Goal: Task Accomplishment & Management: Complete application form

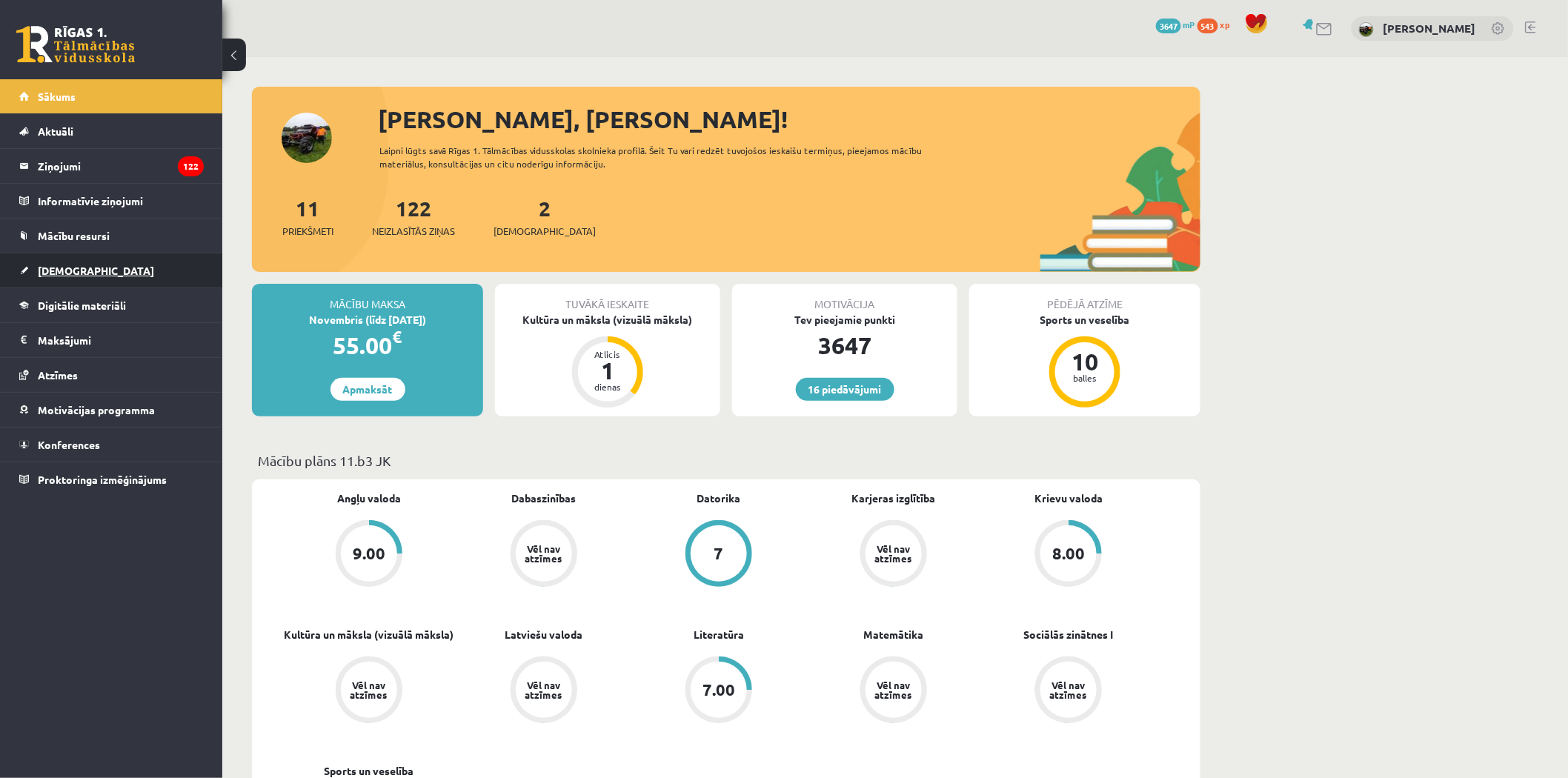
click at [78, 268] on span "[DEMOGRAPHIC_DATA]" at bounding box center [96, 270] width 116 height 13
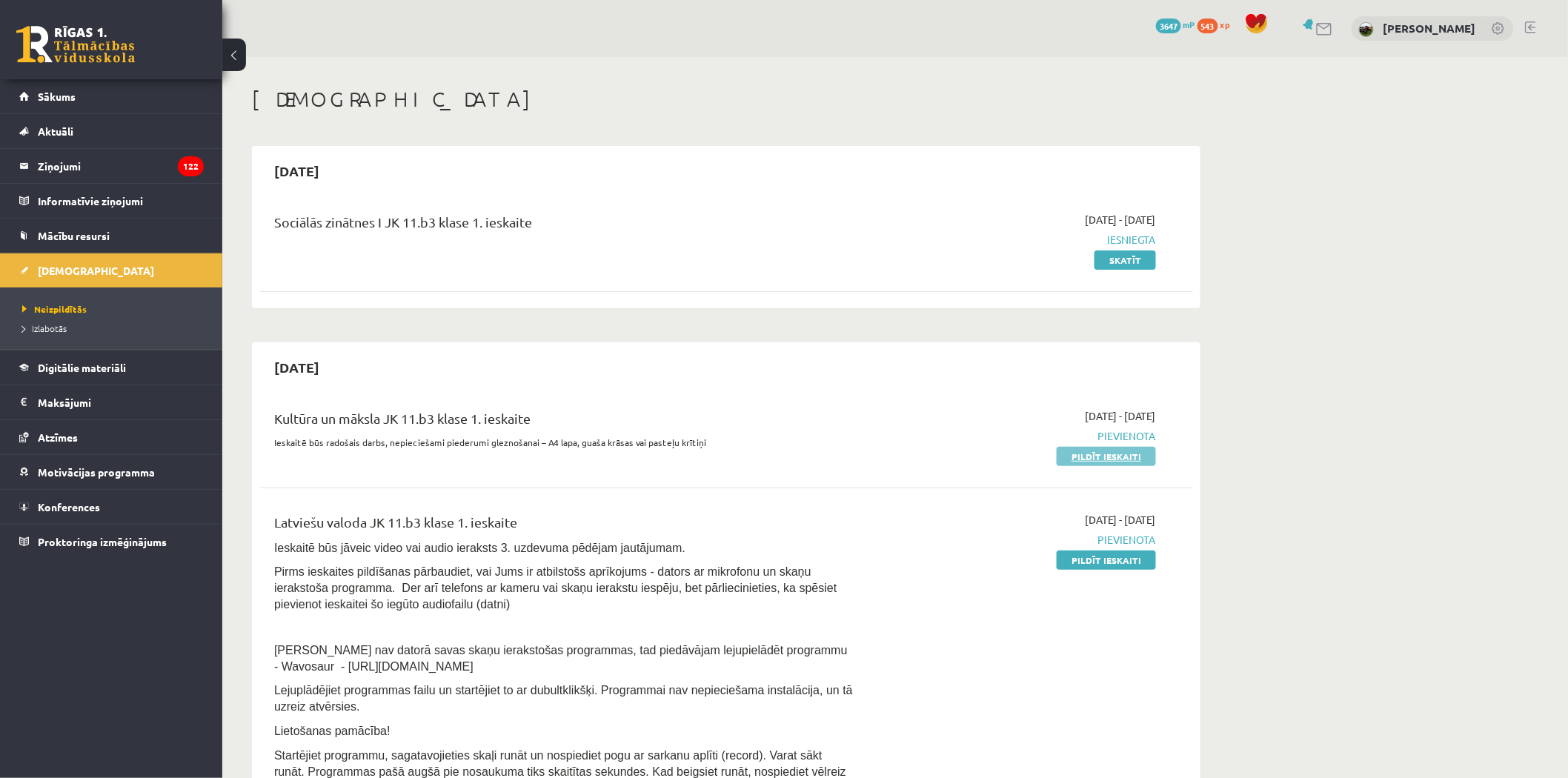
click at [1088, 456] on link "Pildīt ieskaiti" at bounding box center [1107, 456] width 100 height 19
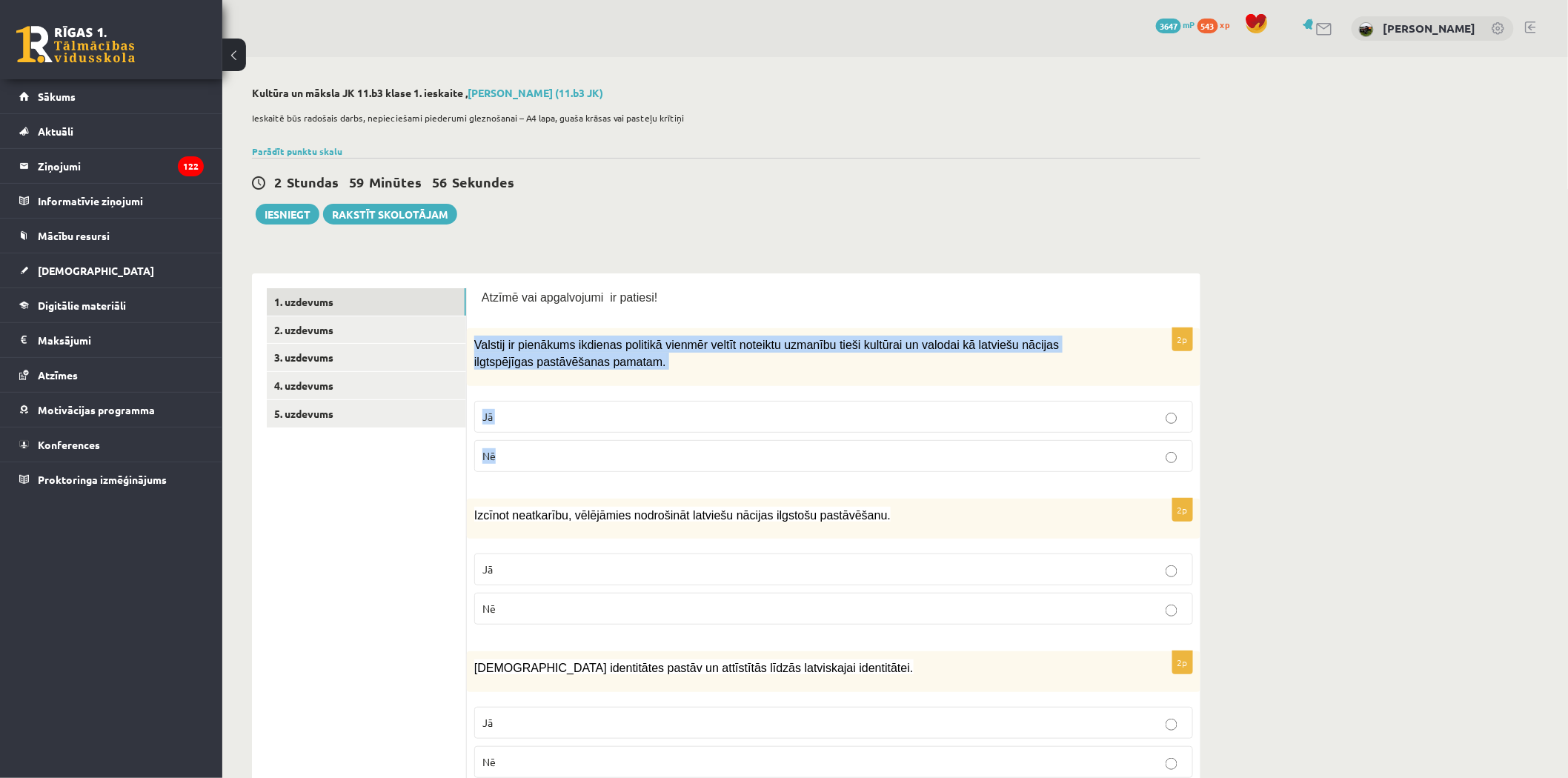
drag, startPoint x: 479, startPoint y: 342, endPoint x: 627, endPoint y: 454, distance: 185.6
click at [627, 454] on div "2p Valstij ir pienākums ikdienas politikā vienmēr veltīt noteiktu uzmanību tieš…" at bounding box center [833, 406] width 733 height 155
copy div "Valstij ir pienākums ikdienas politikā vienmēr veltīt noteiktu uzmanību tieši k…"
click at [605, 412] on p "Jā" at bounding box center [834, 417] width 703 height 16
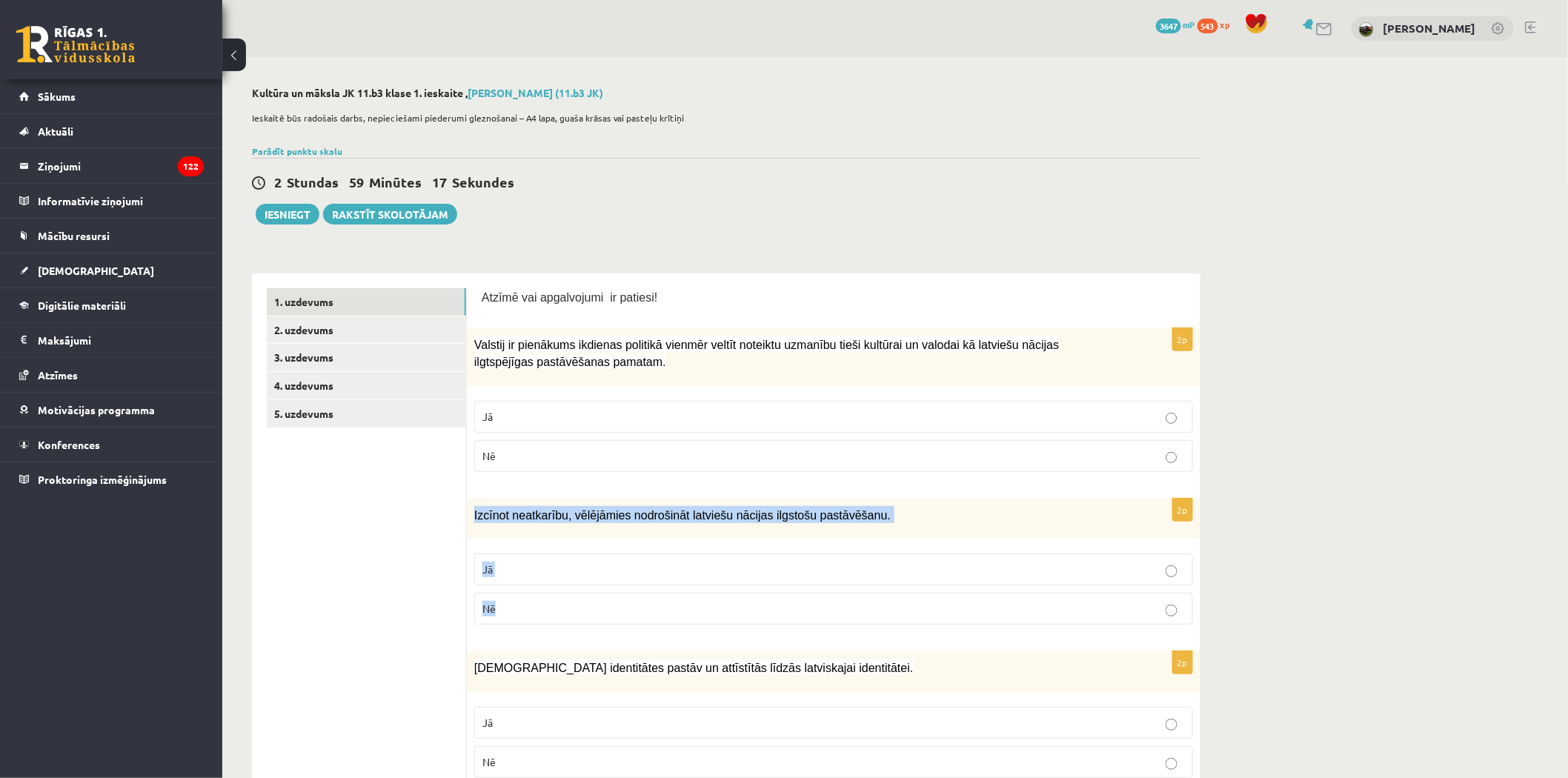
drag, startPoint x: 472, startPoint y: 508, endPoint x: 537, endPoint y: 613, distance: 123.5
click at [545, 620] on div "2p Izcīnot neatkarību, vēlējāmies nodrošināt latviešu nācijas ilgstošu pastāvēš…" at bounding box center [833, 567] width 733 height 138
copy div "Izcīnot neatkarību, vēlējāmies nodrošināt latviešu nācijas ilgstošu pastāvēšanu…"
click at [497, 552] on fieldset "Jā Nē" at bounding box center [834, 587] width 719 height 83
click at [499, 568] on p "Jā" at bounding box center [834, 569] width 703 height 16
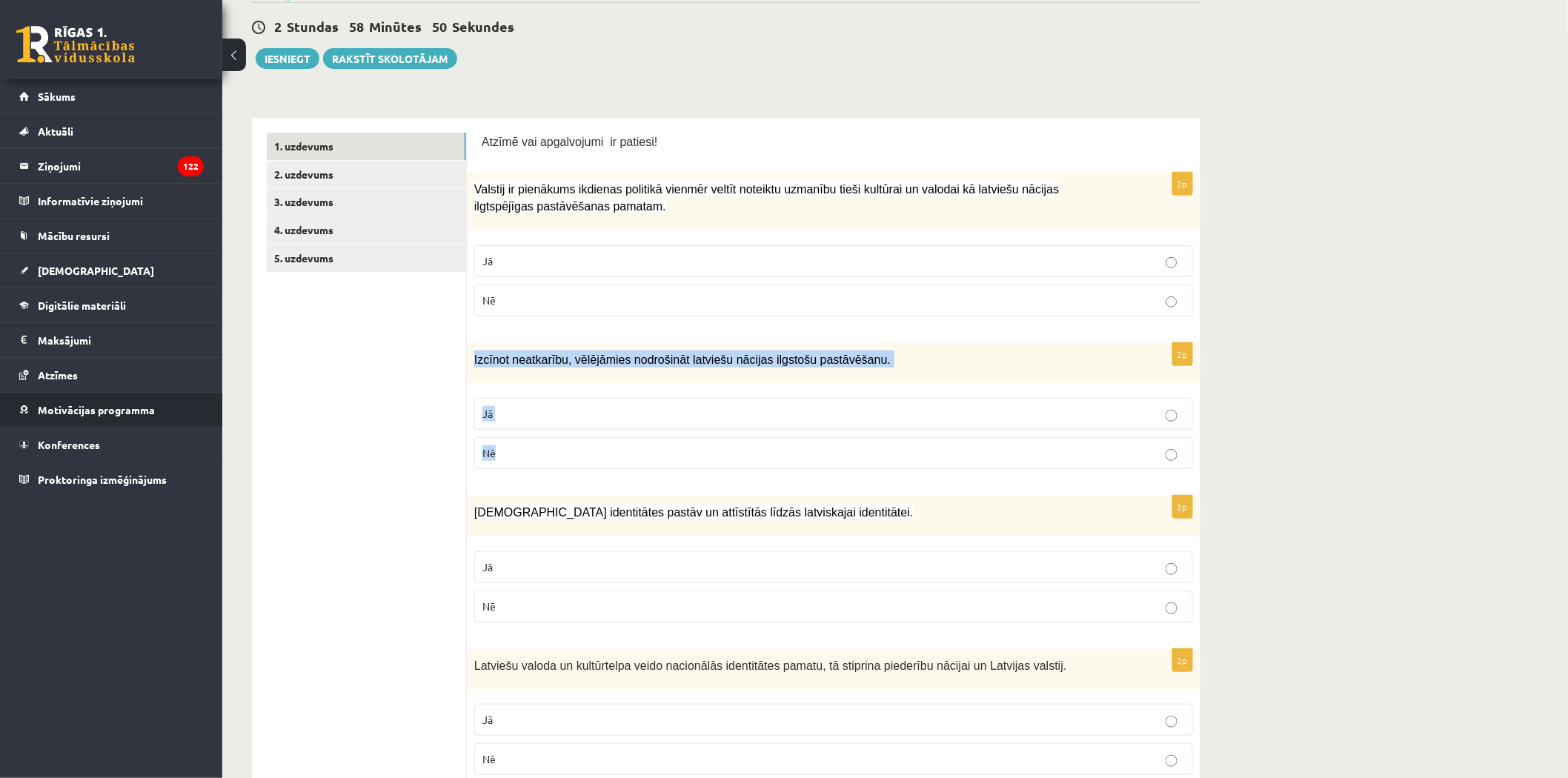
scroll to position [247, 0]
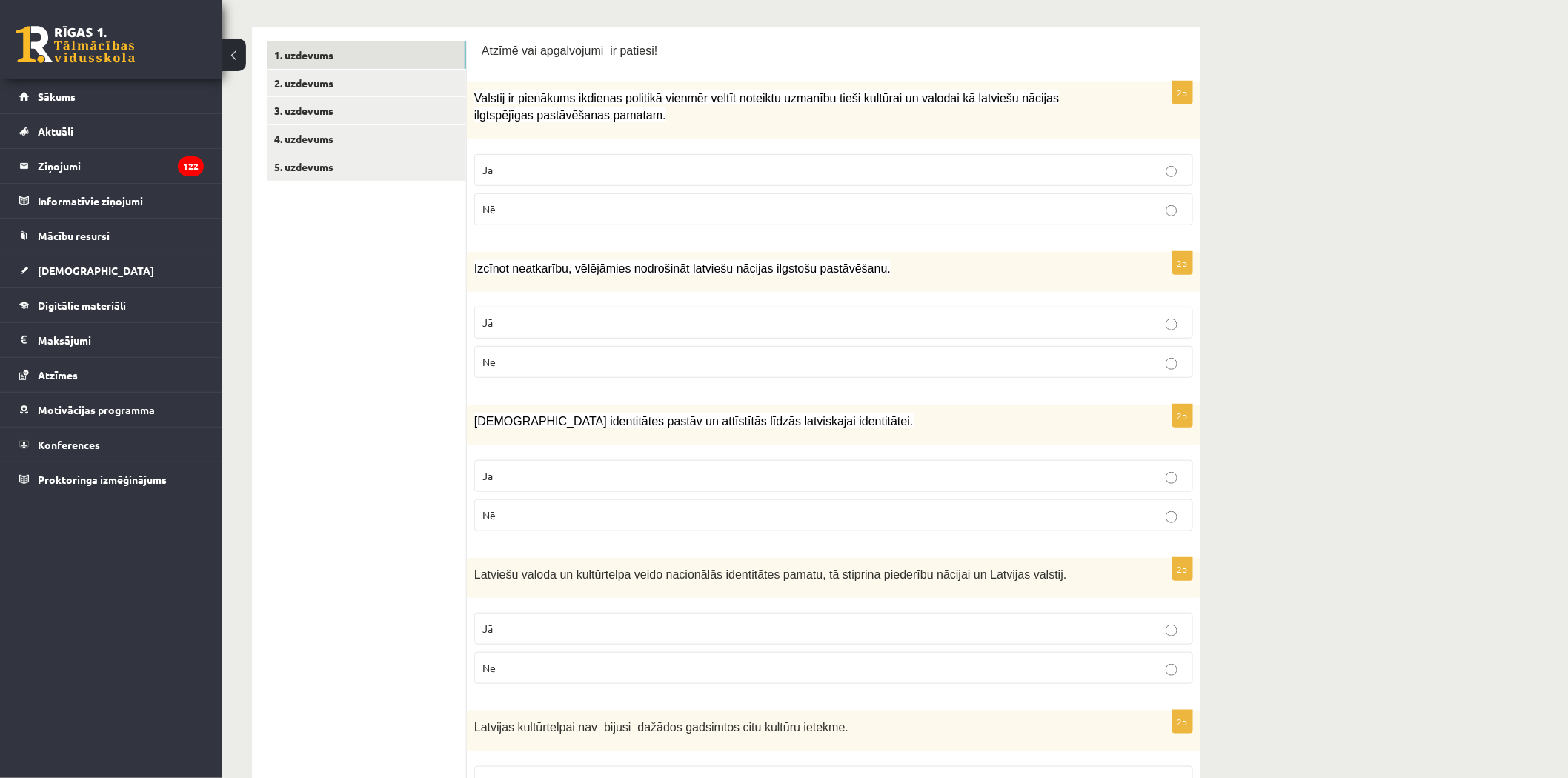
drag, startPoint x: 461, startPoint y: 428, endPoint x: 468, endPoint y: 417, distance: 13.0
drag, startPoint x: 473, startPoint y: 417, endPoint x: 545, endPoint y: 510, distance: 117.6
click at [545, 510] on div "2p Mazākumtautību identitātes pastāv un attīstītās līdzās latviskajai identitāt…" at bounding box center [833, 473] width 733 height 138
copy div "Mazākumtautību identitātes pastāv un attīstītās līdzās latviskajai identitātei.…"
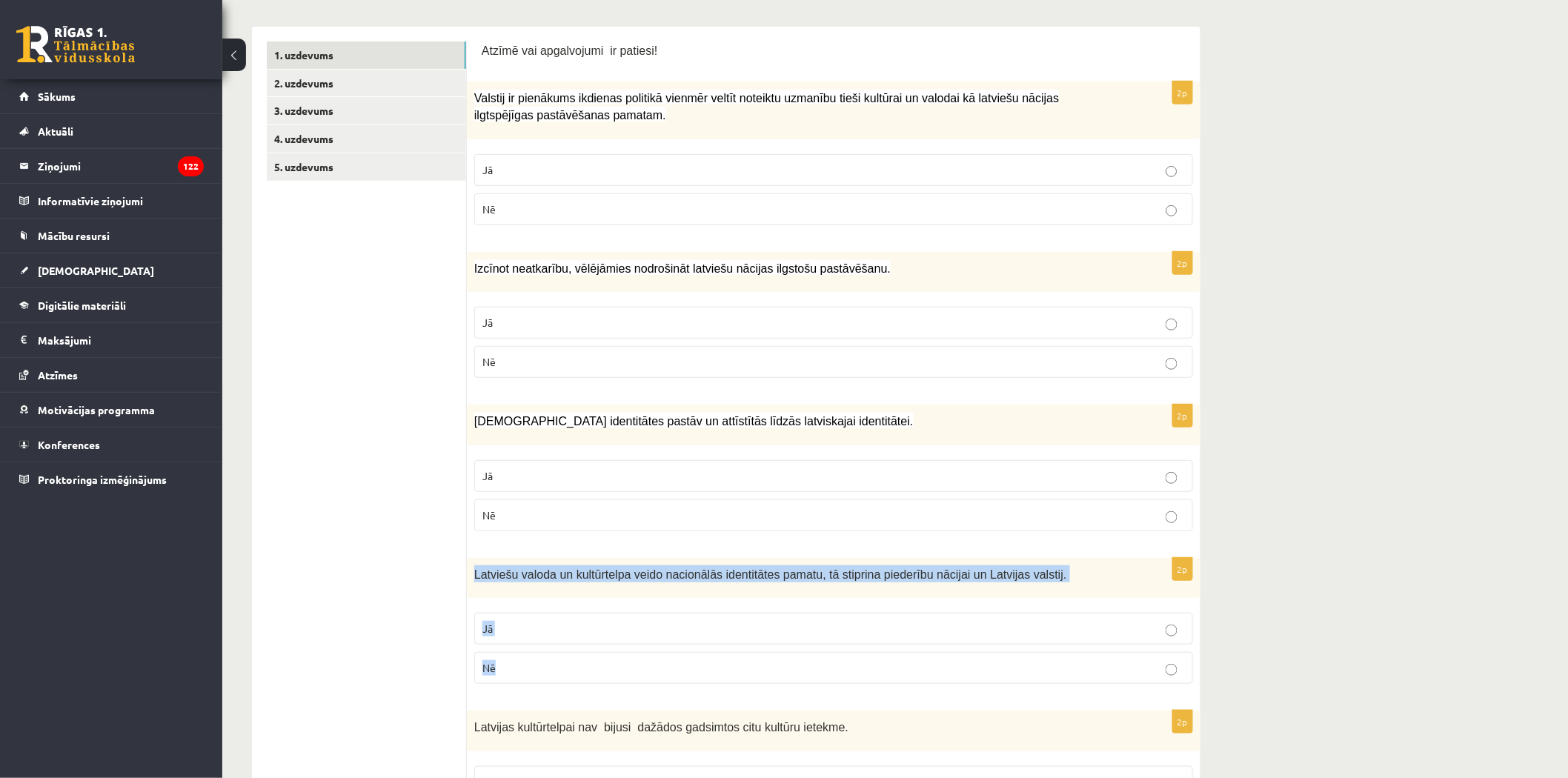
drag, startPoint x: 479, startPoint y: 565, endPoint x: 537, endPoint y: 679, distance: 127.9
click at [537, 679] on div "2p Latviešu valoda un kultūrtelpa veido nacionālās identitātes pamatu, tā stipr…" at bounding box center [833, 626] width 733 height 138
copy div "Latviešu valoda un kultūrtelpa veido nacionālās identitātes pamatu, tā stiprina…"
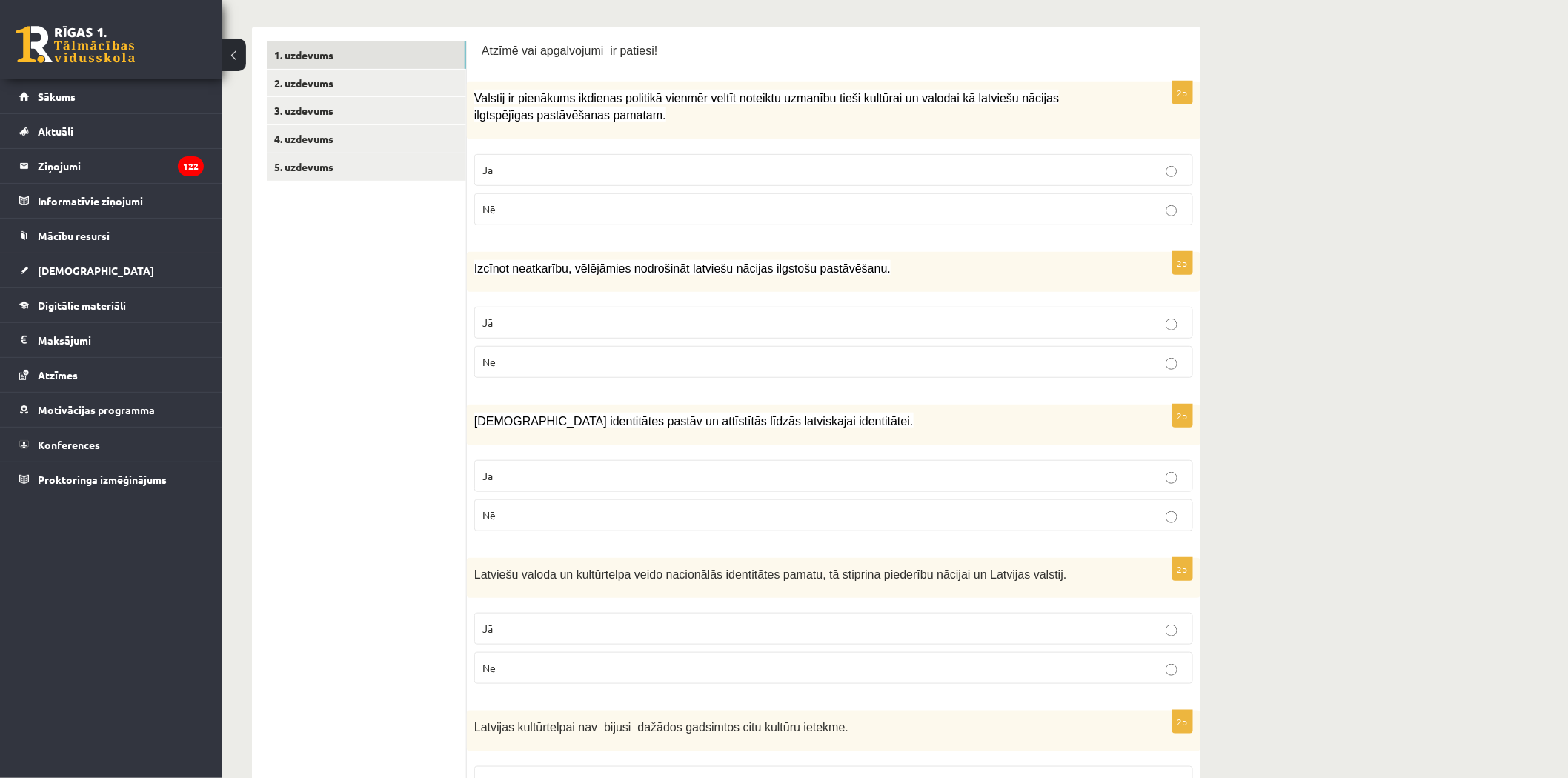
click at [573, 482] on p "Jā" at bounding box center [834, 476] width 703 height 16
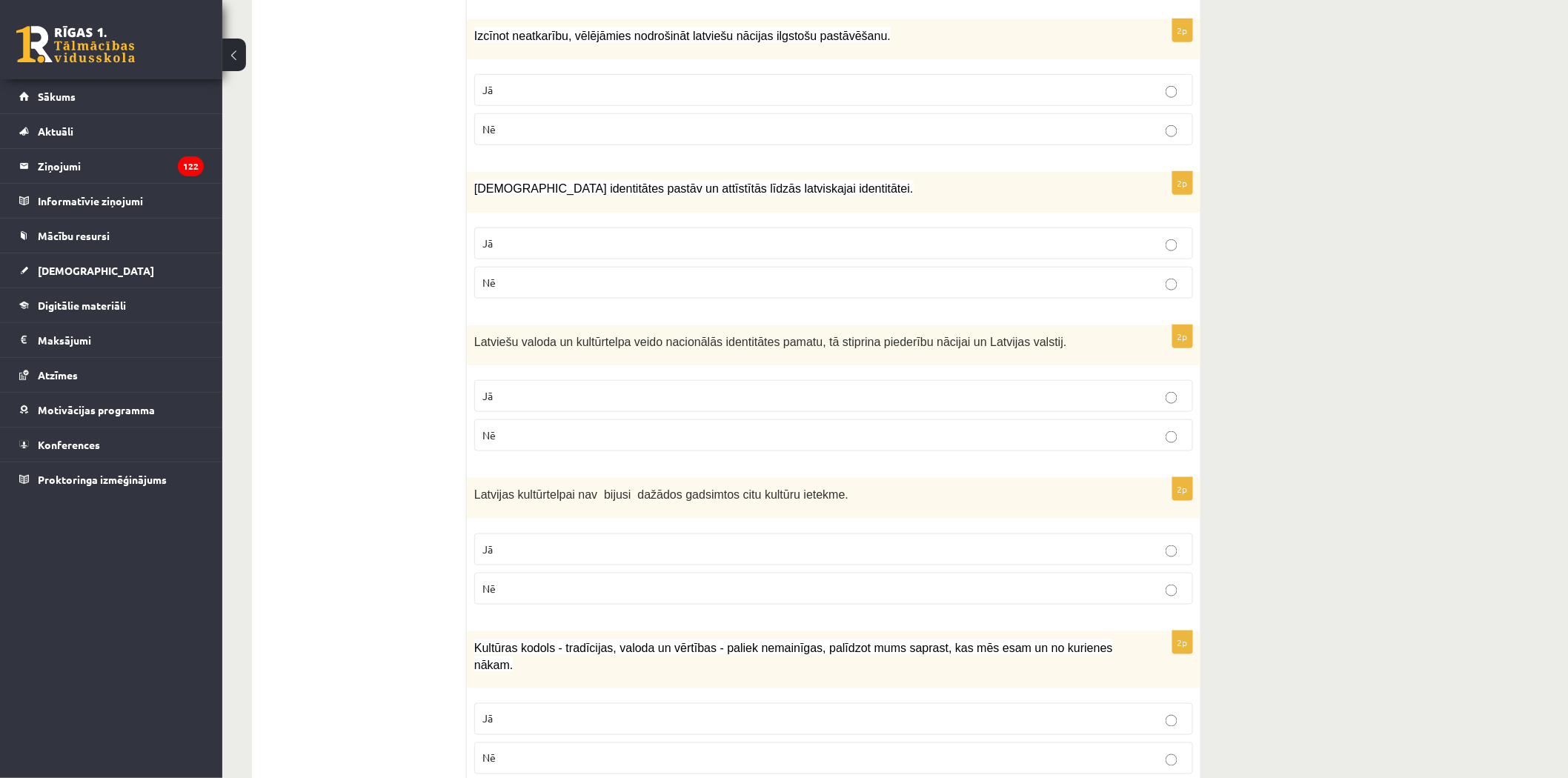
scroll to position [493, 0]
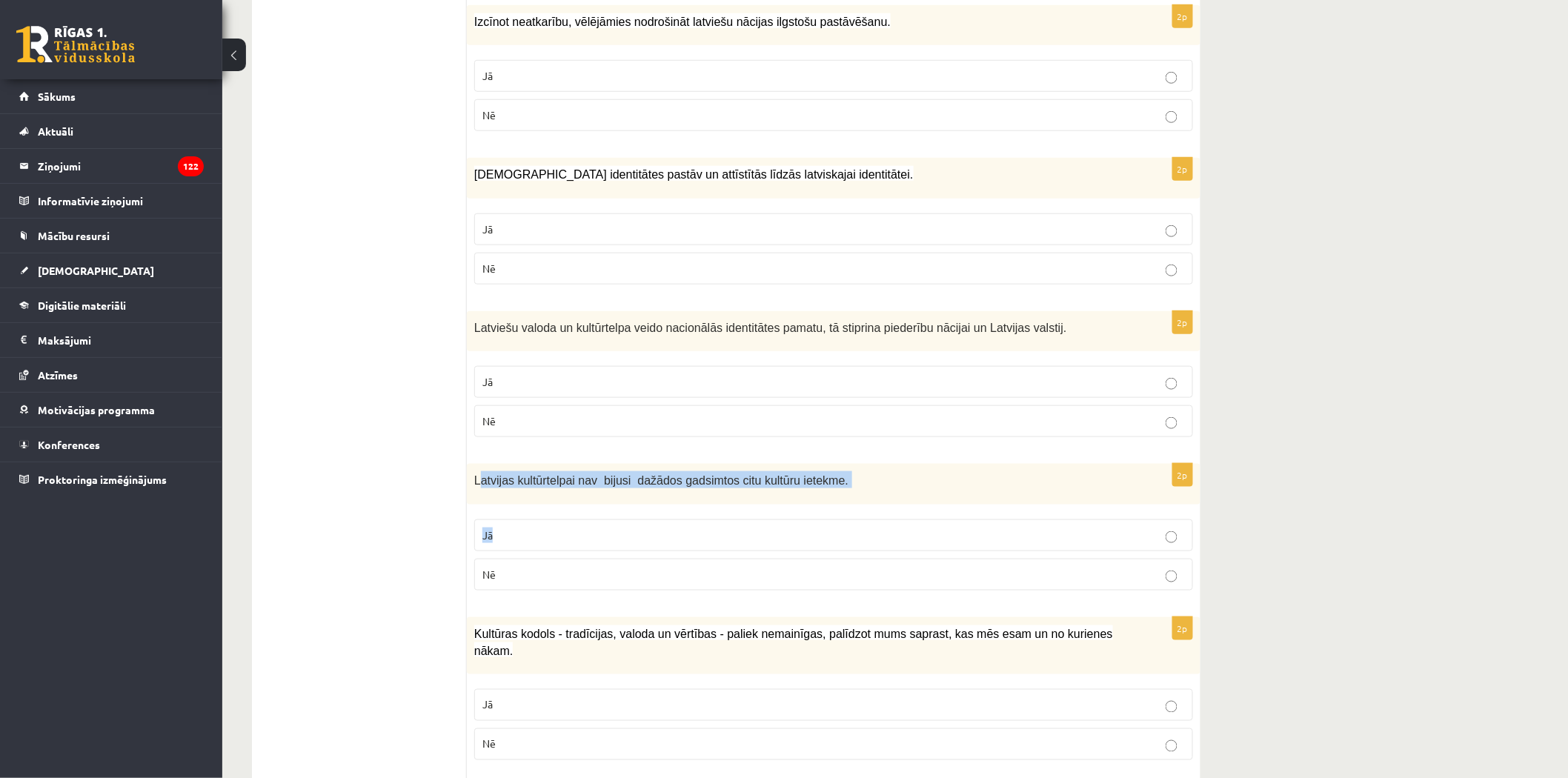
drag, startPoint x: 478, startPoint y: 482, endPoint x: 575, endPoint y: 548, distance: 117.3
click at [575, 548] on div "2p Latvijas kultūrtelpai nav bijusi dažādos gadsimtos citu kultūru ietekme. Jā …" at bounding box center [833, 532] width 733 height 138
click at [473, 479] on div "Latvijas kultūrtelpai nav bijusi dažādos gadsimtos citu kultūru ietekme." at bounding box center [833, 484] width 733 height 41
drag, startPoint x: 475, startPoint y: 478, endPoint x: 542, endPoint y: 572, distance: 115.4
click at [544, 575] on div "2p Latvijas kultūrtelpai nav bijusi dažādos gadsimtos citu kultūru ietekme. Jā …" at bounding box center [833, 532] width 733 height 138
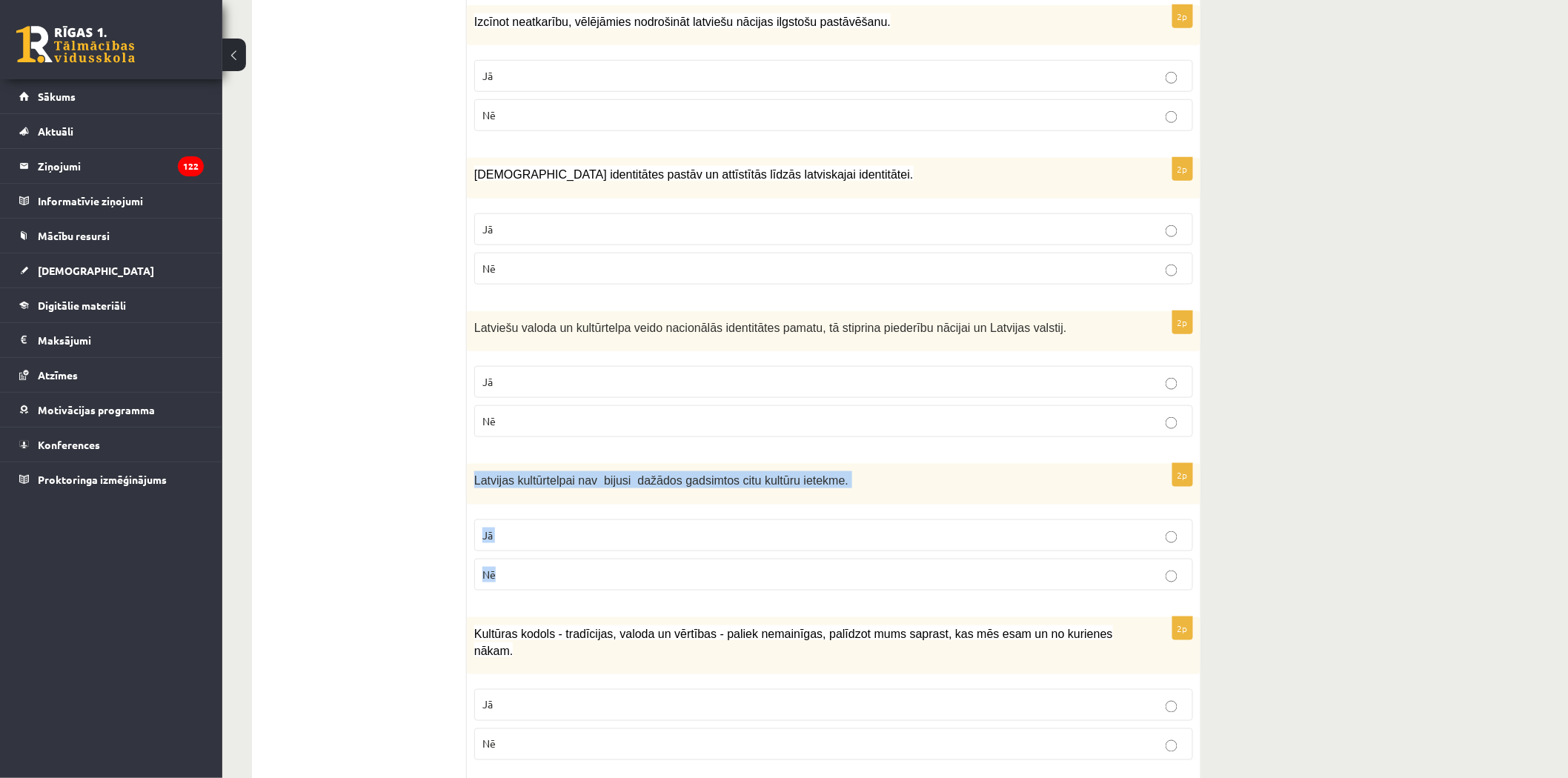
copy div "Latvijas kultūrtelpai nav bijusi dažādos gadsimtos citu kultūru ietekme. Jā Nē"
click at [627, 397] on label "Jā" at bounding box center [834, 382] width 719 height 32
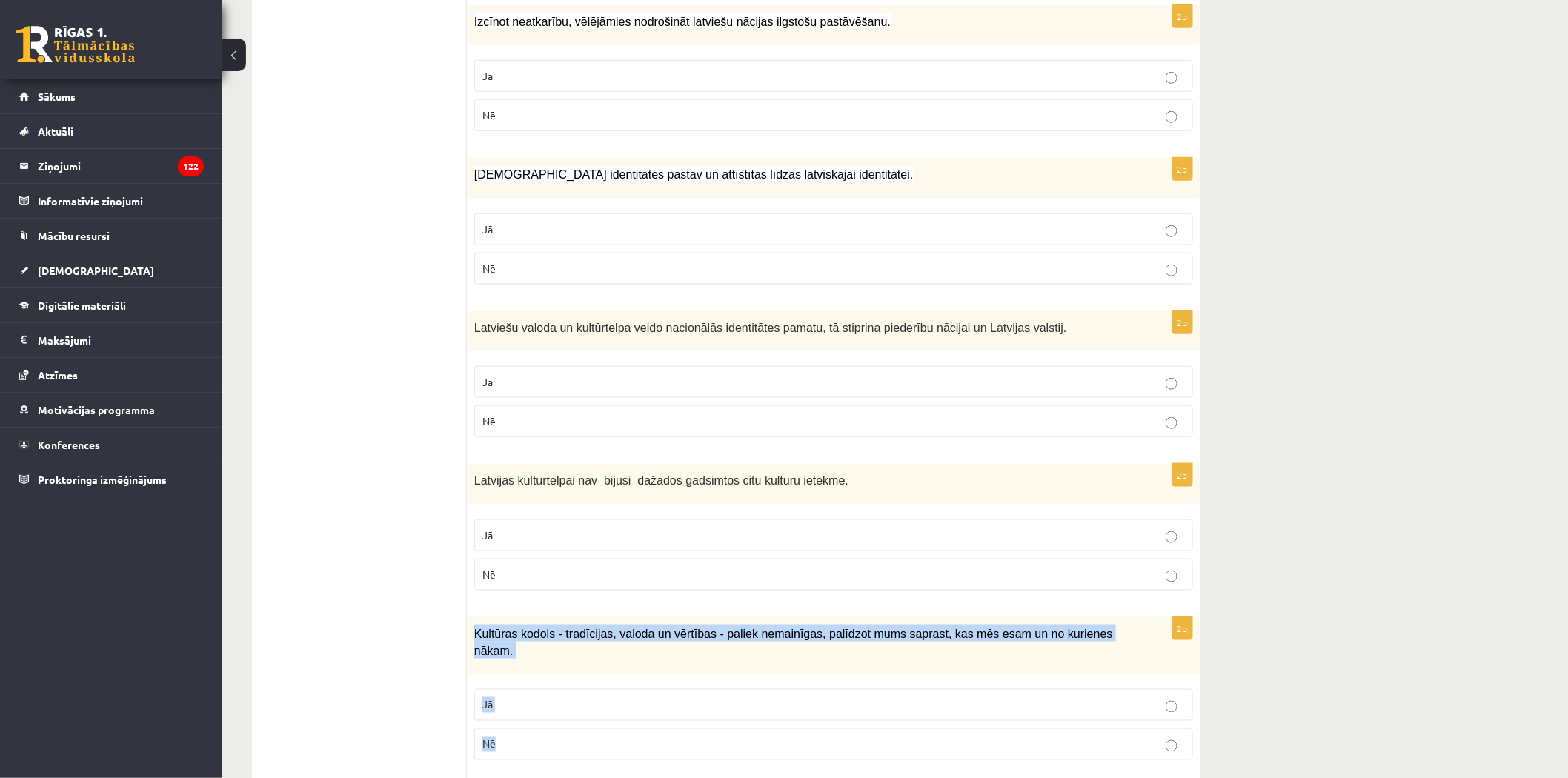
drag, startPoint x: 470, startPoint y: 631, endPoint x: 548, endPoint y: 716, distance: 115.4
click at [551, 723] on div "2p Kultūras kodols - tradīcijas, valoda un vērtības - paliek nemainīgas, palīdz…" at bounding box center [833, 694] width 733 height 155
copy div "Kultūras kodols - tradīcijas, valoda un vērtības - paliek nemainīgas, palīdzot …"
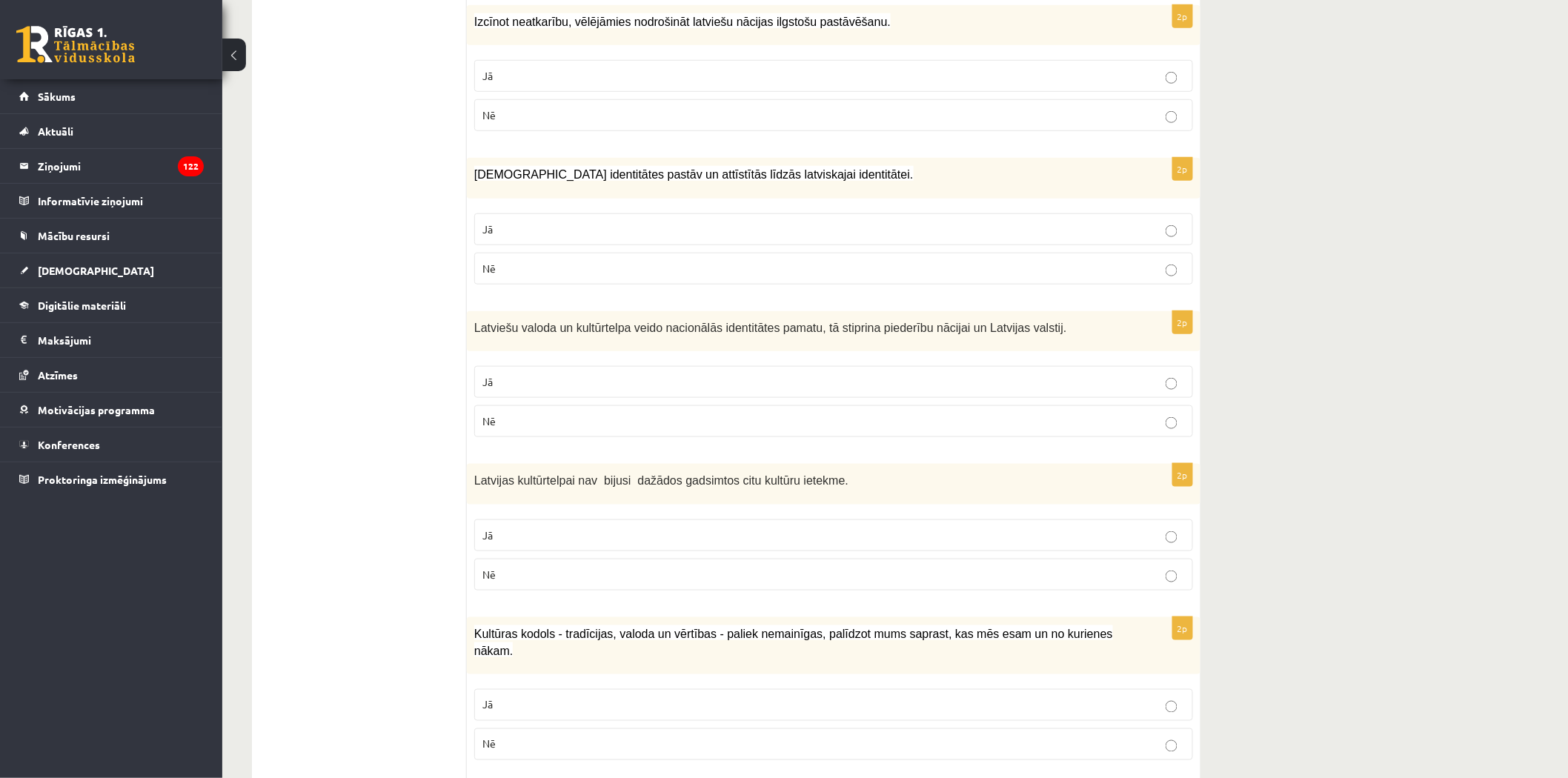
click at [589, 571] on p "Nē" at bounding box center [834, 575] width 703 height 16
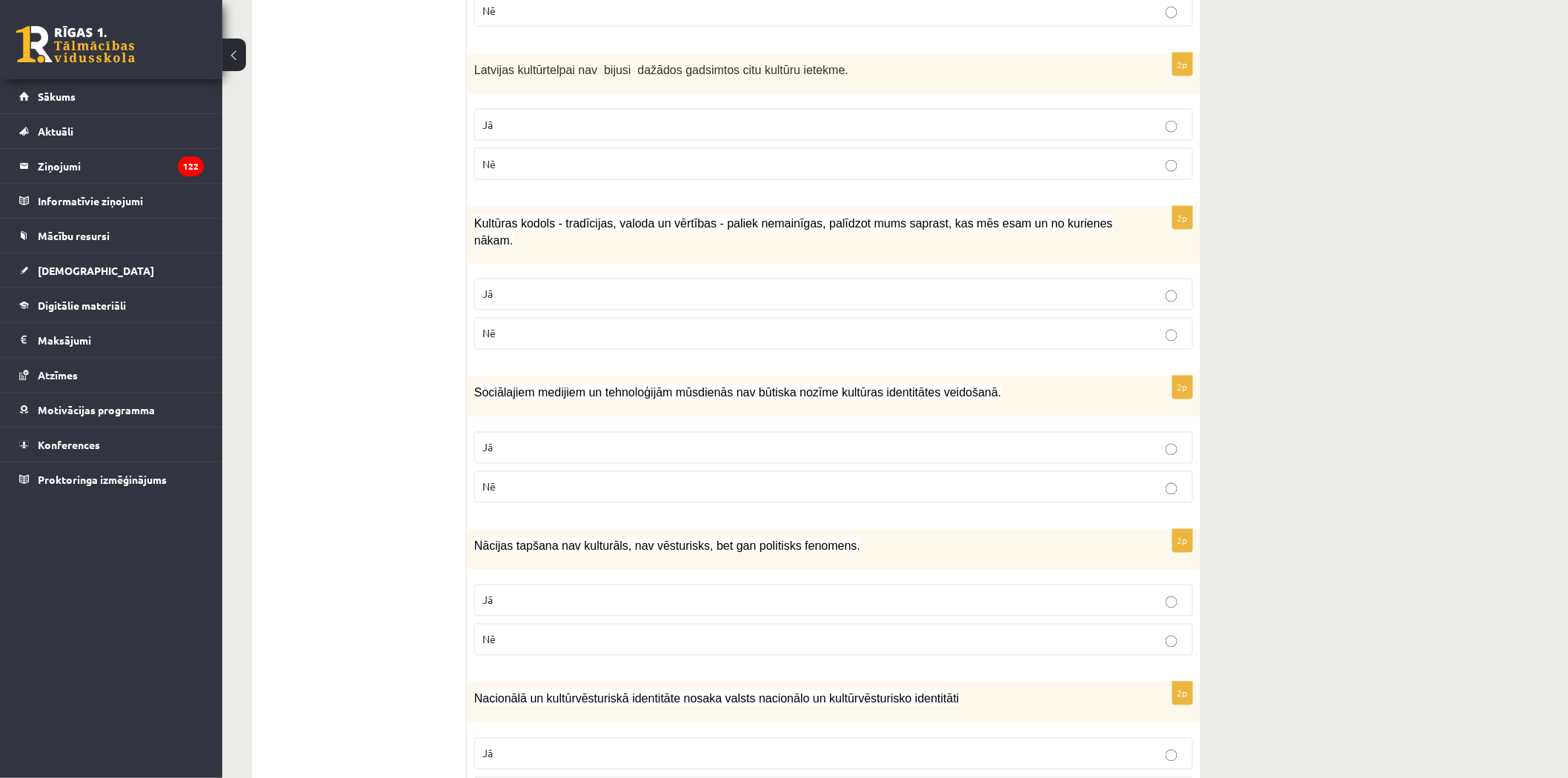
scroll to position [905, 0]
click at [507, 324] on p "Nē" at bounding box center [834, 332] width 703 height 16
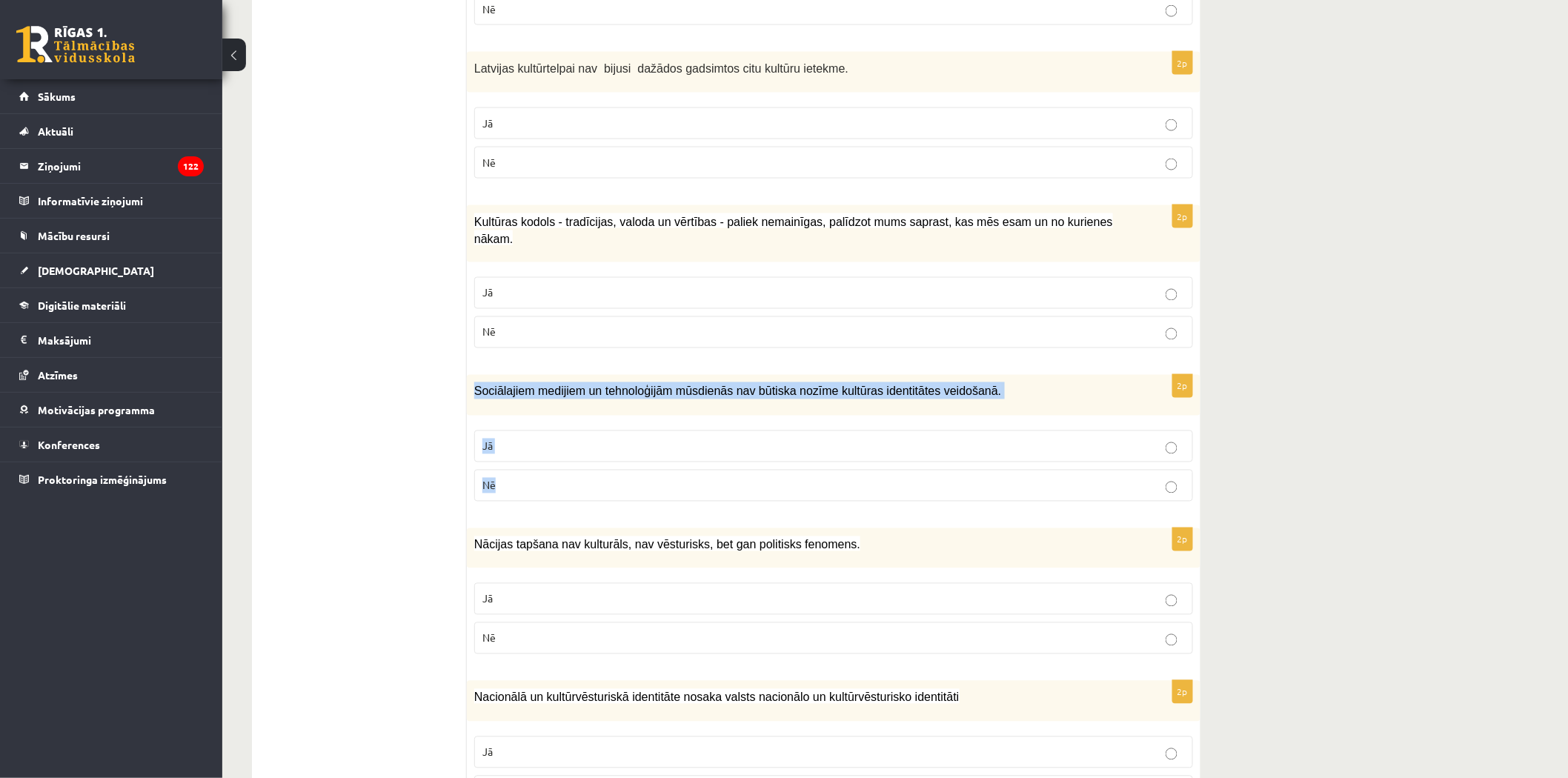
drag, startPoint x: 475, startPoint y: 375, endPoint x: 536, endPoint y: 476, distance: 118.0
click at [536, 476] on div "2p Sociālajiem medijiem un tehnoloģijām mūsdienās nav būtiska nozīme kultūras i…" at bounding box center [833, 444] width 733 height 138
copy div "Sociālajiem medijiem un tehnoloģijām mūsdienās nav būtiska nozīme kultūras iden…"
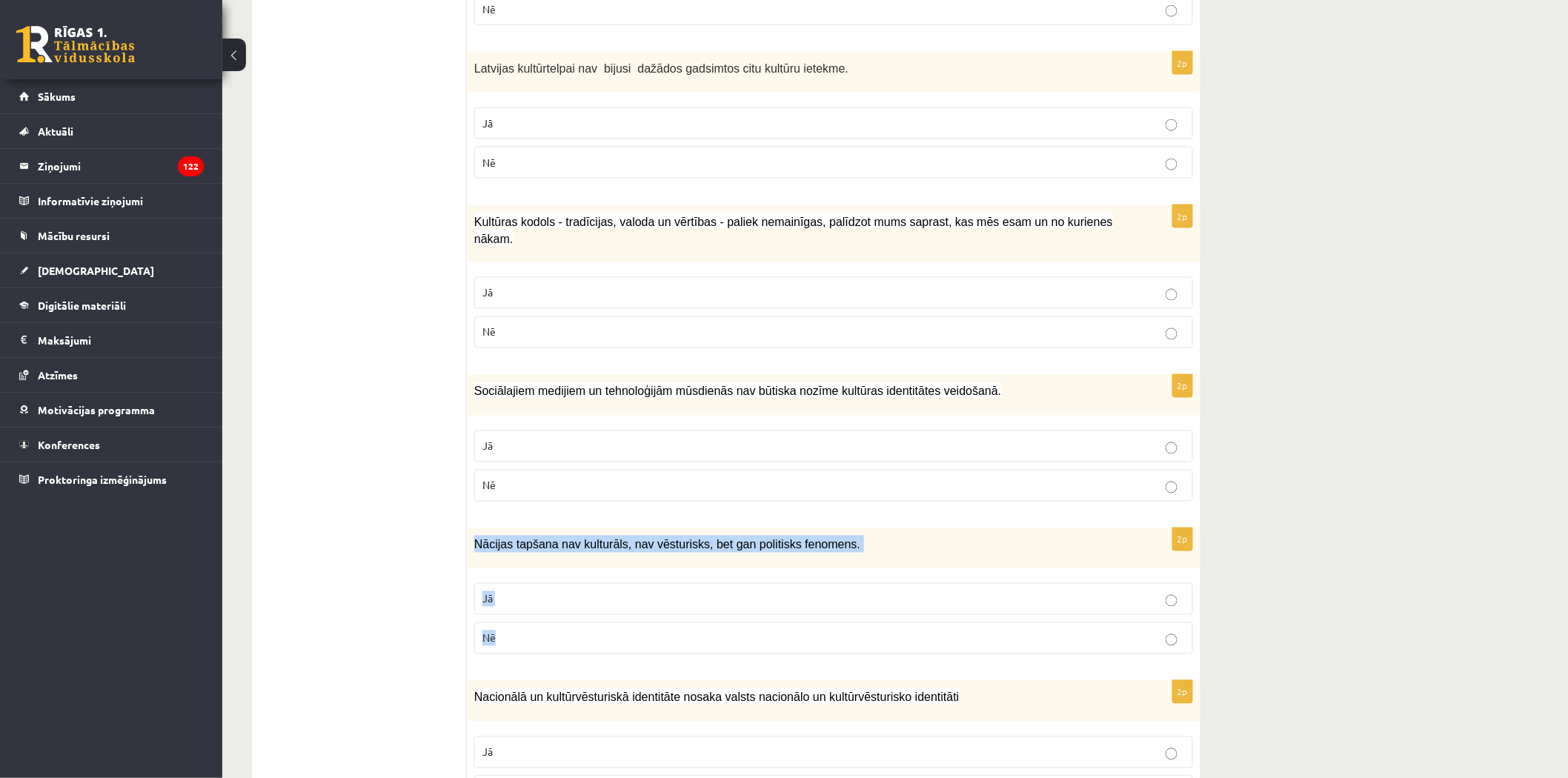
drag, startPoint x: 472, startPoint y: 526, endPoint x: 535, endPoint y: 635, distance: 125.9
click at [535, 635] on div "2p Nācijas tapšana nav kulturāls, nav vēsturisks, bet gan politisks fenomens. J…" at bounding box center [833, 597] width 733 height 138
copy div "Nācijas tapšana nav kulturāls, nav vēsturisks, bet gan politisks fenomens. Jā Nē"
click at [600, 483] on label "Nē" at bounding box center [834, 485] width 719 height 32
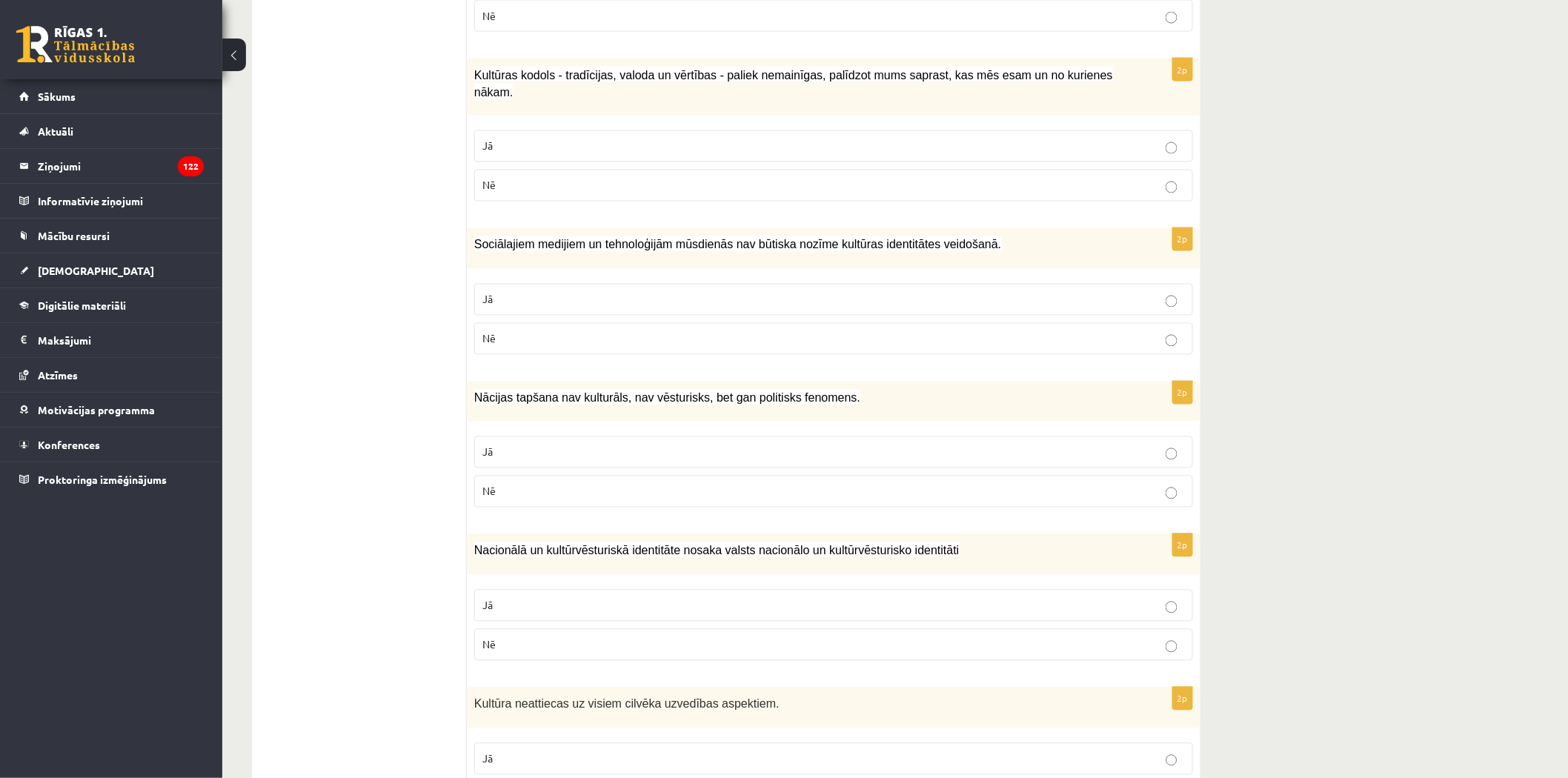
scroll to position [1070, 0]
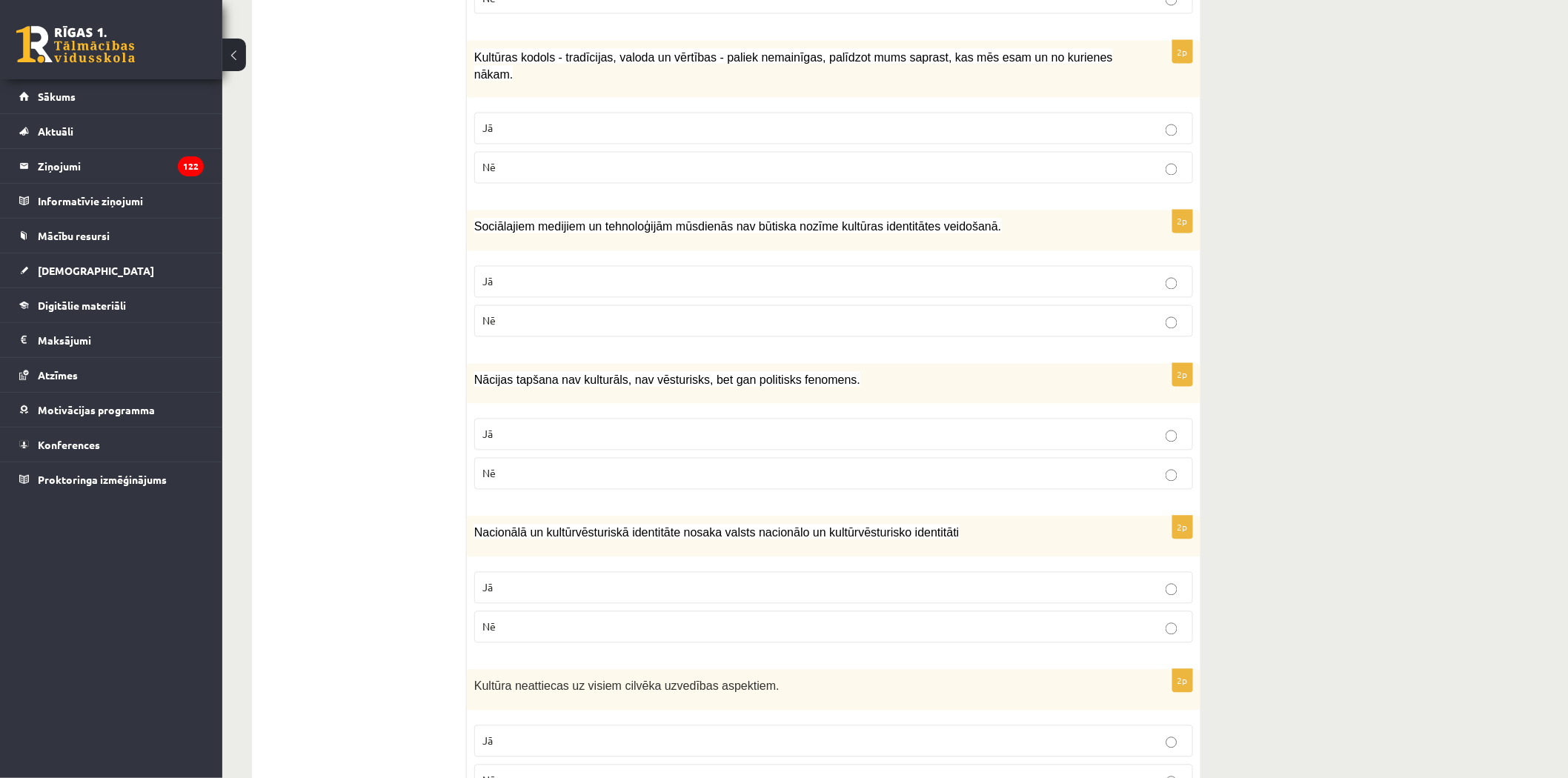
click at [602, 466] on p "Nē" at bounding box center [834, 474] width 703 height 16
click at [582, 428] on label "Jā" at bounding box center [834, 434] width 719 height 32
click at [521, 572] on label "Jā" at bounding box center [834, 587] width 719 height 32
click at [468, 364] on div "Nācijas tapšana nav kulturāls, nav vēsturisks, bet gan politisks fenomens." at bounding box center [833, 384] width 733 height 41
drag, startPoint x: 475, startPoint y: 516, endPoint x: 605, endPoint y: 608, distance: 159.3
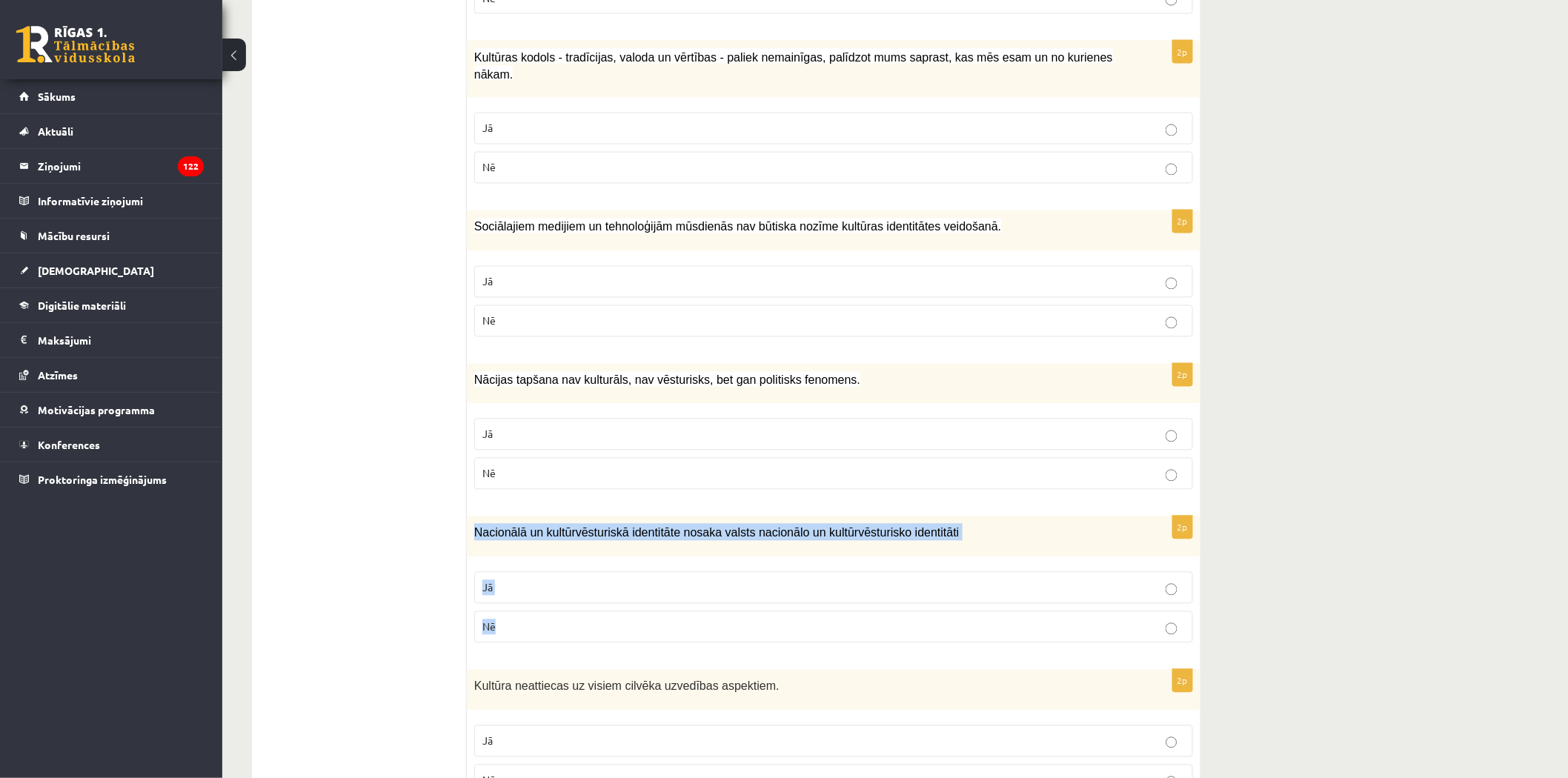
click at [605, 608] on div "2p Nacionālā un kultūrvēsturiskā identitāte nosaka valsts nacionālo un kultūrvē…" at bounding box center [833, 585] width 733 height 138
copy div "Nacionālā un kultūrvēsturiskā identitāte nosaka valsts nacionālo un kultūrvēstu…"
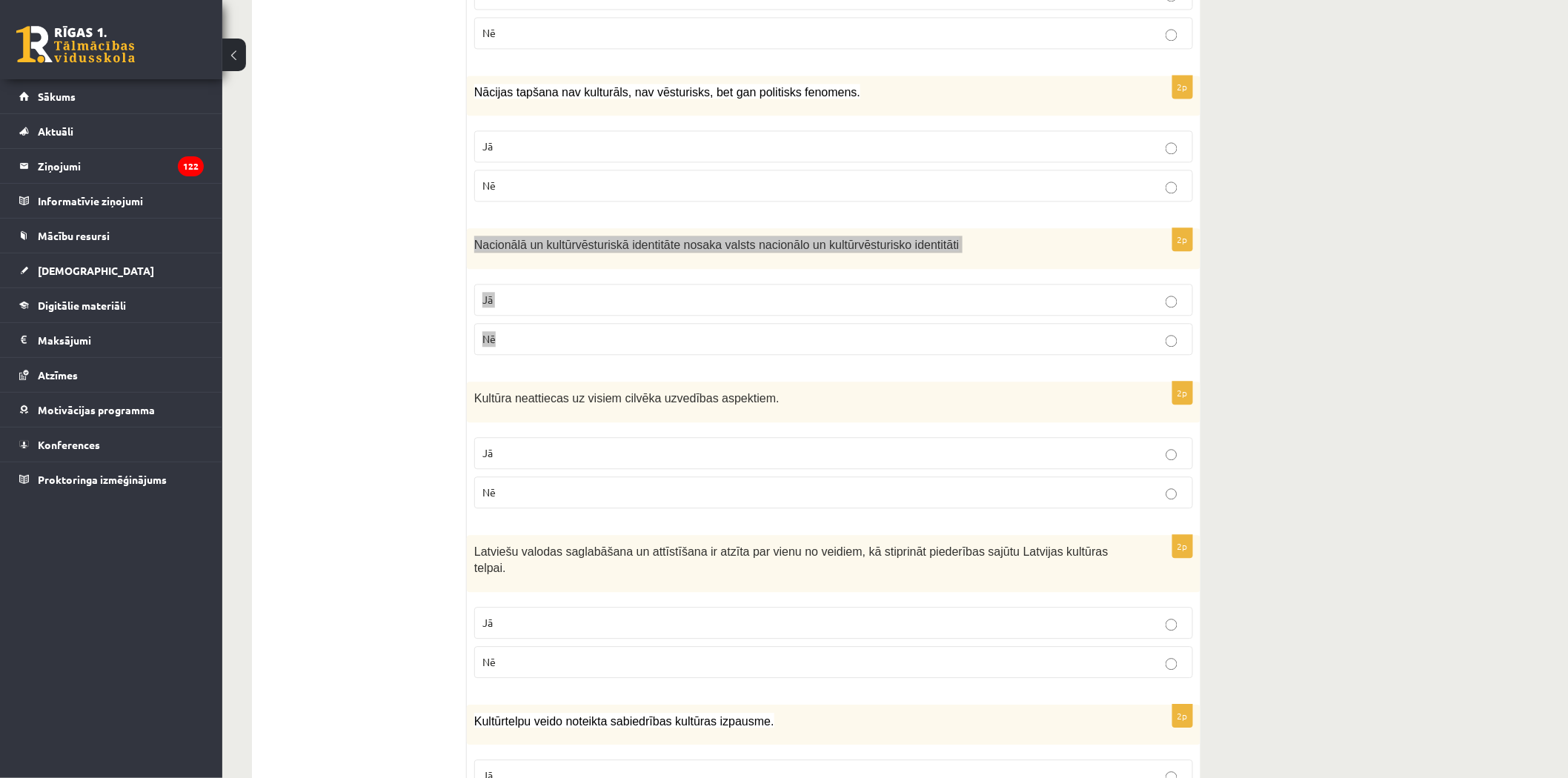
scroll to position [1399, 0]
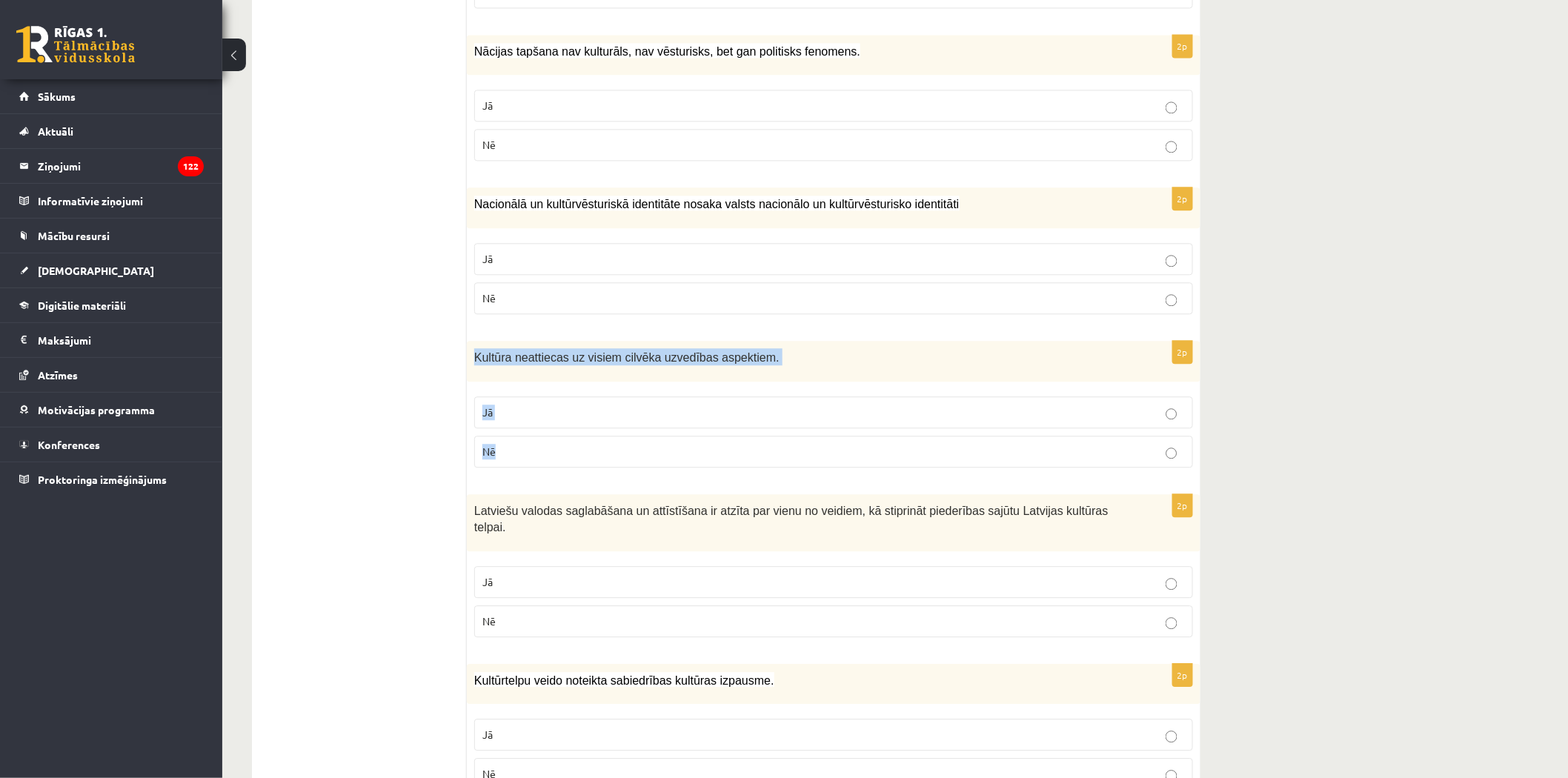
drag, startPoint x: 472, startPoint y: 339, endPoint x: 535, endPoint y: 434, distance: 114.0
click at [535, 434] on div "2p Kultūra neattiecas uz visiem cilvēka uzvedības aspektiem. Jā Nē" at bounding box center [833, 410] width 733 height 138
copy div "Kultūra neattiecas uz visiem cilvēka uzvedības aspektiem. Jā Nē"
click at [657, 404] on p "Jā" at bounding box center [834, 412] width 703 height 16
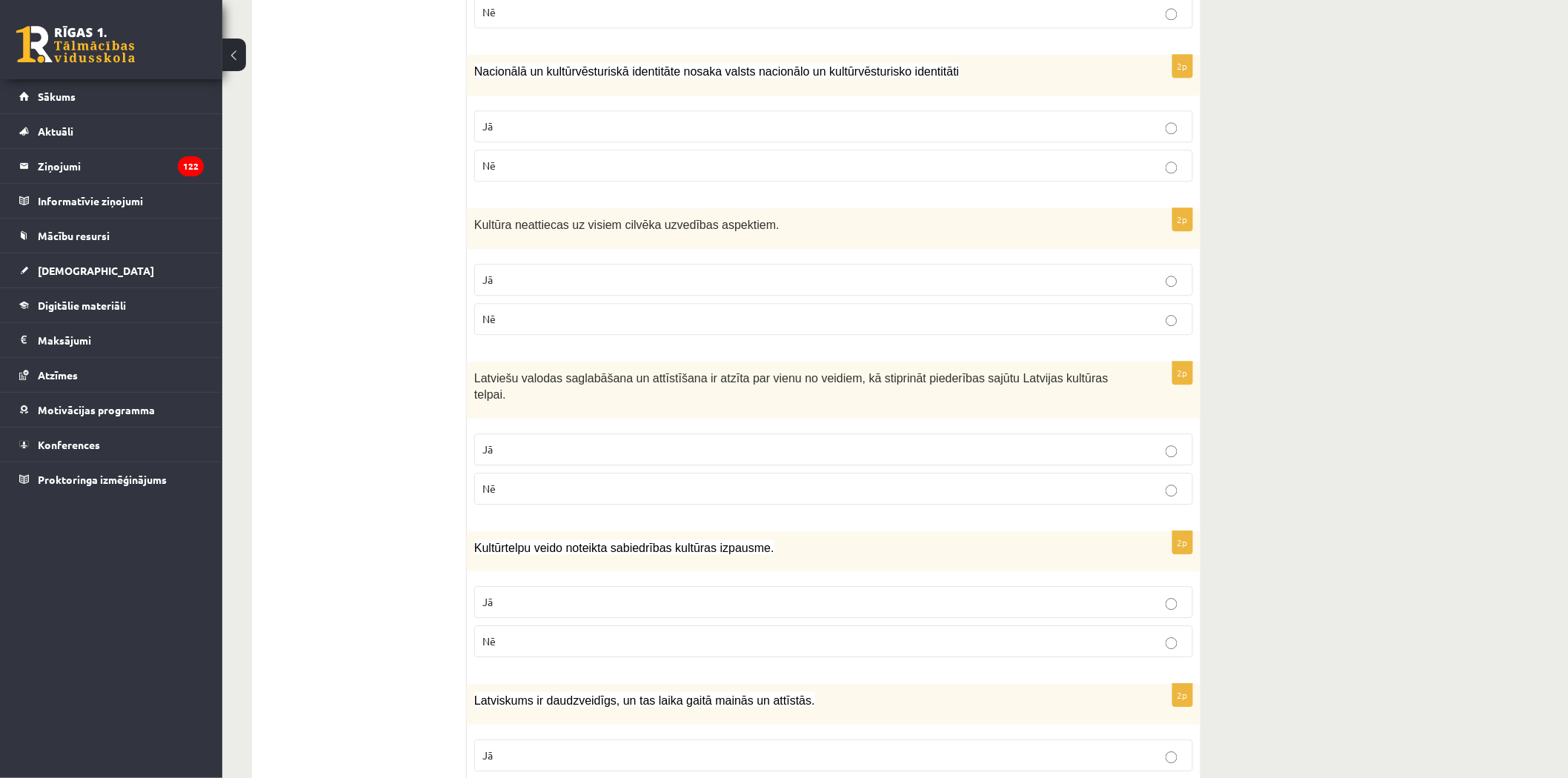
scroll to position [1564, 0]
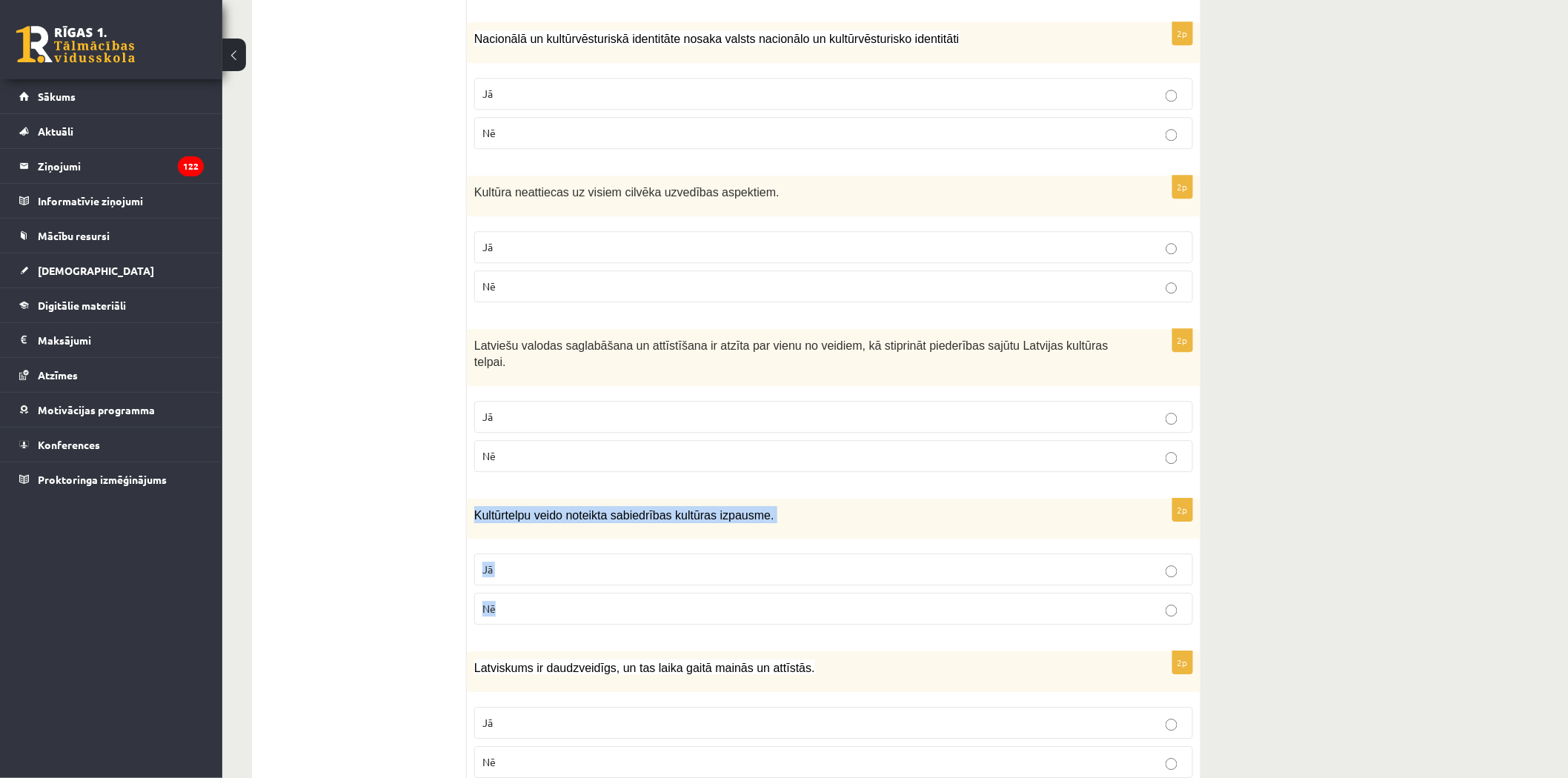
drag, startPoint x: 472, startPoint y: 483, endPoint x: 526, endPoint y: 572, distance: 104.1
click at [526, 572] on div "2p Kultūrtelpu veido noteikta sabiedrības kultūras izpausme. Jā Nē" at bounding box center [833, 567] width 733 height 138
click at [521, 561] on p "Jā" at bounding box center [834, 569] width 703 height 16
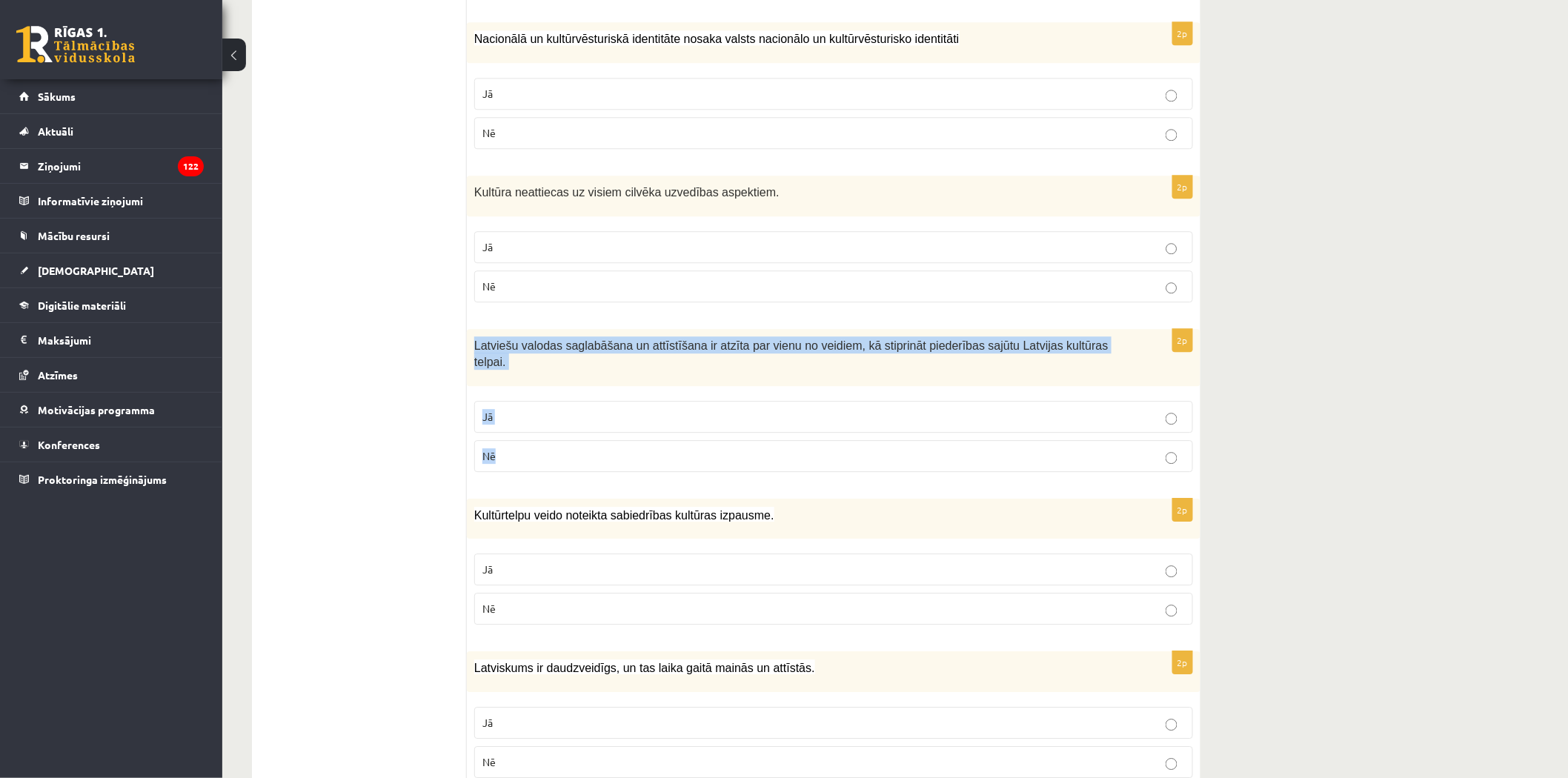
drag, startPoint x: 475, startPoint y: 329, endPoint x: 532, endPoint y: 435, distance: 120.4
click at [532, 435] on div "2p Latviešu valodas saglabāšana un attīstīšana ir atzīta par vienu no veidiem, …" at bounding box center [833, 406] width 733 height 155
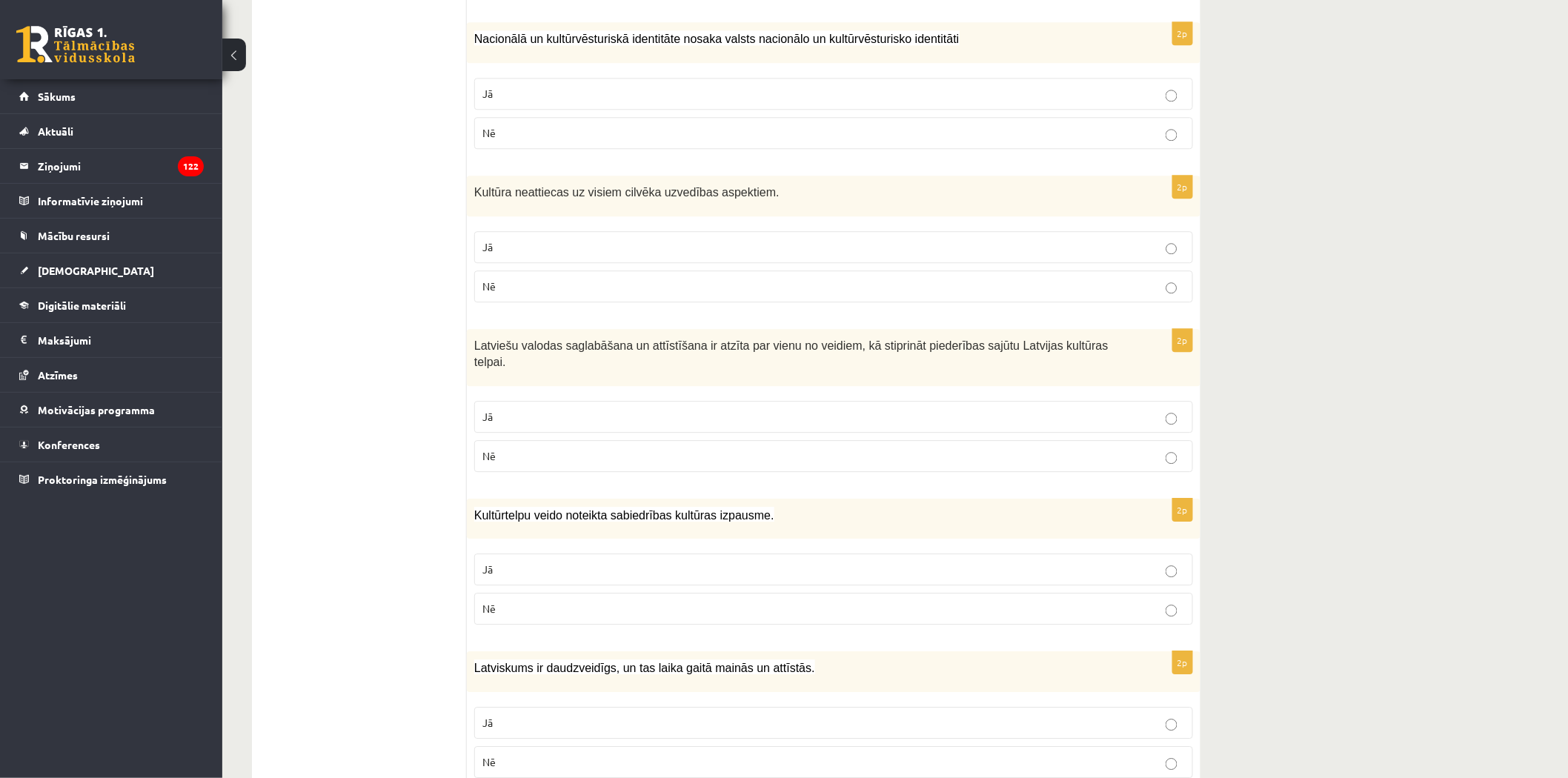
click at [506, 561] on p "Jā" at bounding box center [834, 569] width 703 height 16
drag, startPoint x: 469, startPoint y: 175, endPoint x: 502, endPoint y: 255, distance: 86.5
click at [509, 263] on div "2p Kultūra neattiecas uz visiem cilvēka uzvedības aspektiem. Jā Nē" at bounding box center [833, 244] width 733 height 138
click at [556, 409] on p "Jā" at bounding box center [834, 417] width 703 height 16
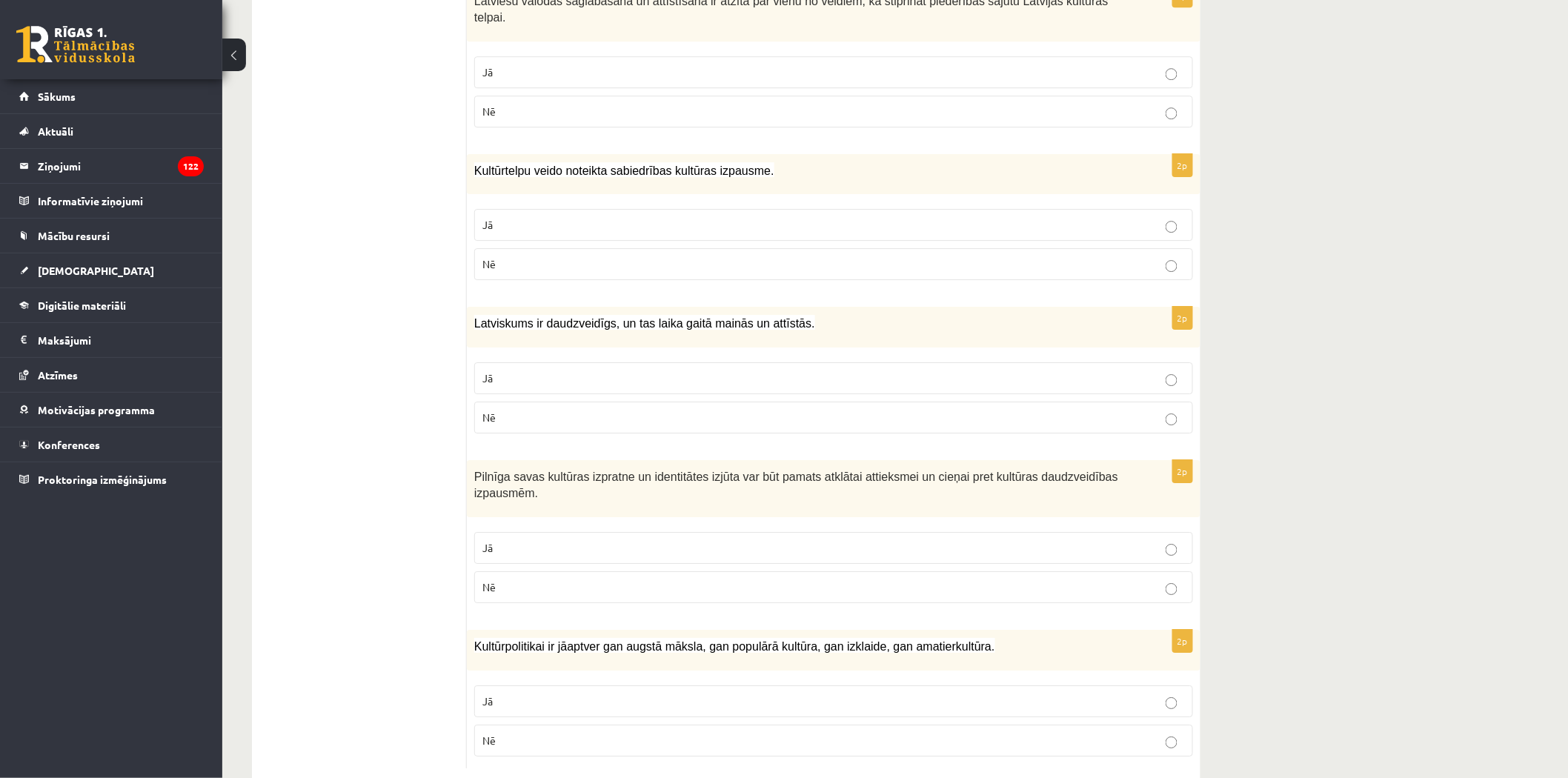
scroll to position [1911, 0]
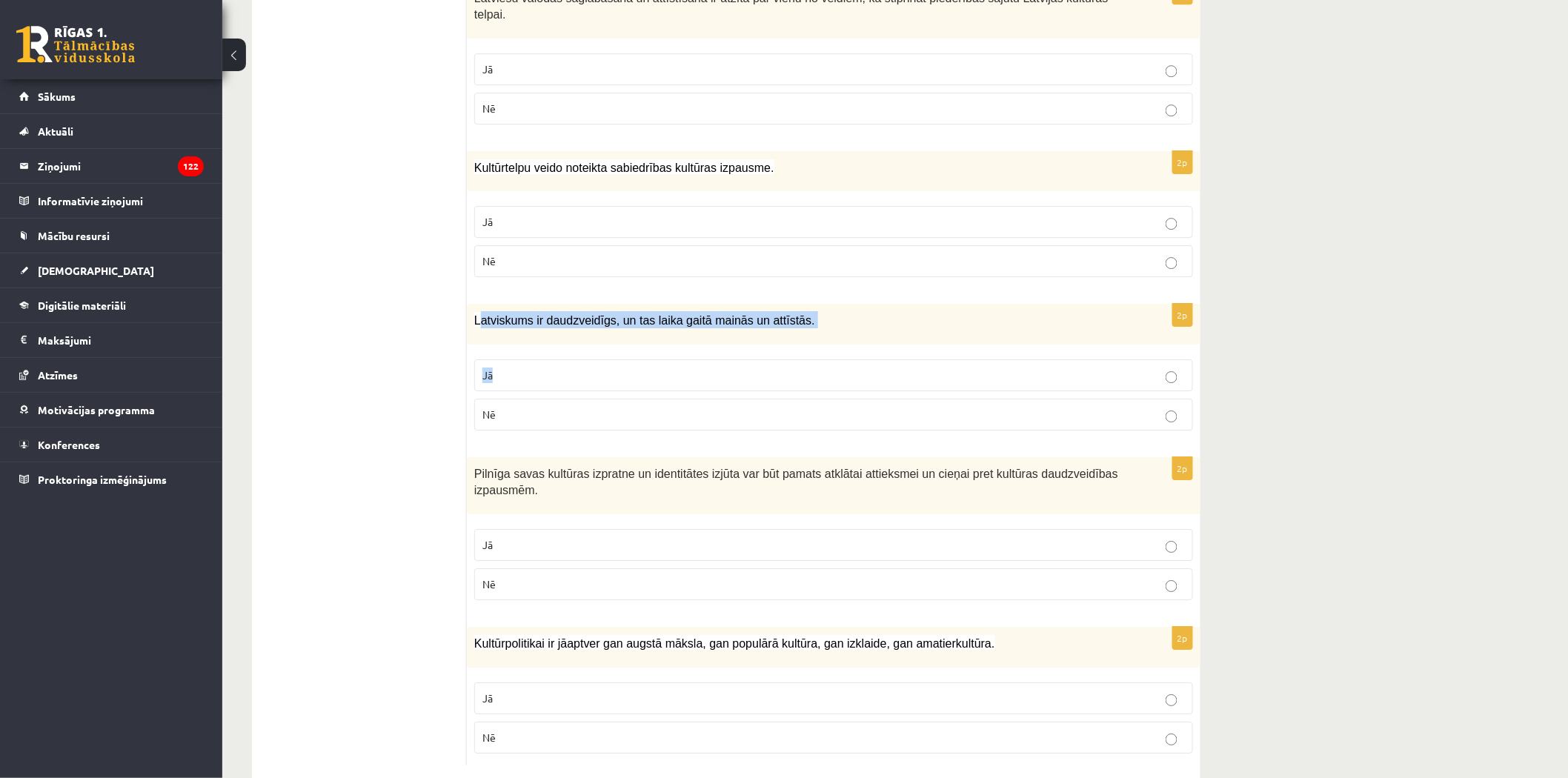
drag, startPoint x: 477, startPoint y: 291, endPoint x: 455, endPoint y: 285, distance: 22.8
click at [635, 341] on div "2p Latviskums ir daudzveidīgs, un tas laika gaitā mainās un attīstās. Jā Nē" at bounding box center [833, 372] width 733 height 138
click at [476, 314] on span "Latviskums ir daudzveidīgs, un tas laika gaitā mainās un attīstās." at bounding box center [645, 320] width 341 height 13
drag, startPoint x: 475, startPoint y: 286, endPoint x: 563, endPoint y: 386, distance: 133.2
click at [563, 386] on div "2p Latviskums ir daudzveidīgs, un tas laika gaitā mainās un attīstās. Jā Nē" at bounding box center [833, 372] width 733 height 138
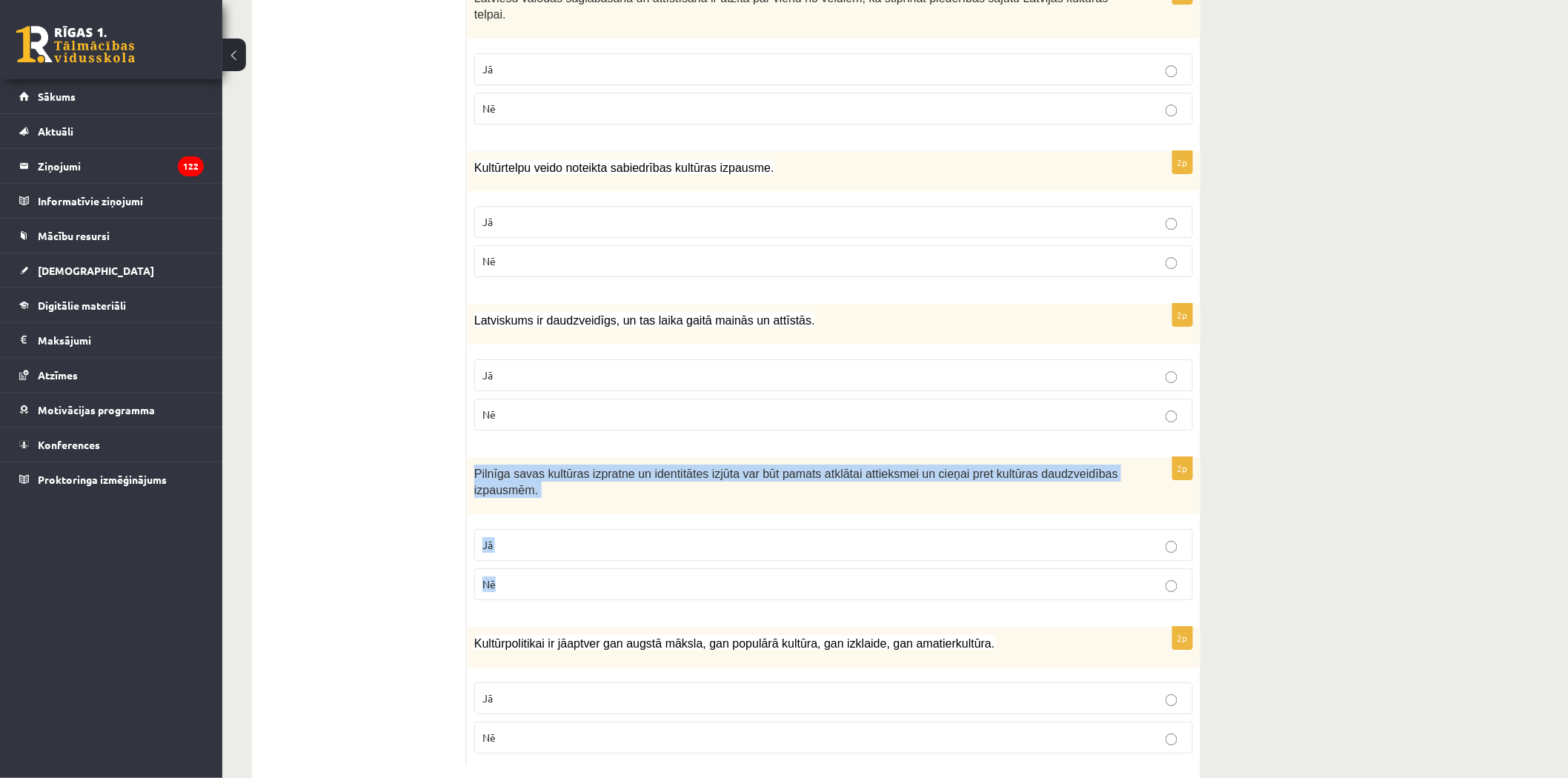
drag, startPoint x: 475, startPoint y: 434, endPoint x: 536, endPoint y: 570, distance: 149.1
click at [536, 570] on div "2p Pilnīga savas kultūras izpratne un identitātes izjūta var būt pamats atklāta…" at bounding box center [833, 534] width 733 height 155
click at [521, 537] on p "Jā" at bounding box center [834, 545] width 703 height 16
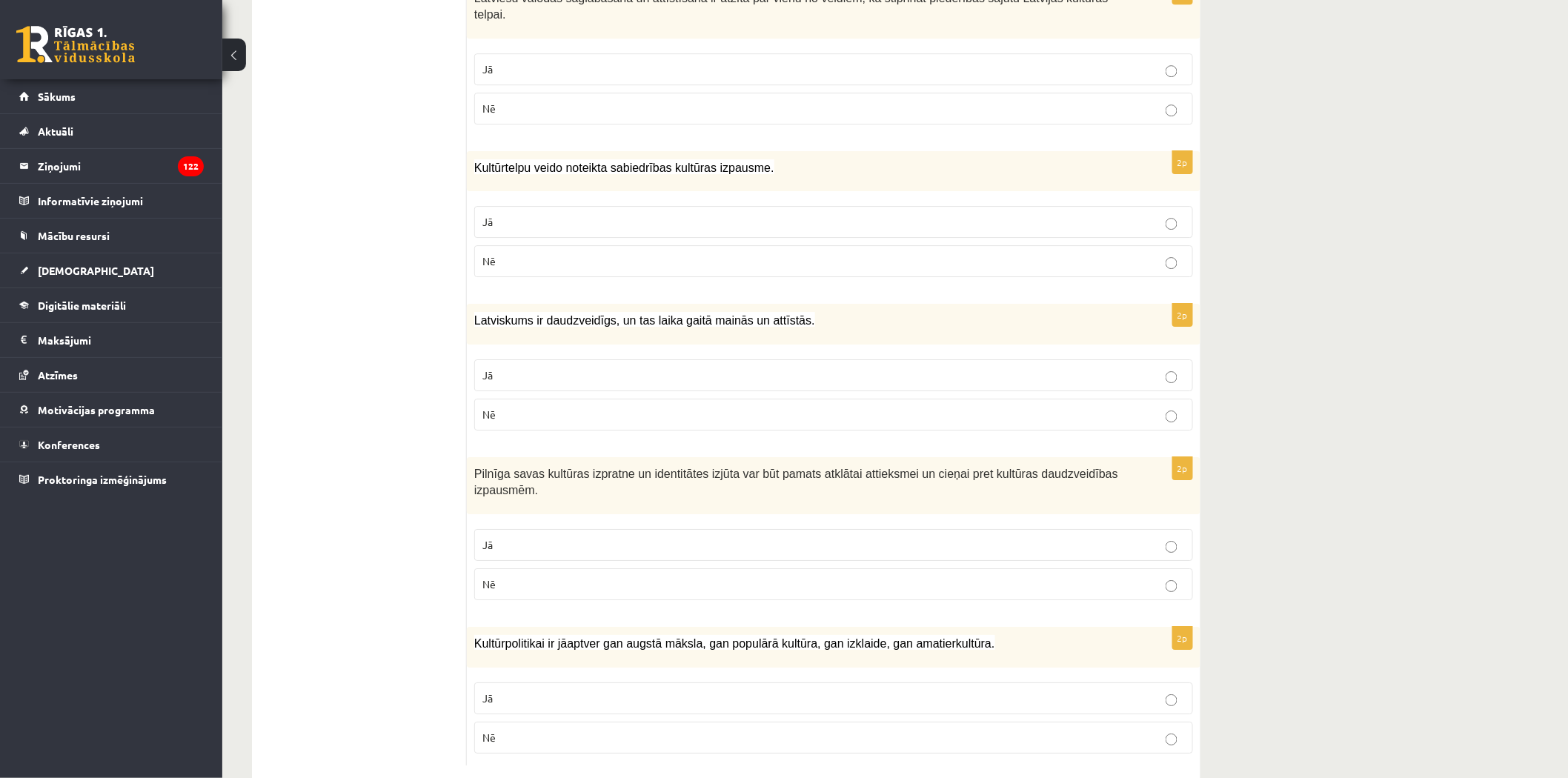
click at [505, 359] on label "Jā" at bounding box center [834, 375] width 719 height 32
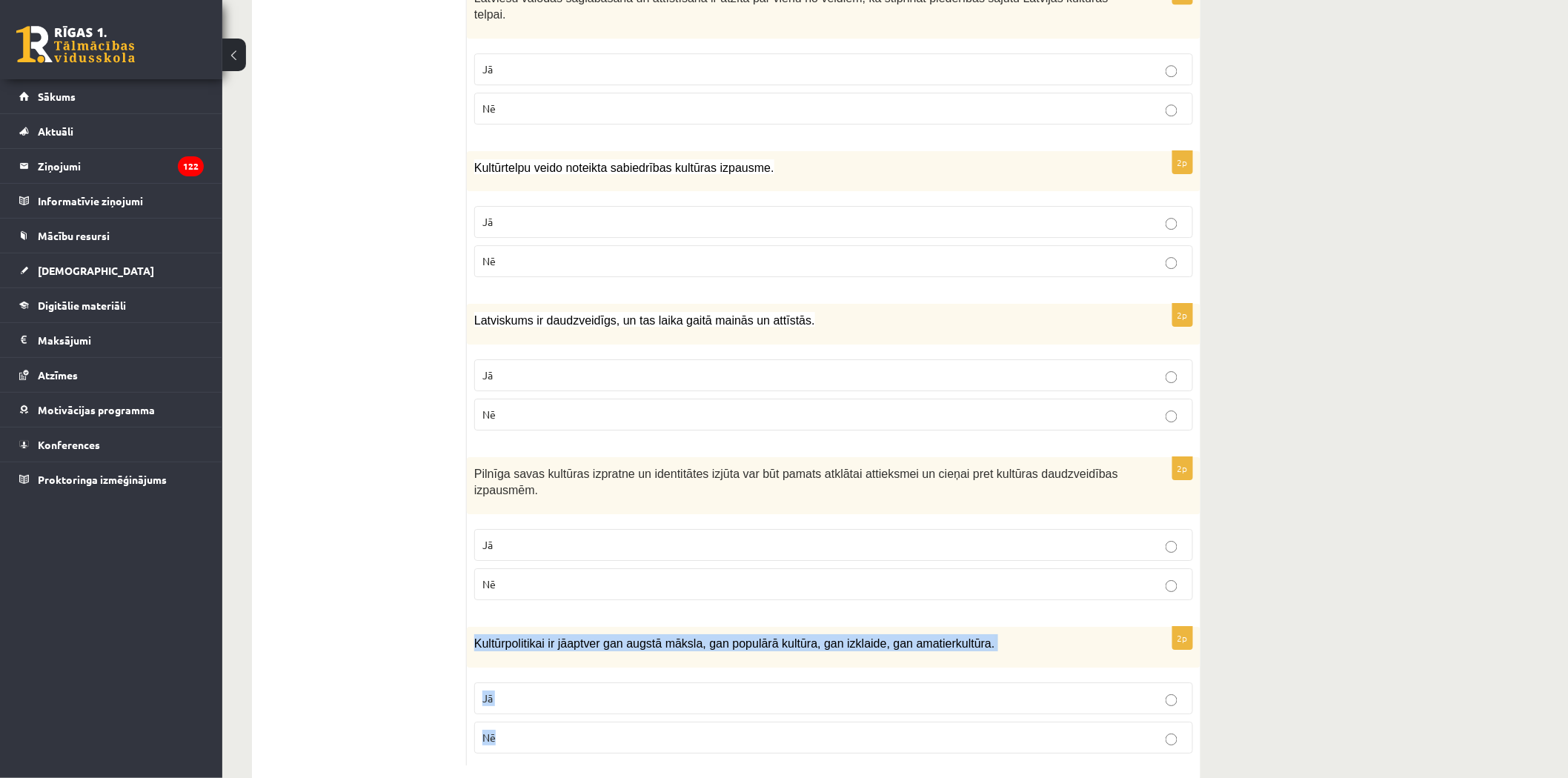
drag, startPoint x: 467, startPoint y: 610, endPoint x: 523, endPoint y: 667, distance: 79.9
click at [546, 717] on div "2p Kultūrpolitikai ir jāaptver gan augstā māksla, gan populārā kultūra, gan izk…" at bounding box center [833, 696] width 733 height 138
click at [511, 682] on label "Jā" at bounding box center [834, 698] width 719 height 32
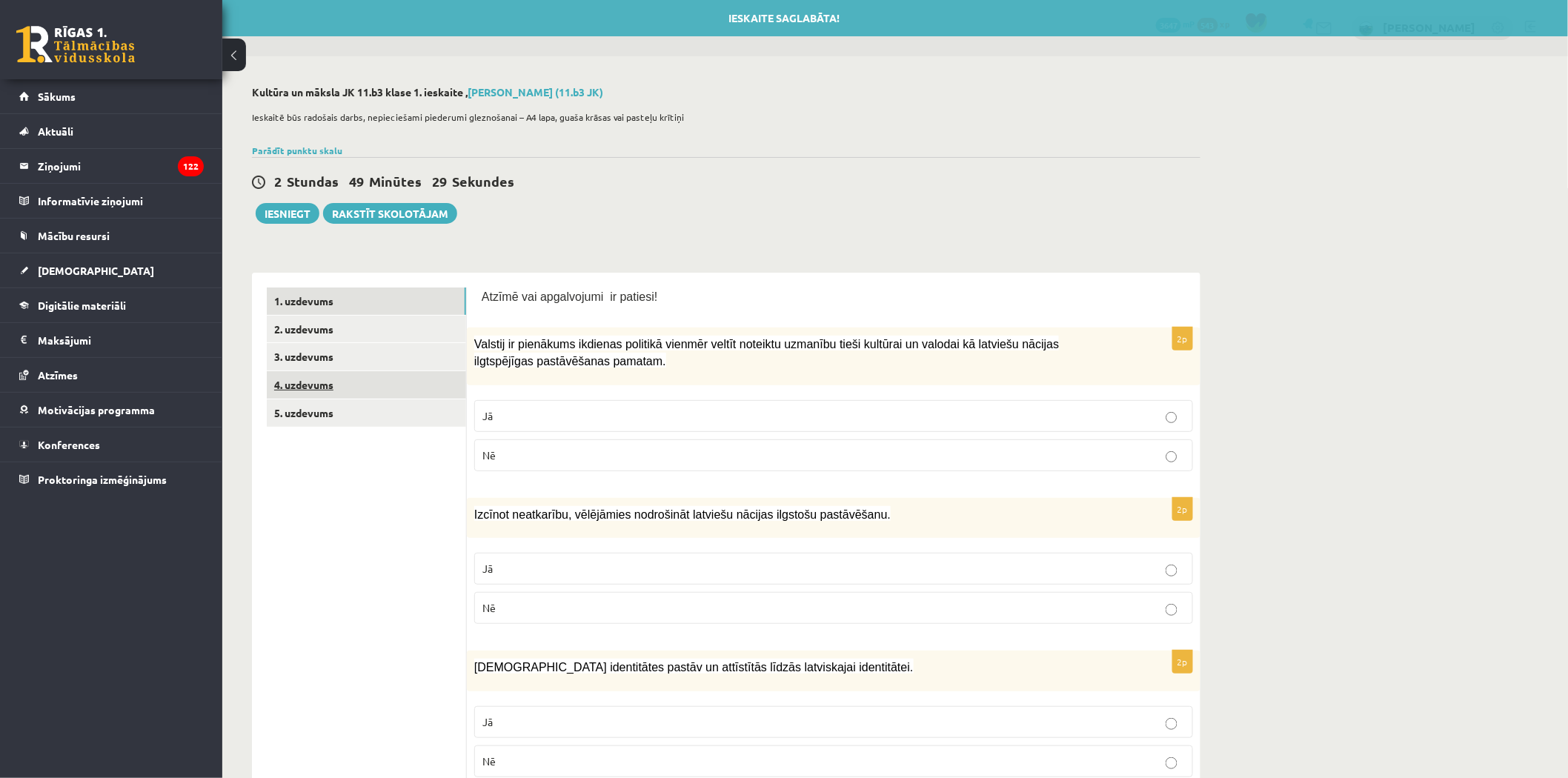
scroll to position [0, 0]
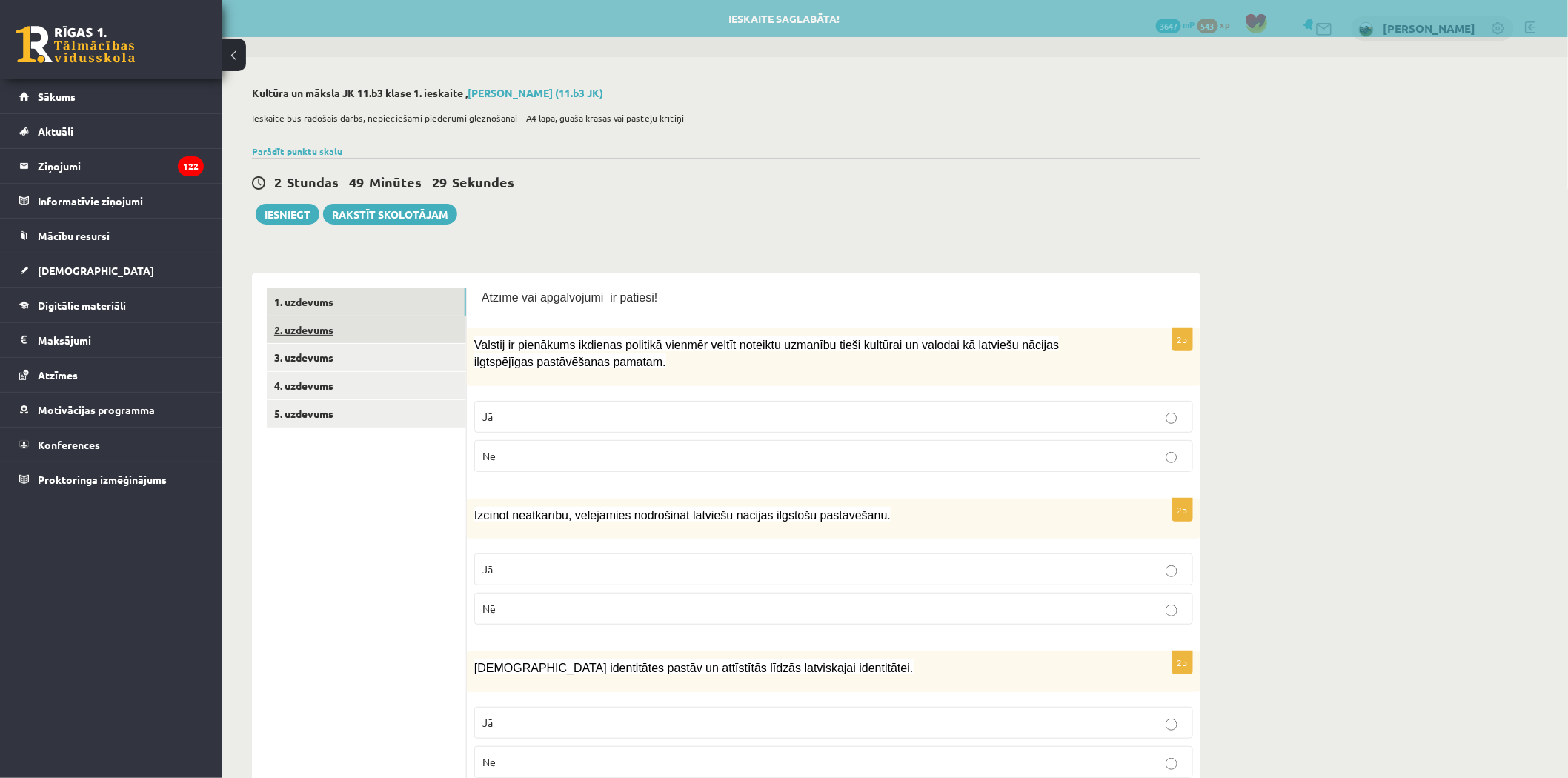
click at [302, 334] on link "2. uzdevums" at bounding box center [366, 330] width 199 height 28
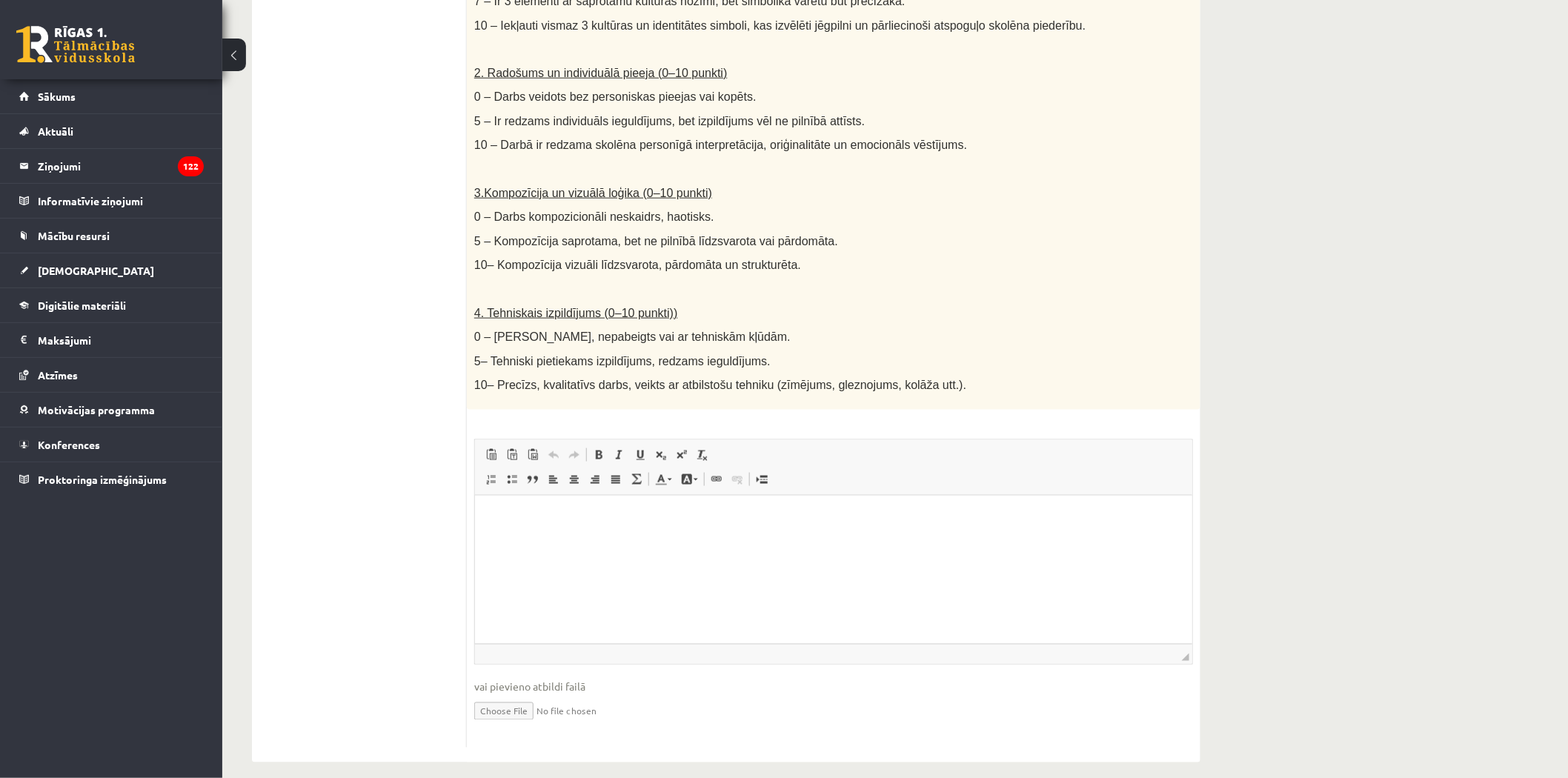
scroll to position [182, 0]
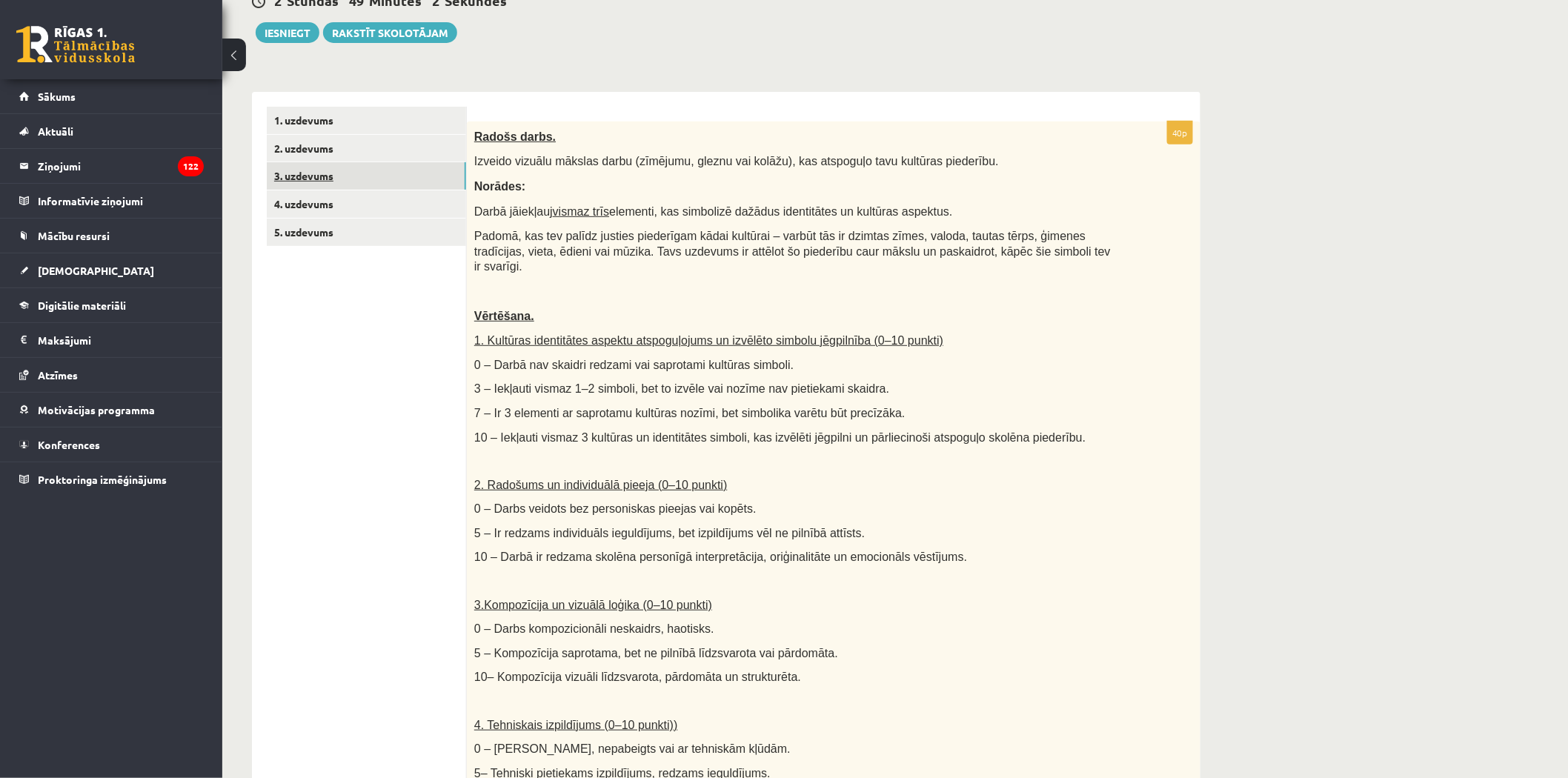
click at [332, 176] on link "3. uzdevums" at bounding box center [366, 176] width 199 height 28
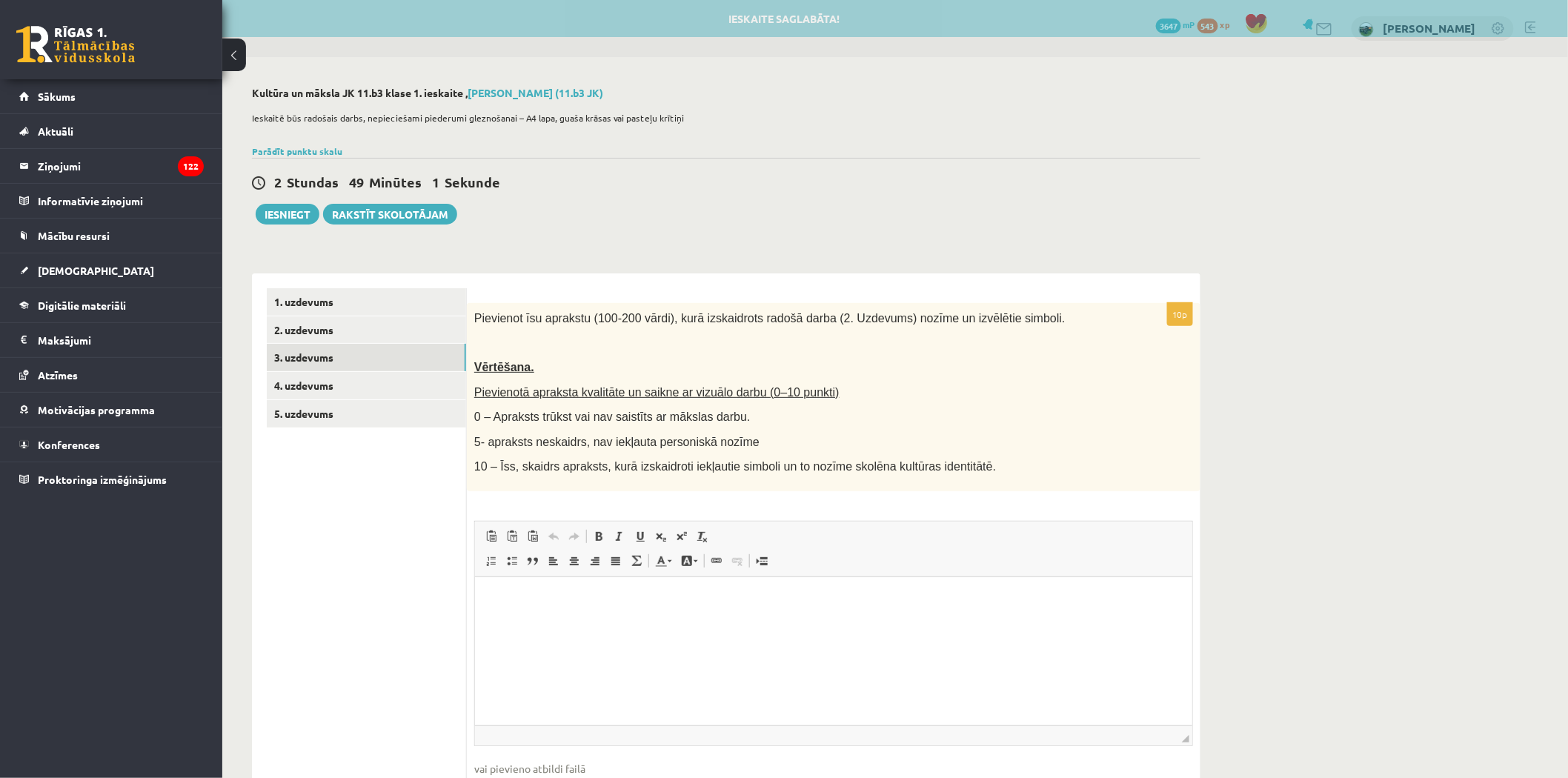
scroll to position [0, 0]
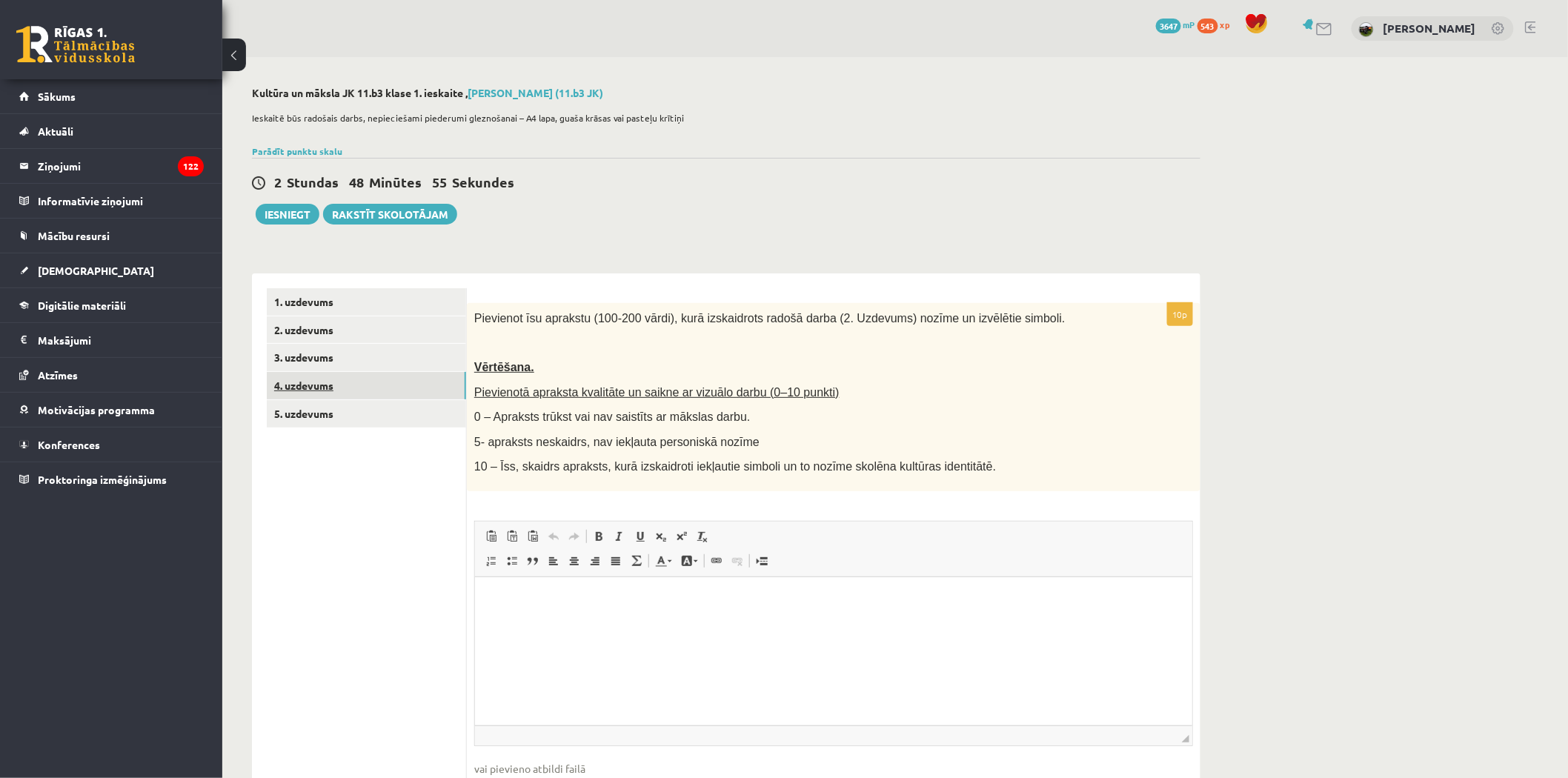
click at [308, 386] on link "4. uzdevums" at bounding box center [366, 385] width 199 height 28
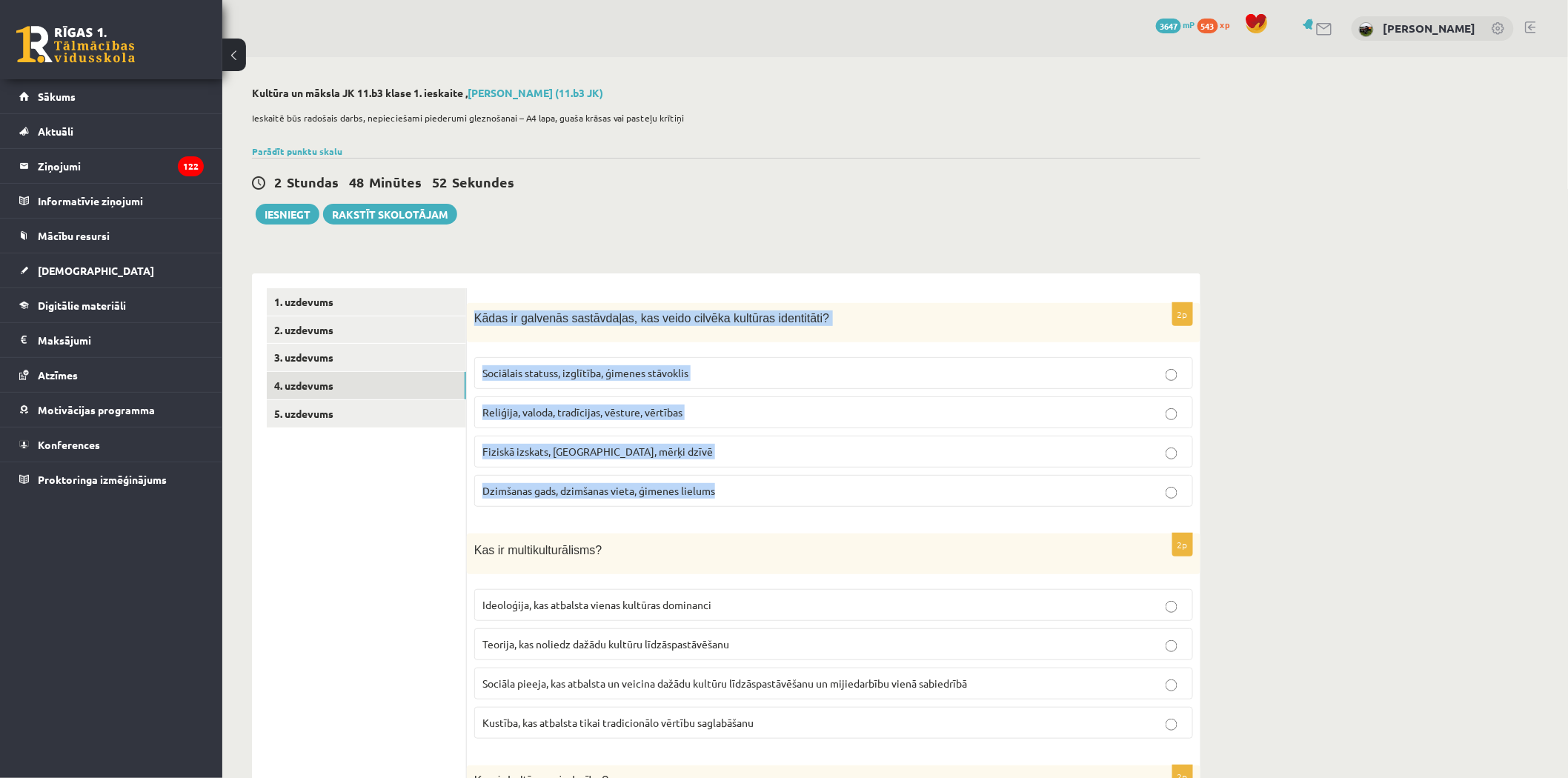
drag, startPoint x: 476, startPoint y: 315, endPoint x: 760, endPoint y: 492, distance: 334.6
click at [779, 507] on div "2p Kādas ir galvenās sastāvdaļas, kas veido cilvēka kultūras identitāti? Sociāl…" at bounding box center [833, 411] width 733 height 217
click at [506, 410] on span "Reliģija, valoda, tradīcijas, vēsture, vērtības" at bounding box center [582, 411] width 200 height 13
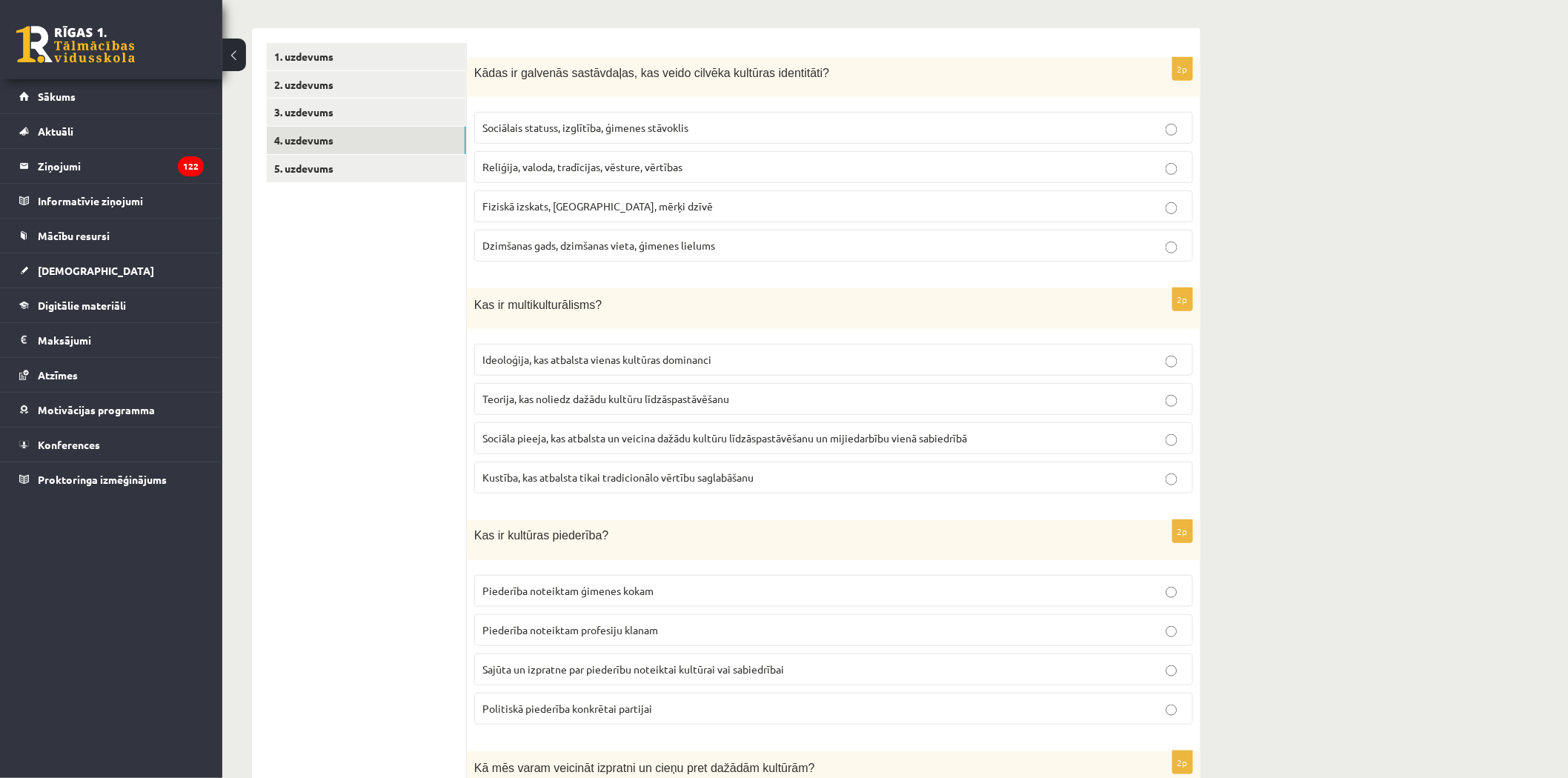
scroll to position [247, 0]
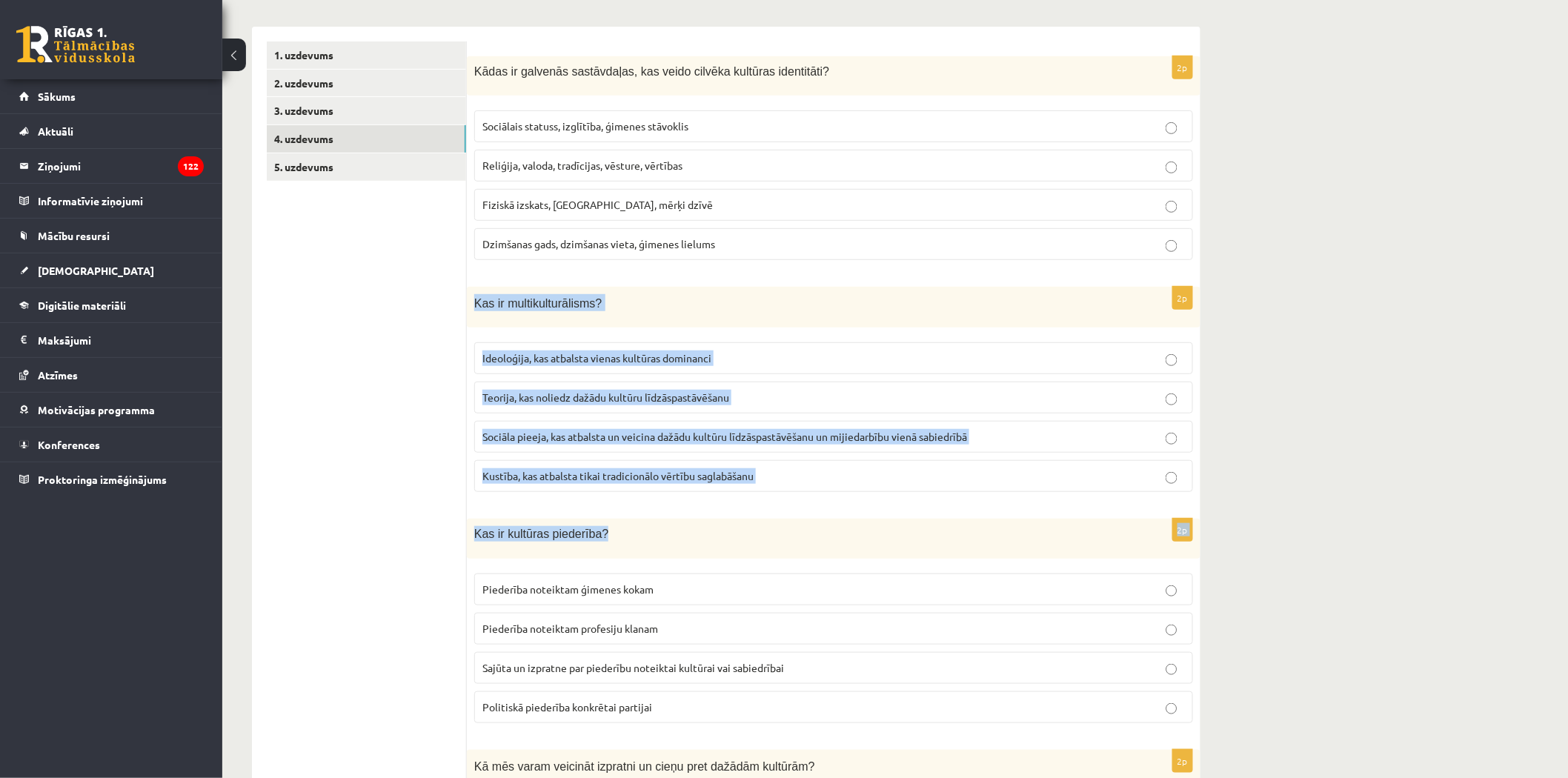
drag, startPoint x: 470, startPoint y: 304, endPoint x: 789, endPoint y: 505, distance: 377.0
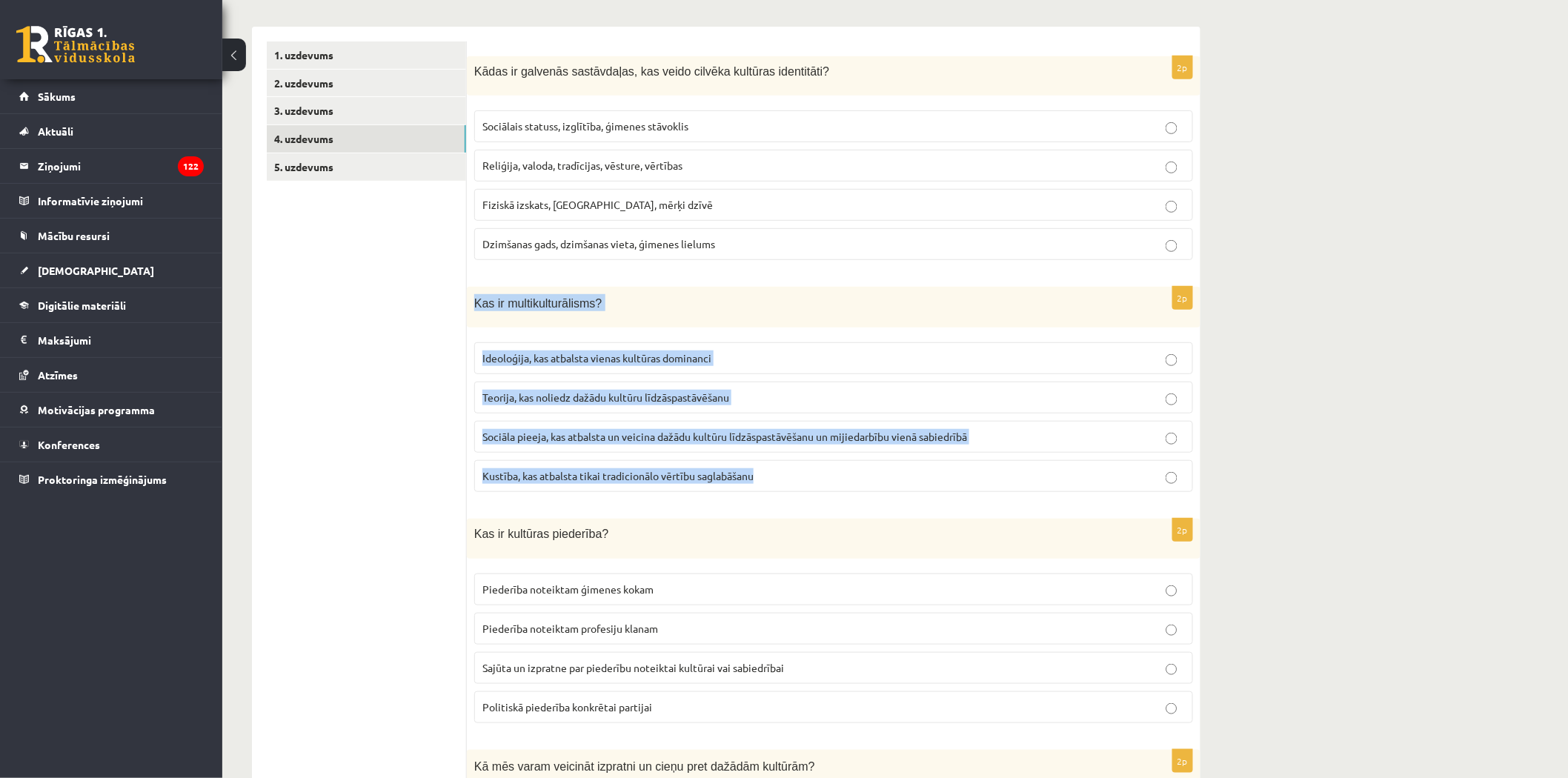
drag, startPoint x: 476, startPoint y: 300, endPoint x: 827, endPoint y: 462, distance: 386.6
click at [835, 467] on div "2p Kas ir multikulturālisms? Ideoloģija, kas atbalsta vienas kultūras dominanci…" at bounding box center [833, 395] width 733 height 217
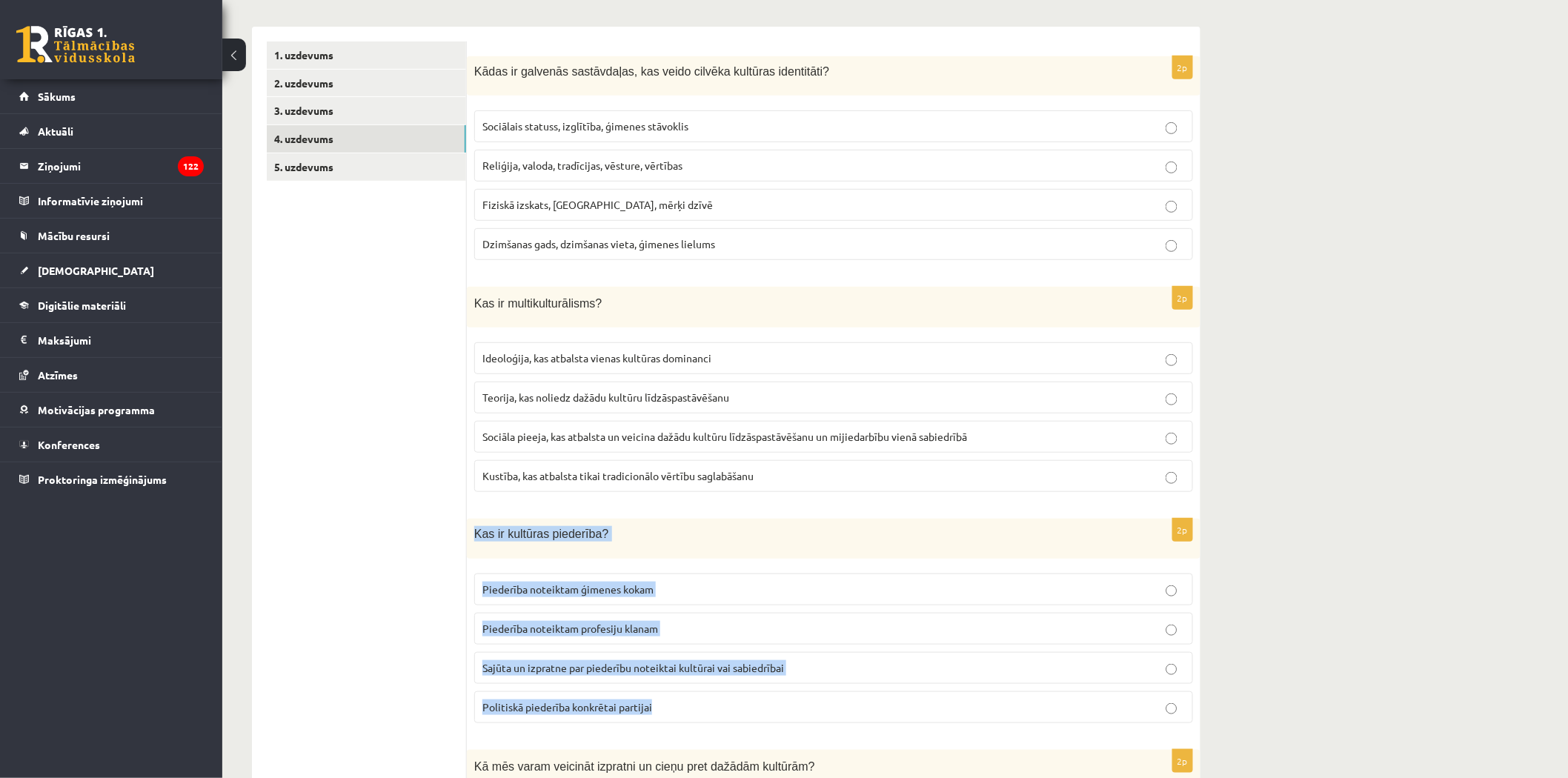
drag, startPoint x: 472, startPoint y: 531, endPoint x: 706, endPoint y: 712, distance: 295.8
click at [706, 712] on div "2p Kas ir kultūras piederība? Piederība noteiktam ģimenes kokam Piederība notei…" at bounding box center [833, 627] width 733 height 217
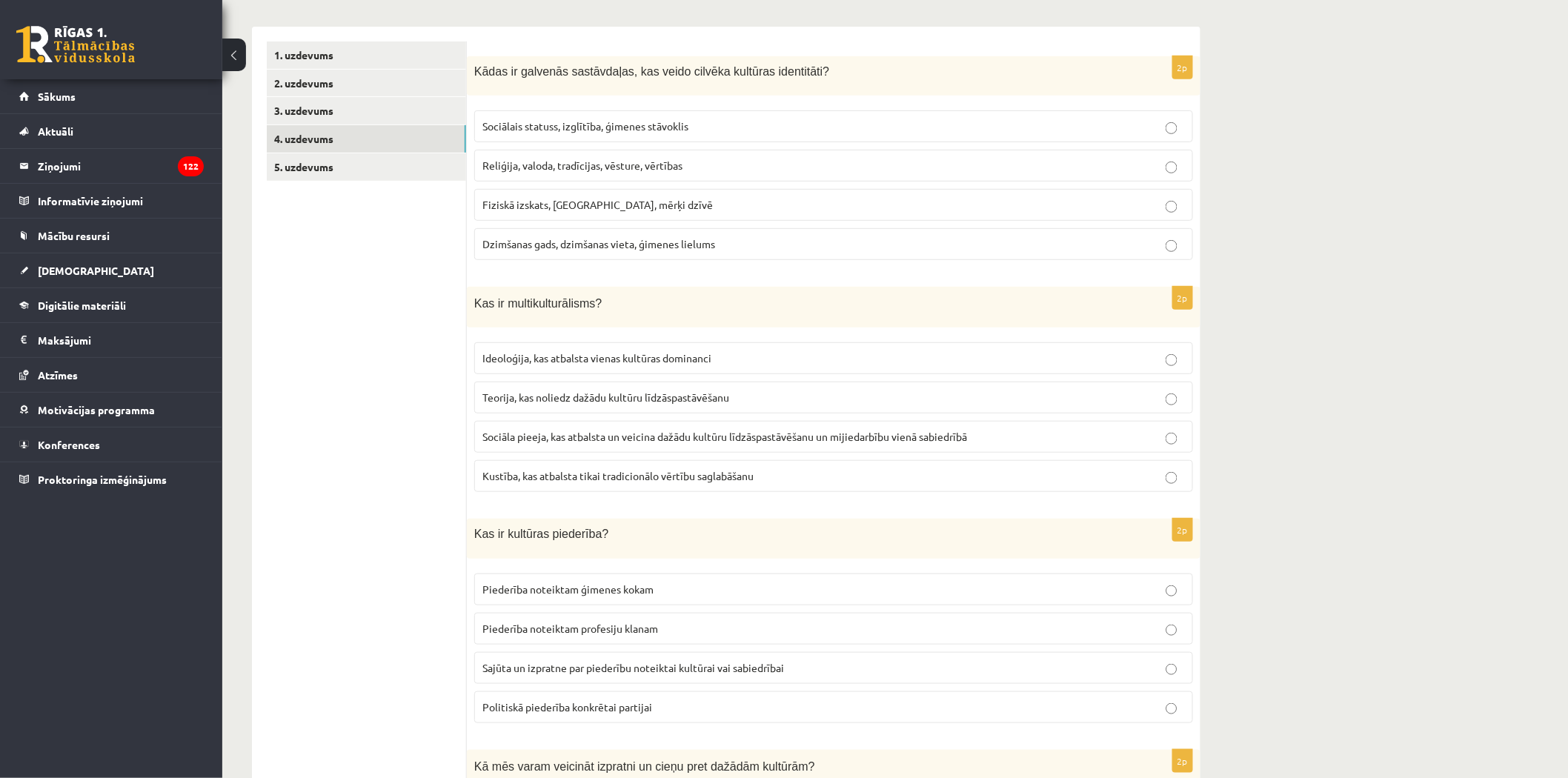
click at [620, 435] on span "Sociāla pieeja, kas atbalsta un veicina dažādu kultūru līdzāspastāvēšanu un mij…" at bounding box center [725, 436] width 485 height 13
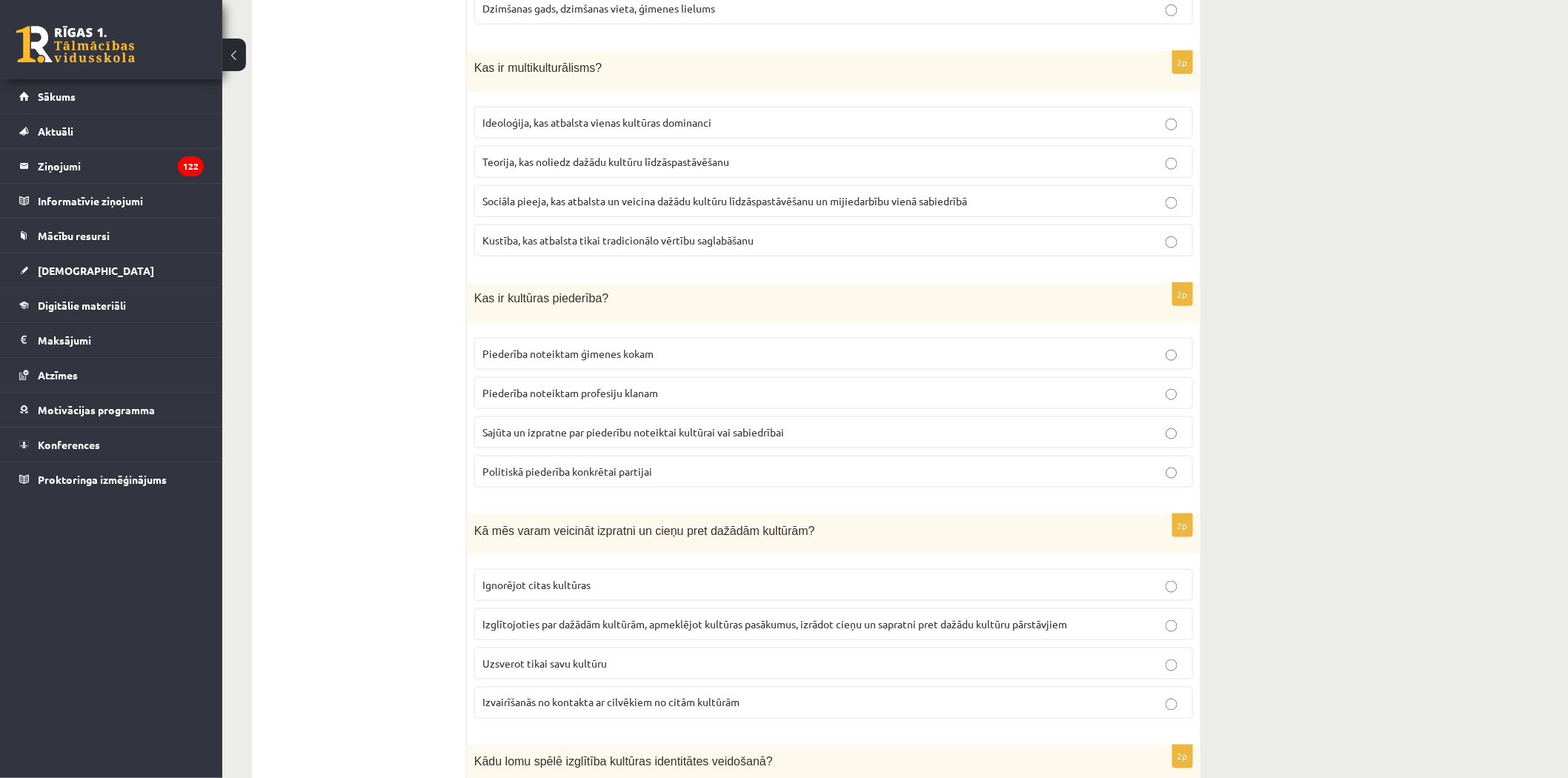
scroll to position [493, 0]
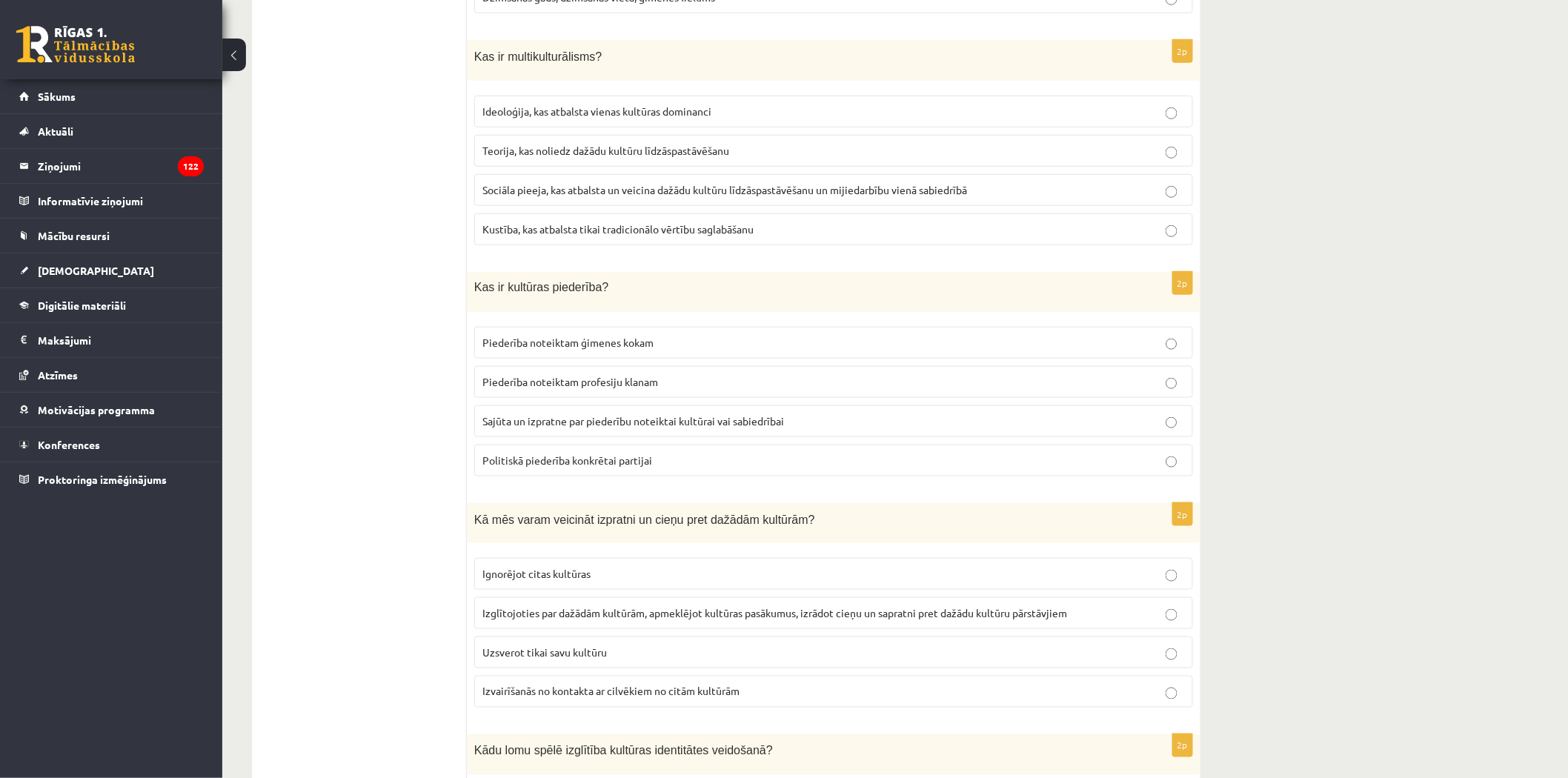
click at [527, 429] on label "Sajūta un izpratne par piederību noteiktai kultūrai vai sabiedrībai" at bounding box center [834, 421] width 719 height 32
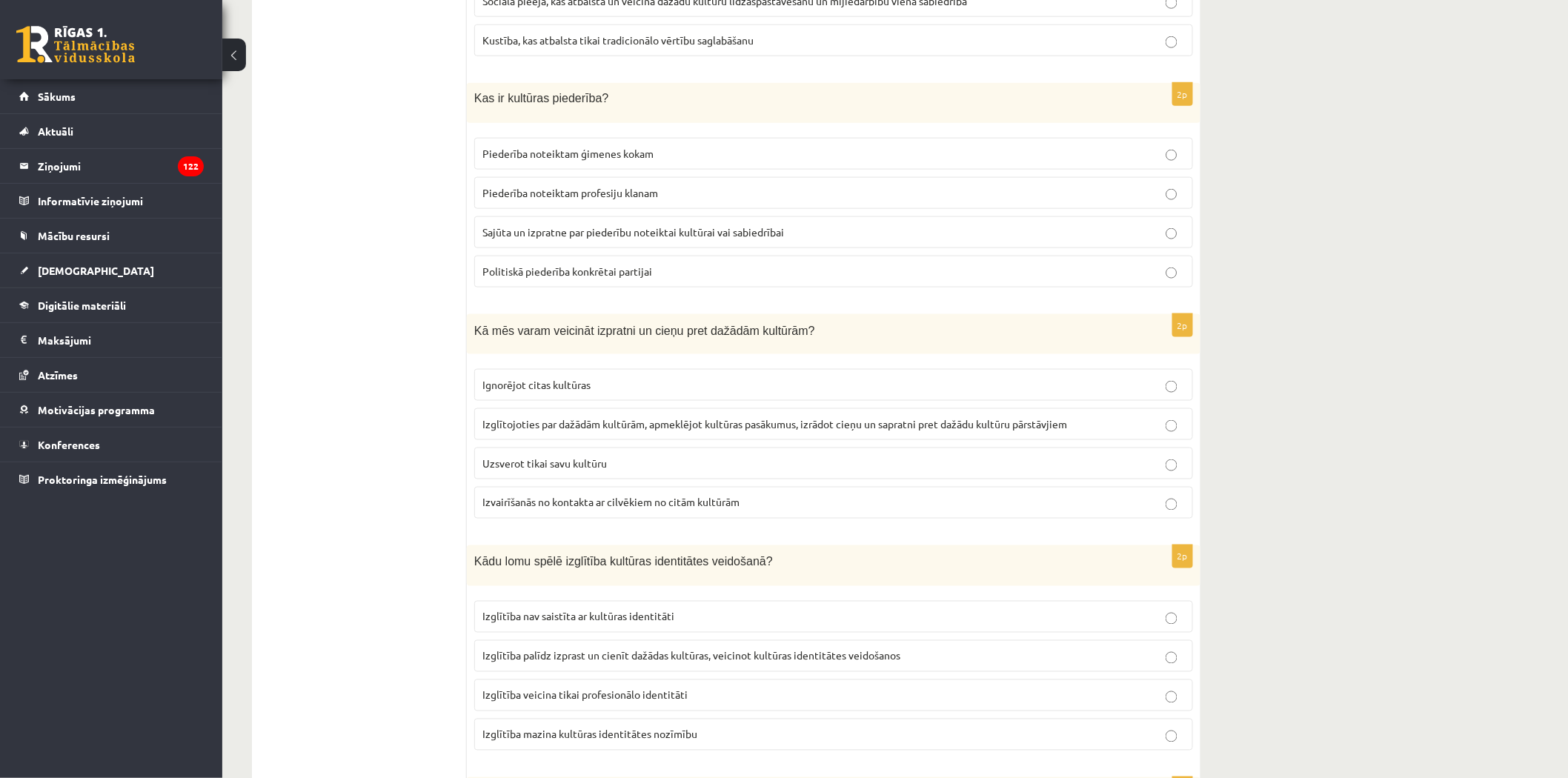
scroll to position [741, 0]
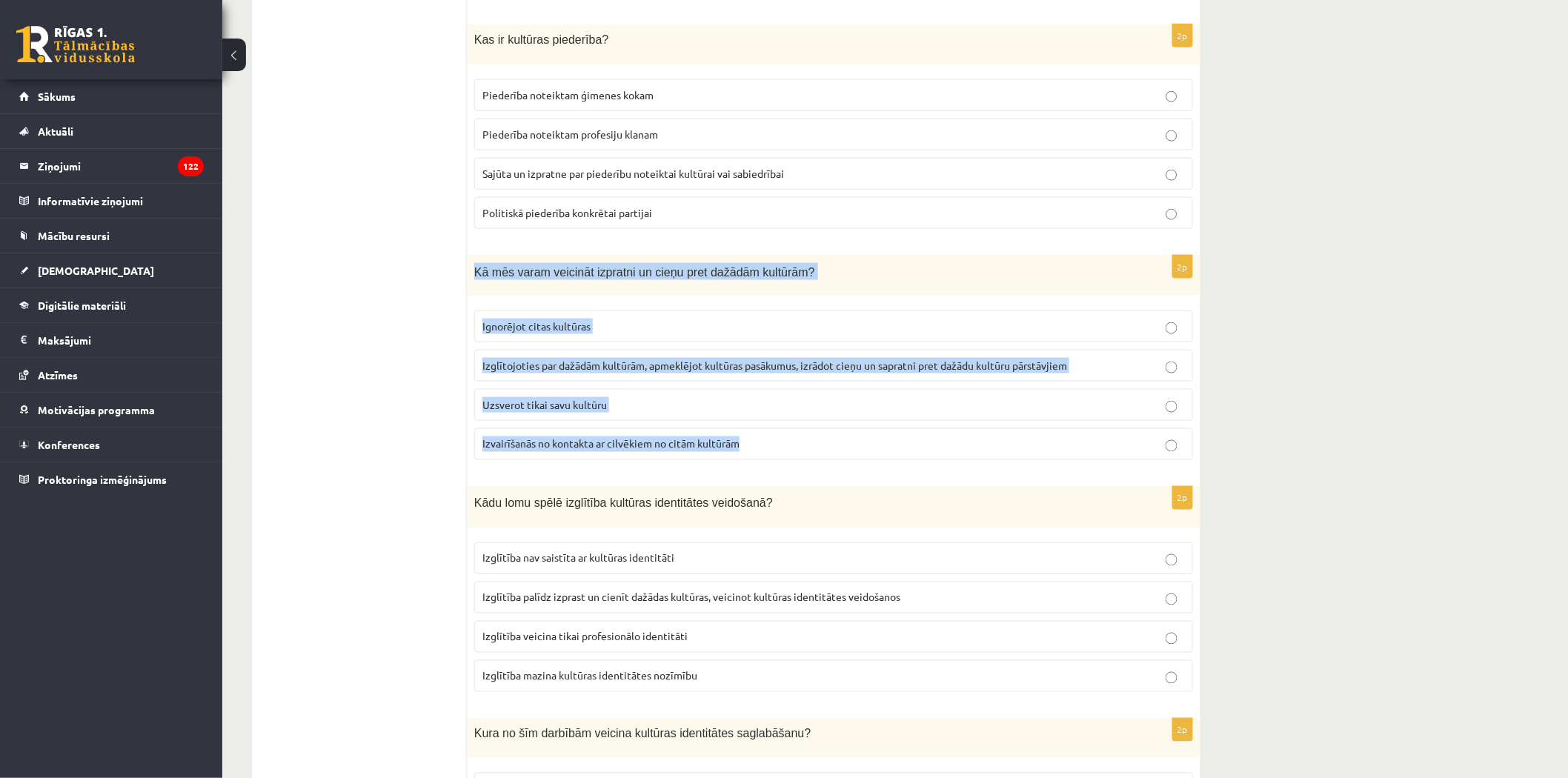
drag, startPoint x: 476, startPoint y: 269, endPoint x: 698, endPoint y: 393, distance: 254.3
click at [741, 451] on div "2p Kā mēs varam veicināt izpratni un cieņu pret dažādām kultūrām? Ignorējot cit…" at bounding box center [833, 364] width 733 height 217
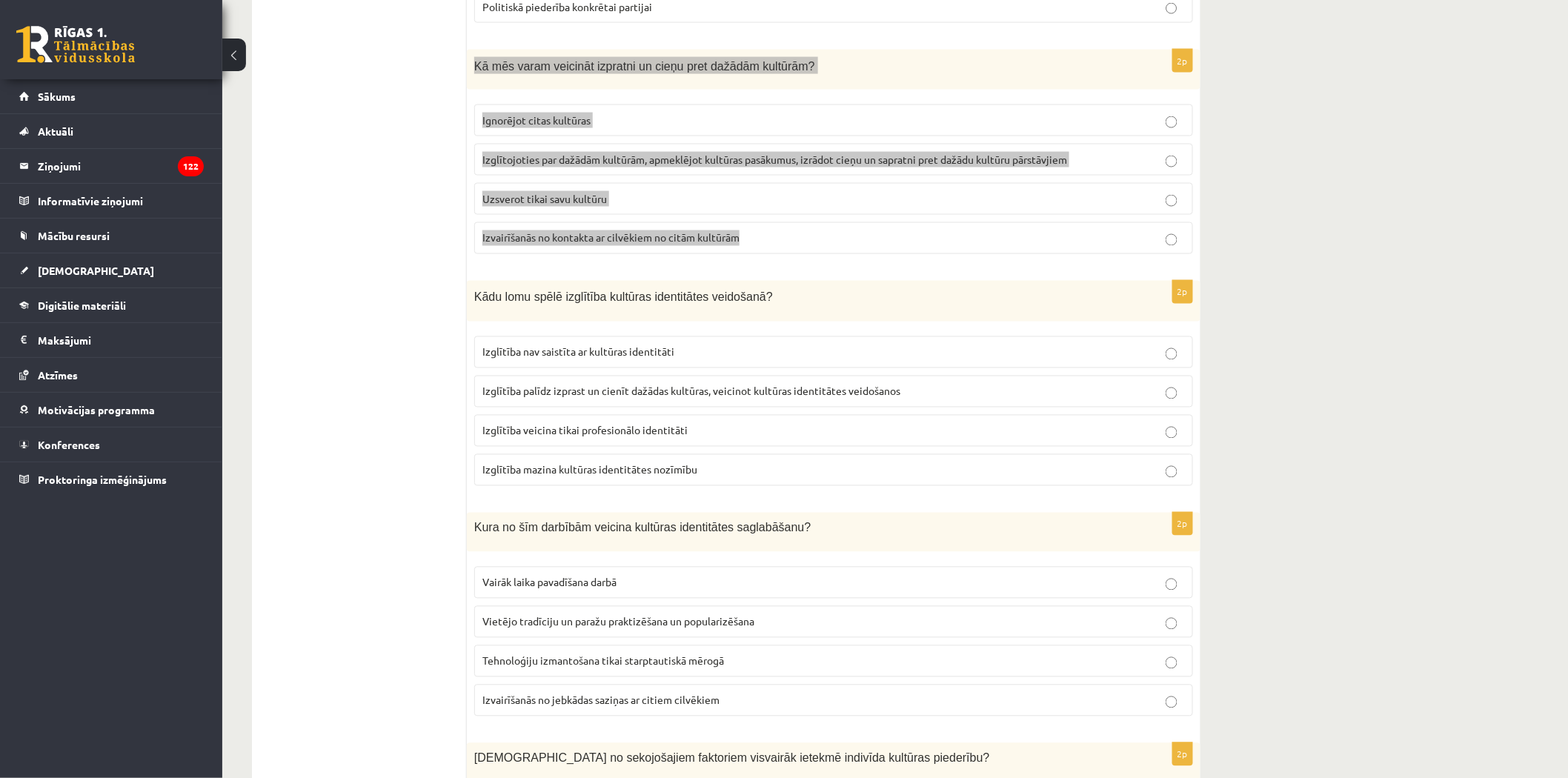
scroll to position [988, 0]
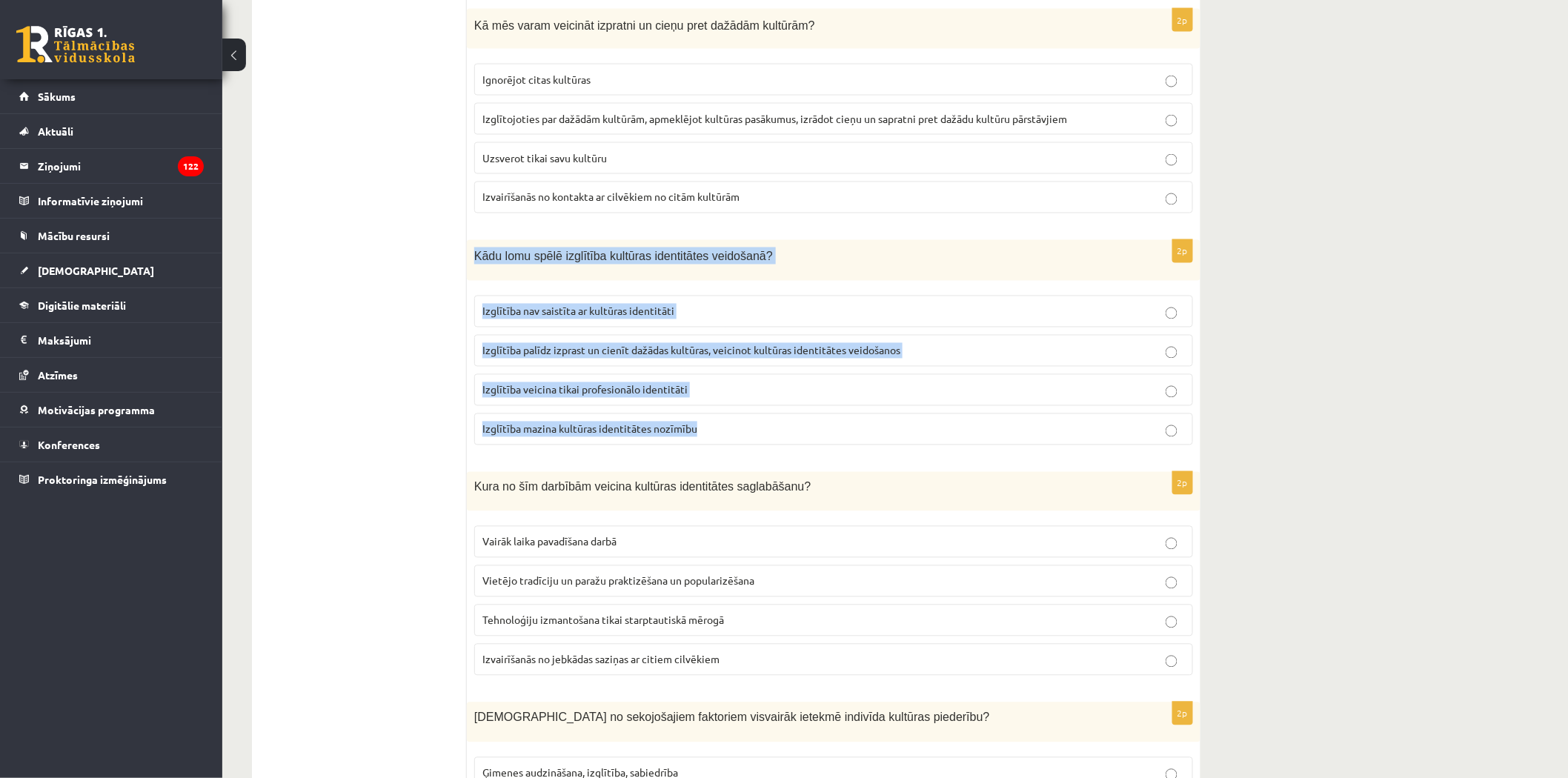
drag, startPoint x: 470, startPoint y: 256, endPoint x: 704, endPoint y: 416, distance: 283.5
click at [704, 416] on div "2p Kādu lomu spēlē izglītība kultūras identitātes veidošanā? Izglītība nav sais…" at bounding box center [833, 349] width 733 height 217
click at [551, 348] on span "Izglītība palīdz izprast un cienīt dažādas kultūras, veicinot kultūras identitā…" at bounding box center [691, 350] width 418 height 13
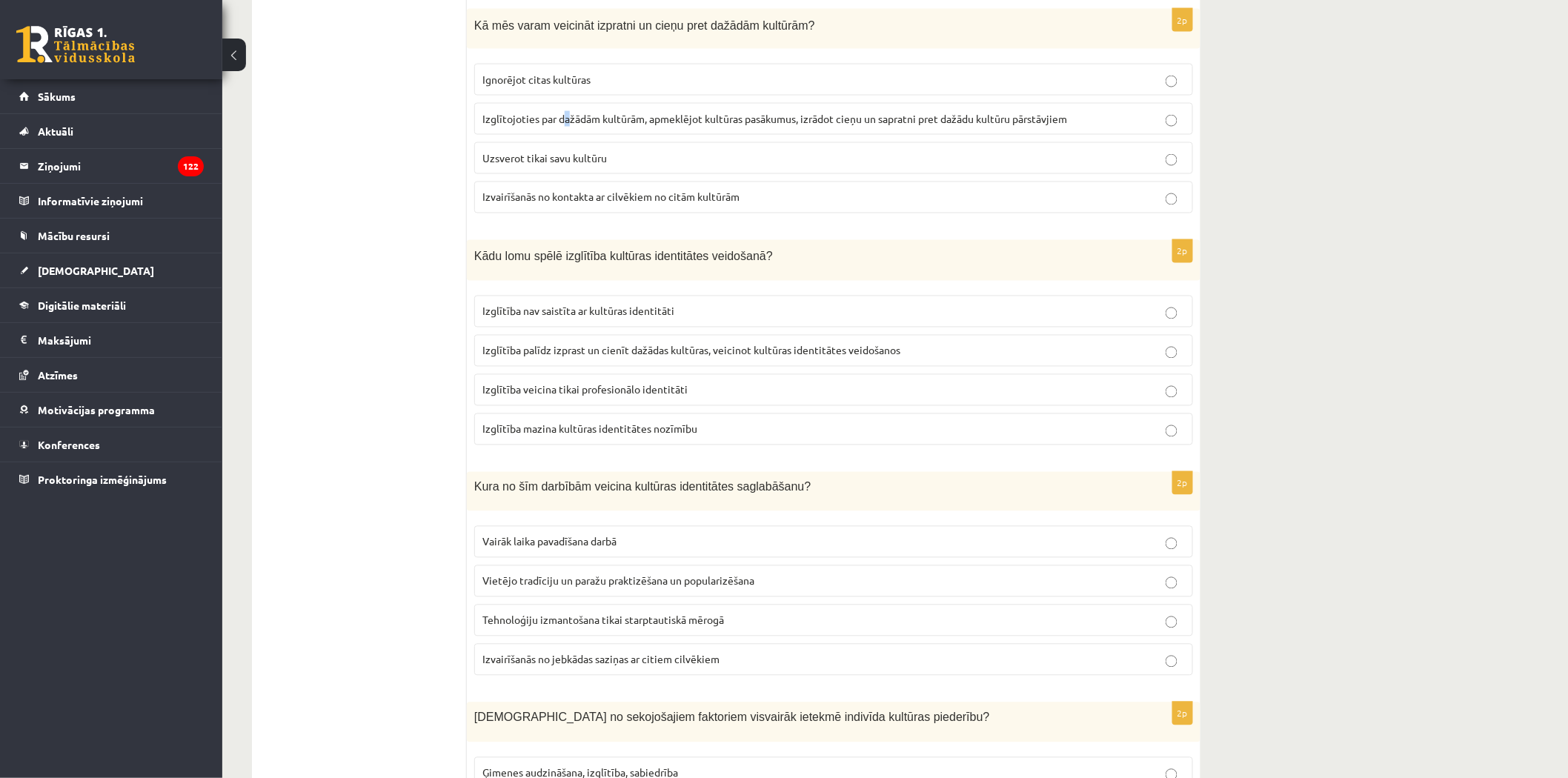
click at [568, 112] on label "Izglītojoties par dažādām kultūrām, apmeklējot kultūras pasākumus, izrādot cieņ…" at bounding box center [834, 119] width 719 height 32
click at [529, 122] on span "Izglītojoties par dažādām kultūrām, apmeklējot kultūras pasākumus, izrādot cieņ…" at bounding box center [775, 118] width 585 height 13
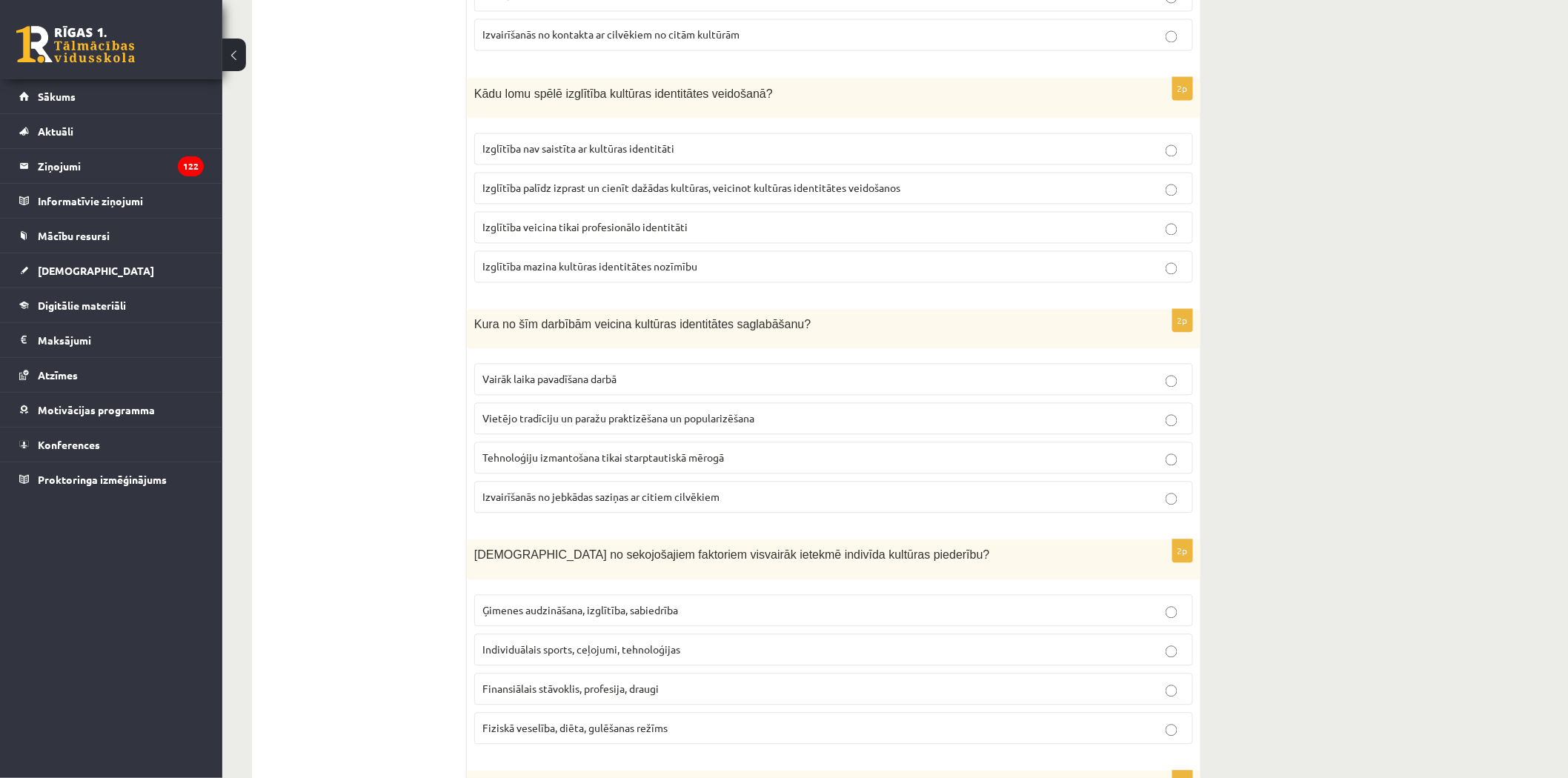
scroll to position [1152, 0]
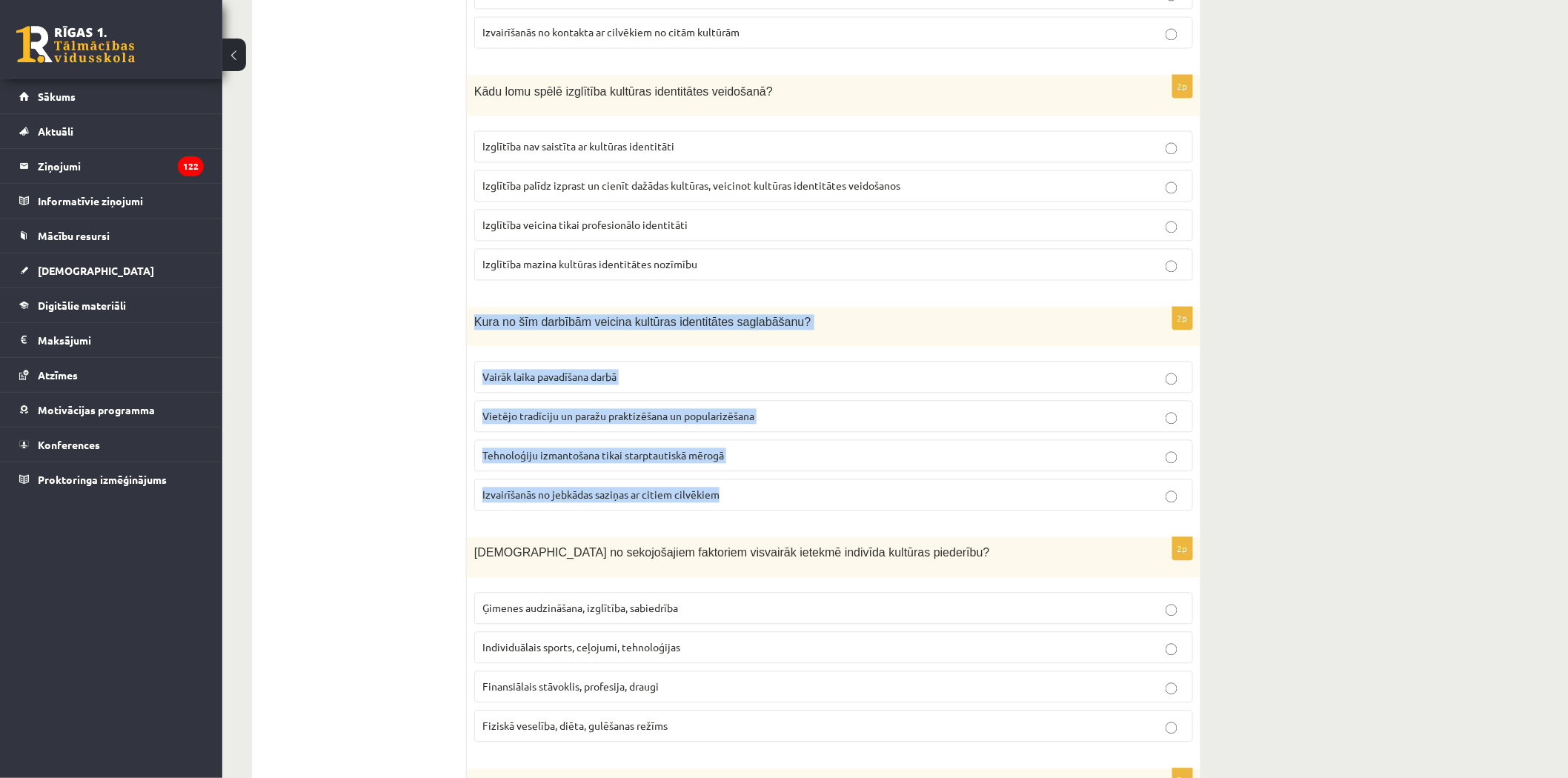
drag, startPoint x: 475, startPoint y: 326, endPoint x: 788, endPoint y: 493, distance: 354.8
click at [806, 513] on div "2p Kura no šīm darbībām veicina kultūras identitātes saglabāšanu? Vairāk laika …" at bounding box center [833, 416] width 733 height 217
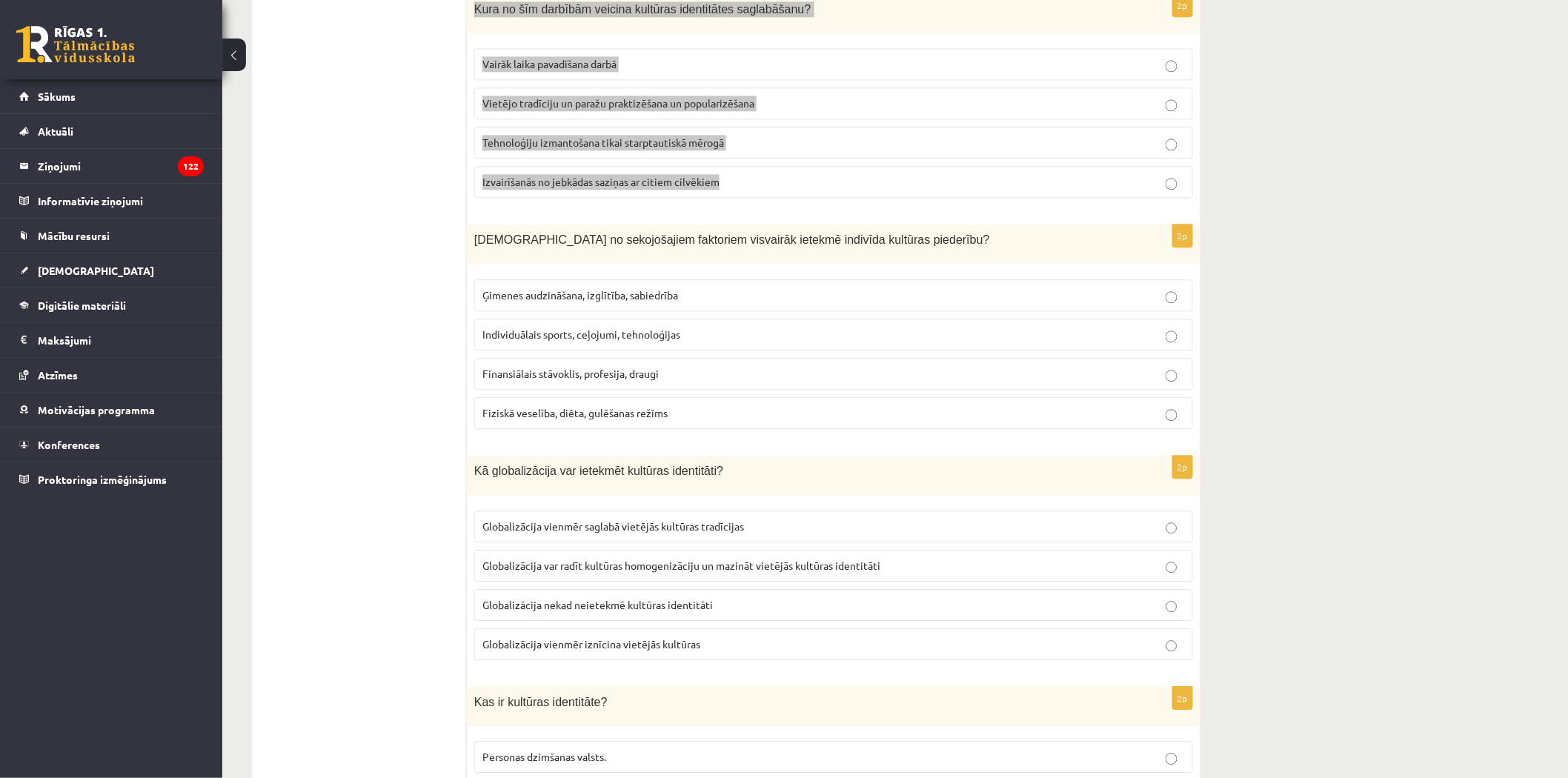
scroll to position [1482, 0]
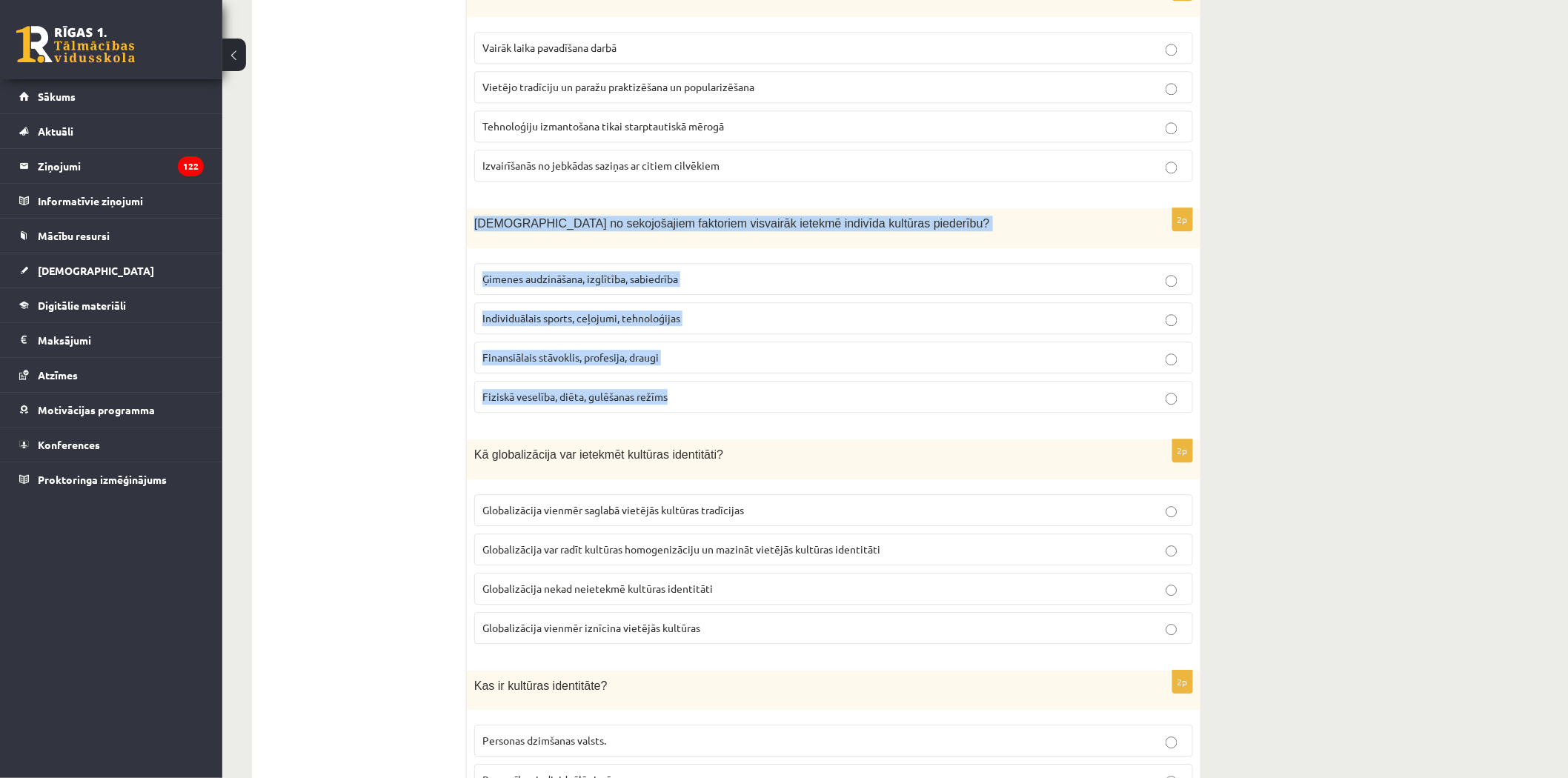
drag, startPoint x: 475, startPoint y: 223, endPoint x: 706, endPoint y: 405, distance: 294.1
click at [706, 405] on div "2p Kuri no sekojošajiem faktoriem visvairāk ietekmē indivīda kultūras piederību…" at bounding box center [833, 316] width 733 height 217
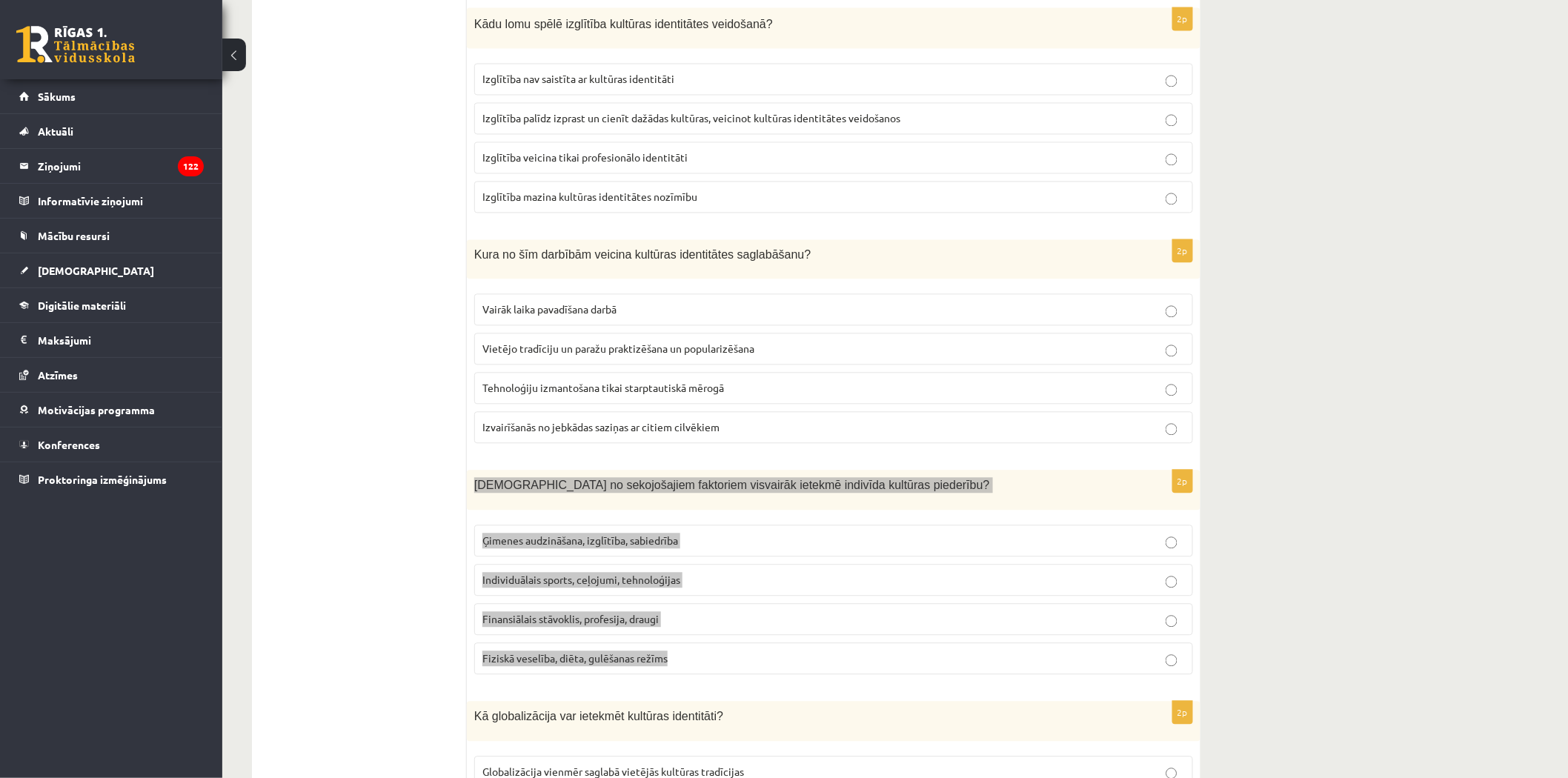
scroll to position [1234, 0]
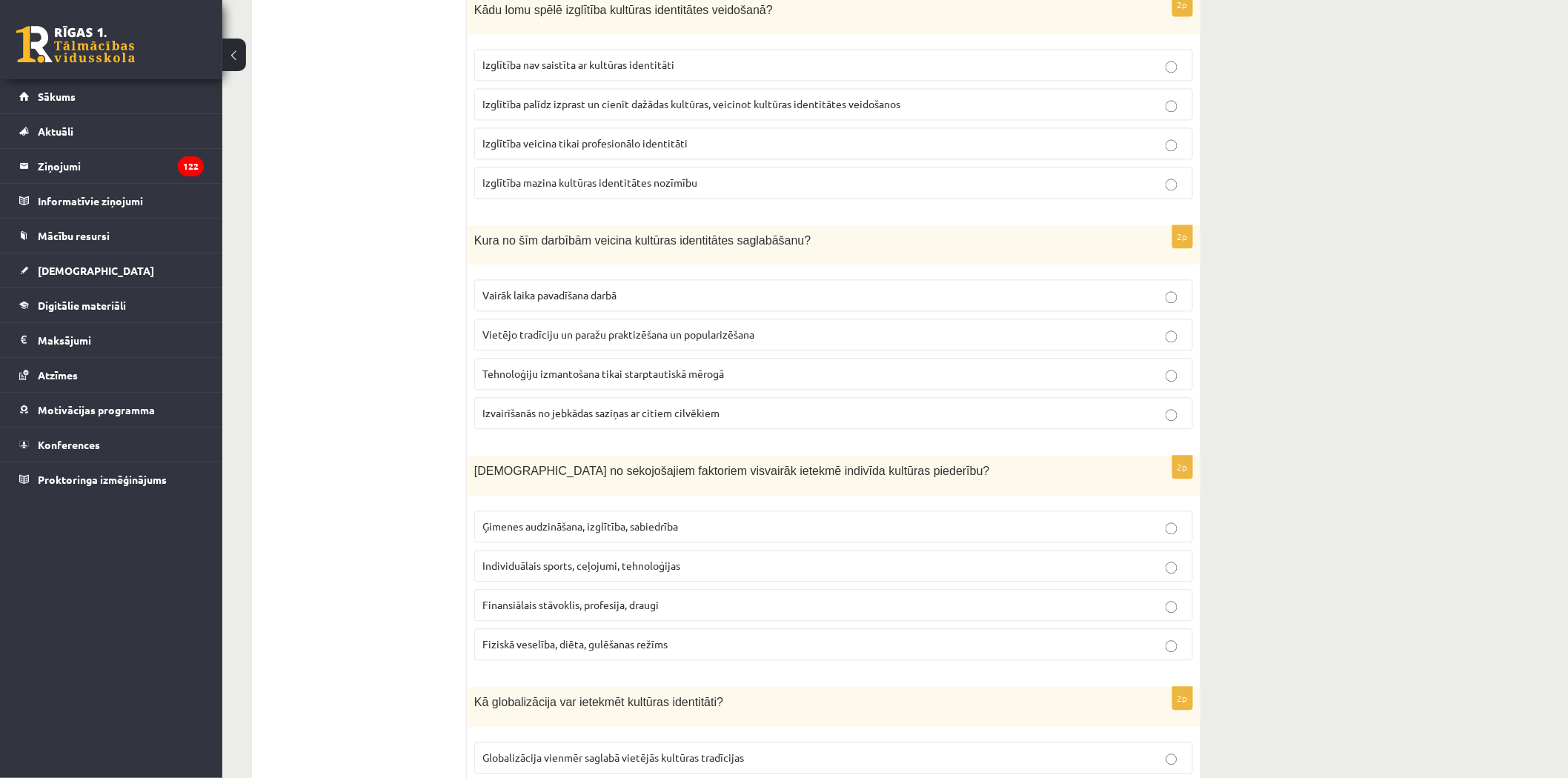
click at [432, 520] on ul "1. uzdevums 2. uzdevums 3. uzdevums 4. uzdevums 5. uzdevums" at bounding box center [366, 210] width 200 height 2310
click at [580, 335] on span "Vietējo tradīciju un paražu praktizēšana un popularizēšana" at bounding box center [619, 334] width 272 height 13
click at [577, 524] on span "Ģimenes audzināšana, izglītība, sabiedrība" at bounding box center [580, 526] width 195 height 13
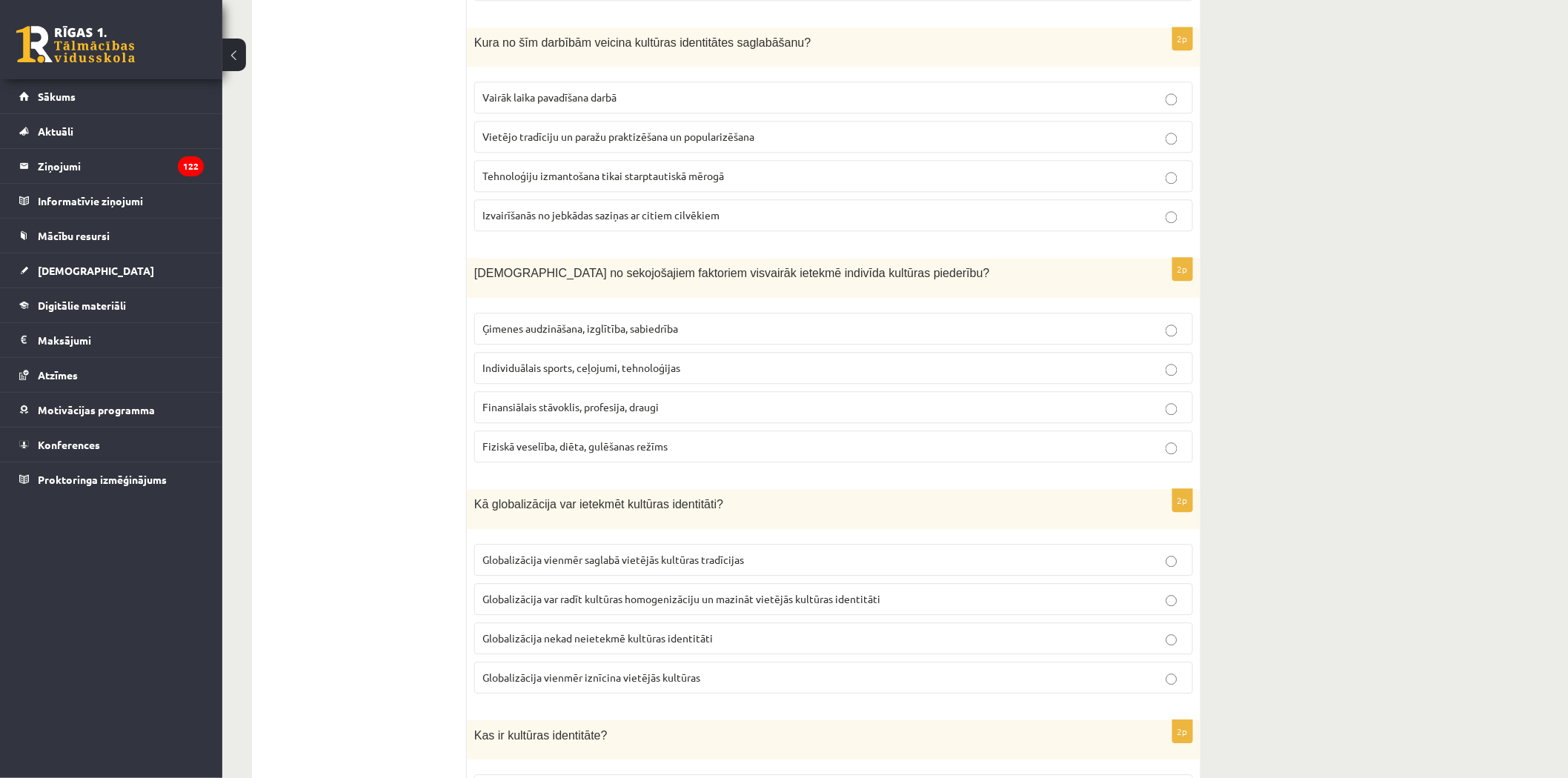
scroll to position [1564, 0]
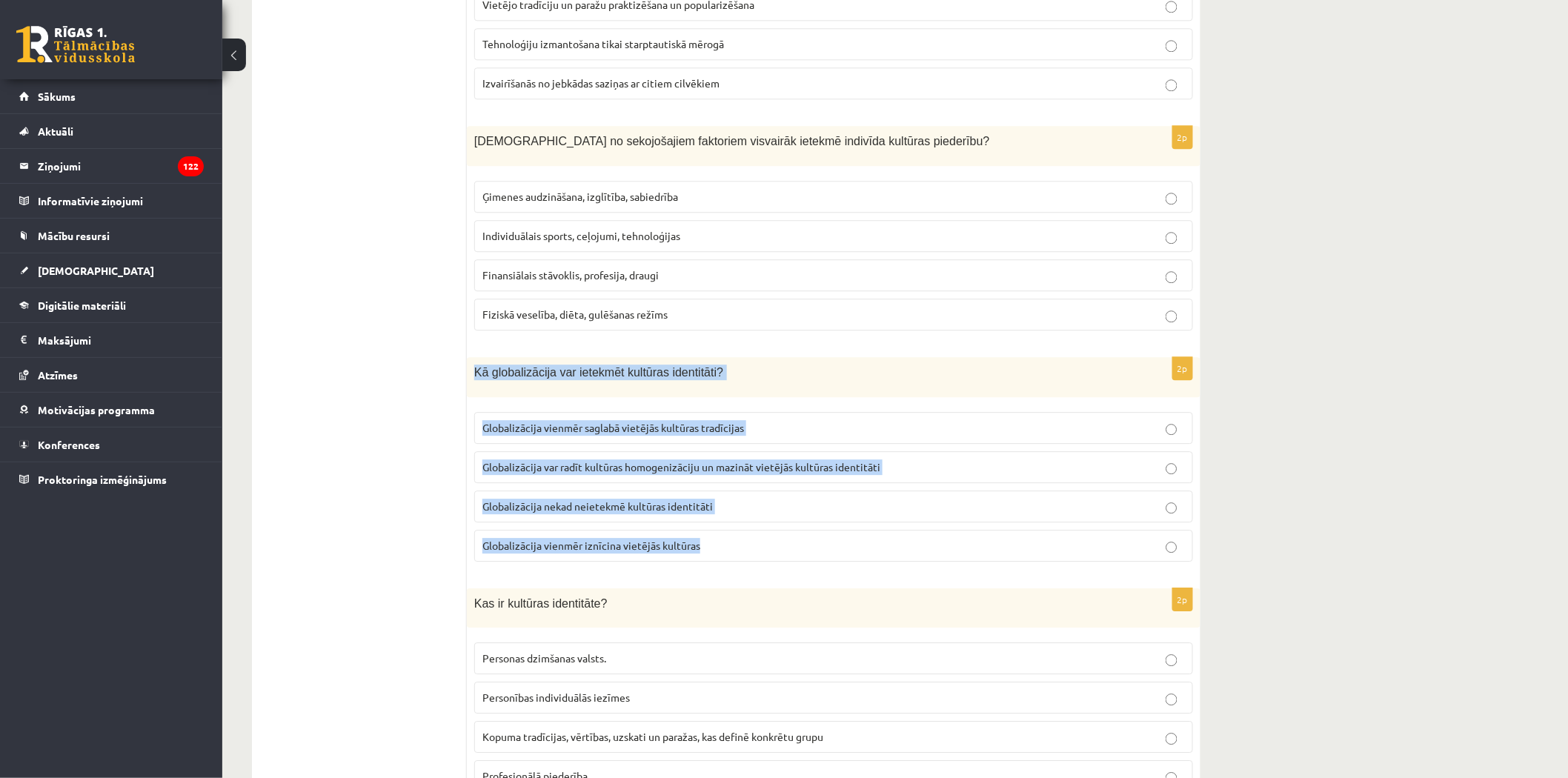
drag, startPoint x: 472, startPoint y: 380, endPoint x: 665, endPoint y: 500, distance: 227.3
click at [713, 548] on div "2p Kā globalizācija var ietekmēt kultūras identitāti? Globalizācija vienmēr sag…" at bounding box center [833, 466] width 733 height 217
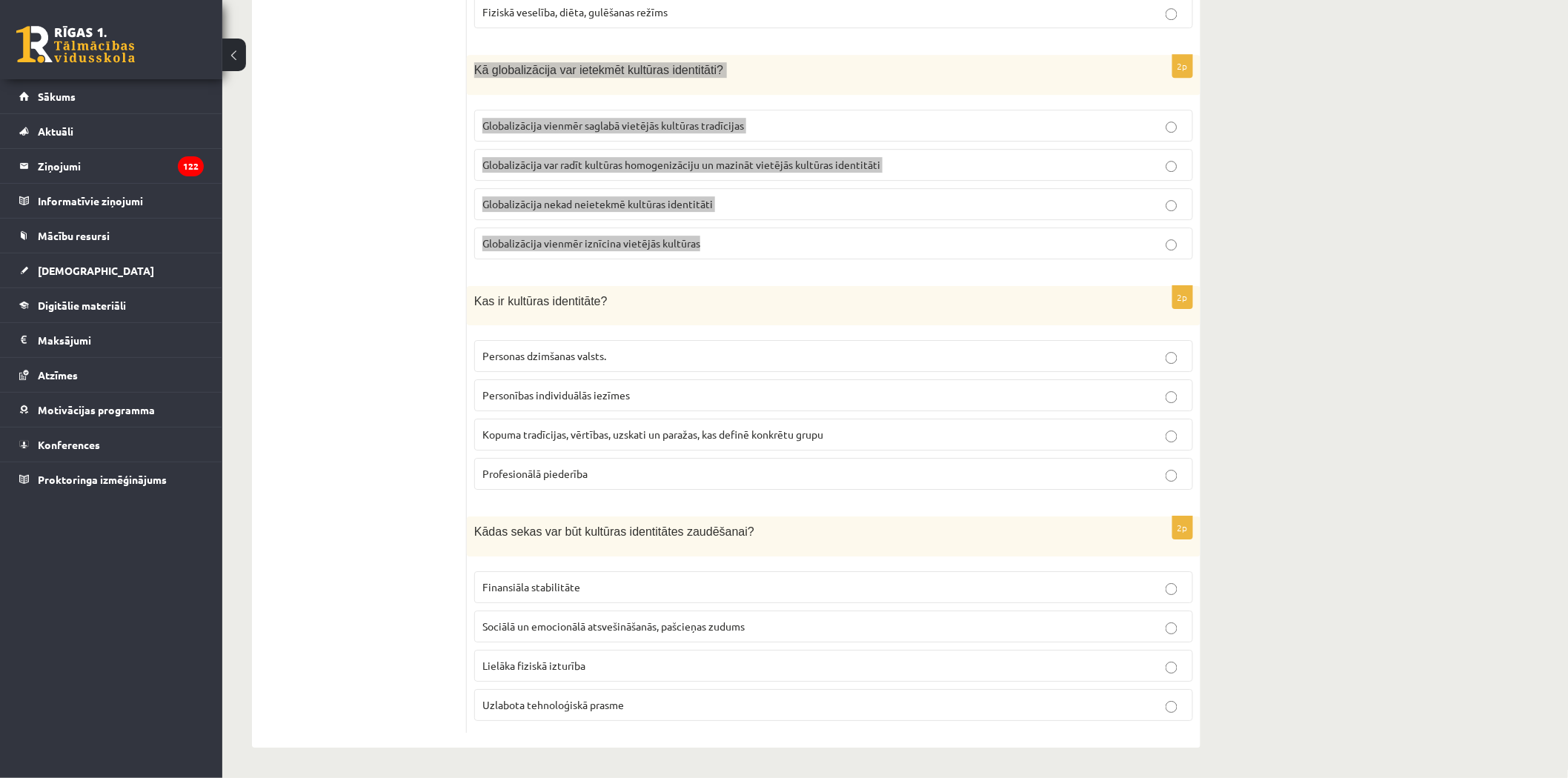
scroll to position [1871, 0]
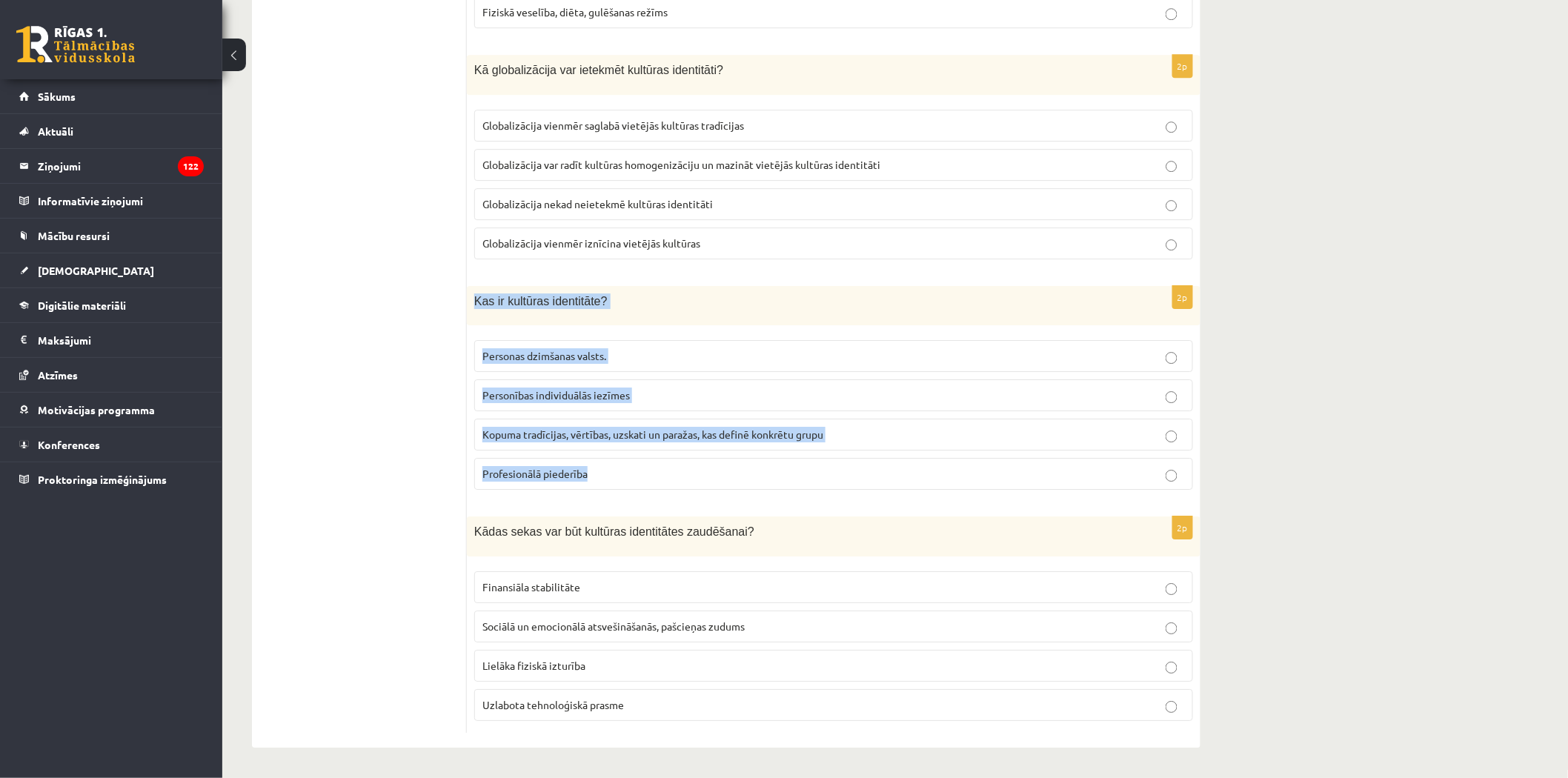
drag, startPoint x: 475, startPoint y: 292, endPoint x: 687, endPoint y: 477, distance: 281.4
click at [687, 477] on div "2p Kas ir kultūras identitāte? Personas dzimšanas valsts. Personības individuāl…" at bounding box center [833, 395] width 733 height 217
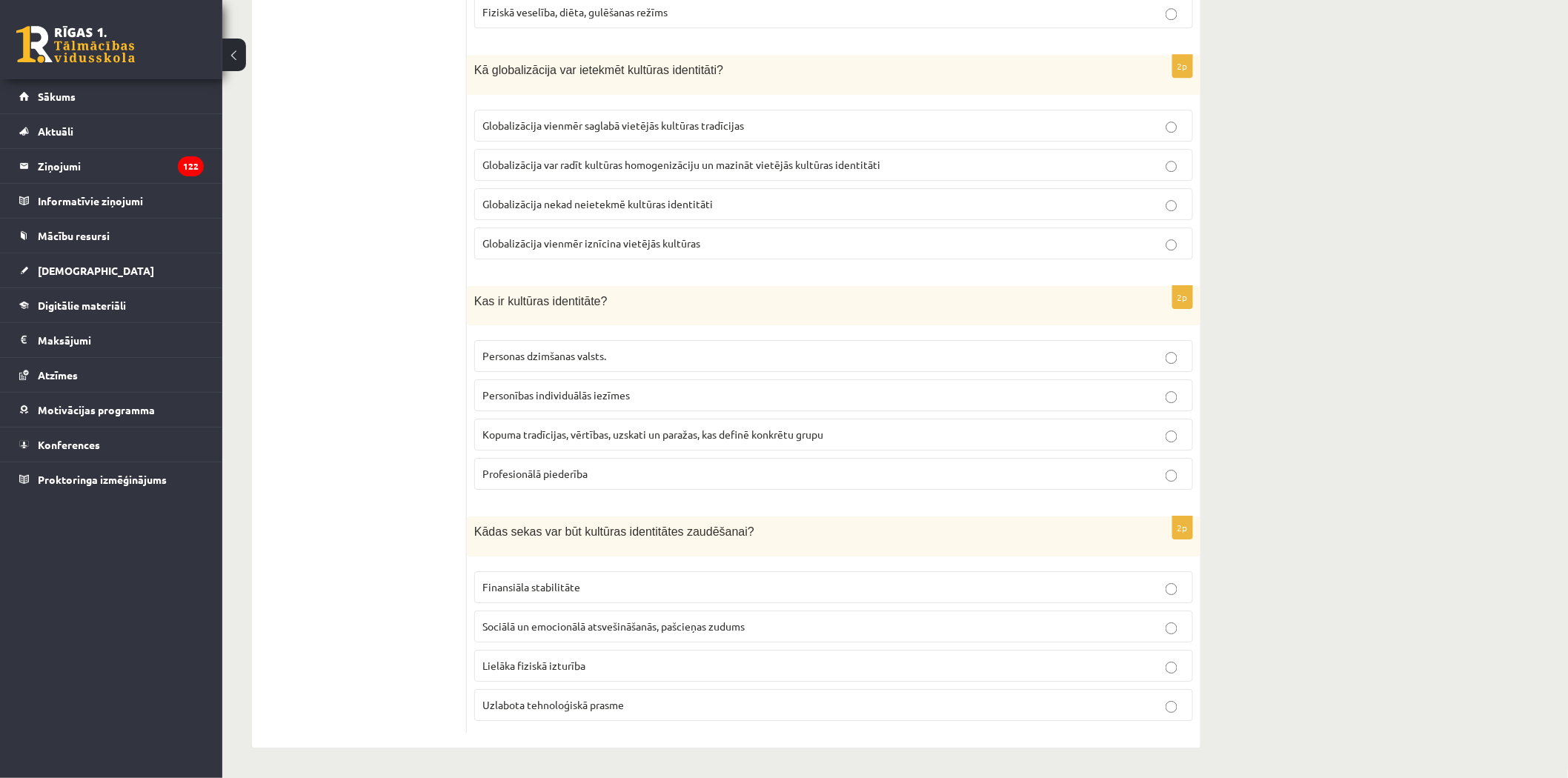
click at [530, 159] on span "Globalizācija var radīt kultūras homogenizāciju un mazināt vietējās kultūras id…" at bounding box center [681, 164] width 398 height 13
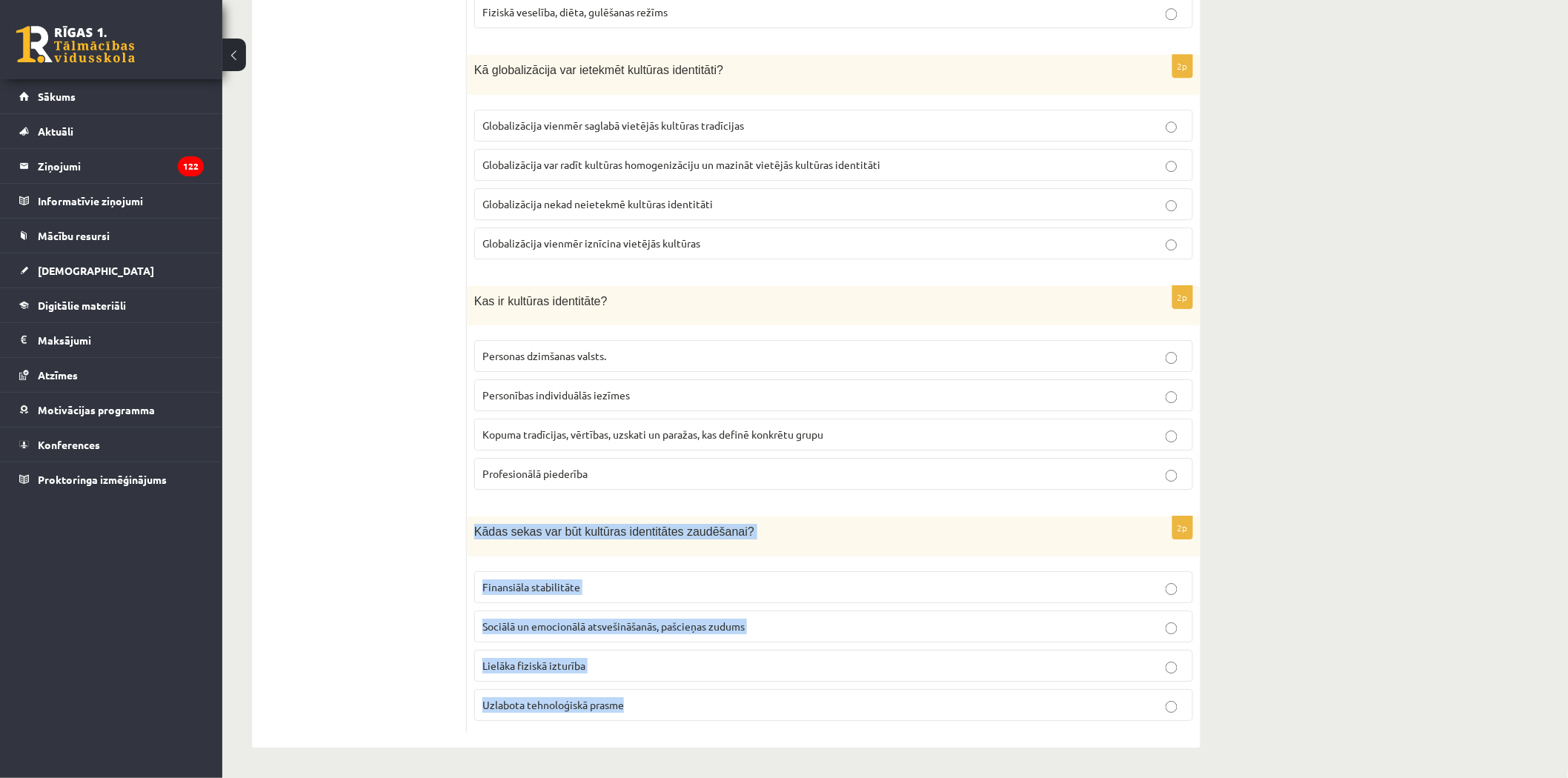
drag, startPoint x: 475, startPoint y: 532, endPoint x: 672, endPoint y: 723, distance: 274.4
click at [672, 723] on div "2p Kādas sekas var būt kultūras identitātes zaudēšanai? Finansiāla stabilitāte …" at bounding box center [833, 625] width 733 height 217
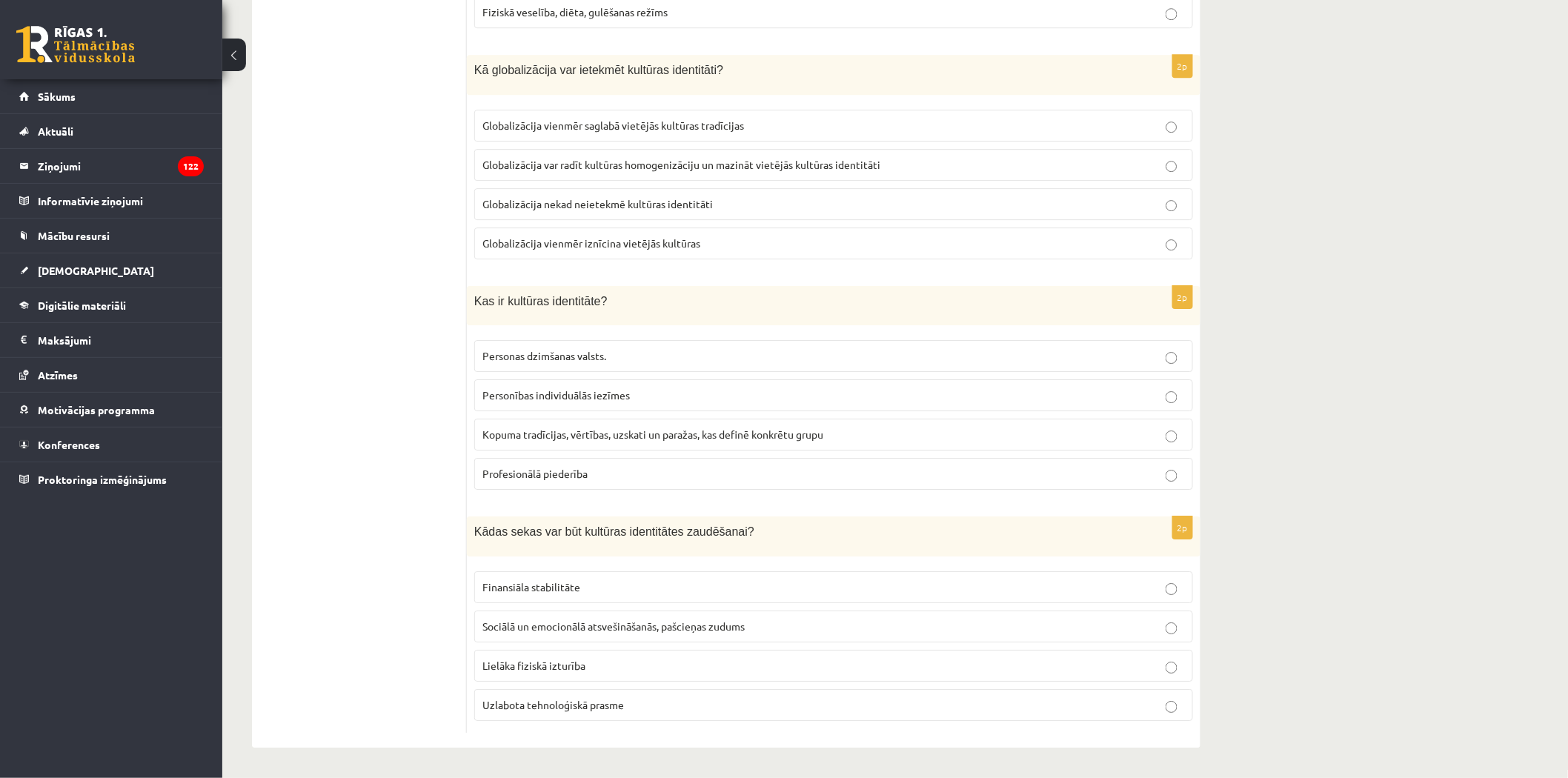
click at [588, 443] on label "Kopuma tradīcijas, vērtības, uzskati un paražas, kas definē konkrētu grupu" at bounding box center [834, 434] width 719 height 32
click at [528, 634] on label "Sociālā un emocionālā atsvešināšanās, pašcieņas zudums" at bounding box center [834, 626] width 719 height 32
click at [526, 631] on p "Sociālā un emocionālā atsvešināšanās, pašcieņas zudums" at bounding box center [834, 626] width 703 height 16
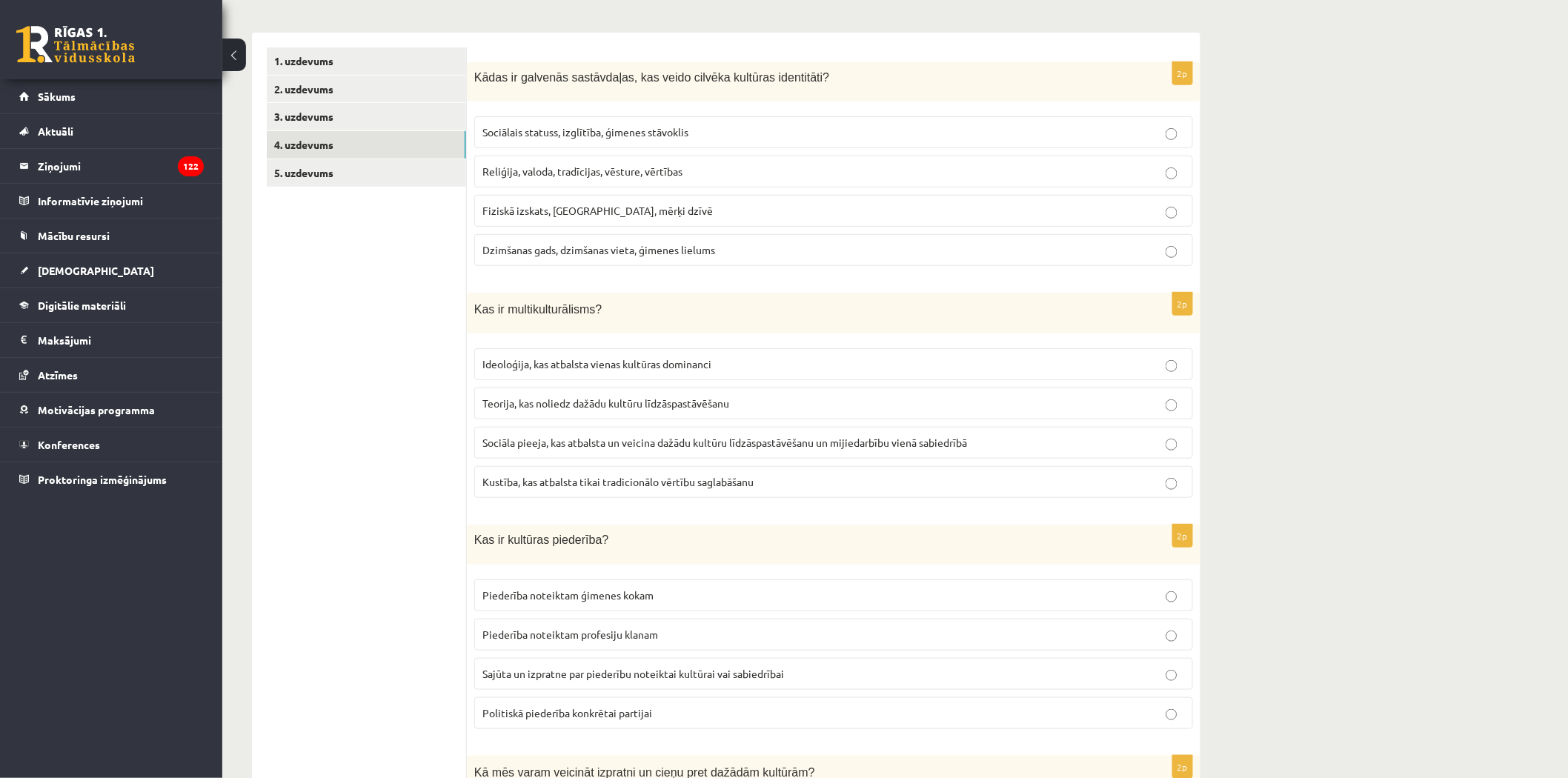
scroll to position [0, 0]
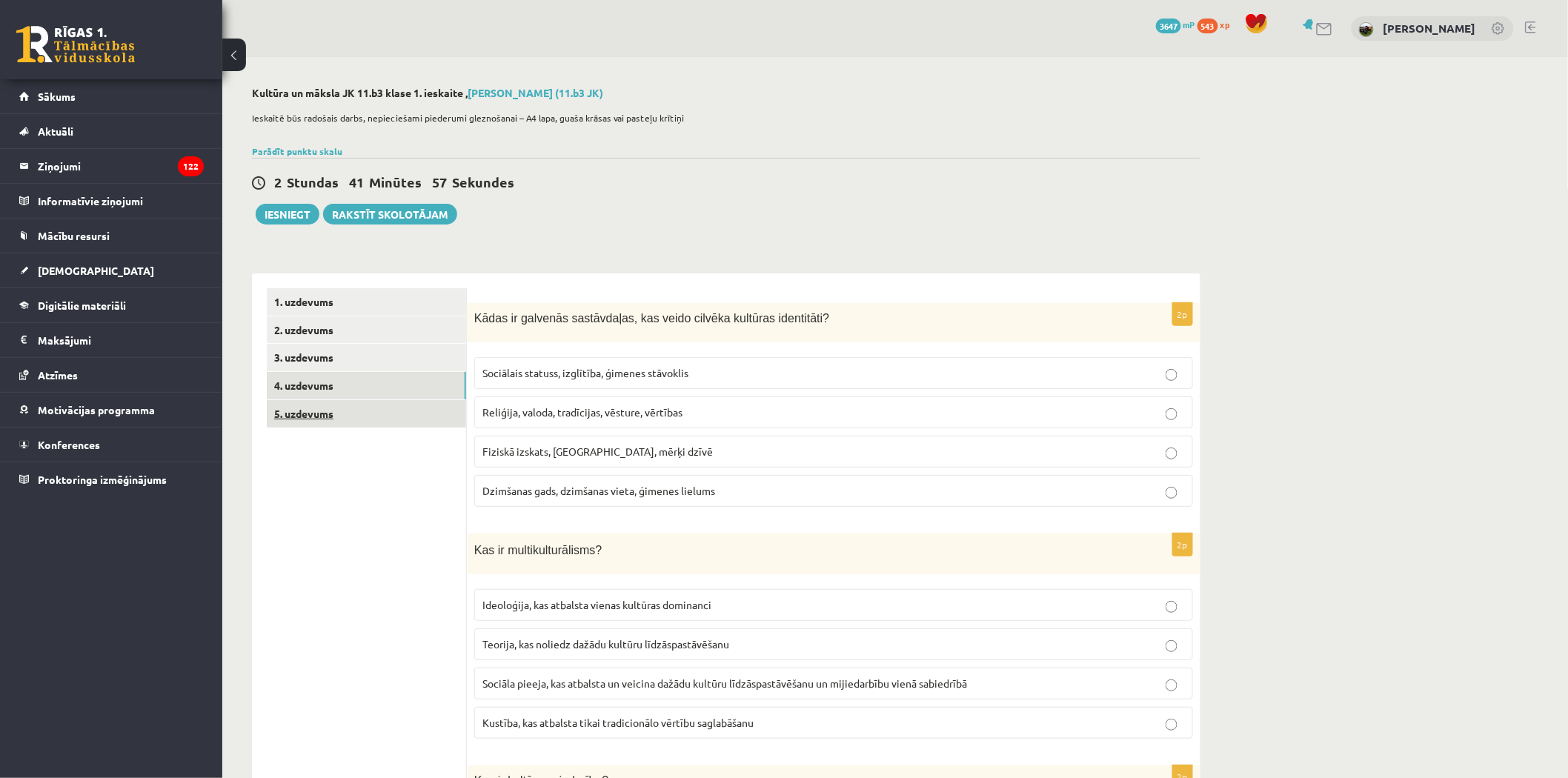
click at [297, 422] on link "5. uzdevums" at bounding box center [366, 414] width 199 height 28
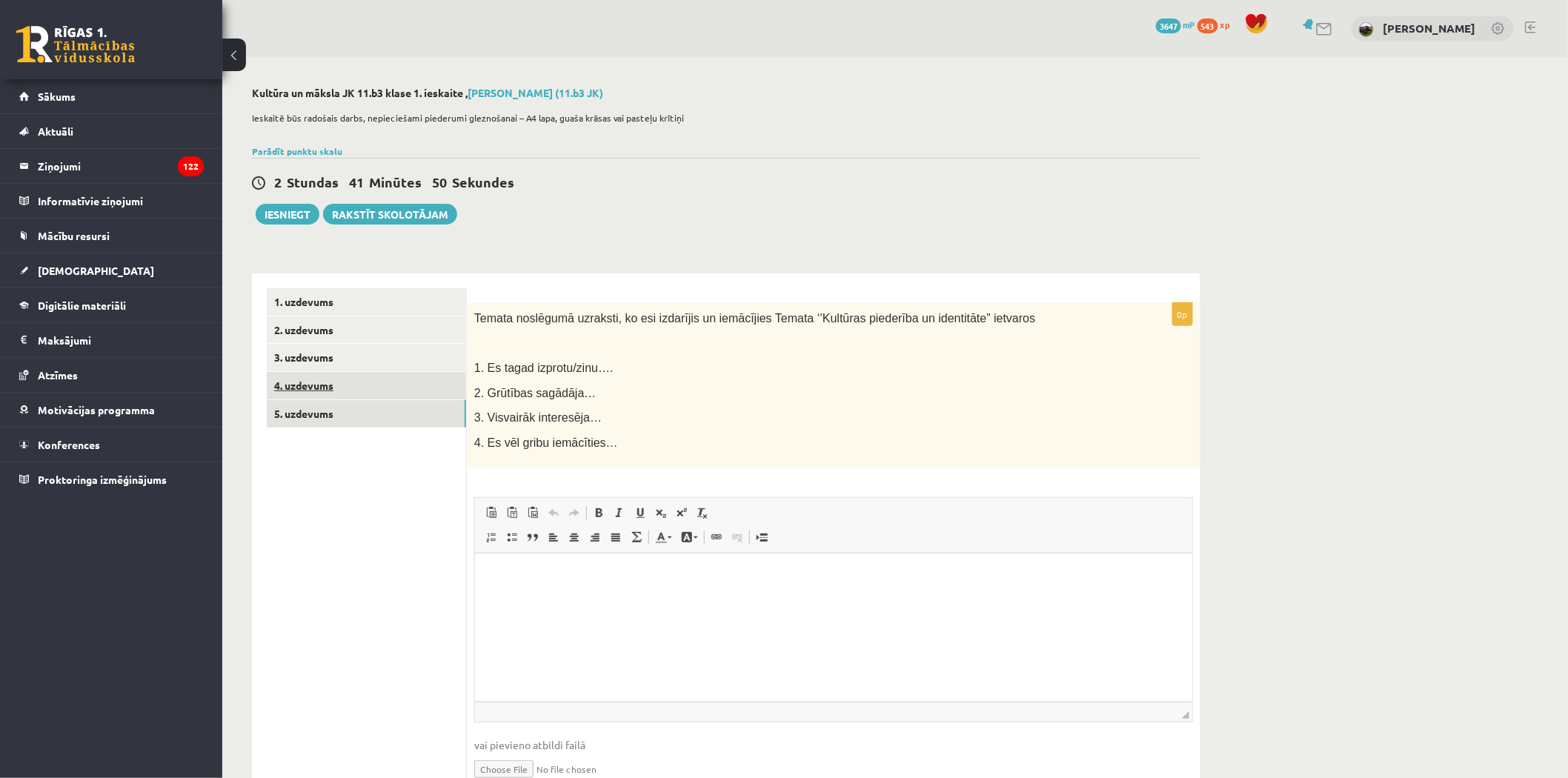
click at [310, 383] on link "4. uzdevums" at bounding box center [366, 385] width 199 height 28
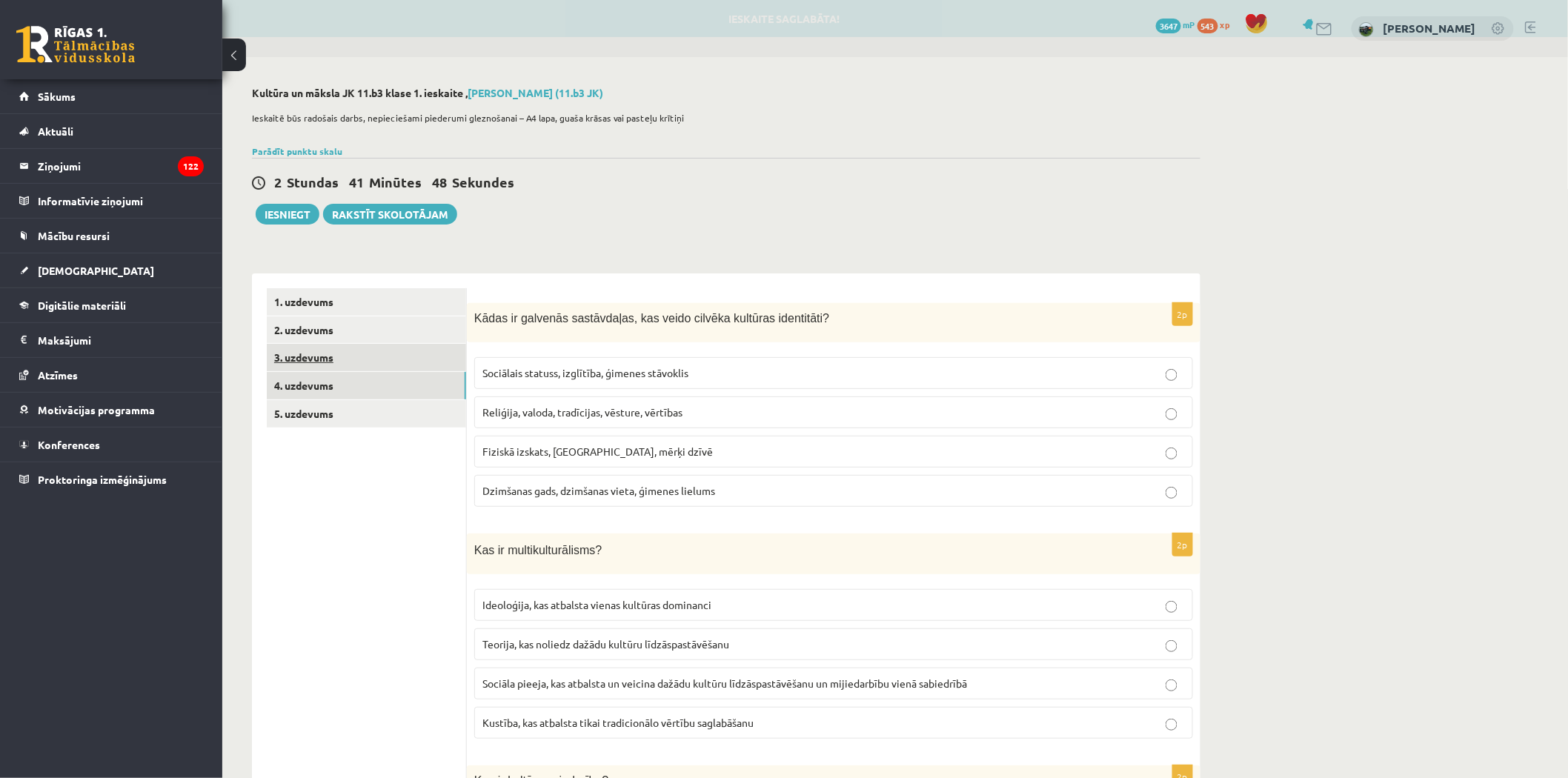
click at [309, 350] on link "3. uzdevums" at bounding box center [366, 357] width 199 height 28
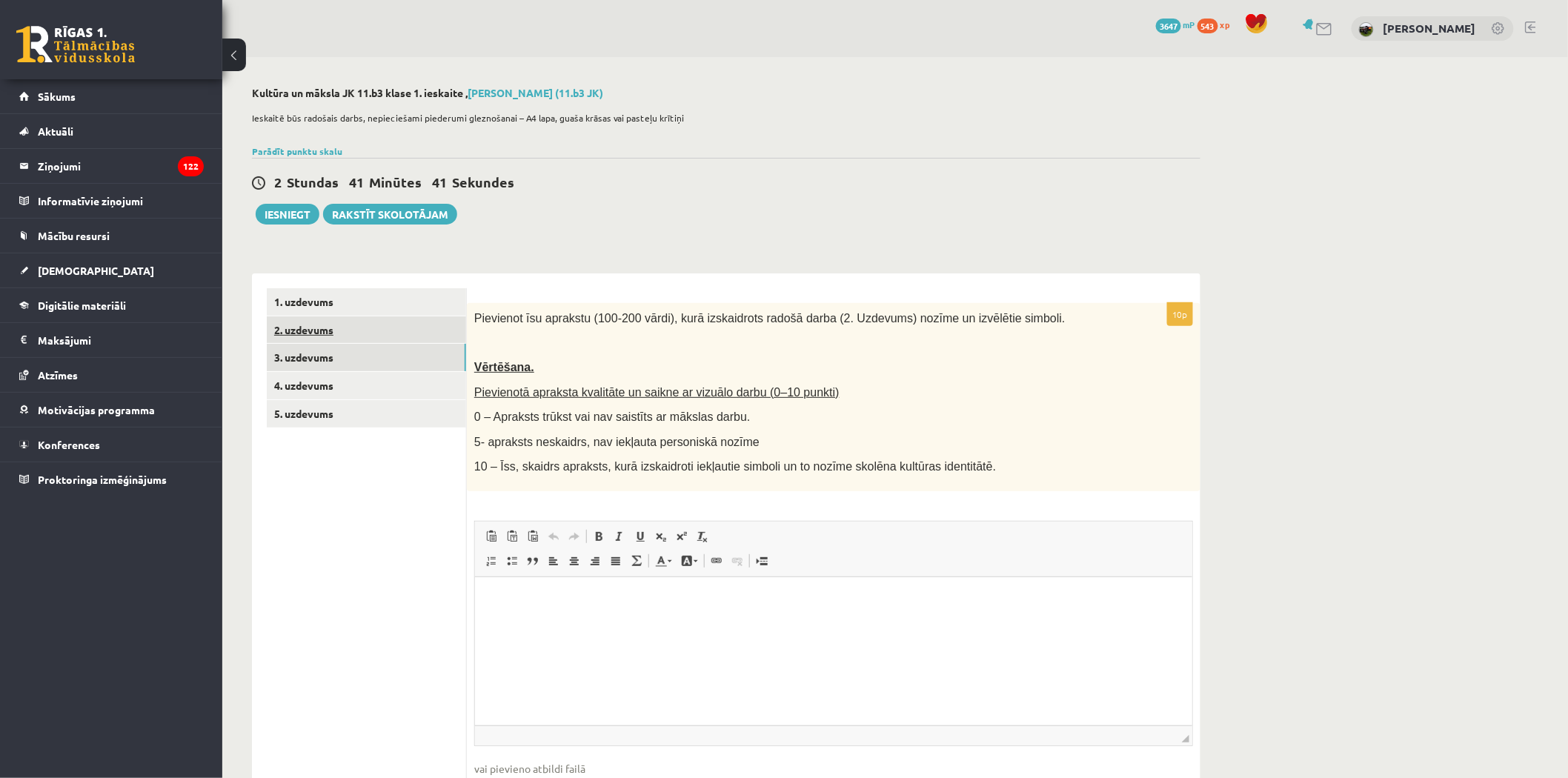
click at [304, 329] on link "2. uzdevums" at bounding box center [366, 330] width 199 height 28
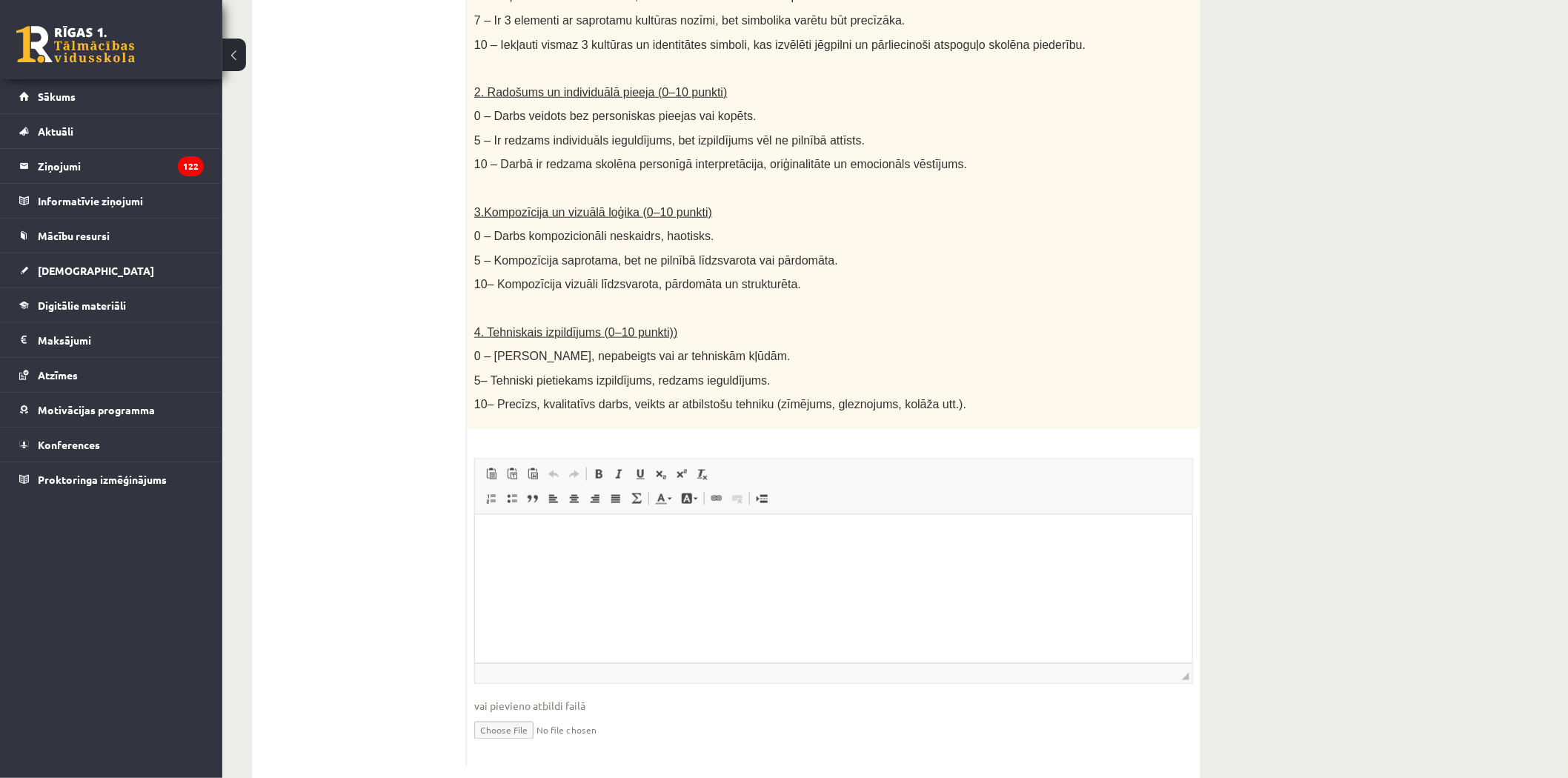
scroll to position [593, 0]
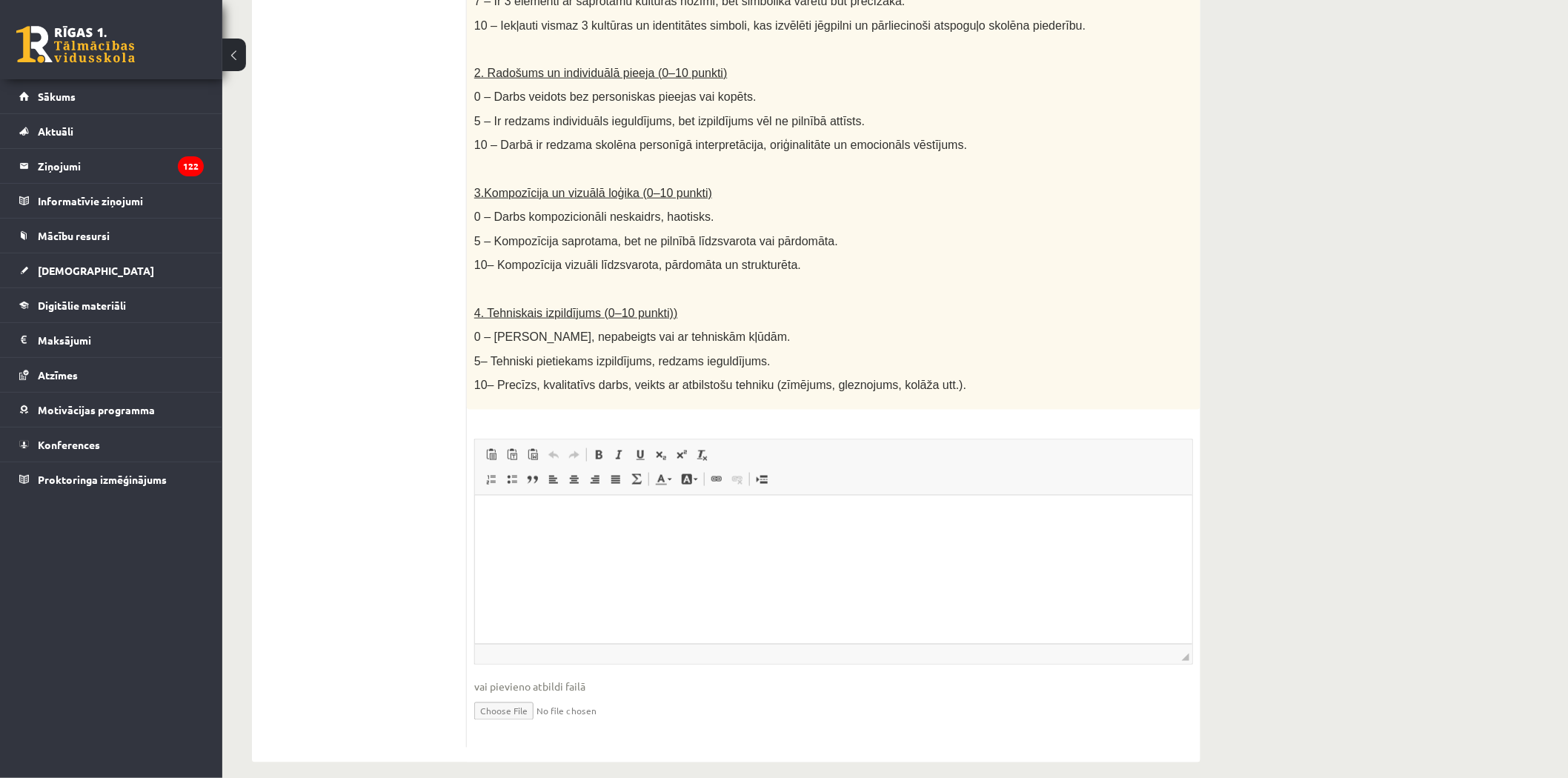
click at [498, 695] on input "file" at bounding box center [834, 710] width 719 height 30
type input "**********"
drag, startPoint x: 731, startPoint y: 372, endPoint x: 716, endPoint y: 405, distance: 36.2
click at [728, 385] on div "Radošs darbs. Izveido vizuālu mākslas darbu (zīmējumu, gleznu vai kolāžu), kas …" at bounding box center [833, 59] width 733 height 700
click at [549, 725] on link "Iesniegtā atbilde" at bounding box center [514, 733] width 79 height 16
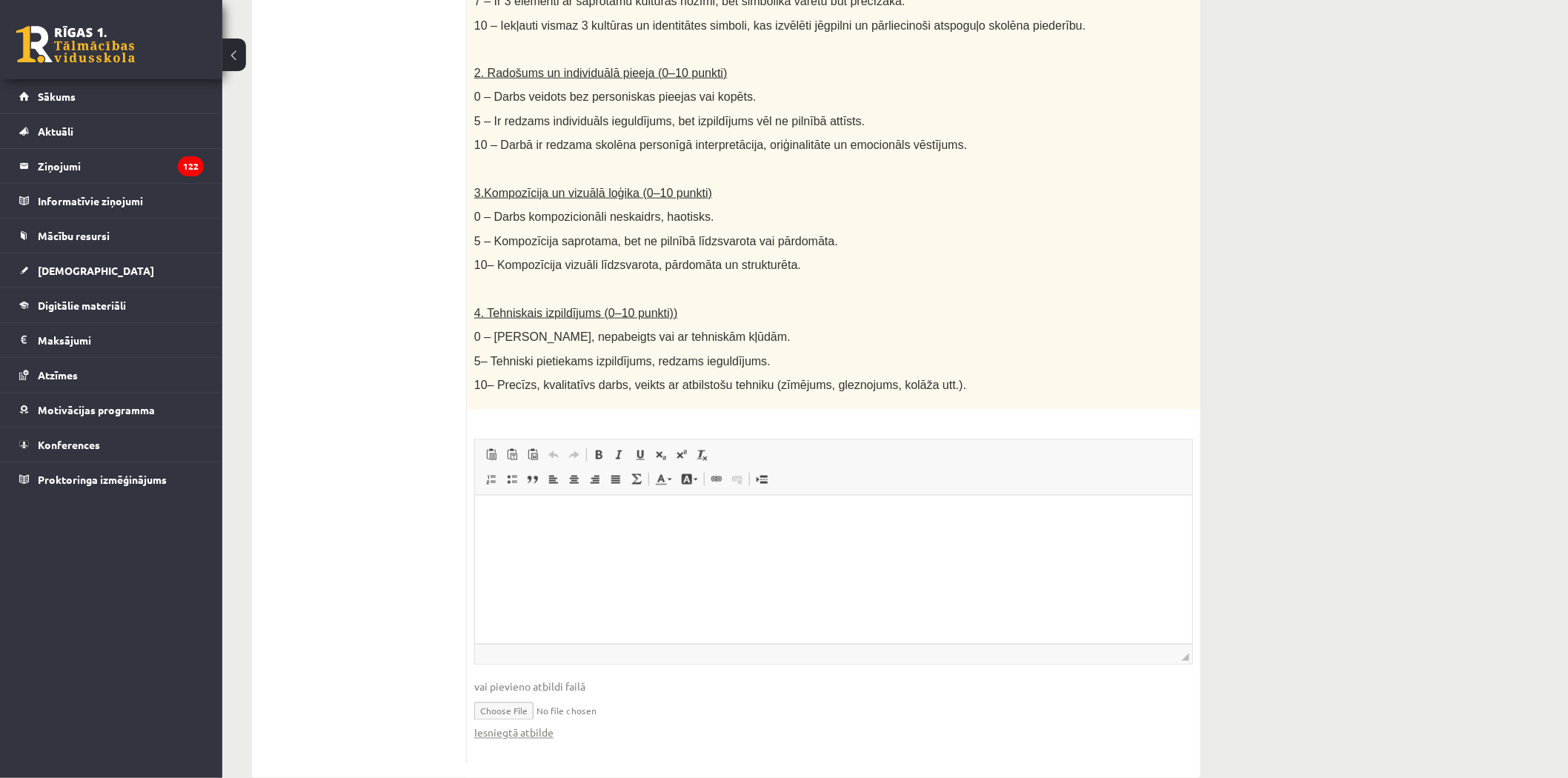
click at [412, 313] on ul "1. uzdevums 2. uzdevums 3. uzdevums 4. uzdevums 5. uzdevums" at bounding box center [366, 228] width 200 height 1068
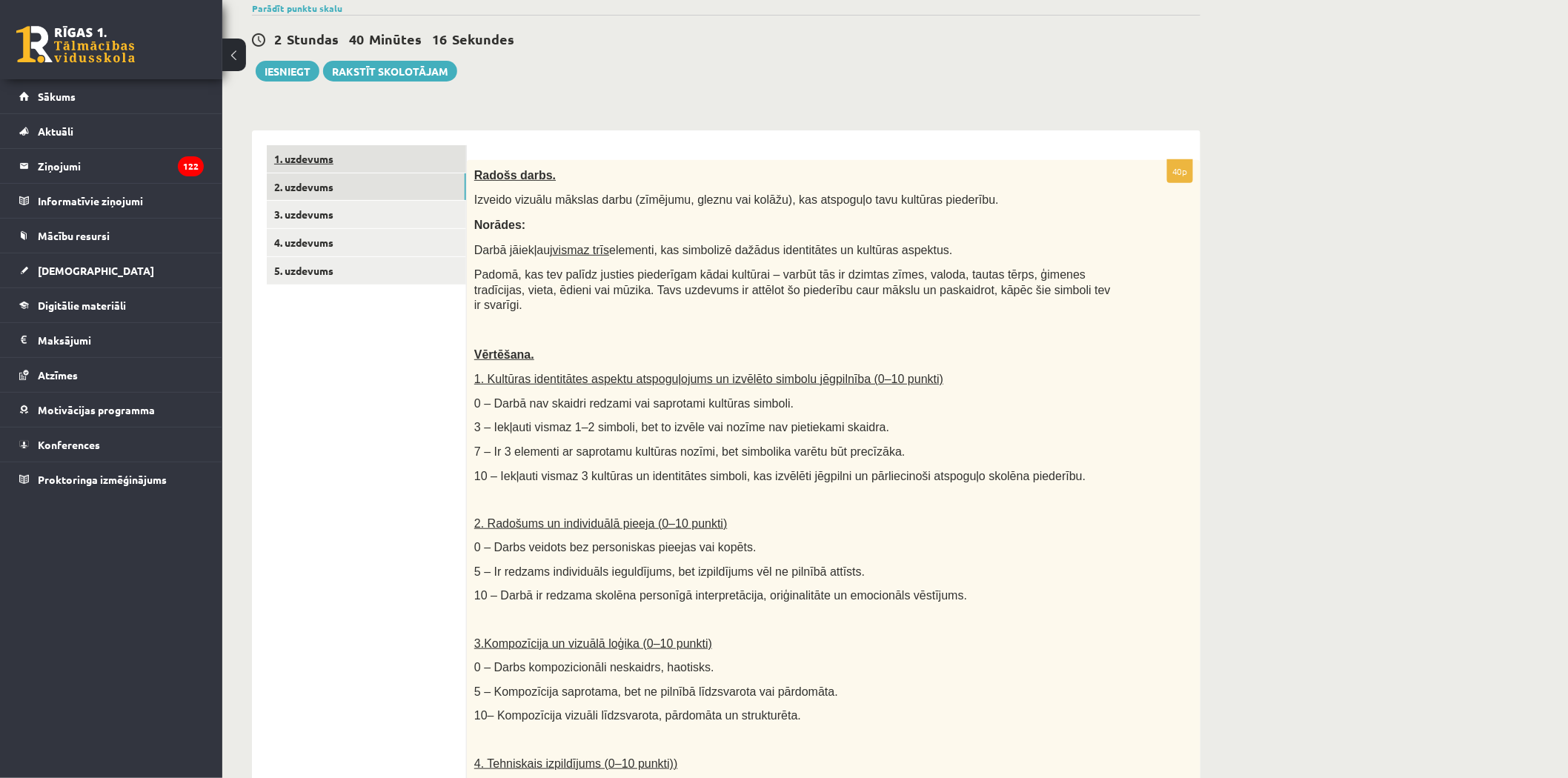
scroll to position [17, 0]
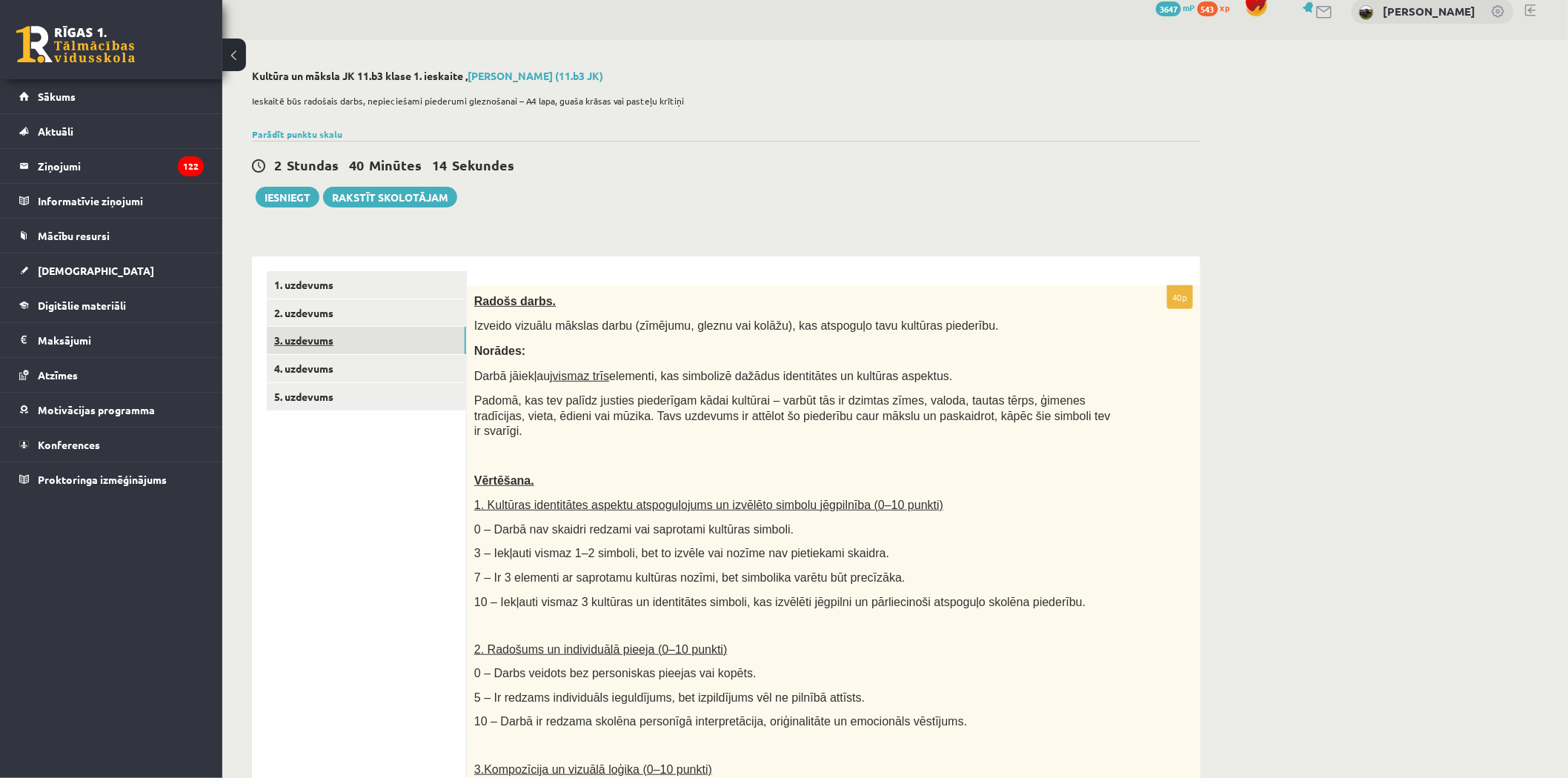
click at [310, 341] on link "3. uzdevums" at bounding box center [366, 340] width 199 height 28
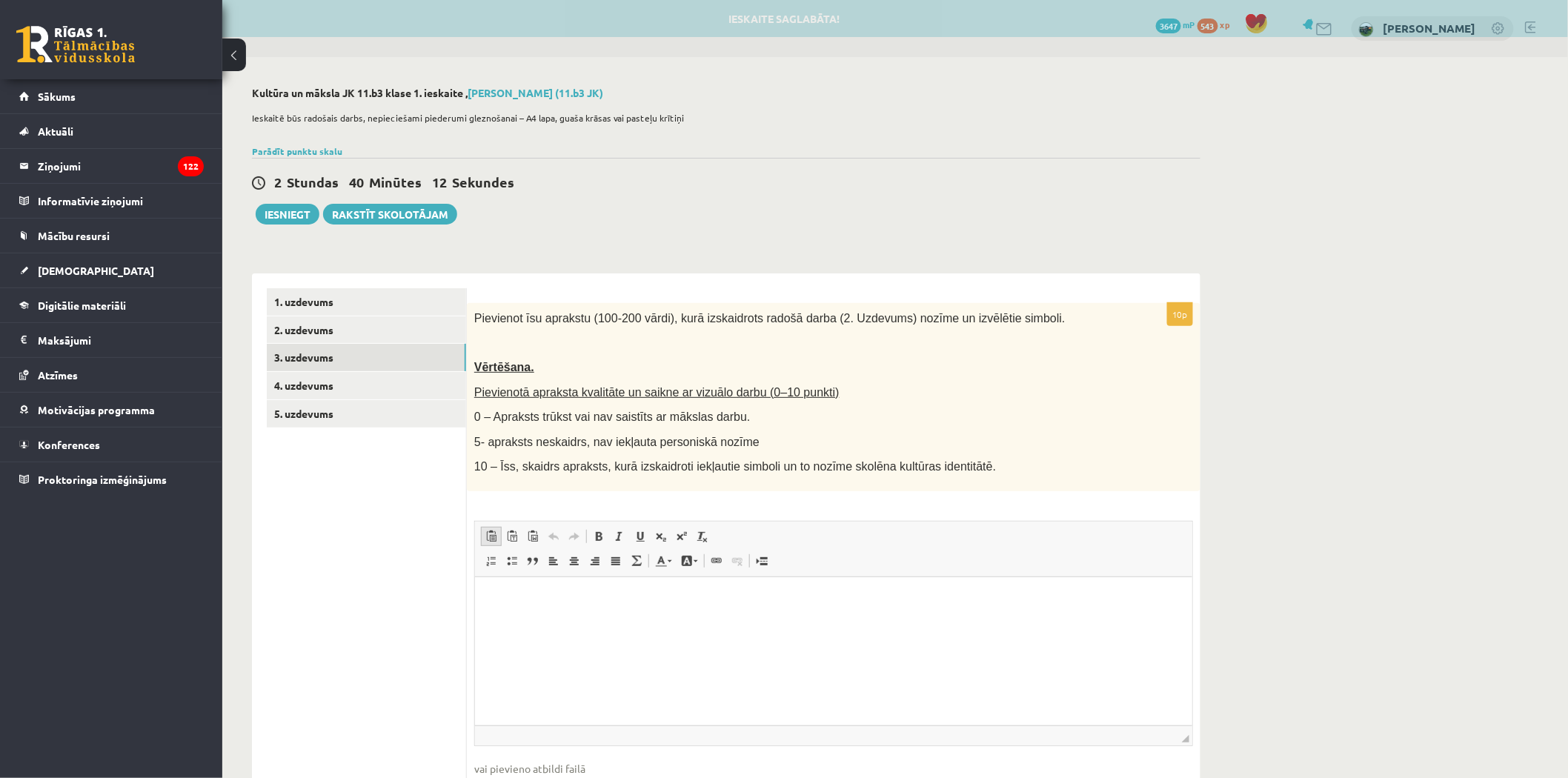
scroll to position [0, 0]
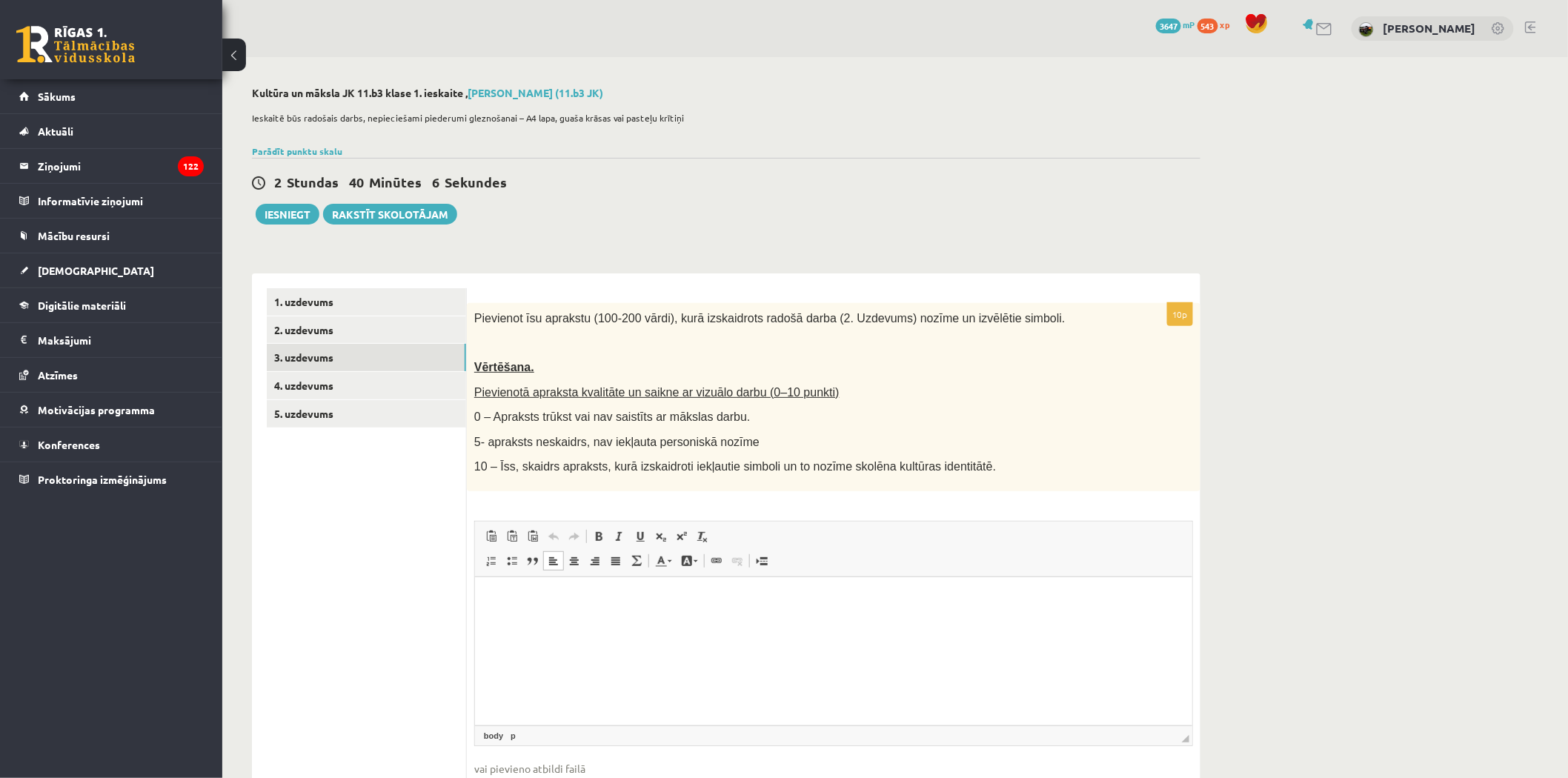
click at [490, 586] on html at bounding box center [833, 599] width 718 height 45
click at [478, 582] on html at bounding box center [833, 599] width 718 height 45
click at [1100, 603] on p "**********" at bounding box center [832, 599] width 687 height 16
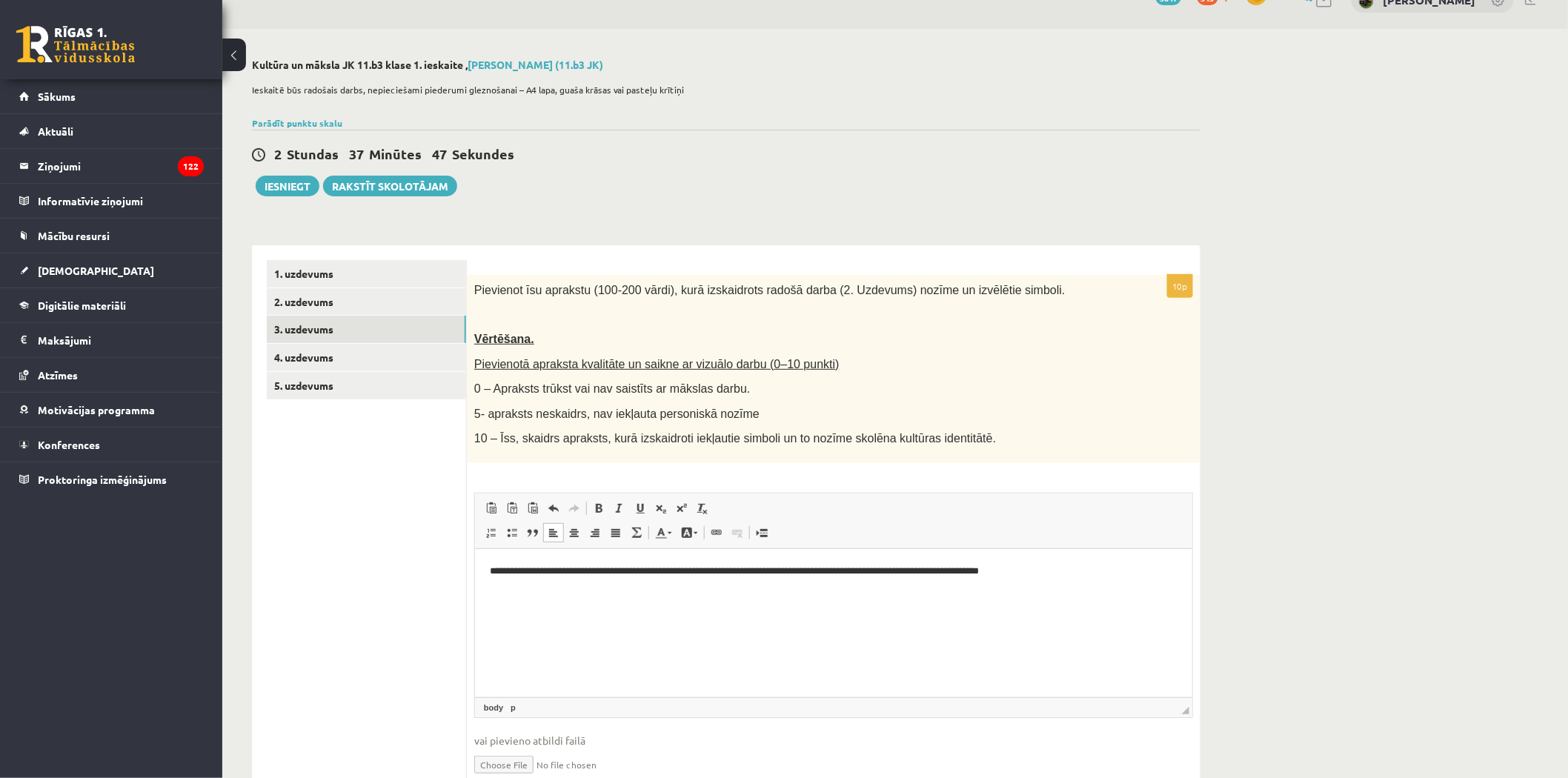
click at [490, 568] on p "**********" at bounding box center [832, 571] width 687 height 16
click at [475, 748] on input "file" at bounding box center [834, 763] width 719 height 30
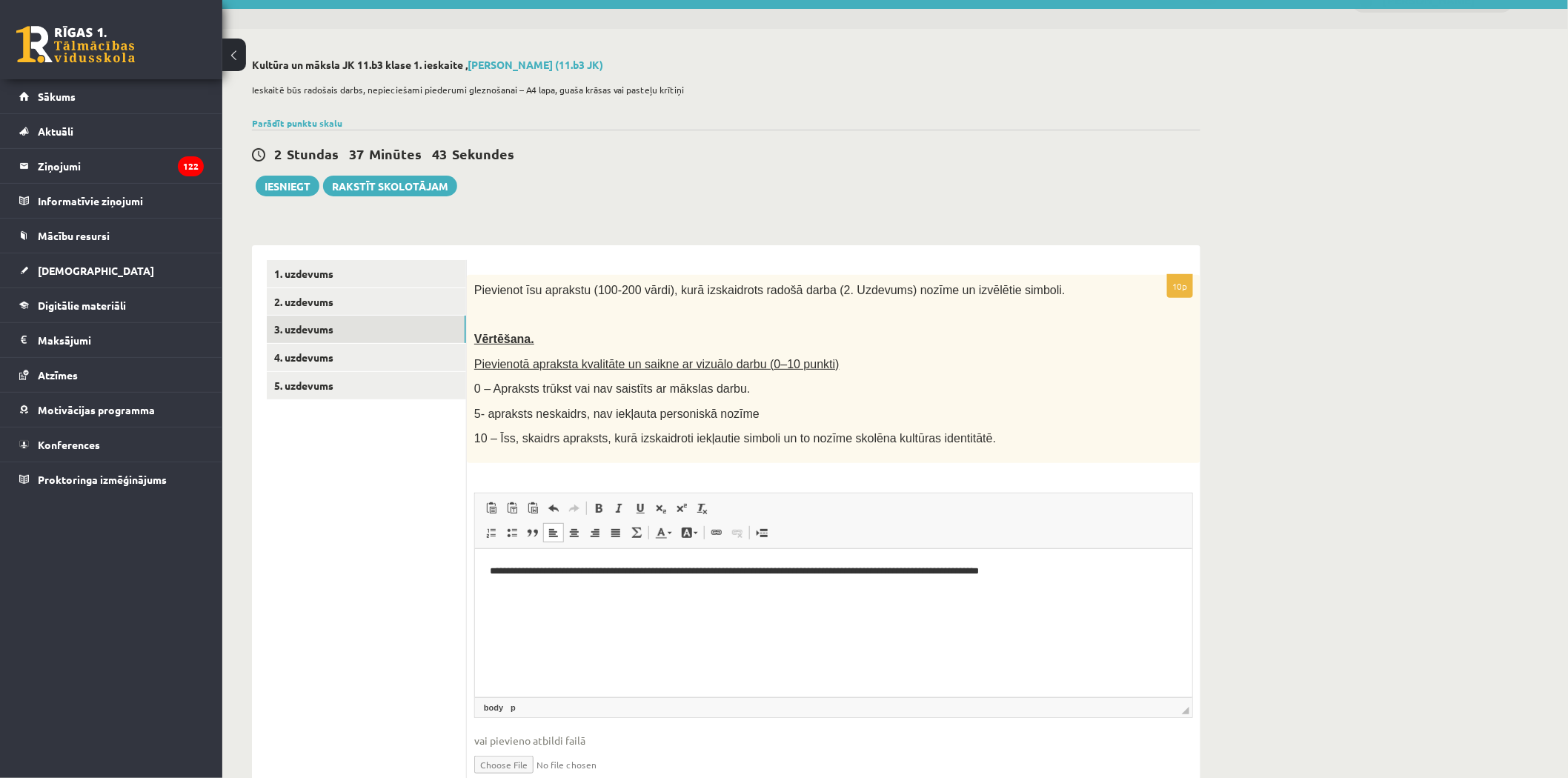
click at [486, 572] on html "**********" at bounding box center [833, 583] width 718 height 70
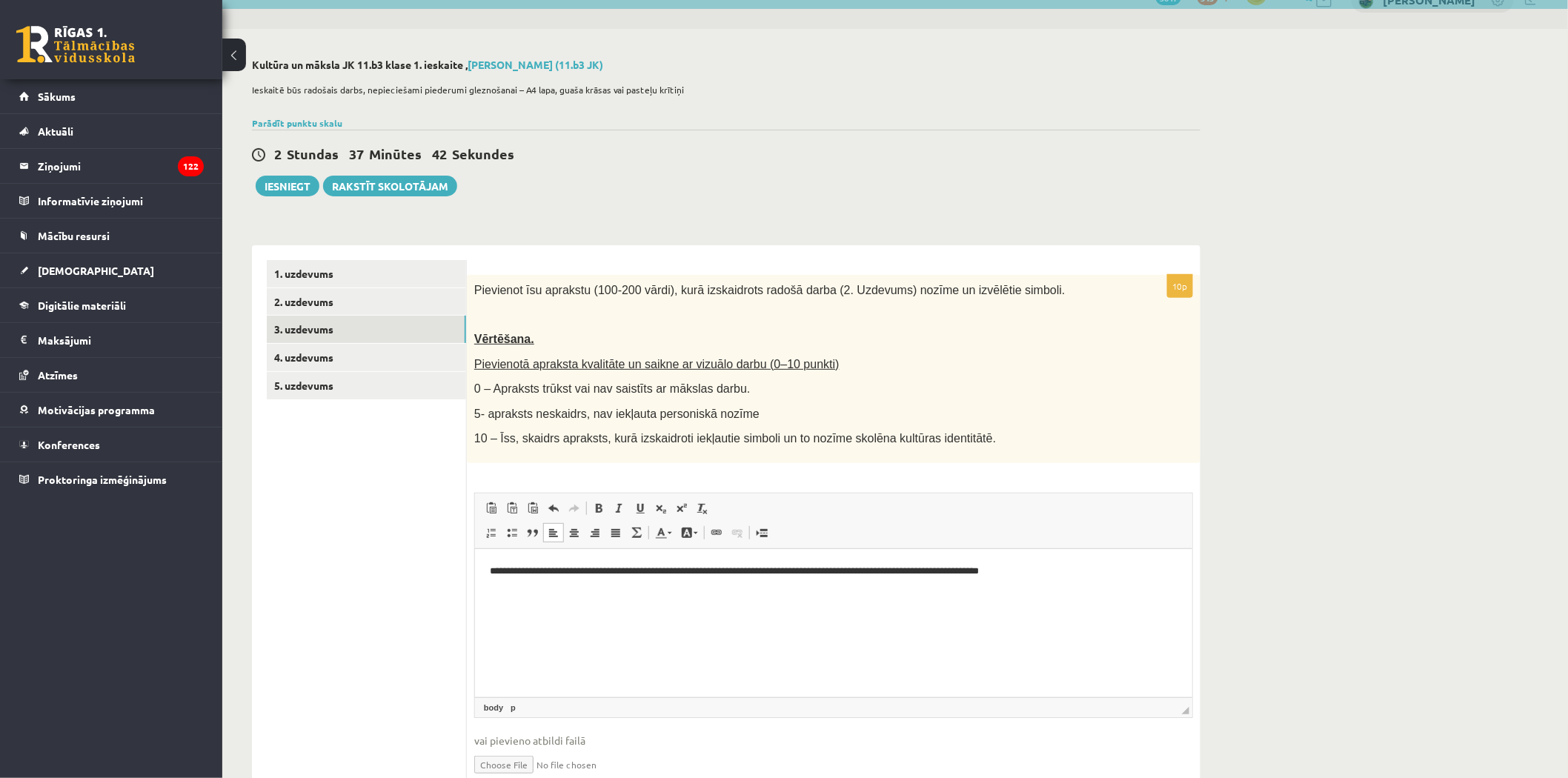
click at [493, 583] on body "**********" at bounding box center [832, 583] width 687 height 40
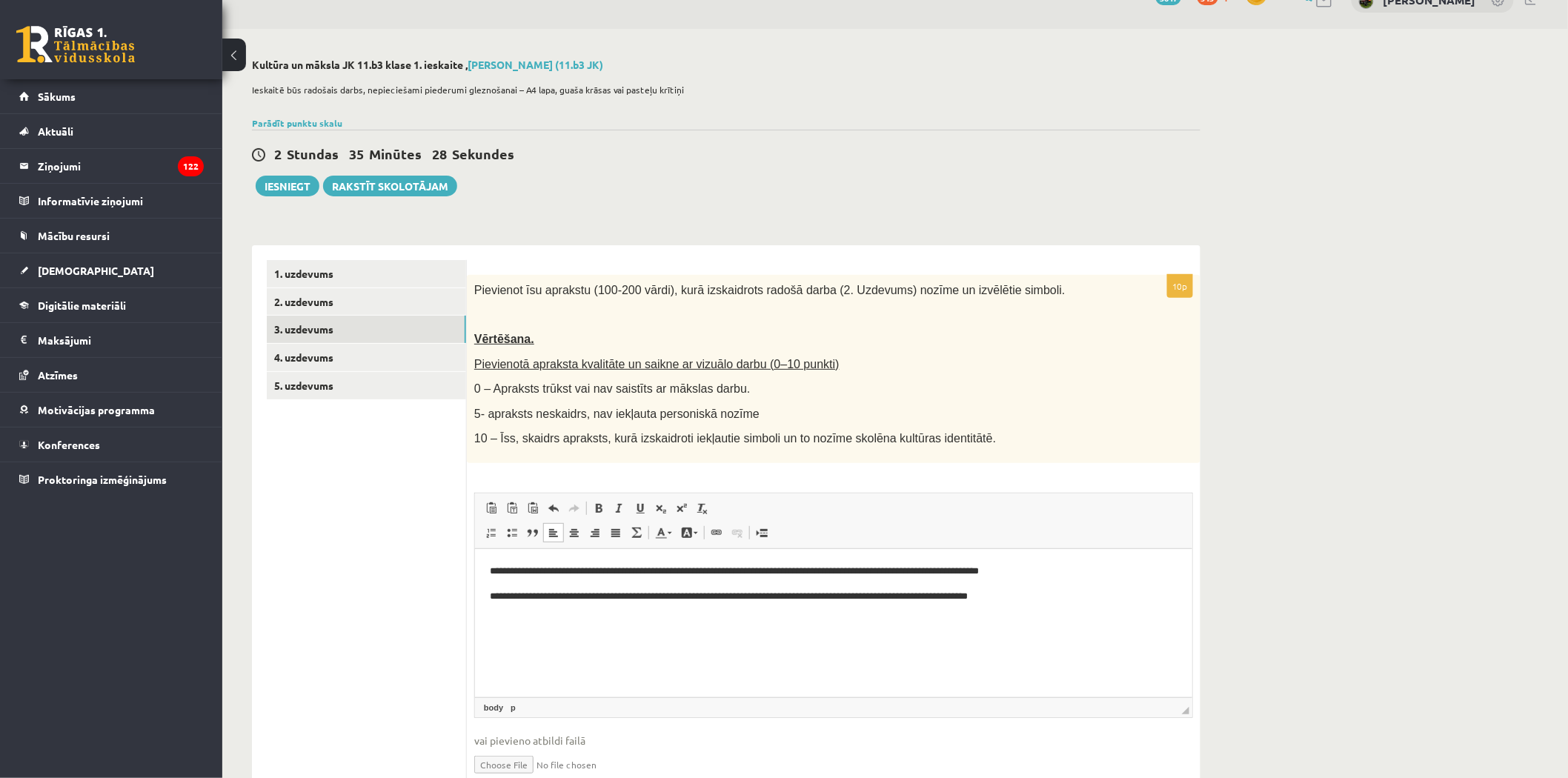
click at [528, 595] on p "**********" at bounding box center [832, 596] width 687 height 16
click at [769, 595] on p "**********" at bounding box center [832, 596] width 687 height 16
click at [775, 594] on p "**********" at bounding box center [832, 596] width 687 height 16
click at [771, 595] on p "**********" at bounding box center [832, 596] width 687 height 16
click at [1131, 593] on p "**********" at bounding box center [832, 596] width 687 height 16
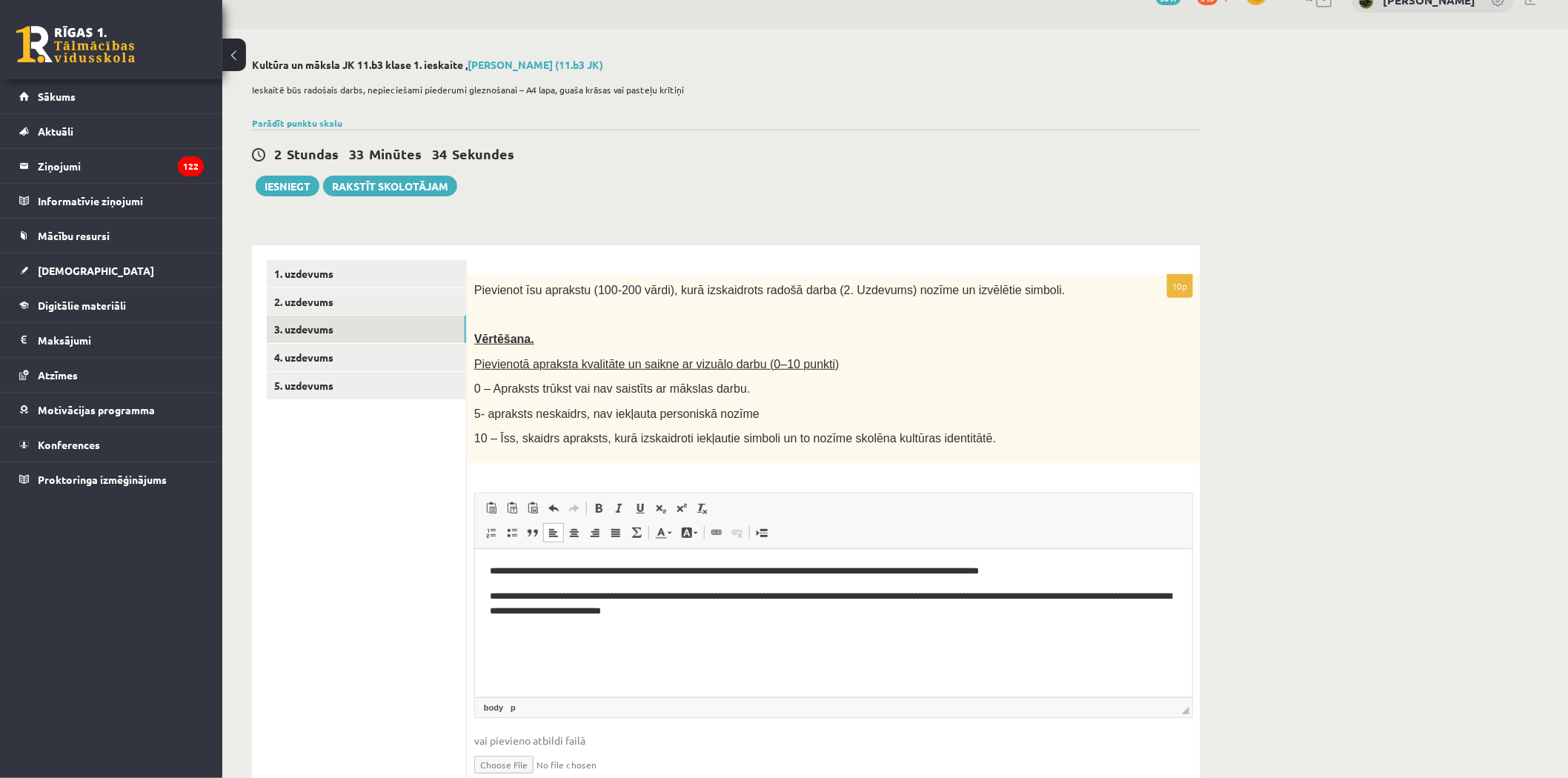
click at [791, 617] on p "**********" at bounding box center [832, 603] width 687 height 31
drag, startPoint x: 745, startPoint y: 614, endPoint x: 755, endPoint y: 606, distance: 12.8
click at [746, 611] on p "**********" at bounding box center [832, 603] width 687 height 31
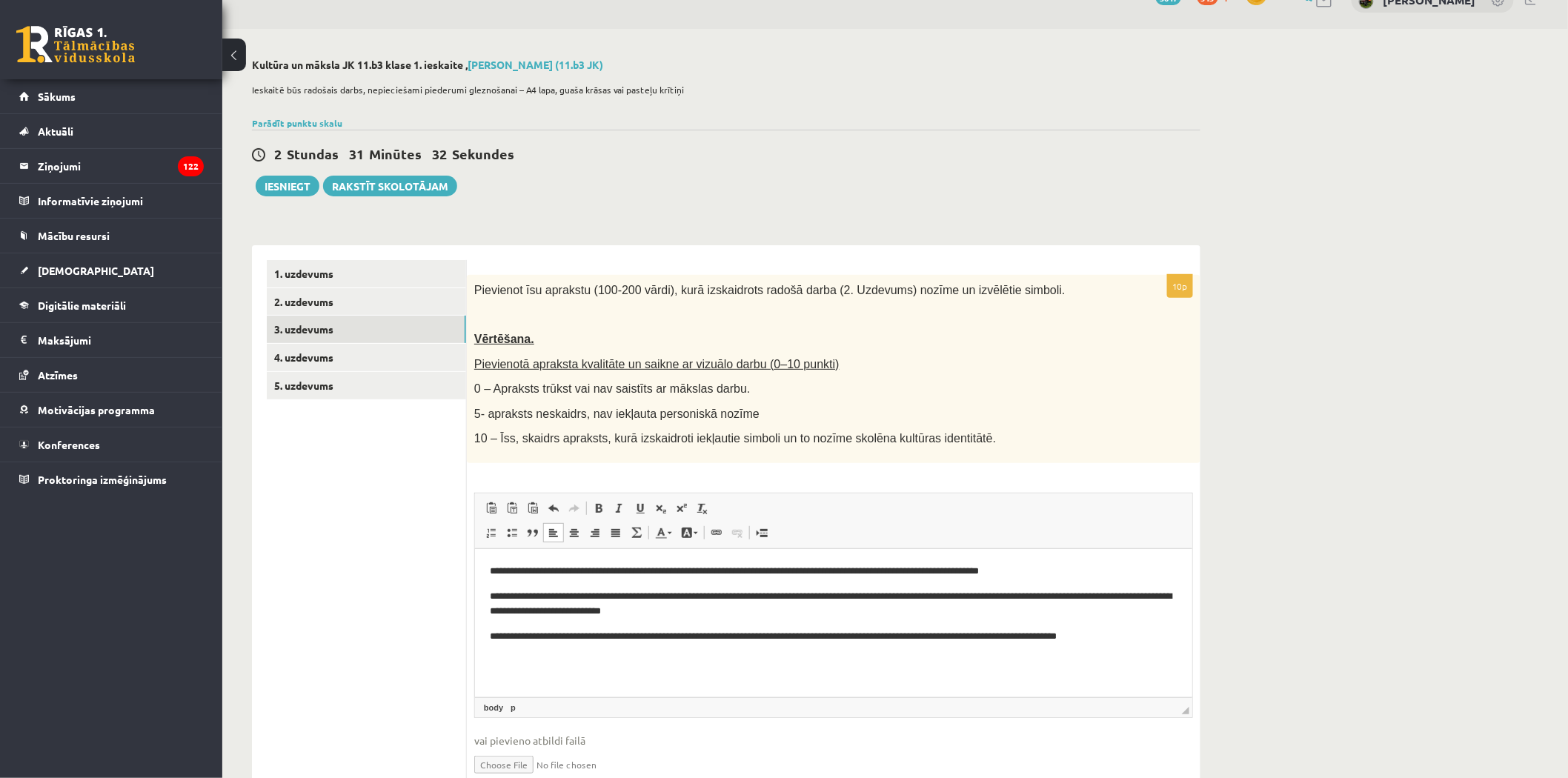
click at [663, 638] on p "**********" at bounding box center [832, 636] width 687 height 16
click at [788, 633] on p "**********" at bounding box center [832, 643] width 687 height 31
click at [515, 651] on p "**********" at bounding box center [832, 643] width 687 height 31
click at [922, 636] on p "**********" at bounding box center [832, 636] width 687 height 16
click at [872, 636] on p "**********" at bounding box center [832, 636] width 687 height 16
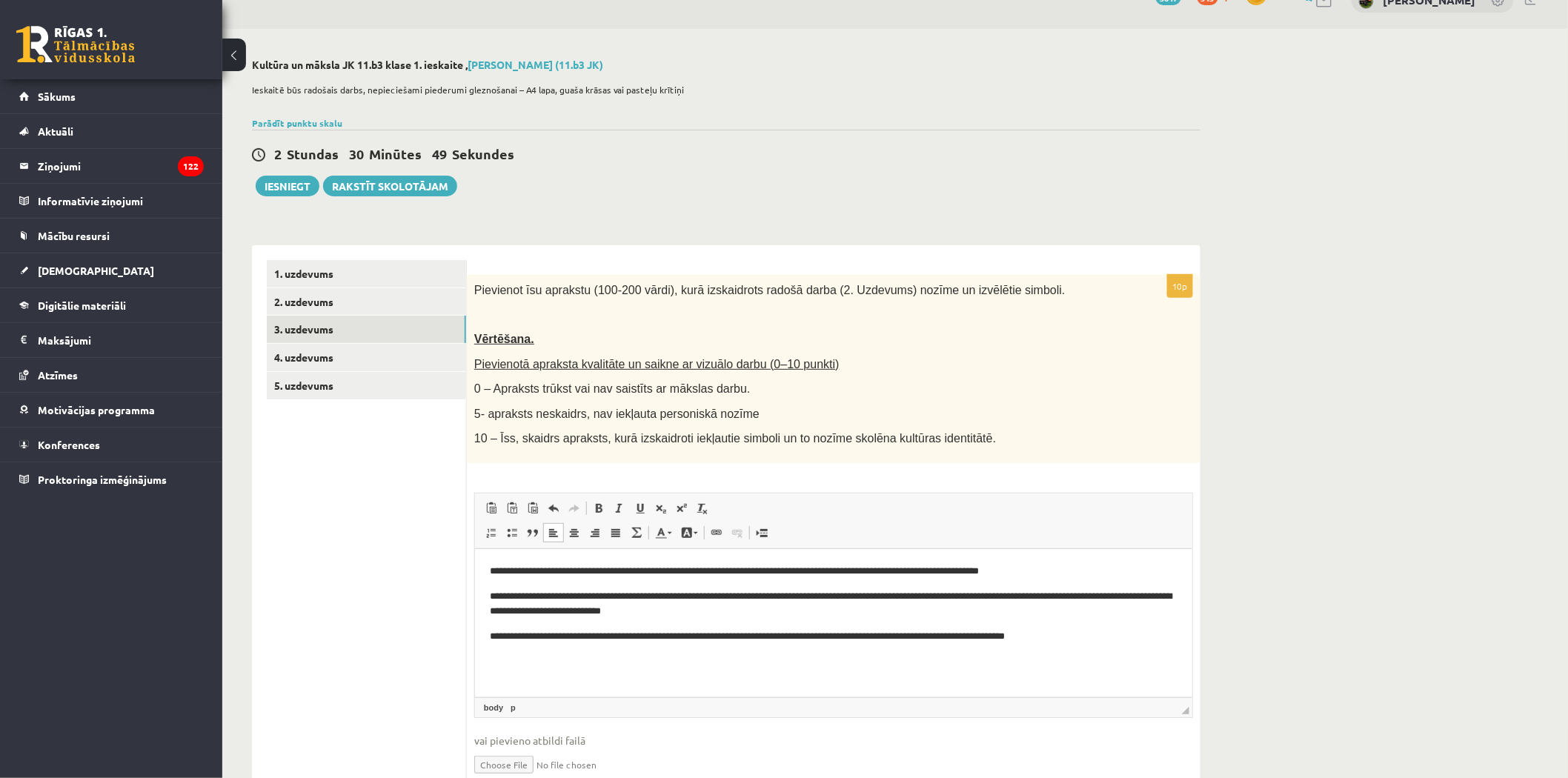
click at [1112, 638] on p "**********" at bounding box center [832, 636] width 687 height 16
click at [1102, 648] on p "**********" at bounding box center [832, 643] width 687 height 31
click at [1097, 658] on p "**********" at bounding box center [832, 643] width 687 height 31
click at [1093, 651] on p "**********" at bounding box center [832, 643] width 687 height 31
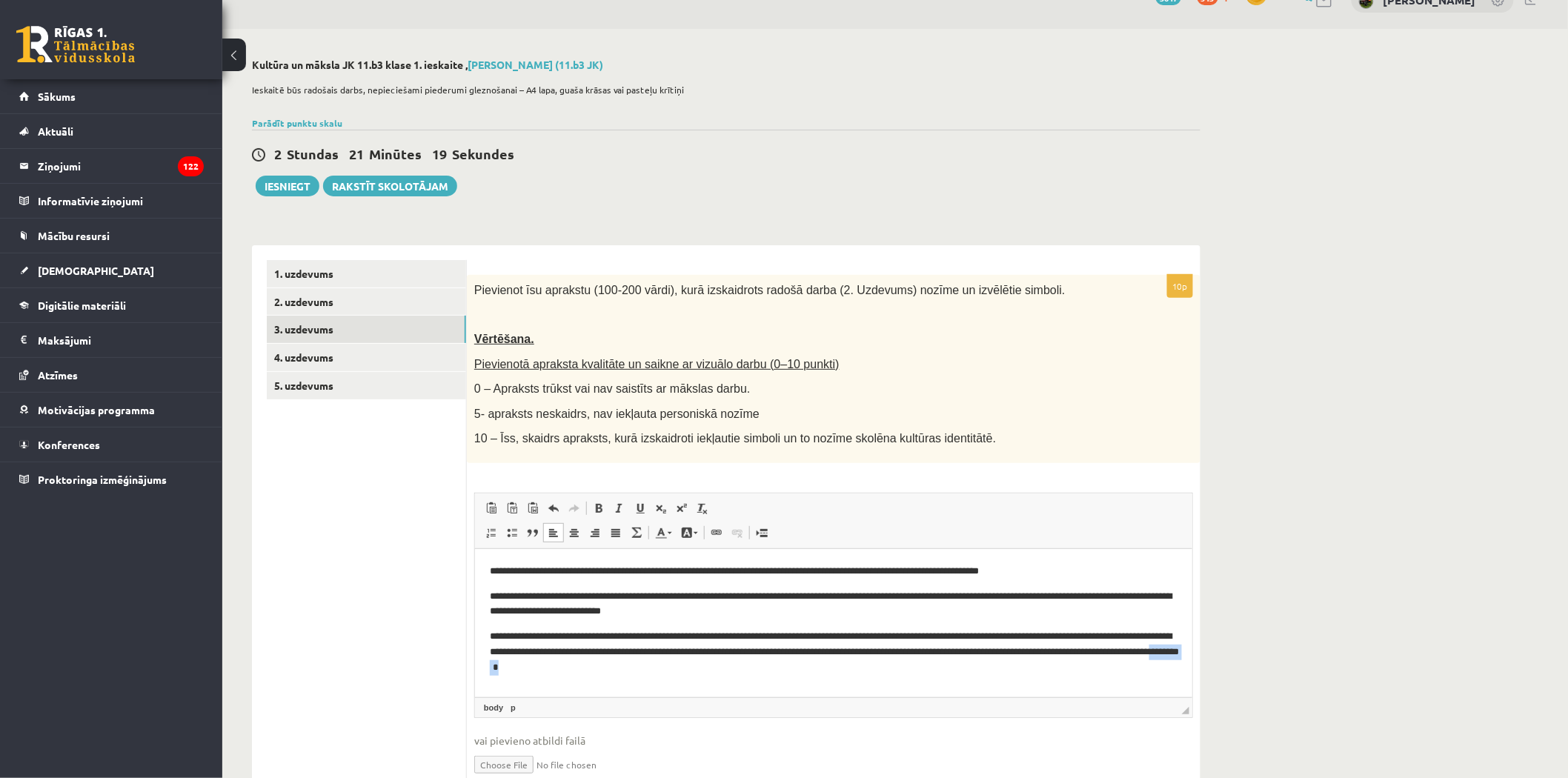
drag, startPoint x: 767, startPoint y: 665, endPoint x: 724, endPoint y: 667, distance: 43.0
click at [724, 667] on p "**********" at bounding box center [832, 651] width 687 height 46
click at [849, 666] on p "**********" at bounding box center [832, 651] width 687 height 46
click at [854, 666] on p "**********" at bounding box center [832, 651] width 687 height 46
click at [726, 665] on p "**********" at bounding box center [832, 651] width 687 height 46
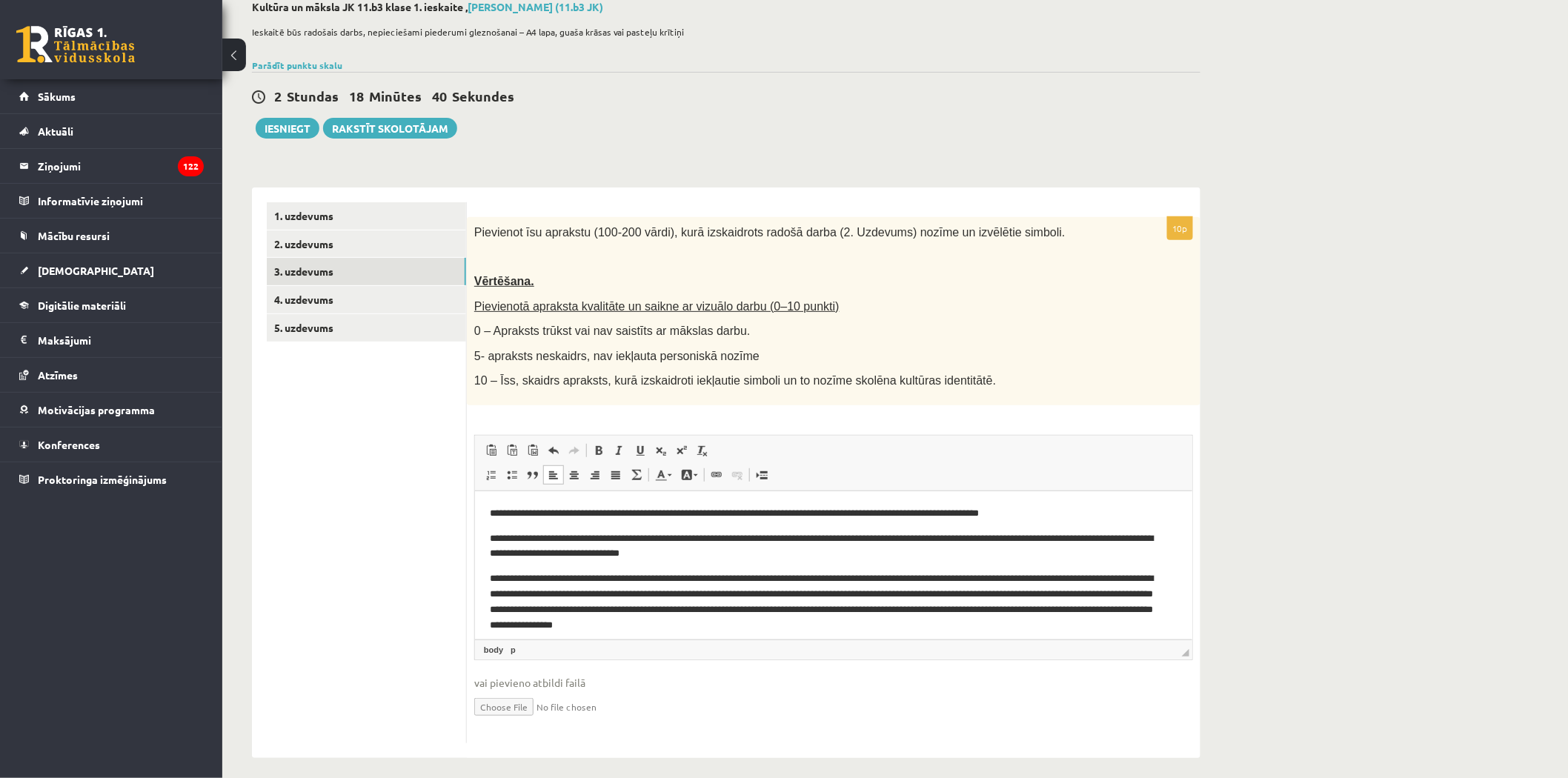
scroll to position [96, 0]
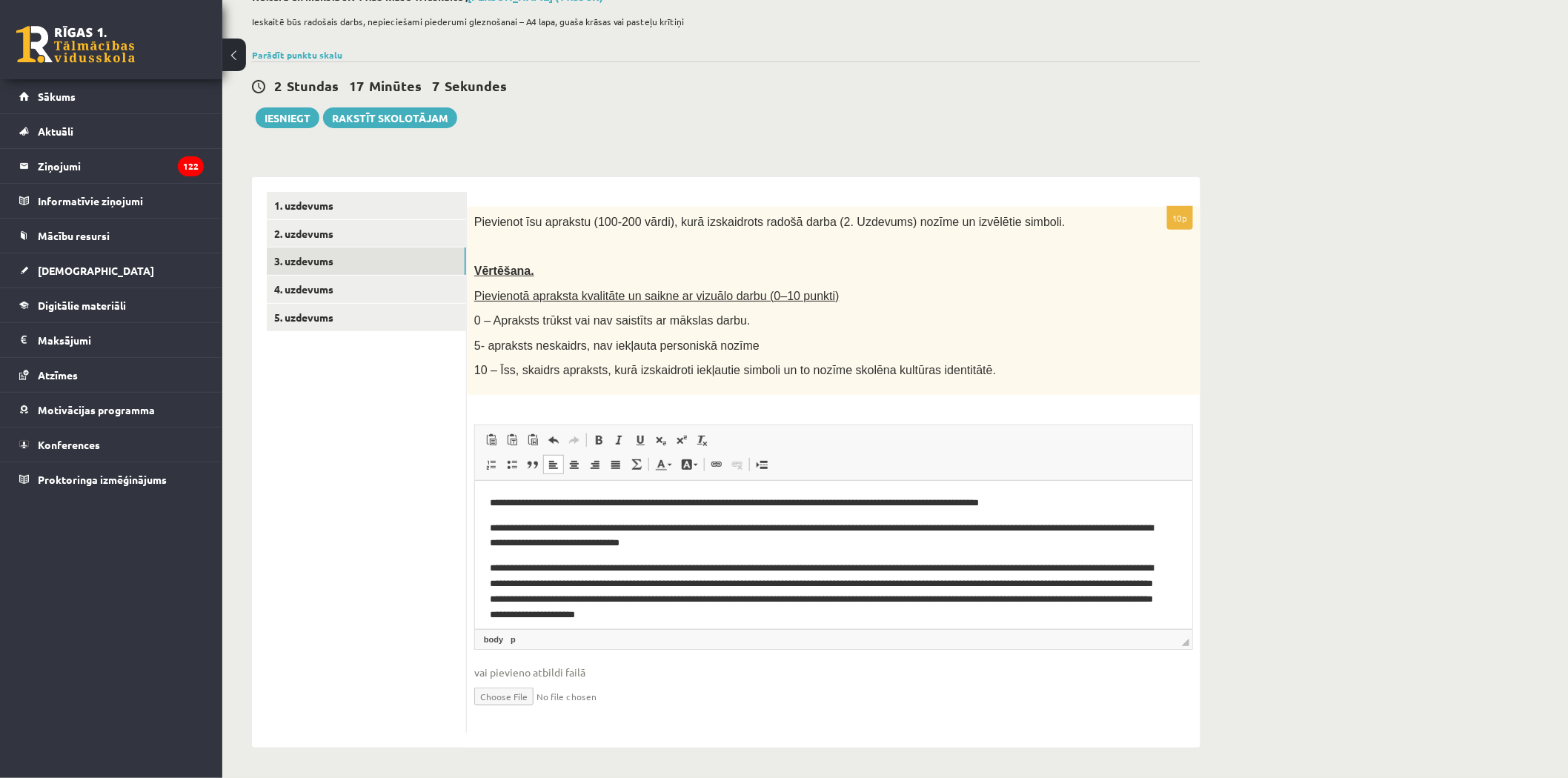
click at [1013, 619] on p "**********" at bounding box center [826, 591] width 675 height 62
click at [967, 614] on p "**********" at bounding box center [826, 591] width 675 height 62
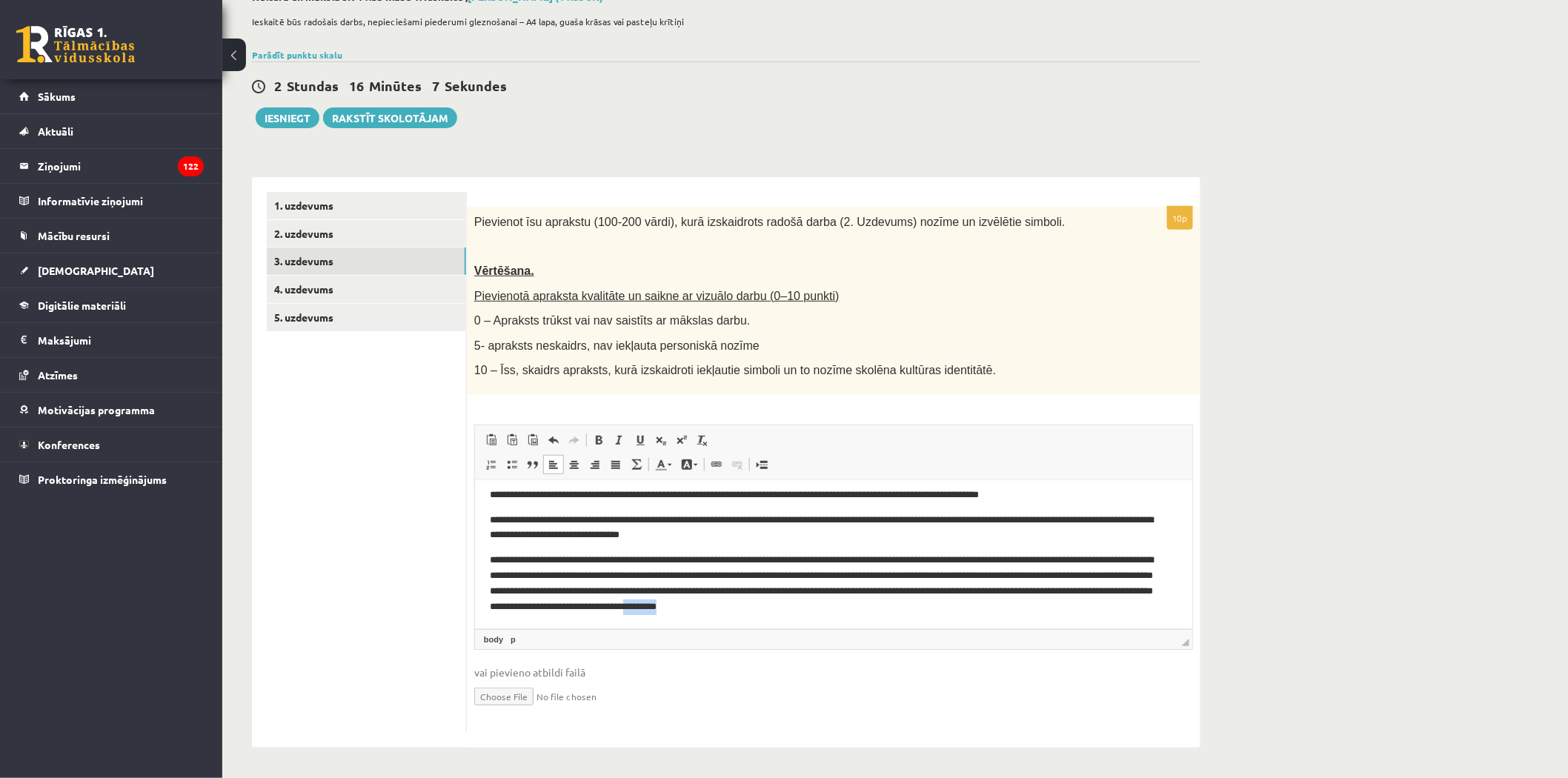
drag, startPoint x: 1055, startPoint y: 614, endPoint x: 1096, endPoint y: 613, distance: 41.0
click at [1096, 613] on p "**********" at bounding box center [826, 583] width 675 height 62
click at [1091, 606] on p "**********" at bounding box center [826, 583] width 675 height 62
click at [1102, 605] on p "**********" at bounding box center [826, 583] width 675 height 62
click at [1066, 604] on p "**********" at bounding box center [826, 583] width 675 height 62
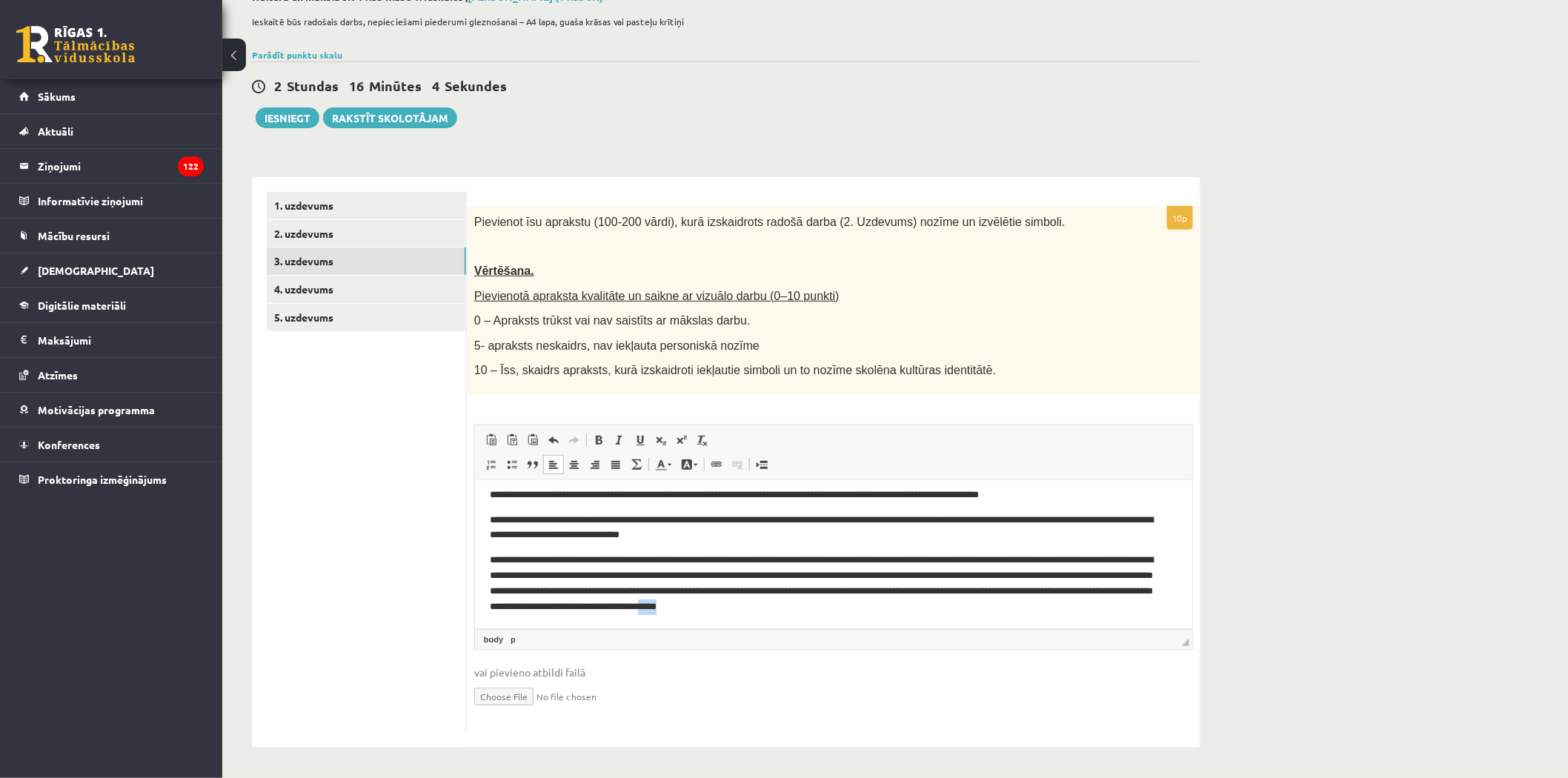
drag, startPoint x: 1072, startPoint y: 604, endPoint x: 1096, endPoint y: 609, distance: 24.5
click at [1096, 609] on p "**********" at bounding box center [826, 583] width 675 height 62
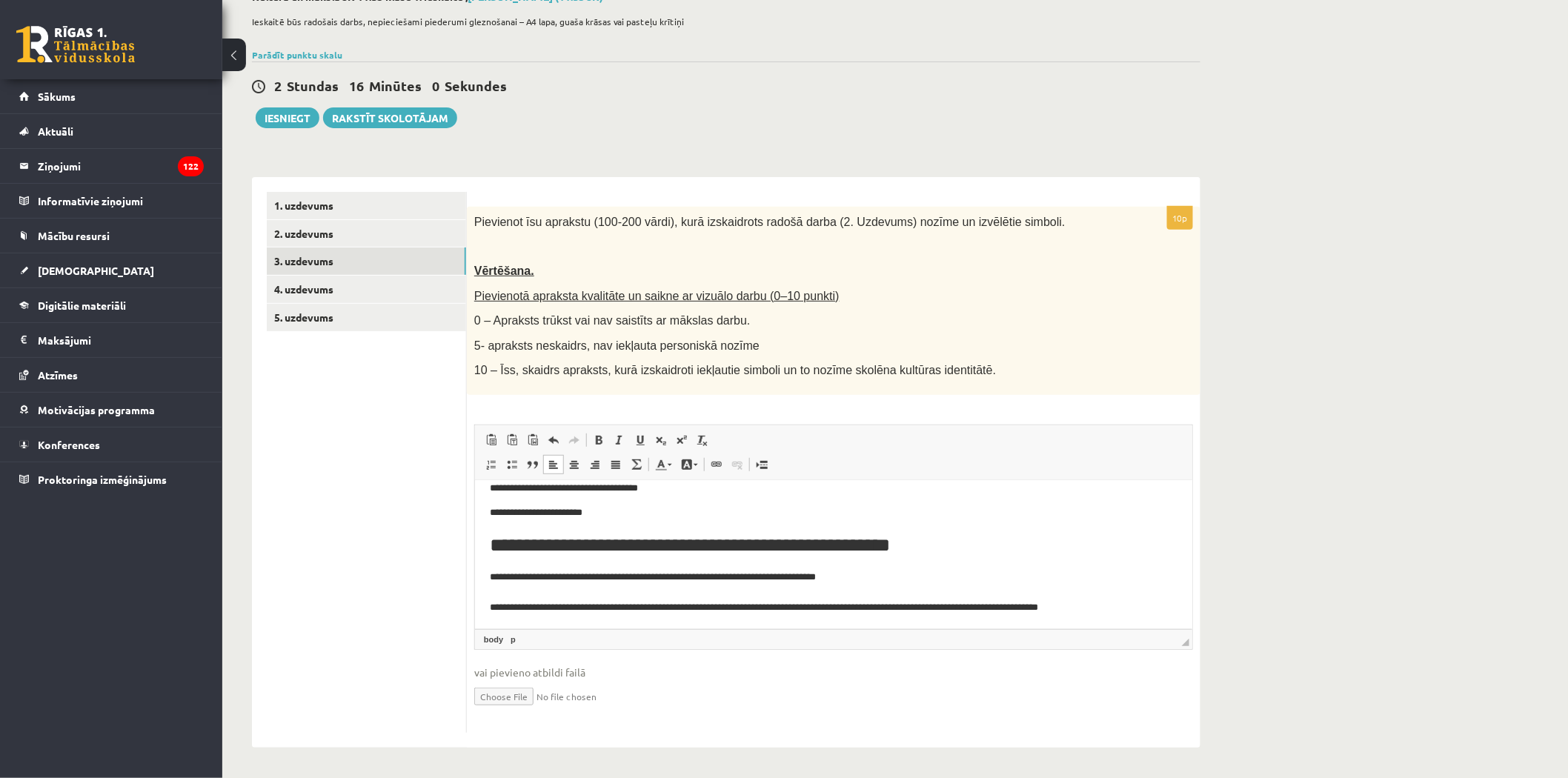
scroll to position [128, 0]
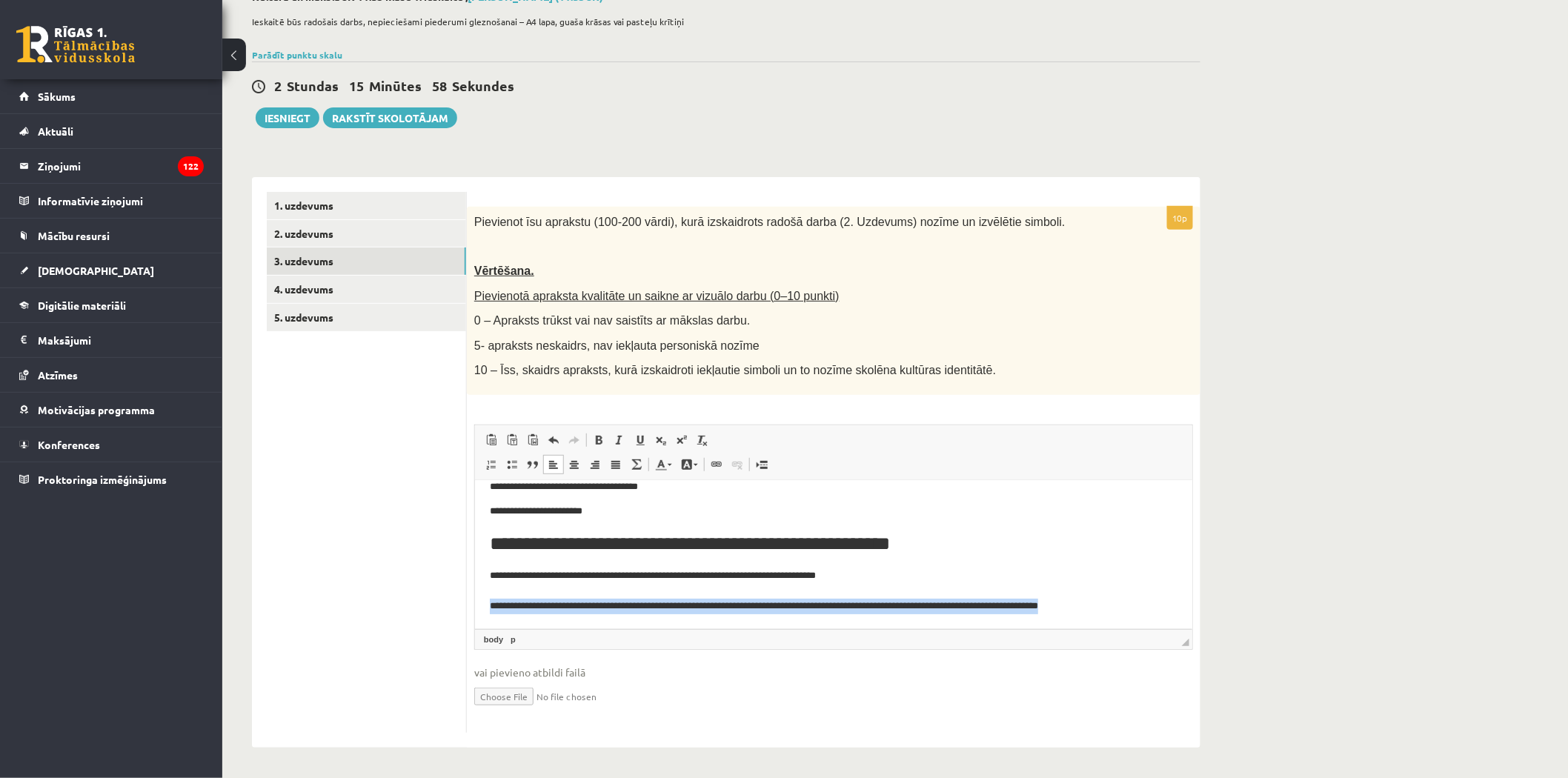
drag, startPoint x: 1131, startPoint y: 601, endPoint x: 485, endPoint y: 607, distance: 646.0
click at [485, 607] on html "**********" at bounding box center [833, 489] width 718 height 276
click at [497, 595] on p "**********" at bounding box center [826, 591] width 675 height 46
click at [490, 555] on body "**********" at bounding box center [832, 490] width 687 height 247
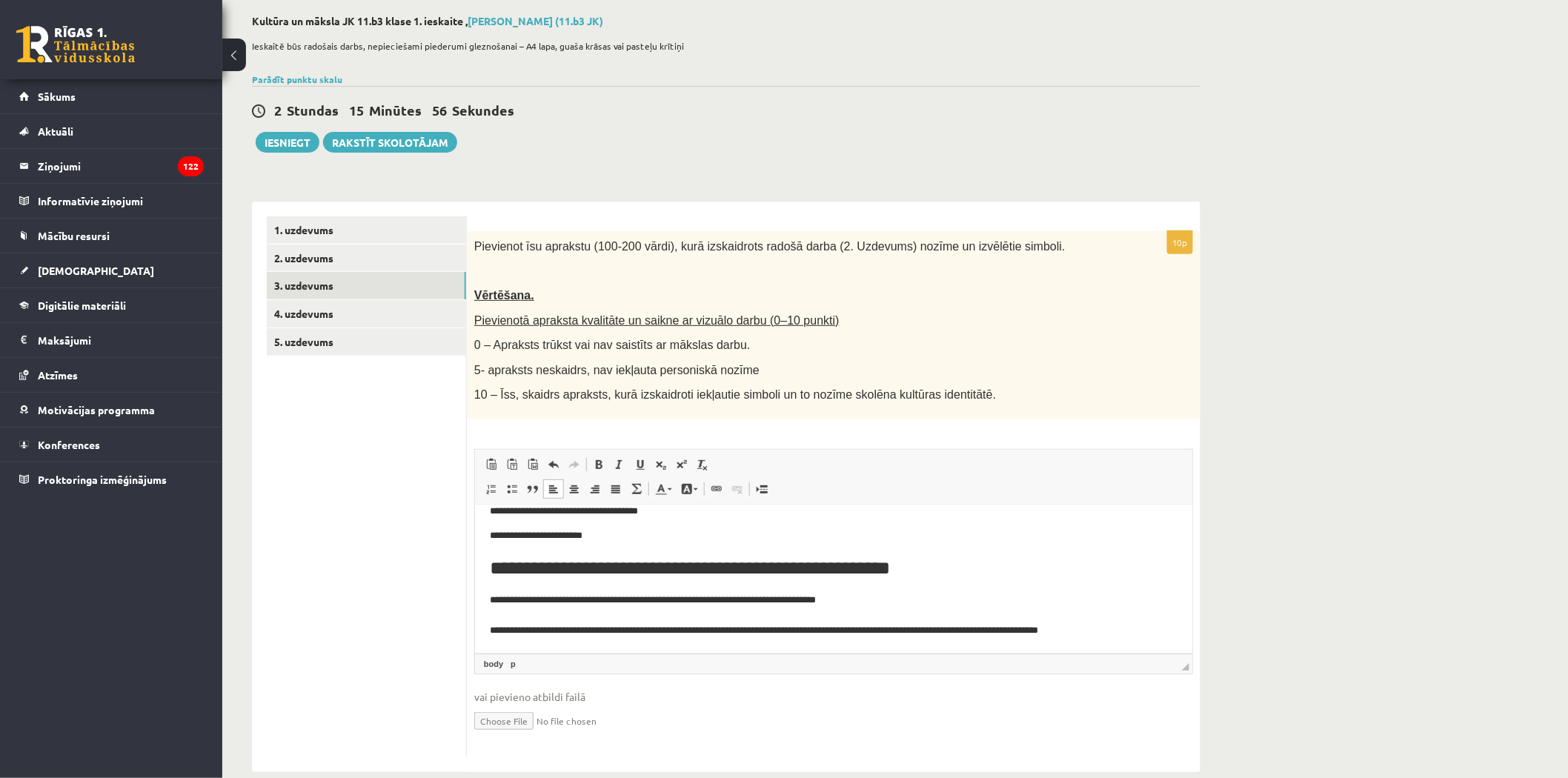
scroll to position [13, 0]
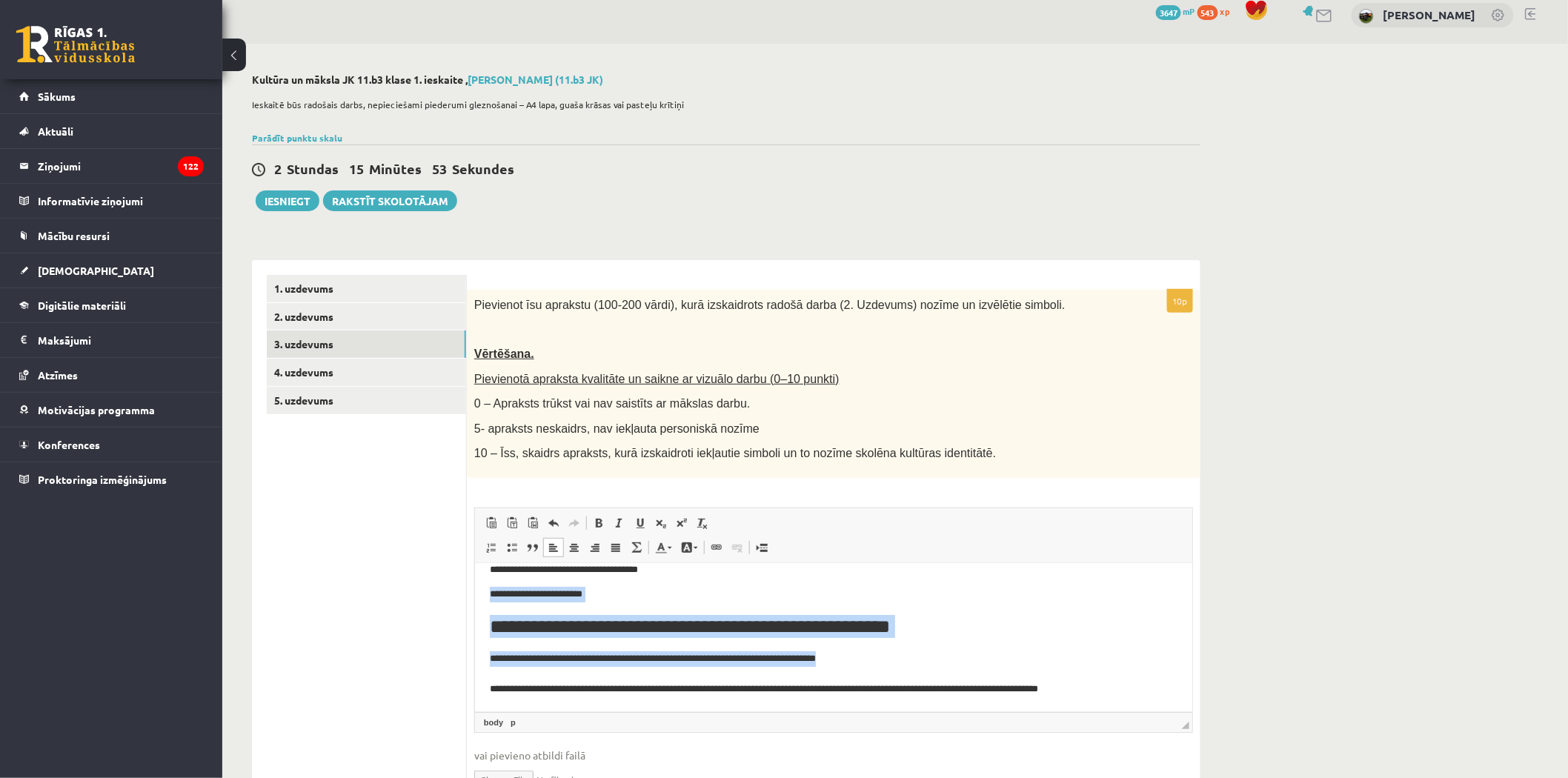
drag, startPoint x: 489, startPoint y: 580, endPoint x: 894, endPoint y: 599, distance: 405.4
click at [886, 653] on body "**********" at bounding box center [832, 573] width 687 height 247
drag, startPoint x: 485, startPoint y: 595, endPoint x: 877, endPoint y: 658, distance: 397.0
click at [877, 658] on html "**********" at bounding box center [833, 572] width 718 height 276
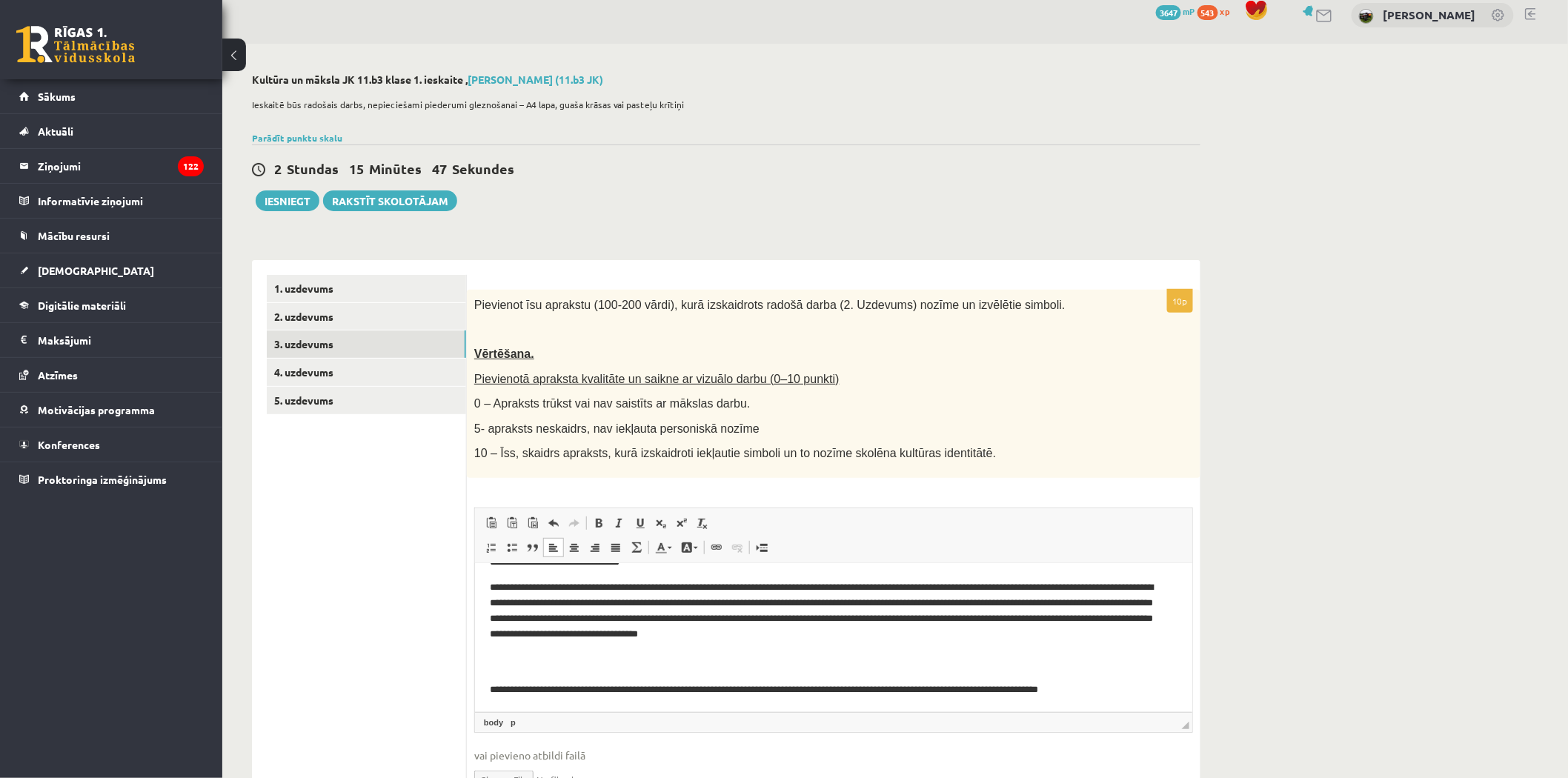
scroll to position [40, 0]
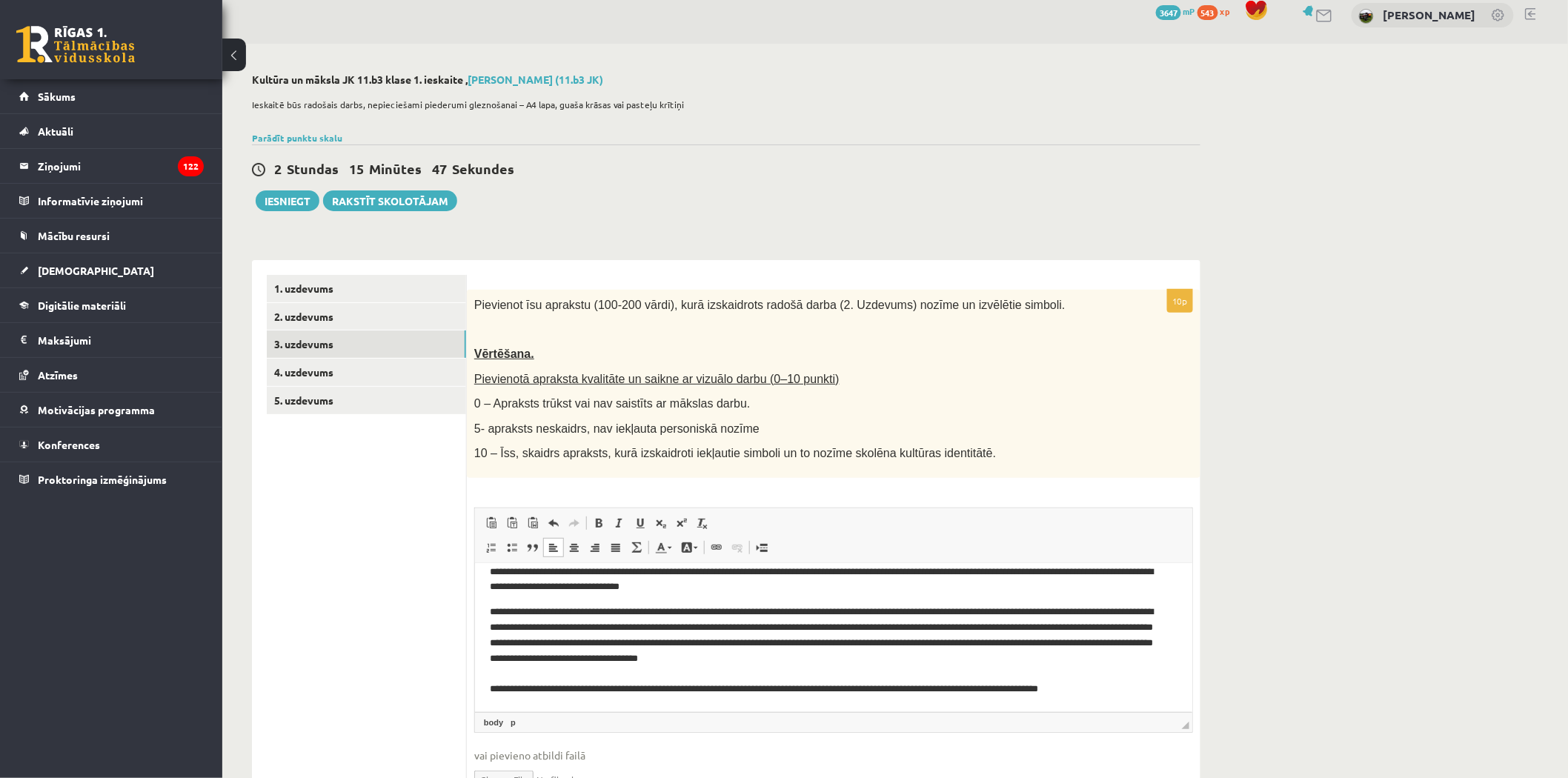
click at [495, 678] on p "**********" at bounding box center [826, 649] width 675 height 93
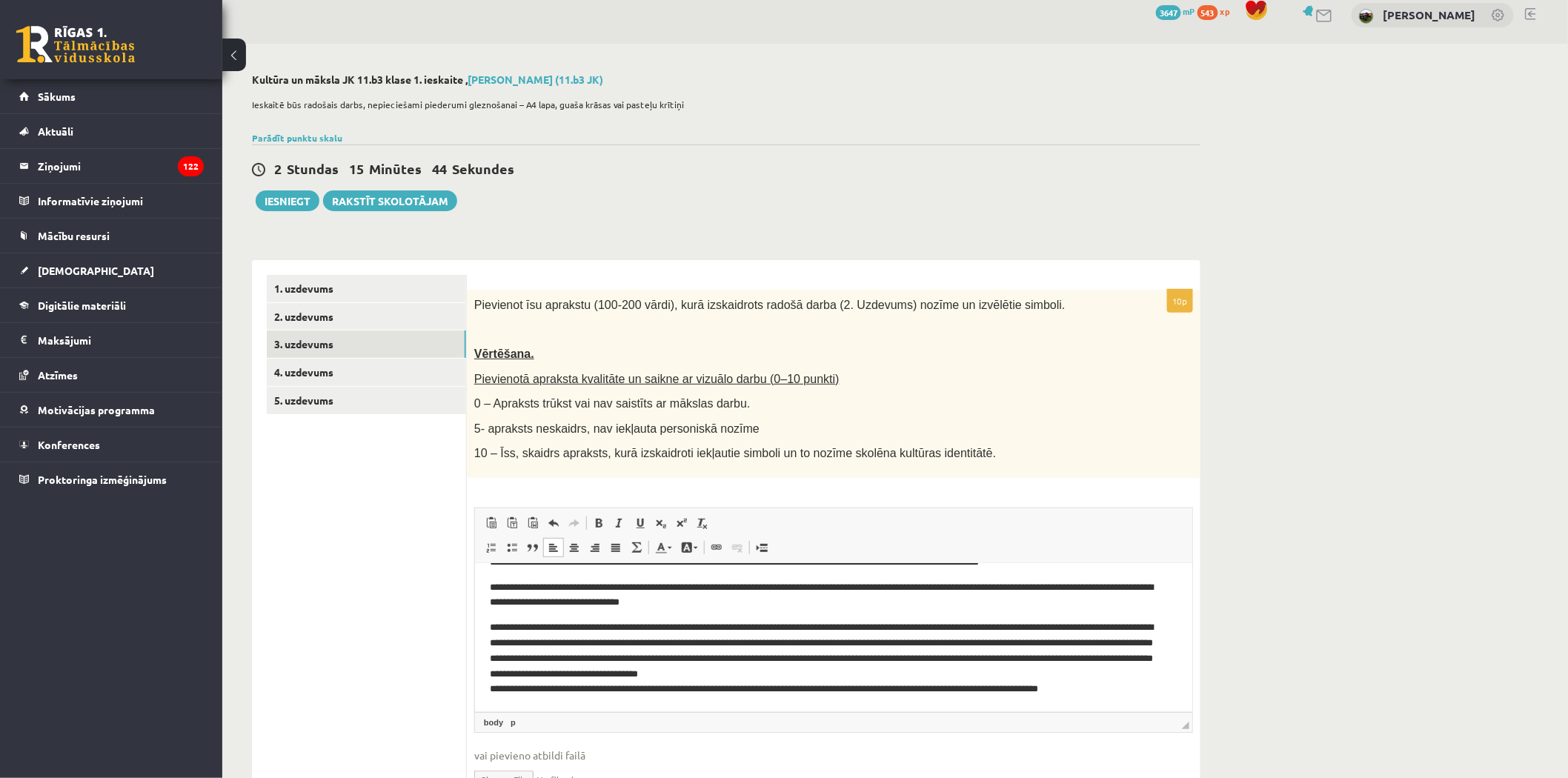
click at [486, 691] on html "**********" at bounding box center [833, 625] width 718 height 172
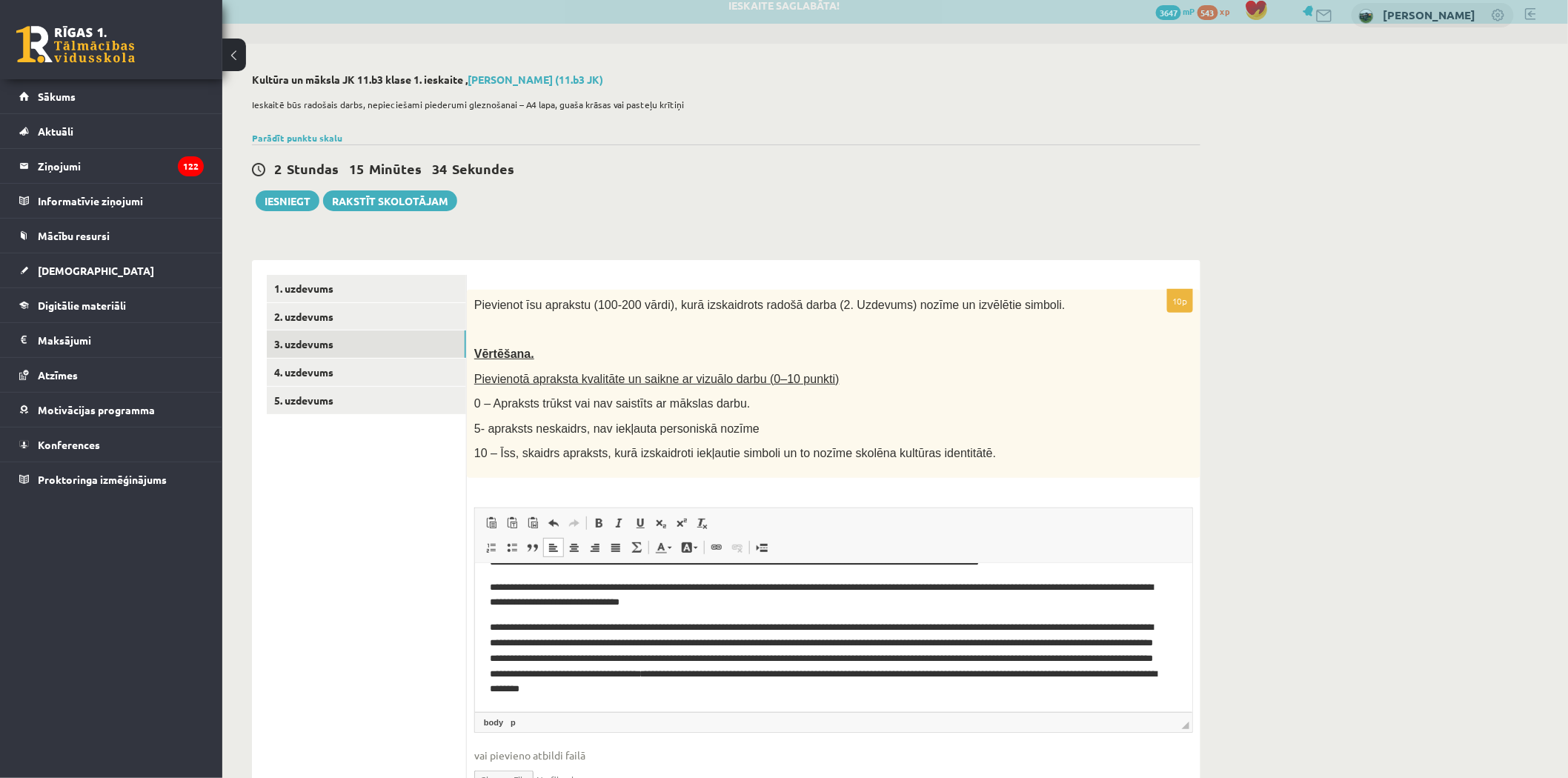
click at [1093, 675] on p "**********" at bounding box center [826, 657] width 675 height 77
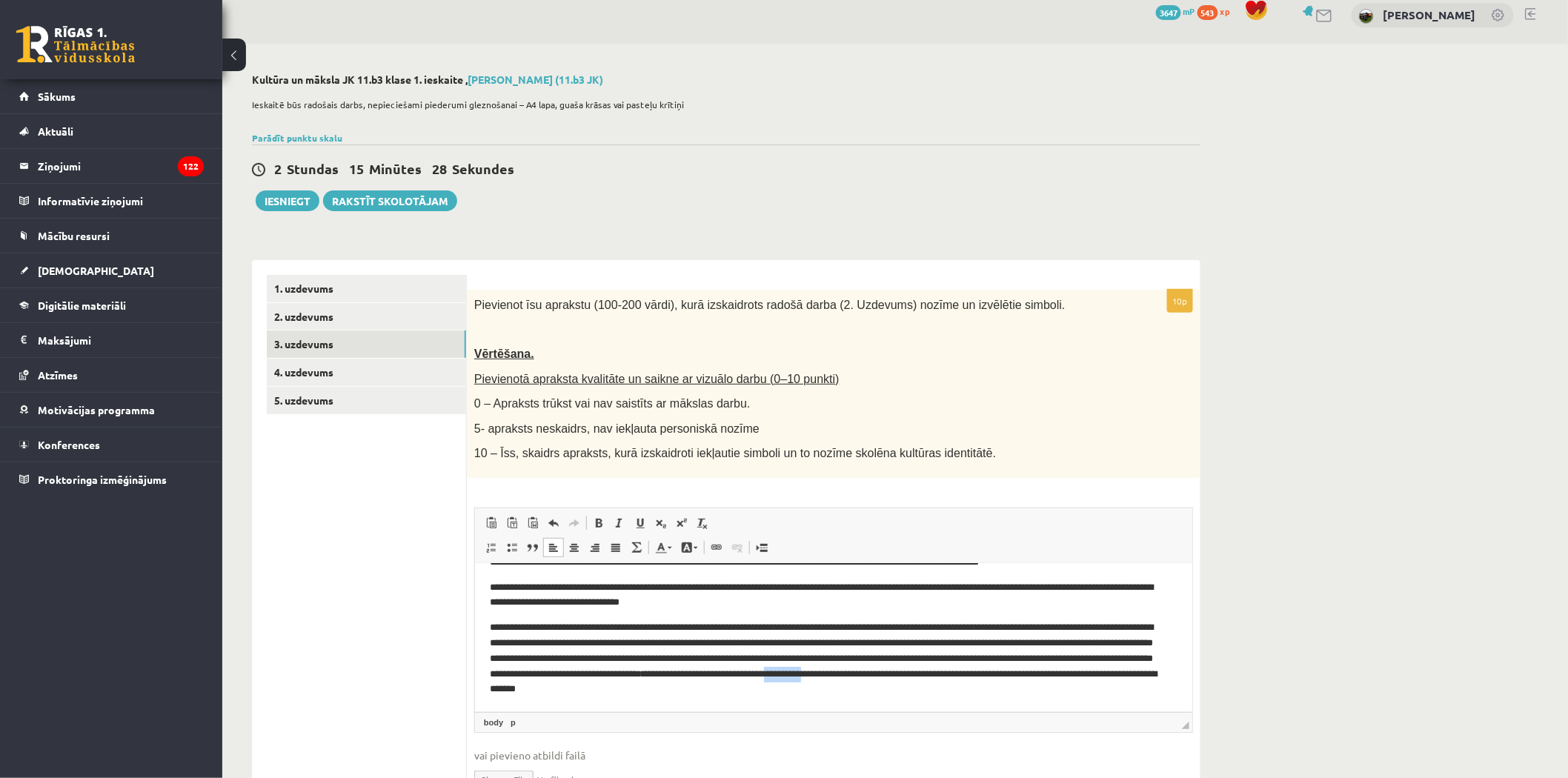
drag, startPoint x: 580, startPoint y: 686, endPoint x: 541, endPoint y: 693, distance: 39.6
click at [541, 693] on p "**********" at bounding box center [826, 657] width 675 height 77
click at [573, 689] on p "**********" at bounding box center [826, 657] width 675 height 77
drag, startPoint x: 1076, startPoint y: 670, endPoint x: 968, endPoint y: 675, distance: 108.1
click at [968, 675] on p "**********" at bounding box center [826, 657] width 675 height 77
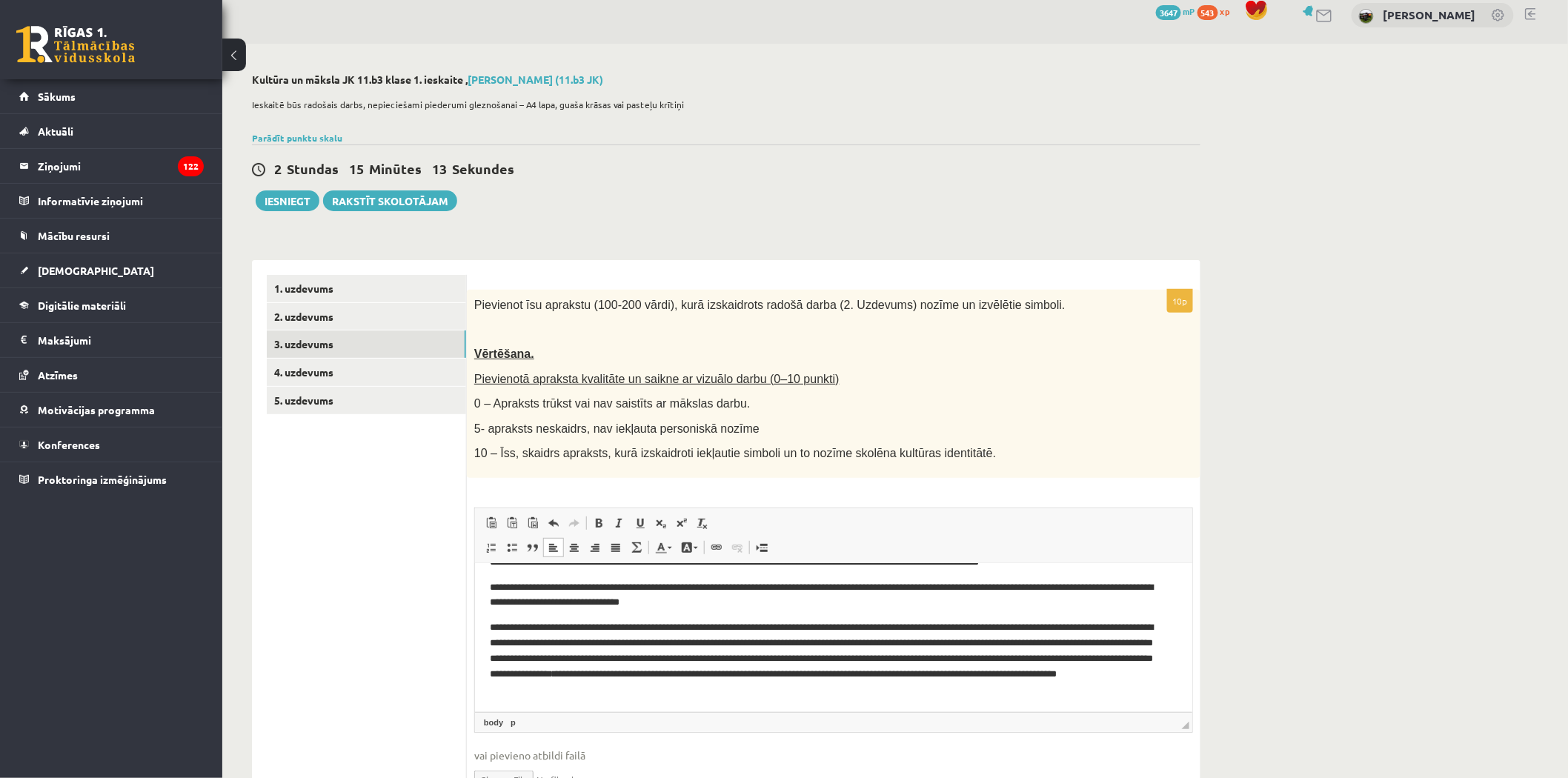
click at [1100, 676] on p "**********" at bounding box center [826, 657] width 675 height 77
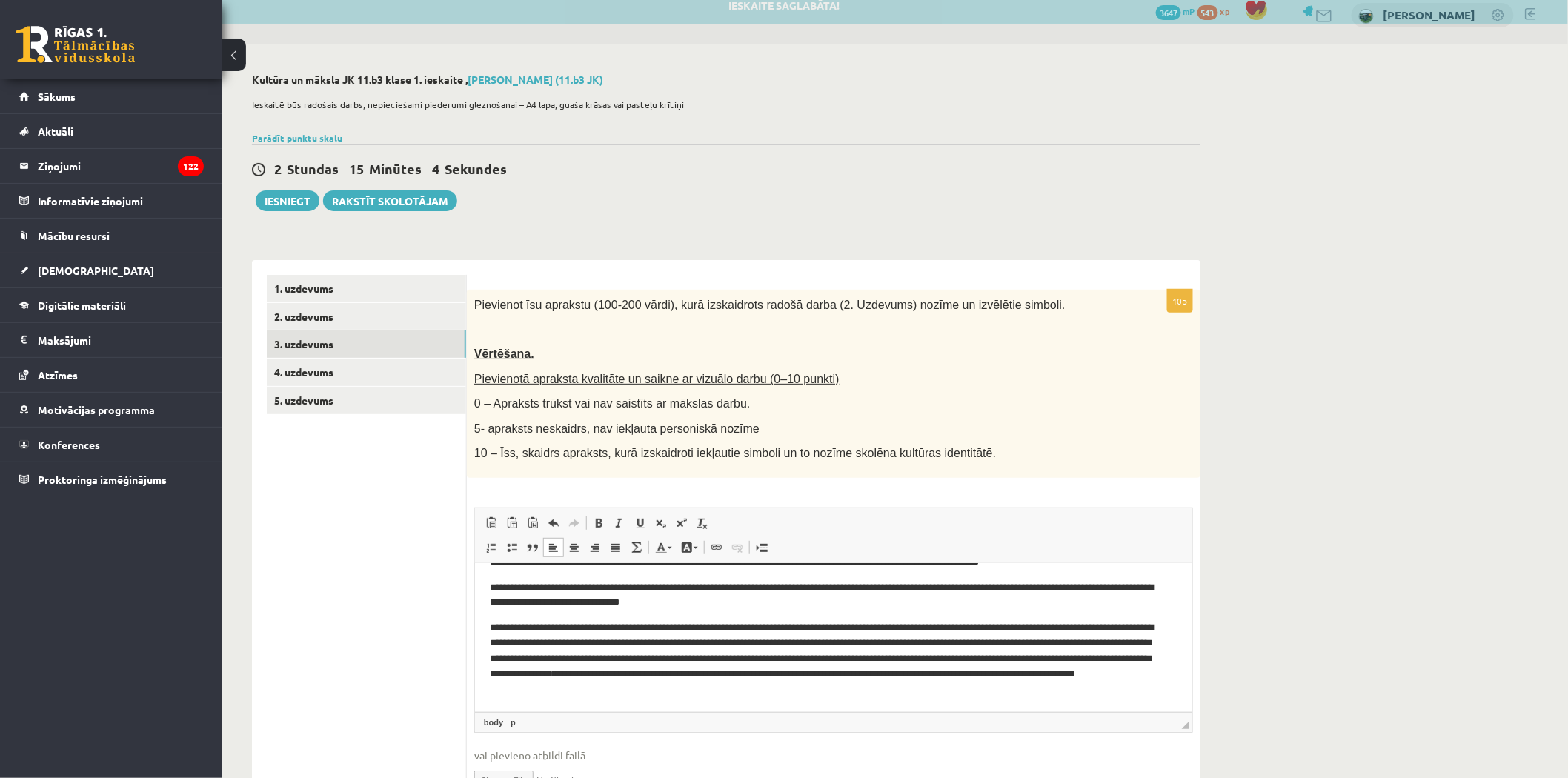
click at [916, 691] on p "**********" at bounding box center [826, 657] width 675 height 77
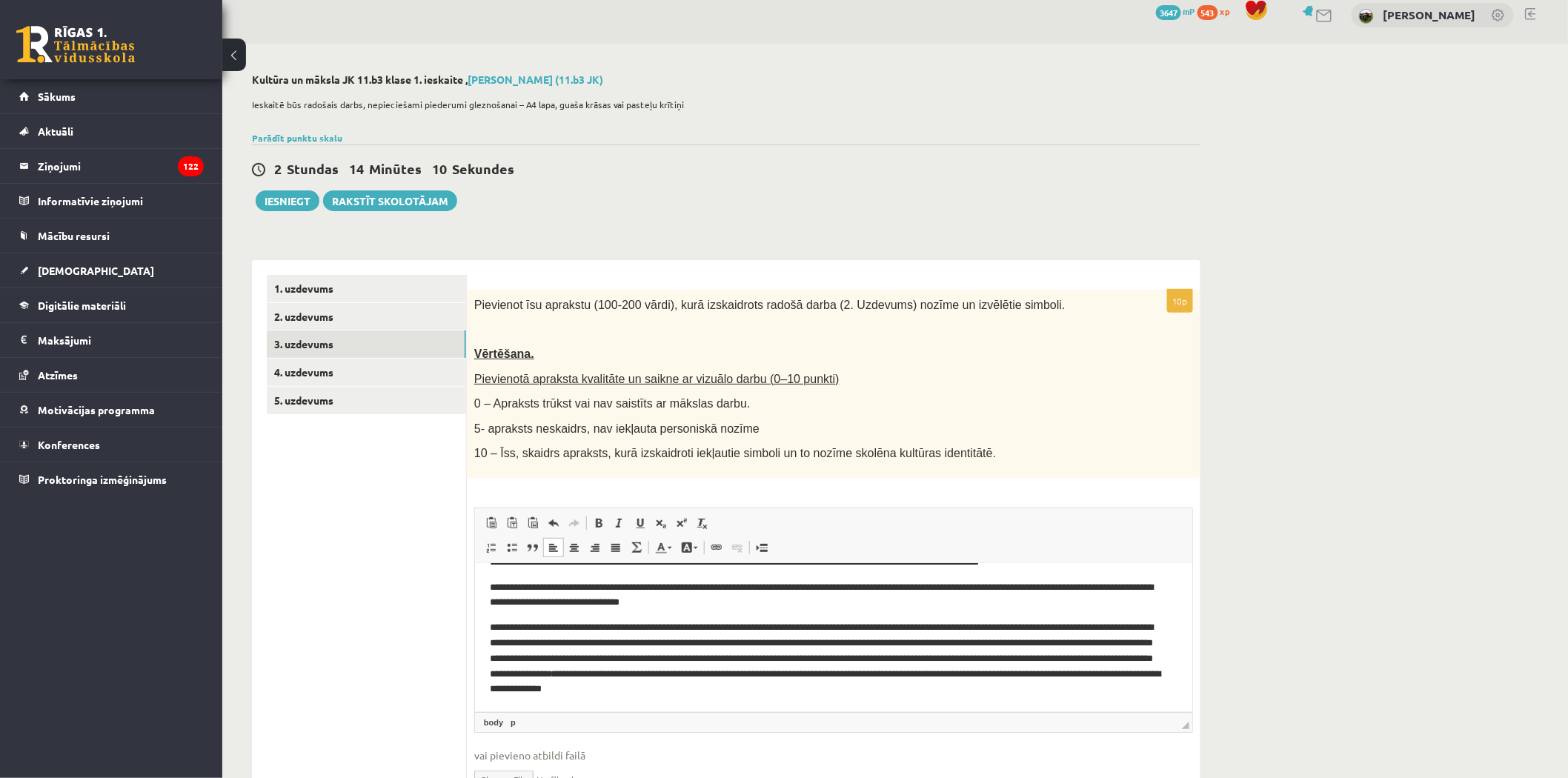
click at [998, 692] on p "**********" at bounding box center [826, 657] width 675 height 77
click at [1001, 685] on p "**********" at bounding box center [826, 657] width 675 height 77
drag, startPoint x: 912, startPoint y: 686, endPoint x: 1017, endPoint y: 678, distance: 105.3
click at [1025, 691] on p "**********" at bounding box center [826, 657] width 675 height 77
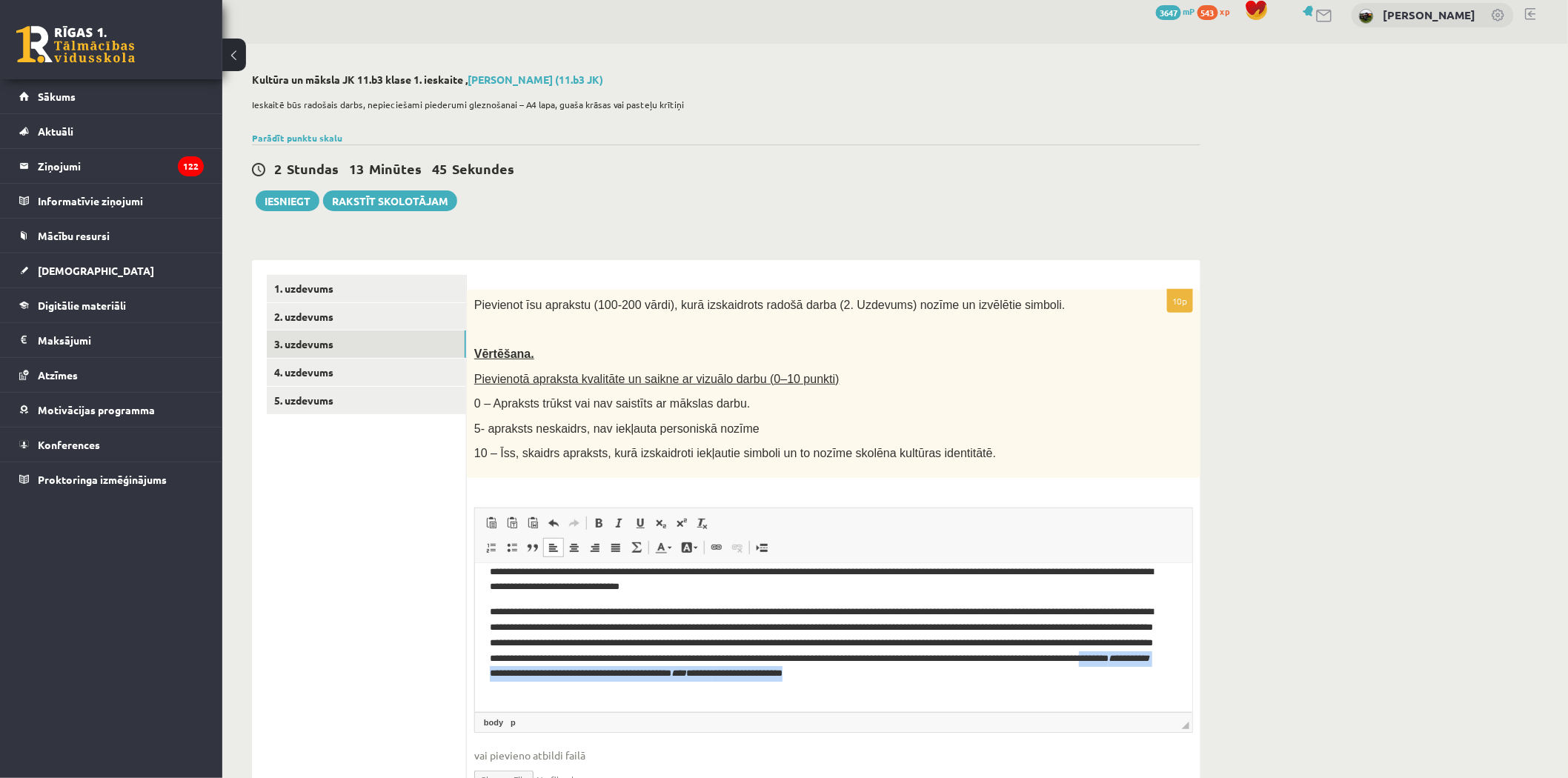
drag, startPoint x: 911, startPoint y: 688, endPoint x: 1392, endPoint y: 1275, distance: 758.9
click at [918, 711] on html "**********" at bounding box center [833, 617] width 718 height 187
click at [865, 692] on p "**********" at bounding box center [826, 649] width 675 height 93
click at [619, 521] on span at bounding box center [619, 523] width 12 height 12
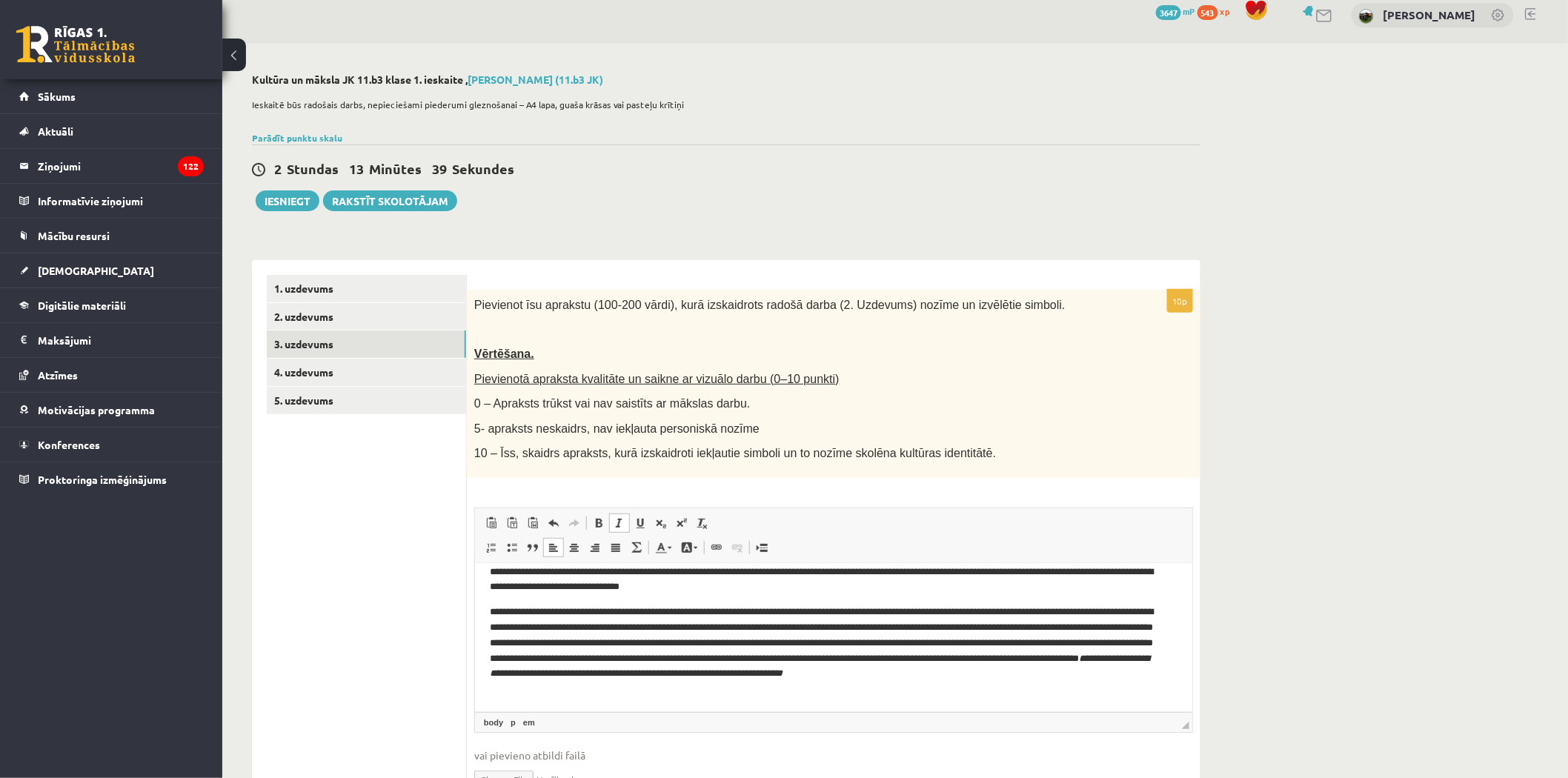
click at [619, 521] on span at bounding box center [619, 523] width 12 height 12
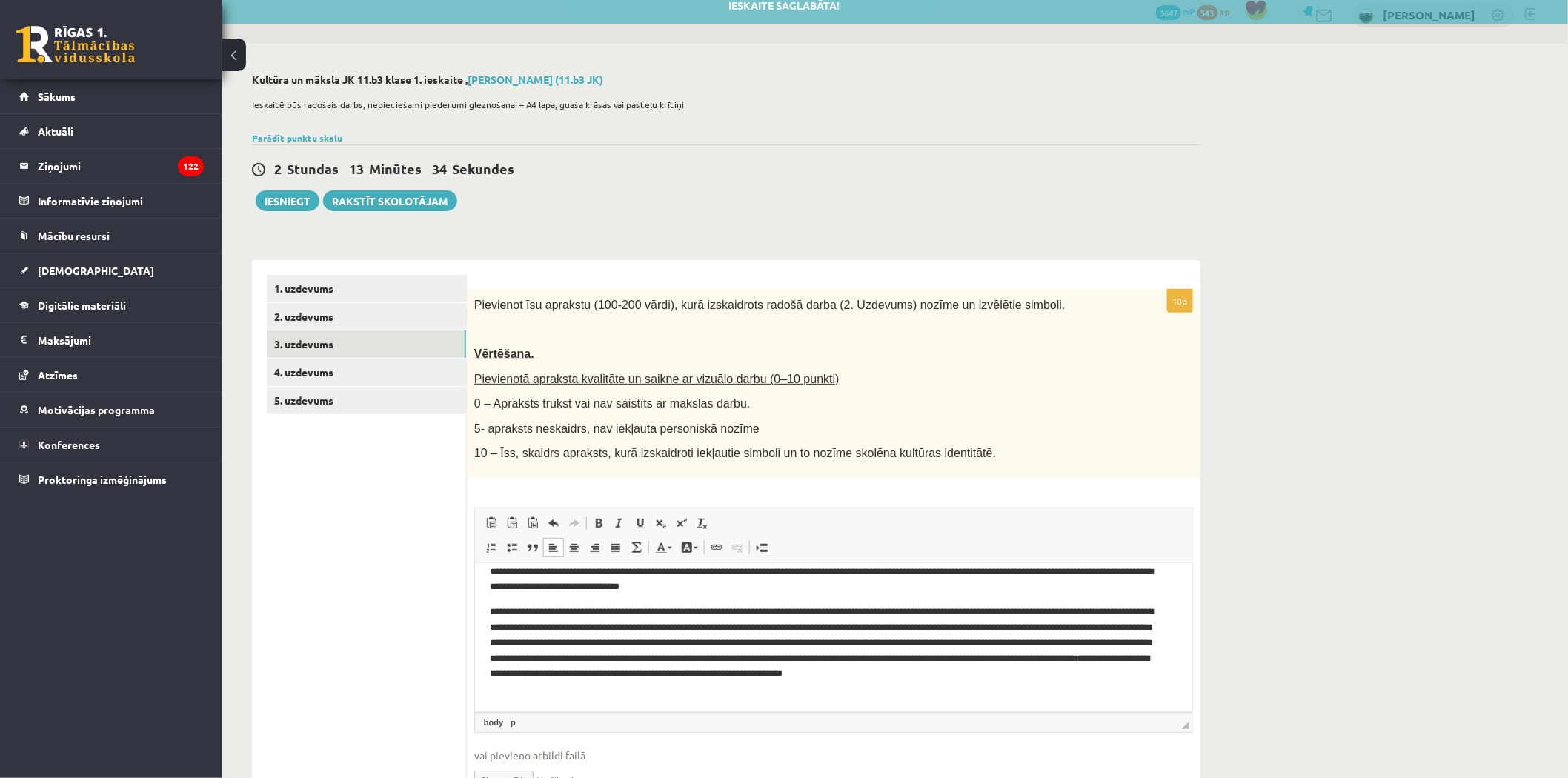
click at [711, 688] on p "**********" at bounding box center [826, 649] width 675 height 93
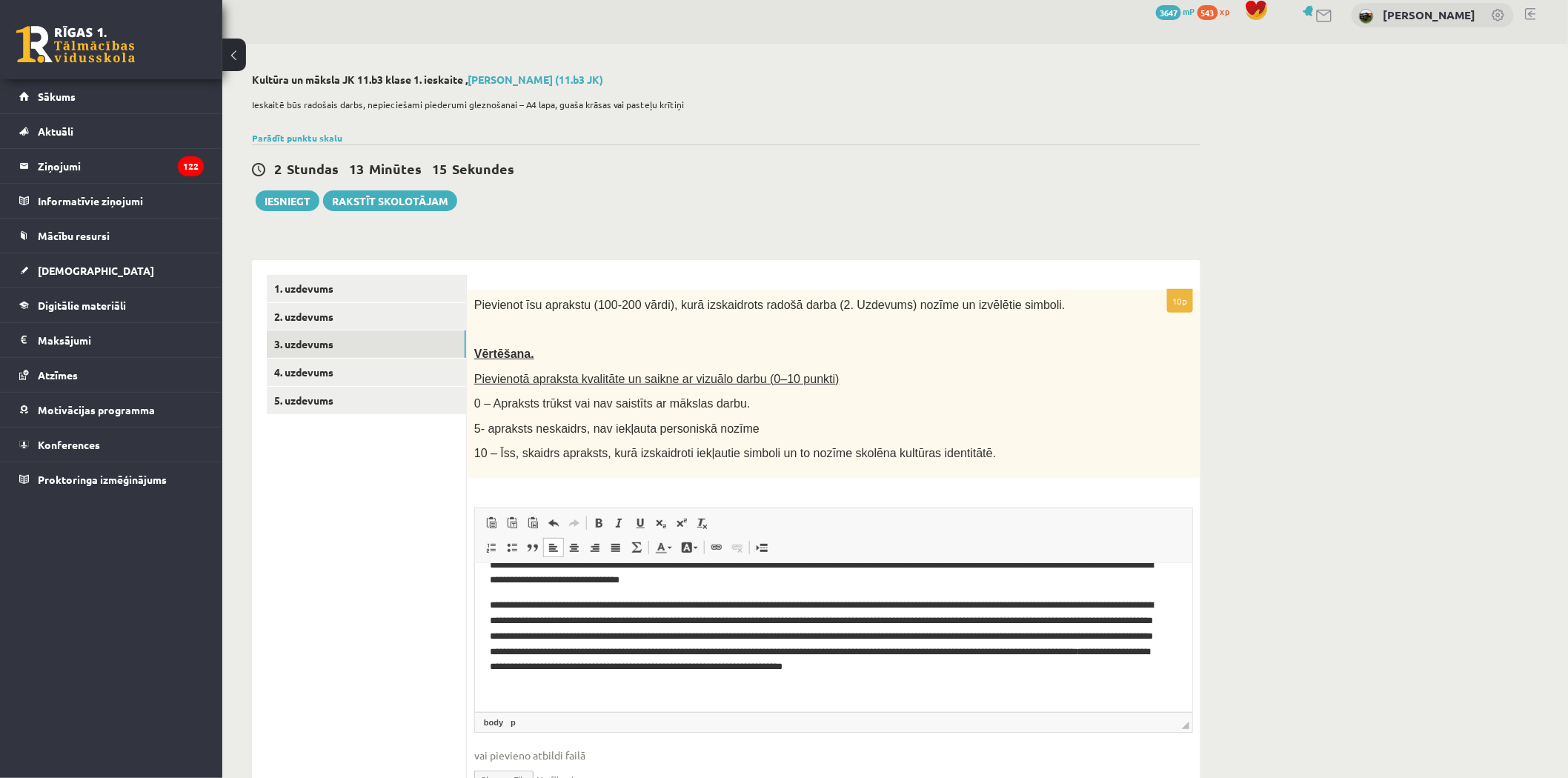
scroll to position [47, 0]
click at [731, 682] on p "**********" at bounding box center [826, 642] width 675 height 93
drag, startPoint x: 907, startPoint y: 650, endPoint x: 913, endPoint y: 640, distance: 11.7
click at [909, 647] on p "**********" at bounding box center [826, 642] width 675 height 93
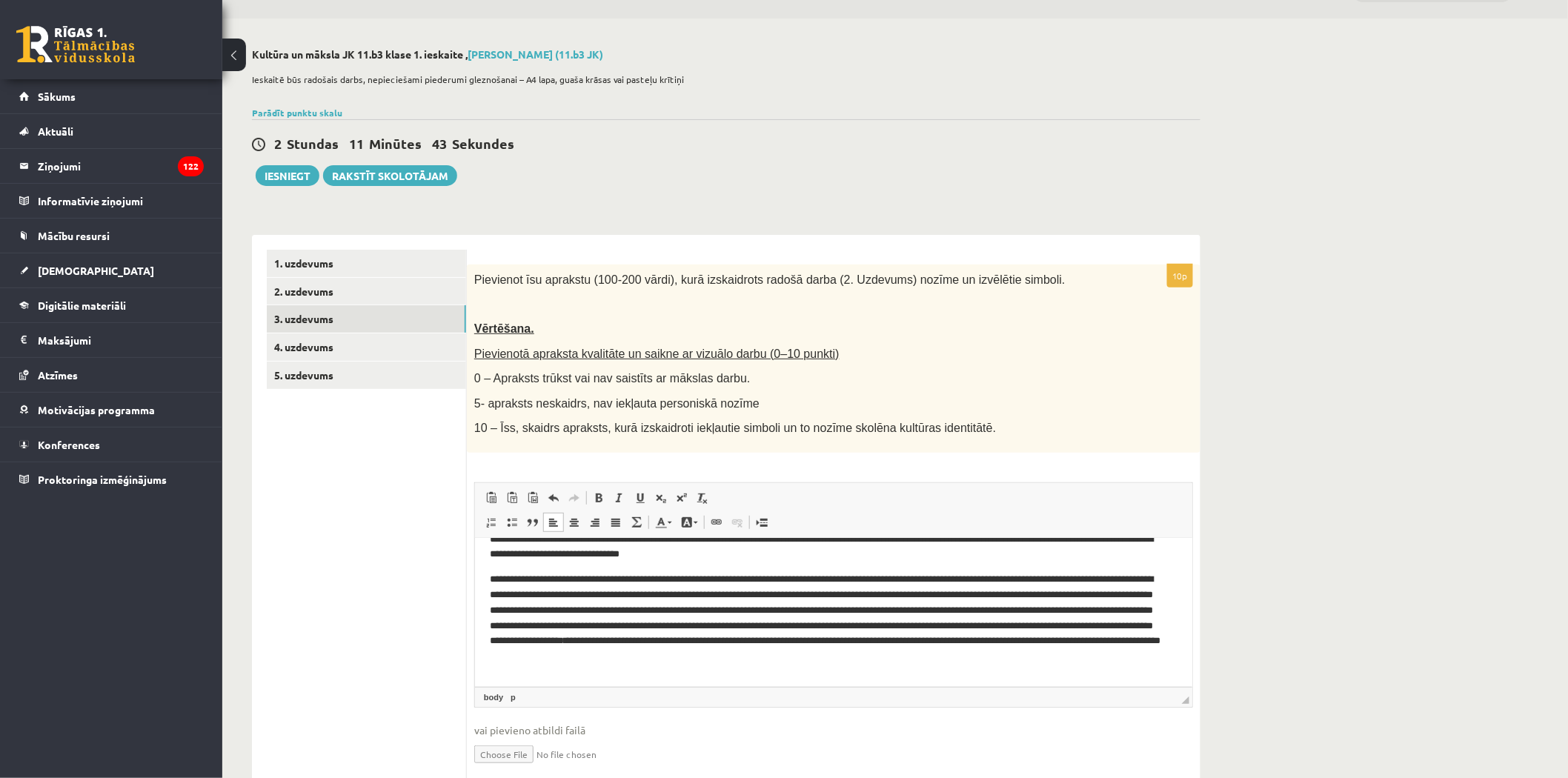
scroll to position [96, 0]
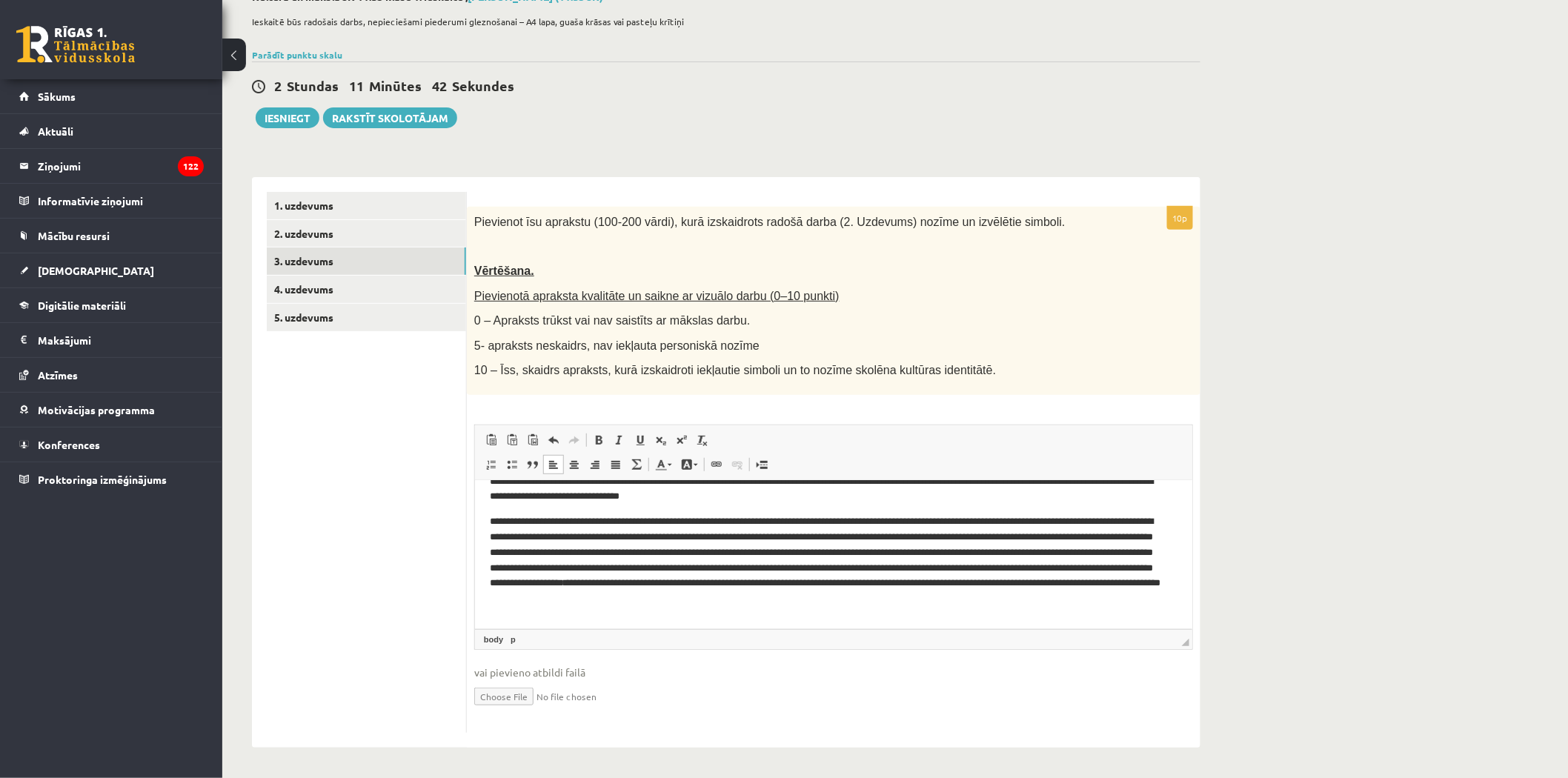
click at [553, 621] on body "**********" at bounding box center [832, 547] width 687 height 198
click at [593, 602] on p "**********" at bounding box center [826, 567] width 675 height 108
click at [549, 589] on p "**********" at bounding box center [826, 567] width 675 height 108
drag, startPoint x: 938, startPoint y: 597, endPoint x: 943, endPoint y: 608, distance: 12.1
click at [938, 600] on p "**********" at bounding box center [826, 567] width 675 height 108
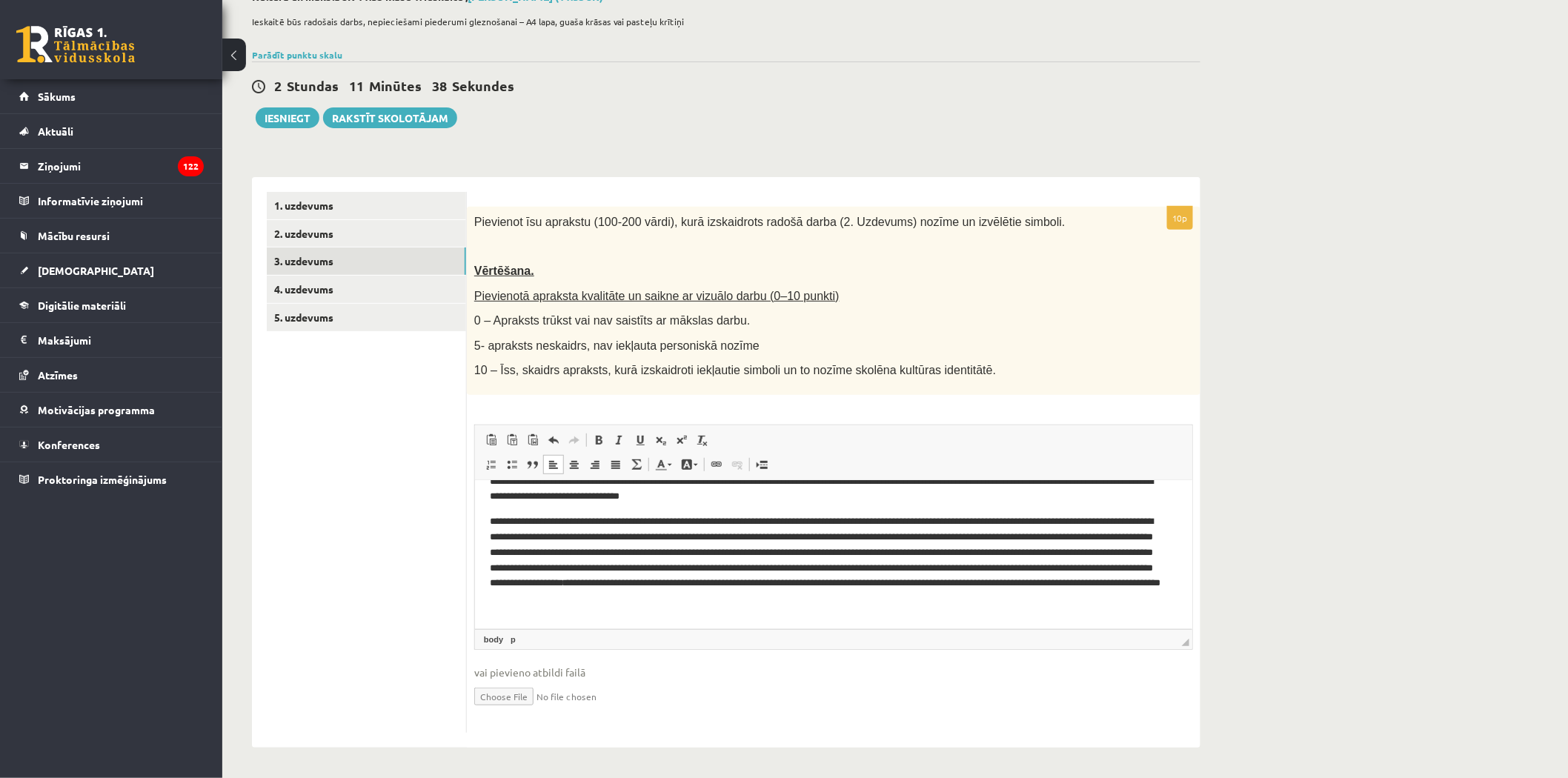
click at [920, 615] on p "**********" at bounding box center [826, 567] width 675 height 108
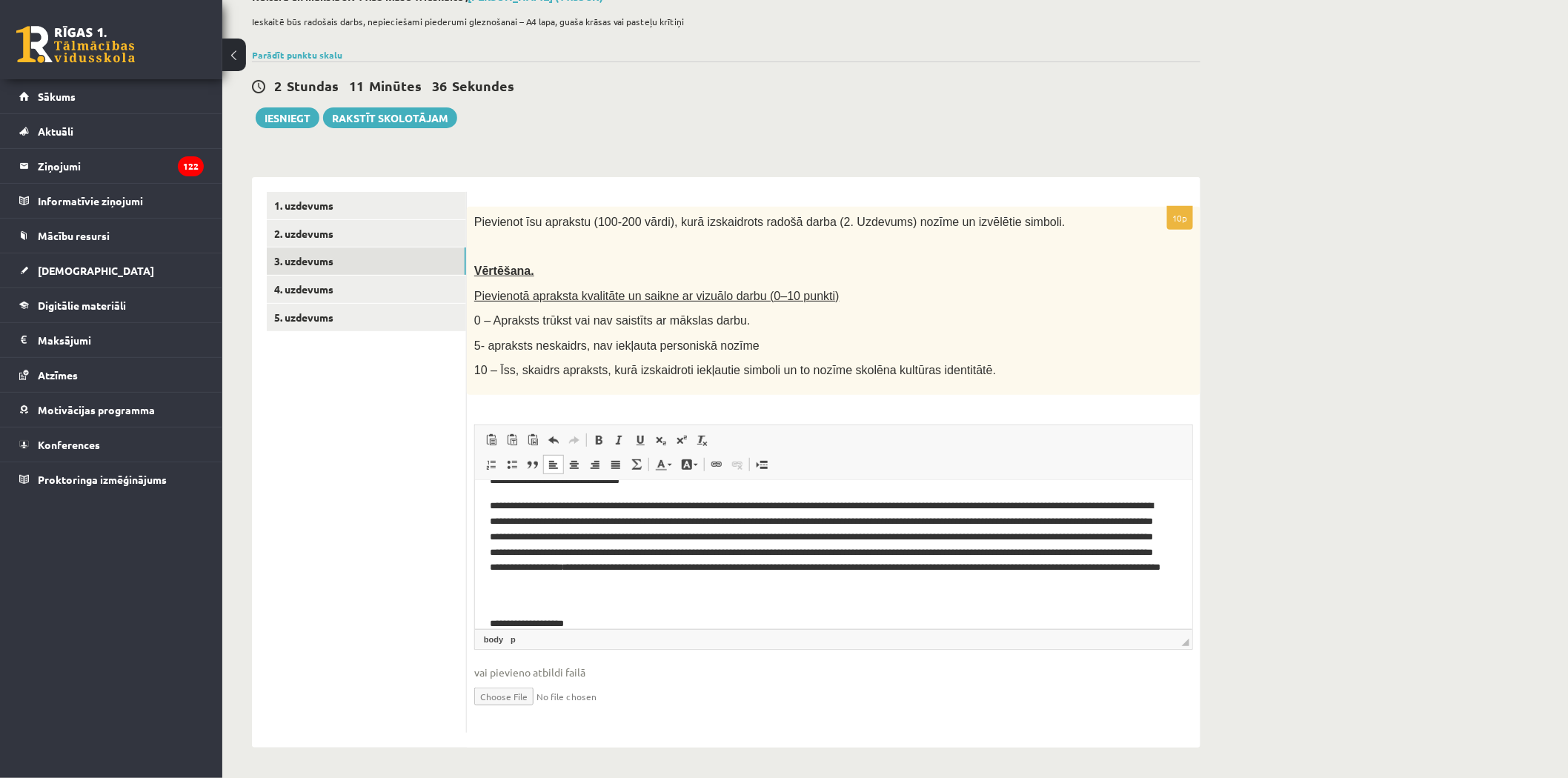
click at [604, 624] on p "**********" at bounding box center [826, 623] width 675 height 16
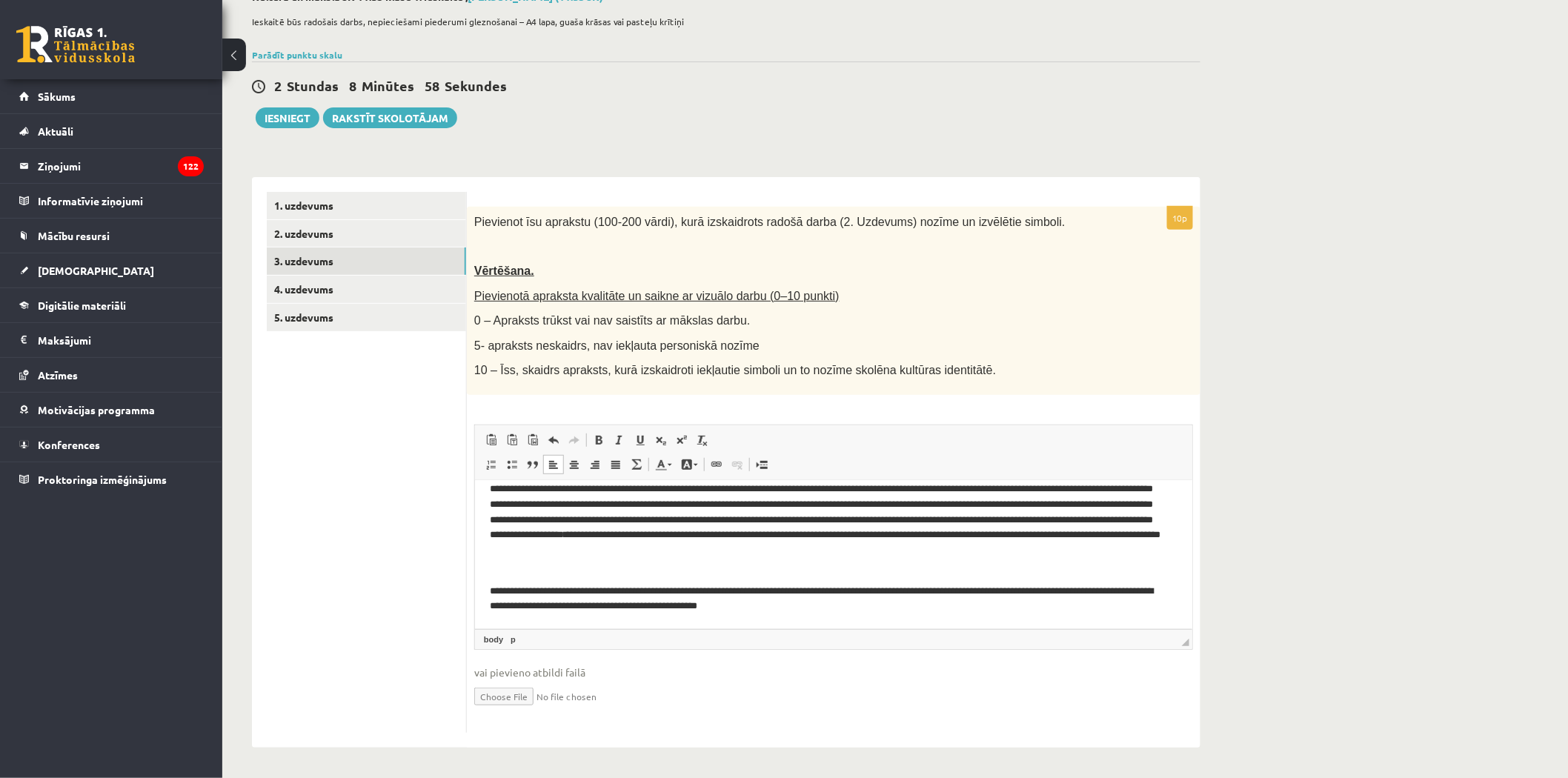
scroll to position [95, 0]
click at [1069, 603] on p "**********" at bounding box center [826, 598] width 675 height 31
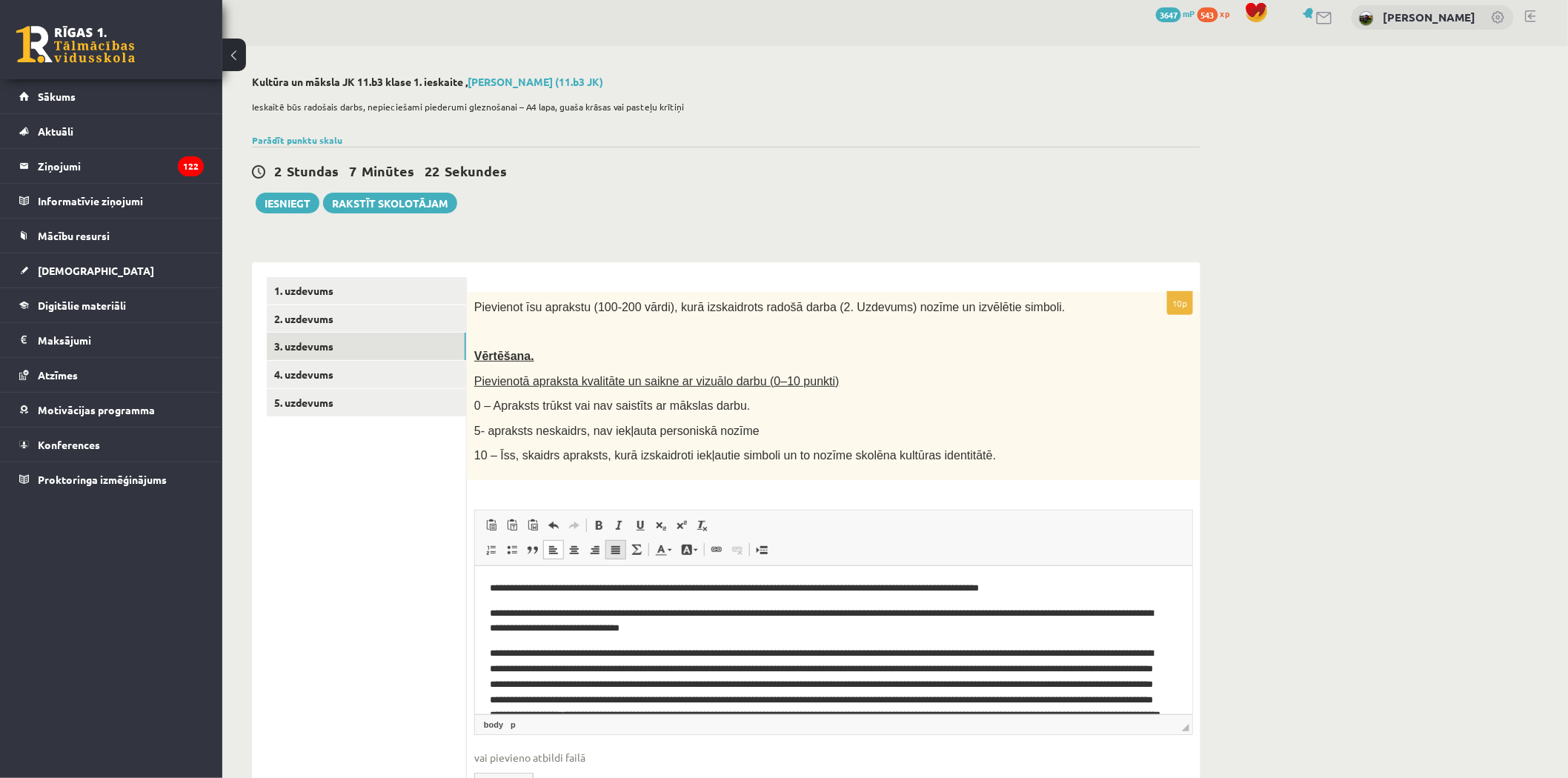
scroll to position [0, 0]
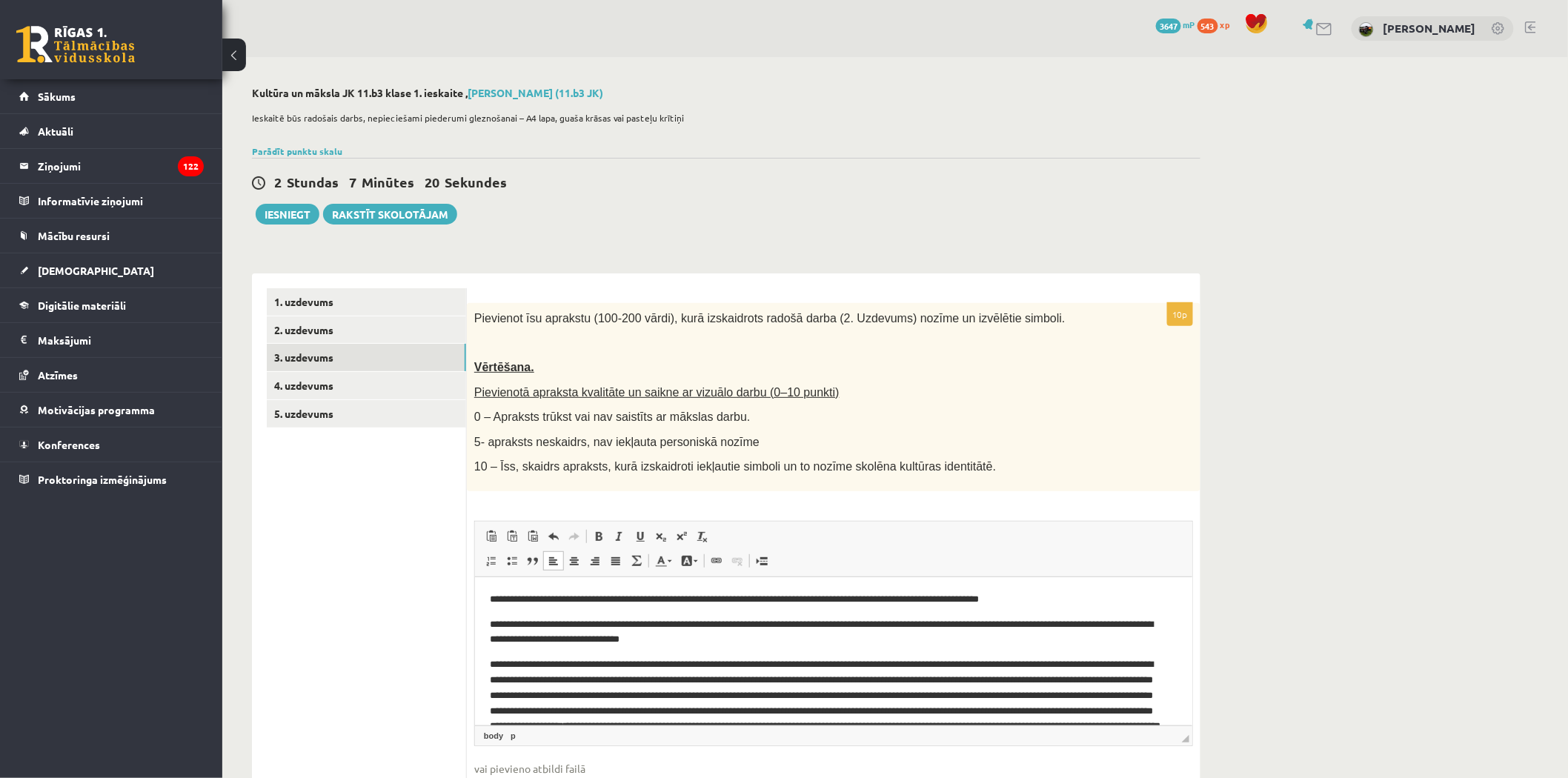
click at [752, 644] on p "**********" at bounding box center [826, 631] width 675 height 31
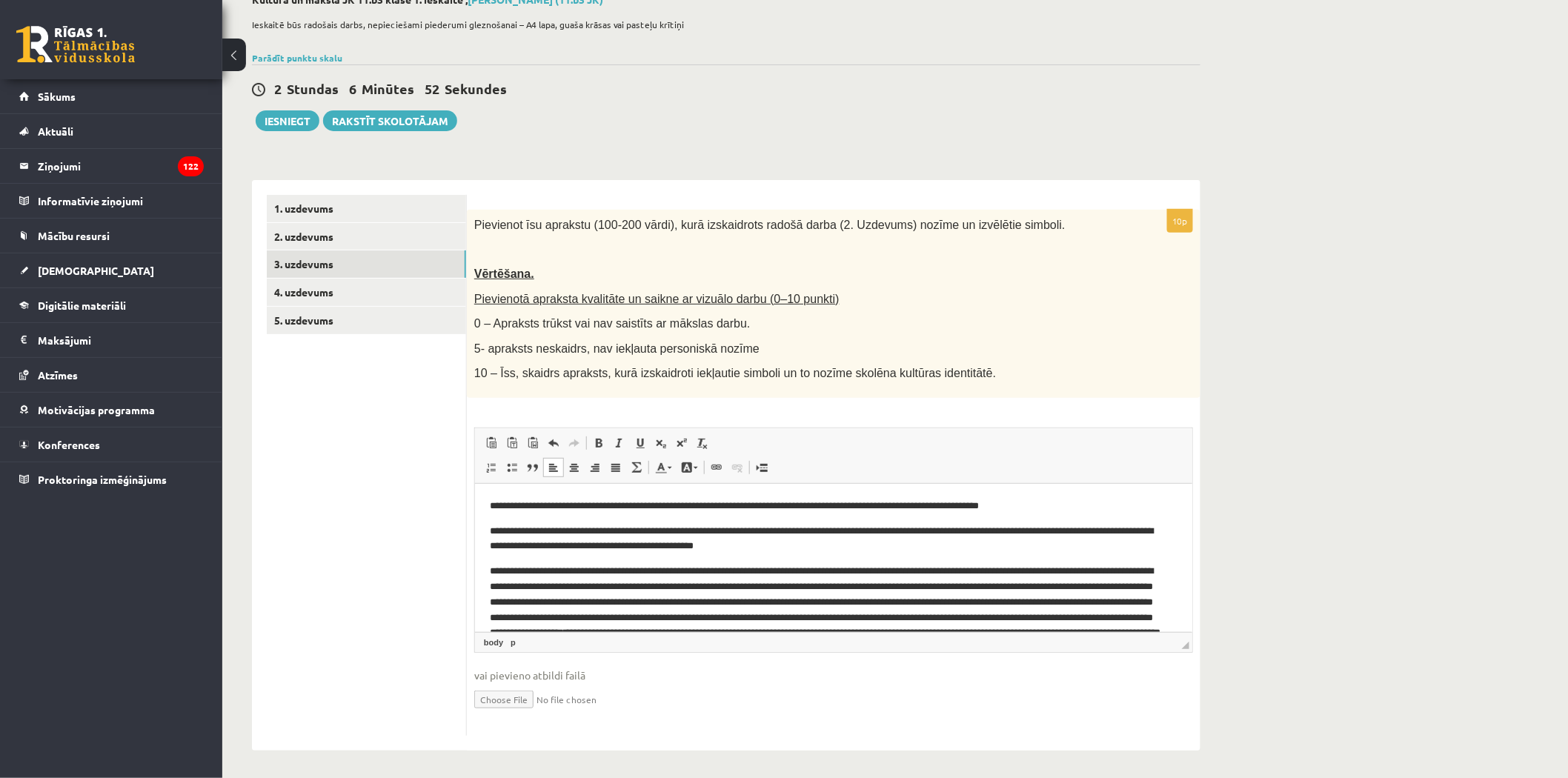
scroll to position [96, 0]
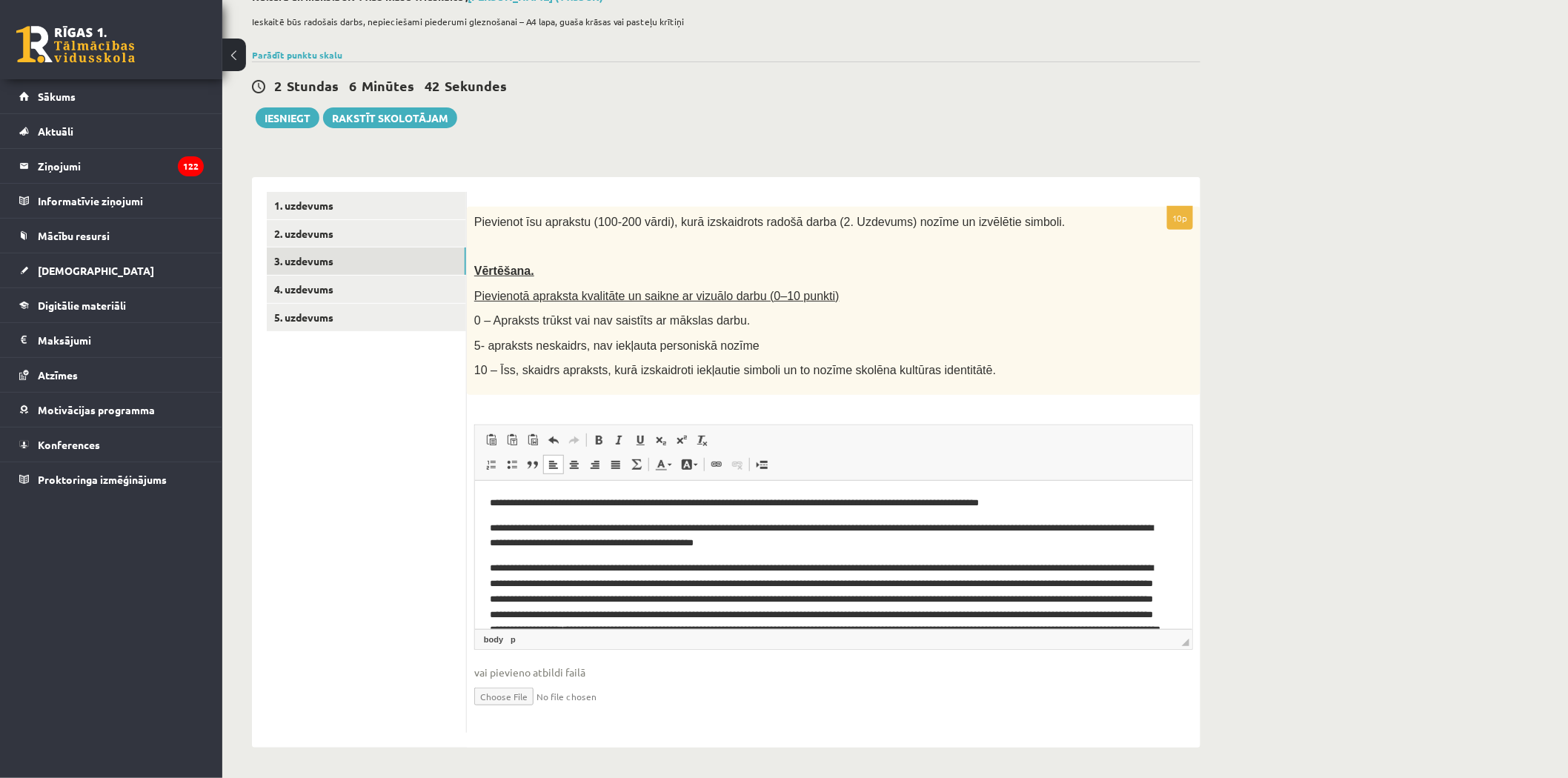
click at [1108, 569] on p "**********" at bounding box center [826, 614] width 675 height 108
click at [1109, 569] on p "**********" at bounding box center [826, 614] width 675 height 108
click at [1110, 569] on p "**********" at bounding box center [826, 614] width 675 height 108
click at [573, 584] on p "**********" at bounding box center [826, 614] width 675 height 108
click at [1155, 583] on p "**********" at bounding box center [826, 614] width 675 height 108
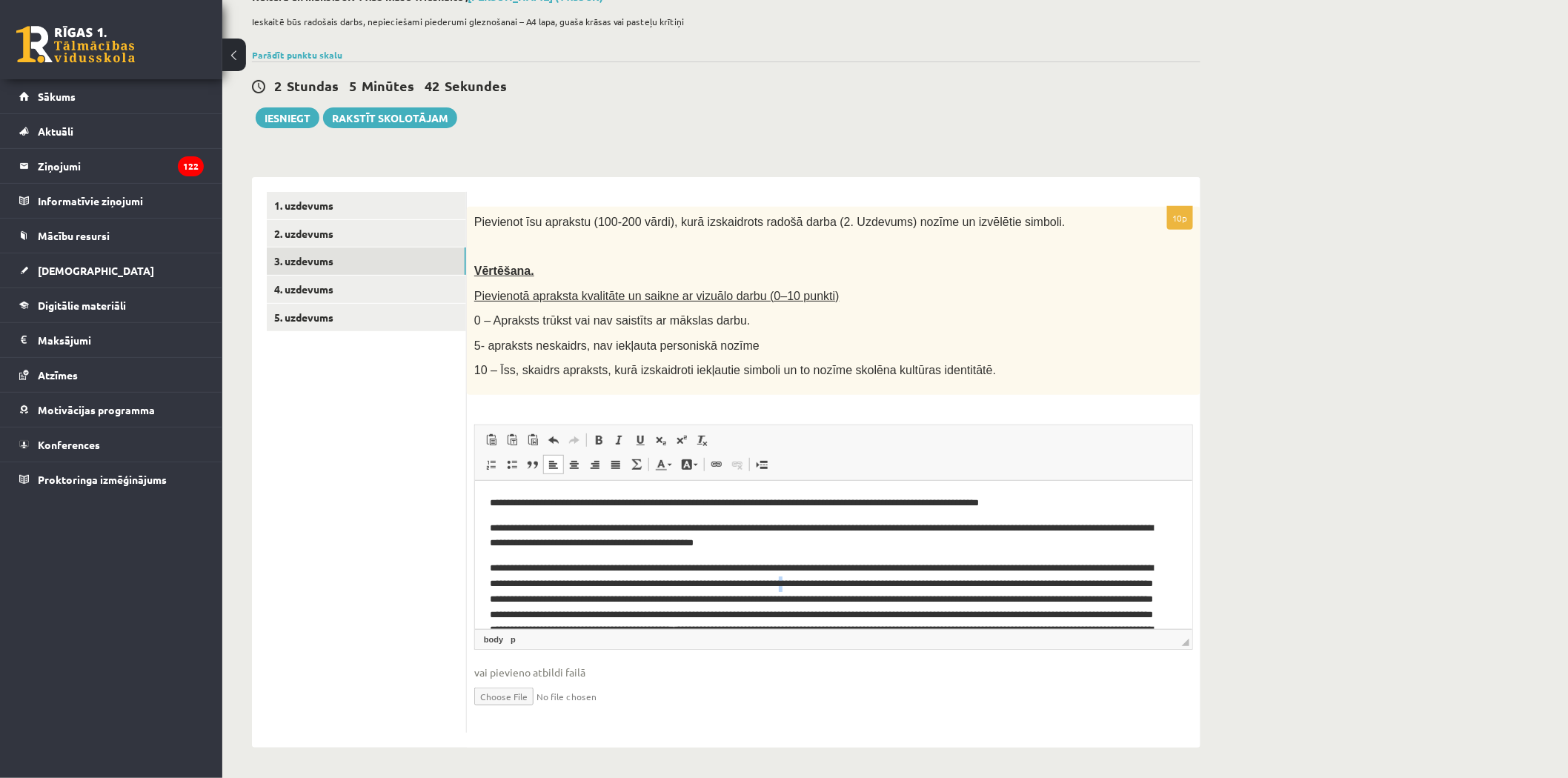
drag, startPoint x: 930, startPoint y: 585, endPoint x: 941, endPoint y: 589, distance: 11.7
click at [931, 589] on p "**********" at bounding box center [826, 614] width 675 height 108
click at [577, 602] on p "**********" at bounding box center [826, 614] width 675 height 108
click at [572, 599] on p "**********" at bounding box center [826, 614] width 675 height 108
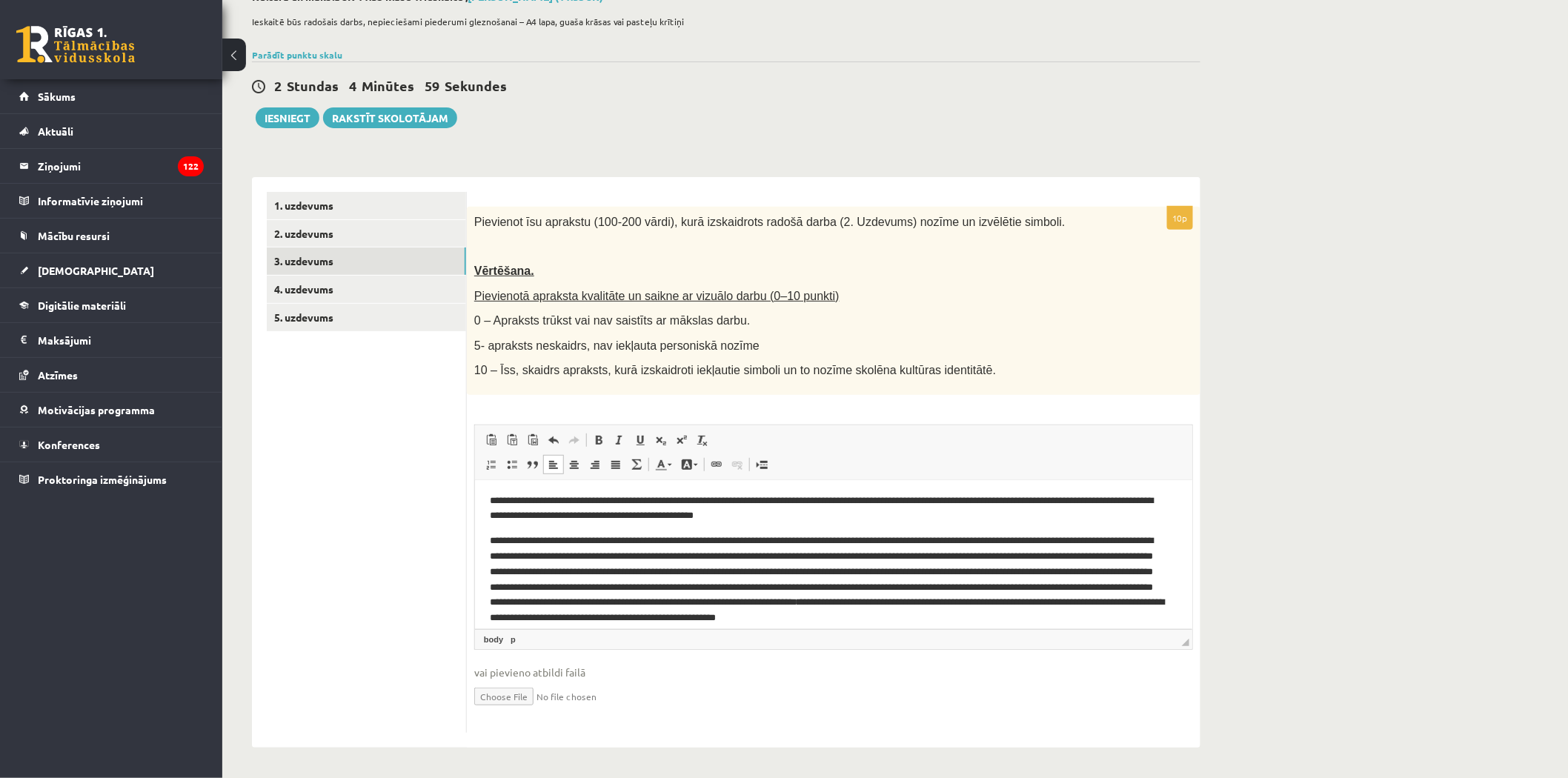
scroll to position [135, 0]
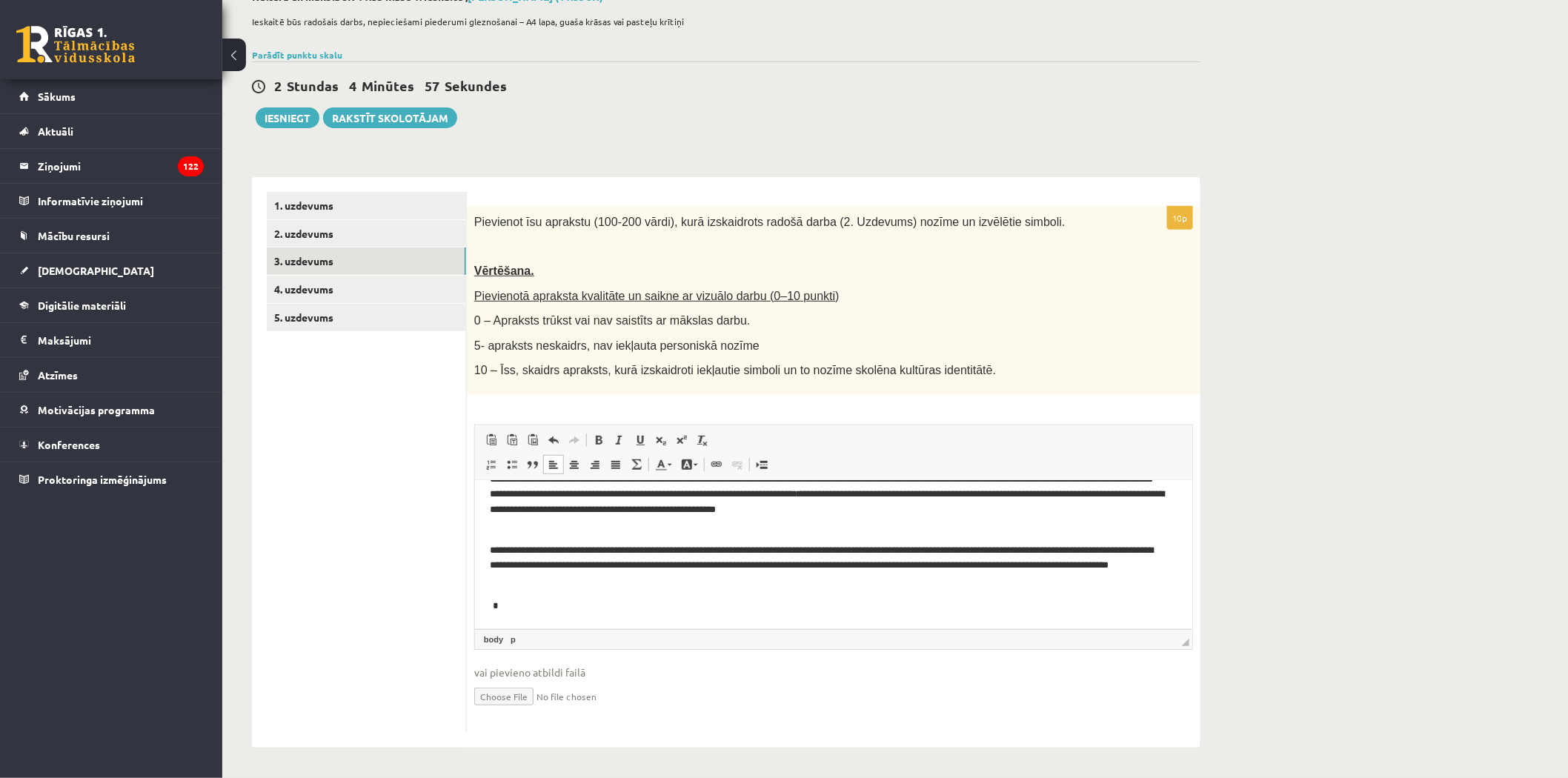
click at [709, 580] on p "**********" at bounding box center [826, 565] width 675 height 46
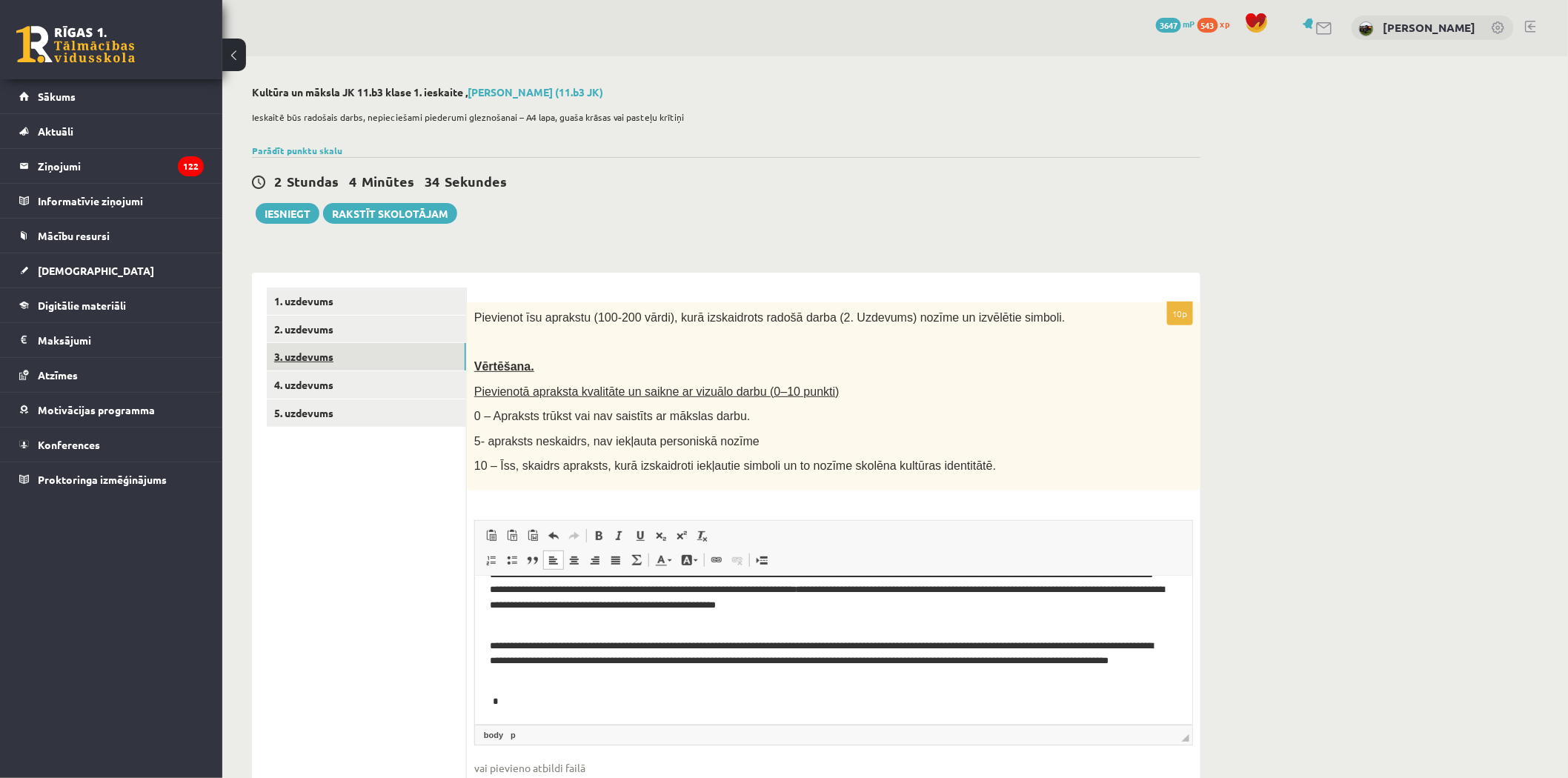
scroll to position [0, 0]
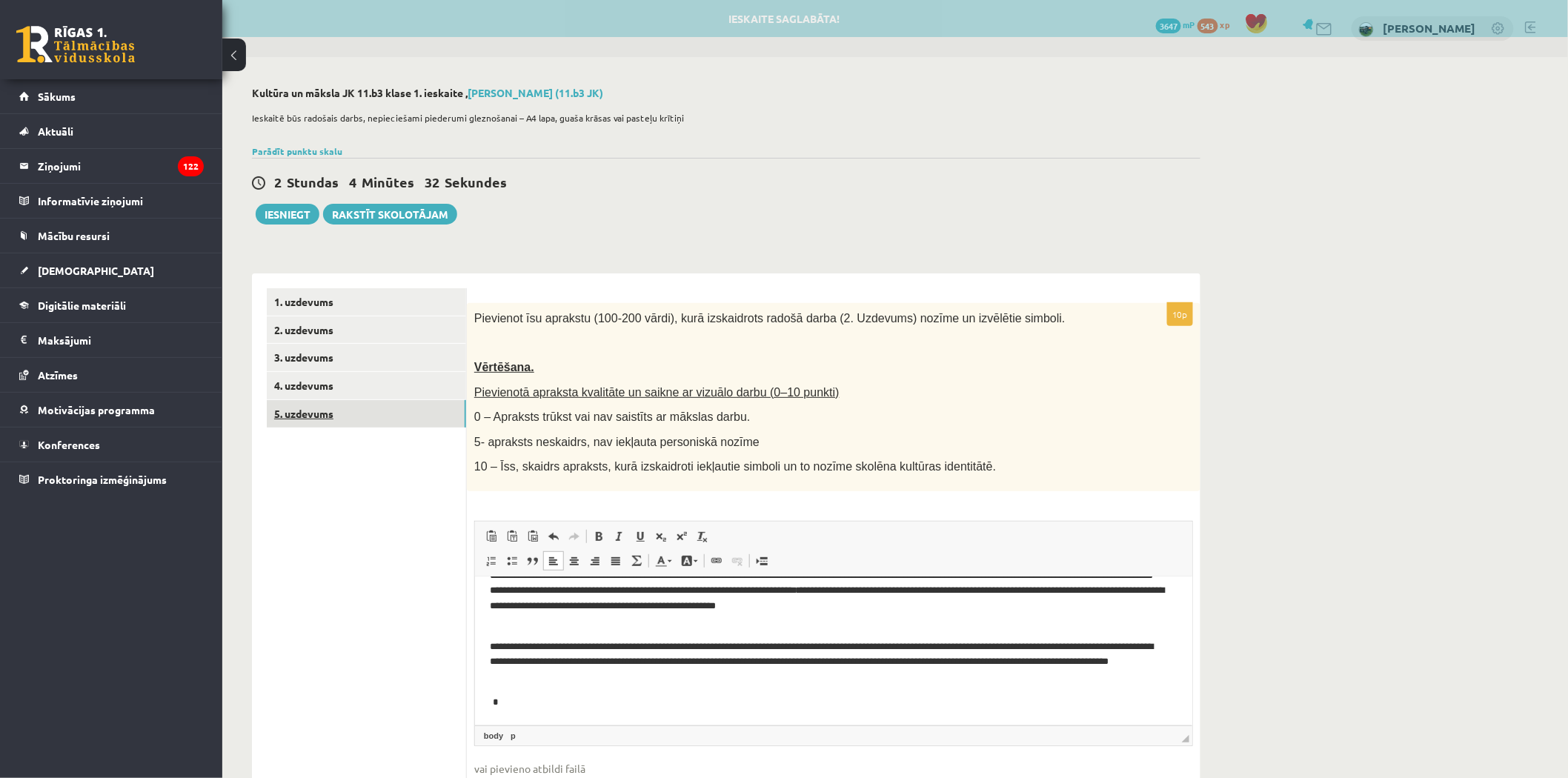
click at [305, 420] on link "5. uzdevums" at bounding box center [366, 414] width 199 height 28
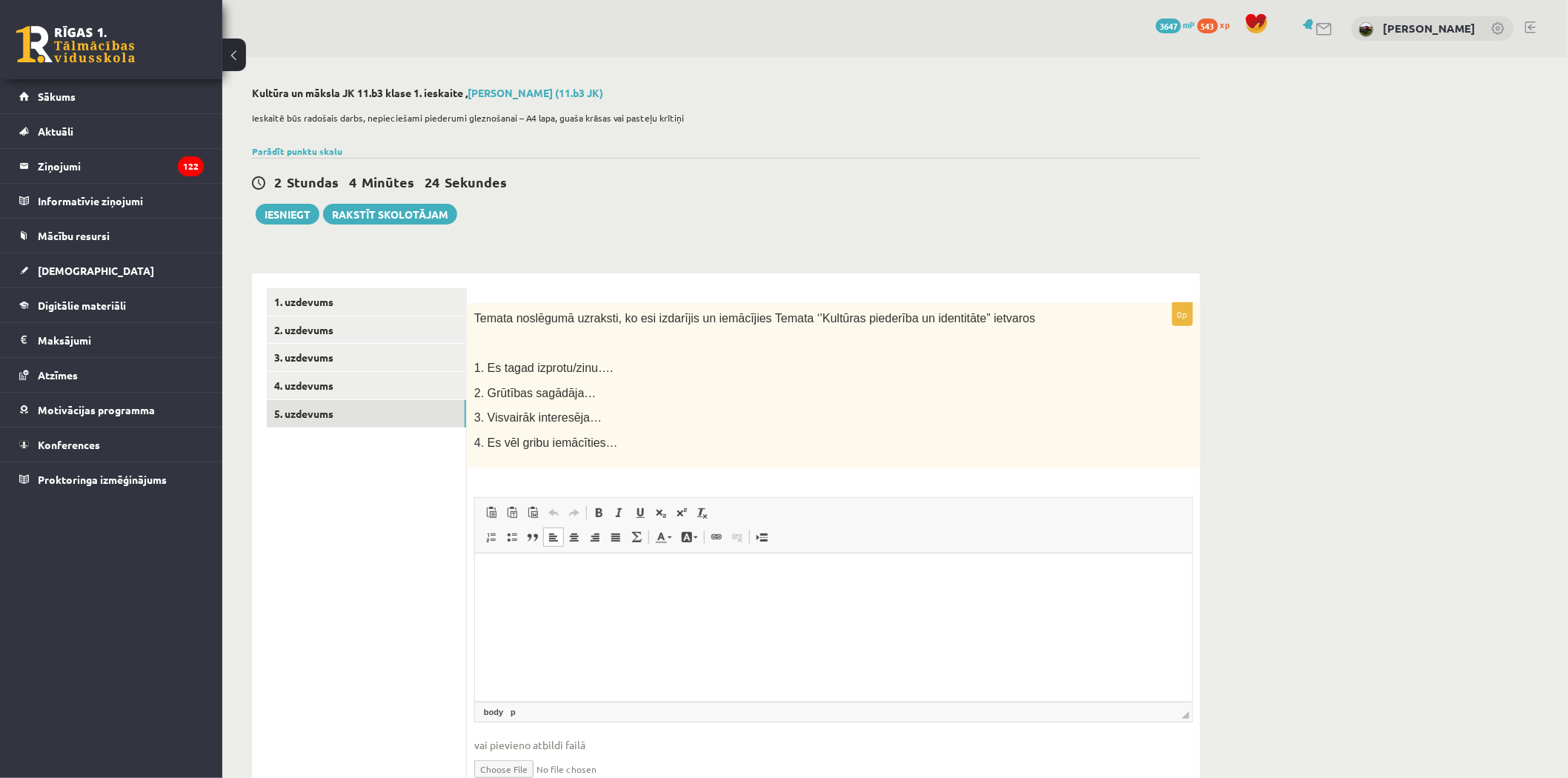
click at [493, 579] on p "Bagātinātā teksta redaktors, wiswyg-editor-user-answer-47433804178460" at bounding box center [832, 576] width 687 height 16
click at [760, 574] on p "**********" at bounding box center [832, 576] width 687 height 16
click at [293, 212] on button "Iesniegt" at bounding box center [287, 214] width 64 height 21
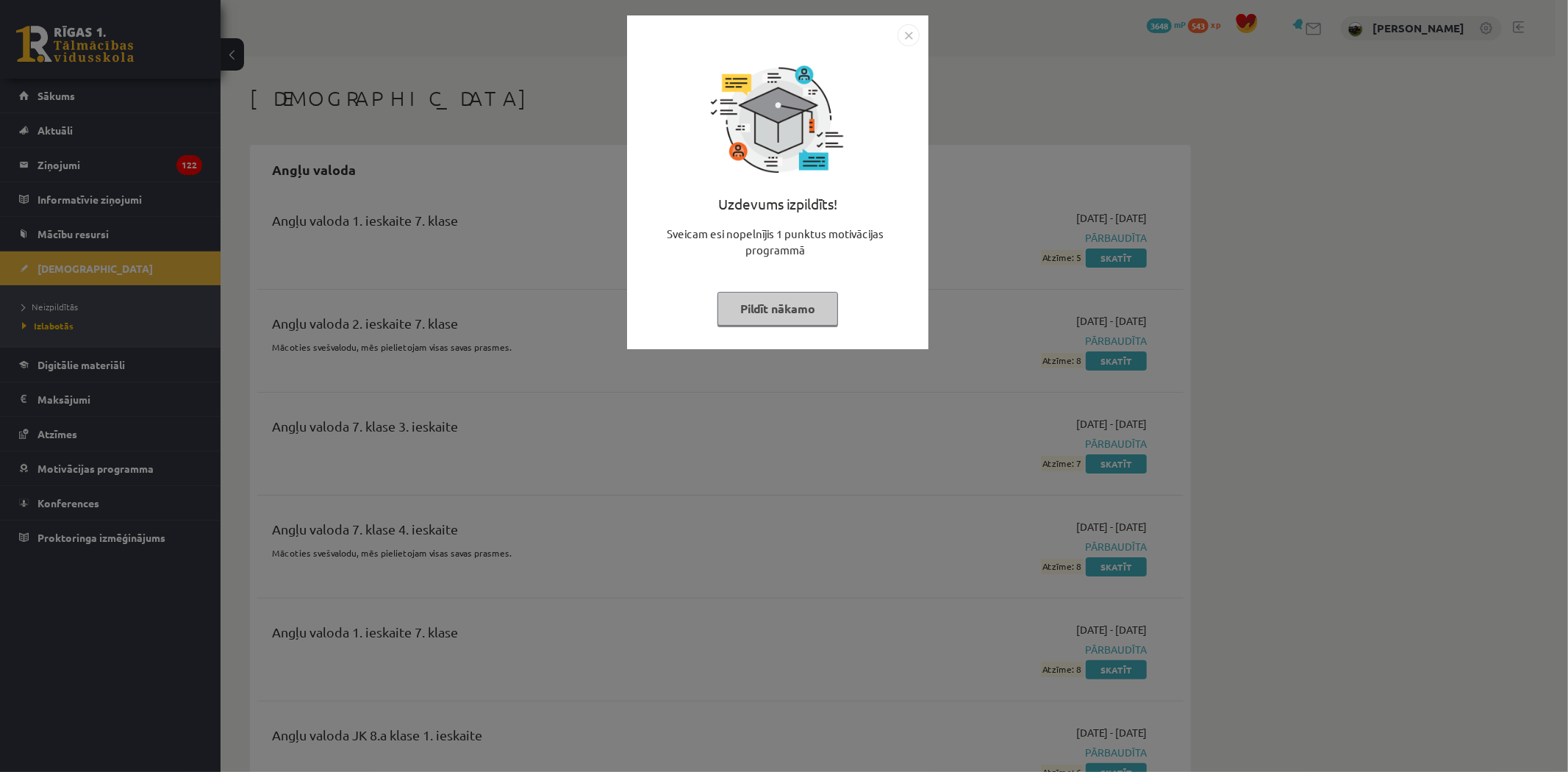
click at [912, 31] on img "Close" at bounding box center [909, 35] width 22 height 22
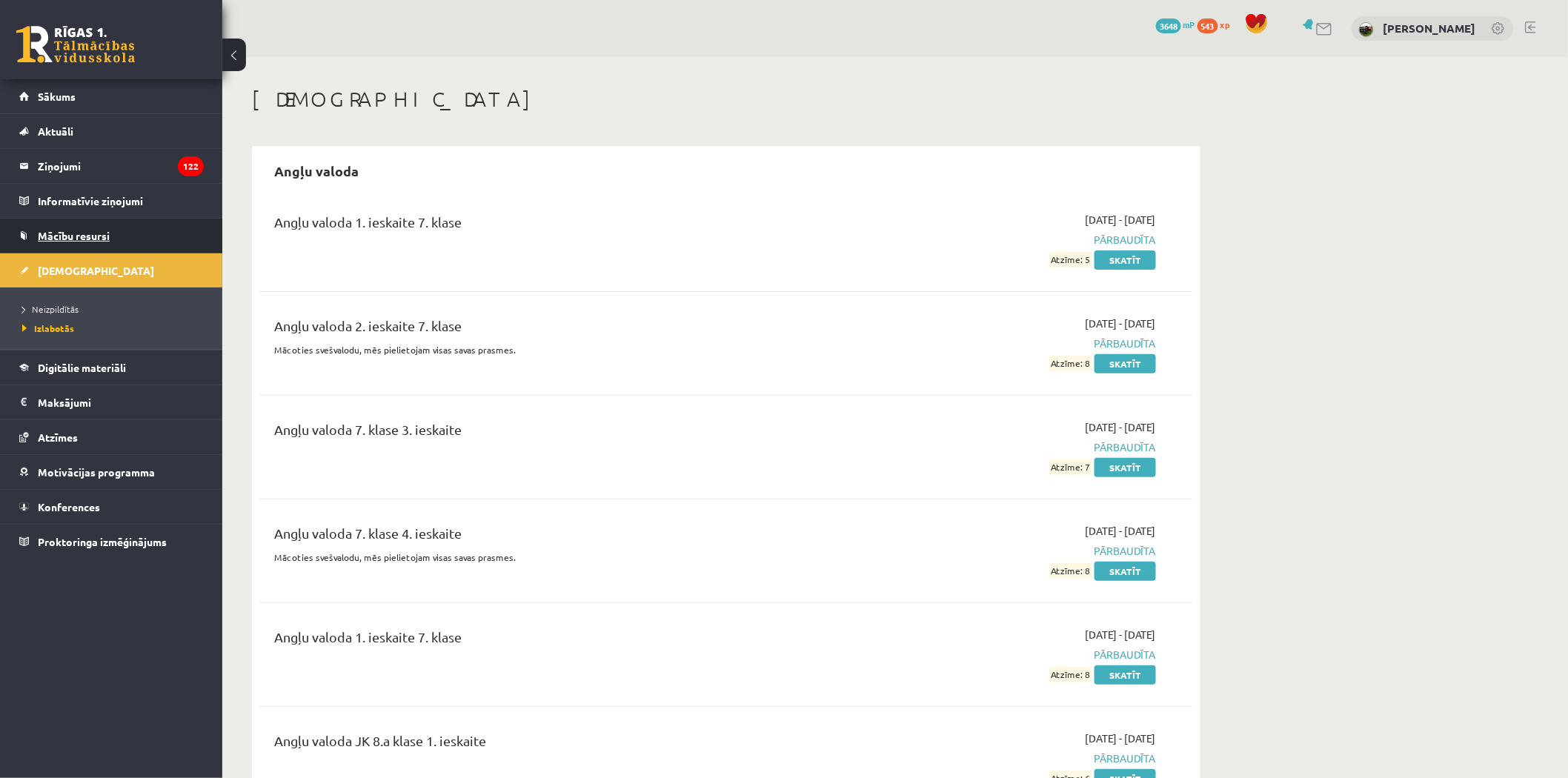
click at [64, 230] on span "Mācību resursi" at bounding box center [74, 235] width 72 height 13
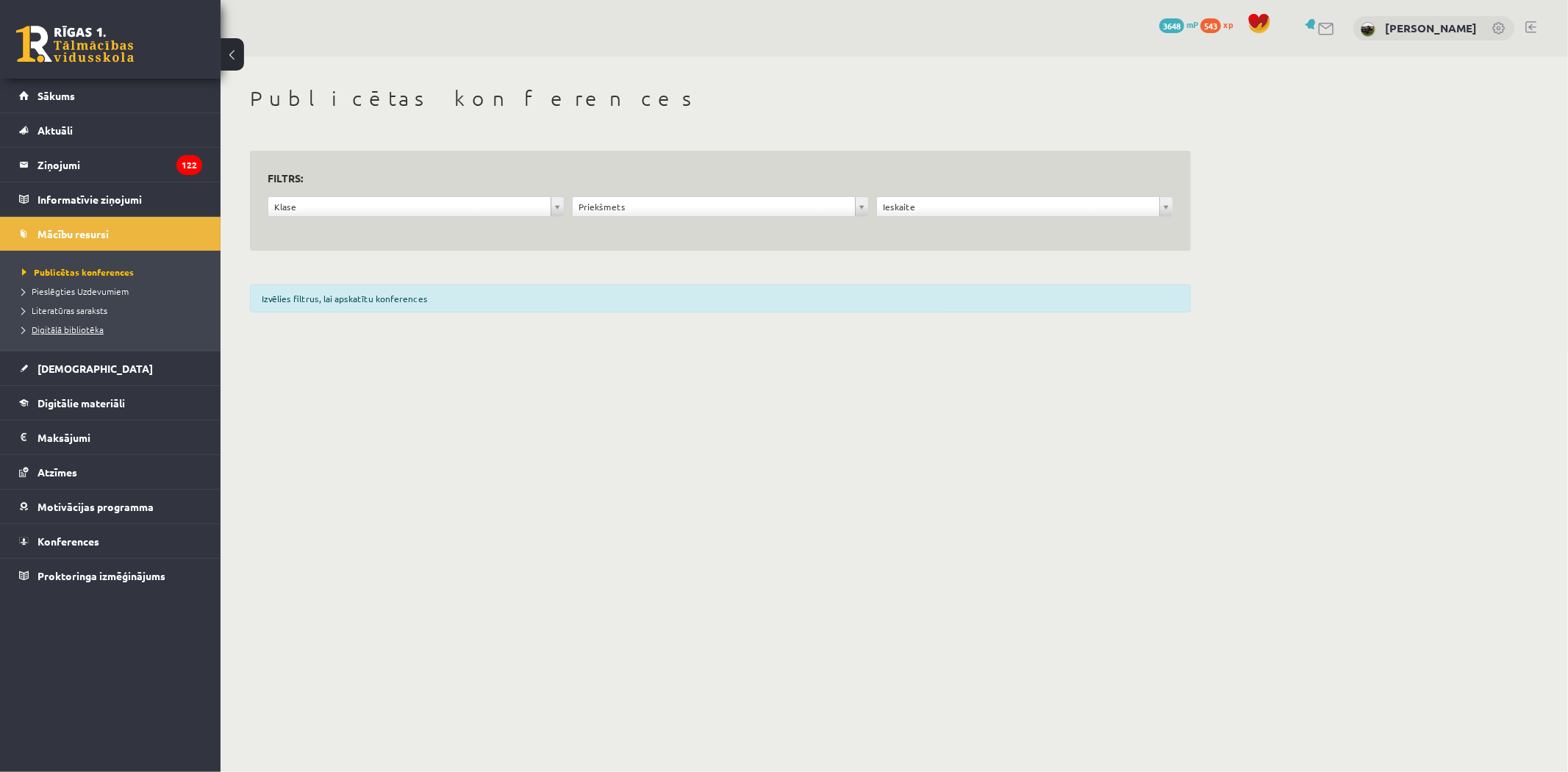
click at [66, 332] on span "Digitālā bibliotēka" at bounding box center [63, 329] width 82 height 12
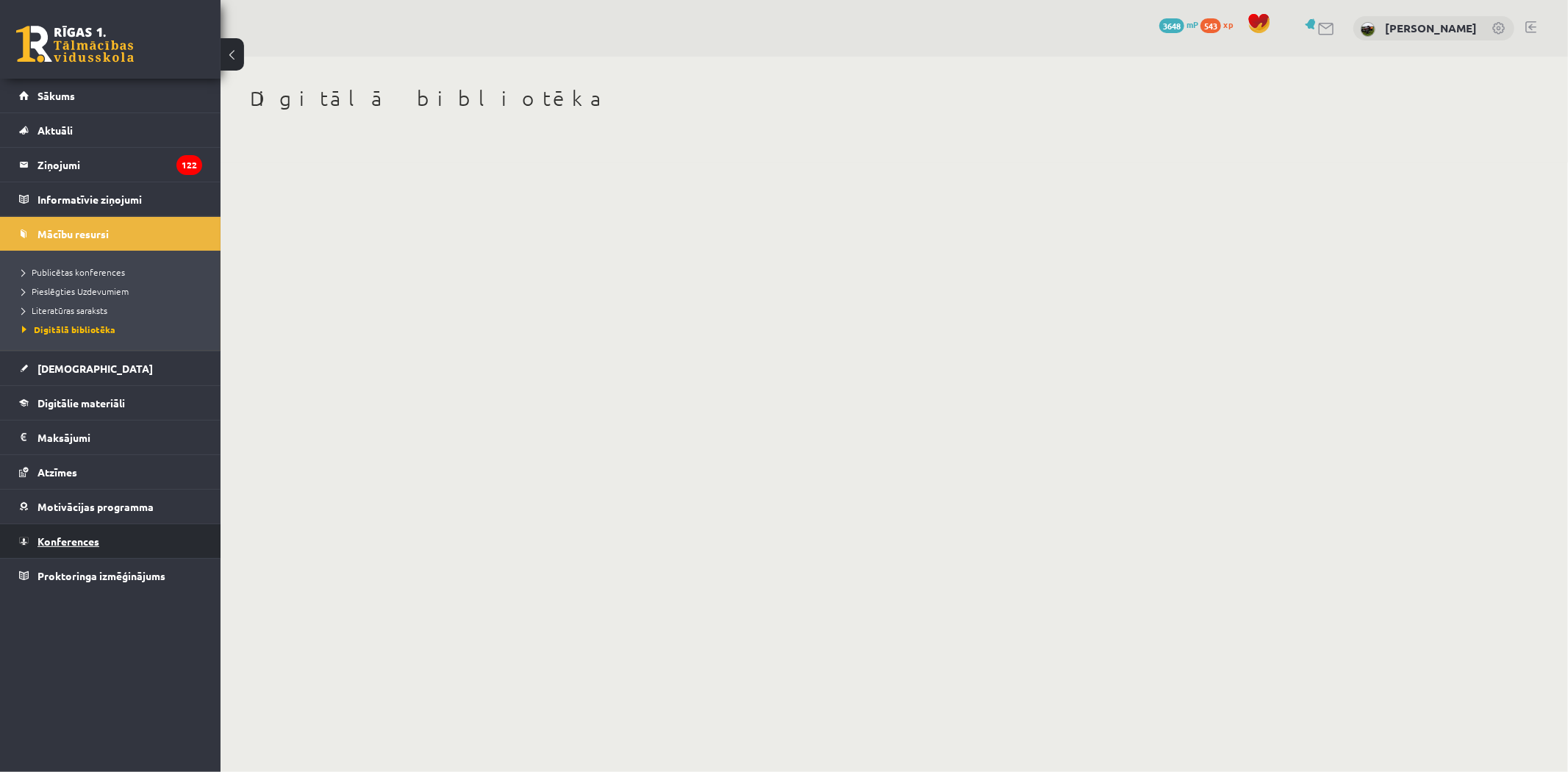
click at [69, 541] on span "Konferences" at bounding box center [68, 541] width 62 height 13
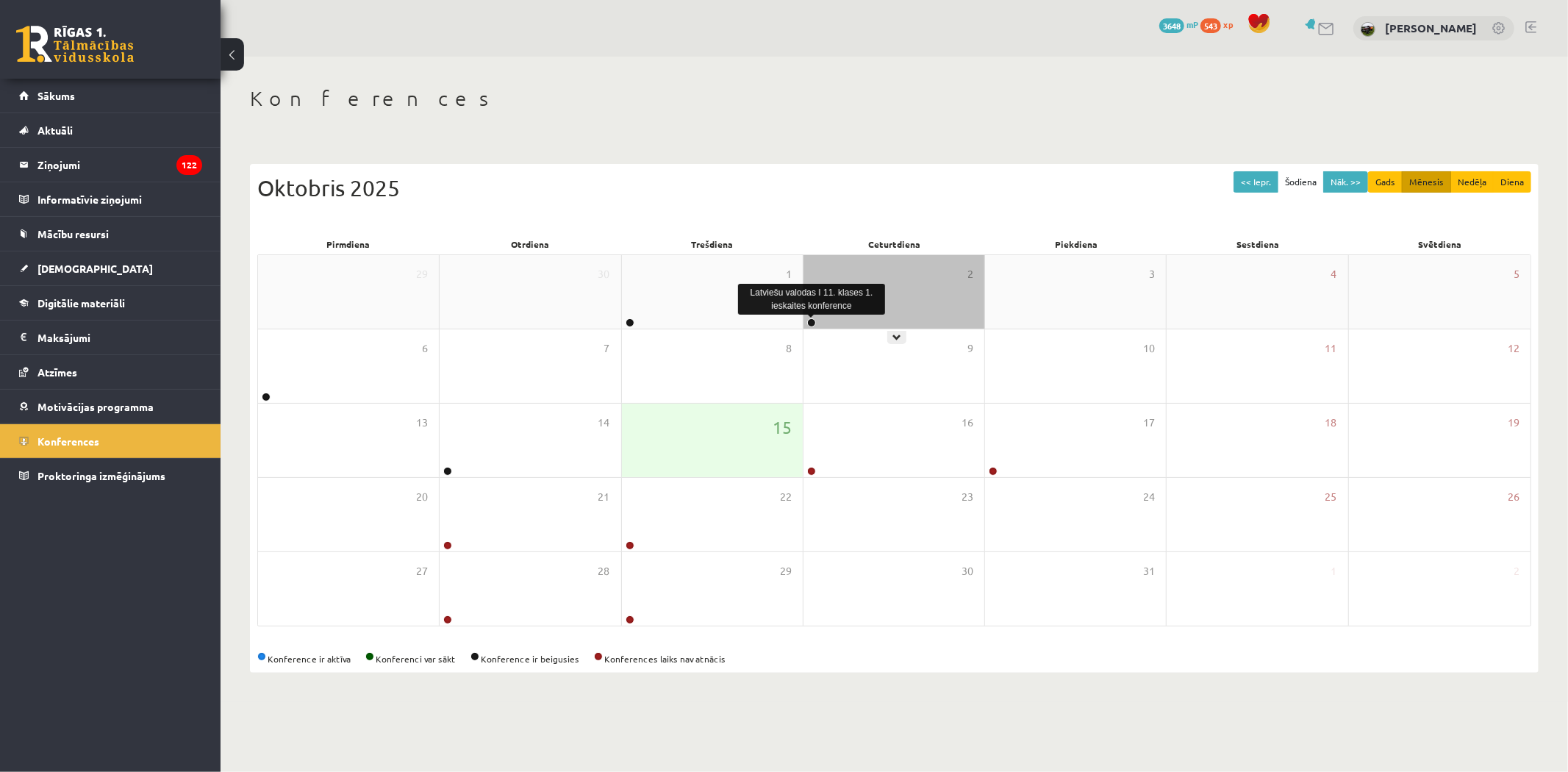
click at [811, 324] on link at bounding box center [811, 322] width 9 height 9
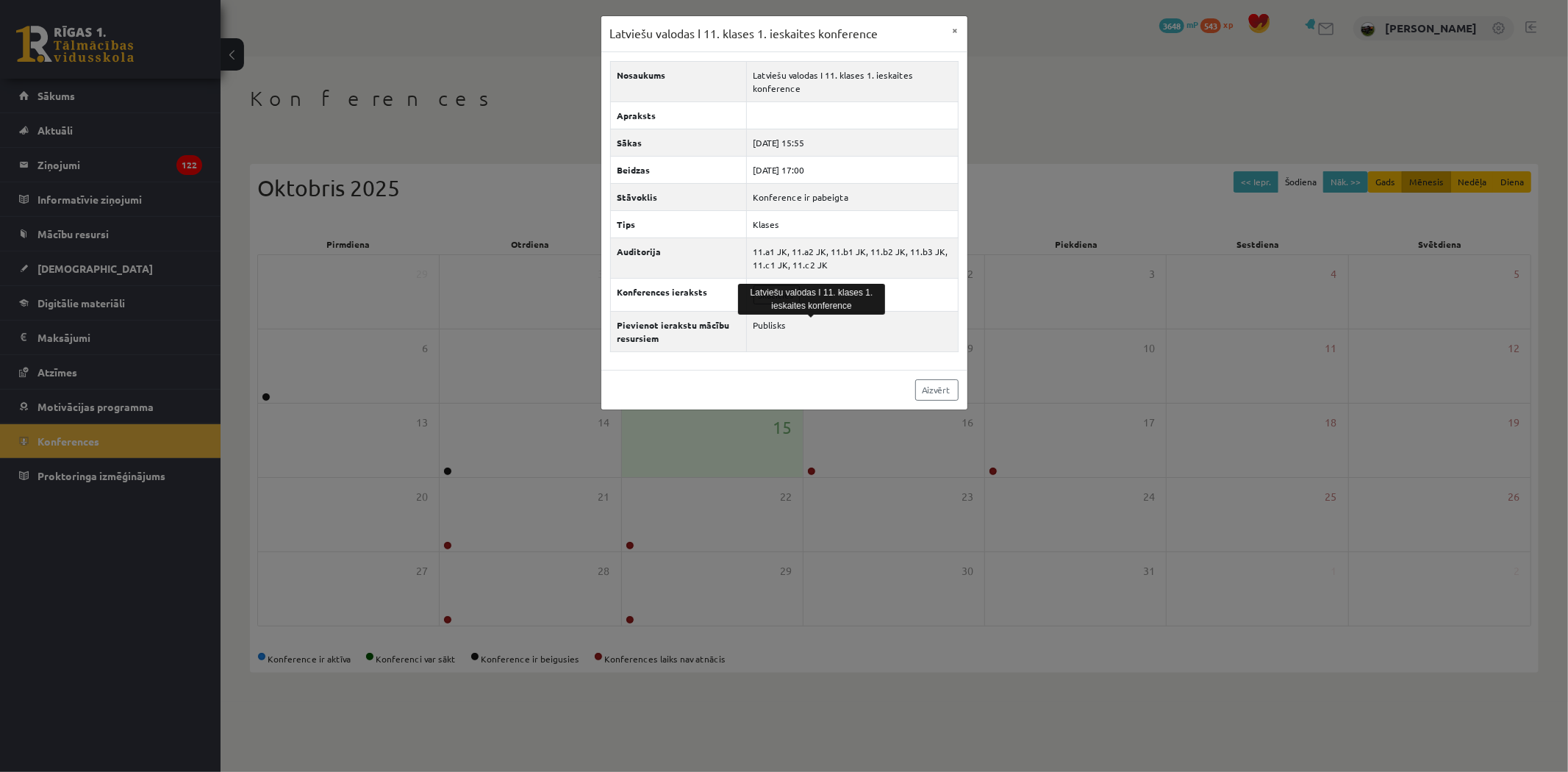
click at [995, 297] on div "Latviešu valodas I 11. klases 1. ieskaites konference × Nosaukums Latviešu valo…" at bounding box center [784, 386] width 1568 height 772
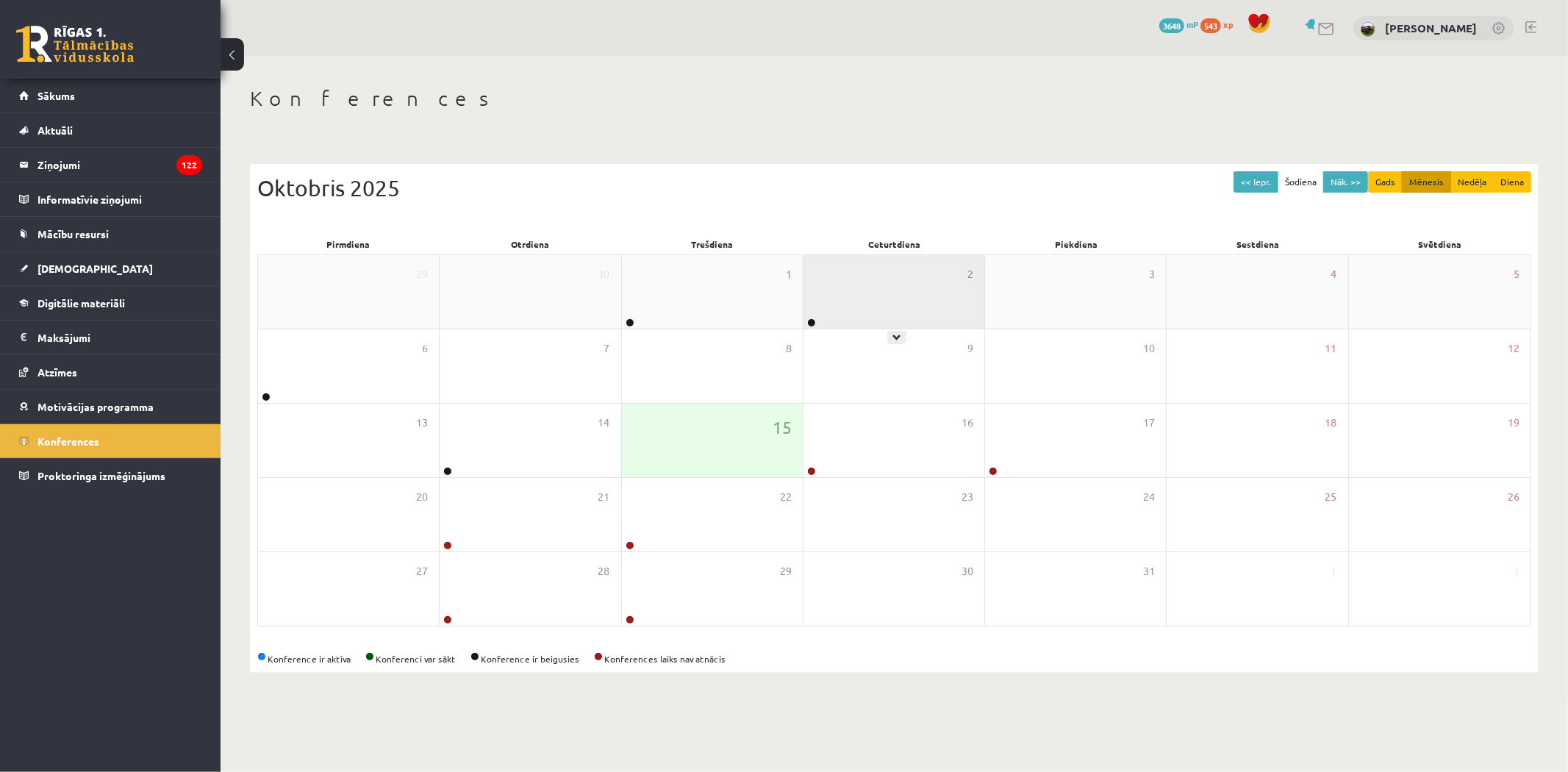
click at [806, 321] on div at bounding box center [811, 323] width 14 height 10
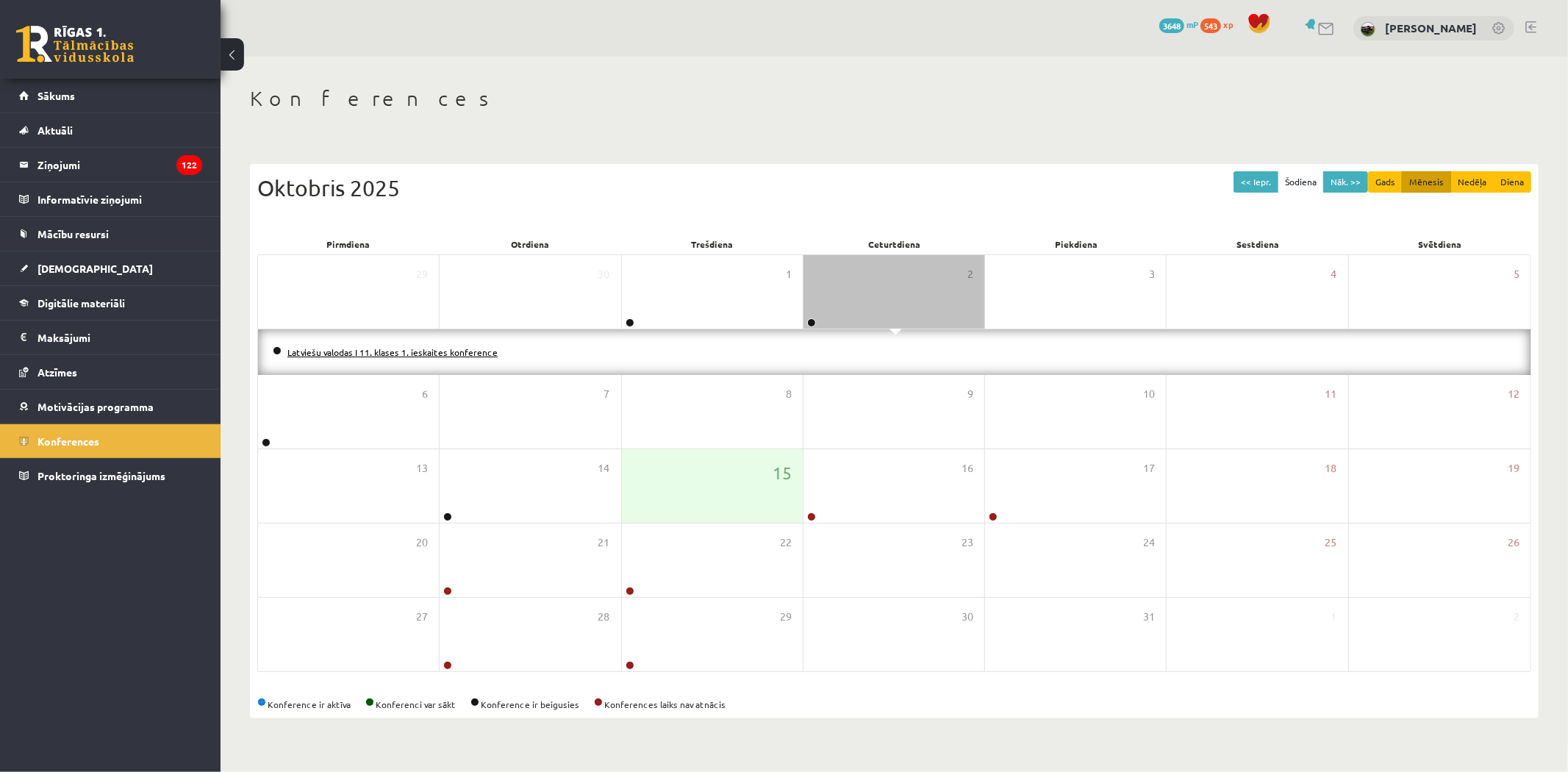
click at [363, 347] on link "Latviešu valodas I 11. klases 1. ieskaites konference" at bounding box center [392, 351] width 210 height 12
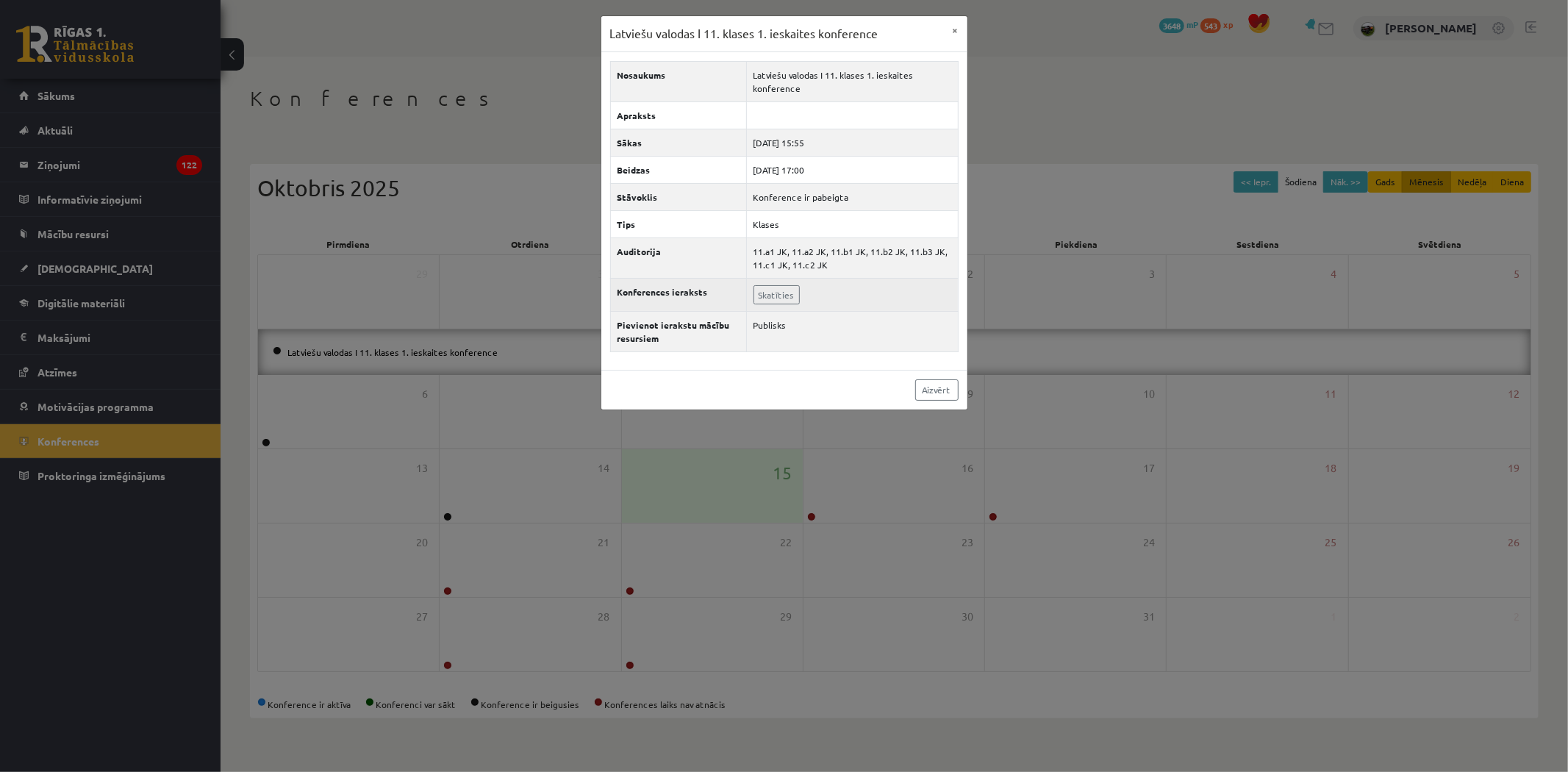
click at [841, 290] on td "Skatīties" at bounding box center [852, 294] width 212 height 33
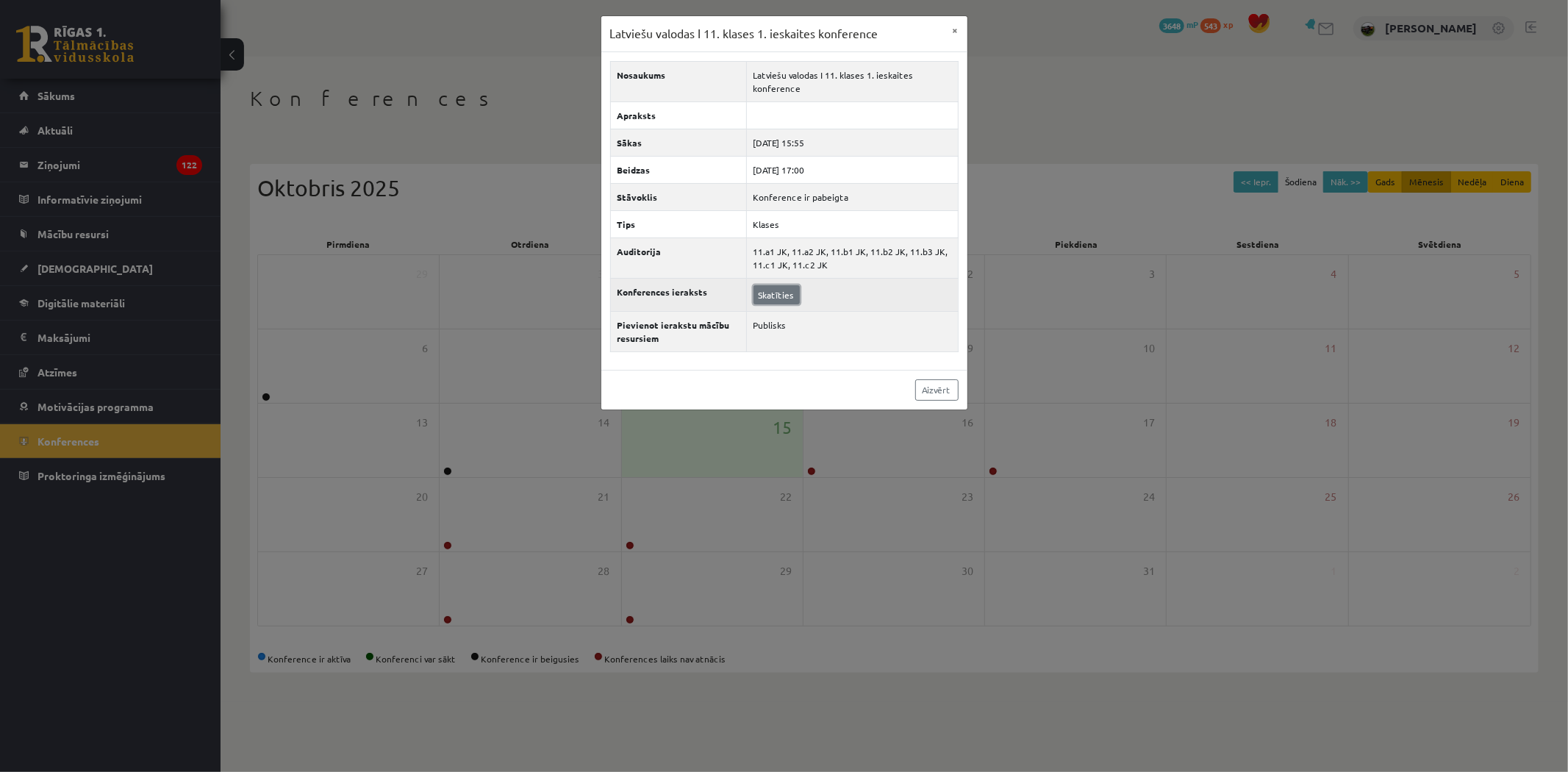
click at [760, 292] on link "Skatīties" at bounding box center [776, 294] width 46 height 19
click at [945, 391] on link "Aizvērt" at bounding box center [936, 389] width 43 height 21
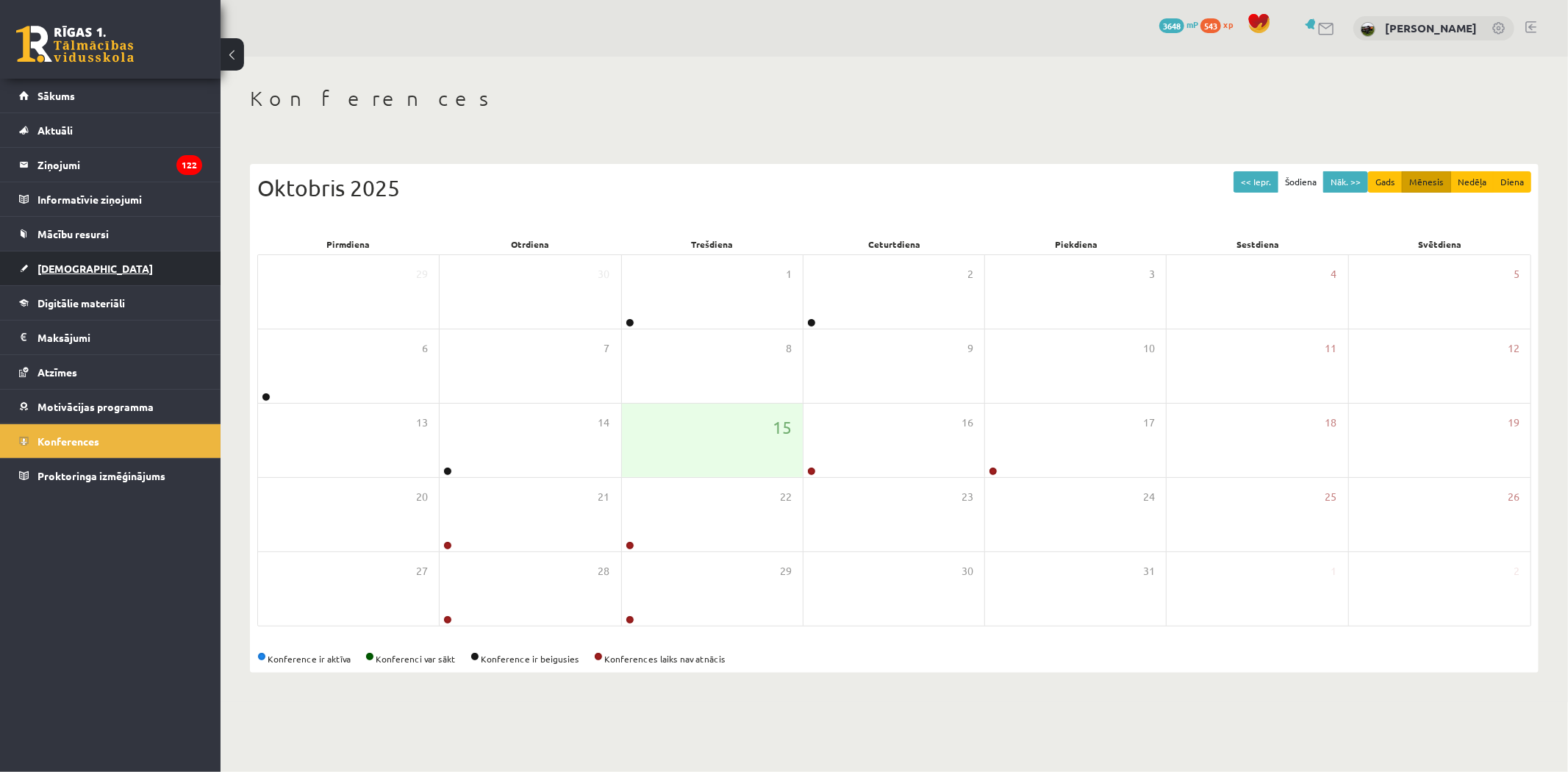
click at [70, 261] on link "[DEMOGRAPHIC_DATA]" at bounding box center [110, 268] width 183 height 34
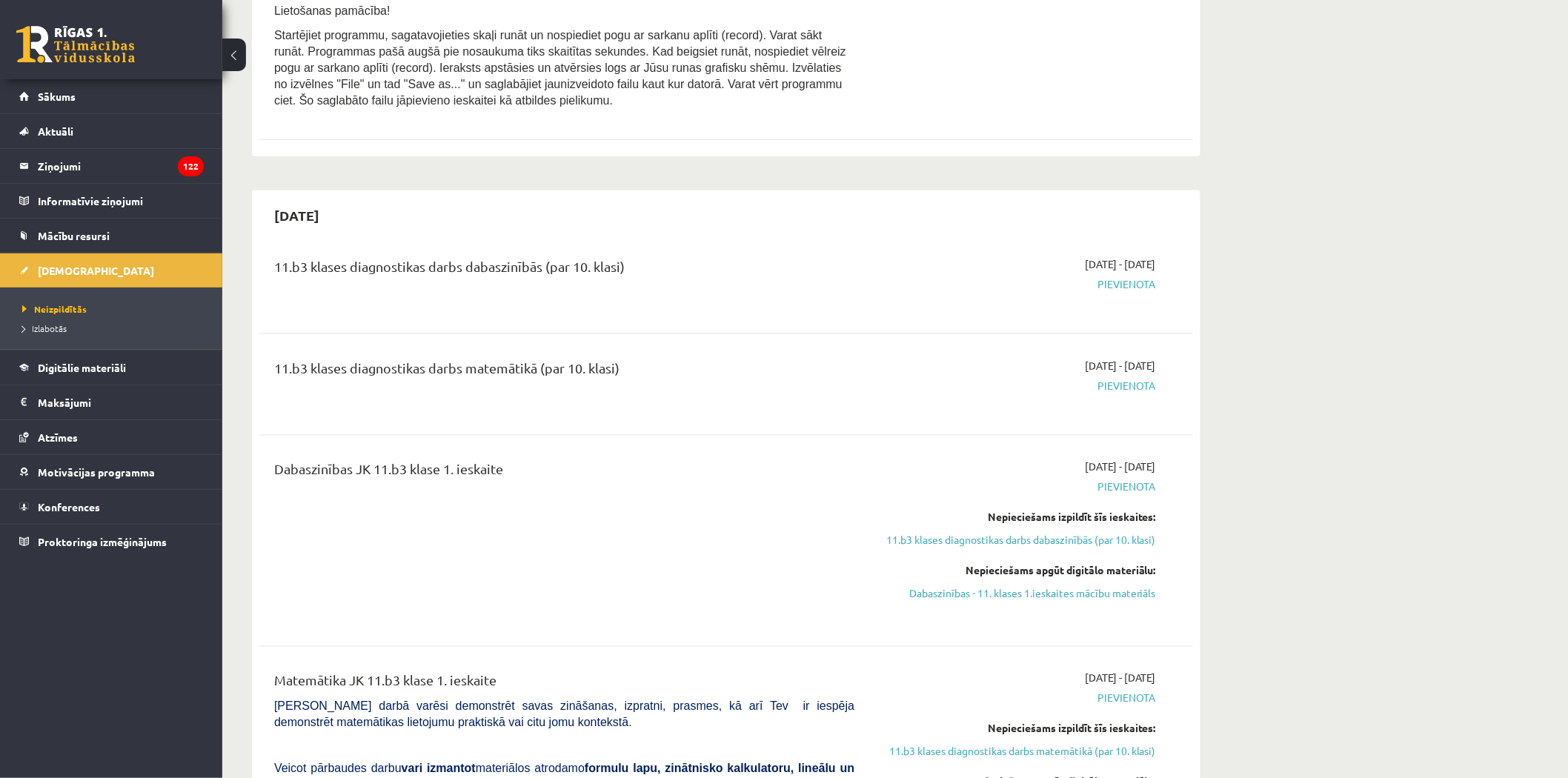
scroll to position [741, 0]
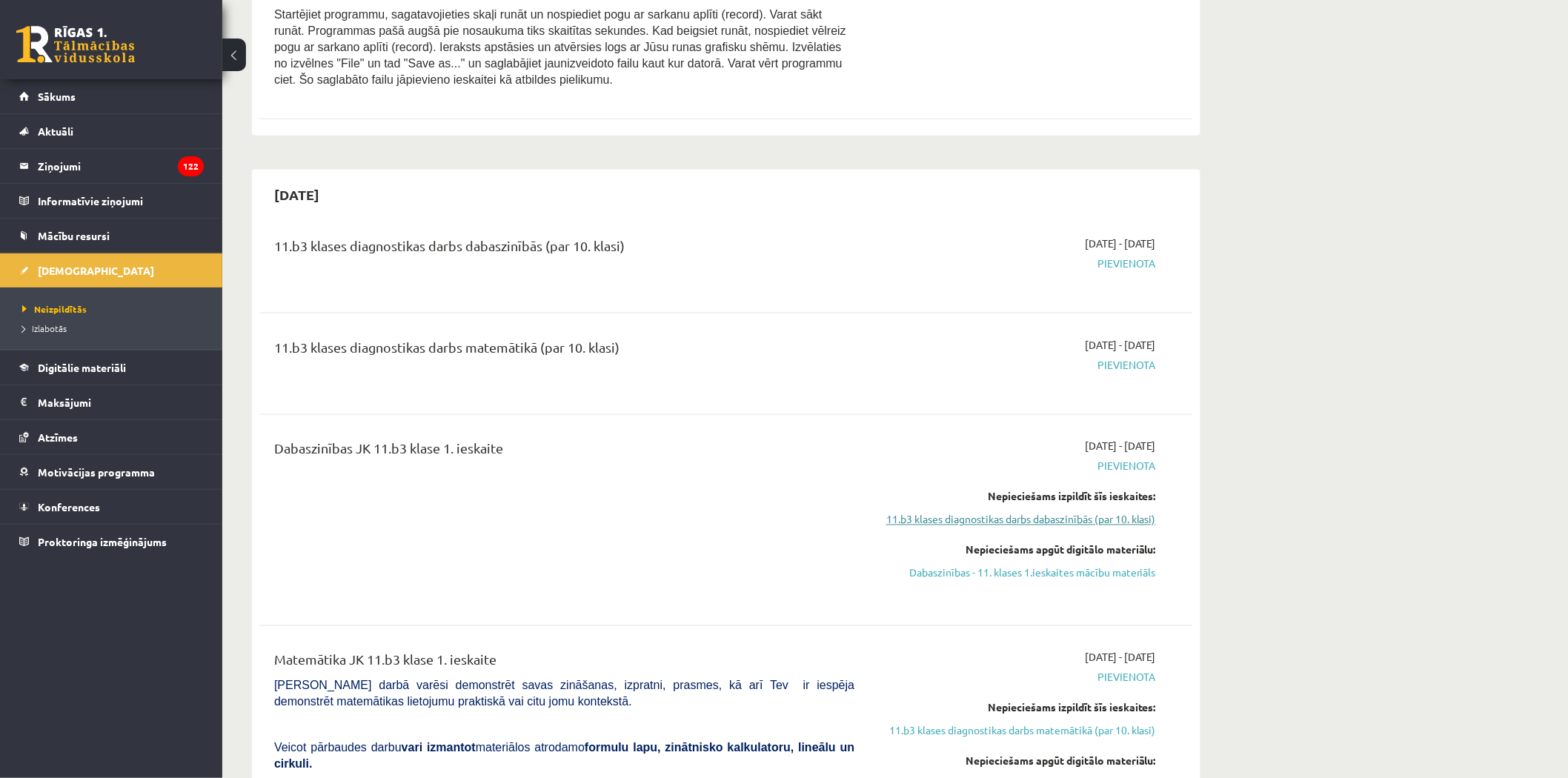
click at [964, 521] on link "11.b3 klases diagnostikas darbs dabaszinībās (par 10. klasi)" at bounding box center [1016, 519] width 279 height 16
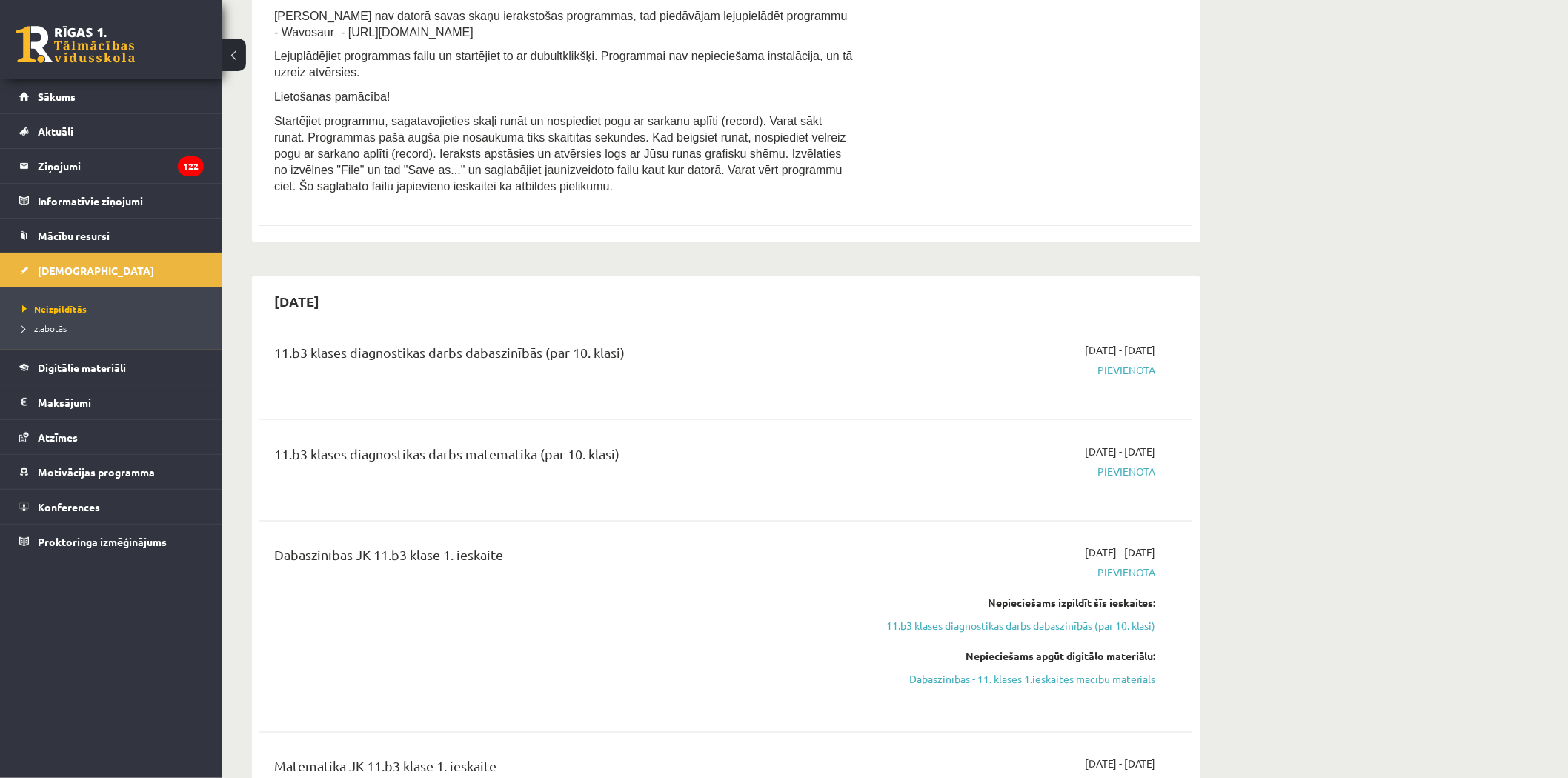
scroll to position [632, 0]
click at [976, 607] on div "Nepieciešams izpildīt šīs ieskaites:" at bounding box center [1016, 606] width 279 height 16
click at [975, 618] on div "Nepieciešams izpildīt šīs ieskaites: 11.b3 klases diagnostikas darbs dabaszinīb…" at bounding box center [1016, 617] width 279 height 39
click at [975, 625] on link "11.b3 klases diagnostikas darbs dabaszinībās (par 10. klasi)" at bounding box center [1016, 629] width 279 height 16
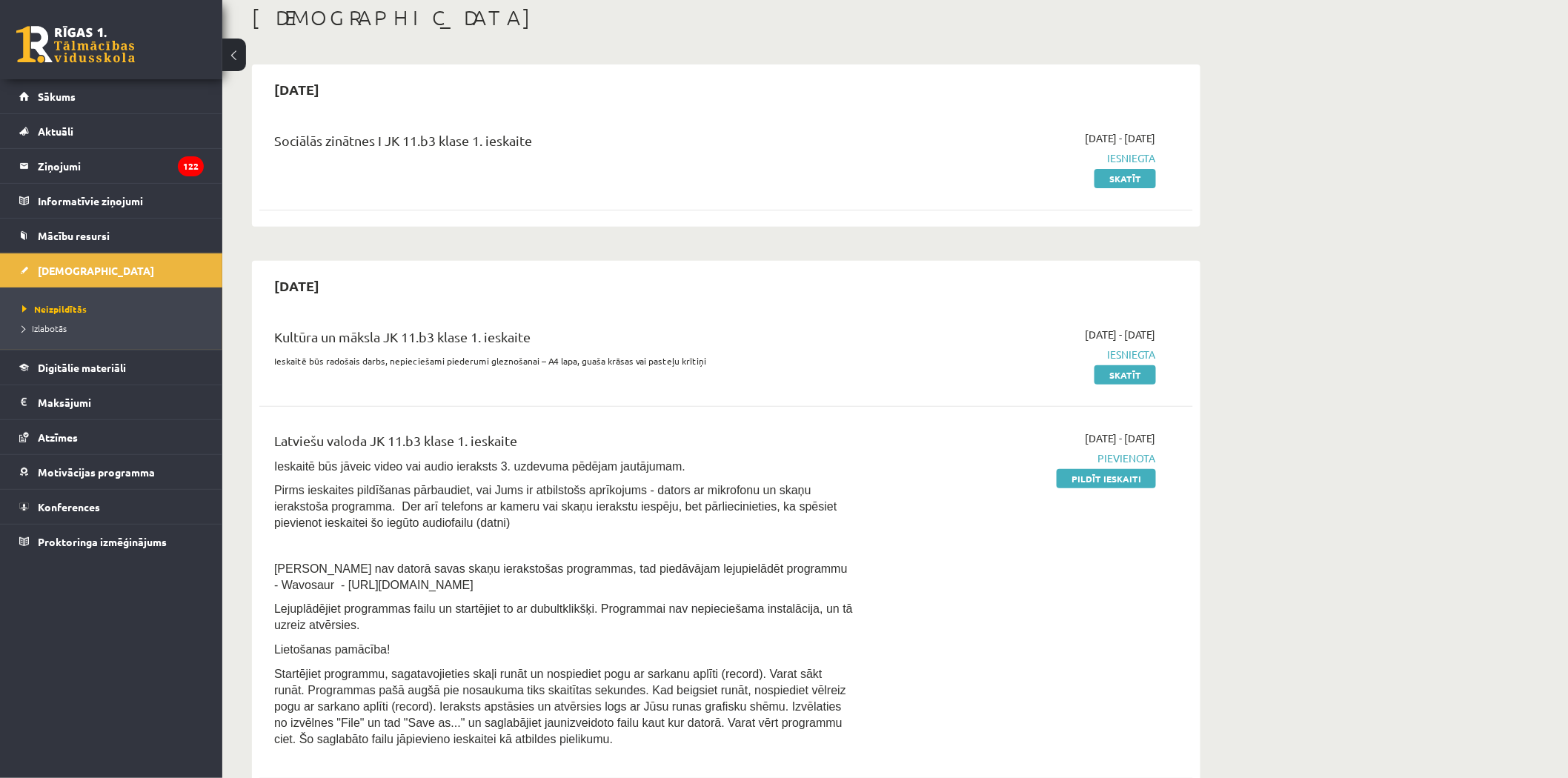
scroll to position [55, 0]
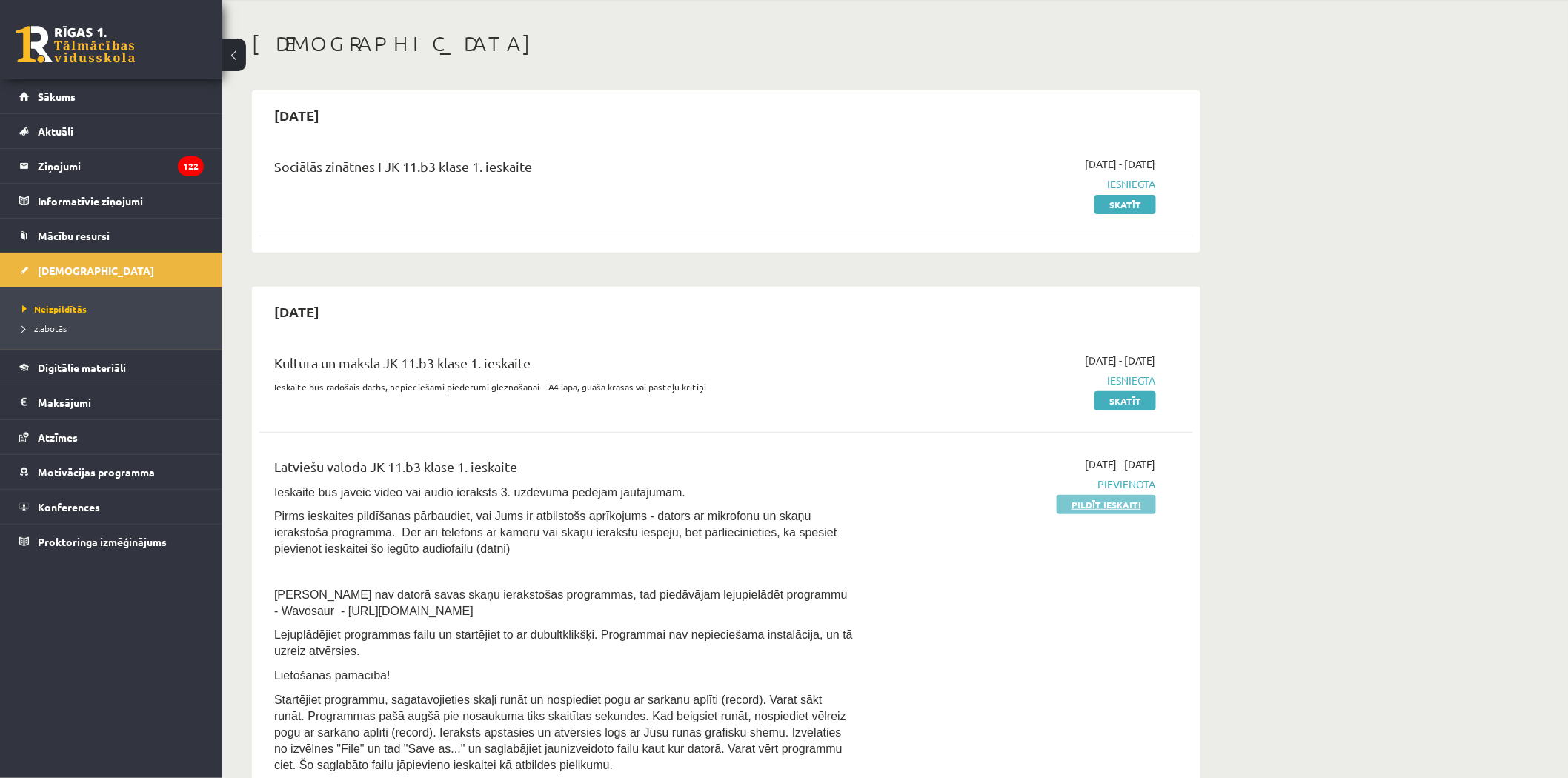
click at [1127, 499] on link "Pildīt ieskaiti" at bounding box center [1107, 504] width 100 height 19
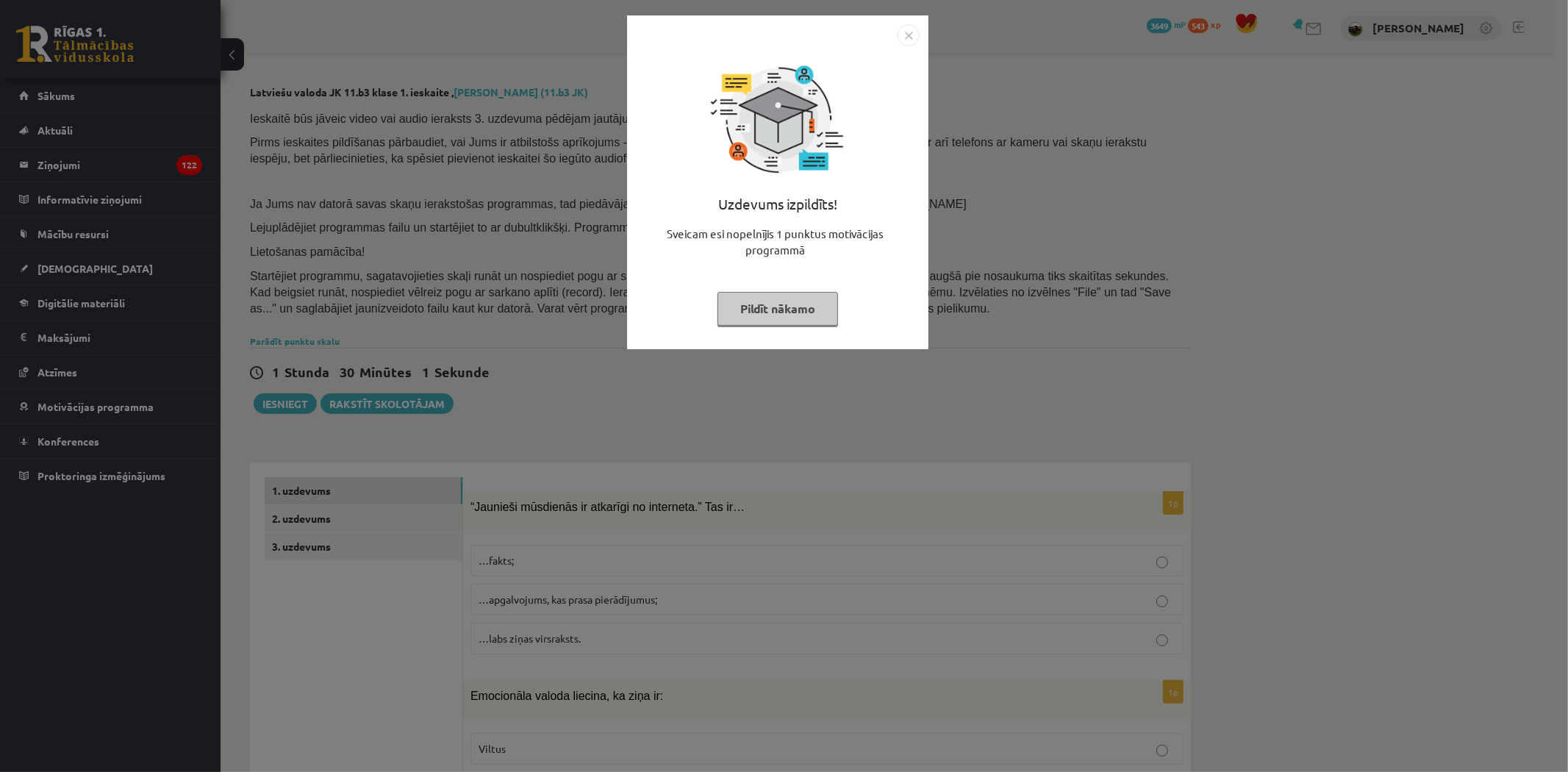
click at [809, 305] on button "Pildīt nākamo" at bounding box center [778, 308] width 121 height 34
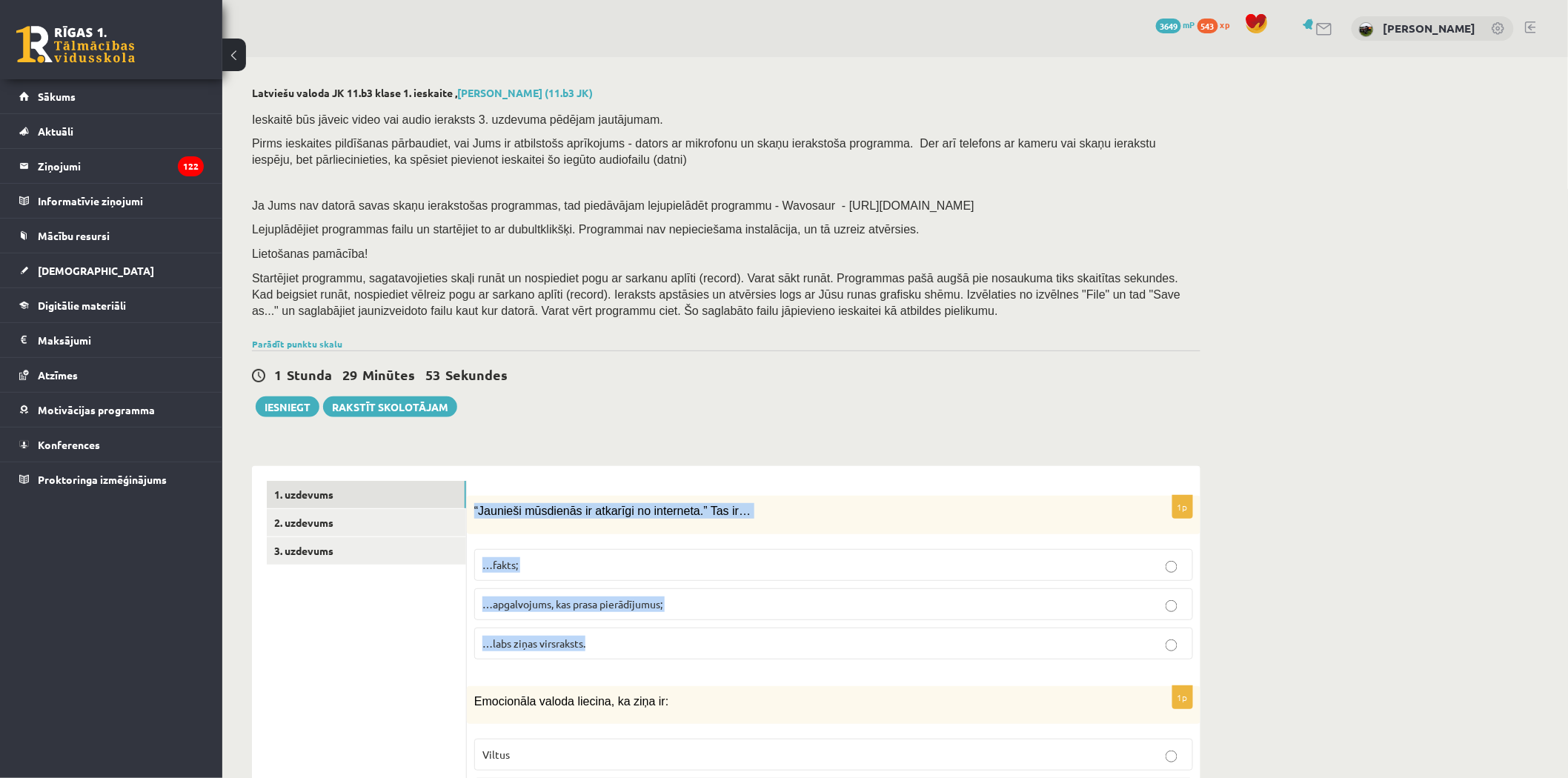
drag, startPoint x: 473, startPoint y: 510, endPoint x: 638, endPoint y: 643, distance: 211.9
click at [638, 643] on div "1p “Jaunieši mūsdienās ir atkarīgi no interneta.” Tas ir… …fakts; …apgalvojums,…" at bounding box center [833, 583] width 733 height 175
copy div "“Jaunieši mūsdienās ir atkarīgi no interneta.” Tas ir… …fakts; …apgalvojums, ka…"
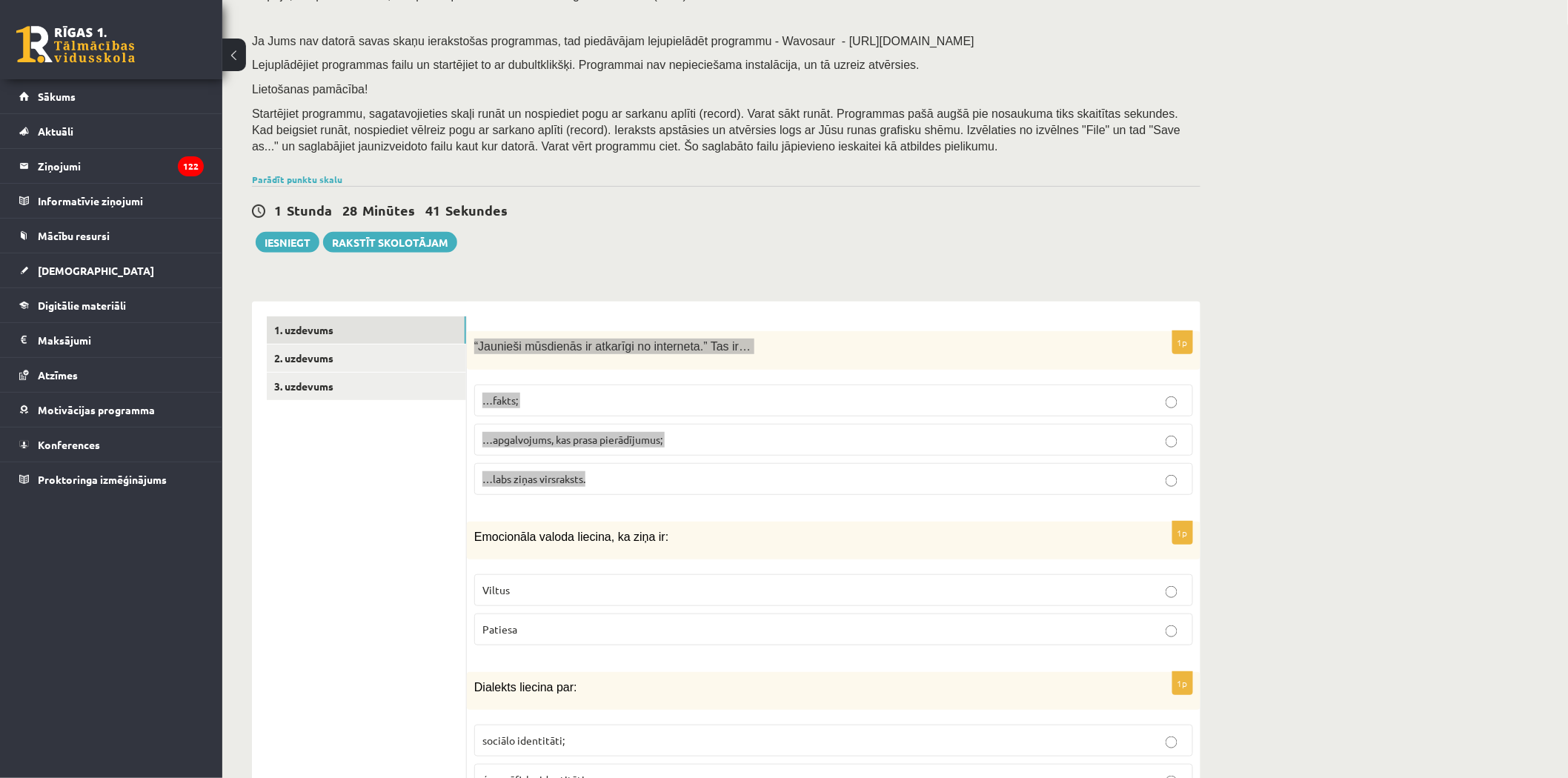
scroll to position [247, 0]
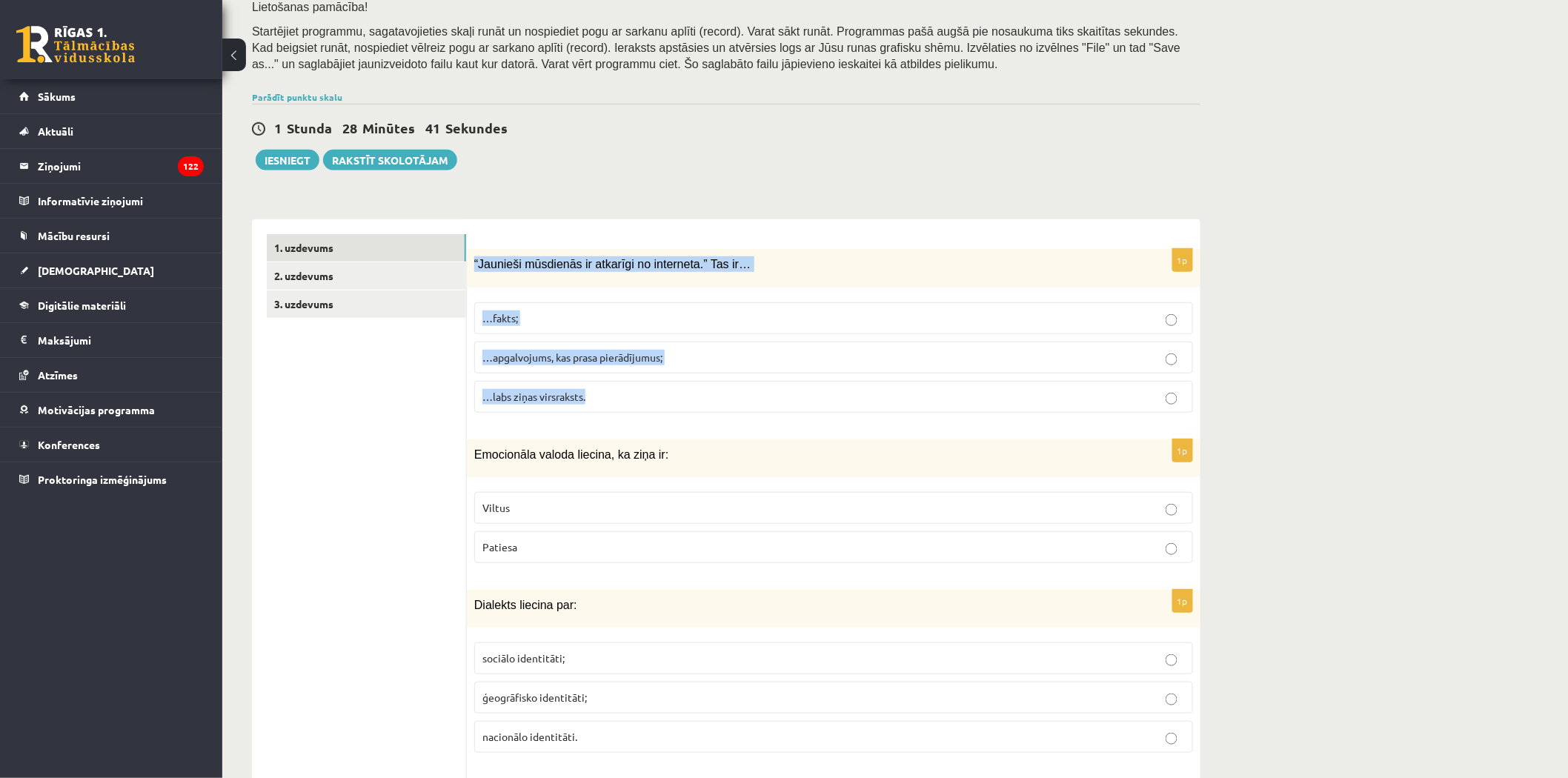
click at [538, 357] on span "…apgalvojums, kas prasa pierādījumus;" at bounding box center [573, 357] width 180 height 13
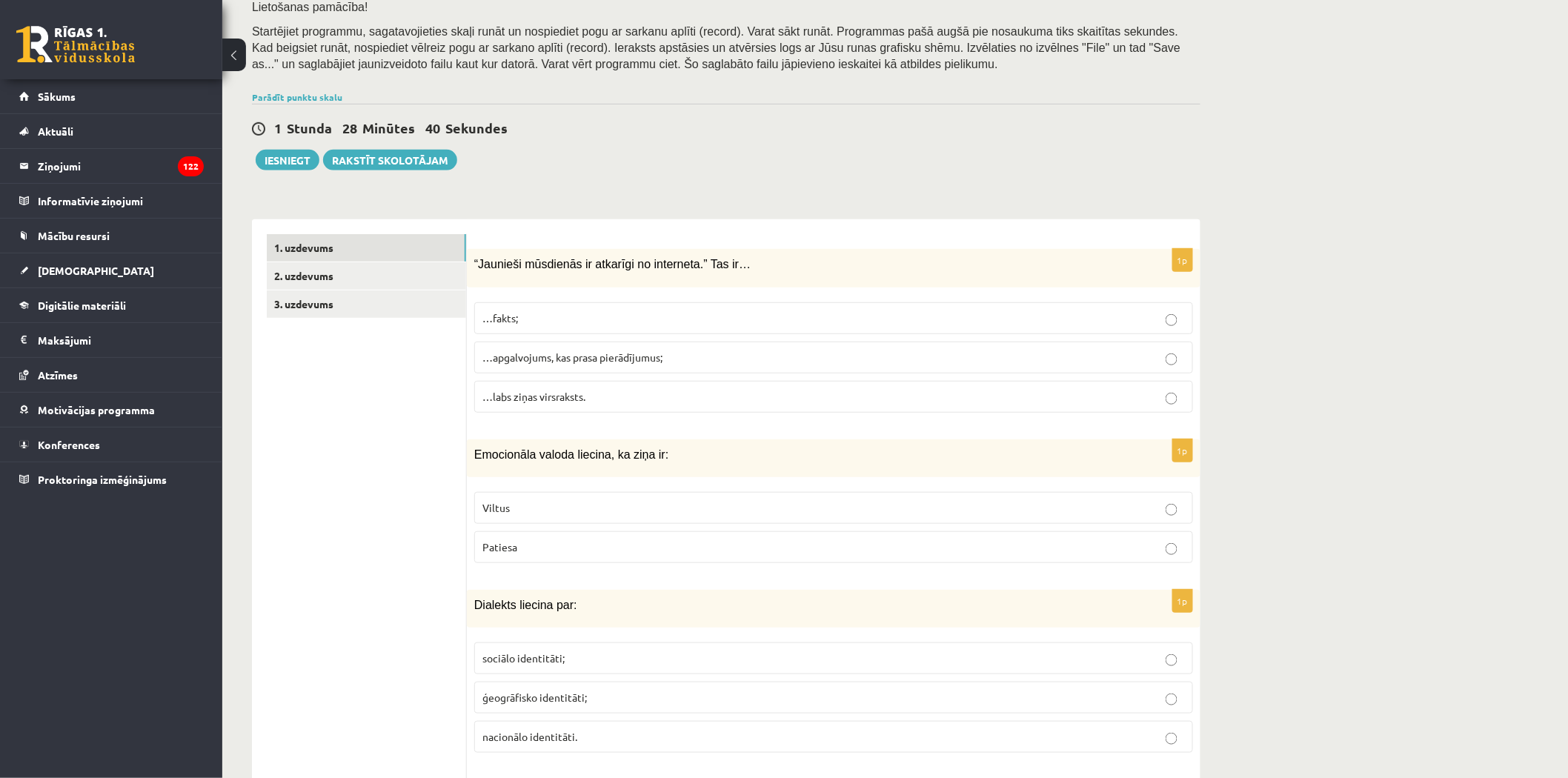
drag, startPoint x: 472, startPoint y: 455, endPoint x: 615, endPoint y: 553, distance: 173.4
click at [621, 561] on div "1p Emocionāla valoda liecina, ka ziņa ir: Viltus Patiesa" at bounding box center [833, 507] width 733 height 135
copy div "Emocionāla valoda liecina, ka ziņa ir: Viltus Patiesa"
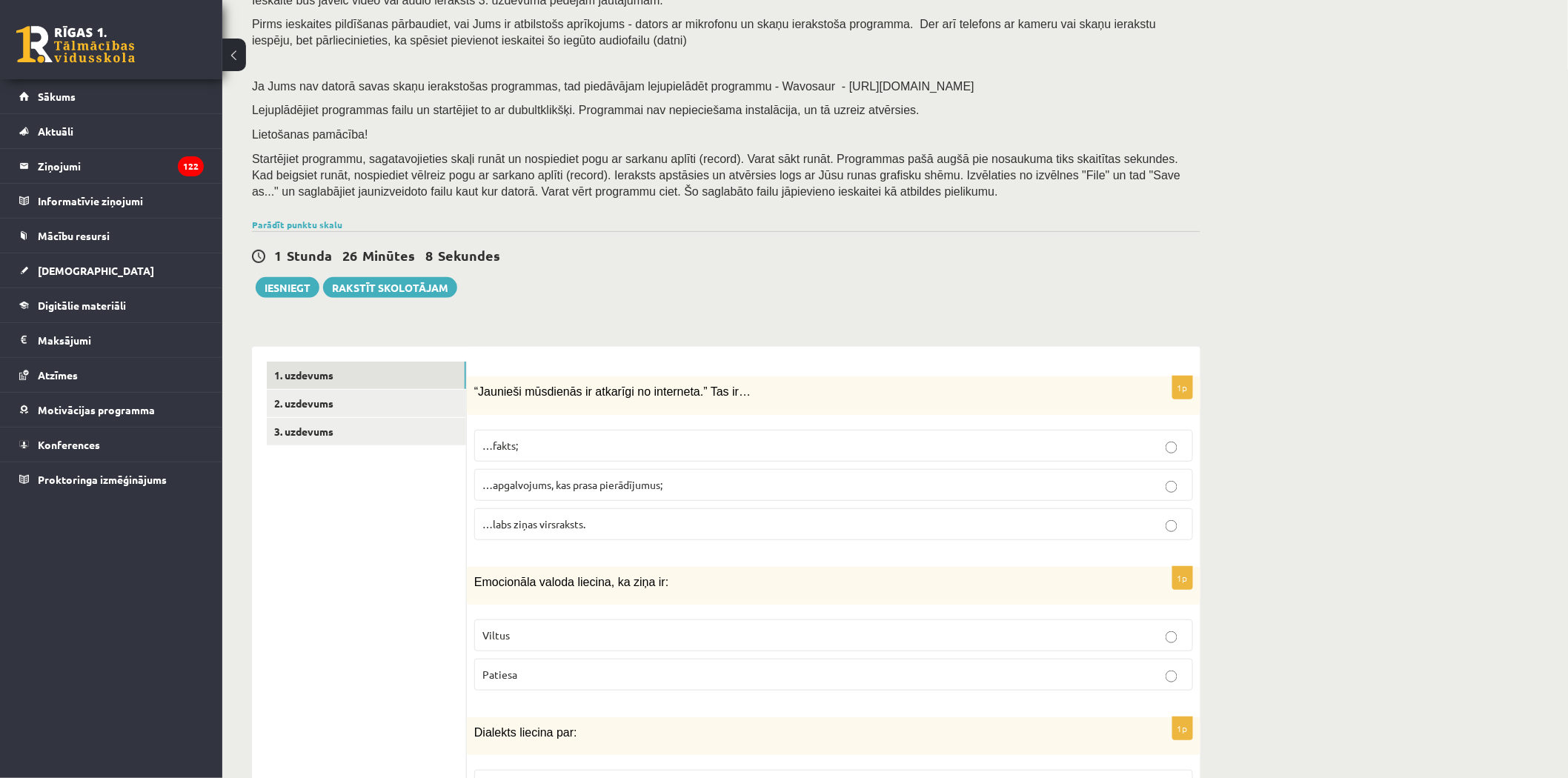
scroll to position [164, 0]
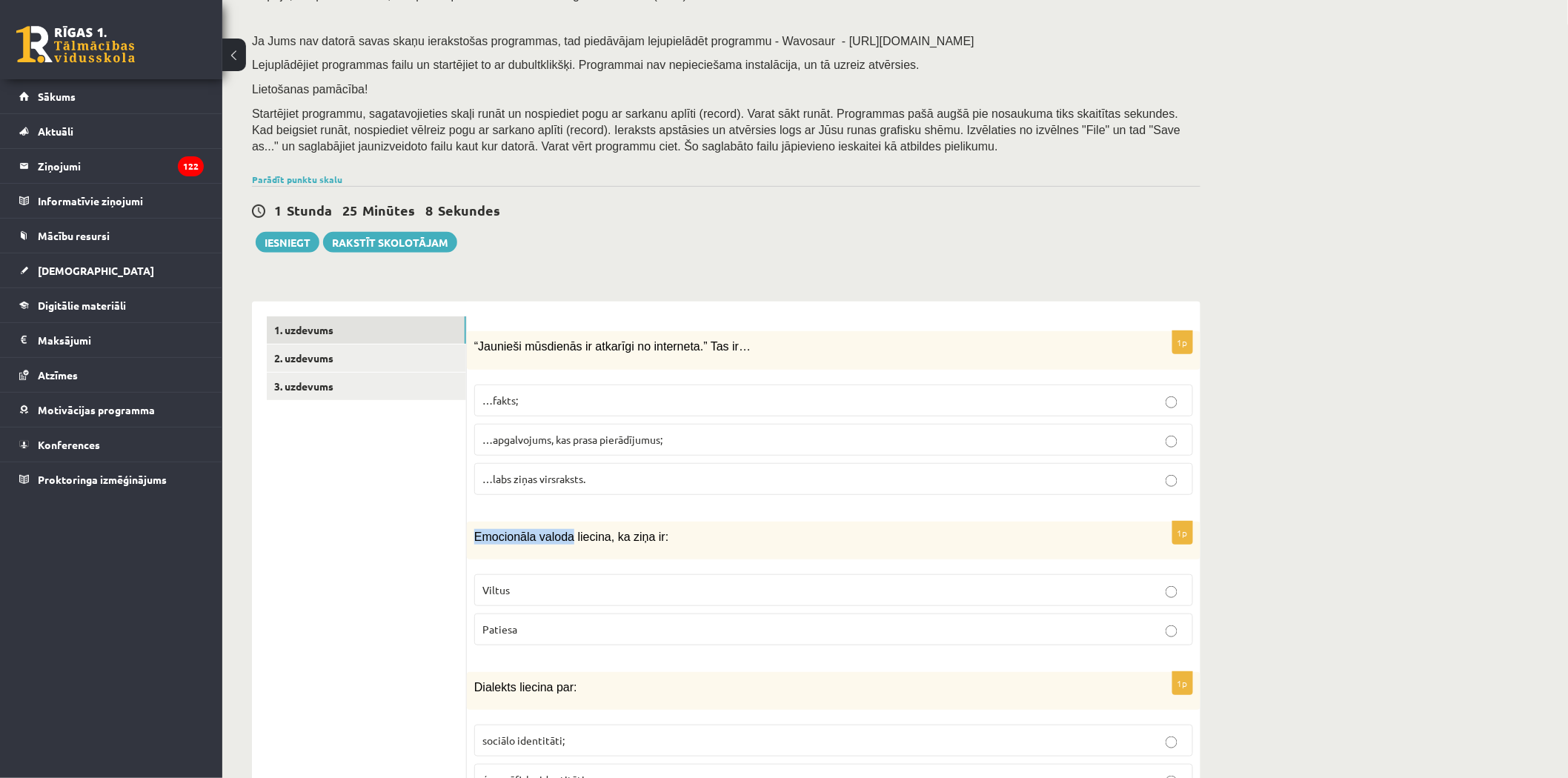
drag, startPoint x: 472, startPoint y: 533, endPoint x: 562, endPoint y: 534, distance: 90.0
click at [562, 534] on div "Emocionāla valoda liecina, ka ziņa ir:" at bounding box center [833, 540] width 733 height 38
copy span "Emocionāla valoda"
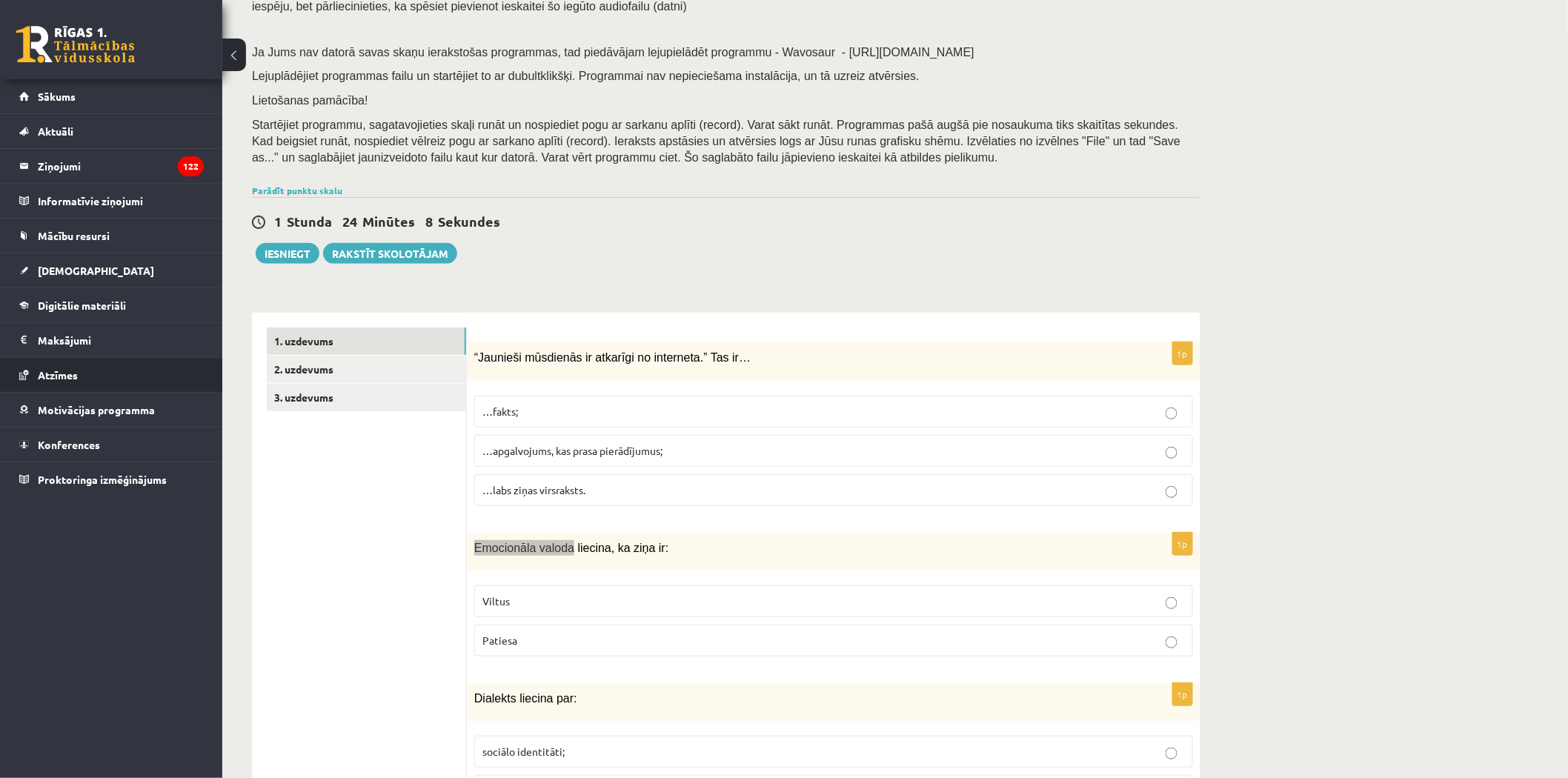
scroll to position [411, 0]
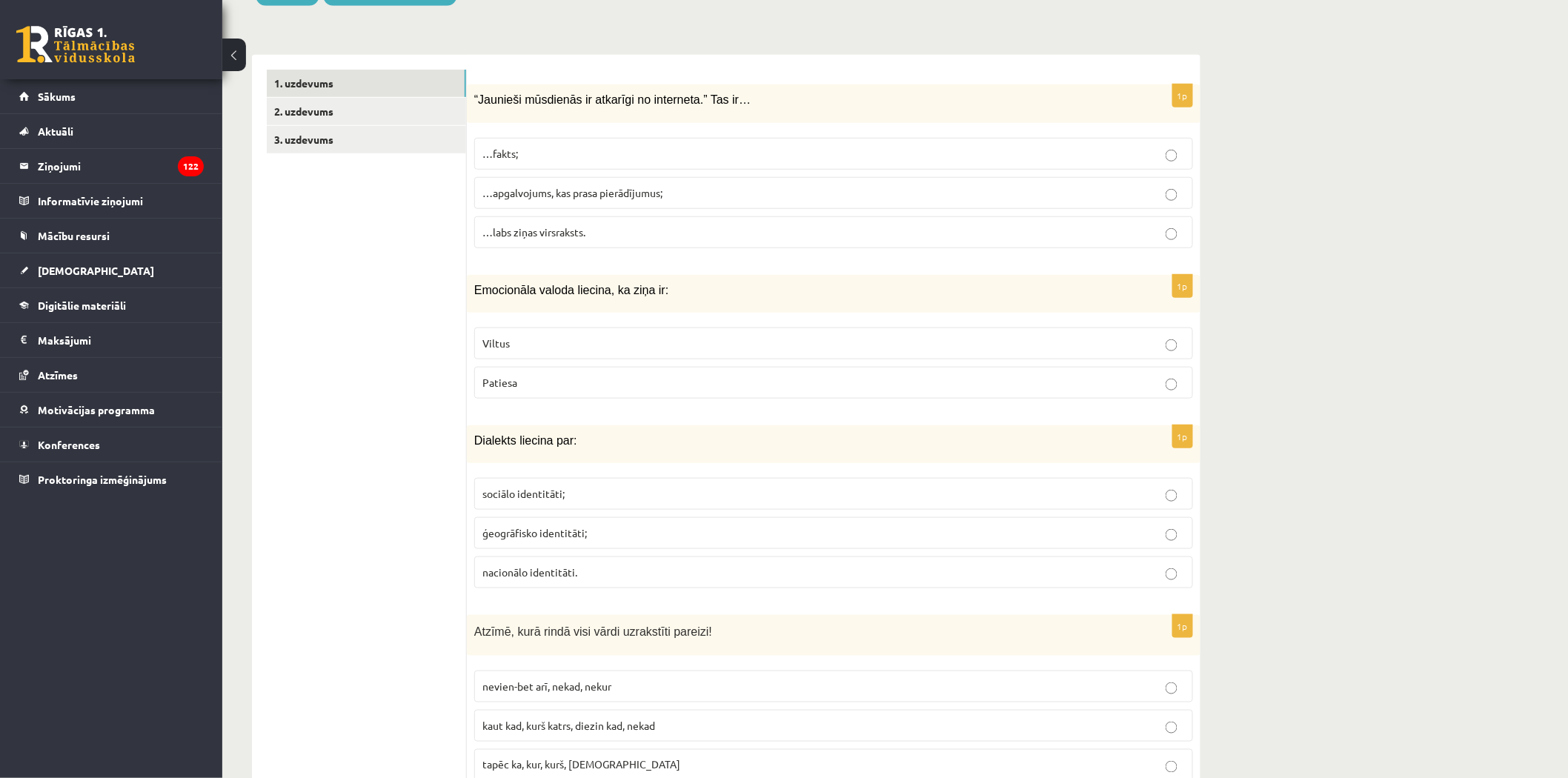
click at [517, 374] on label "Patiesa" at bounding box center [834, 383] width 719 height 32
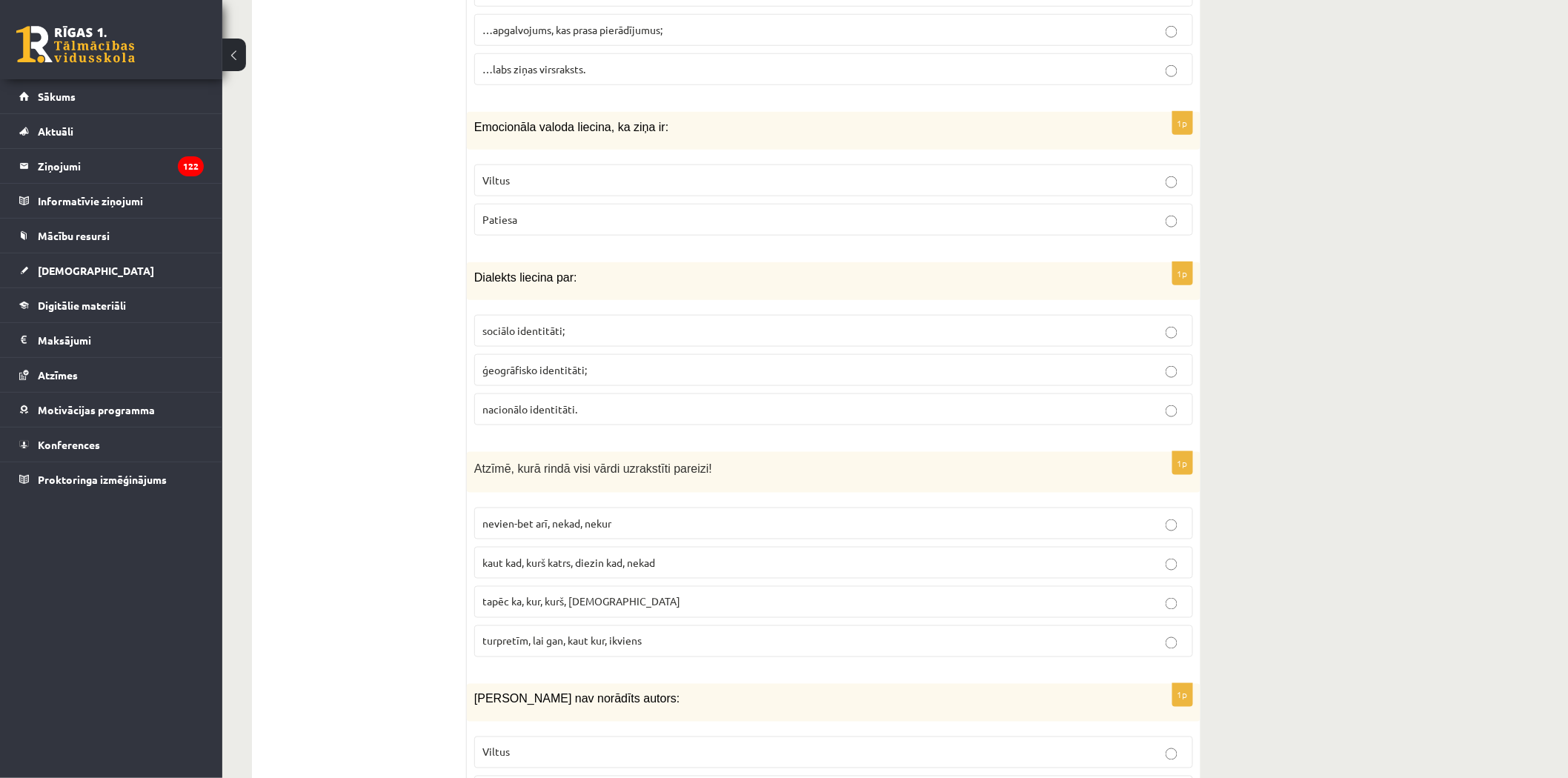
scroll to position [576, 0]
drag, startPoint x: 475, startPoint y: 274, endPoint x: 608, endPoint y: 403, distance: 185.3
click at [608, 403] on div "1p Dialekts liecina par: sociālo identitāti; ģeogrāfisko identitāti; nacionālo …" at bounding box center [833, 348] width 733 height 175
copy div "Dialekts liecina par: sociālo identitāti; ģeogrāfisko identitāti; nacionālo ide…"
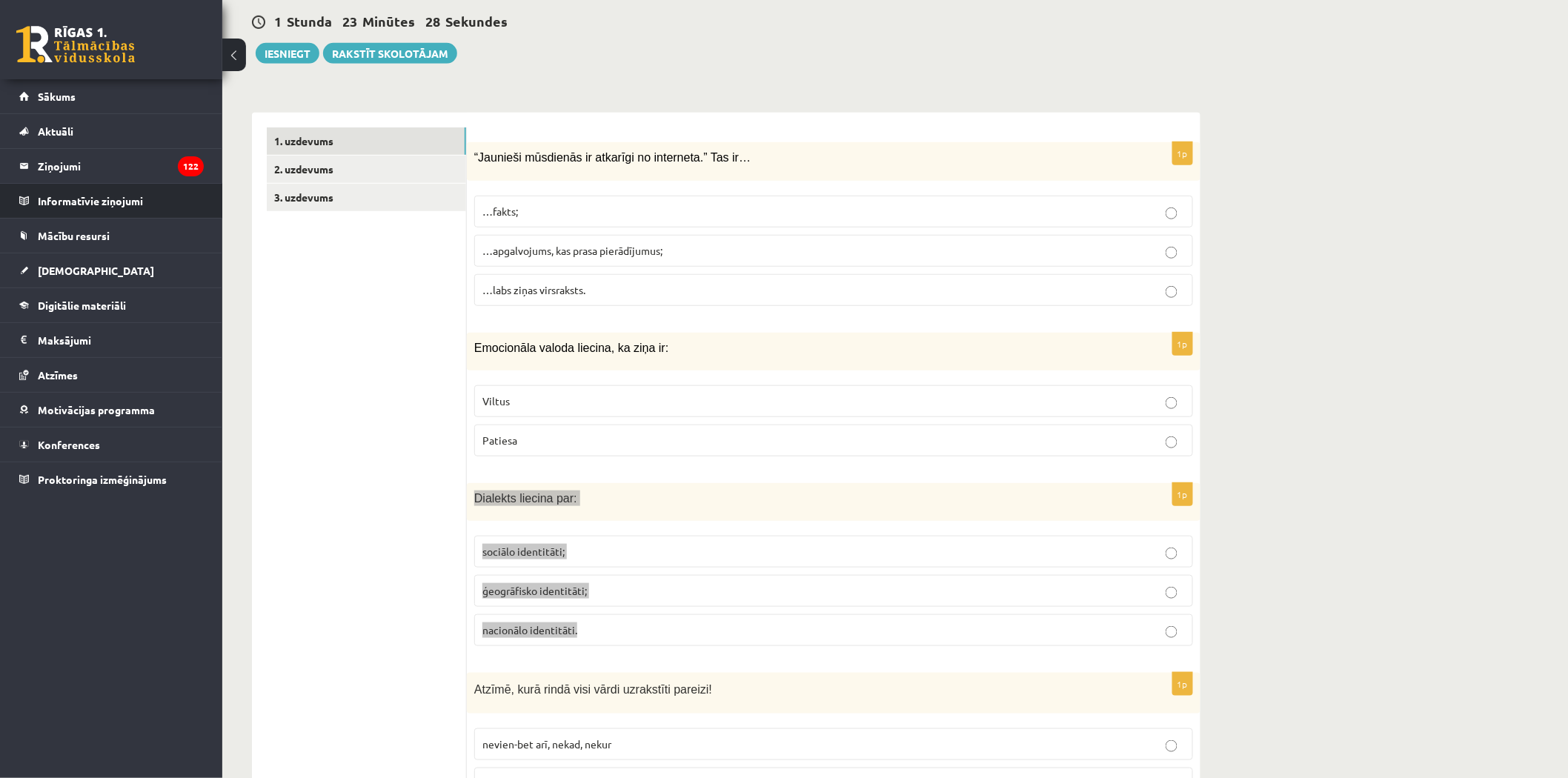
scroll to position [493, 0]
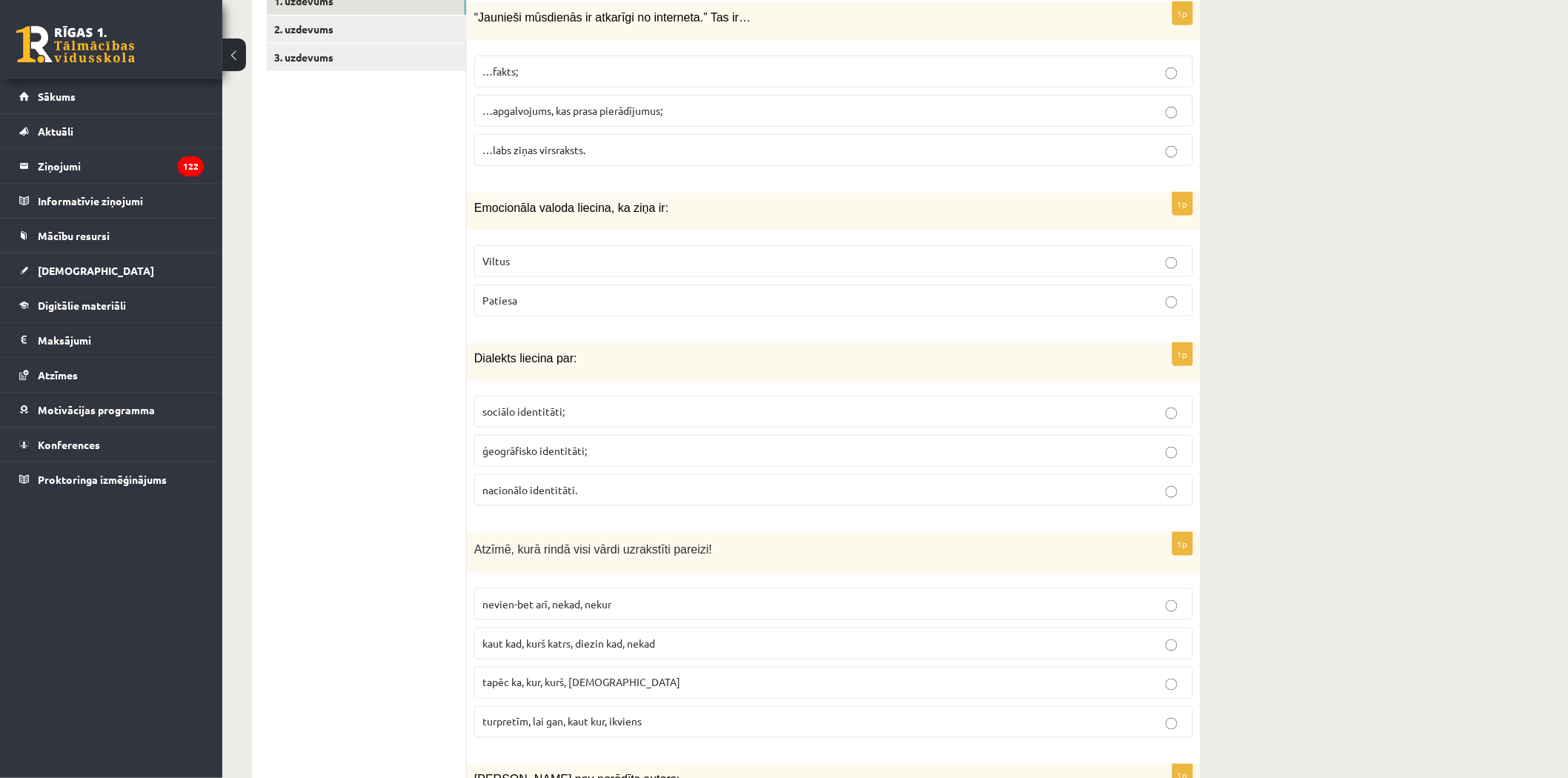
click at [507, 450] on span "ģeogrāfisko identitāti;" at bounding box center [535, 450] width 104 height 13
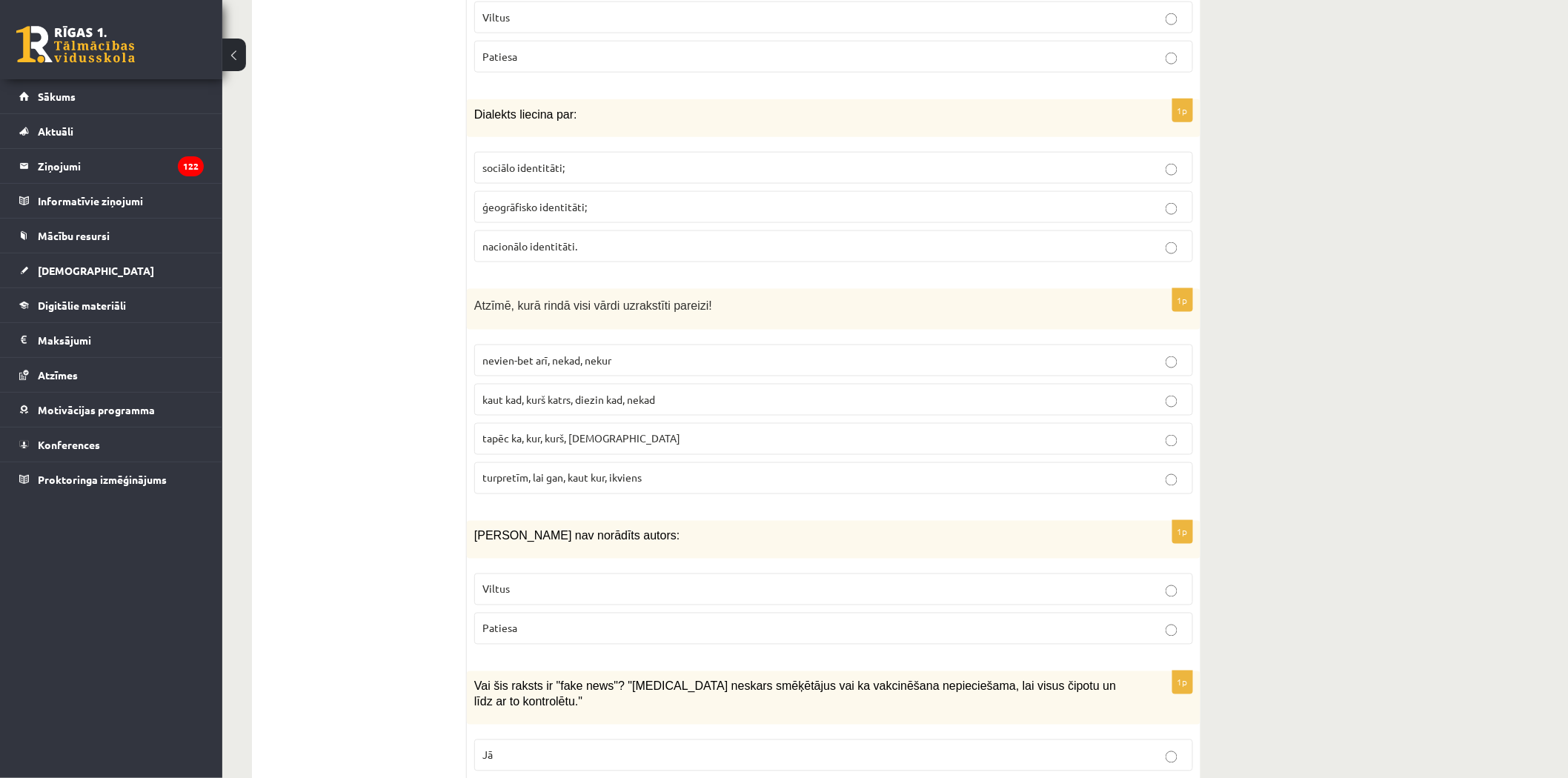
scroll to position [741, 0]
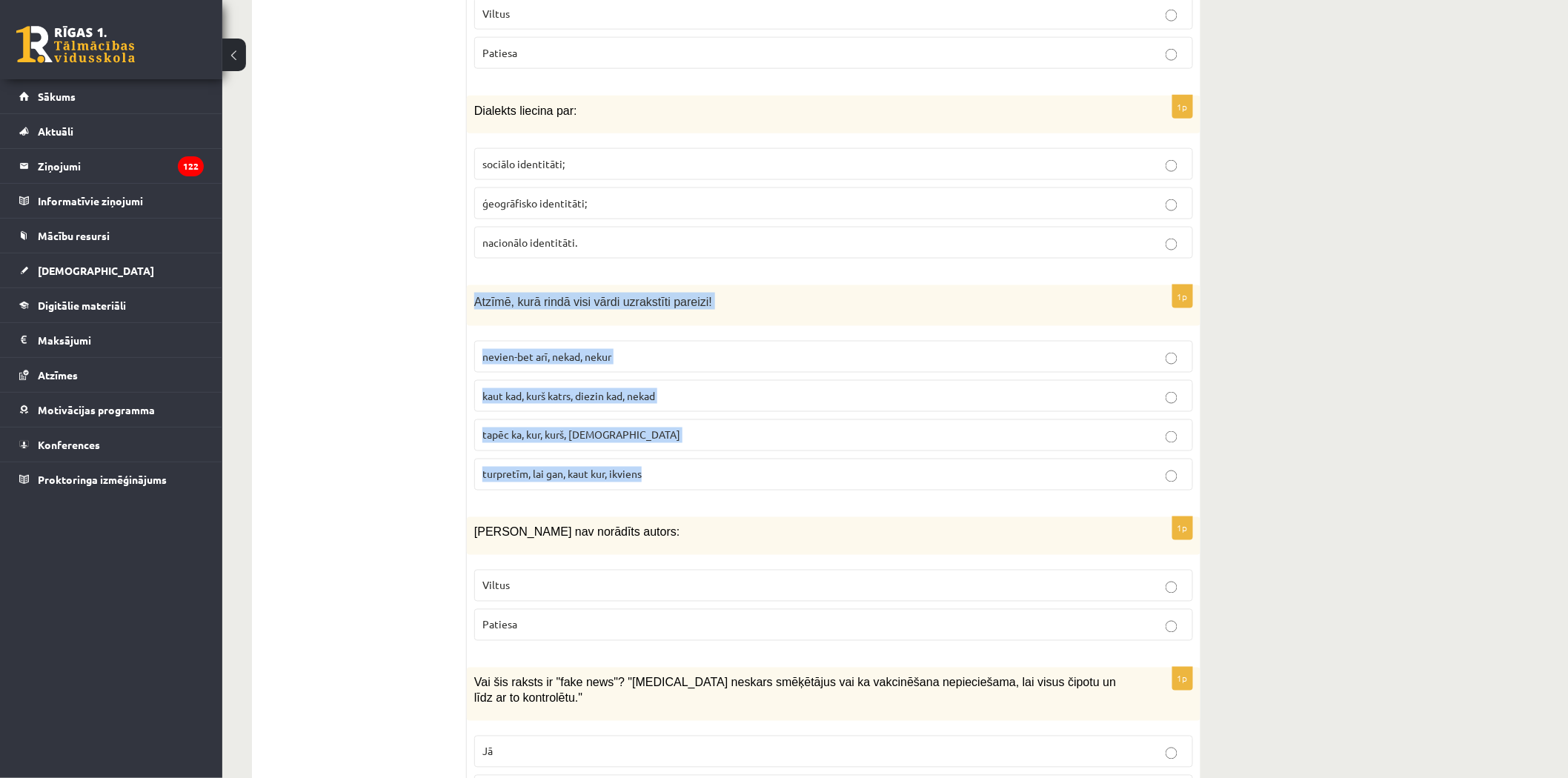
drag, startPoint x: 469, startPoint y: 301, endPoint x: 691, endPoint y: 469, distance: 278.4
click at [691, 469] on div "1p Atzīmē, kurā rindā visi vārdi uzrakstīti pareizi! nevien-bet arī, nekad, nek…" at bounding box center [833, 394] width 733 height 217
copy div "Atzīmē, kurā rindā visi vārdi uzrakstīti pareizi! nevien-bet arī, nekad, nekur …"
click at [523, 467] on label "turpretīm, lai gan, kaut kur, ikviens" at bounding box center [834, 474] width 719 height 32
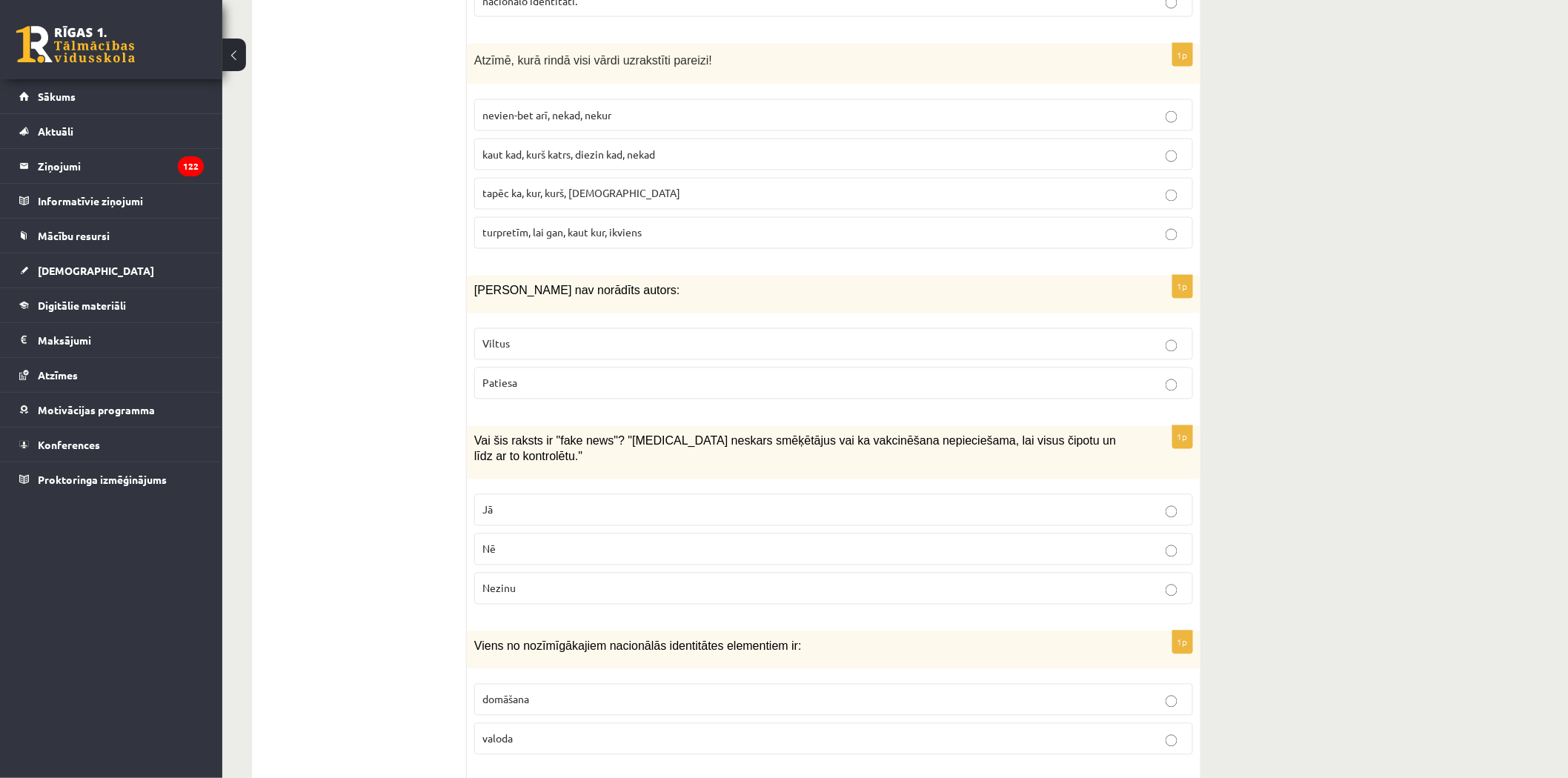
scroll to position [988, 0]
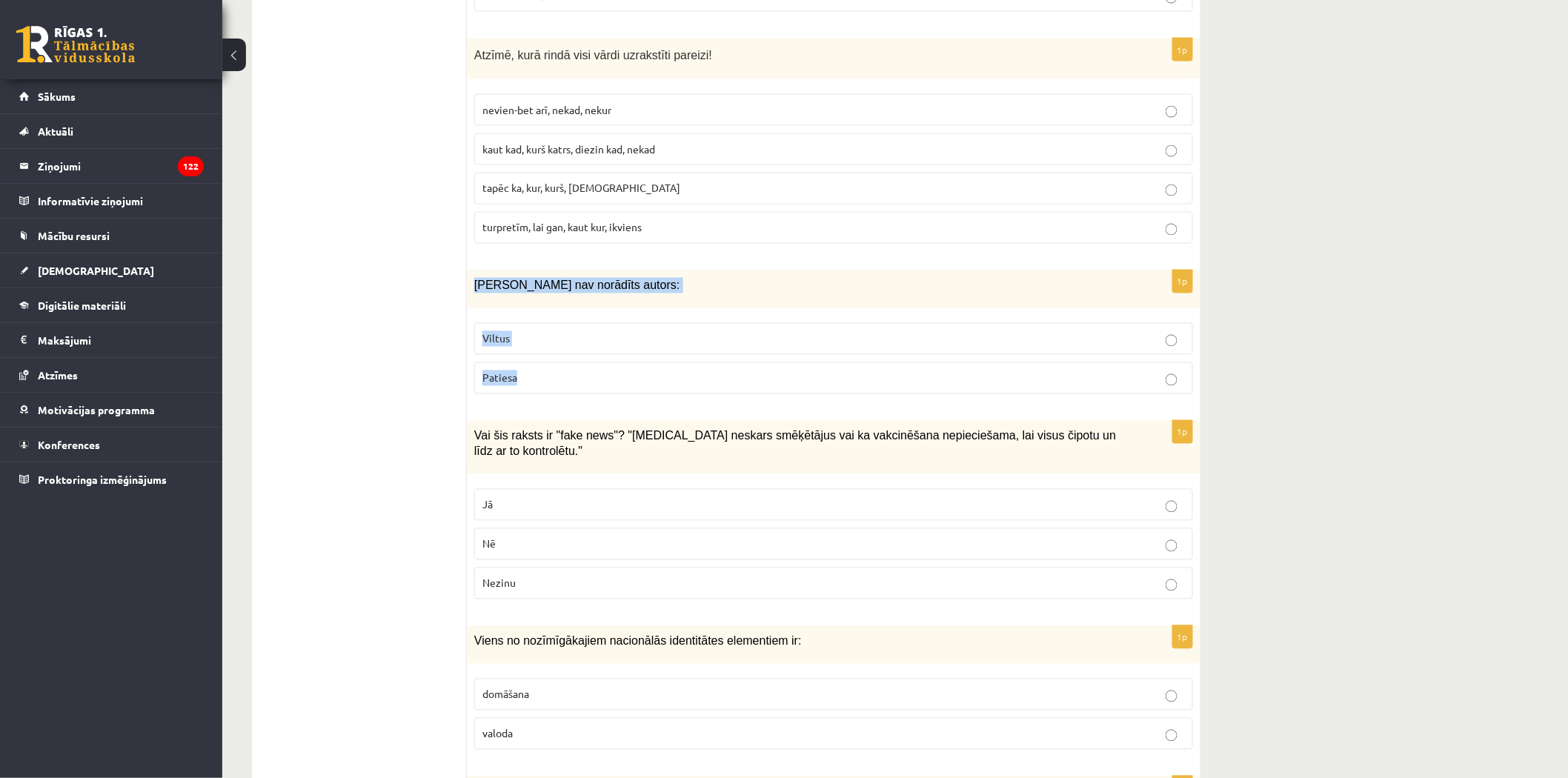
drag, startPoint x: 472, startPoint y: 289, endPoint x: 564, endPoint y: 388, distance: 135.1
click at [564, 388] on div "1p Ziņai nav norādīts autors: Viltus Patiesa" at bounding box center [833, 338] width 733 height 135
copy div "Ziņai nav norādīts autors: Viltus Patiesa"
click at [506, 329] on label "Viltus" at bounding box center [834, 338] width 719 height 32
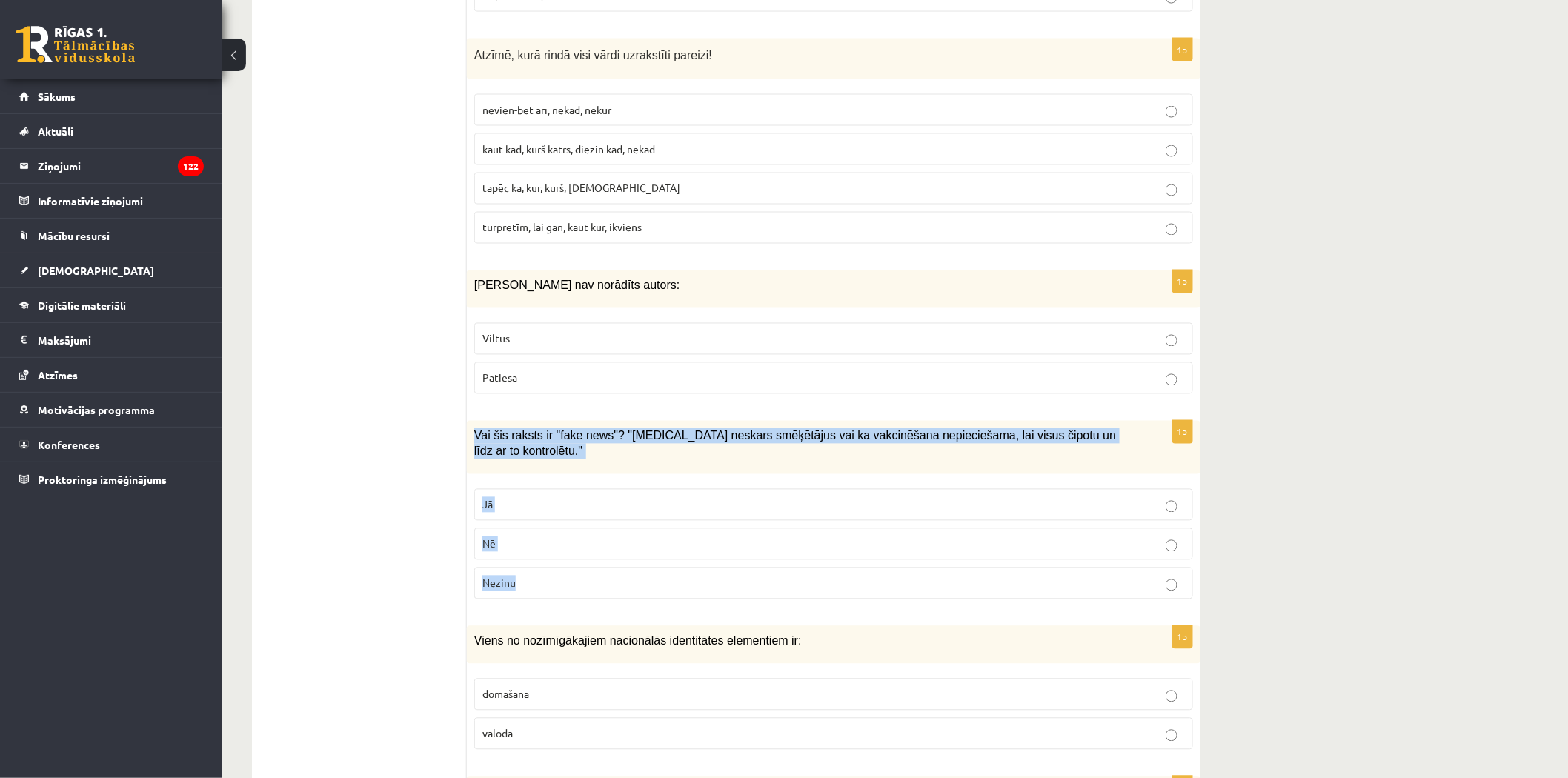
drag, startPoint x: 468, startPoint y: 437, endPoint x: 570, endPoint y: 579, distance: 174.8
click at [570, 579] on div "1p Vai šis raksts ir "fake news"? "Covid-19 neskars smēķētājus vai ka vakcinēša…" at bounding box center [833, 516] width 733 height 191
copy div "Vai šis raksts ir "fake news"? "Covid-19 neskars smēķētājus vai ka vakcinēšana …"
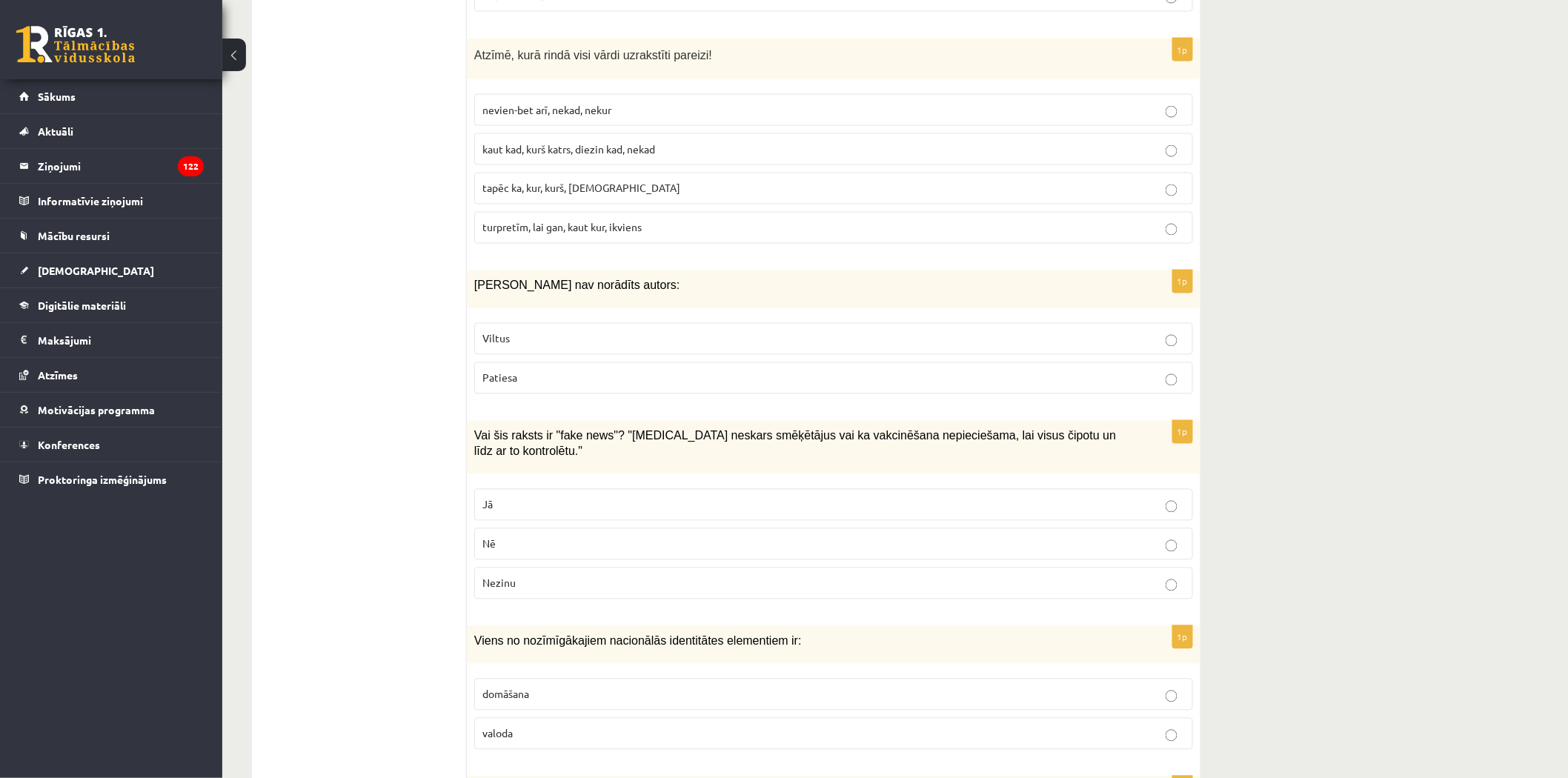
click at [493, 537] on span "Nē" at bounding box center [489, 543] width 13 height 13
click at [620, 536] on p "Nē" at bounding box center [834, 544] width 703 height 16
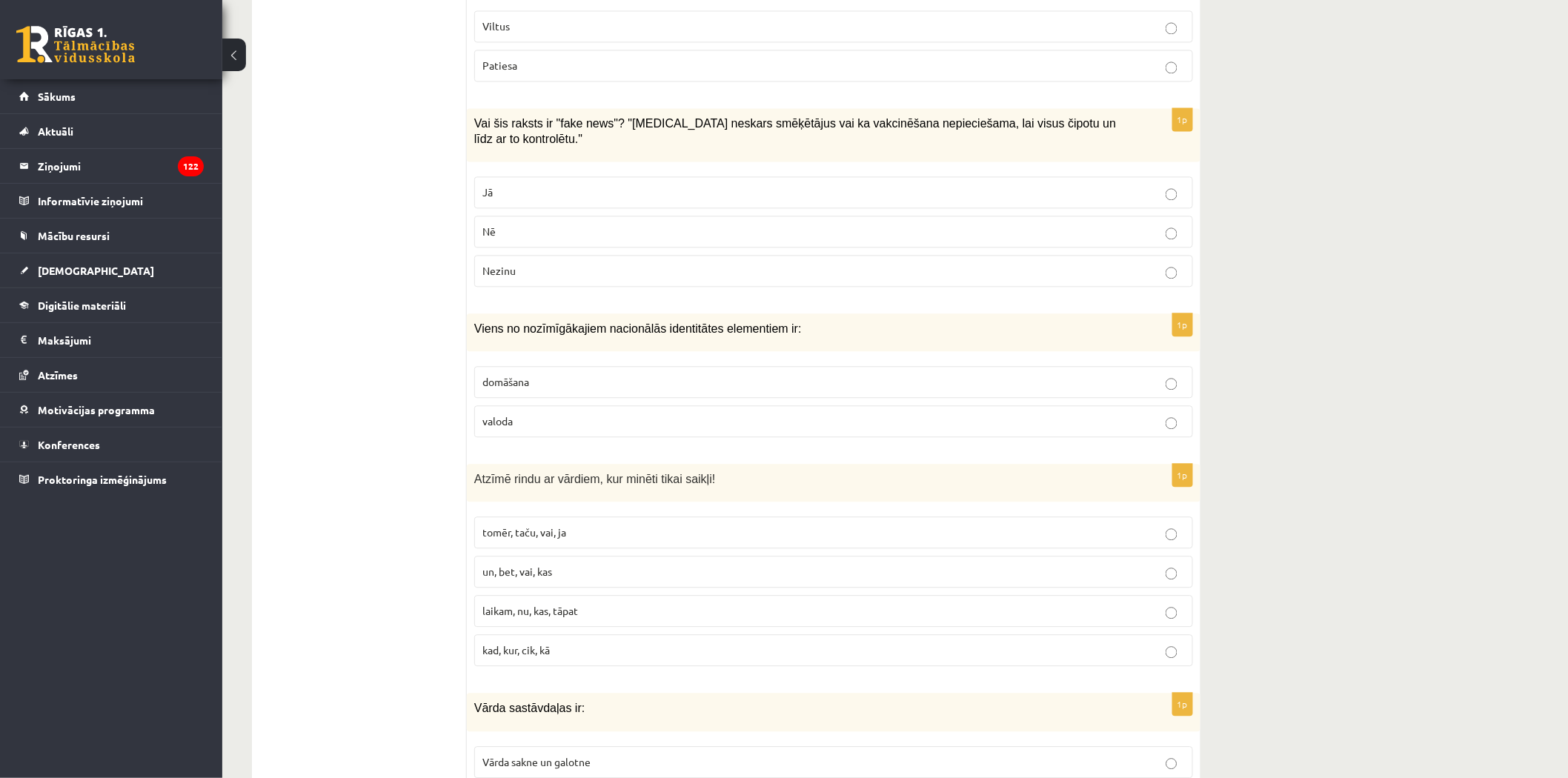
scroll to position [1316, 0]
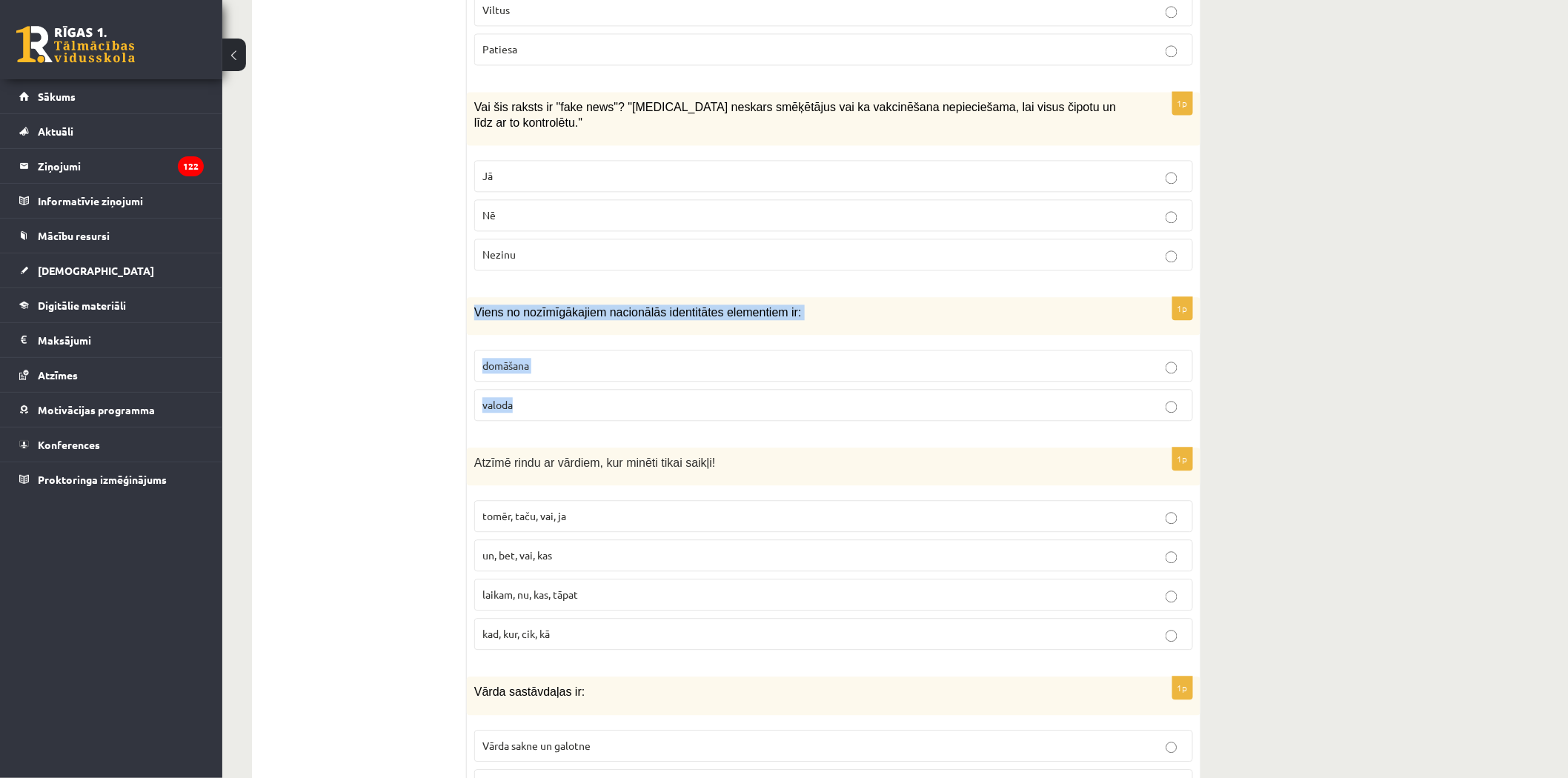
drag, startPoint x: 471, startPoint y: 294, endPoint x: 602, endPoint y: 414, distance: 177.7
click at [602, 414] on div "1p Viens no nozīmīgākajiem nacionālās identitātes elementiem ir: domāšana valoda" at bounding box center [833, 364] width 733 height 135
copy div "Viens no nozīmīgākajiem nacionālās identitātes elementiem ir: domāšana valoda"
click at [551, 389] on label "valoda" at bounding box center [834, 405] width 719 height 32
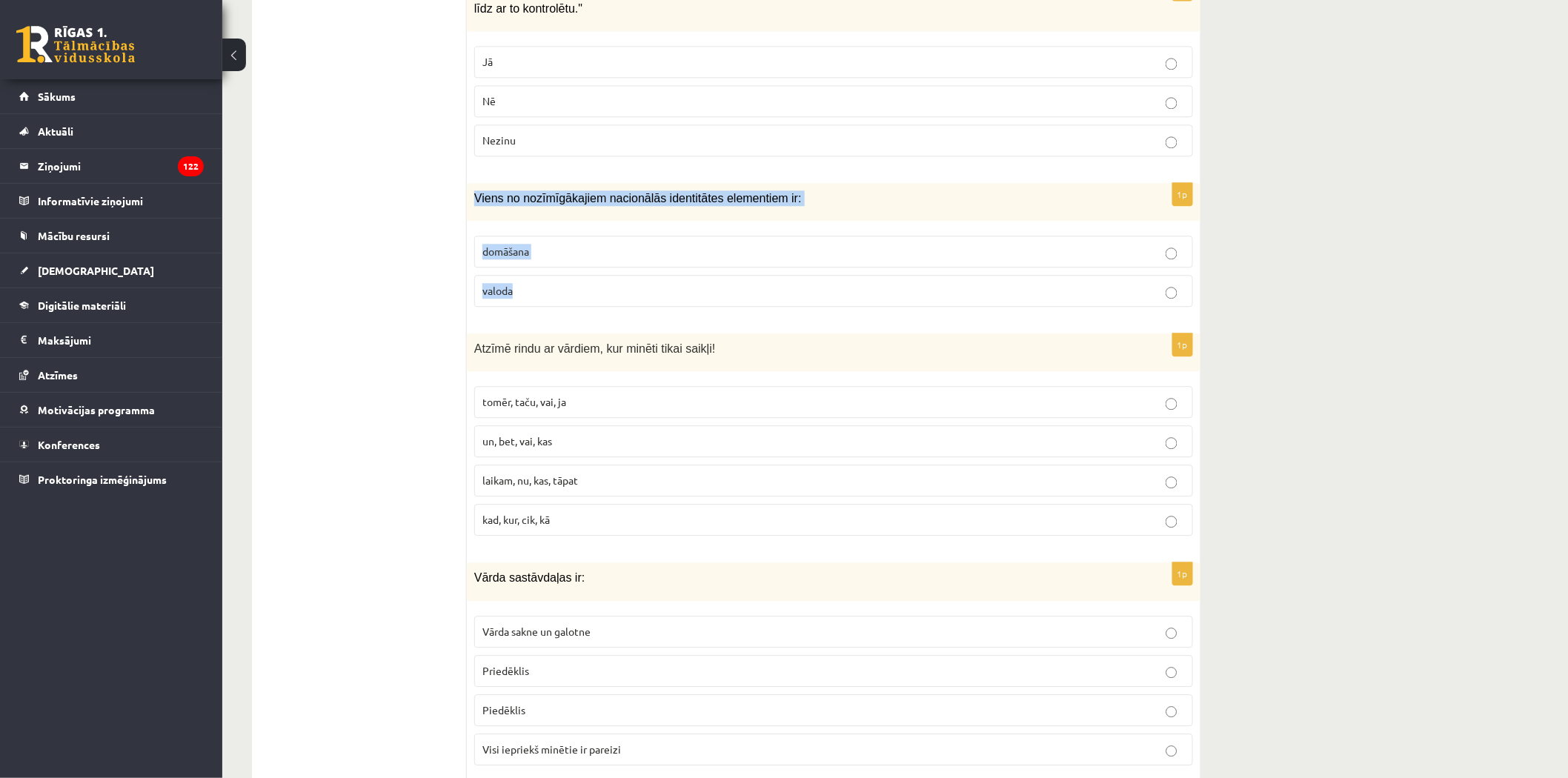
scroll to position [1564, 0]
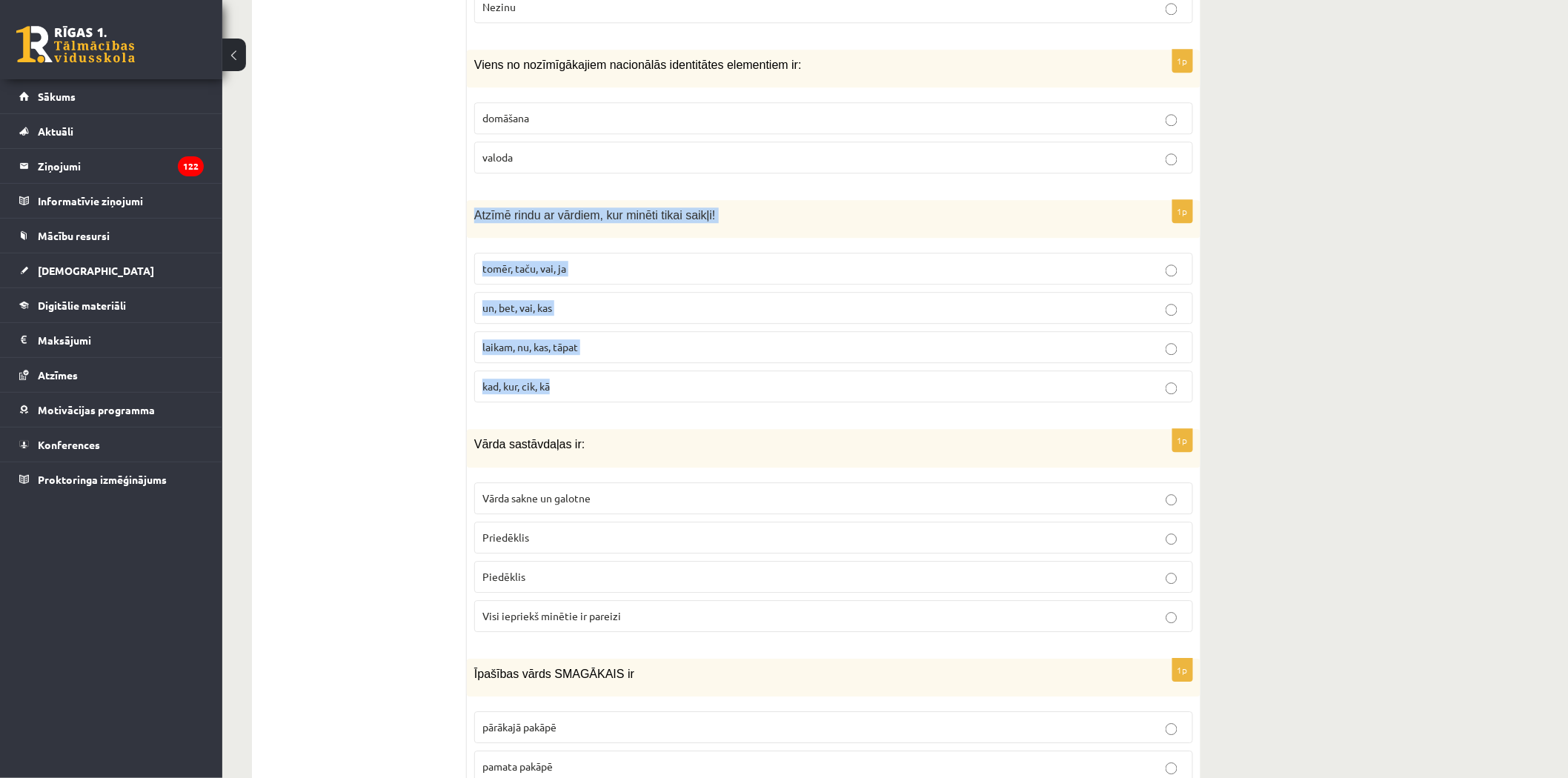
drag, startPoint x: 475, startPoint y: 198, endPoint x: 624, endPoint y: 361, distance: 220.8
click at [624, 361] on div "1p Atzīmē rindu ar vārdiem, kur minēti tikai saikļi! tomēr, taču, vai, ja un, b…" at bounding box center [833, 307] width 733 height 214
copy div "Atzīmē rindu ar vārdiem, kur minēti tikai saikļi! tomēr, taču, vai, ja un, bet,…"
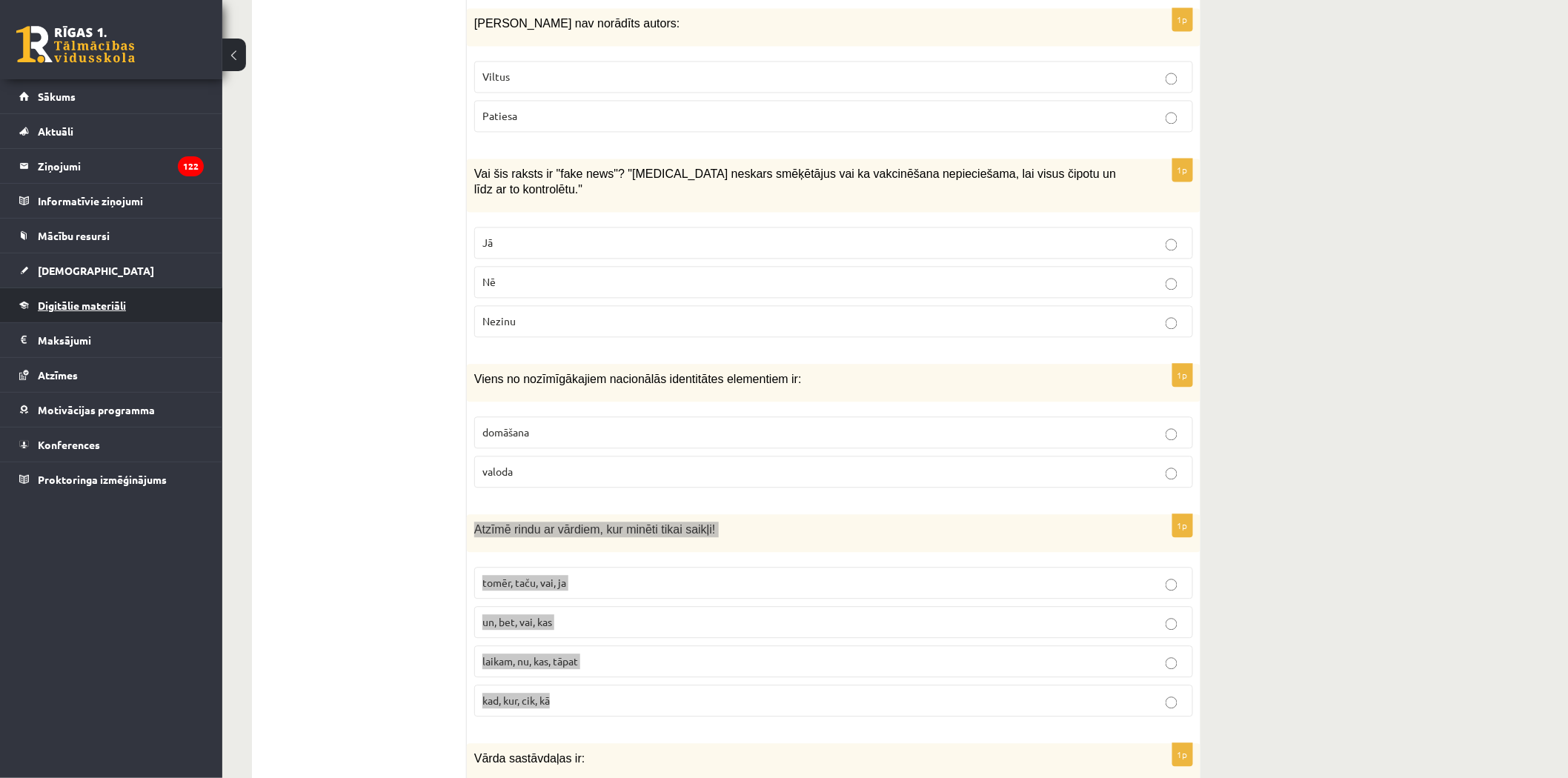
scroll to position [1399, 0]
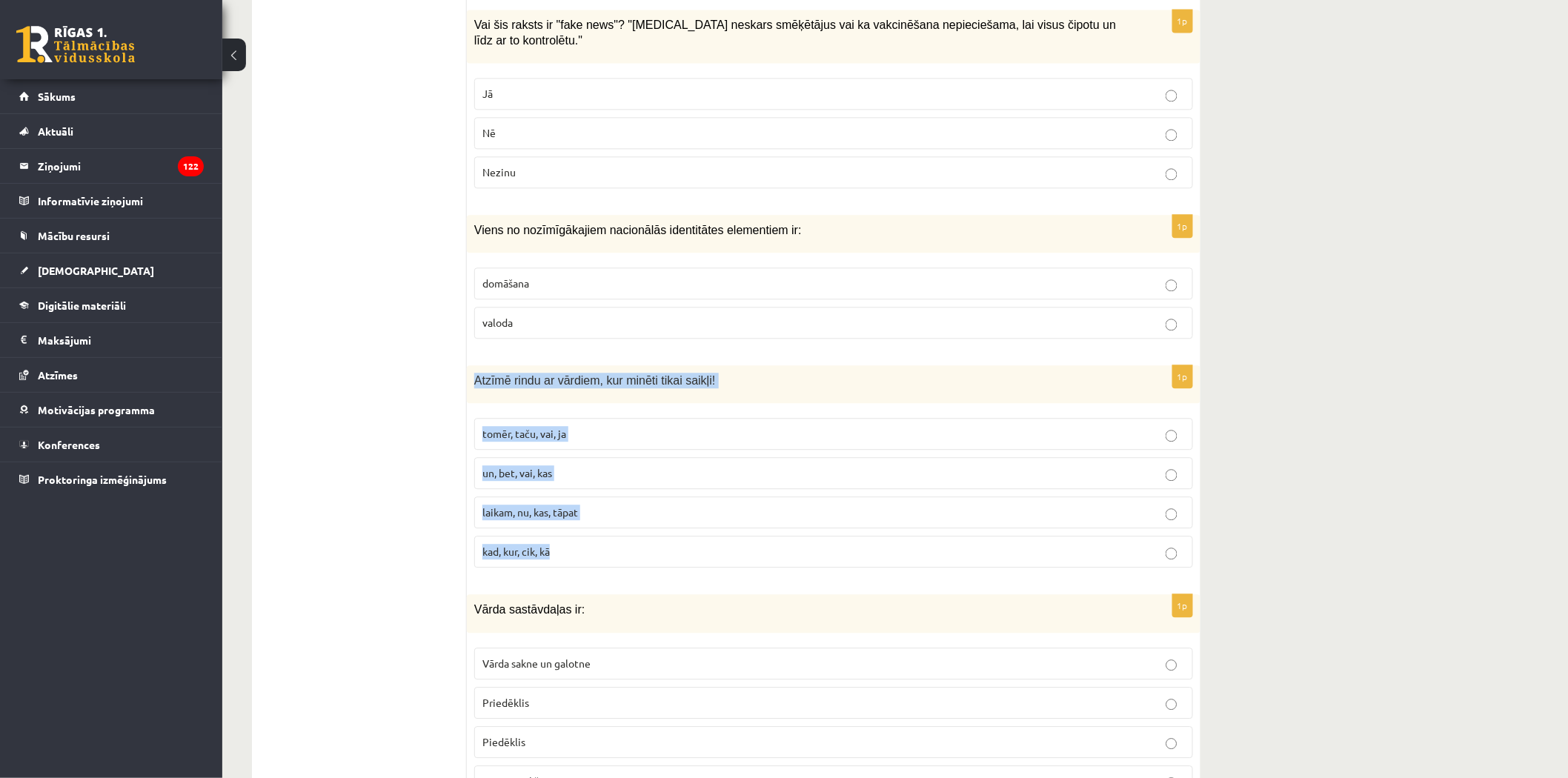
click at [557, 465] on p "un, bet, vai, kas" at bounding box center [834, 473] width 703 height 16
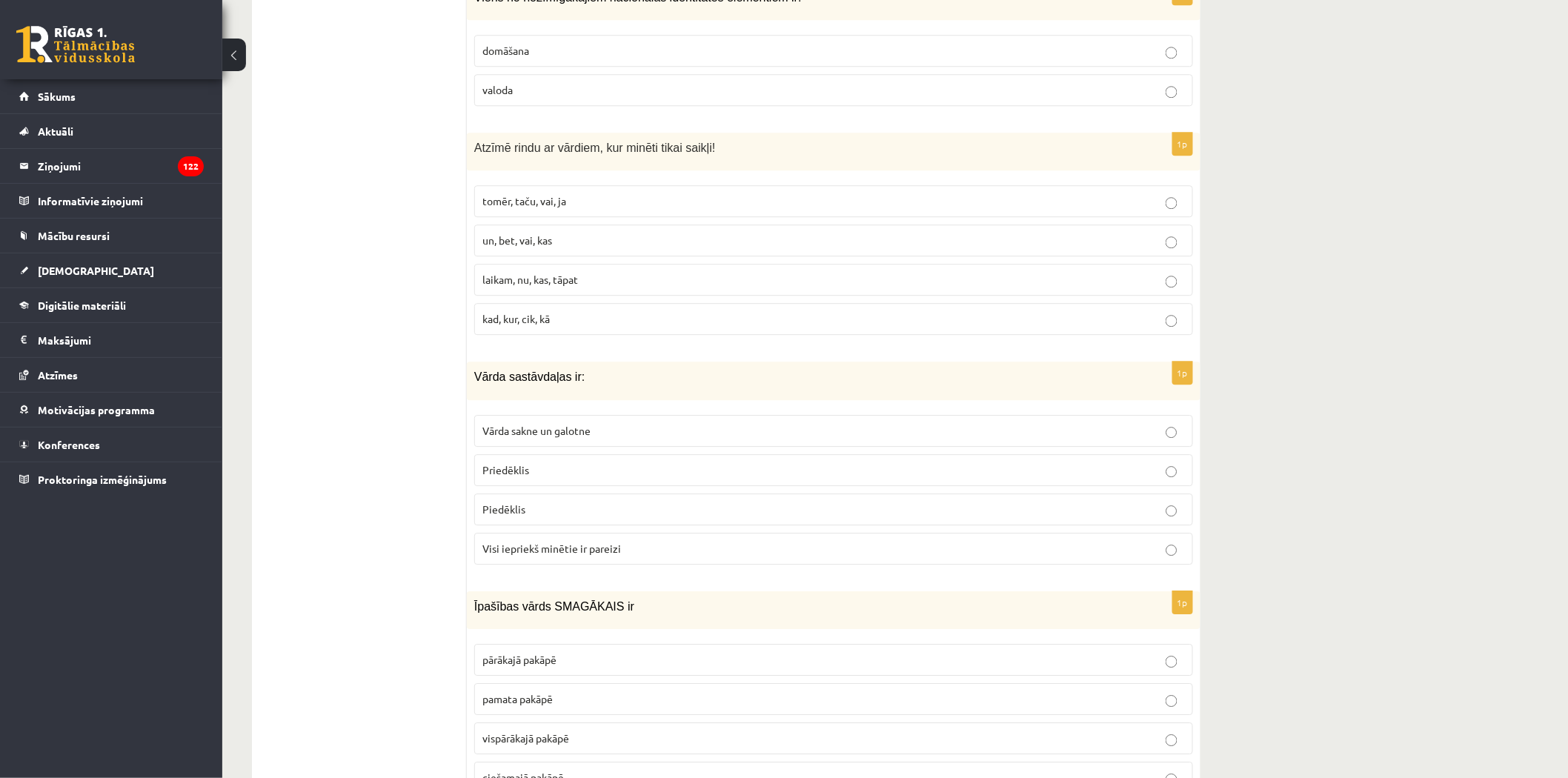
scroll to position [1646, 0]
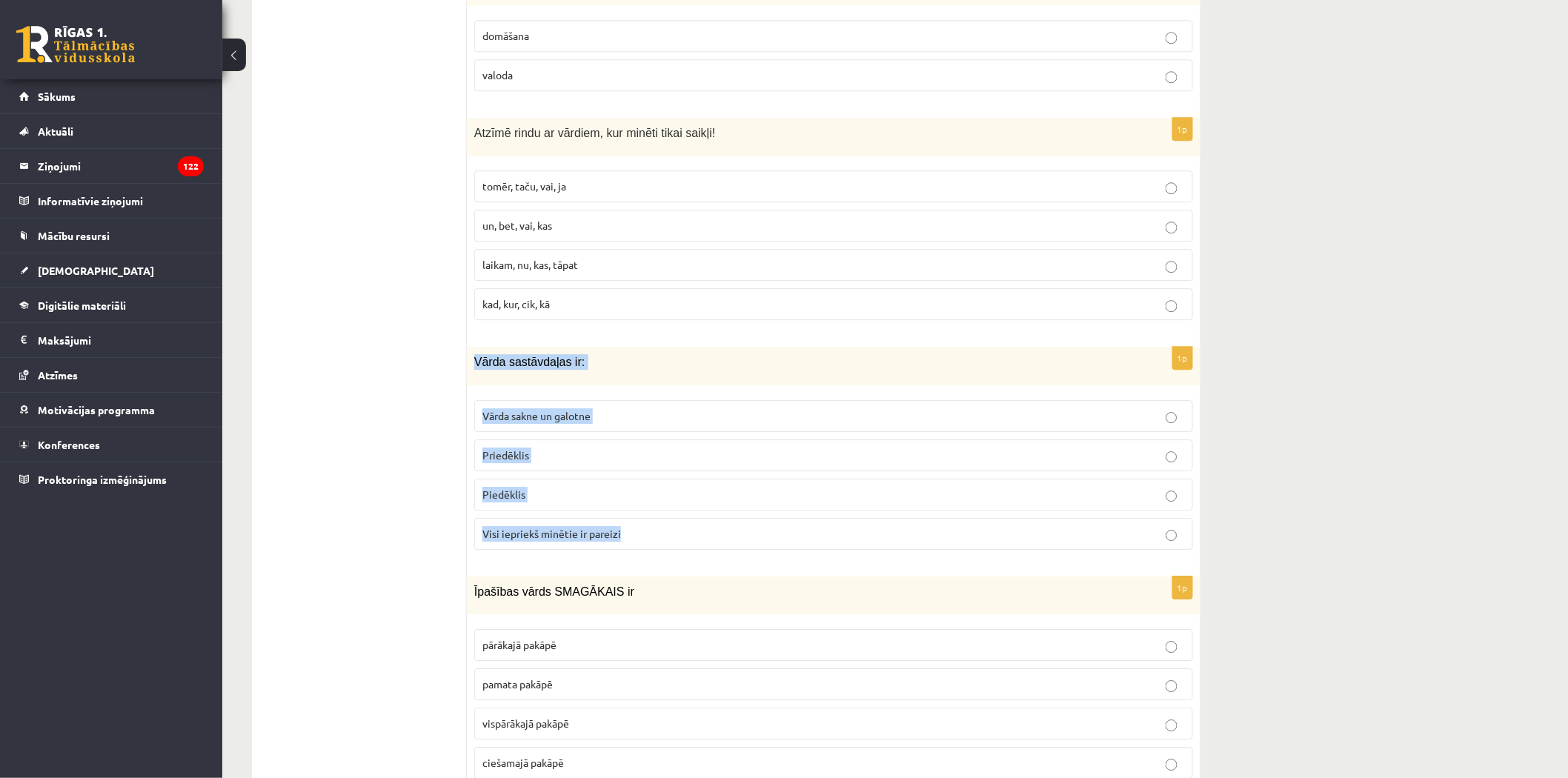
drag, startPoint x: 469, startPoint y: 346, endPoint x: 643, endPoint y: 546, distance: 265.1
click at [643, 546] on div "1p Vārda sastāvdaļas ir: Vārda sakne un galotne Priedēklis Piedēklis Visi iepri…" at bounding box center [833, 453] width 733 height 214
copy div "Vārda sastāvdaļas ir: Vārda sakne un galotne Priedēklis Piedēklis Visi iepriekš…"
click at [510, 411] on p "Vārda sakne un galotne" at bounding box center [834, 416] width 703 height 16
click at [568, 527] on span "Visi iepriekš minētie ir pareizi" at bounding box center [551, 533] width 138 height 13
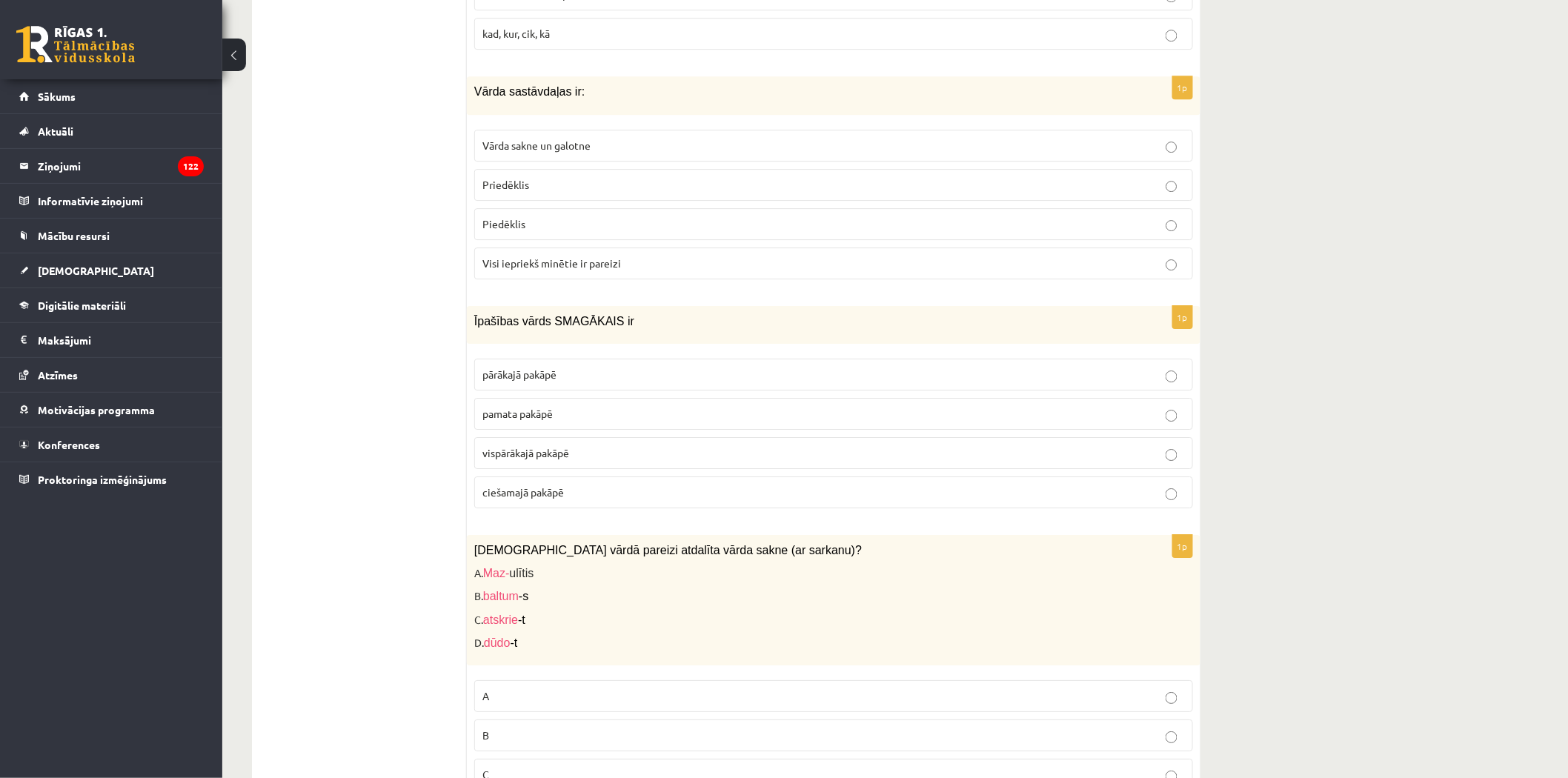
scroll to position [1974, 0]
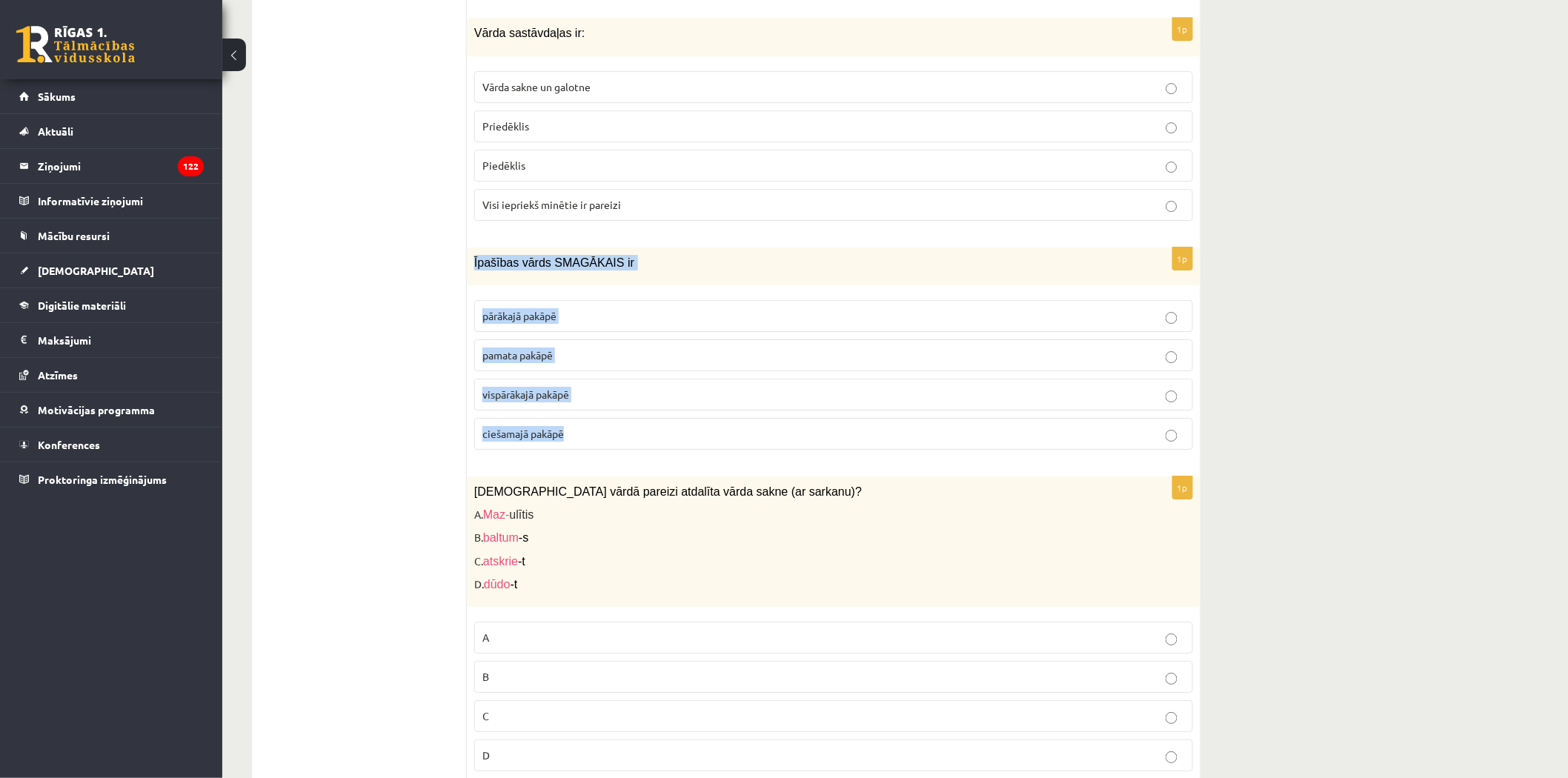
drag, startPoint x: 469, startPoint y: 252, endPoint x: 610, endPoint y: 429, distance: 226.3
click at [610, 429] on div "1p Īpašības vārds SMAGĀKAIS ir pārākajā pakāpē pamata pakāpē vispārākajā pakāpē…" at bounding box center [833, 354] width 733 height 214
click at [566, 308] on p "pārākajā pakāpē" at bounding box center [834, 316] width 703 height 16
click at [517, 387] on span "vispārākajā pakāpē" at bounding box center [526, 394] width 87 height 13
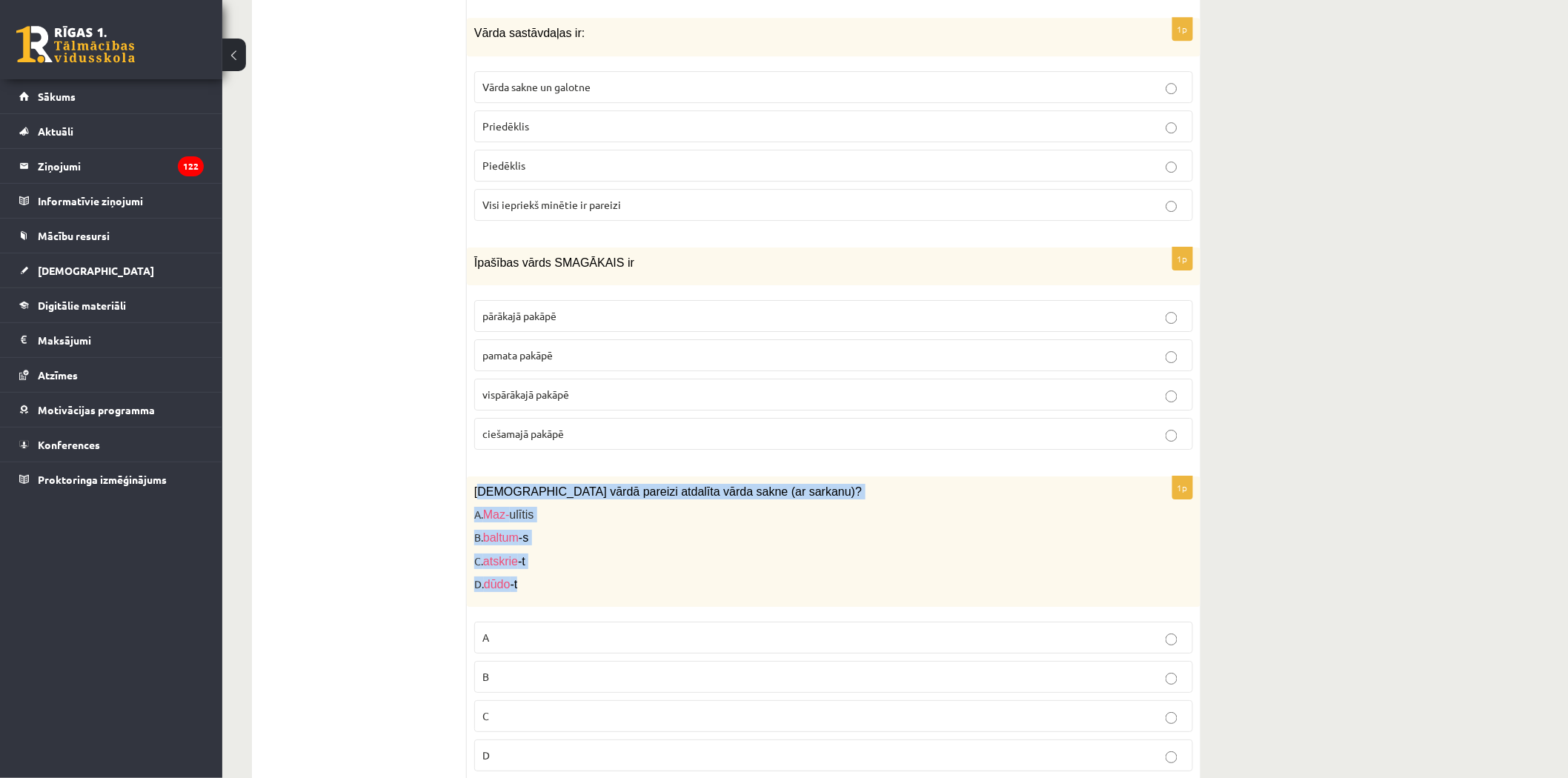
drag, startPoint x: 479, startPoint y: 480, endPoint x: 634, endPoint y: 590, distance: 190.1
click at [634, 590] on div "Kurā vārdā pareizi atdalīta vārda sakne (ar sarkanu)? A. Maz- ulītis B. baltum …" at bounding box center [833, 541] width 733 height 130
drag, startPoint x: 398, startPoint y: 512, endPoint x: 409, endPoint y: 514, distance: 11.2
drag, startPoint x: 472, startPoint y: 485, endPoint x: 608, endPoint y: 565, distance: 157.8
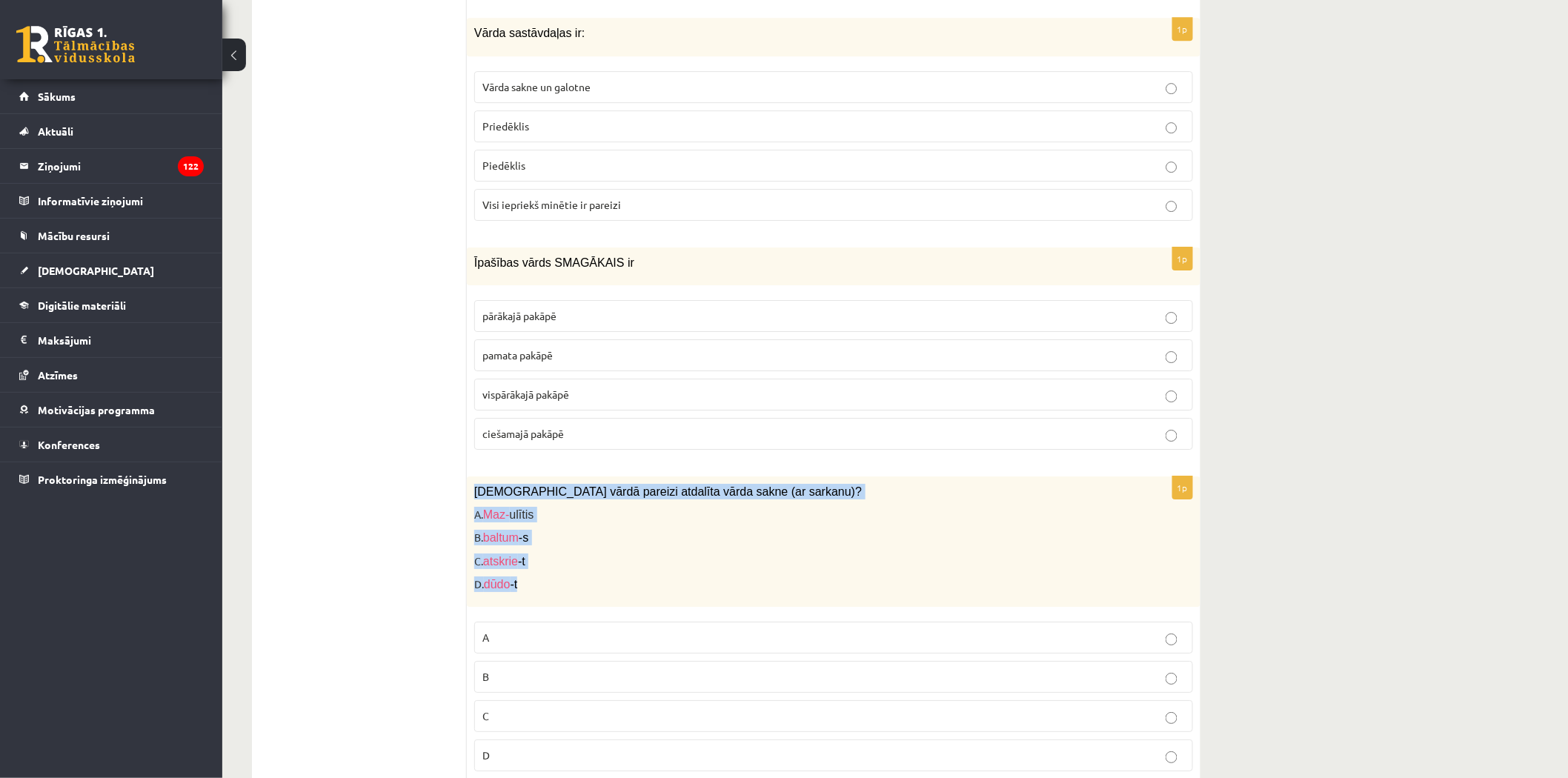
click at [608, 565] on div "Kurā vārdā pareizi atdalīta vārda sakne (ar sarkanu)? A. Maz- ulītis B. baltum …" at bounding box center [833, 541] width 733 height 130
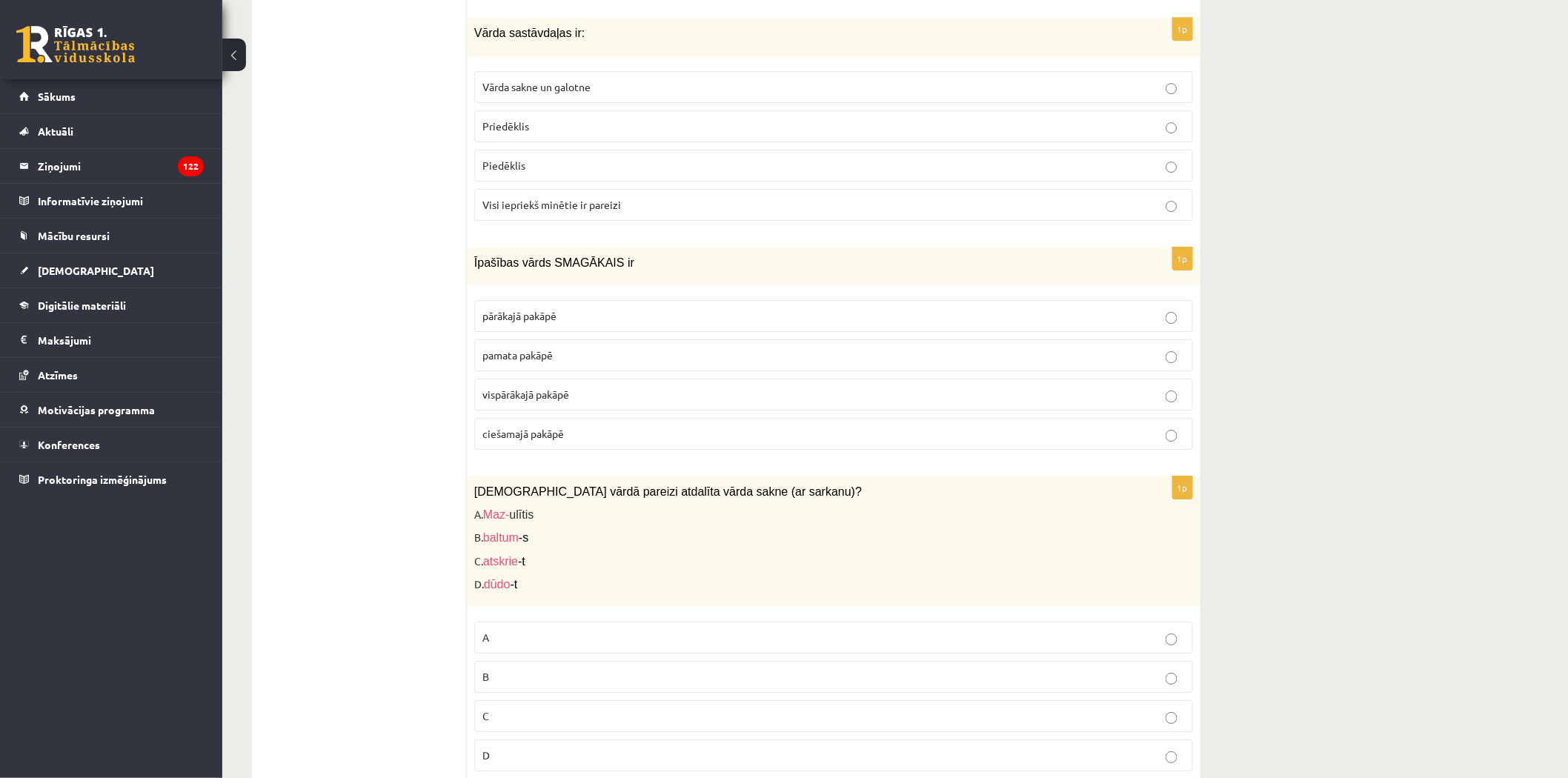
click at [498, 670] on p "B" at bounding box center [834, 677] width 703 height 16
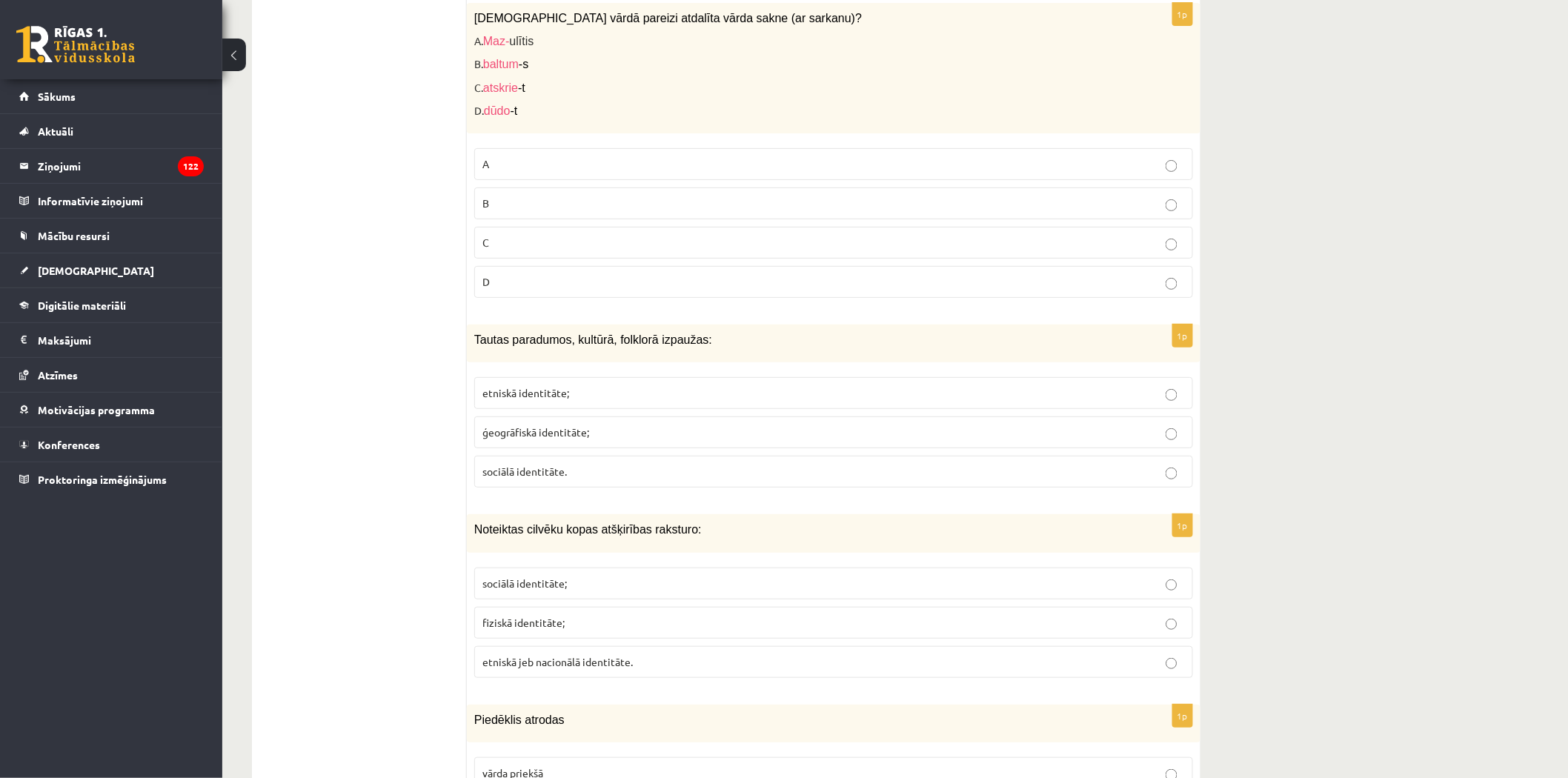
scroll to position [2468, 0]
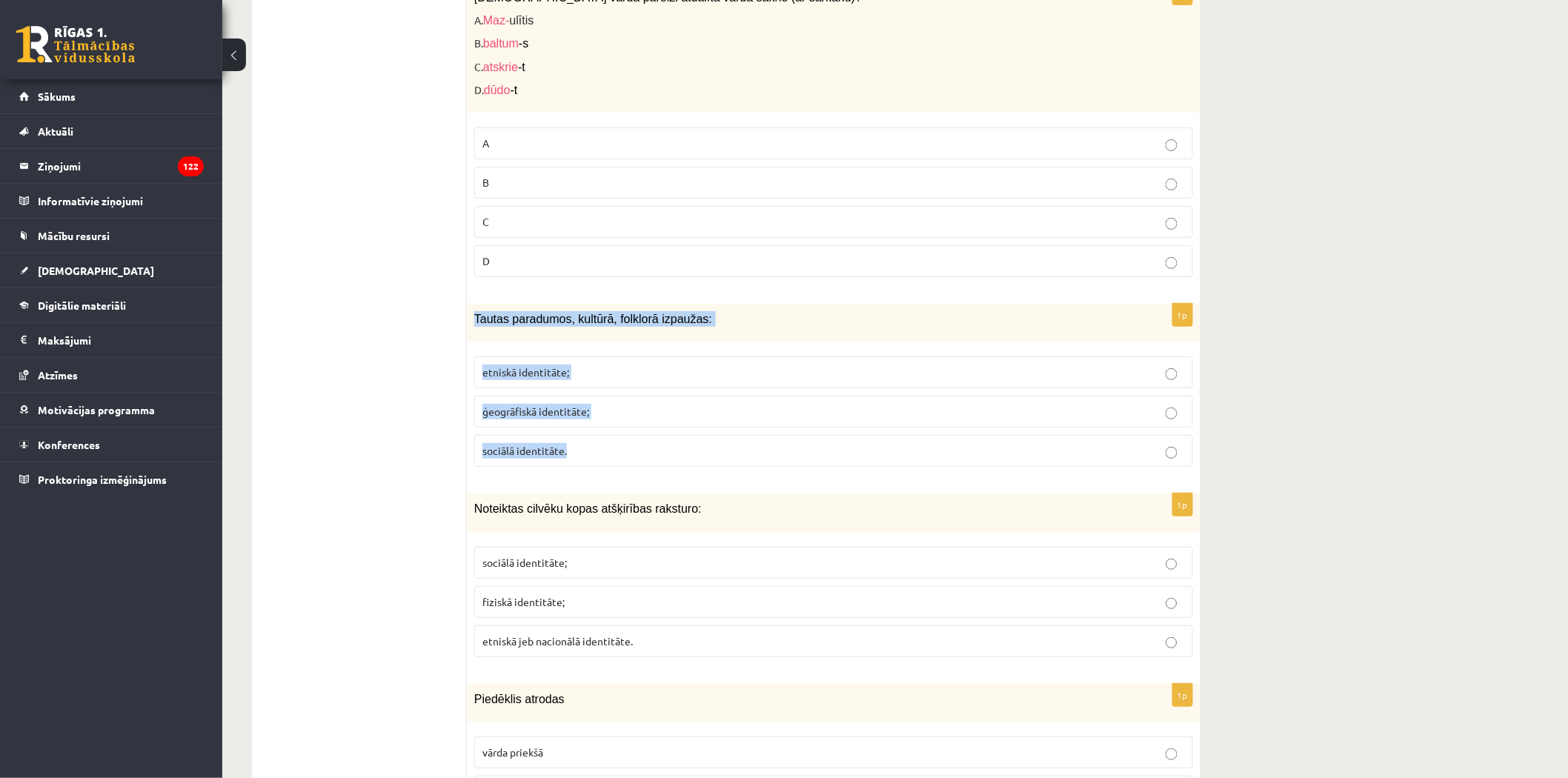
drag, startPoint x: 473, startPoint y: 306, endPoint x: 584, endPoint y: 420, distance: 159.1
click at [618, 461] on div "1p Tautas paradumos, kultūrā, folklorā izpaužas: etniskā identitāte; ģeogrāfisk…" at bounding box center [833, 391] width 733 height 175
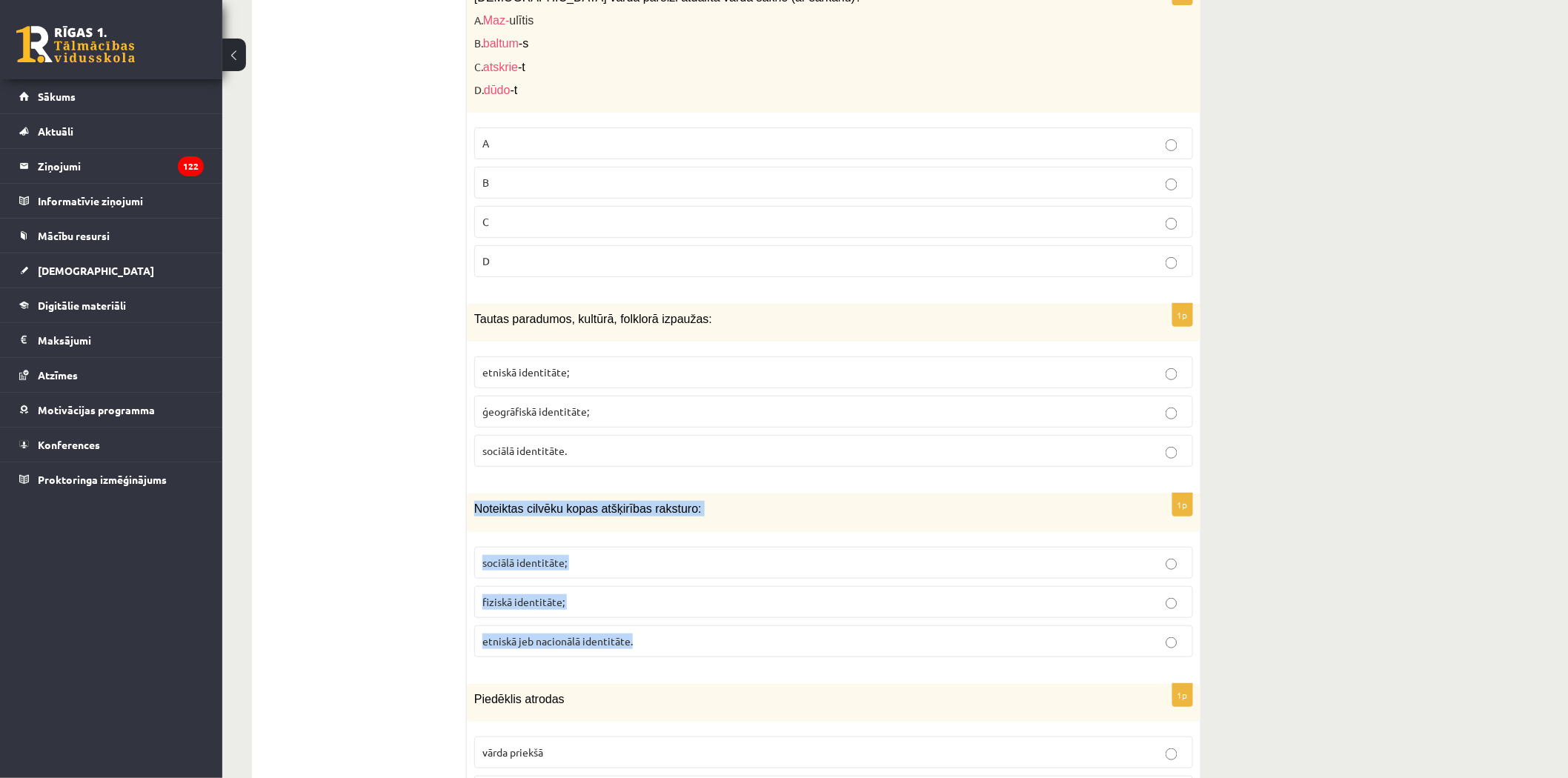
drag, startPoint x: 475, startPoint y: 493, endPoint x: 646, endPoint y: 633, distance: 221.0
click at [646, 633] on div "1p Noteiktas cilvēku kopas atšķirības raksturo: sociālā identitāte; fiziskā ide…" at bounding box center [833, 580] width 733 height 175
click at [521, 365] on span "etniskā identitāte;" at bounding box center [526, 372] width 87 height 13
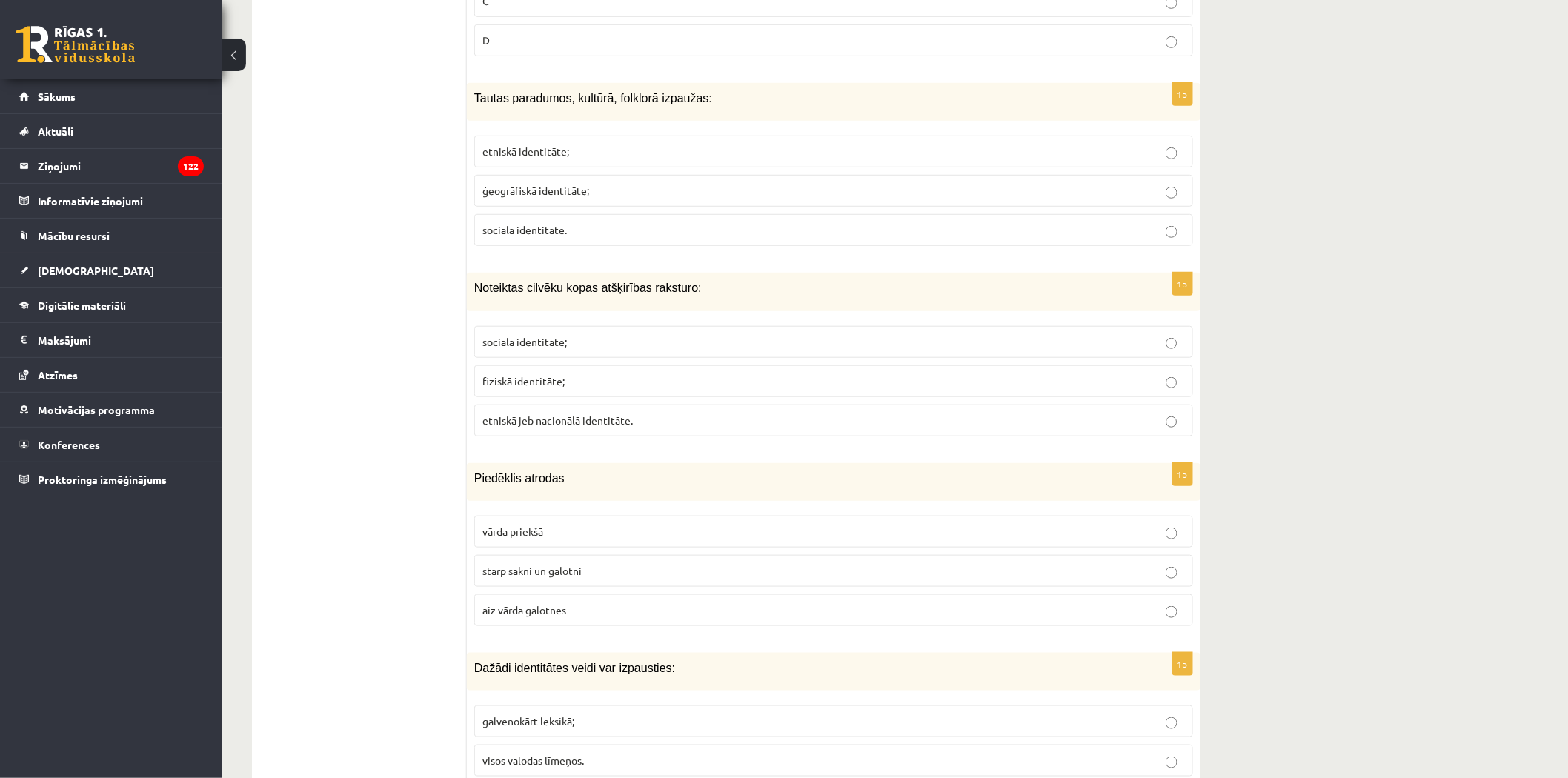
scroll to position [2715, 0]
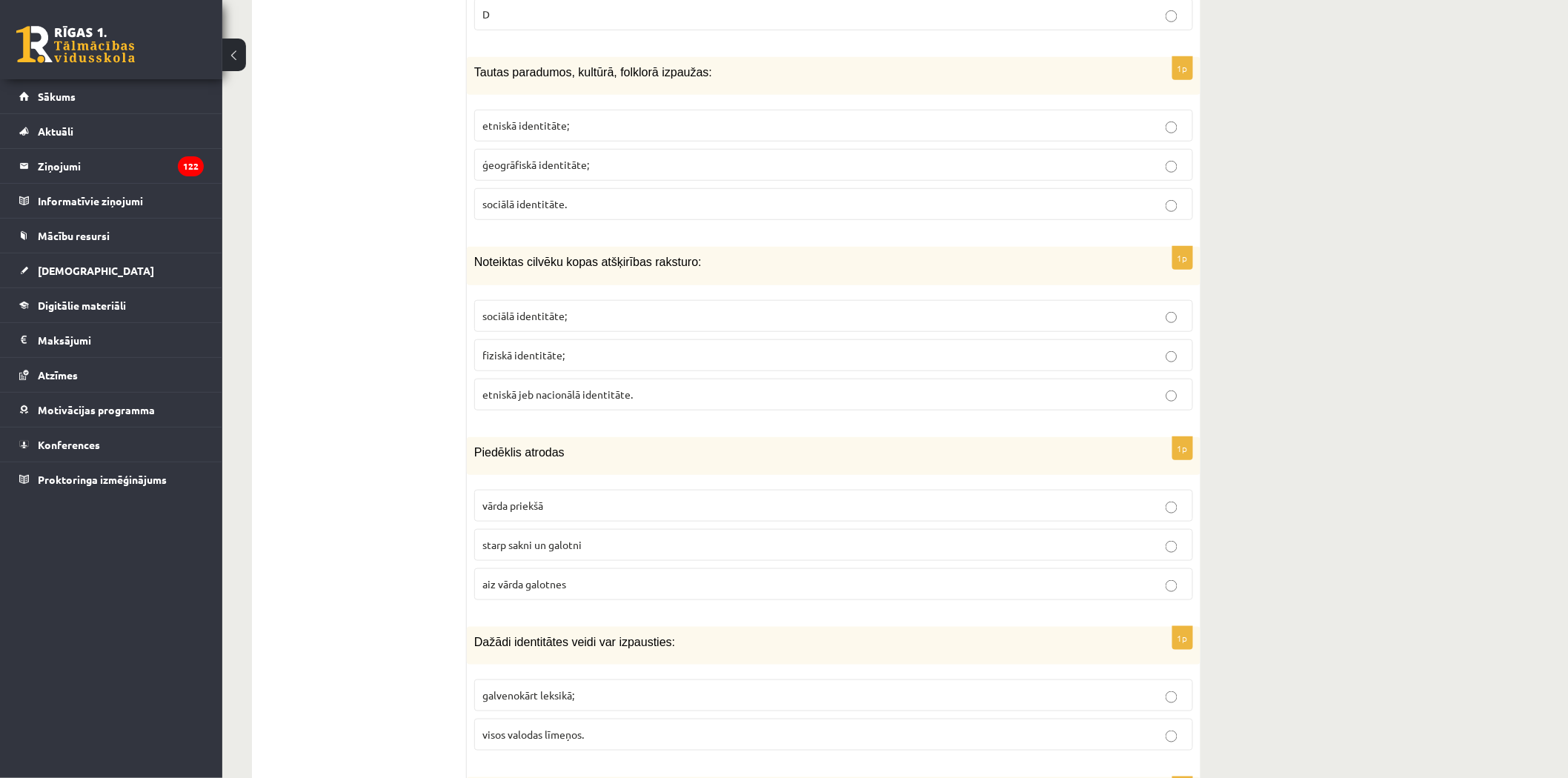
click at [534, 339] on label "fiziskā identitāte;" at bounding box center [834, 355] width 719 height 32
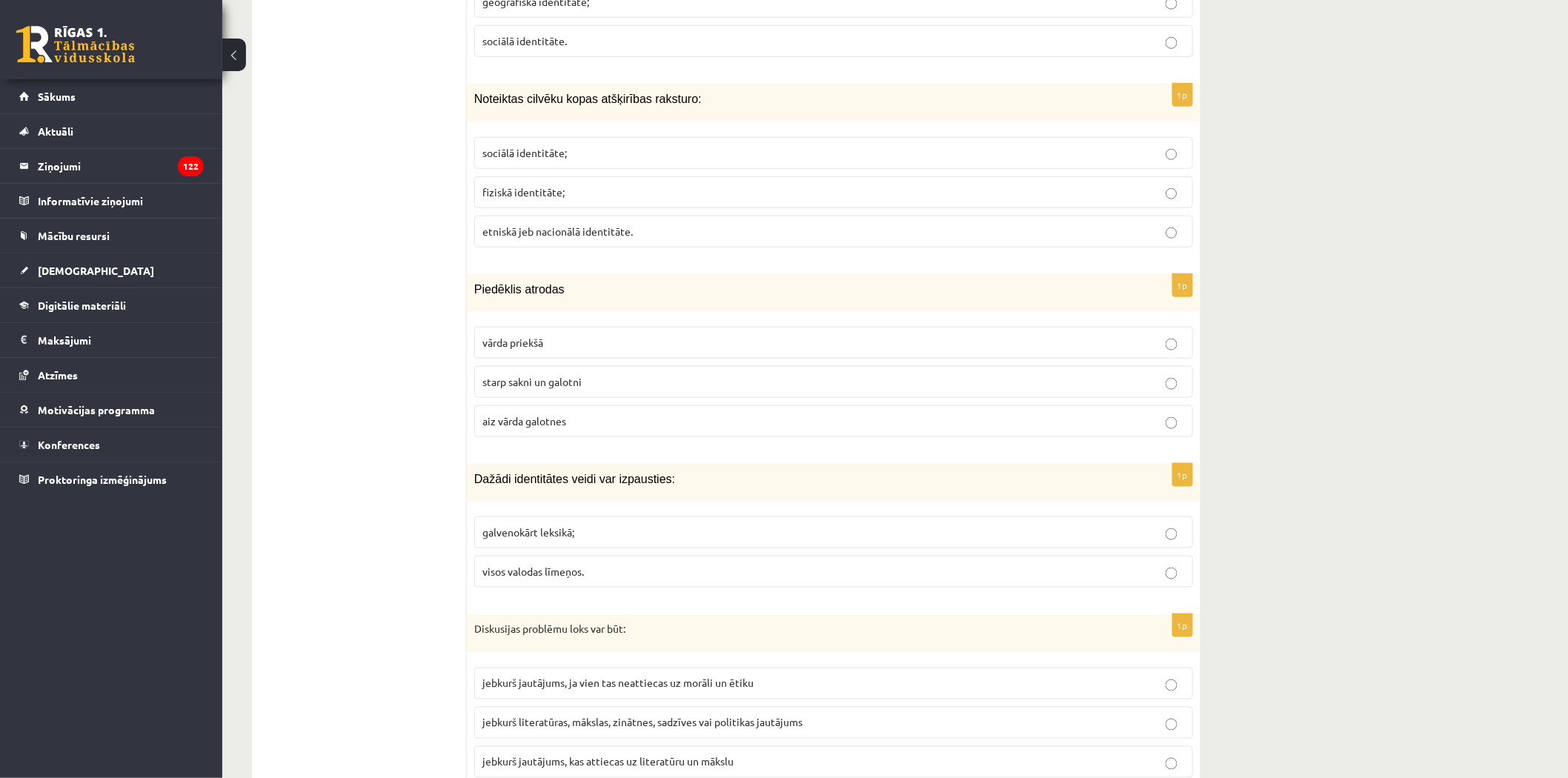
scroll to position [2880, 0]
drag, startPoint x: 472, startPoint y: 278, endPoint x: 595, endPoint y: 425, distance: 191.7
click at [595, 425] on div "1p Piedēklis atrodas vārda priekšā starp sakni un galotni aiz vārda galotnes" at bounding box center [833, 360] width 733 height 175
click at [539, 373] on span "starp sakni un galotni" at bounding box center [532, 380] width 100 height 13
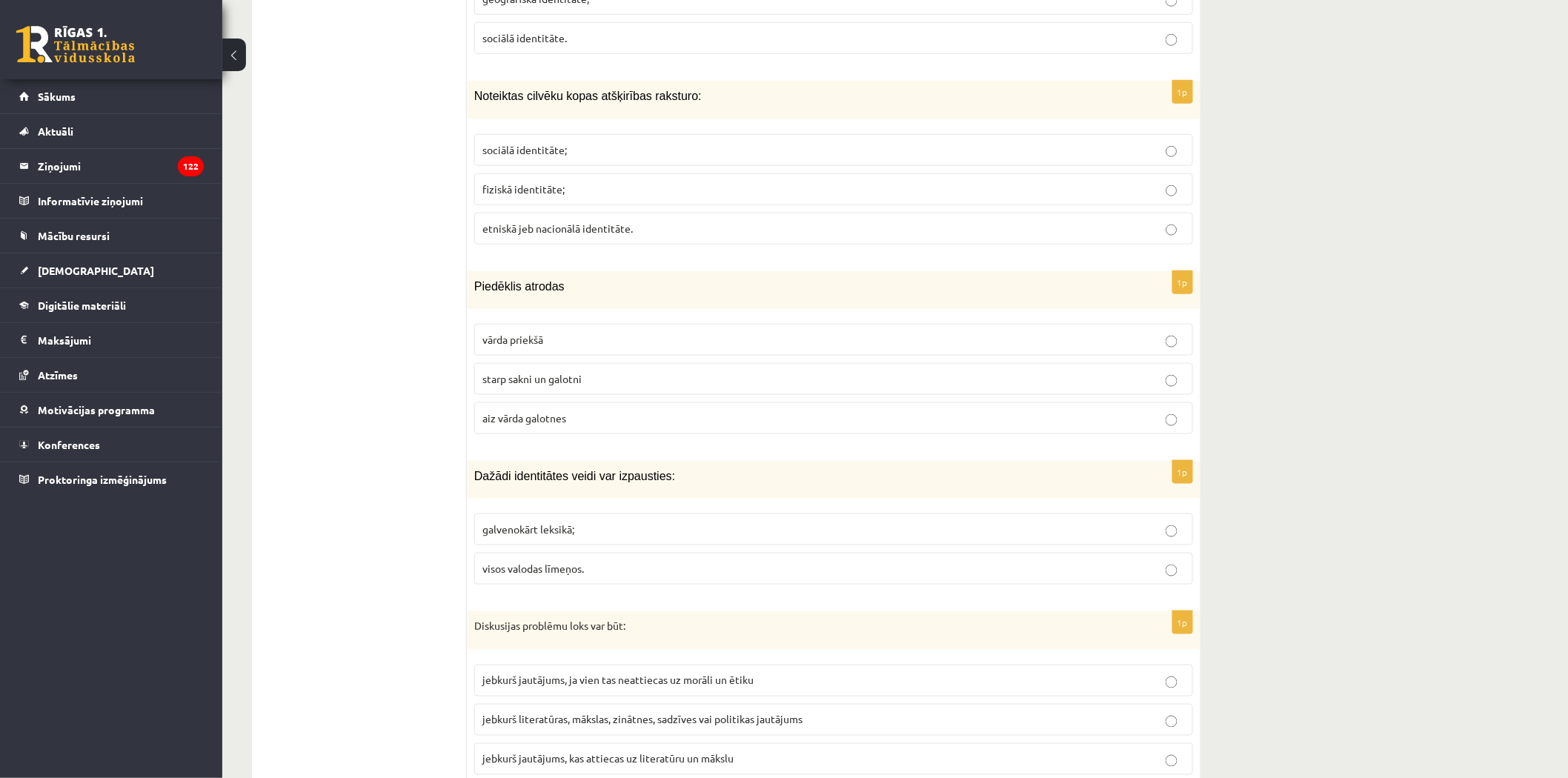
scroll to position [2963, 0]
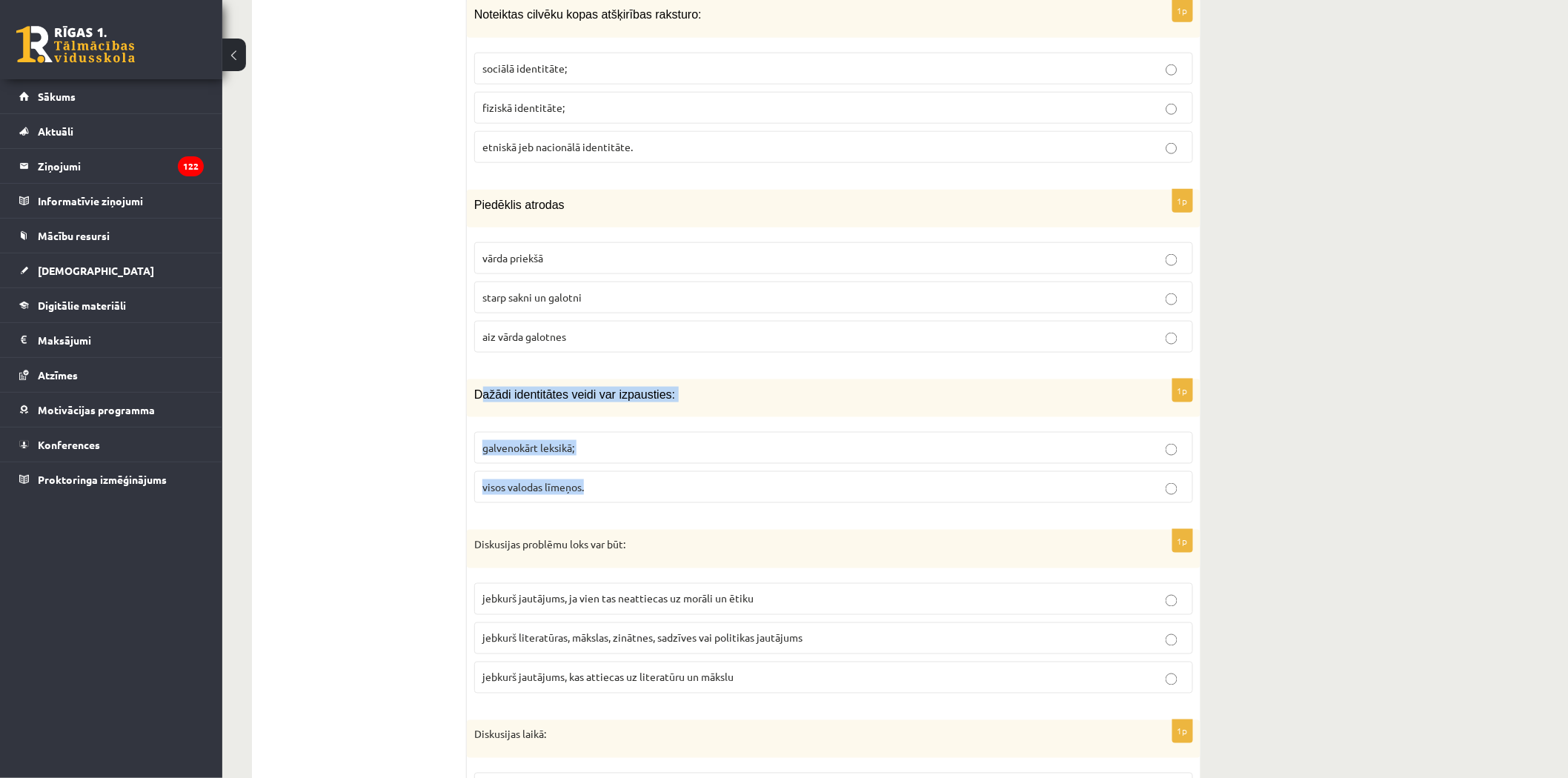
drag, startPoint x: 487, startPoint y: 382, endPoint x: 464, endPoint y: 392, distance: 25.1
click at [671, 489] on div "1p Dažādi identitātes veidi var izpausties: galvenokārt leksikā; visos valodas …" at bounding box center [833, 447] width 733 height 135
drag, startPoint x: 469, startPoint y: 387, endPoint x: 569, endPoint y: 467, distance: 128.1
click at [593, 485] on div "1p Dažādi identitātes veidi var izpausties: galvenokārt leksikā; visos valodas …" at bounding box center [833, 447] width 733 height 135
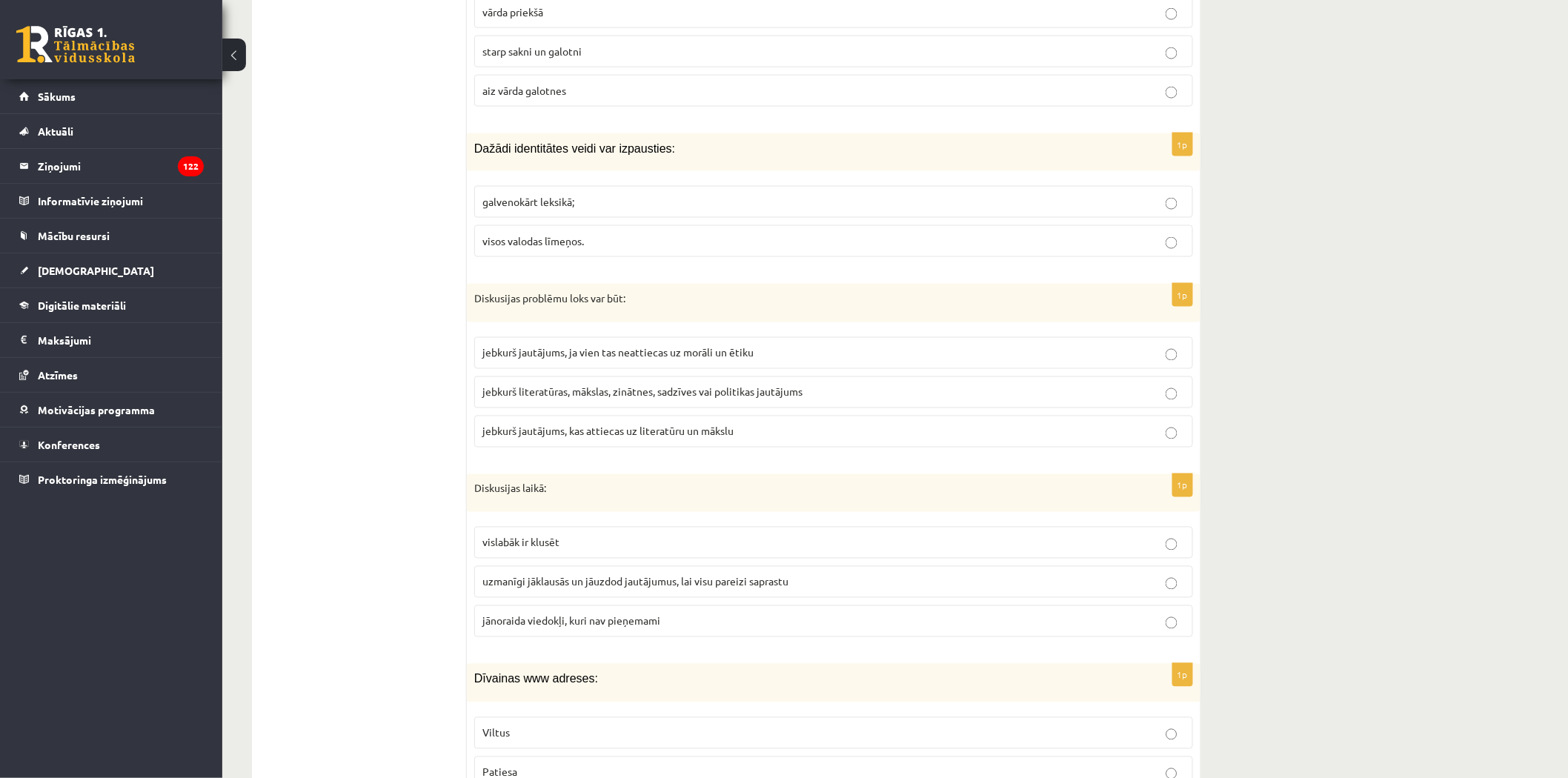
scroll to position [3209, 0]
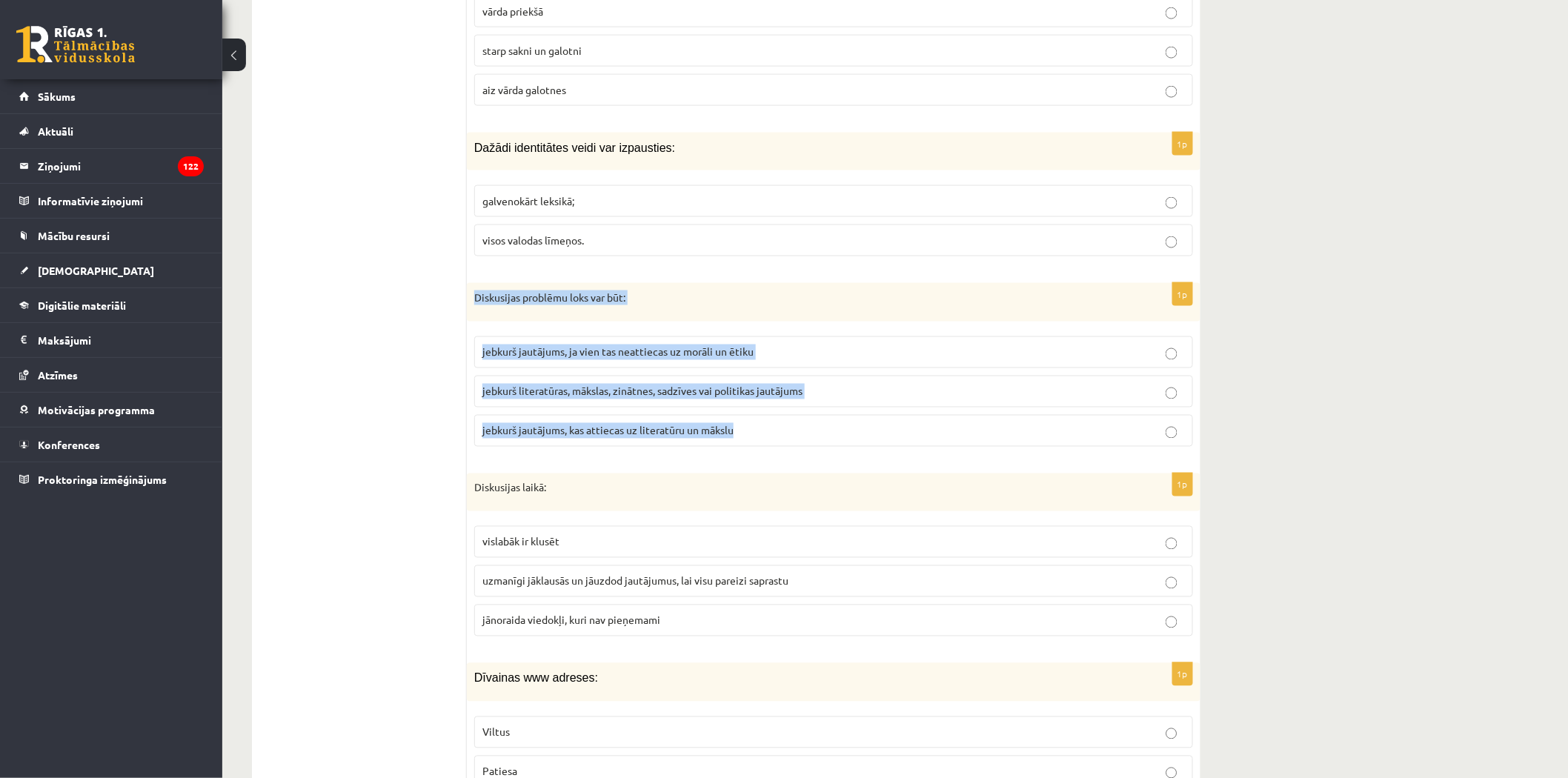
drag, startPoint x: 475, startPoint y: 289, endPoint x: 756, endPoint y: 428, distance: 313.5
click at [756, 428] on div "1p Diskusijas problēmu loks var būt: jebkurš jautājums, ja vien tas neattiecas …" at bounding box center [833, 371] width 733 height 176
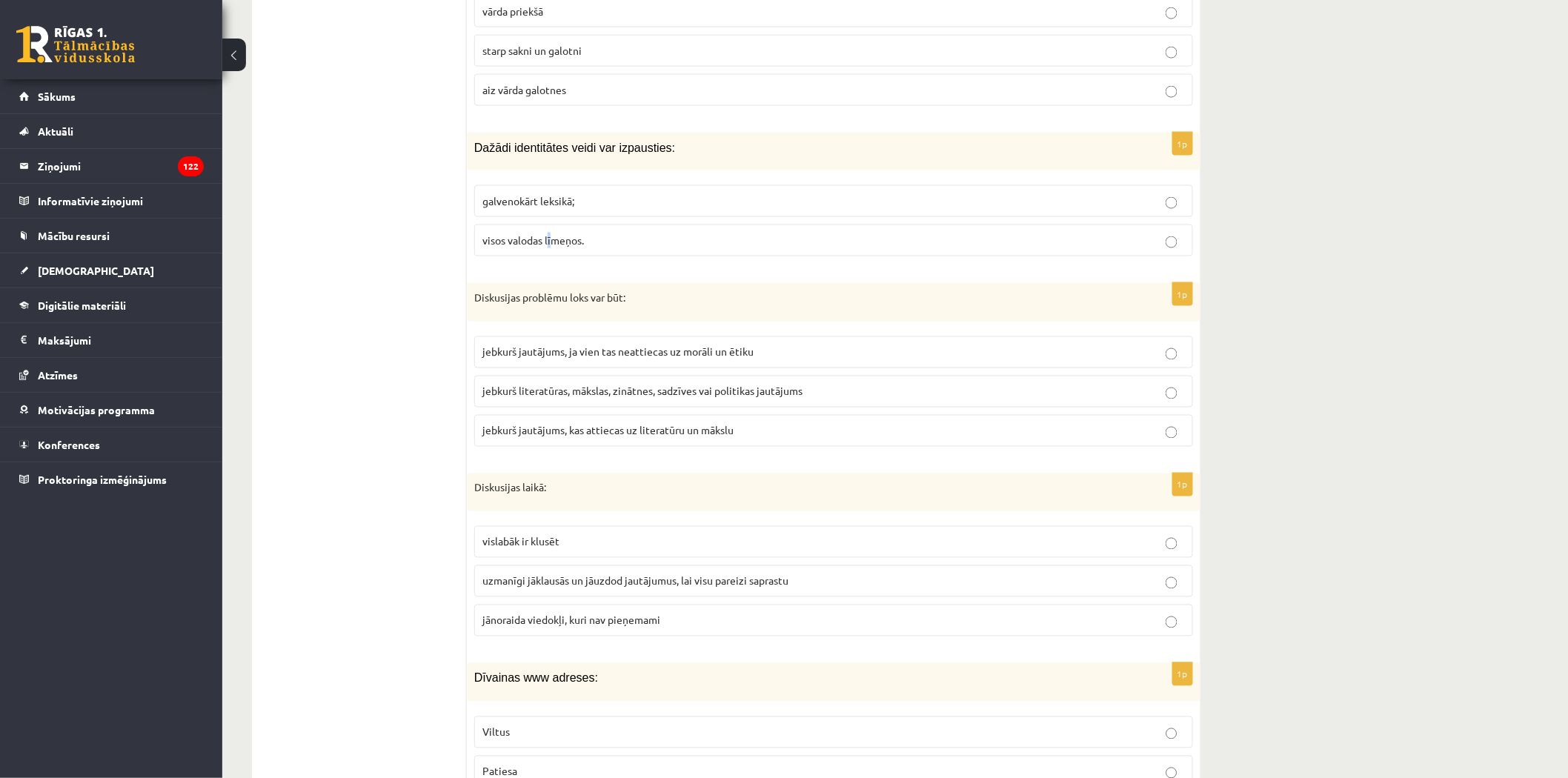
click at [551, 236] on p "visos valodas līmeņos." at bounding box center [834, 240] width 703 height 16
click at [550, 236] on span "visos valodas līmeņos." at bounding box center [533, 240] width 101 height 13
click at [574, 346] on span "jebkurš jautājums, ja vien tas neattiecas uz morāli un ētiku" at bounding box center [618, 352] width 271 height 13
click at [542, 390] on p "jebkurš literatūras, mākslas, zinātnes, sadzīves vai politikas jautājums" at bounding box center [834, 391] width 703 height 16
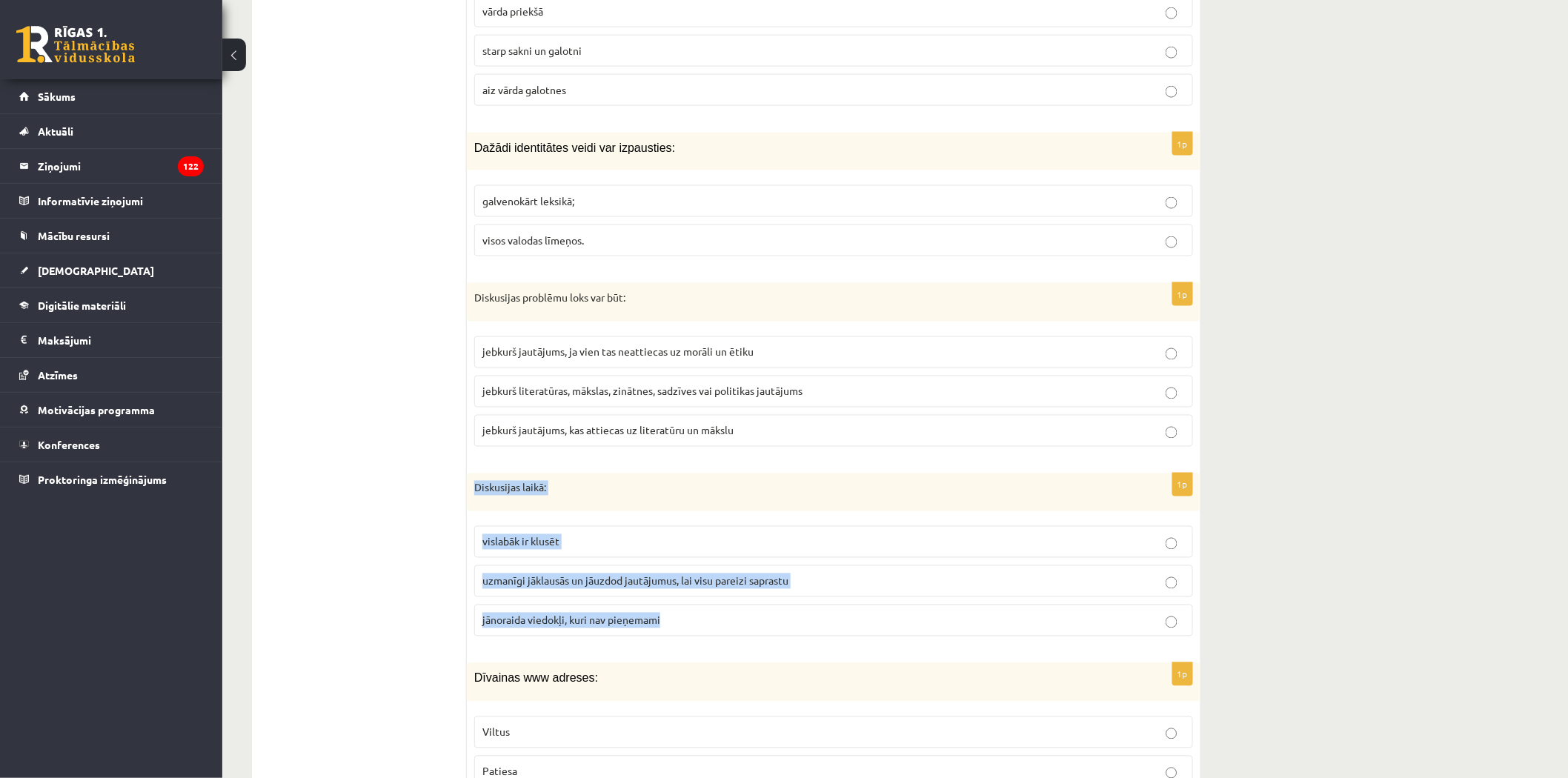
drag, startPoint x: 473, startPoint y: 478, endPoint x: 686, endPoint y: 613, distance: 252.2
click at [686, 613] on div "1p Diskusijas laikā: vislabāk ir klusēt uzmanīgi jāklausās un jāuzdod jautājumu…" at bounding box center [833, 561] width 733 height 176
click at [521, 575] on span "uzmanīgi jāklausās un jāuzdod jautājumus, lai visu pareizi saprastu" at bounding box center [635, 580] width 306 height 13
click at [527, 575] on span "uzmanīgi jāklausās un jāuzdod jautājumus, lai visu pareizi saprastu" at bounding box center [635, 580] width 306 height 13
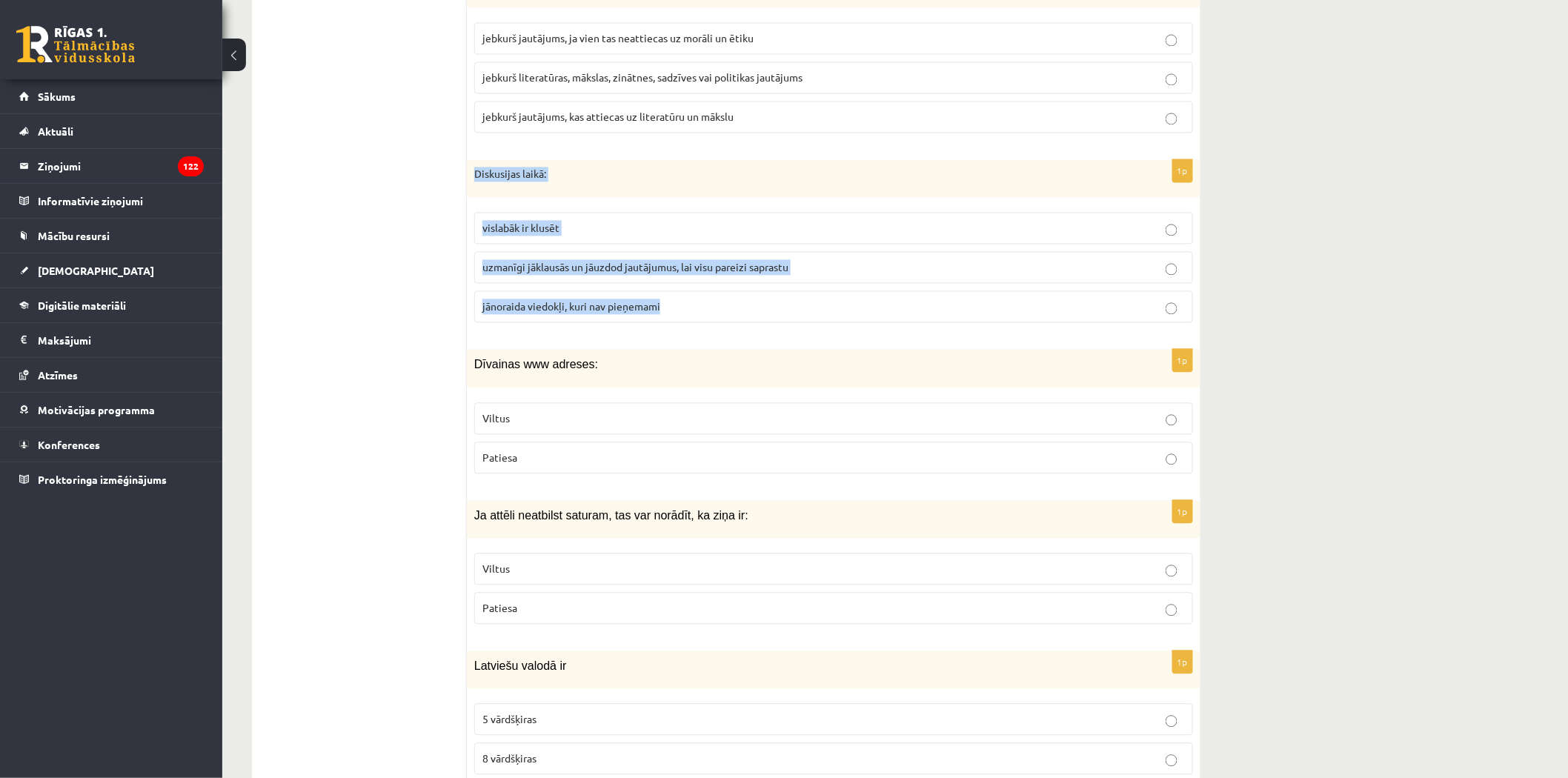
scroll to position [3538, 0]
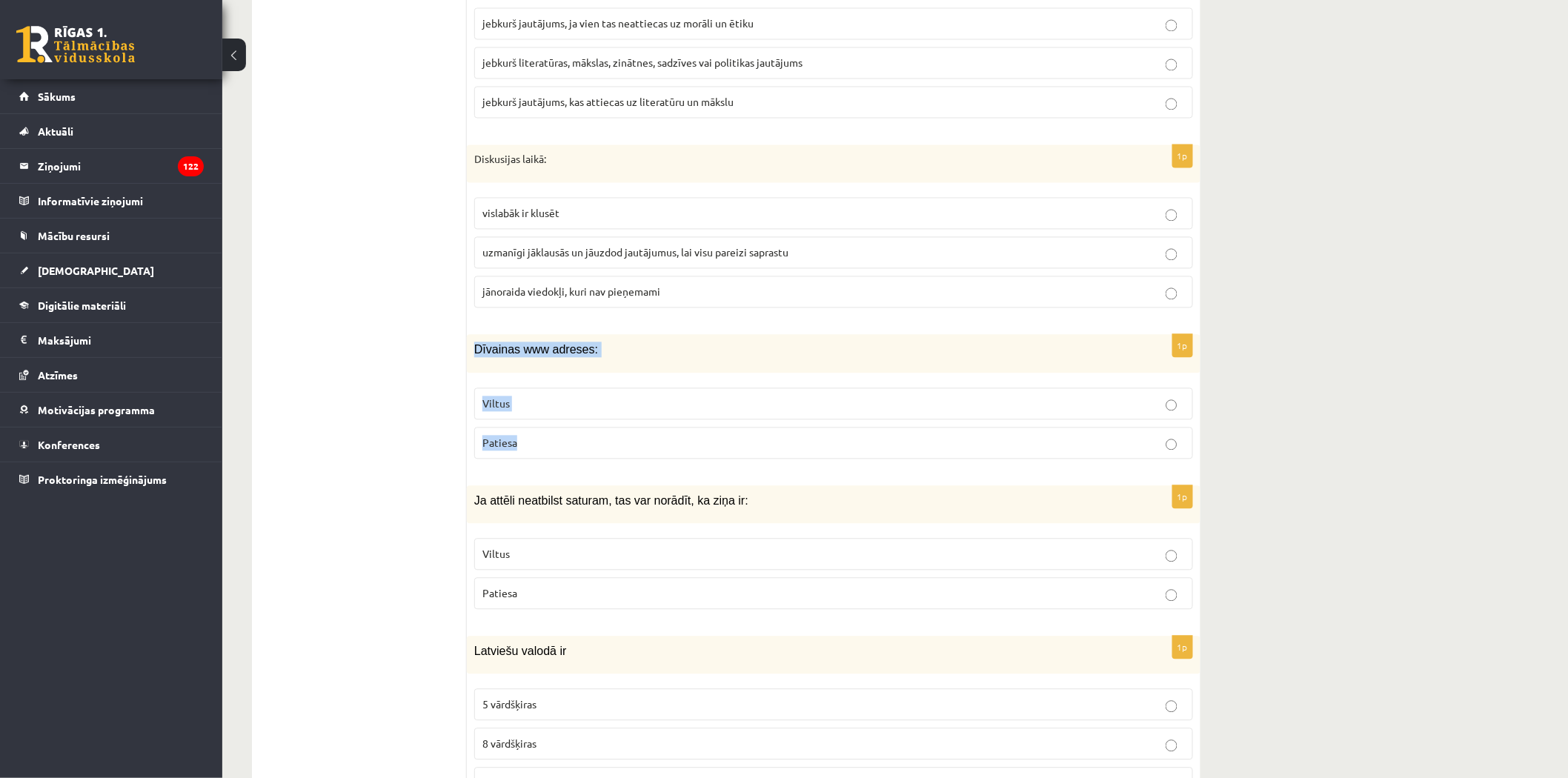
drag, startPoint x: 475, startPoint y: 339, endPoint x: 582, endPoint y: 463, distance: 163.8
click at [582, 463] on div "1p Dīvainas www adreses: Viltus Patiesa" at bounding box center [833, 401] width 733 height 135
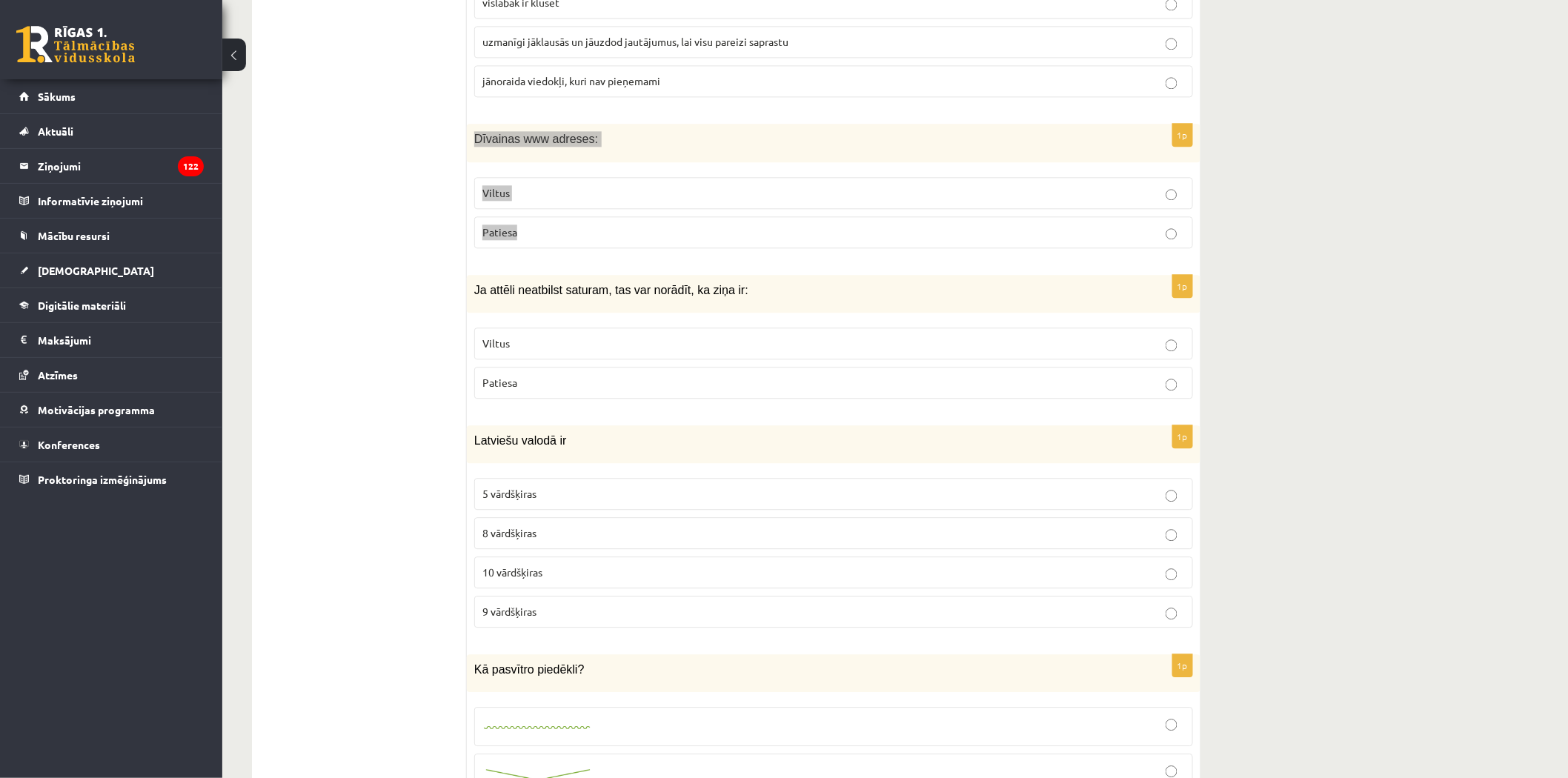
scroll to position [3786, 0]
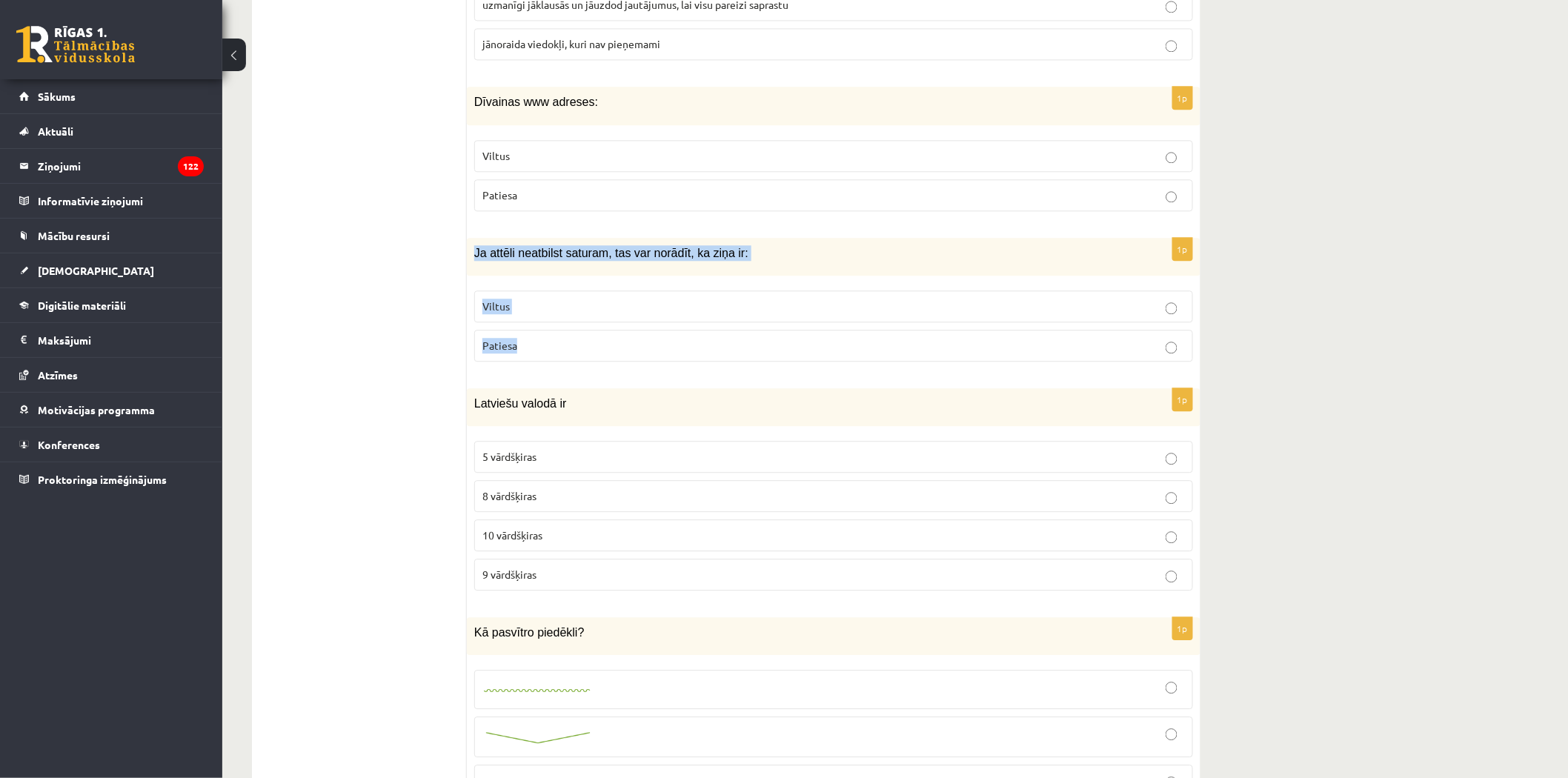
drag, startPoint x: 471, startPoint y: 247, endPoint x: 566, endPoint y: 334, distance: 128.8
click at [569, 334] on div "1p Ja attēli neatbilst saturam, tas var norādīt, ka ziņa ir: Viltus Patiesa" at bounding box center [833, 305] width 733 height 135
click at [495, 307] on p "Viltus" at bounding box center [834, 307] width 703 height 16
click at [527, 190] on p "Patiesa" at bounding box center [834, 195] width 703 height 16
click at [537, 149] on p "Viltus" at bounding box center [834, 156] width 703 height 16
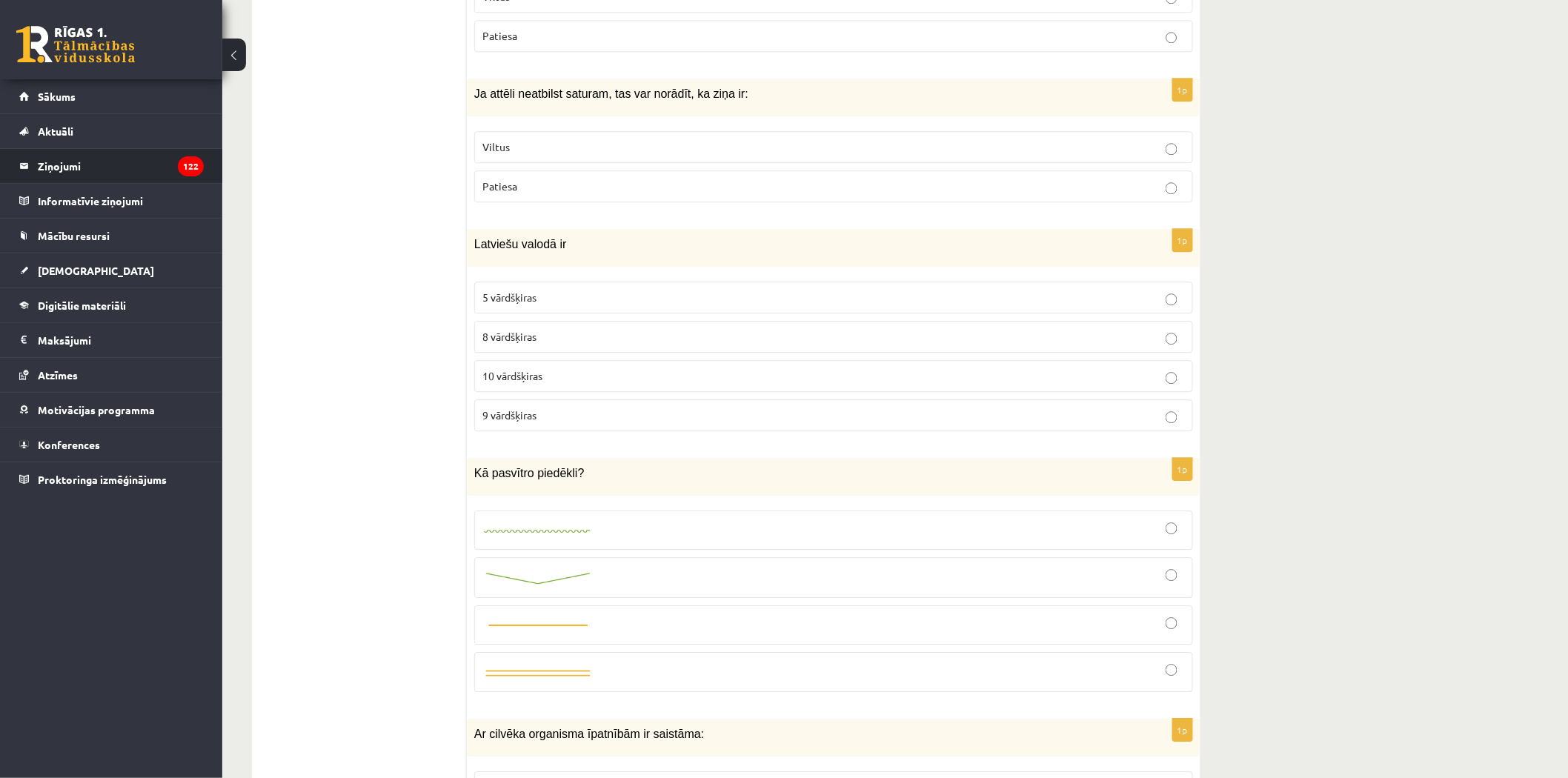
scroll to position [3950, 0]
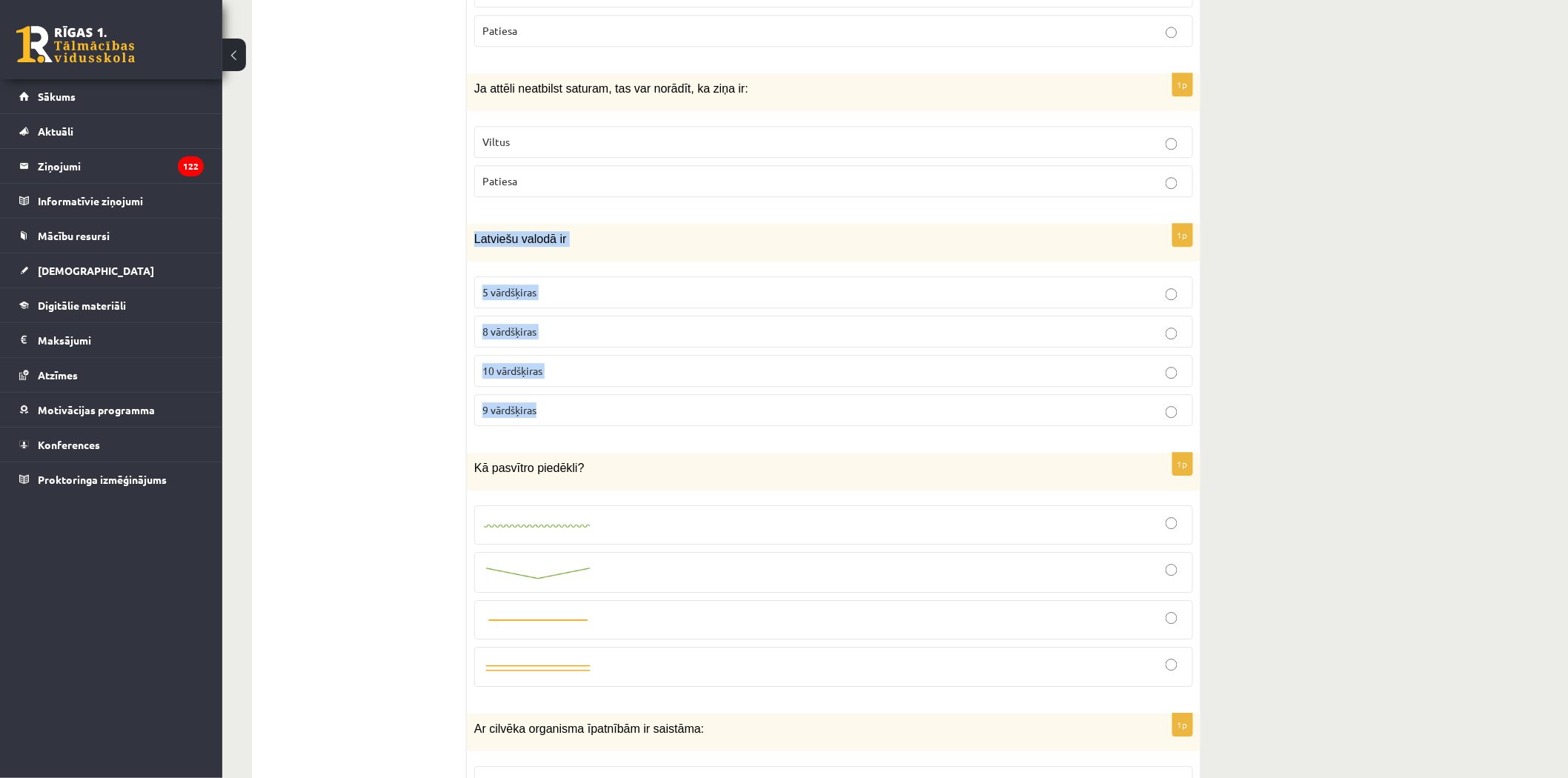
drag, startPoint x: 472, startPoint y: 230, endPoint x: 557, endPoint y: 405, distance: 194.6
click at [557, 405] on div "1p Latviešu valodā ir 5 vārdšķiras 8 vārdšķiras 10 vārdšķiras 9 vārdšķiras" at bounding box center [833, 330] width 733 height 214
click at [513, 366] on span "10 vārdšķiras" at bounding box center [513, 370] width 60 height 13
drag, startPoint x: 473, startPoint y: 463, endPoint x: 589, endPoint y: 468, distance: 116.1
click at [589, 468] on div "Kā pasvītro piedēkli?" at bounding box center [833, 471] width 733 height 38
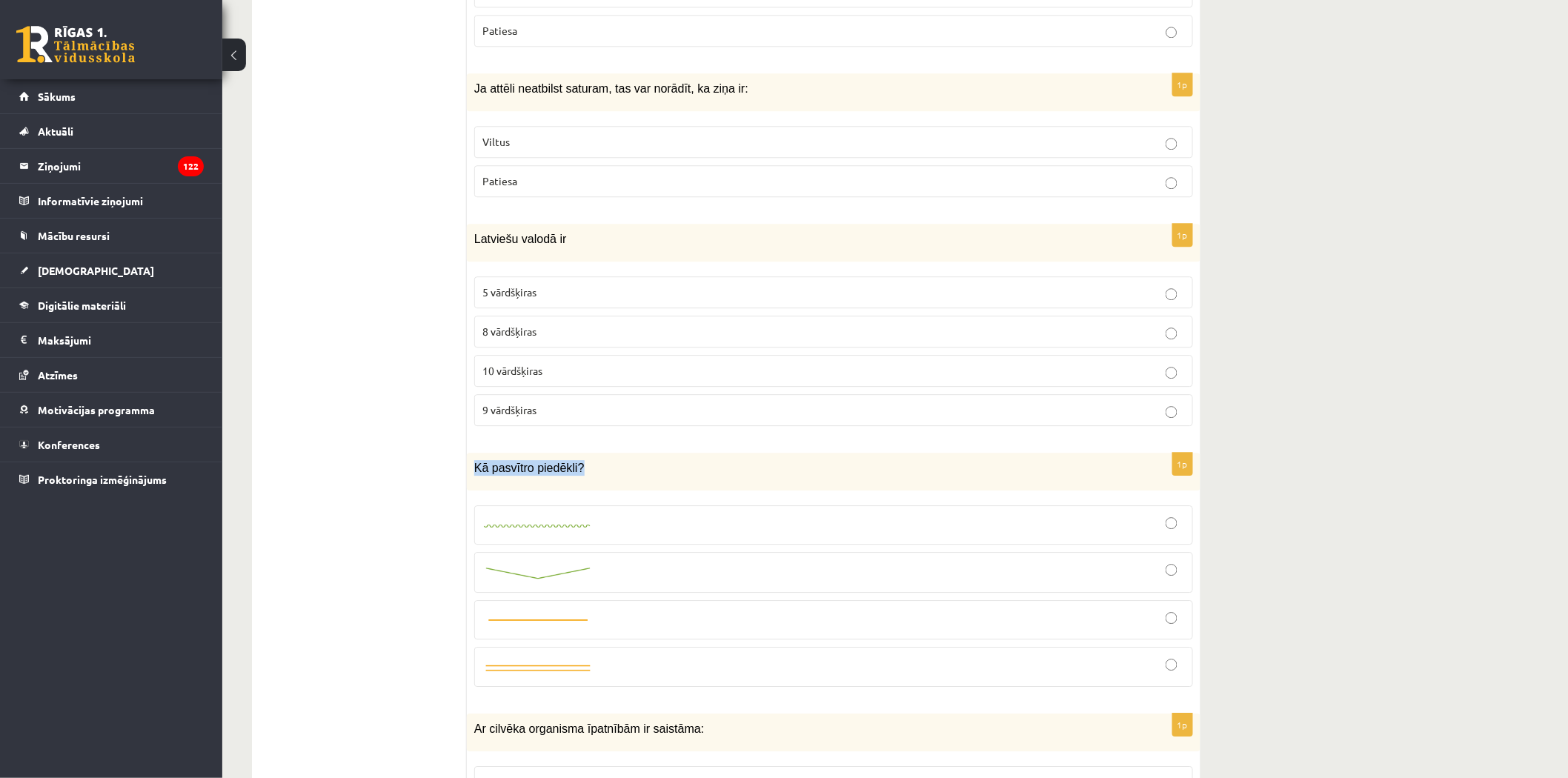
click at [532, 572] on img at bounding box center [538, 573] width 112 height 16
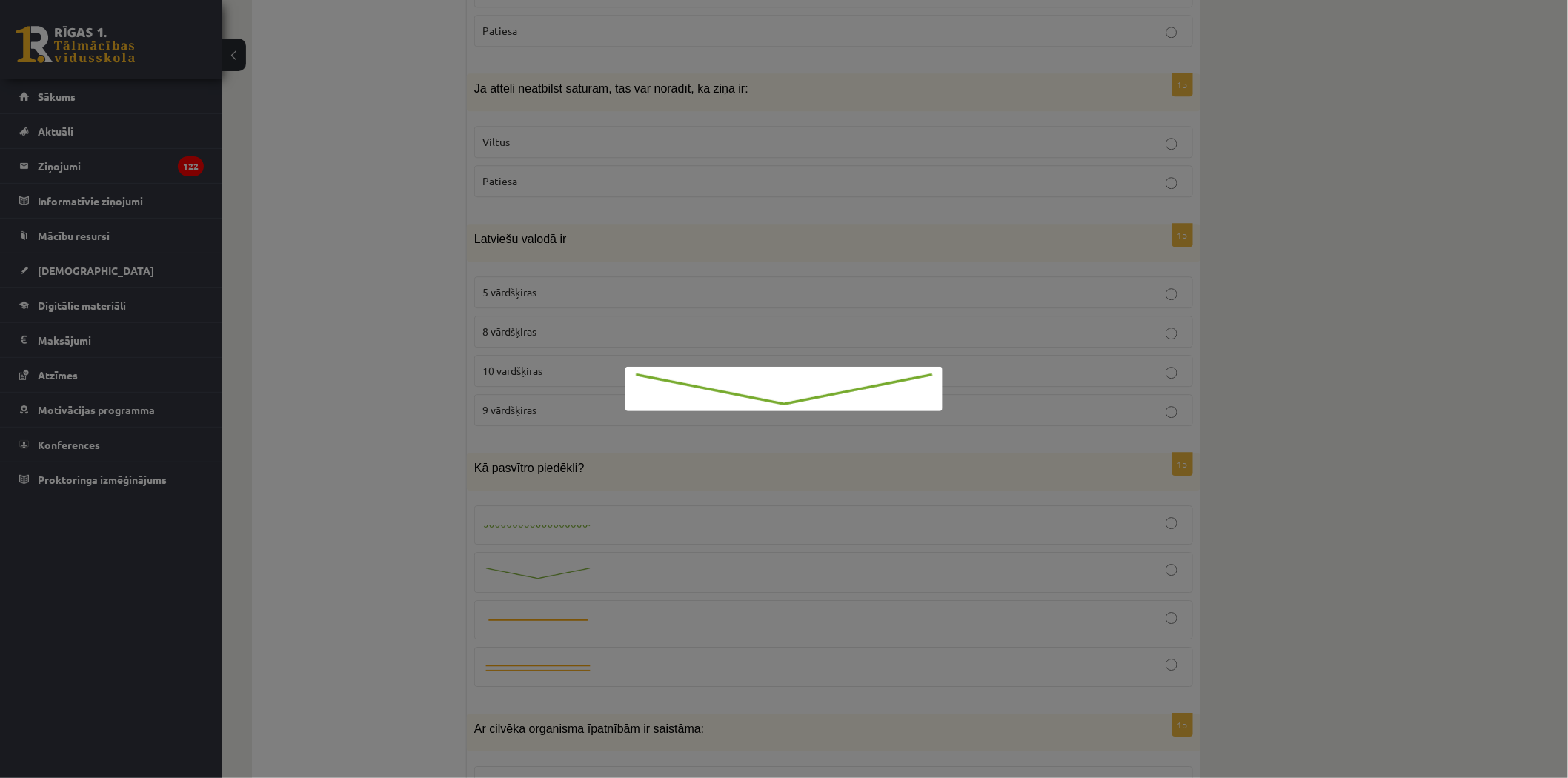
click at [850, 561] on div at bounding box center [784, 389] width 1568 height 778
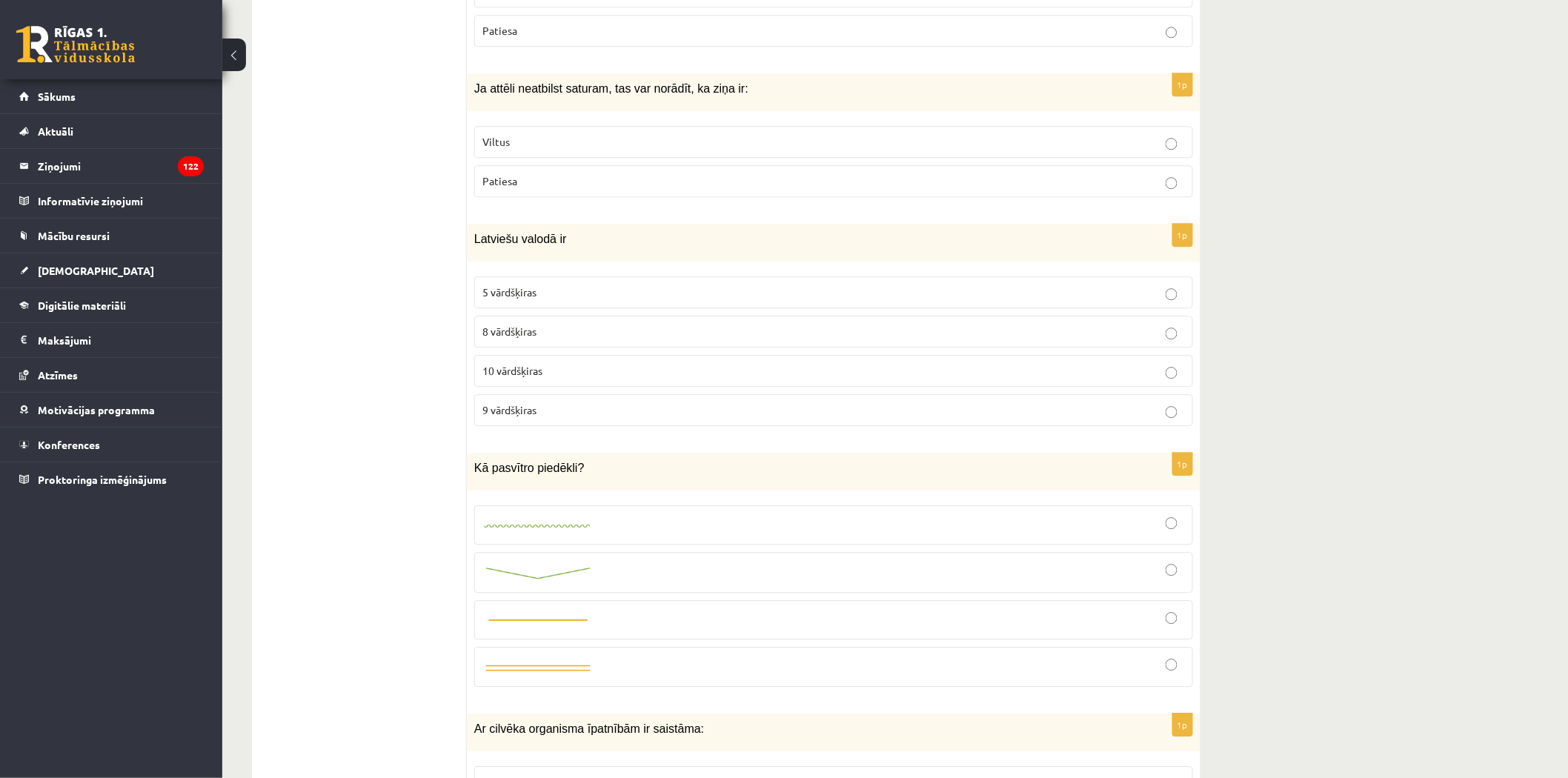
click at [850, 561] on div at bounding box center [834, 572] width 703 height 25
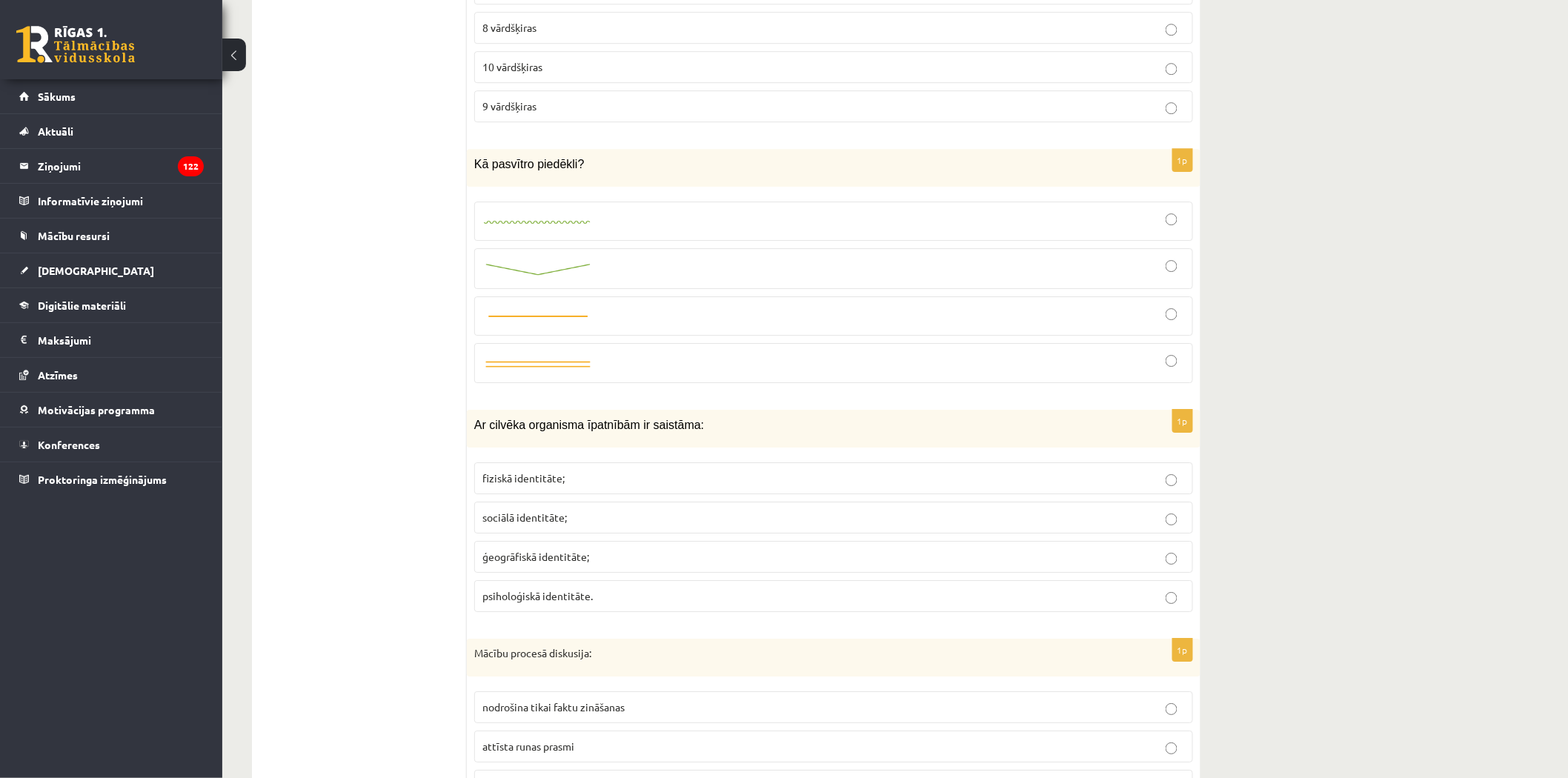
scroll to position [4279, 0]
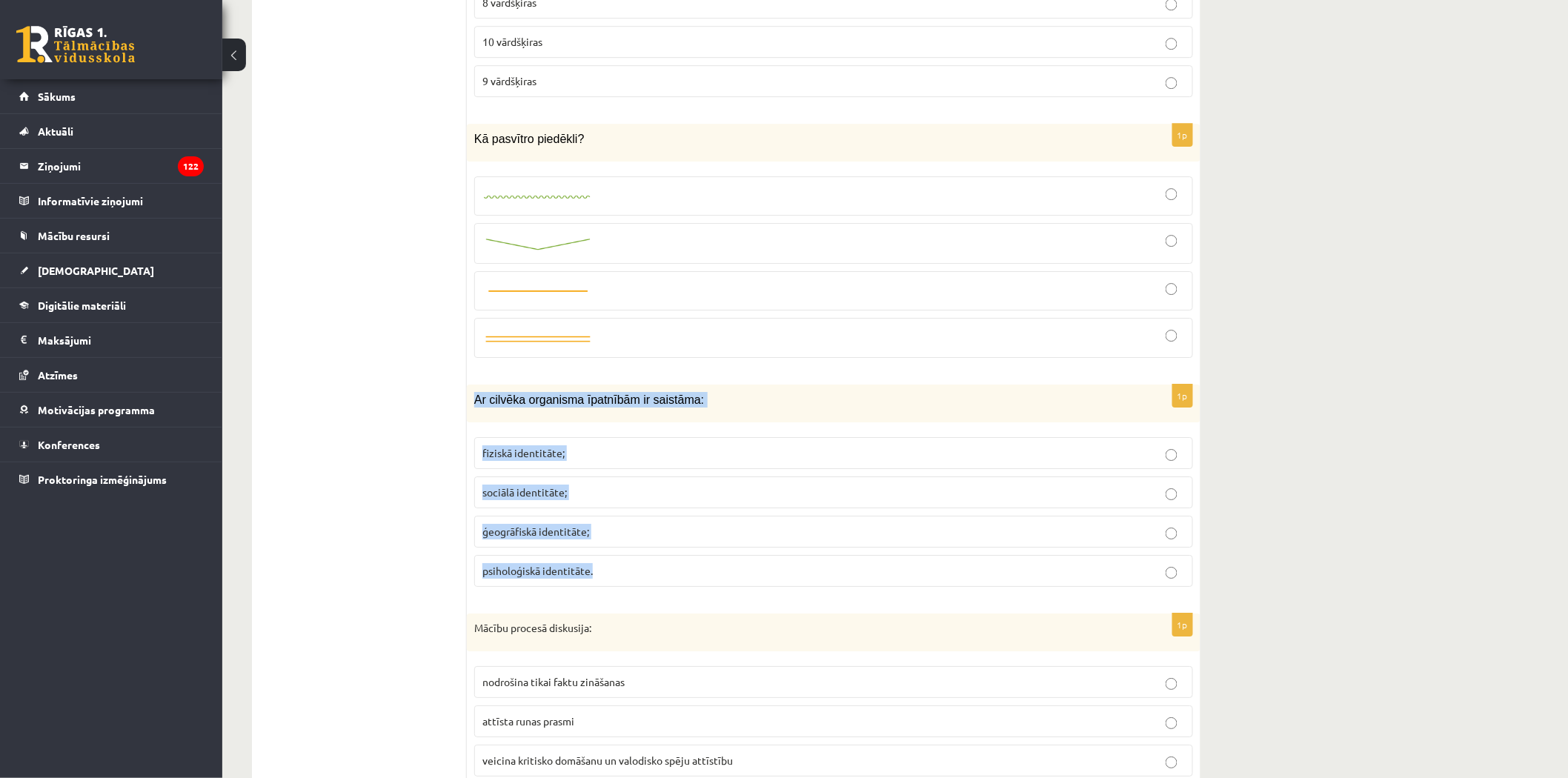
drag, startPoint x: 468, startPoint y: 387, endPoint x: 656, endPoint y: 584, distance: 272.3
click at [656, 584] on div "1p Ar cilvēka organisma īpatnībām ir saistāma: fiziskā identitāte; sociālā iden…" at bounding box center [833, 491] width 733 height 214
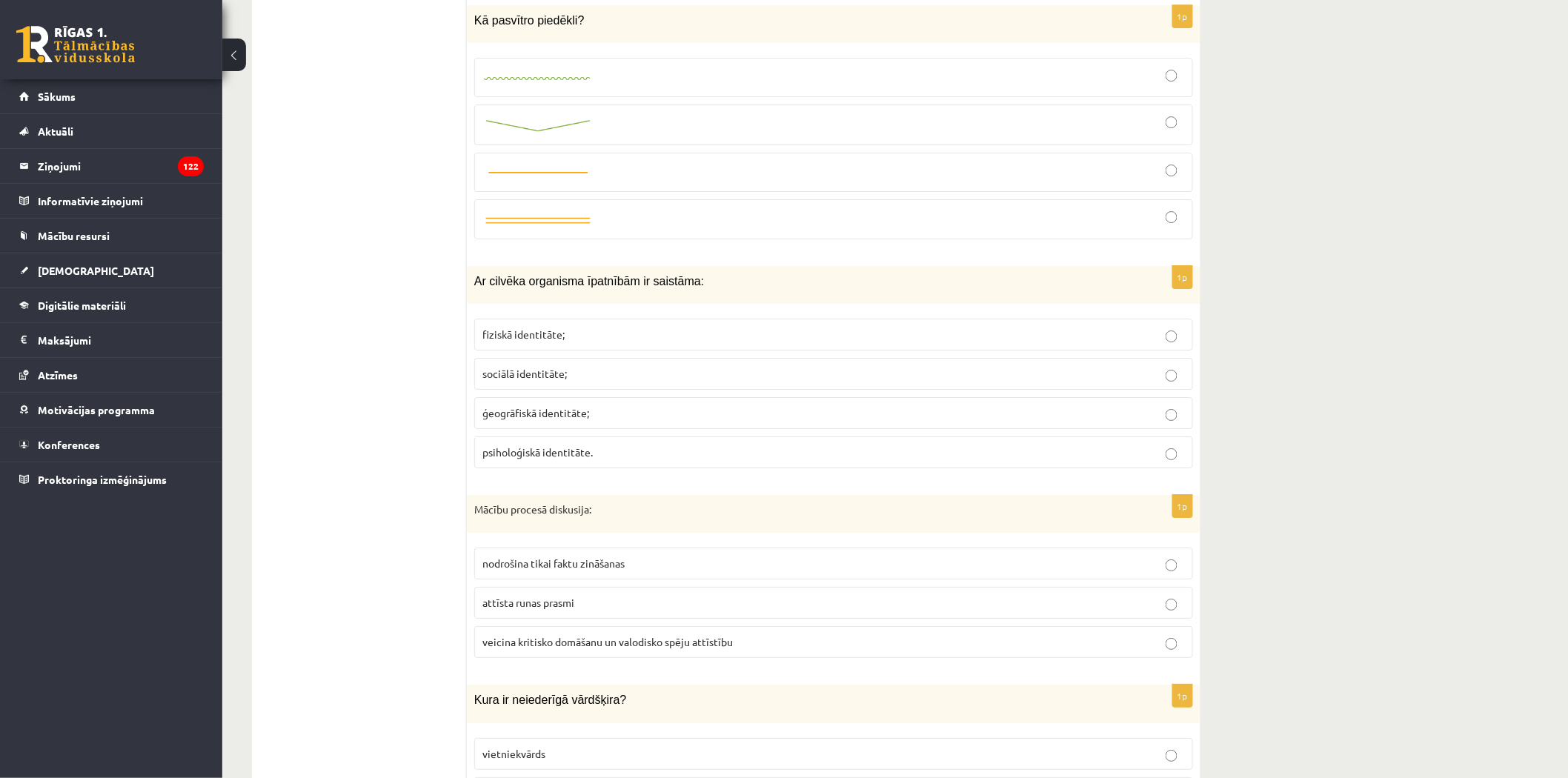
scroll to position [4444, 0]
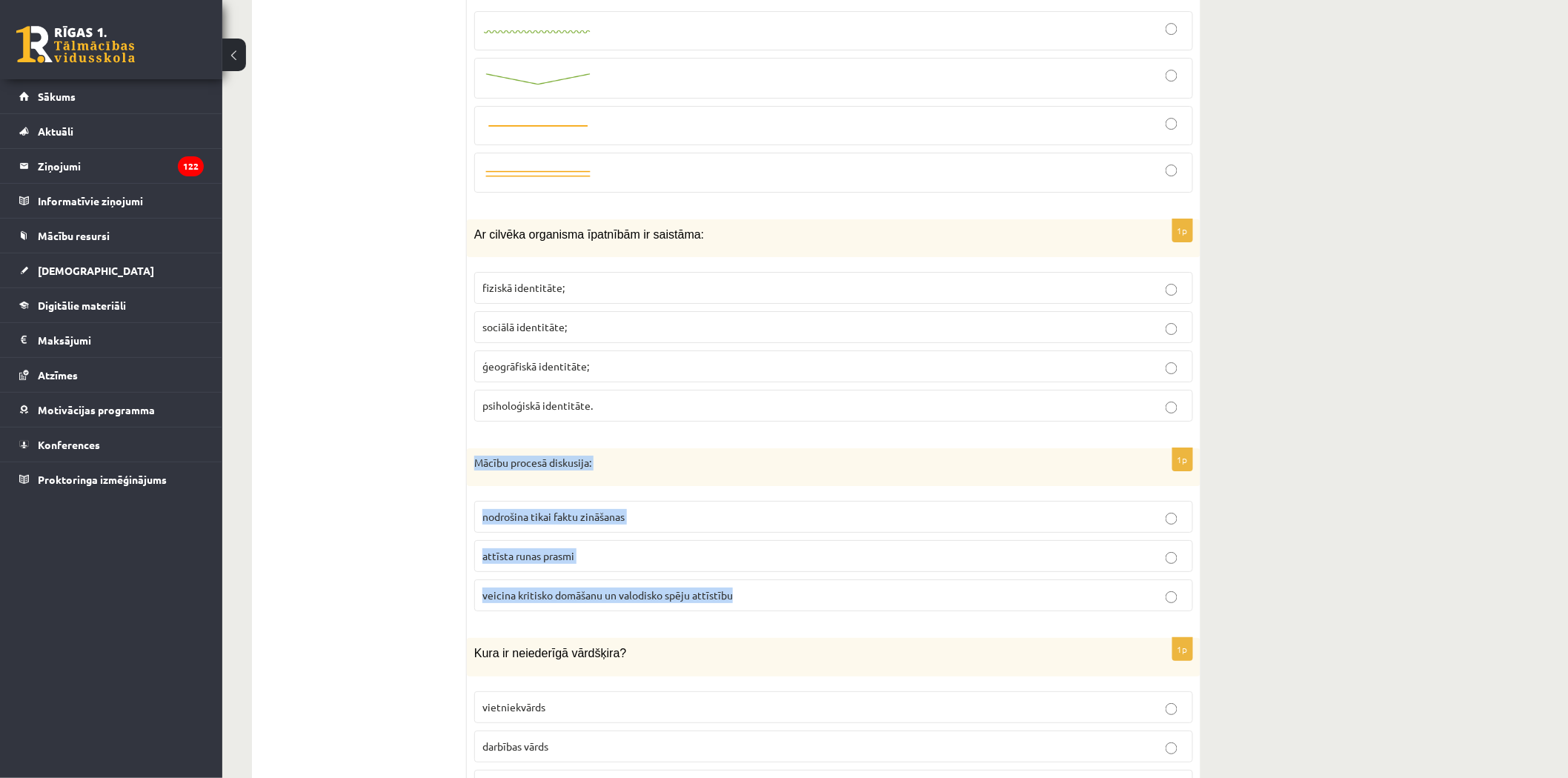
drag, startPoint x: 472, startPoint y: 456, endPoint x: 627, endPoint y: 568, distance: 191.2
click at [737, 591] on div "1p Mācību procesā diskusija: nodrošina tikai faktu zināšanas attīsta runas pras…" at bounding box center [833, 536] width 733 height 176
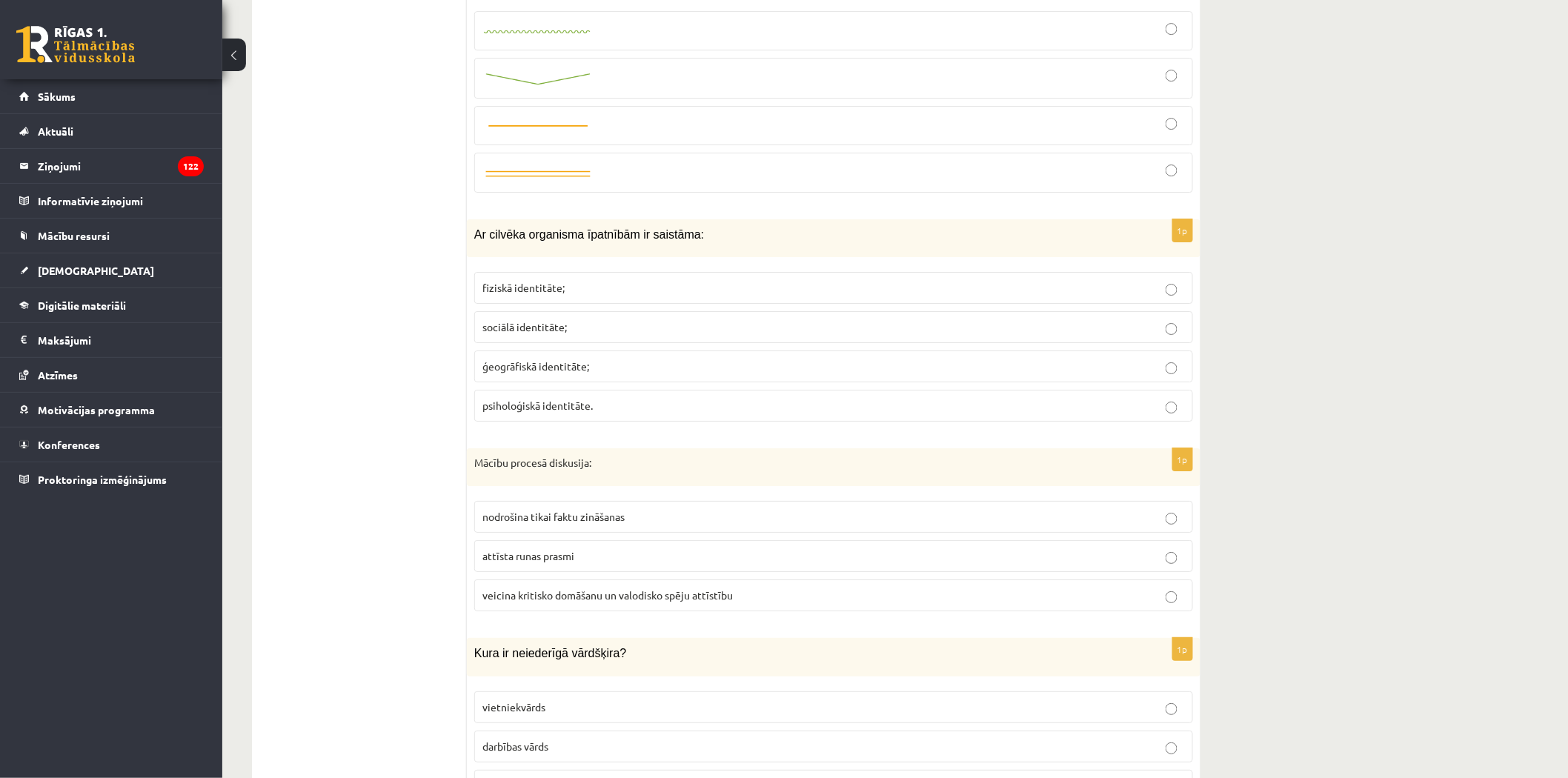
click at [537, 283] on span "fiziskā identitāte;" at bounding box center [524, 287] width 82 height 13
click at [568, 594] on span "veicina kritisko domāšanu un valodisko spēju attīstību" at bounding box center [608, 595] width 251 height 13
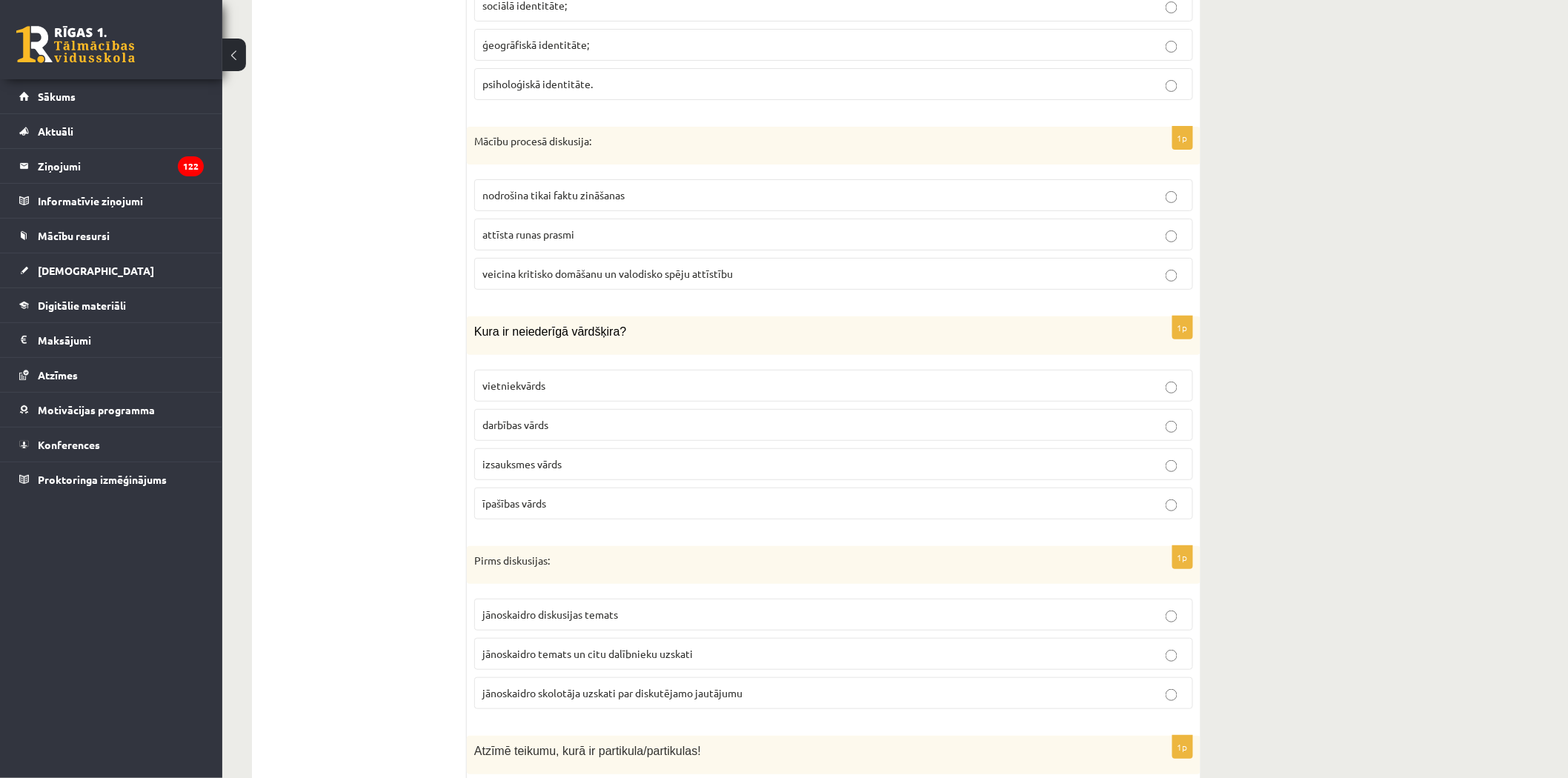
scroll to position [4773, 0]
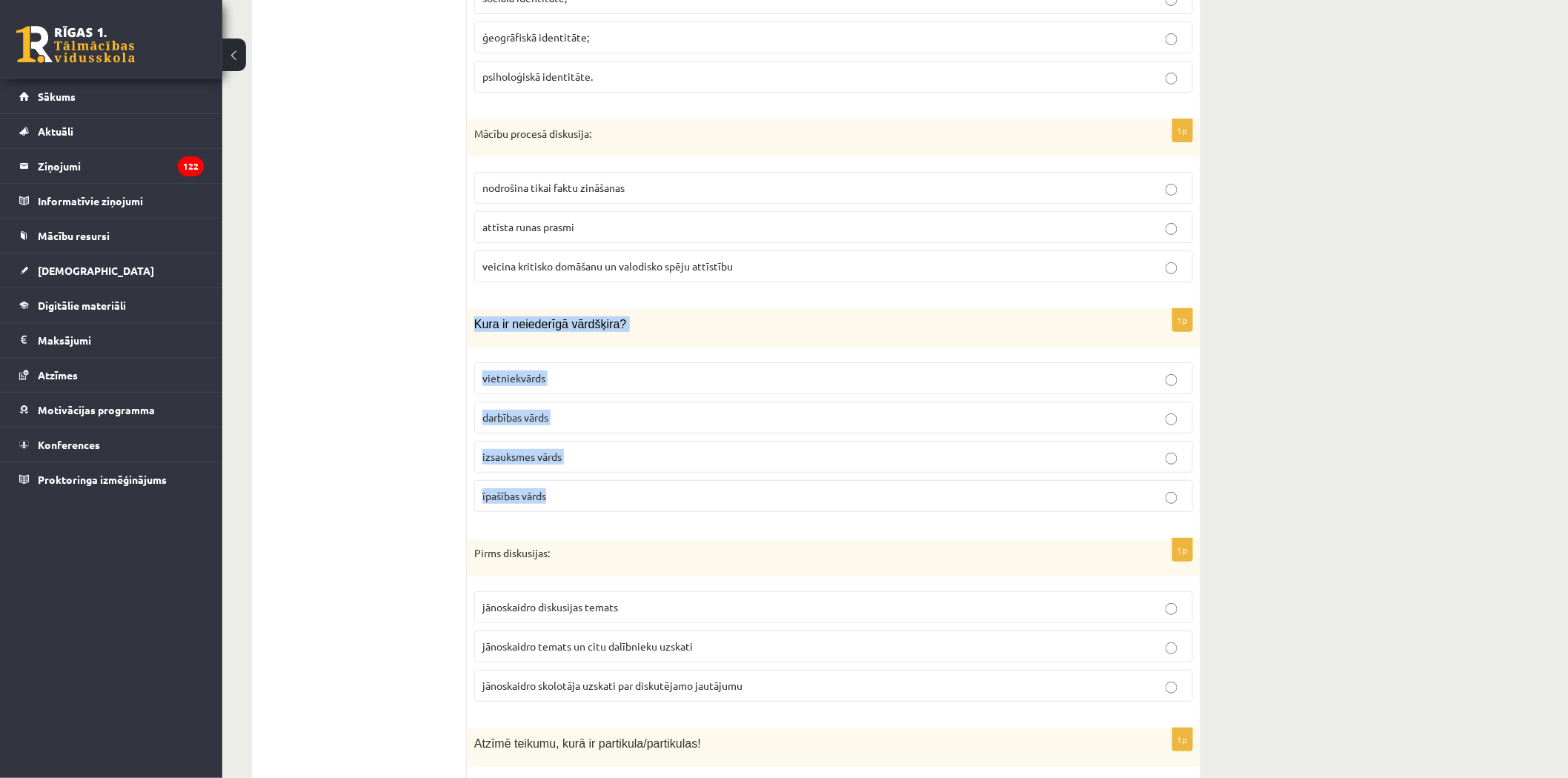
drag, startPoint x: 475, startPoint y: 323, endPoint x: 591, endPoint y: 512, distance: 221.8
click at [599, 516] on div "1p Kura ir neiederīgā vārdšķira? vietniekvārds darbības vārds izsauksmes vārds …" at bounding box center [833, 416] width 733 height 214
click at [517, 374] on span "vietniekvārds" at bounding box center [514, 377] width 63 height 13
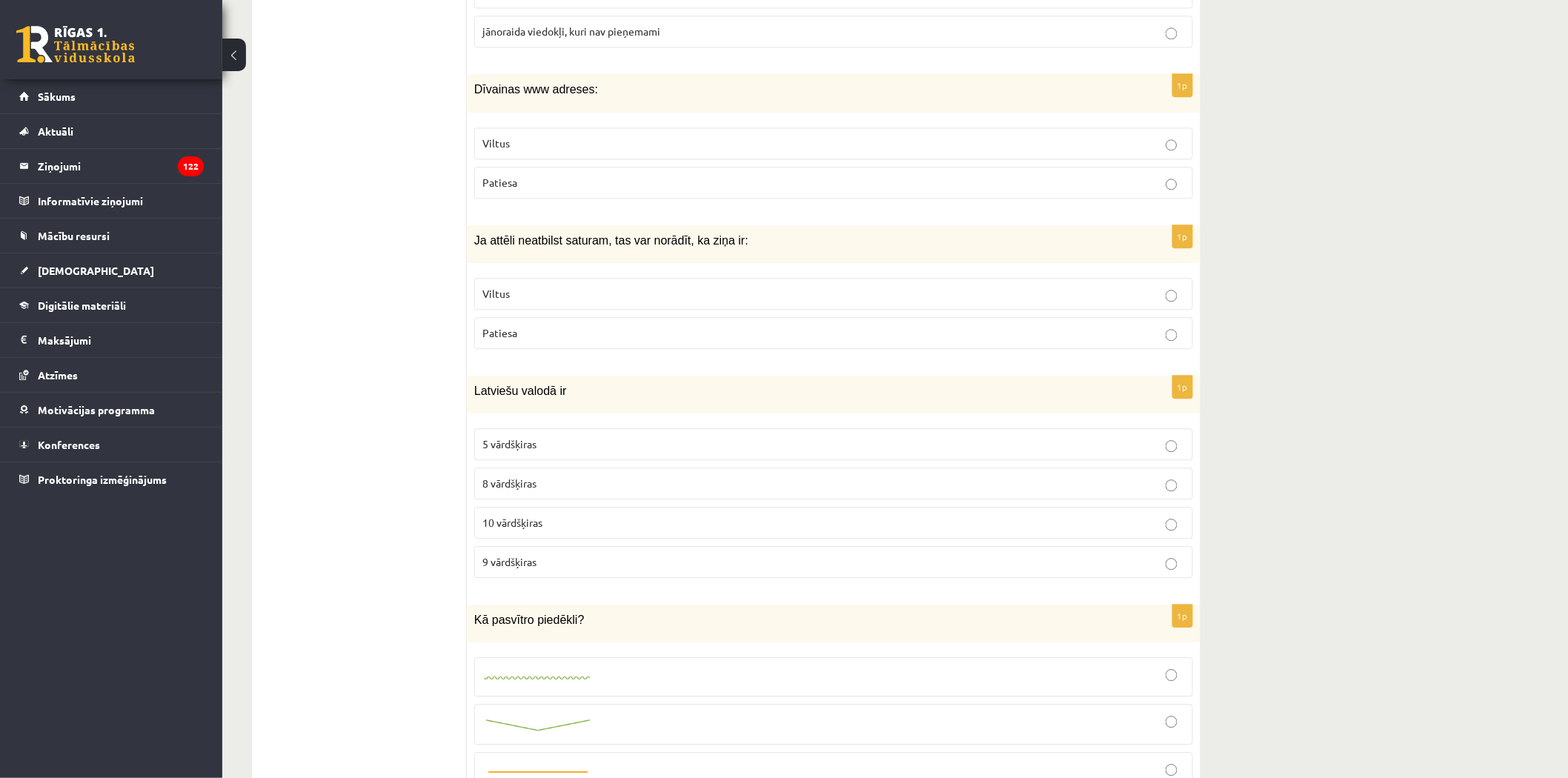
scroll to position [3786, 0]
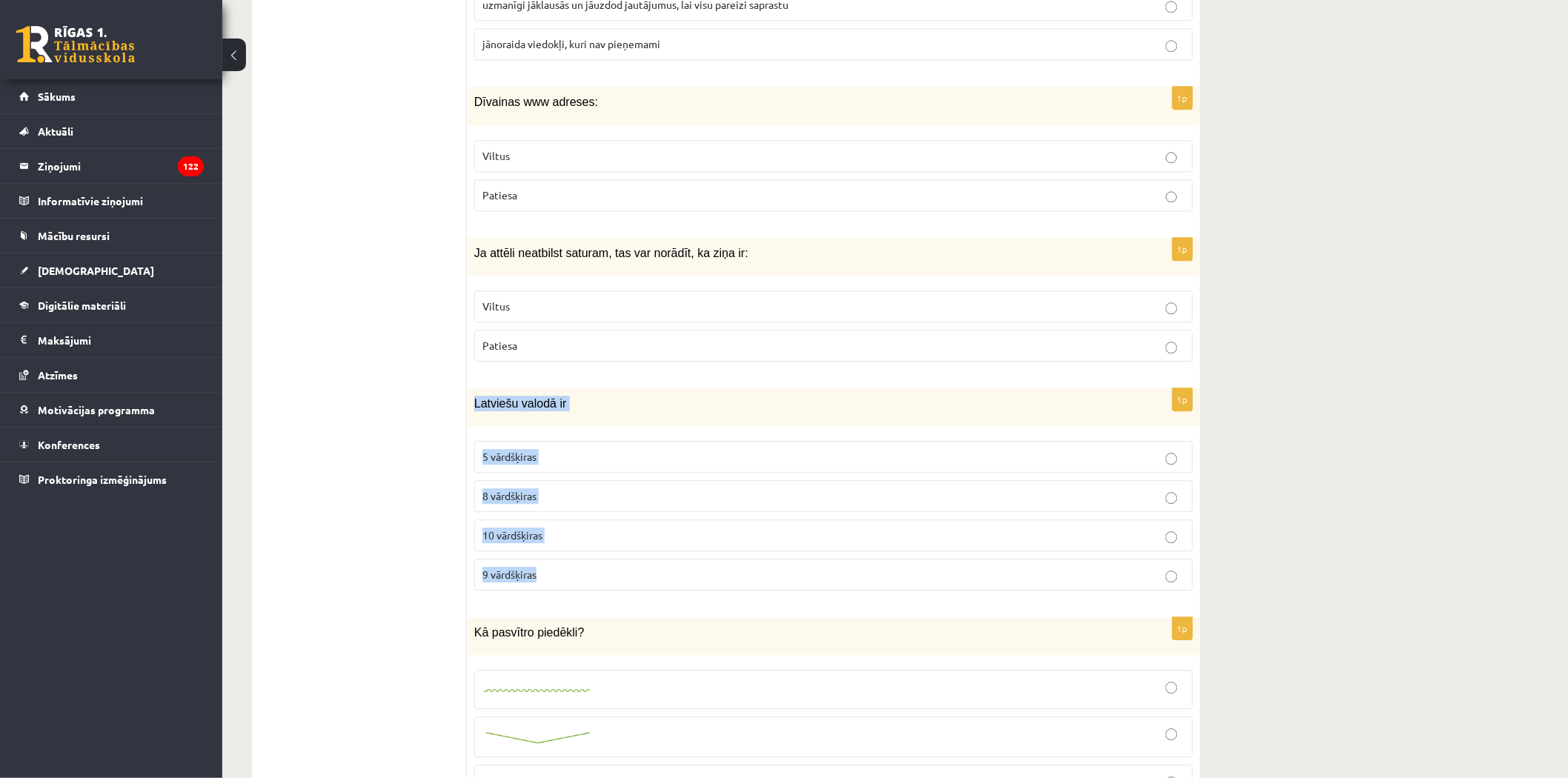
drag, startPoint x: 479, startPoint y: 396, endPoint x: 570, endPoint y: 578, distance: 203.5
click at [570, 578] on div "1p Latviešu valodā ir 5 vārdšķiras 8 vārdšķiras 10 vārdšķiras 9 vārdšķiras" at bounding box center [833, 495] width 733 height 214
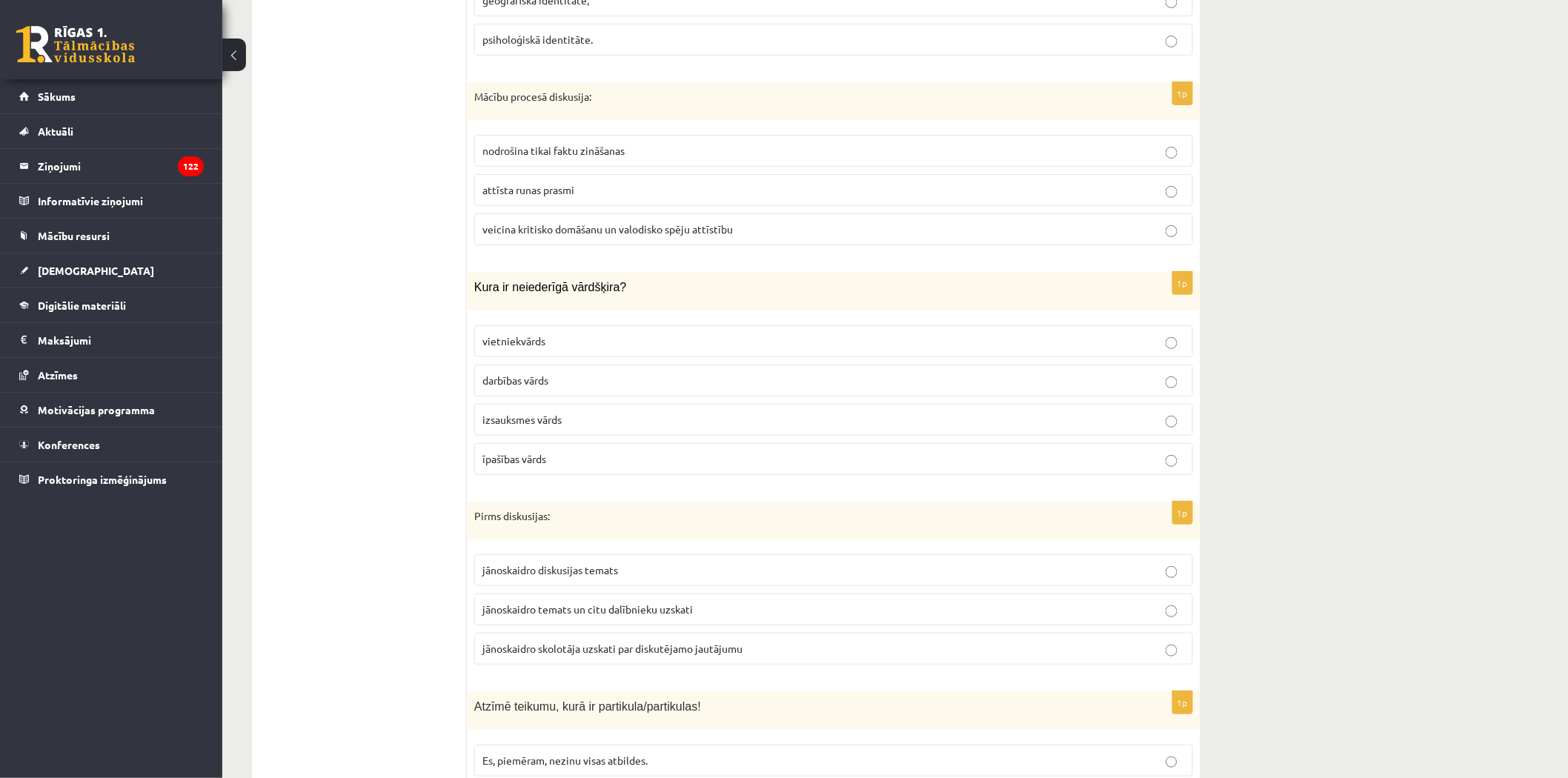
scroll to position [5020, 0]
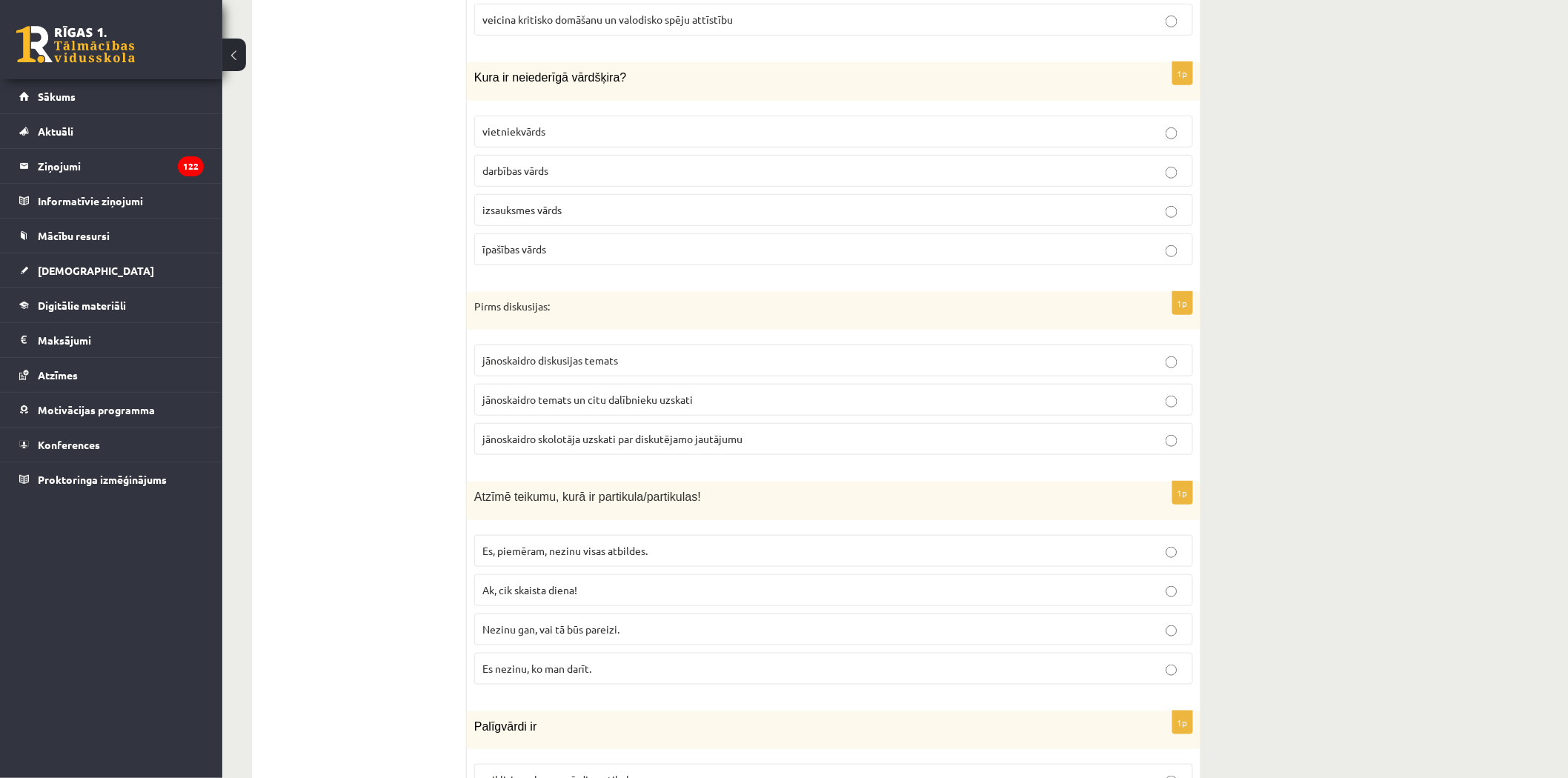
drag, startPoint x: 515, startPoint y: 247, endPoint x: 419, endPoint y: 252, distance: 96.1
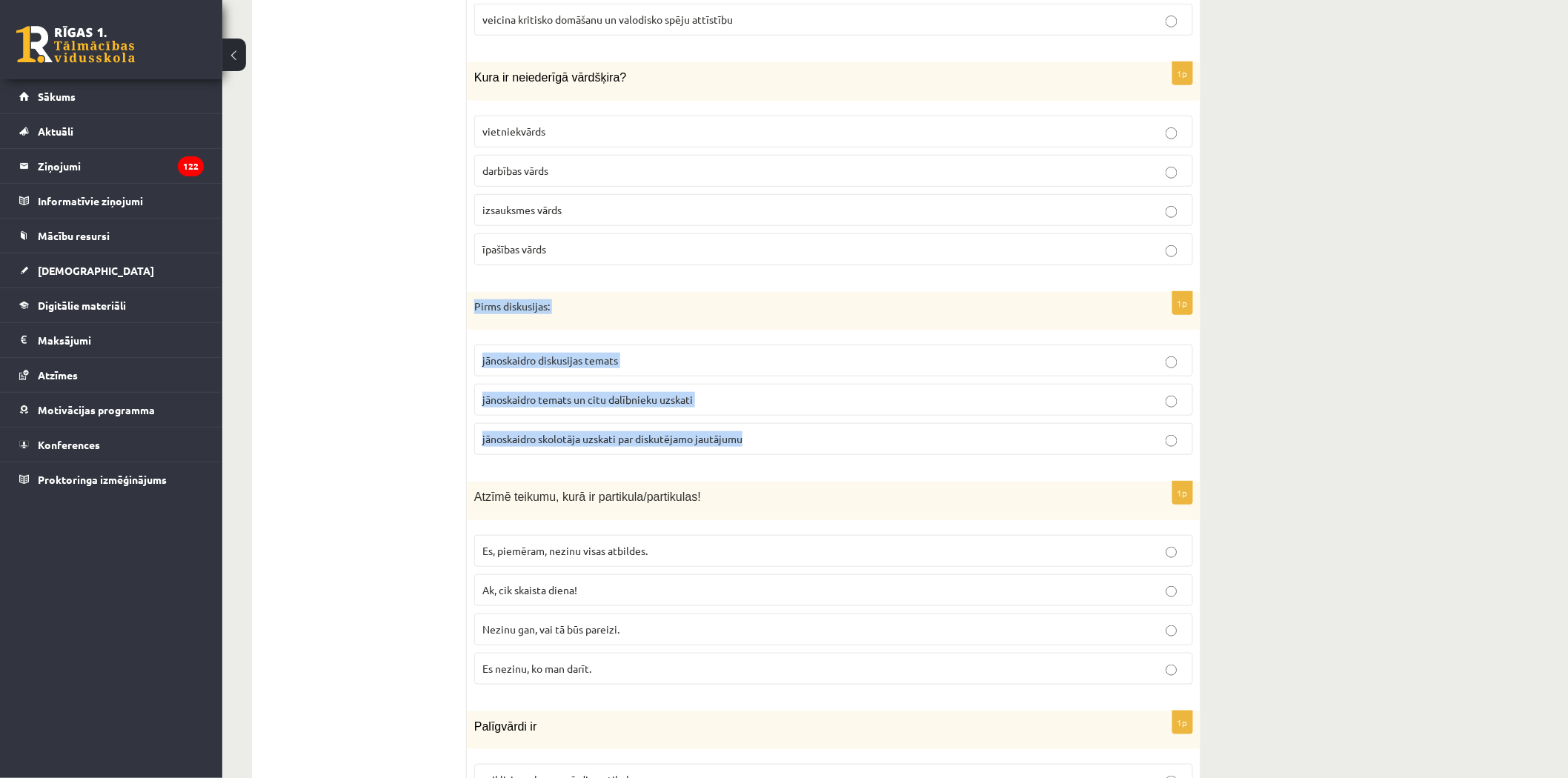
drag, startPoint x: 469, startPoint y: 301, endPoint x: 753, endPoint y: 440, distance: 316.2
click at [753, 440] on div "1p Pirms diskusijas: jānoskaidro diskusijas temats jānoskaidro temats un citu d…" at bounding box center [833, 380] width 733 height 176
click at [551, 357] on span "jānoskaidro diskusijas temats" at bounding box center [550, 360] width 135 height 13
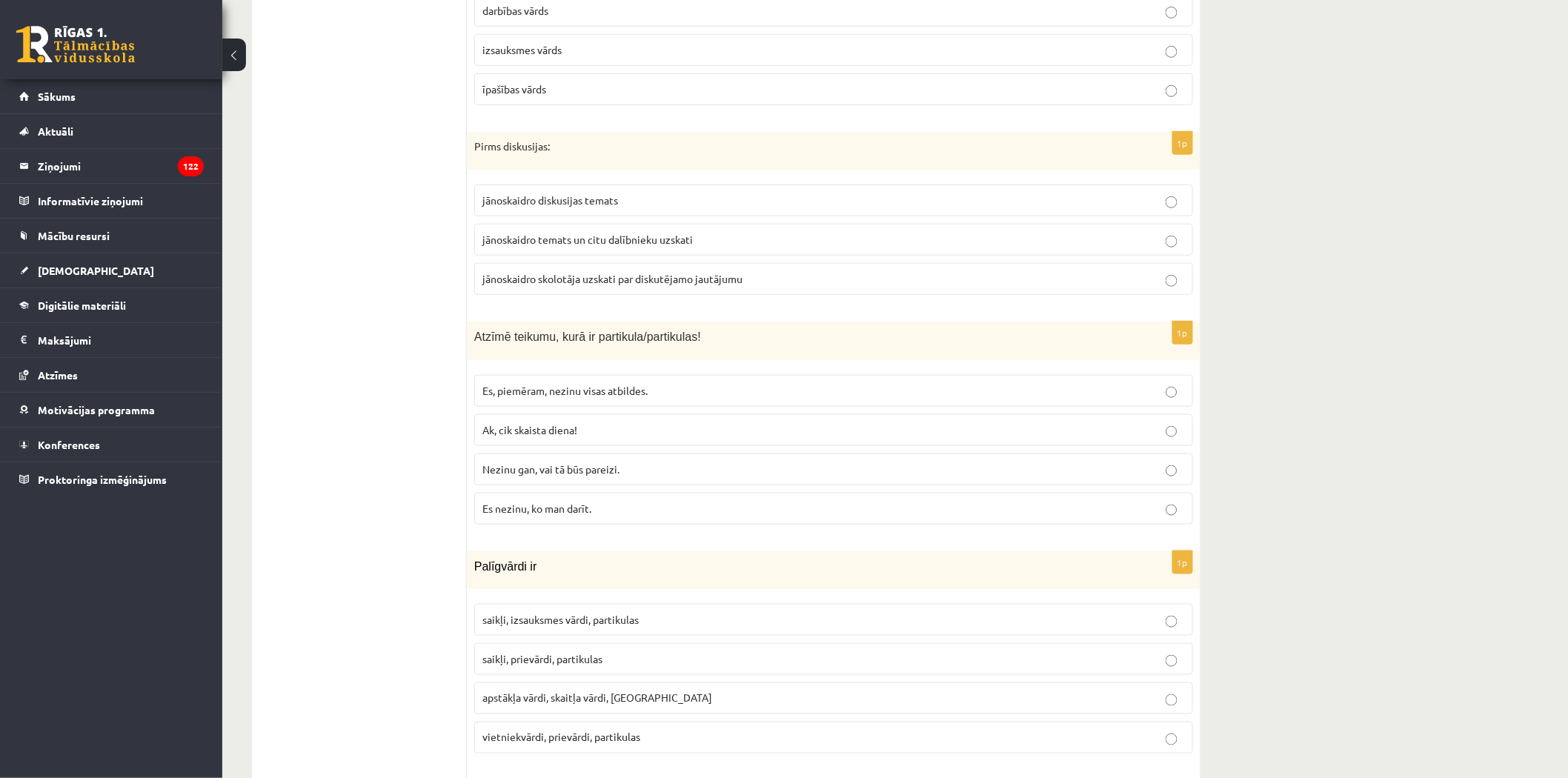
scroll to position [5184, 0]
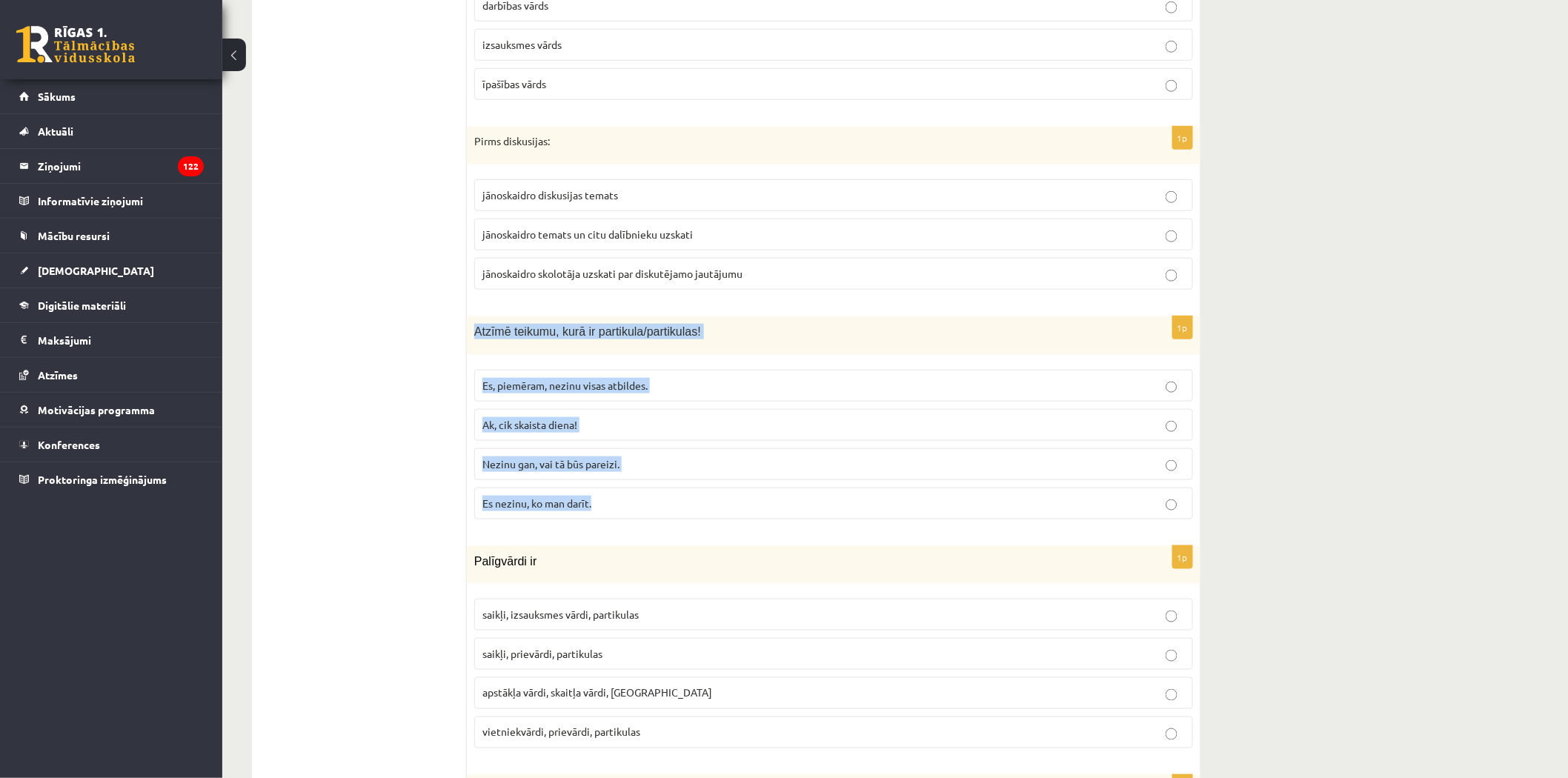
drag, startPoint x: 475, startPoint y: 329, endPoint x: 612, endPoint y: 470, distance: 196.6
click at [634, 492] on div "1p Atzīmē teikumu, kurā ir partikula/partikulas! Es, piemēram, nezinu visas atb…" at bounding box center [833, 423] width 733 height 214
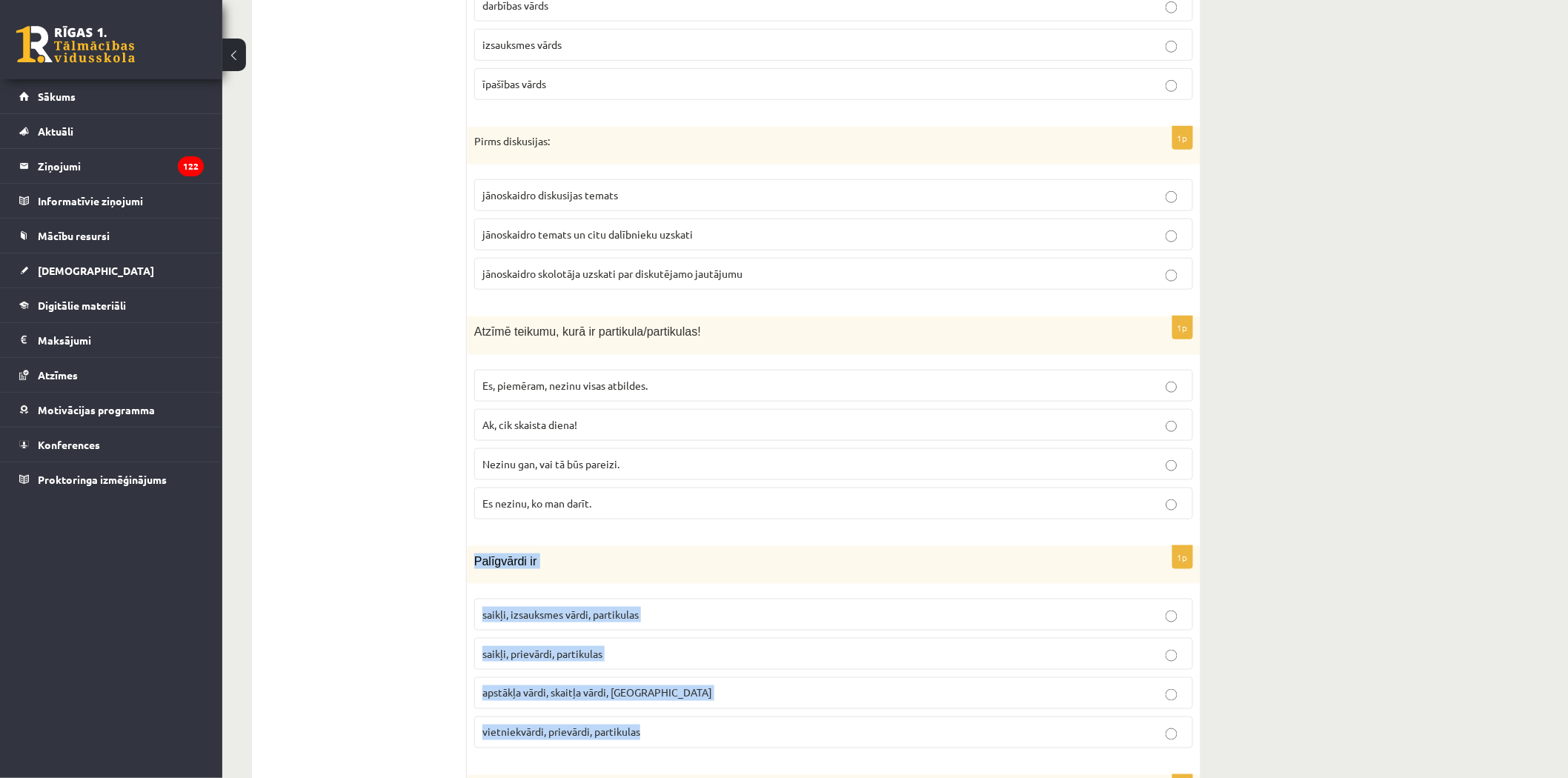
drag, startPoint x: 471, startPoint y: 557, endPoint x: 641, endPoint y: 735, distance: 246.1
click at [641, 735] on div "1p Palīgvārdi ir saikļi, izsauksmes vārdi, partikulas saikļi, prievārdi, partik…" at bounding box center [833, 652] width 733 height 214
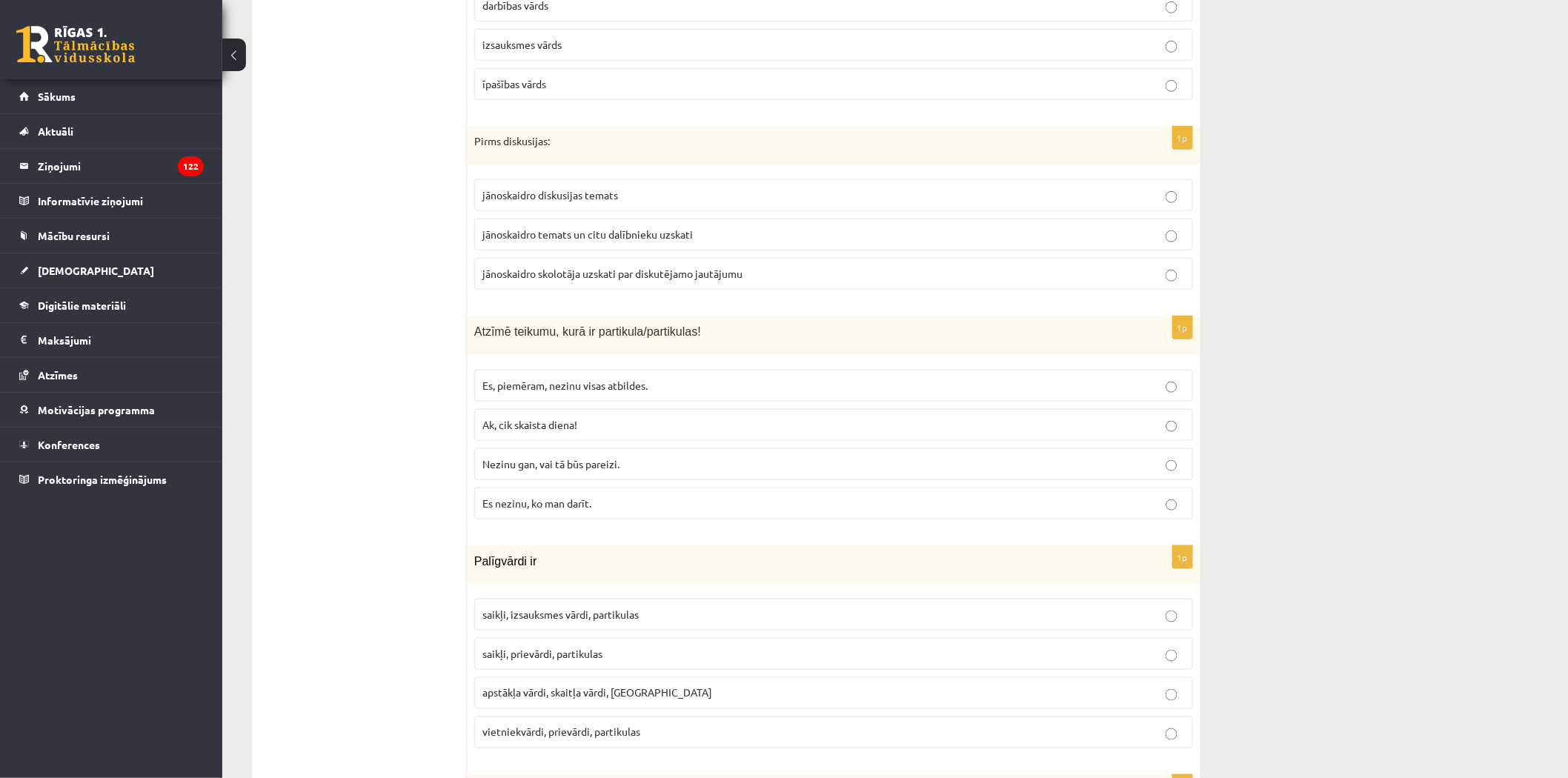
click at [528, 459] on span "Nezinu gan, vai tā būs pareizi." at bounding box center [551, 463] width 137 height 13
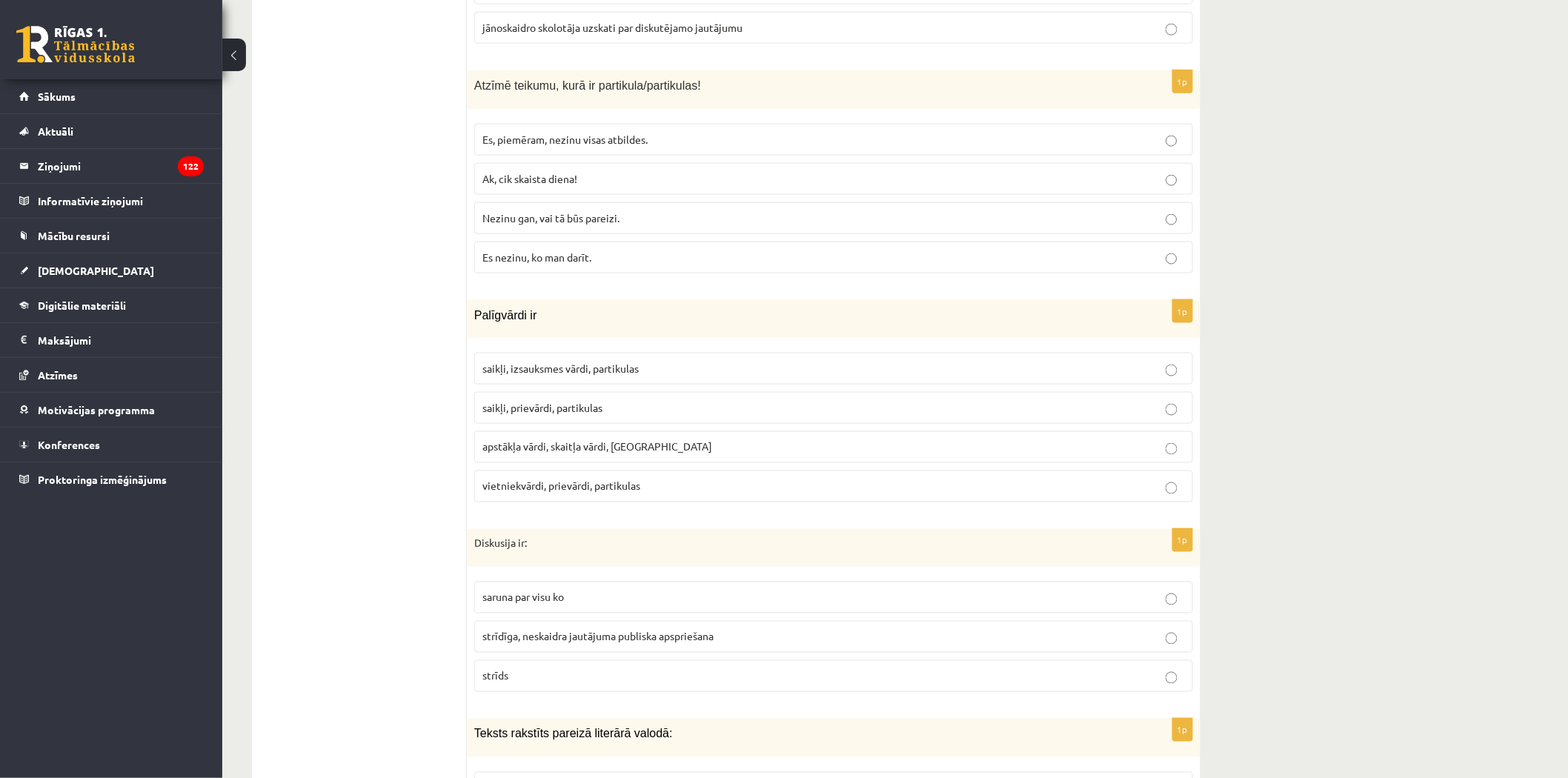
scroll to position [5431, 0]
click at [473, 310] on div "Palīgvārdi ir" at bounding box center [833, 318] width 733 height 38
click at [546, 396] on label "saikļi, prievārdi, partikulas" at bounding box center [834, 407] width 719 height 32
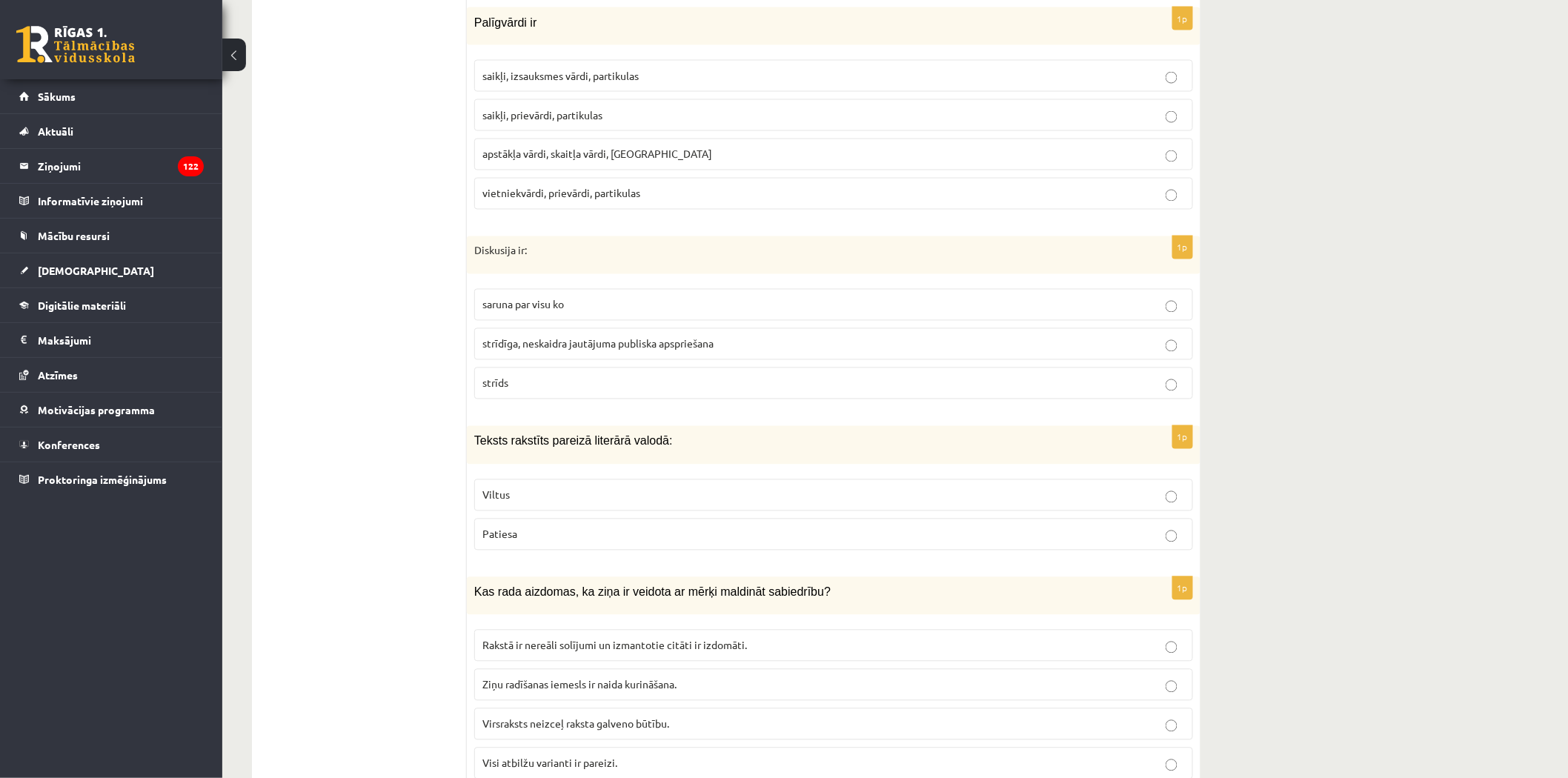
scroll to position [5760, 0]
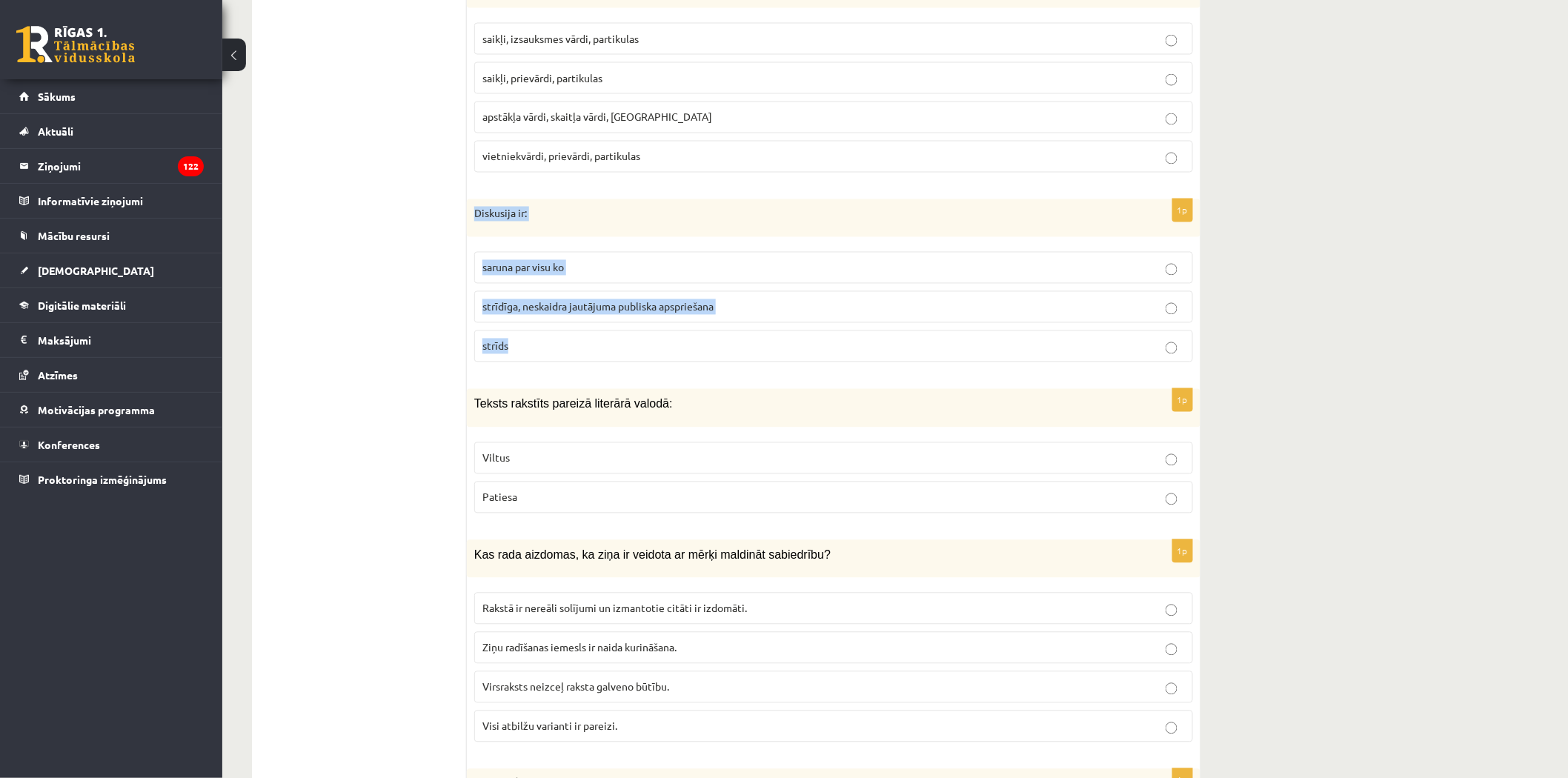
drag, startPoint x: 478, startPoint y: 211, endPoint x: 584, endPoint y: 349, distance: 174.0
click at [587, 350] on div "1p Diskusija ir: saruna par visu ko strīdīga, neskaidra jautājuma publiska apsp…" at bounding box center [833, 287] width 733 height 176
drag, startPoint x: 471, startPoint y: 206, endPoint x: 500, endPoint y: 323, distance: 120.5
click at [534, 348] on div "1p Diskusija ir: saruna par visu ko strīdīga, neskaidra jautājuma publiska apsp…" at bounding box center [833, 287] width 733 height 176
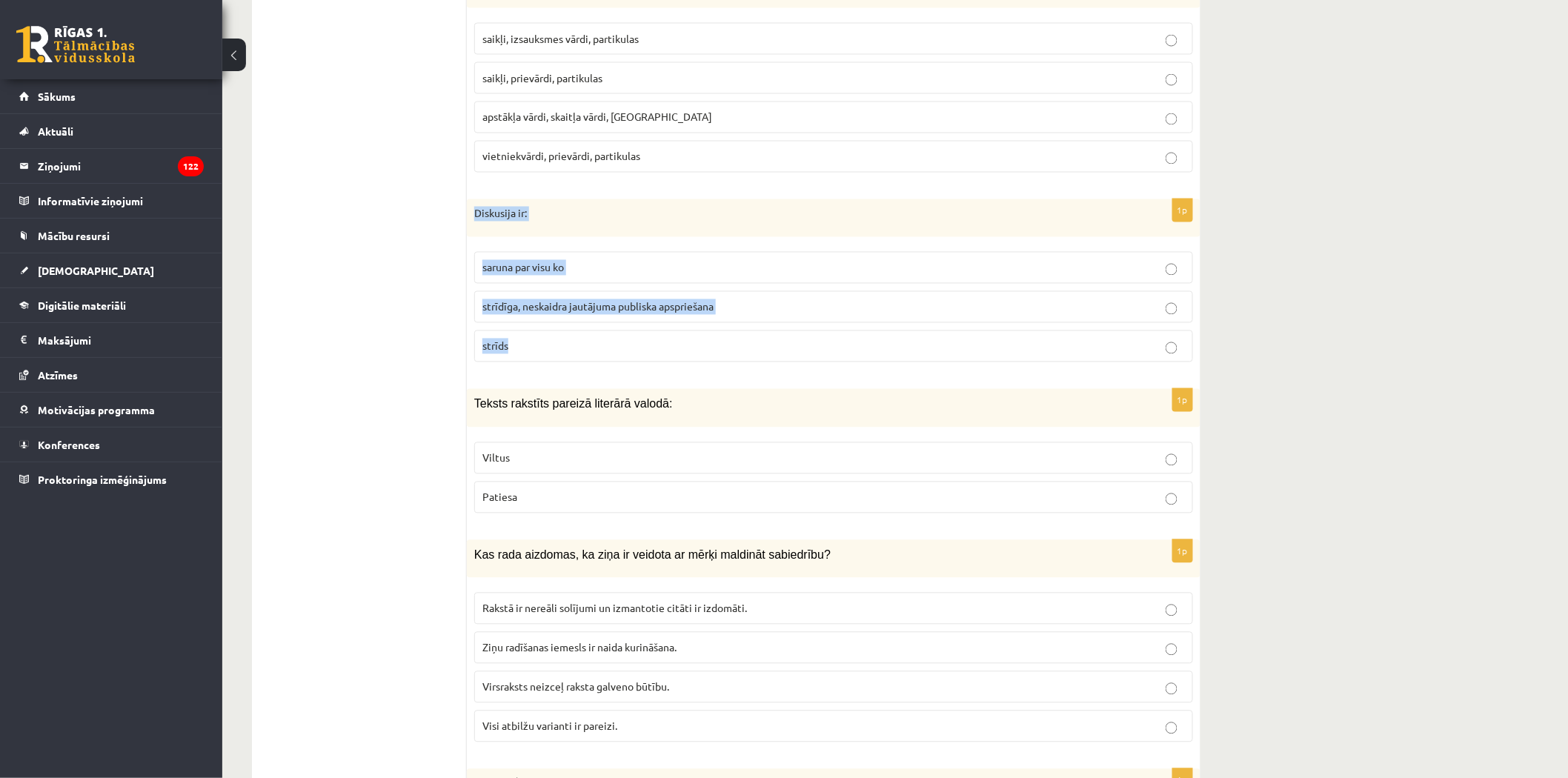
click at [564, 266] on span "saruna par visu ko" at bounding box center [523, 267] width 81 height 13
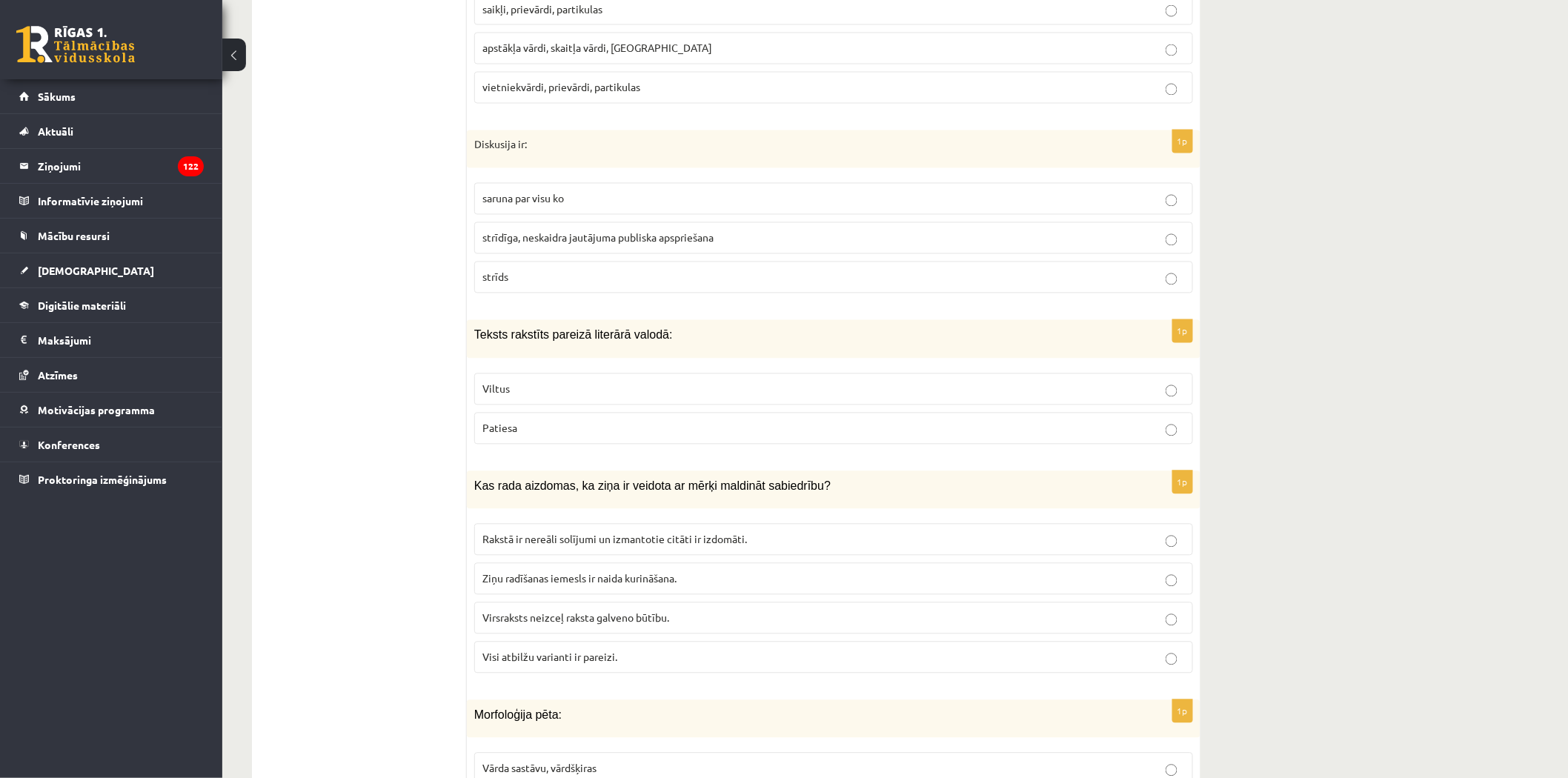
scroll to position [5842, 0]
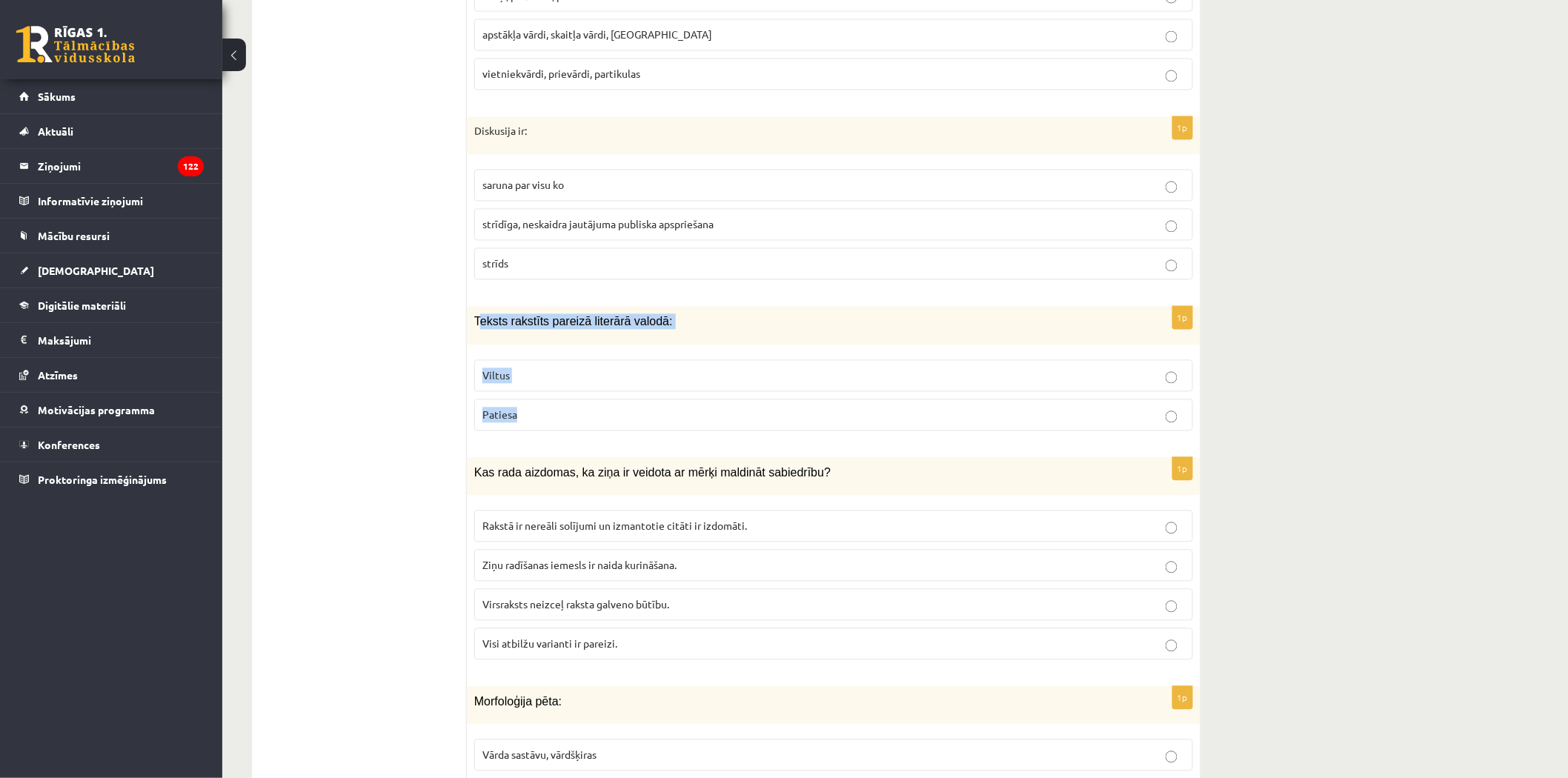
drag, startPoint x: 477, startPoint y: 319, endPoint x: 535, endPoint y: 404, distance: 102.9
click at [535, 404] on div "1p Teksts rakstīts pareizā literārā valodā: Viltus Patiesa" at bounding box center [833, 374] width 733 height 135
drag, startPoint x: 472, startPoint y: 319, endPoint x: 535, endPoint y: 430, distance: 127.6
click at [535, 430] on div "1p Teksts rakstīts pareizā literārā valodā: Viltus Patiesa" at bounding box center [833, 374] width 733 height 135
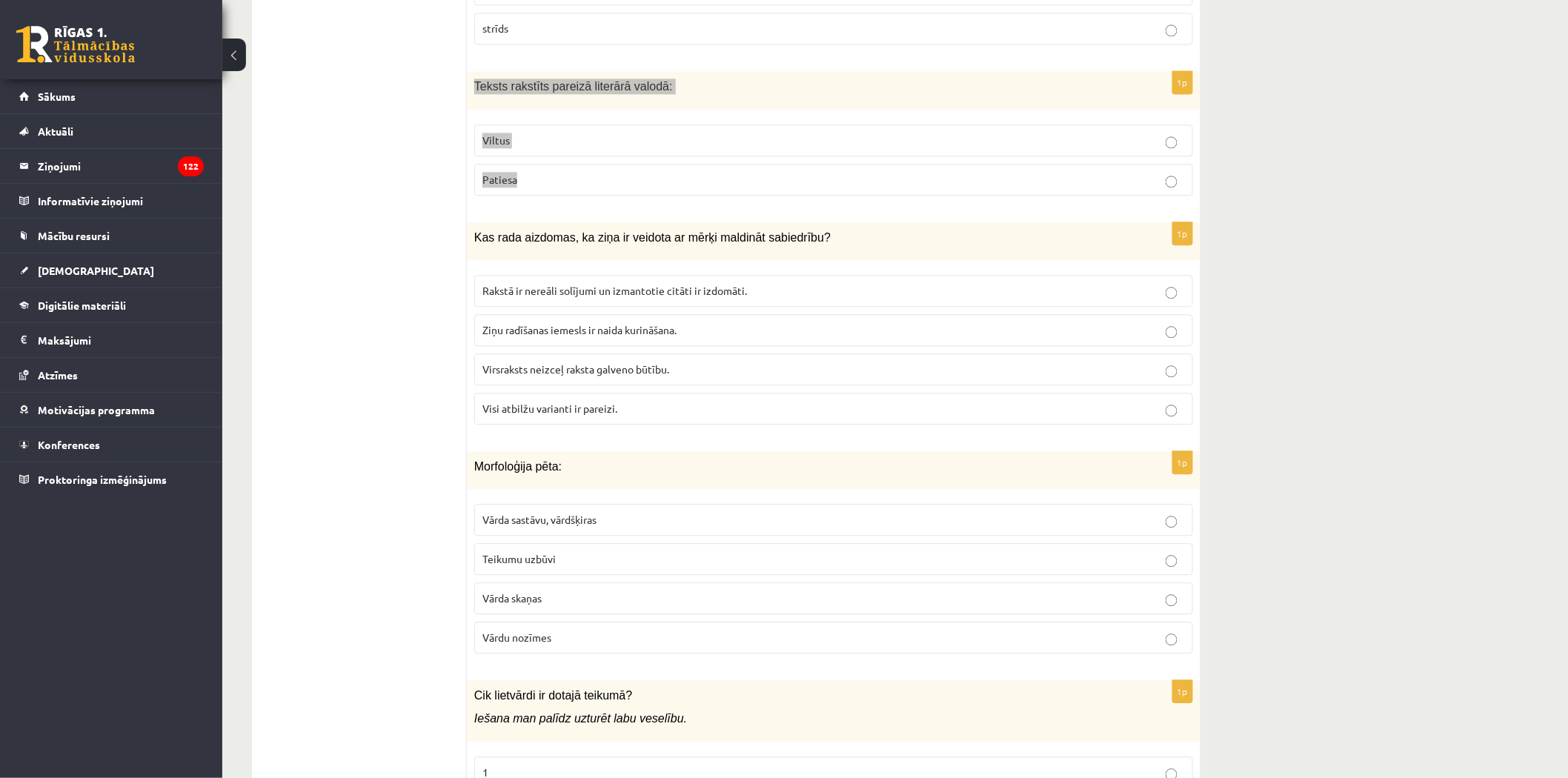
scroll to position [6090, 0]
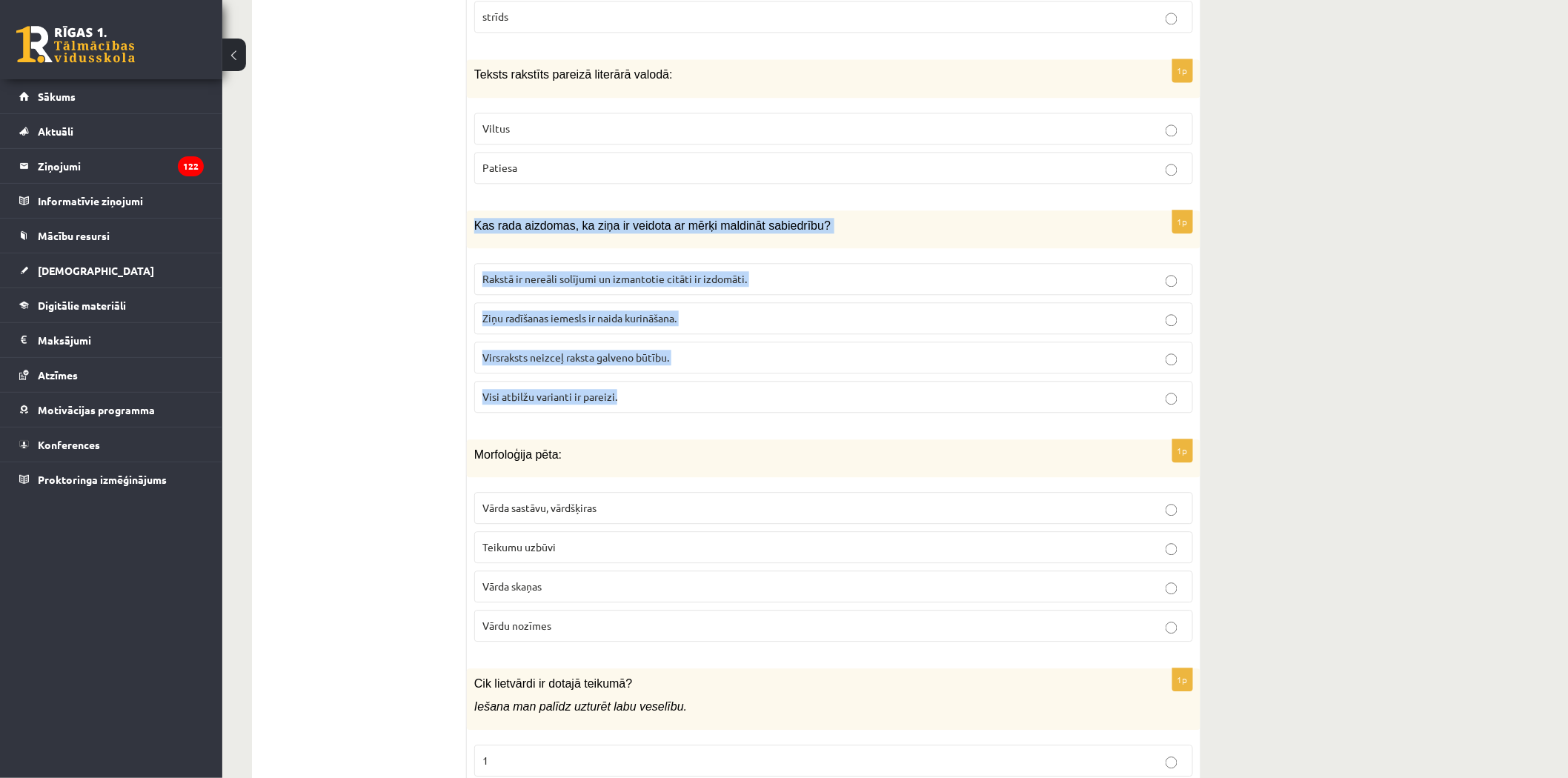
drag, startPoint x: 472, startPoint y: 221, endPoint x: 623, endPoint y: 383, distance: 221.5
click at [623, 383] on div "1p Kas rada aizdomas, ka ziņa ir veidota ar mērķi maldināt sabiedrību? Rakstā i…" at bounding box center [833, 317] width 733 height 214
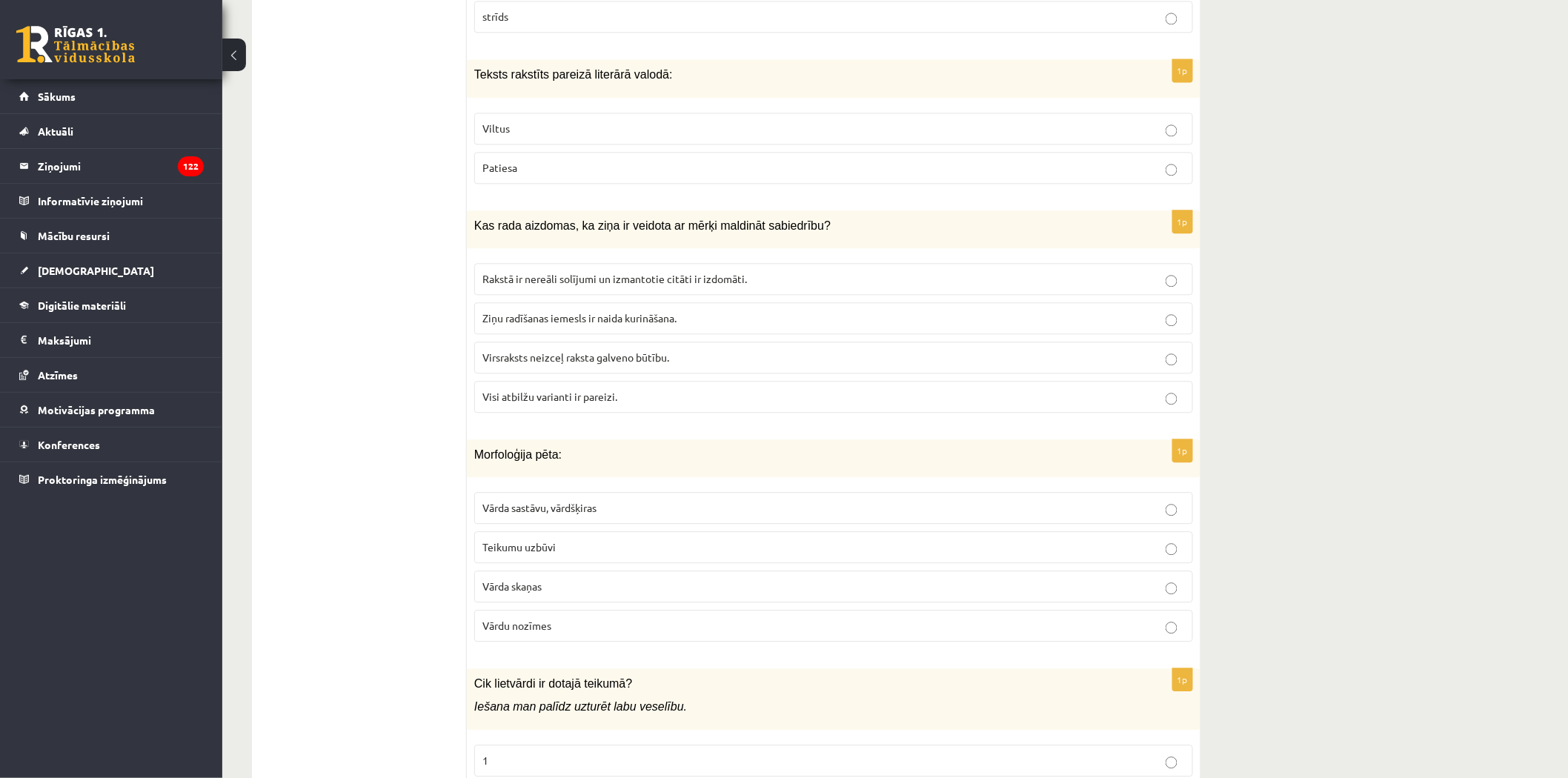
click at [535, 170] on p "Patiesa" at bounding box center [834, 168] width 703 height 16
click at [510, 405] on label "Visi atbilžu varianti ir pareizi." at bounding box center [834, 397] width 719 height 32
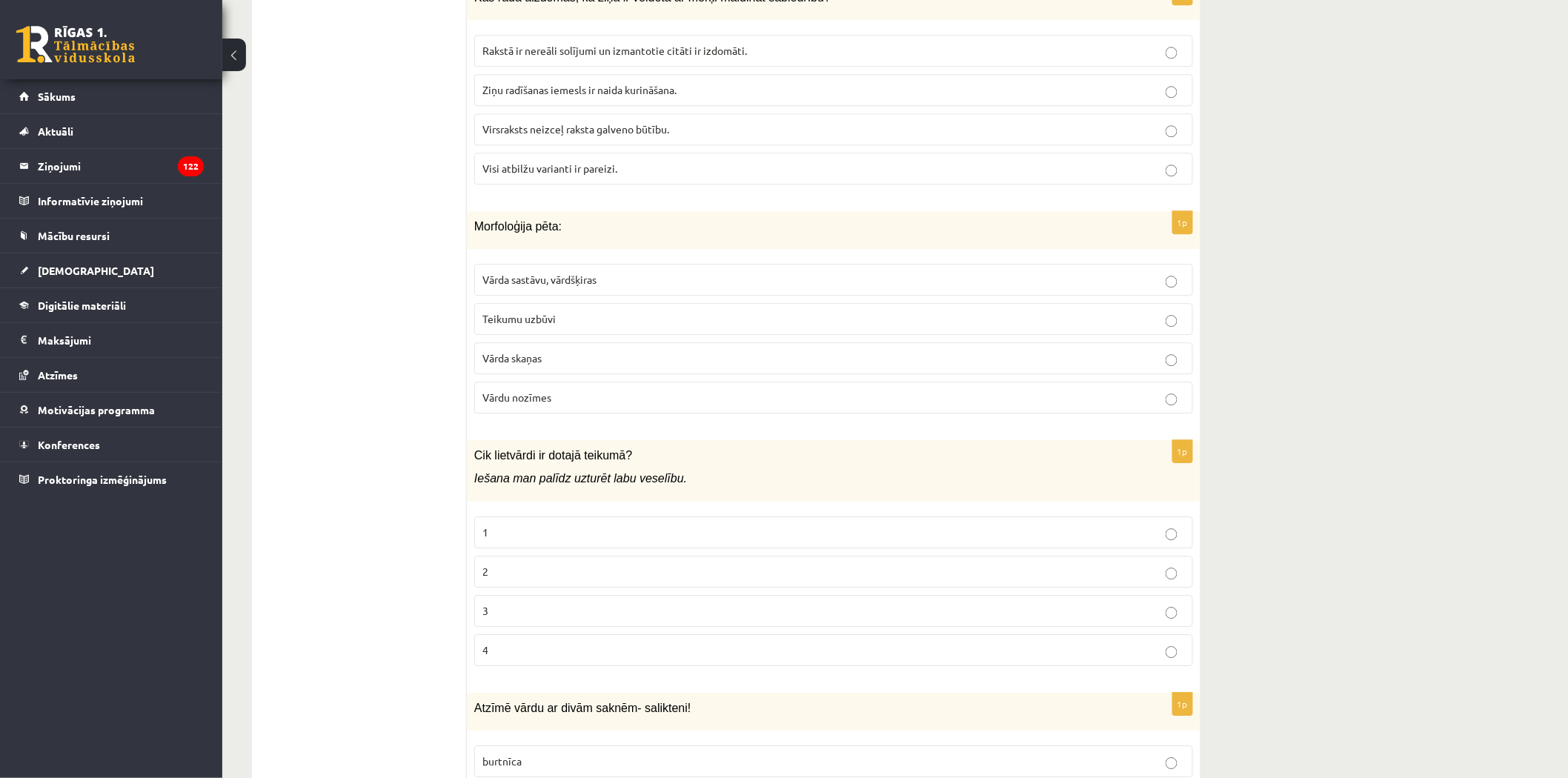
scroll to position [6336, 0]
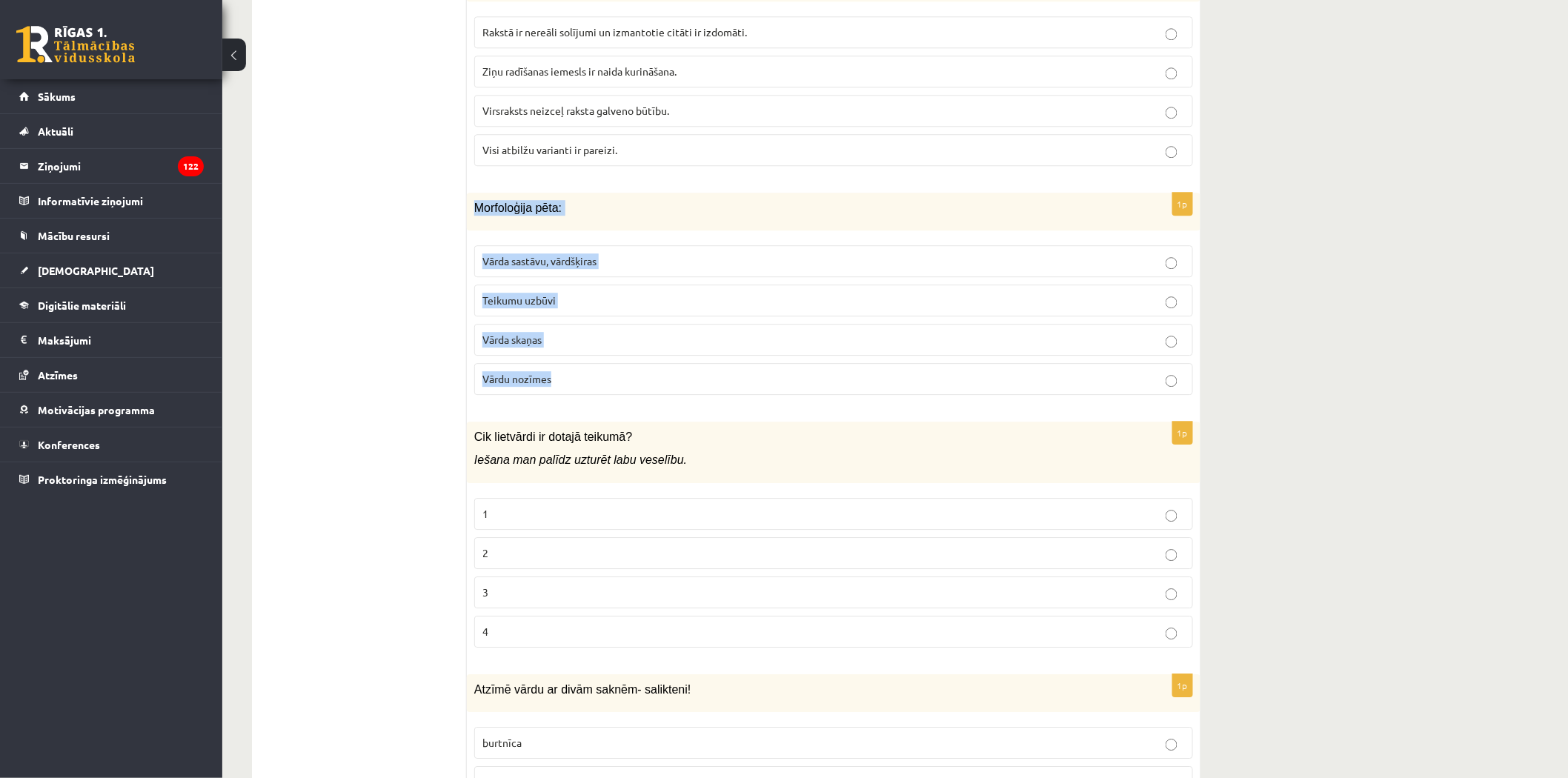
drag, startPoint x: 473, startPoint y: 208, endPoint x: 589, endPoint y: 373, distance: 201.7
click at [589, 373] on div "1p Morfoloģija pēta: Vārda sastāvu, vārdšķiras Teikumu uzbūvi Vārda skaņas Vārd…" at bounding box center [833, 300] width 733 height 214
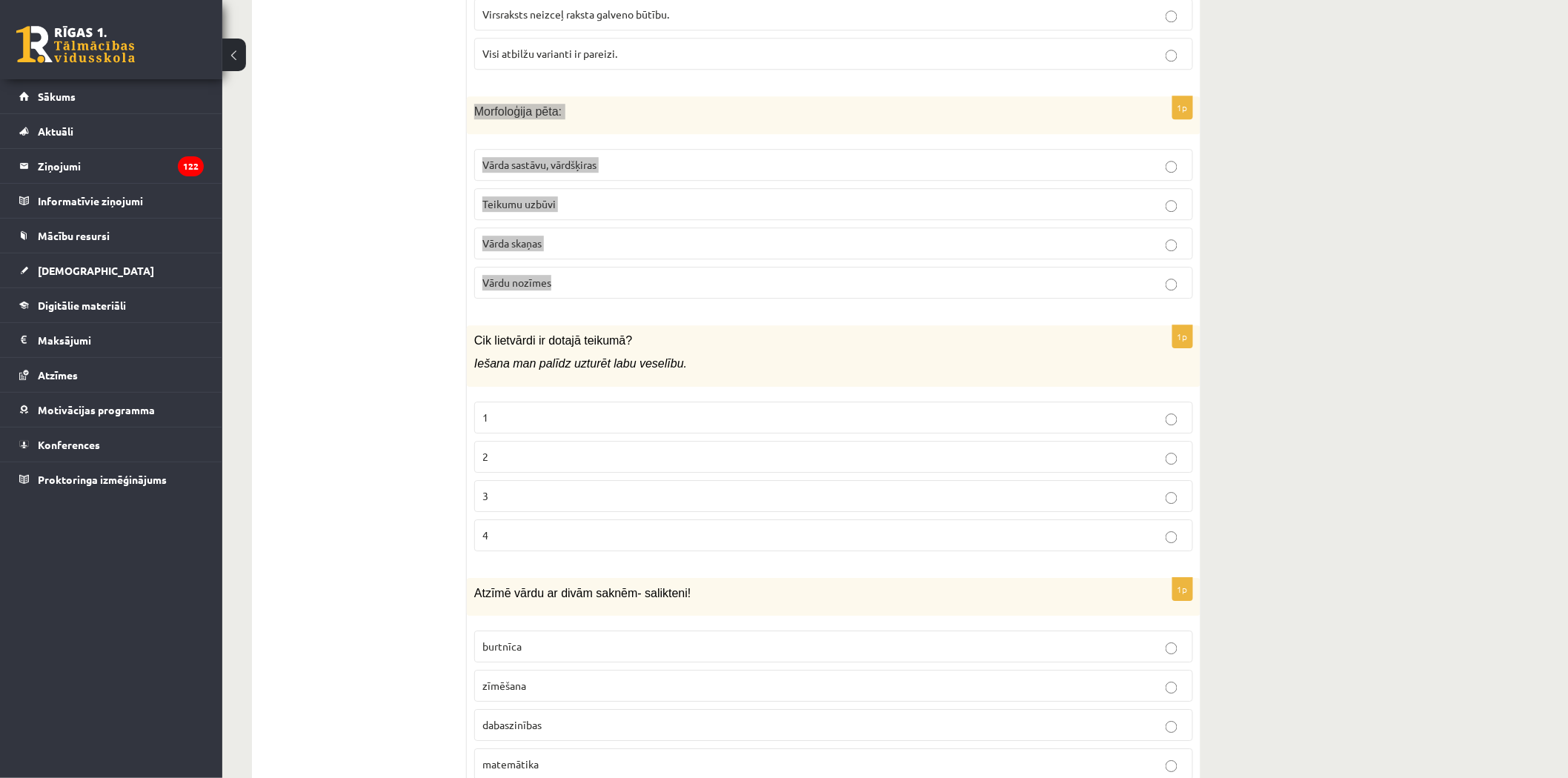
scroll to position [6420, 0]
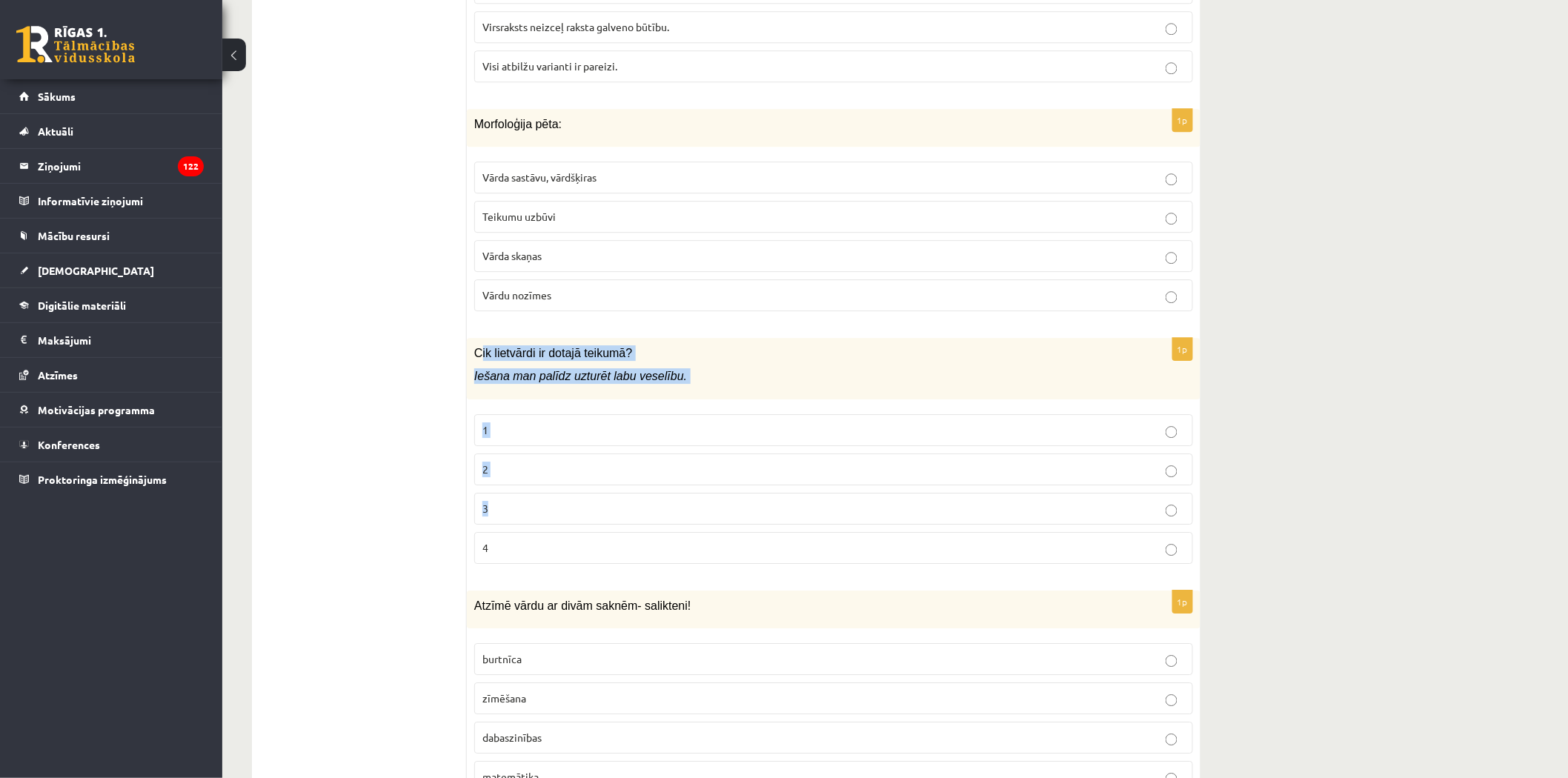
drag, startPoint x: 479, startPoint y: 350, endPoint x: 486, endPoint y: 412, distance: 62.4
click at [604, 517] on div "1p Cik lietvārdi ir dotajā teikumā? Iešana man palīdz uzturēt labu veselību. 1 …" at bounding box center [833, 456] width 733 height 238
drag, startPoint x: 473, startPoint y: 356, endPoint x: 542, endPoint y: 561, distance: 216.3
click at [552, 568] on div "1p Cik lietvārdi ir dotajā teikumā? Iešana man palīdz uzturēt labu veselību. 1 …" at bounding box center [833, 456] width 733 height 238
click at [542, 173] on span "Vārda sastāvu, vārdšķiras" at bounding box center [540, 176] width 114 height 13
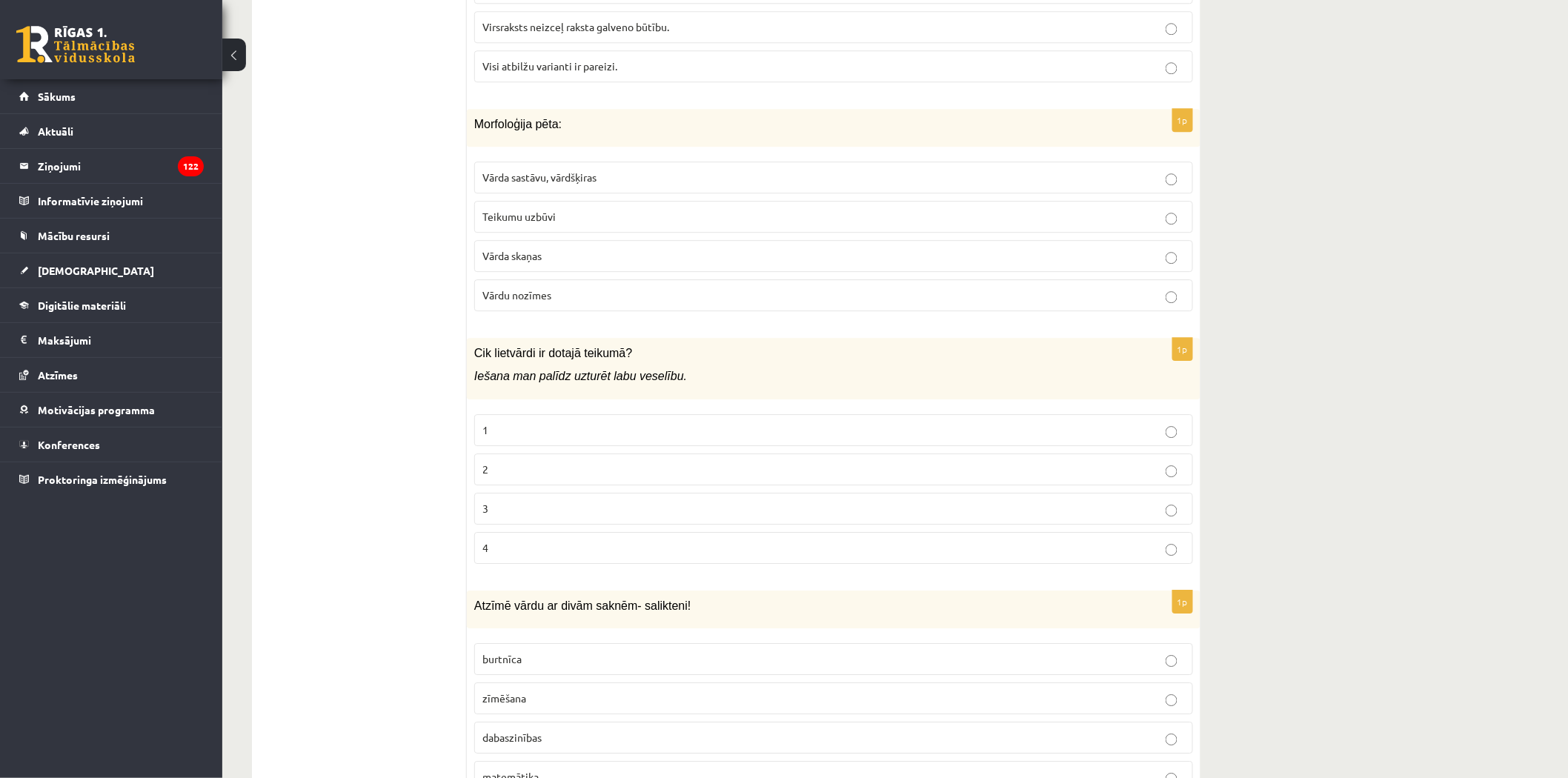
drag, startPoint x: 483, startPoint y: 356, endPoint x: 520, endPoint y: 507, distance: 155.5
click at [552, 557] on div "1p Cik lietvārdi ir dotajā teikumā? Iešana man palīdz uzturēt labu veselību. 1 …" at bounding box center [833, 456] width 733 height 238
click at [568, 432] on p "1" at bounding box center [834, 430] width 703 height 16
click at [512, 470] on p "2" at bounding box center [834, 470] width 703 height 16
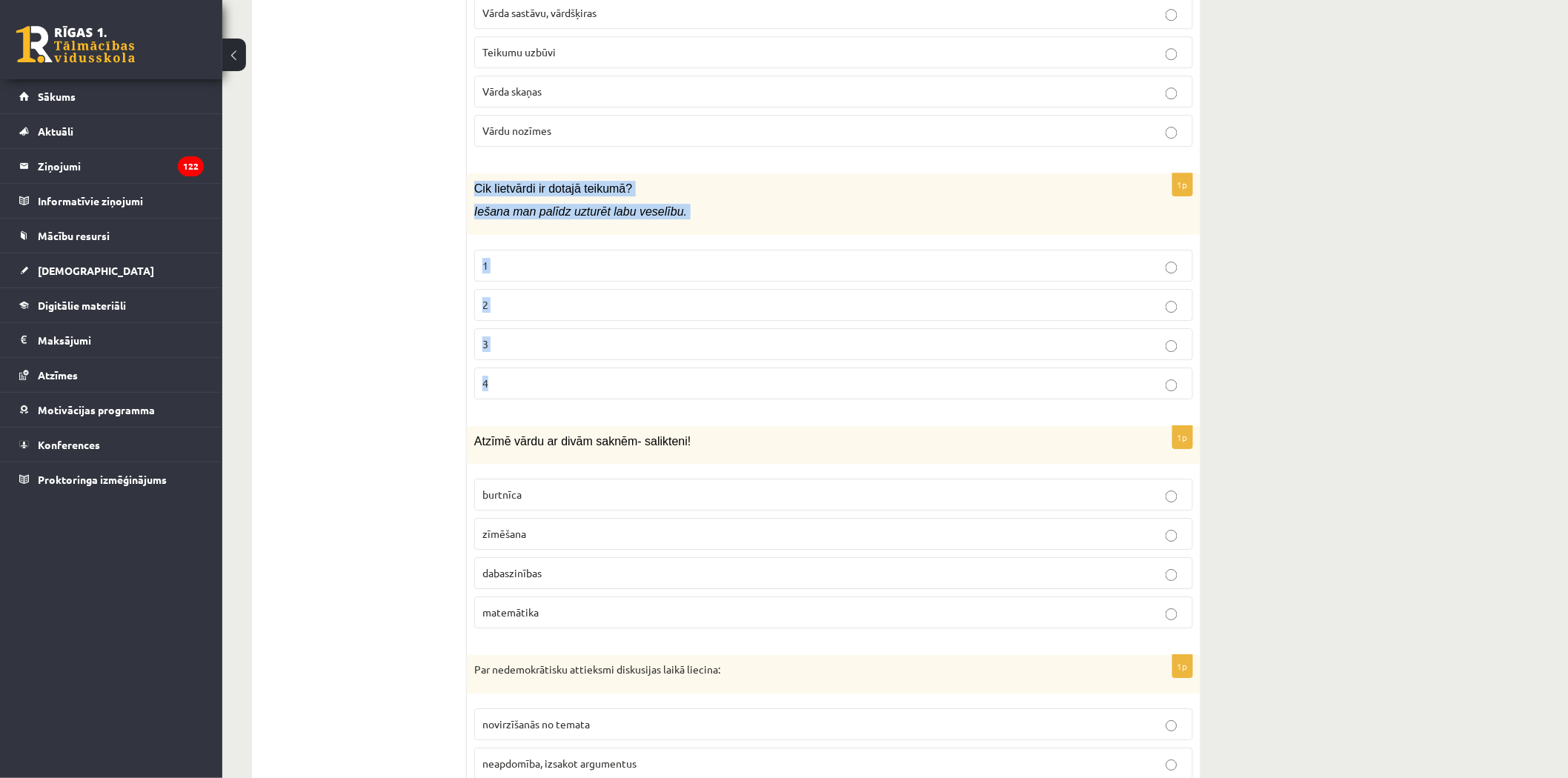
scroll to position [6585, 0]
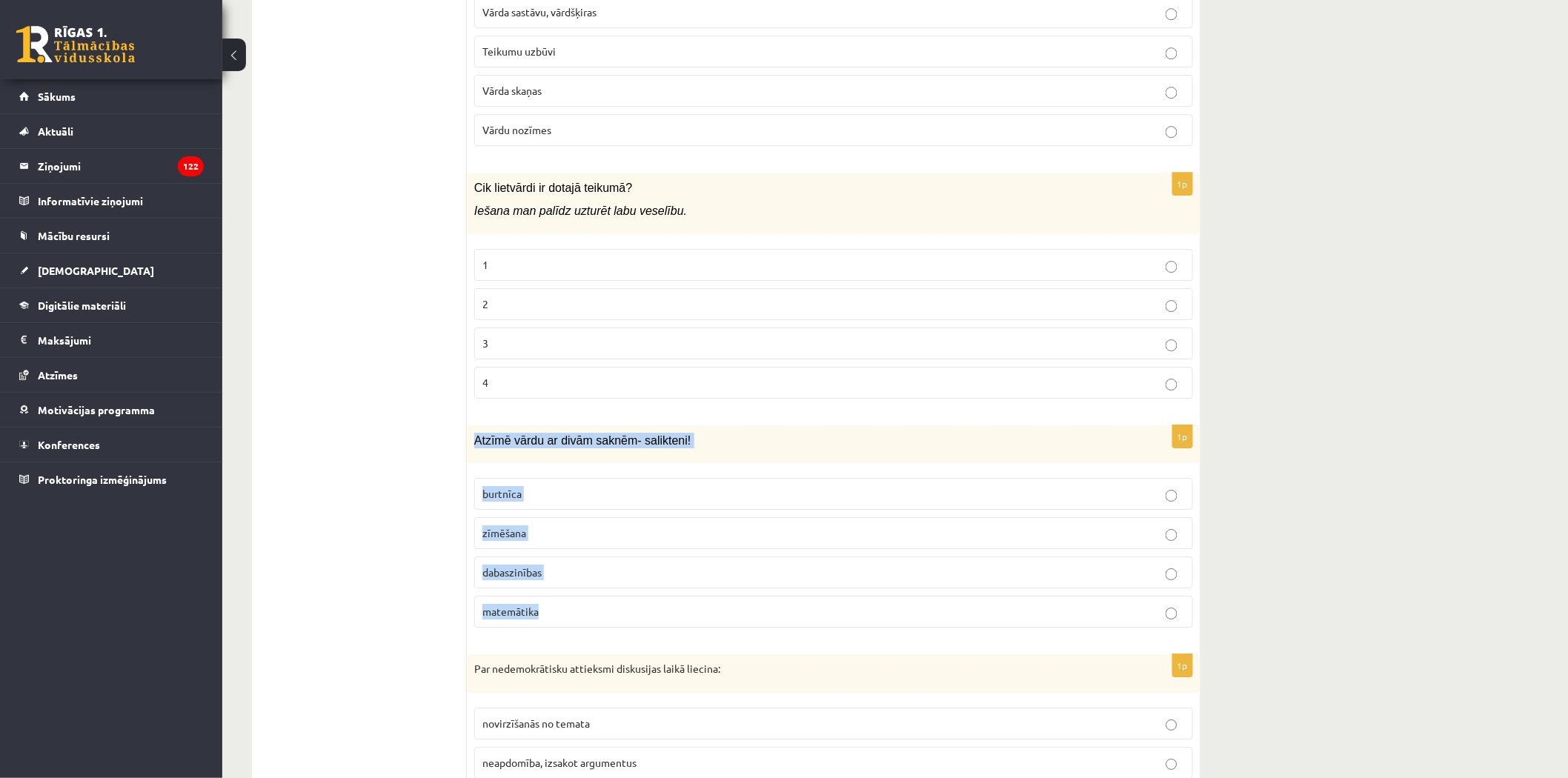
drag, startPoint x: 475, startPoint y: 440, endPoint x: 591, endPoint y: 610, distance: 205.8
click at [591, 610] on div "1p Atzīmē vārdu ar divām saknēm- salikteni! burtnīca zīmēšana dabaszinības mate…" at bounding box center [833, 532] width 733 height 214
click at [521, 566] on label "dabaszinības" at bounding box center [834, 572] width 719 height 32
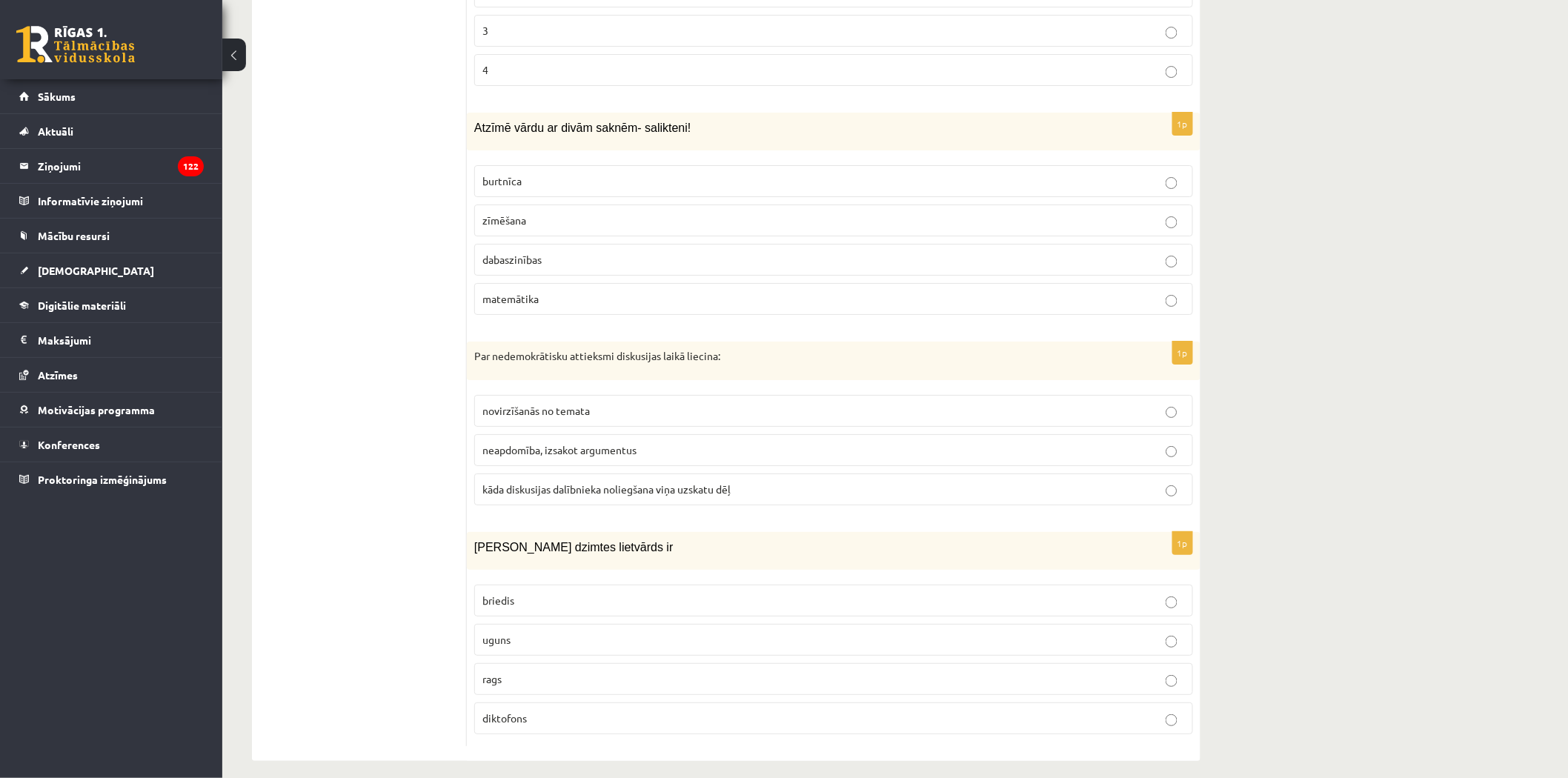
scroll to position [6914, 0]
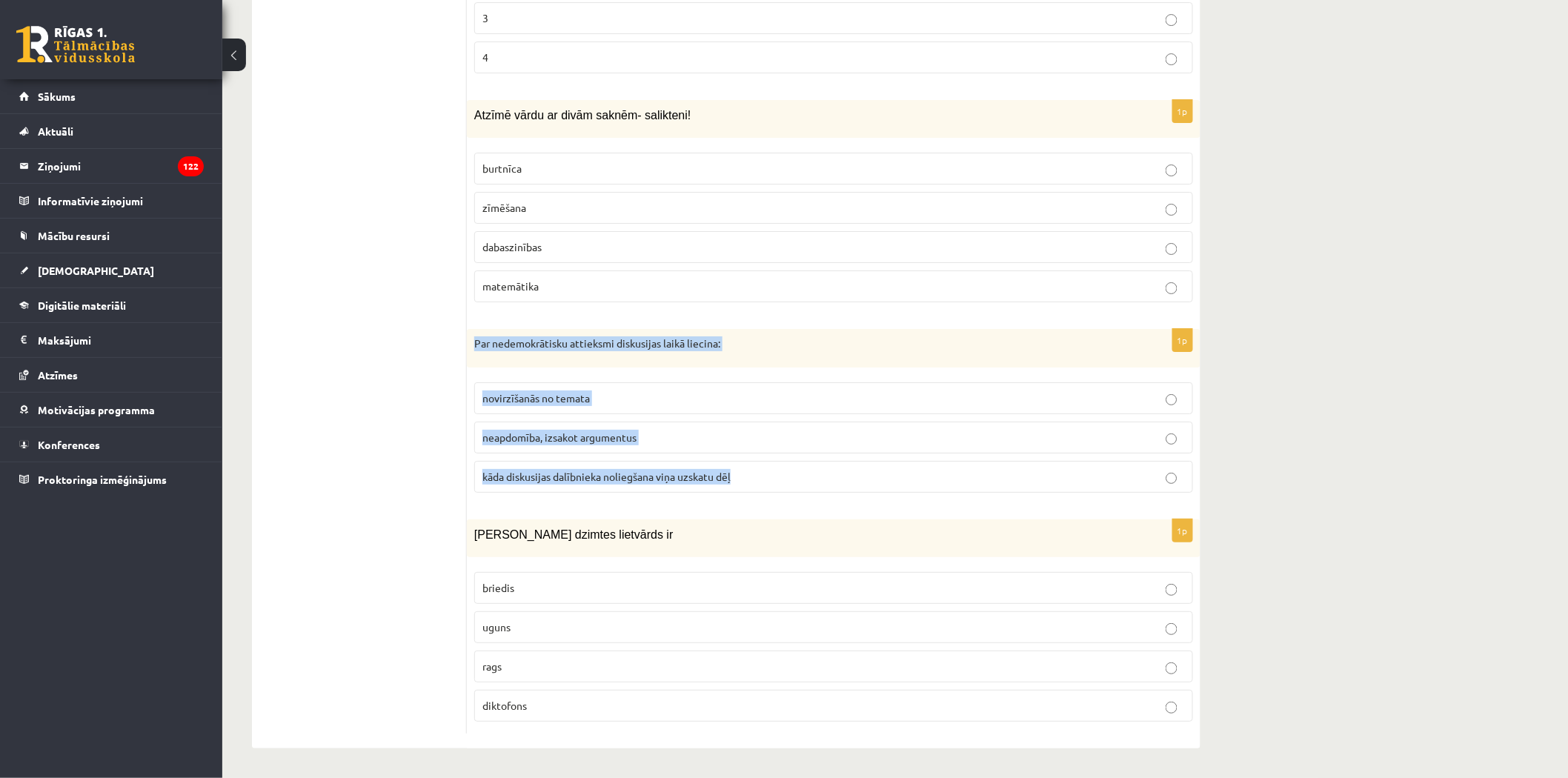
drag, startPoint x: 472, startPoint y: 342, endPoint x: 761, endPoint y: 476, distance: 318.6
click at [761, 476] on div "1p Par nedemokrātisku attieksmi diskusijas laikā liecina: novirzīšanās no temat…" at bounding box center [833, 417] width 733 height 176
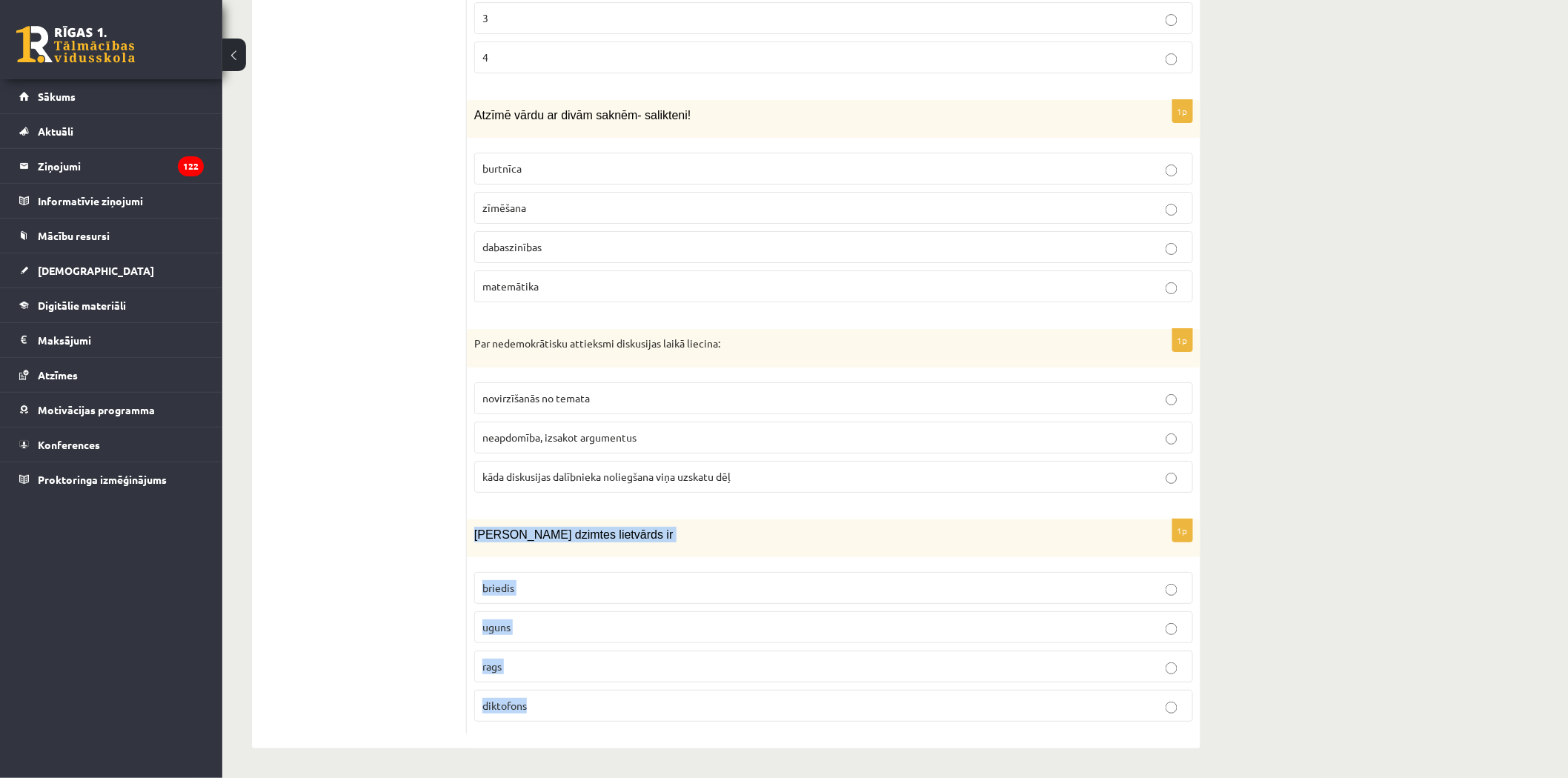
drag, startPoint x: 472, startPoint y: 533, endPoint x: 597, endPoint y: 716, distance: 221.6
click at [597, 716] on div "1p Sieviešu dzimtes lietvārds ir briedis uguns rags diktofons" at bounding box center [833, 626] width 733 height 214
click at [509, 633] on p "uguns" at bounding box center [834, 627] width 703 height 16
click at [581, 477] on span "kāda diskusijas dalībnieka noliegšana viņa uzskatu dēļ" at bounding box center [607, 476] width 248 height 13
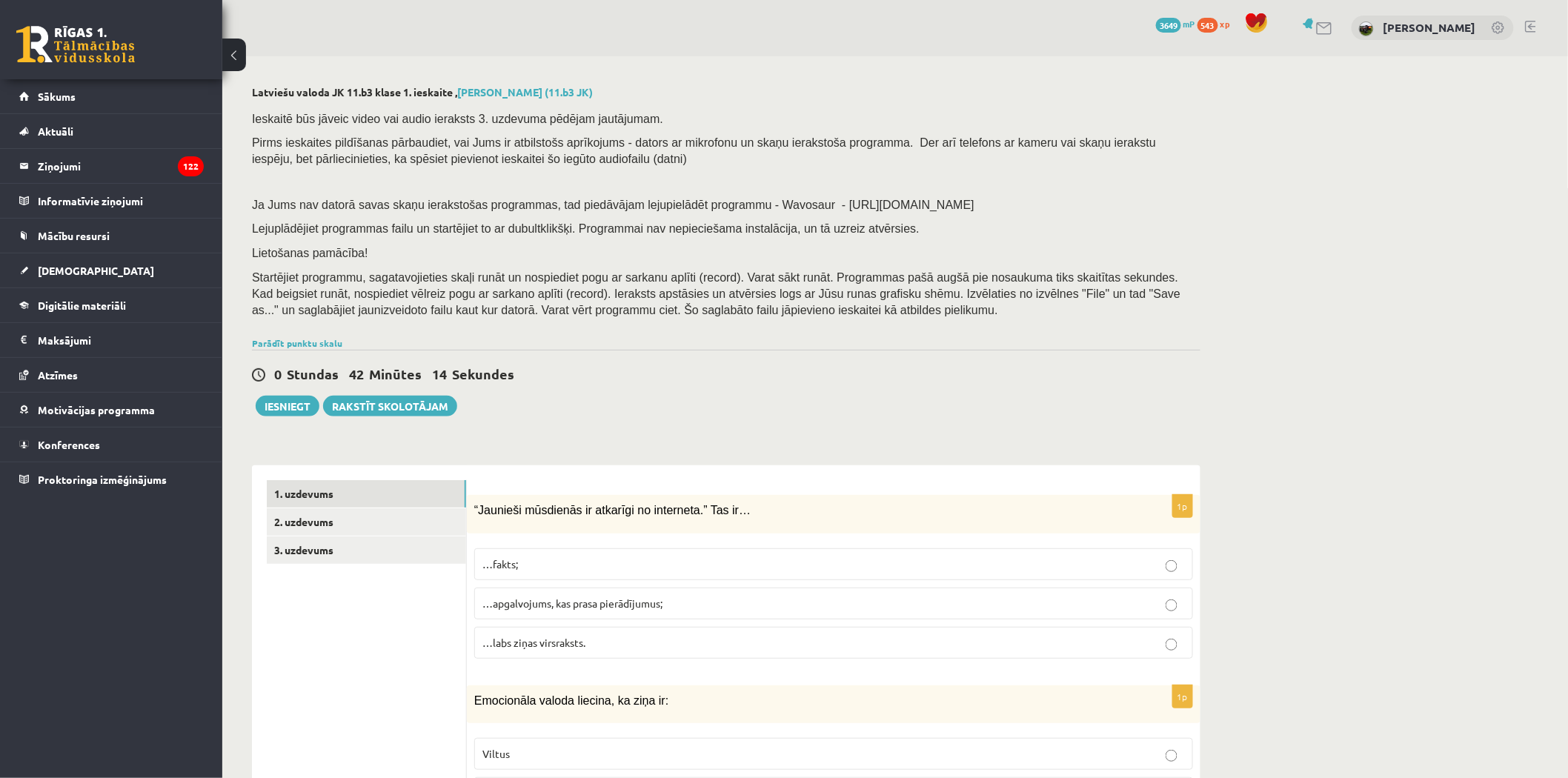
scroll to position [0, 0]
click at [292, 522] on link "2. uzdevums" at bounding box center [366, 523] width 199 height 28
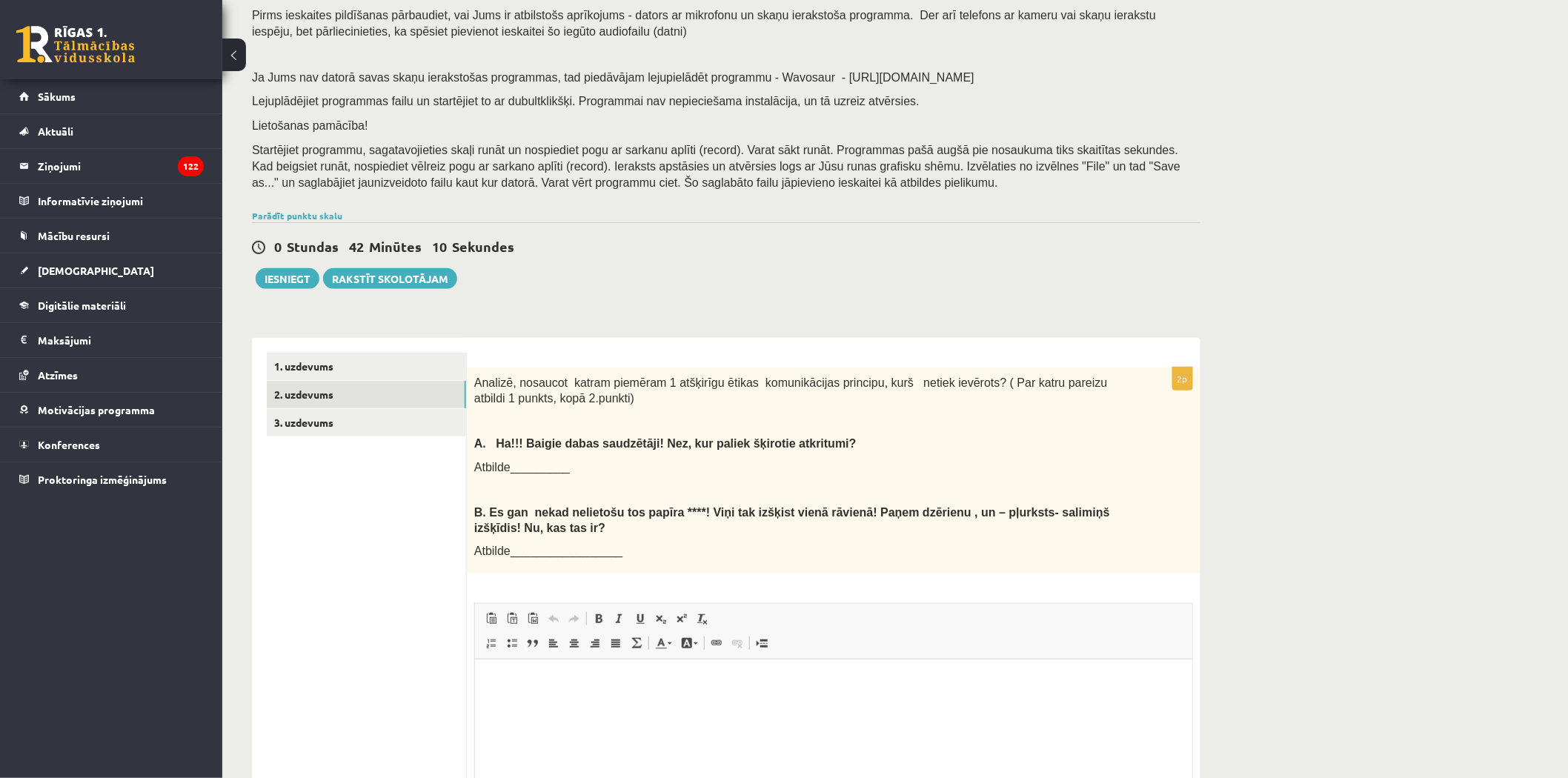
scroll to position [158, 0]
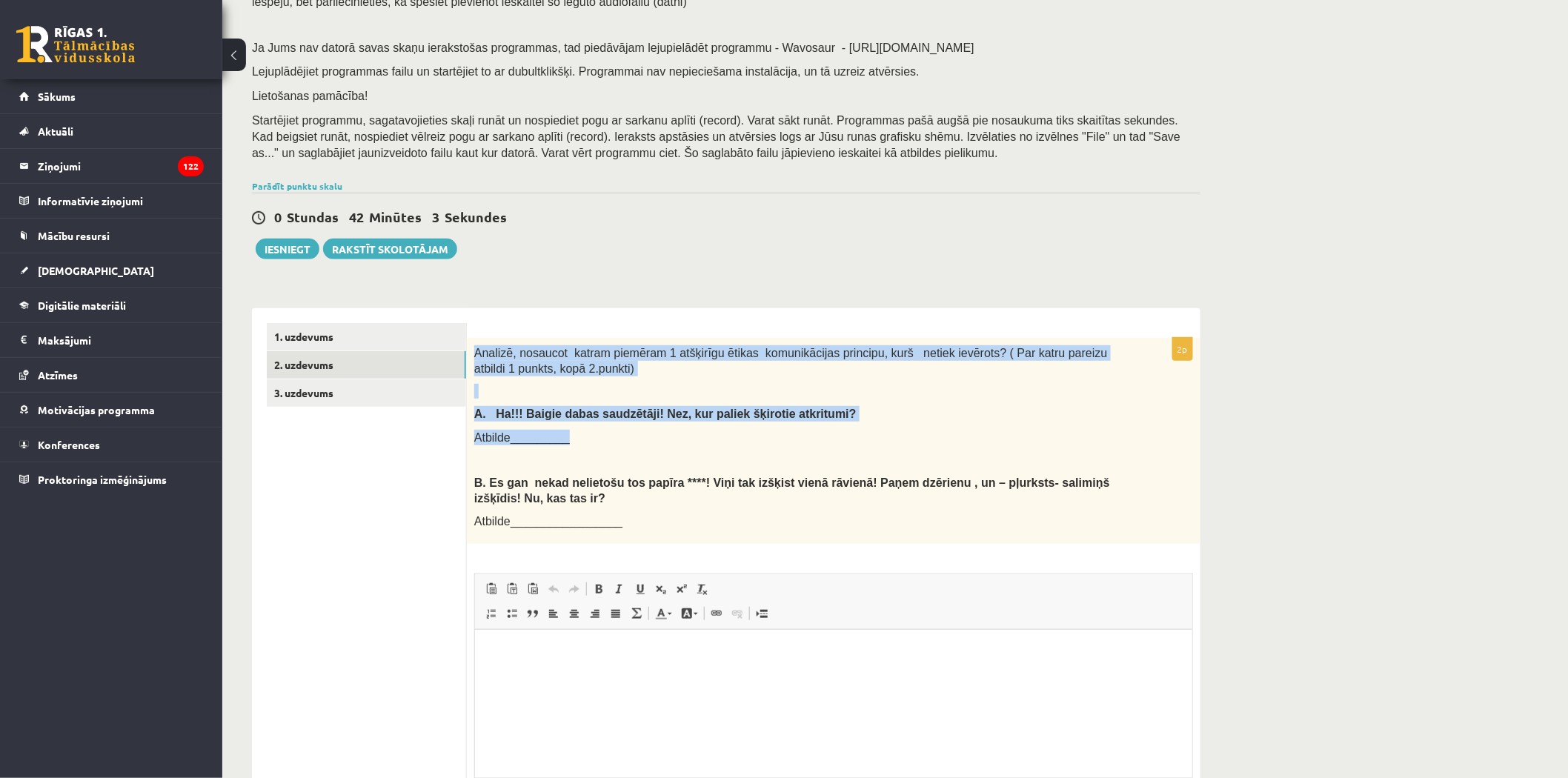
drag, startPoint x: 471, startPoint y: 346, endPoint x: 830, endPoint y: 434, distance: 369.6
click at [830, 434] on div "Analizē, nosaucot katram piemēram 1 atšķirīgu ētikas komunikācijas principu, ku…" at bounding box center [833, 440] width 733 height 206
click at [533, 426] on div "Analizē, nosaucot katram piemēram 1 atšķirīgu ētikas komunikācijas principu, ku…" at bounding box center [833, 440] width 733 height 206
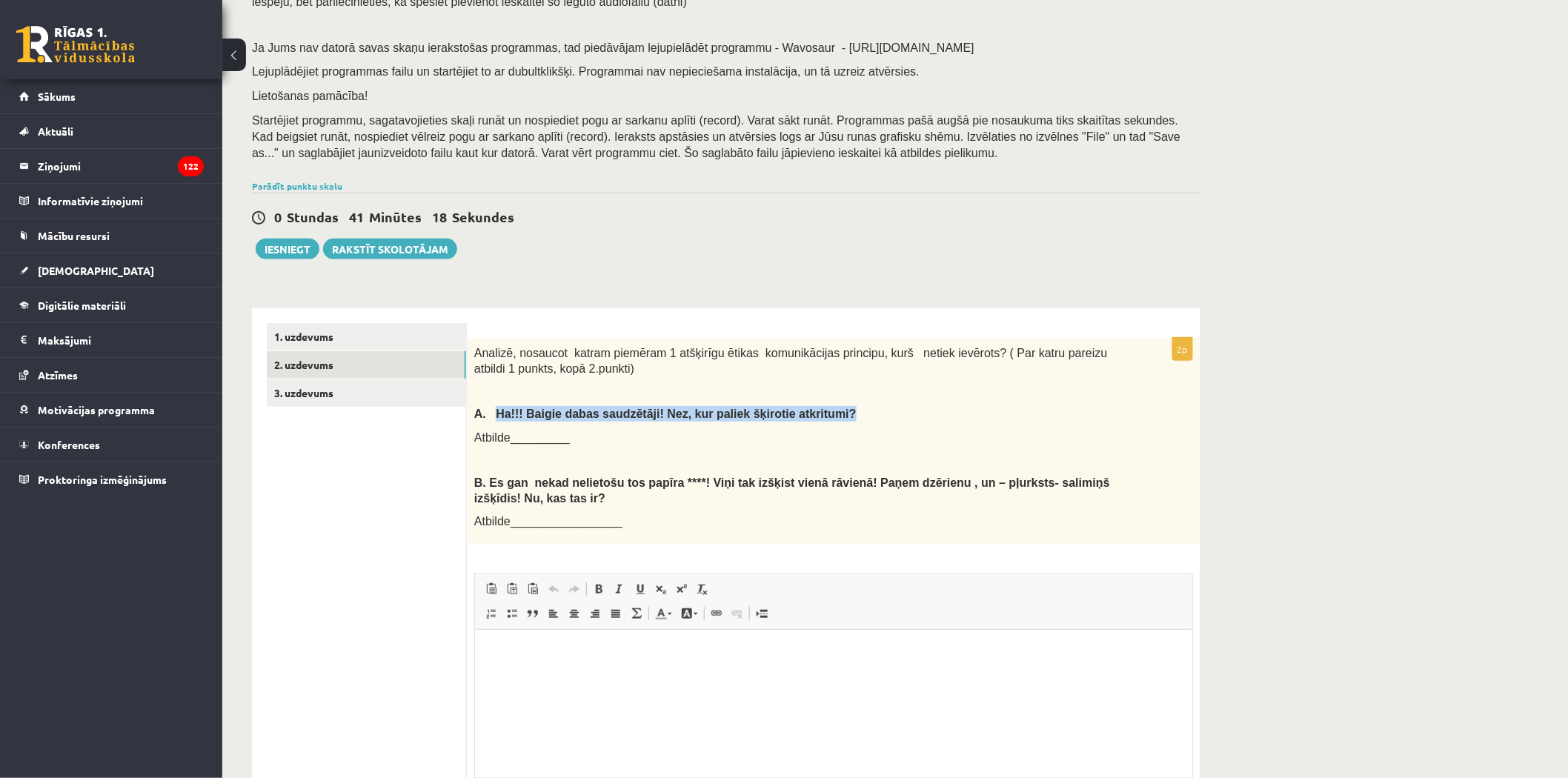
drag, startPoint x: 491, startPoint y: 416, endPoint x: 827, endPoint y: 404, distance: 336.2
click at [827, 404] on div "Analizē, nosaucot katram piemēram 1 atšķirīgu ētikas komunikācijas principu, ku…" at bounding box center [833, 440] width 733 height 206
drag, startPoint x: 504, startPoint y: 653, endPoint x: 513, endPoint y: 637, distance: 18.4
click at [505, 653] on p "Bagātinātā teksta redaktors, wiswyg-editor-user-answer-47433943224220" at bounding box center [832, 652] width 687 height 16
click at [489, 648] on html "**********" at bounding box center [833, 651] width 718 height 45
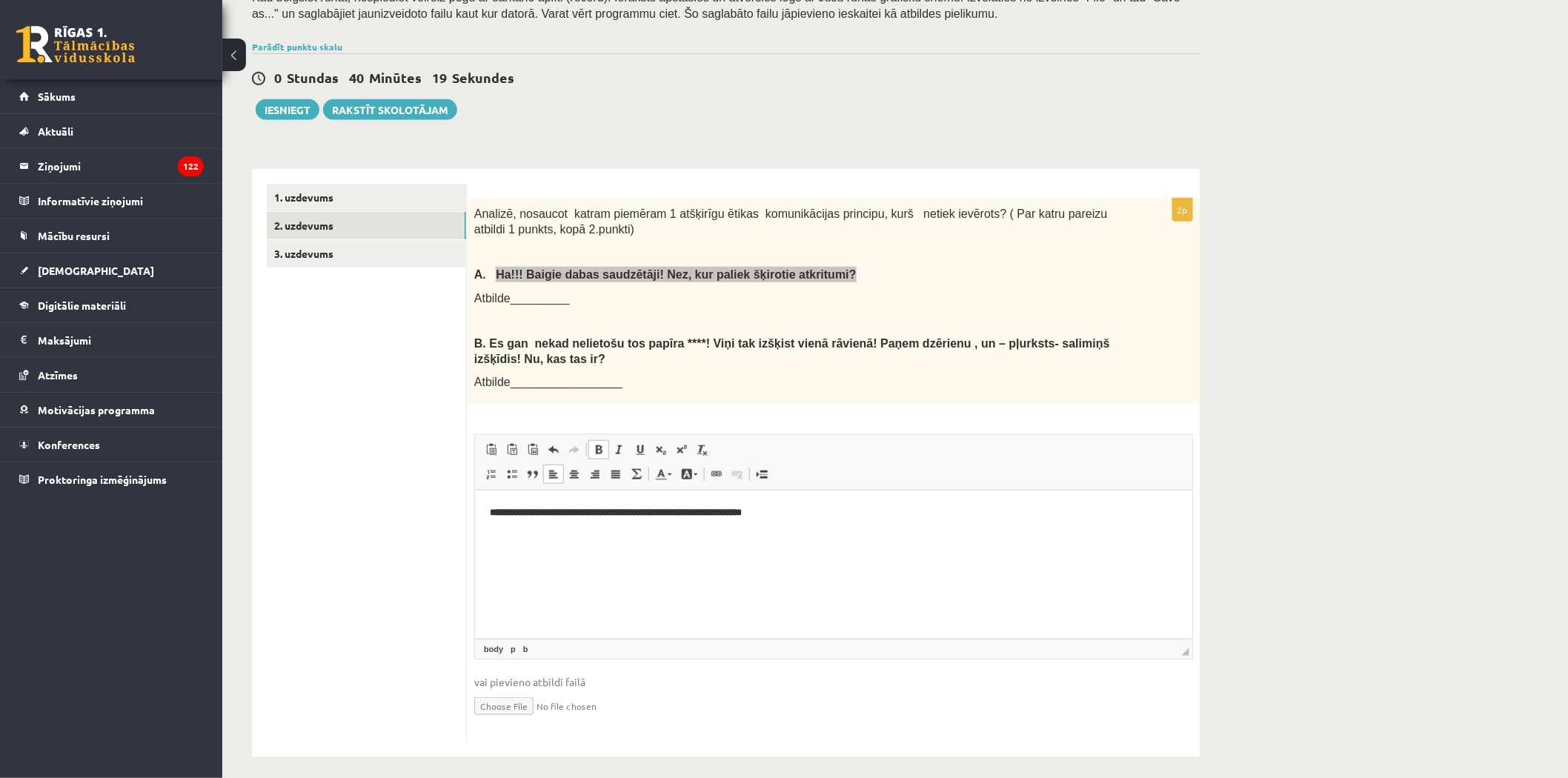
scroll to position [307, 0]
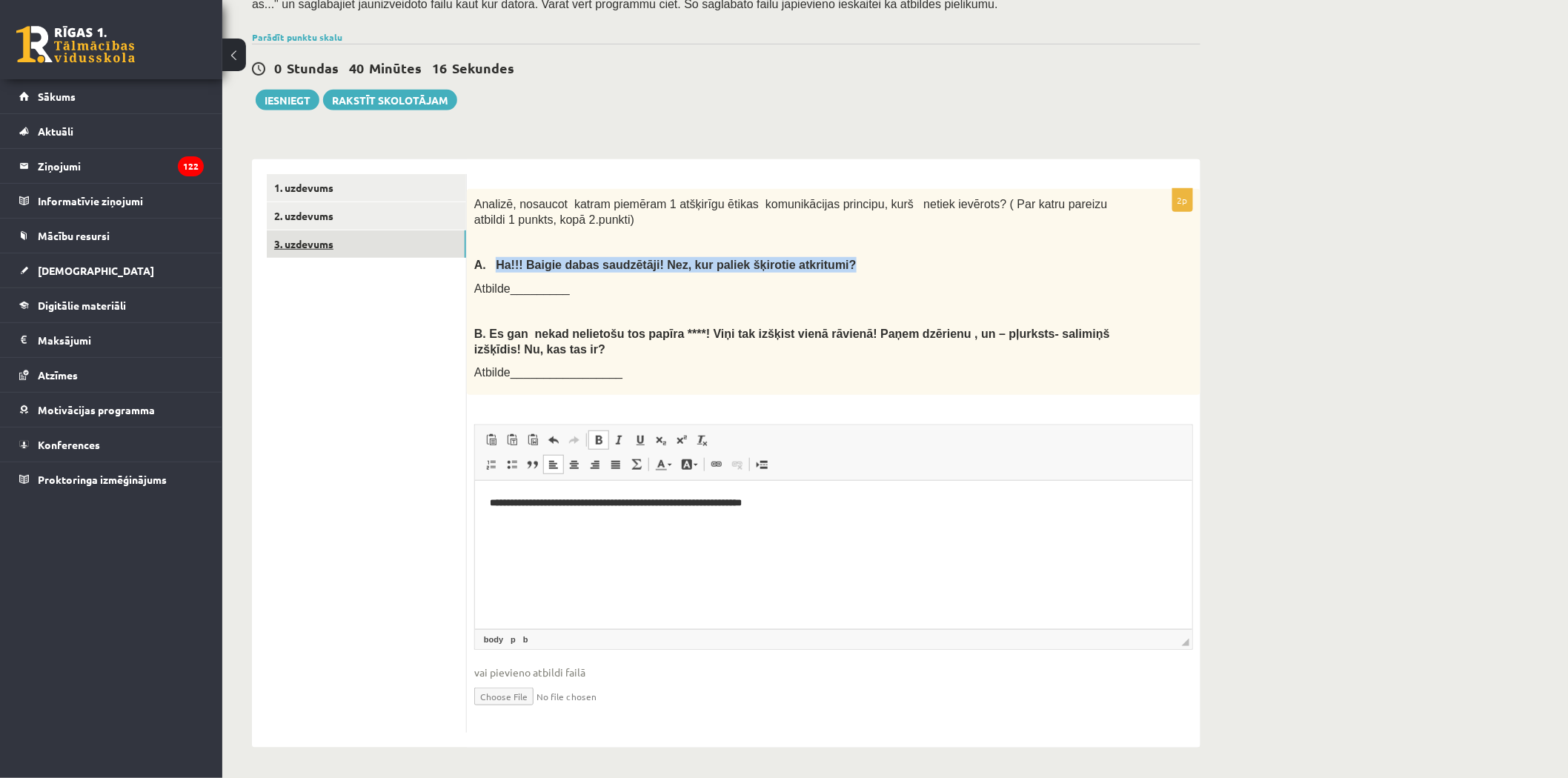
click at [310, 242] on link "3. uzdevums" at bounding box center [366, 244] width 199 height 28
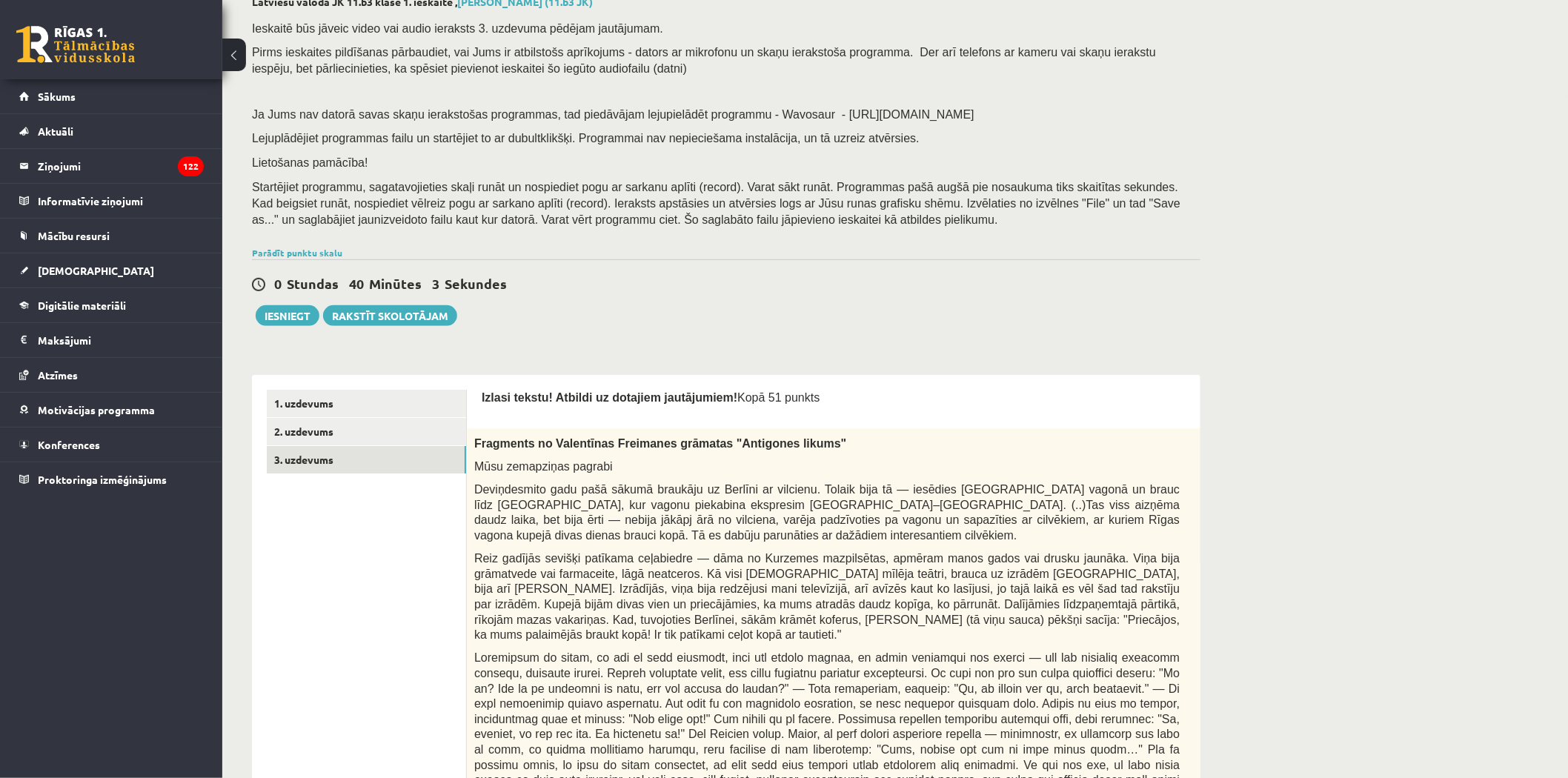
scroll to position [164, 0]
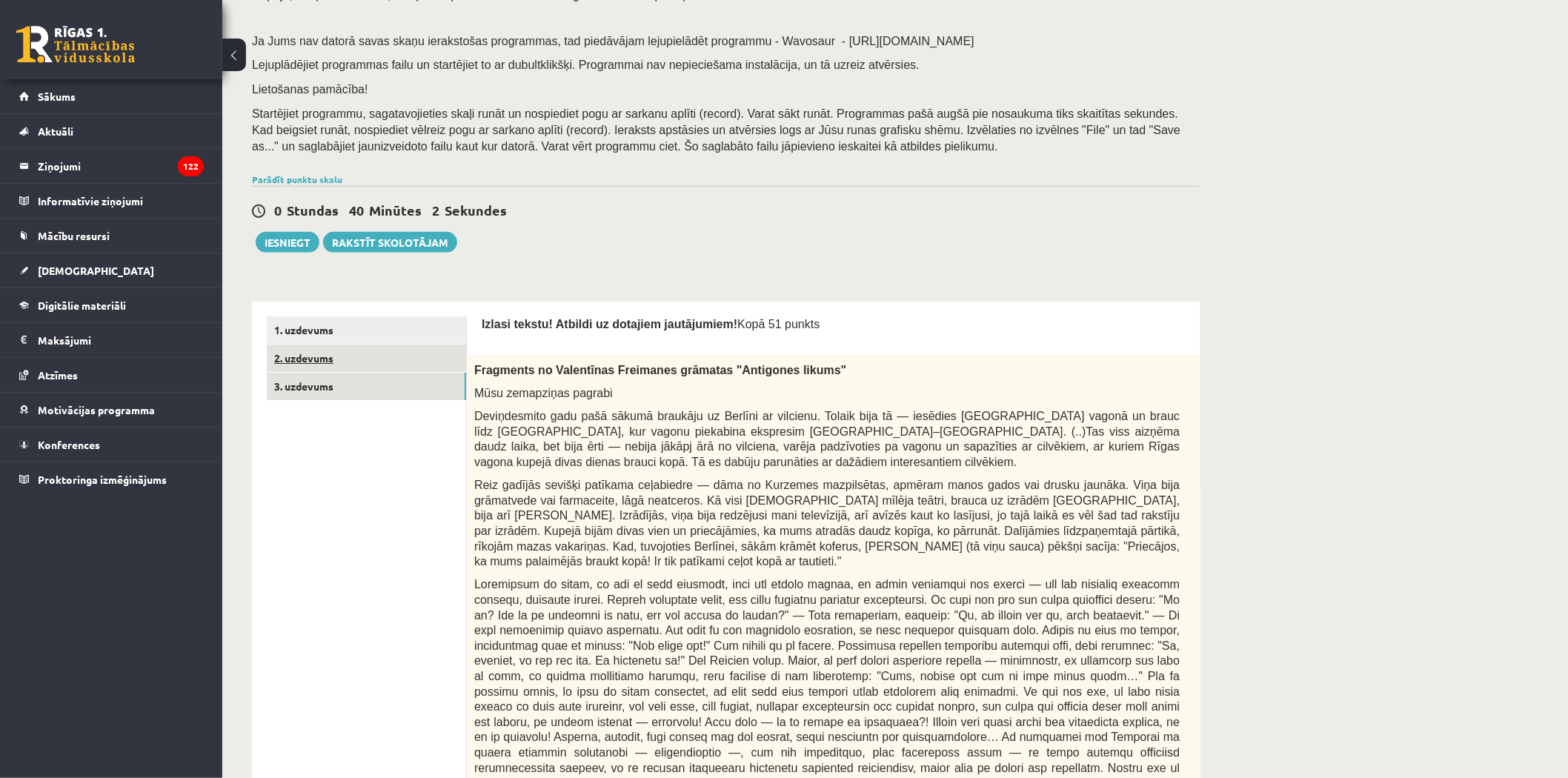
click at [301, 357] on link "2. uzdevums" at bounding box center [366, 358] width 199 height 28
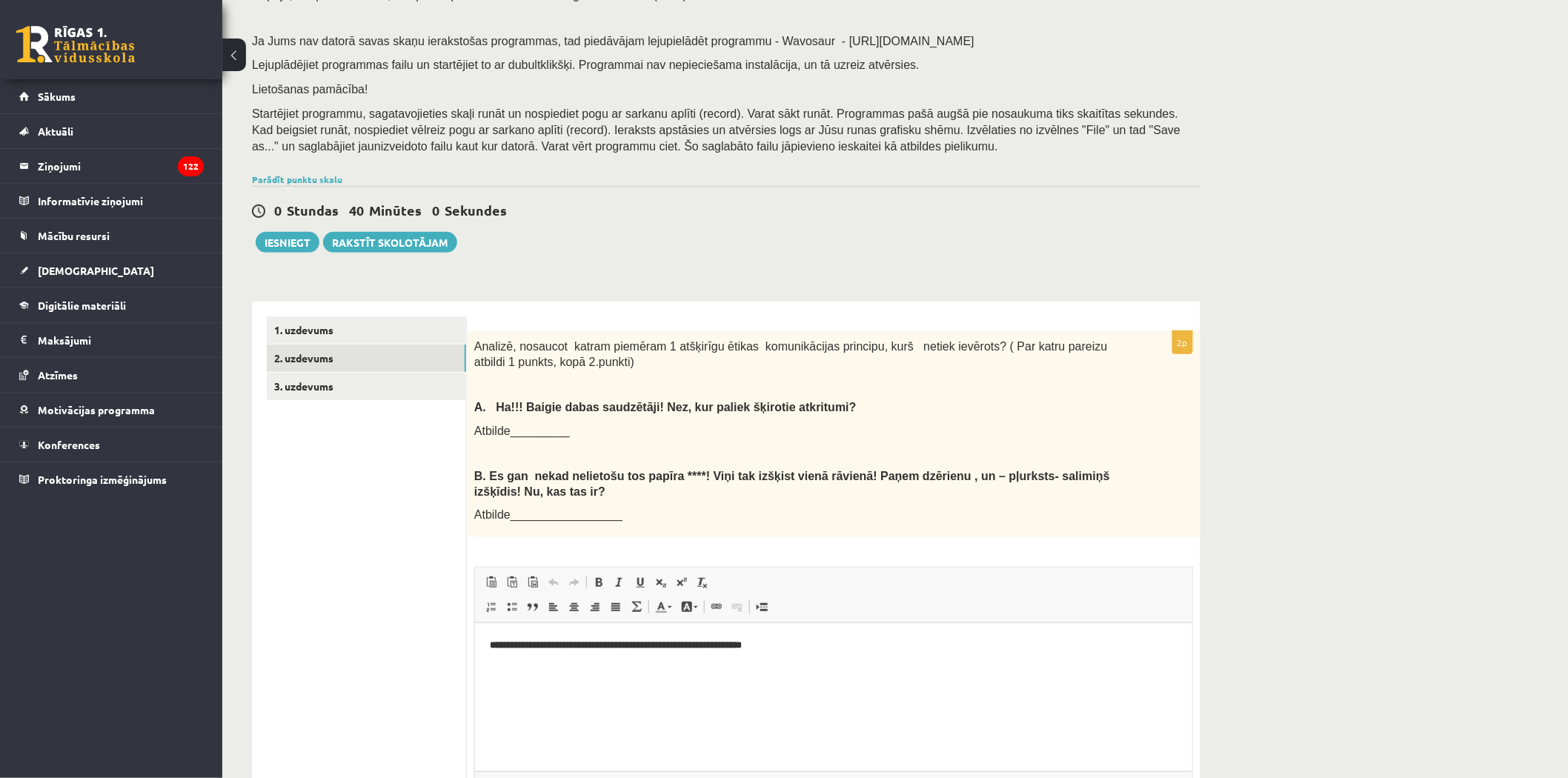
scroll to position [0, 0]
drag, startPoint x: 491, startPoint y: 674, endPoint x: 513, endPoint y: 666, distance: 23.4
click at [491, 668] on html "**********" at bounding box center [833, 645] width 718 height 45
click at [818, 649] on p "**********" at bounding box center [832, 646] width 687 height 16
click at [855, 649] on p "**********" at bounding box center [832, 646] width 687 height 16
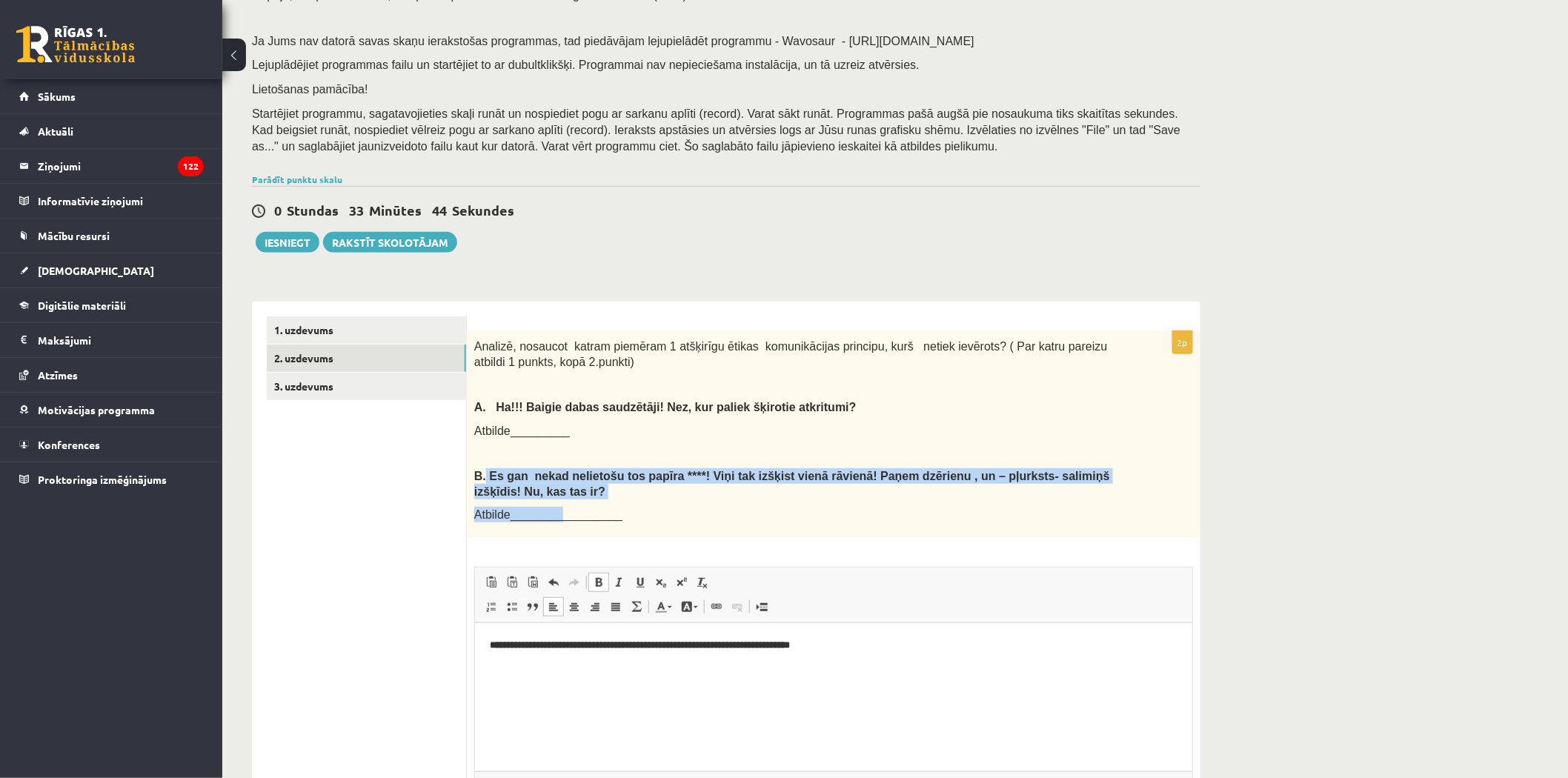
drag, startPoint x: 491, startPoint y: 470, endPoint x: 551, endPoint y: 497, distance: 65.8
click at [555, 501] on div "Analizē, nosaucot katram piemēram 1 atšķirīgu ētikas komunikācijas principu, ku…" at bounding box center [833, 434] width 733 height 206
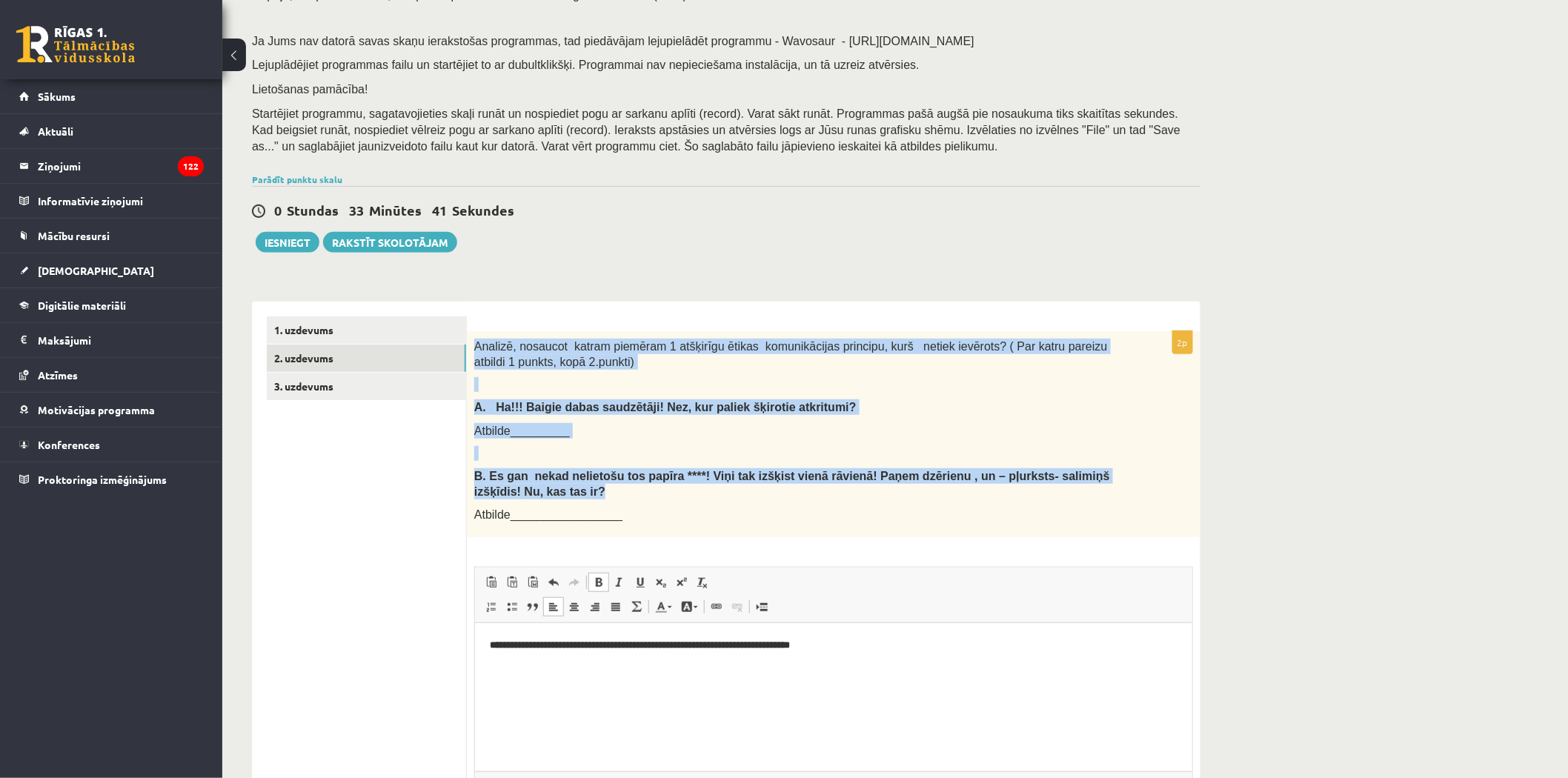
drag, startPoint x: 483, startPoint y: 349, endPoint x: 551, endPoint y: 485, distance: 152.1
click at [551, 485] on div "Analizē, nosaucot katram piemēram 1 atšķirīgu ētikas komunikācijas principu, ku…" at bounding box center [833, 434] width 733 height 206
click at [521, 451] on p at bounding box center [797, 453] width 645 height 15
click at [513, 493] on p "B. Es gan nekad nelietošu tos papīra ****! Viņi tak izšķist vienā rāvienā! Paņe…" at bounding box center [797, 483] width 645 height 30
click at [511, 493] on p "B. Es gan nekad nelietošu tos papīra ****! Viņi tak izšķist vienā rāvienā! Paņe…" at bounding box center [797, 483] width 645 height 30
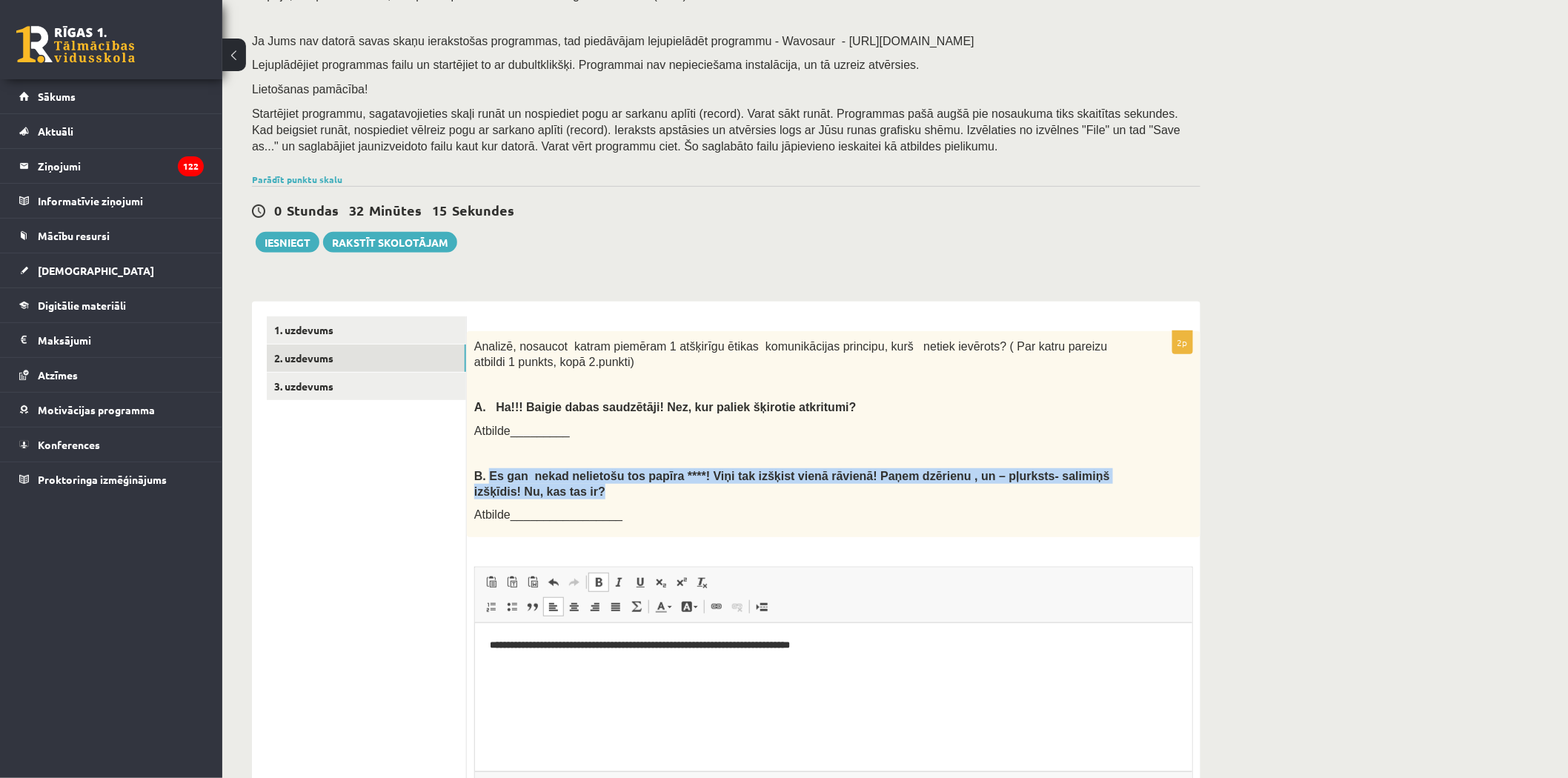
drag, startPoint x: 502, startPoint y: 493, endPoint x: 493, endPoint y: 472, distance: 22.8
click at [493, 472] on b "Es gan nekad nelietošu tos papīra ****! Viņi tak izšķist vienā rāvienā! Paņem d…" at bounding box center [793, 484] width 636 height 28
click at [509, 668] on html "**********" at bounding box center [833, 645] width 718 height 45
click at [504, 668] on html "**********" at bounding box center [833, 645] width 718 height 45
click at [881, 645] on p "**********" at bounding box center [832, 646] width 687 height 16
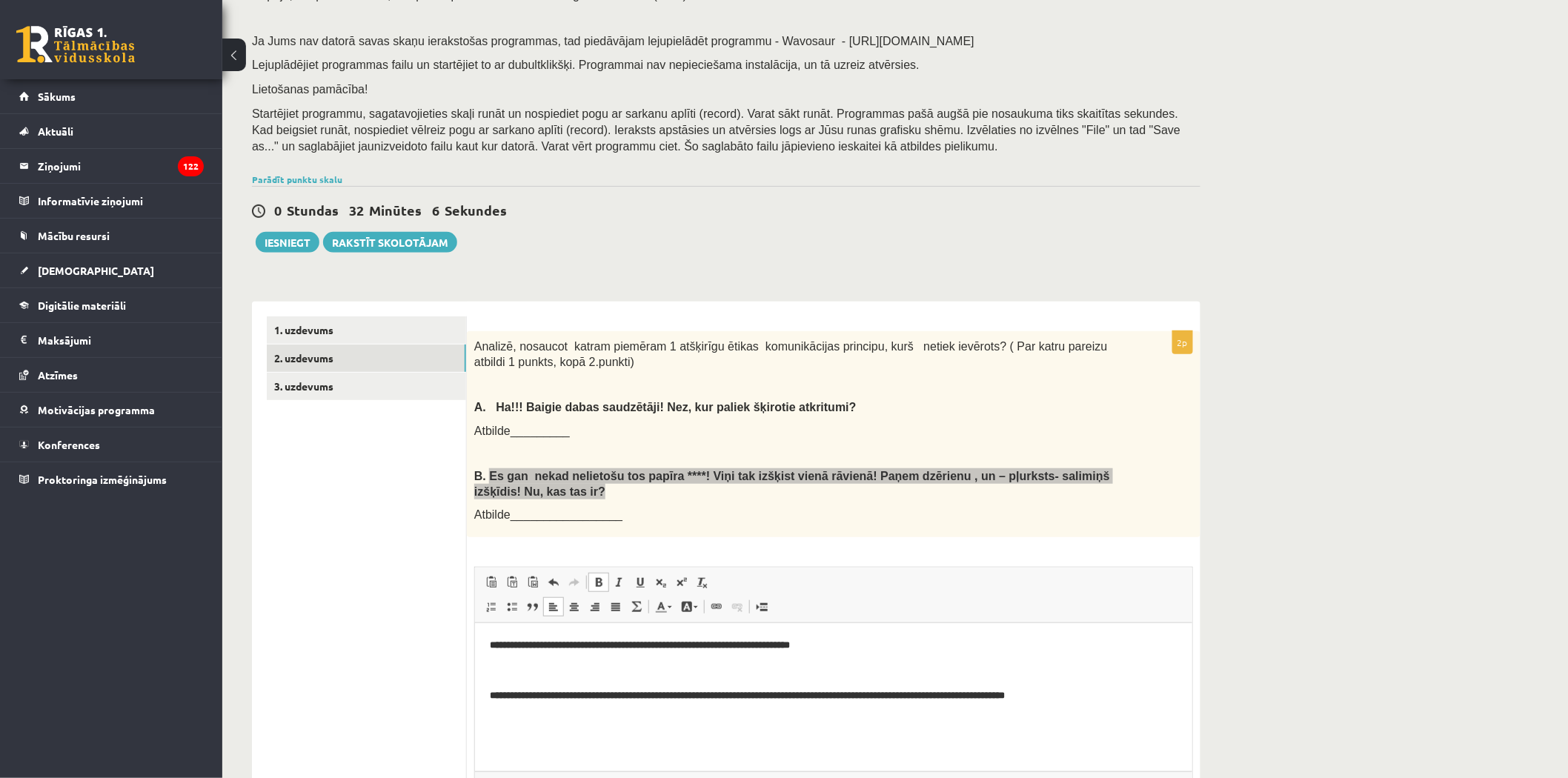
click at [485, 696] on html "**********" at bounding box center [833, 670] width 718 height 95
click at [1134, 697] on p "**********" at bounding box center [832, 696] width 687 height 16
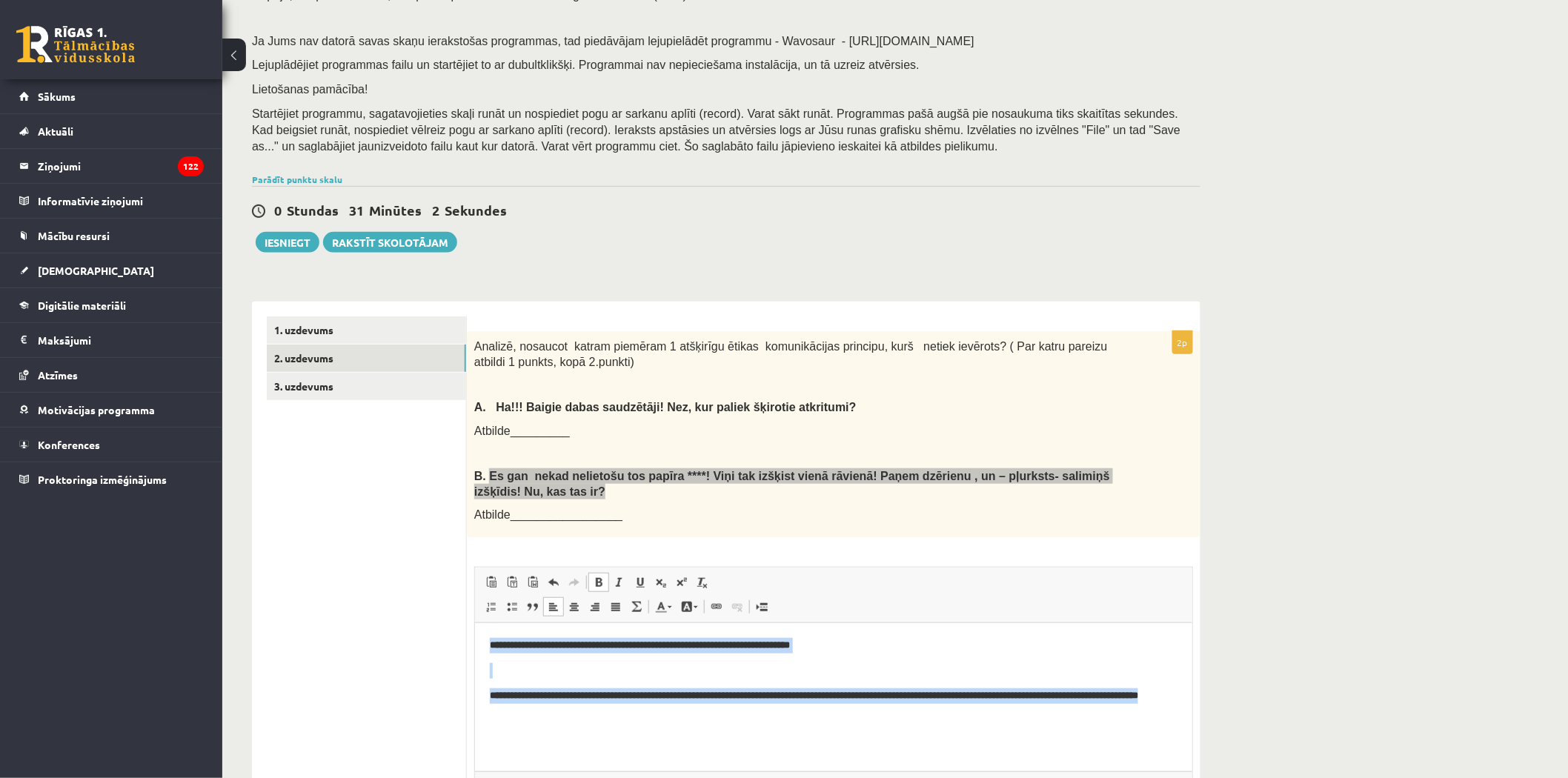
drag, startPoint x: 597, startPoint y: 719, endPoint x: 484, endPoint y: 642, distance: 136.7
click at [484, 642] on html "**********" at bounding box center [833, 678] width 718 height 111
click at [597, 581] on span at bounding box center [598, 582] width 12 height 12
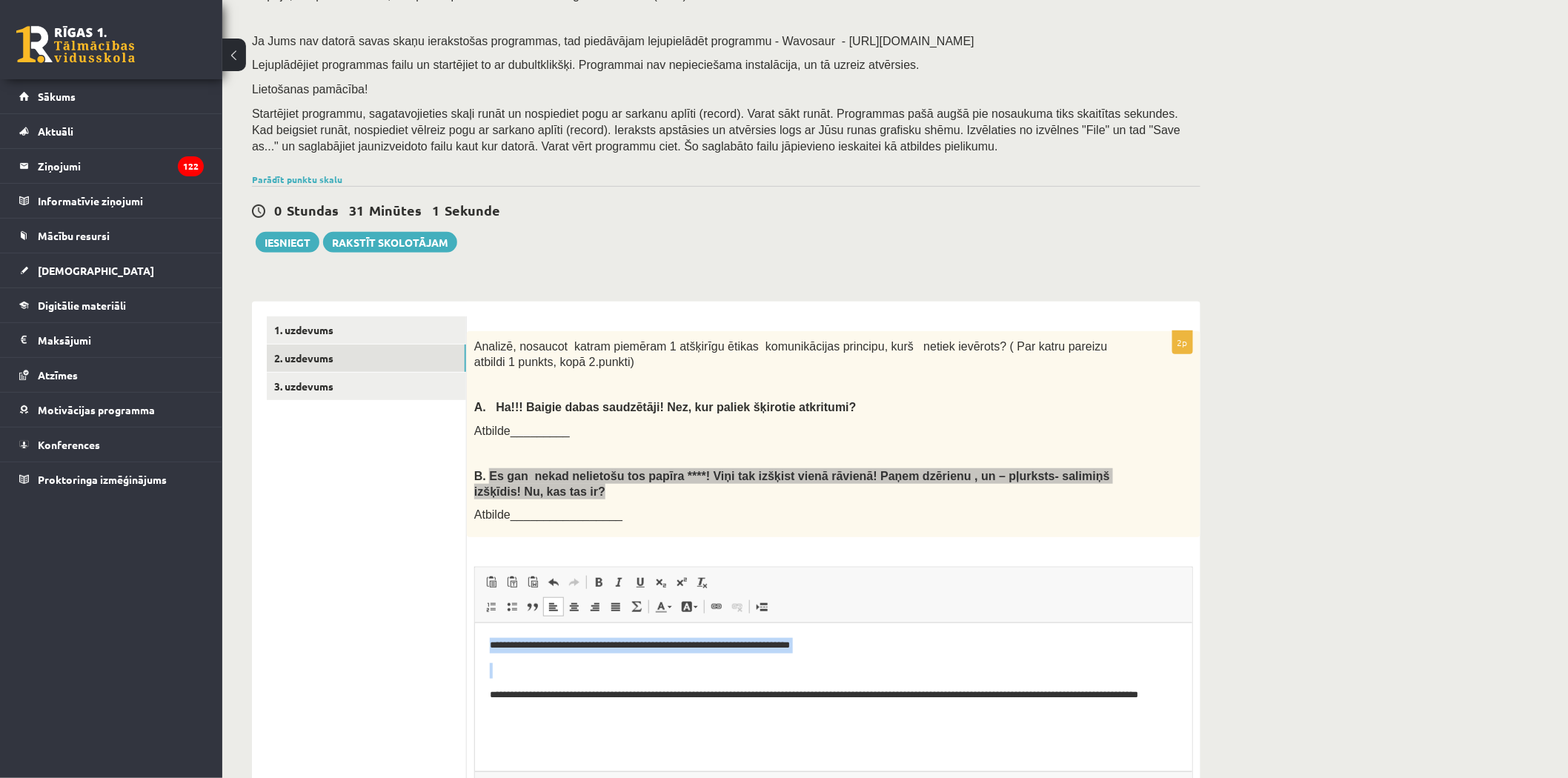
click at [540, 712] on p "**********" at bounding box center [832, 702] width 687 height 31
click at [529, 716] on p "**********" at bounding box center [832, 702] width 687 height 31
click at [520, 714] on p "**********" at bounding box center [832, 702] width 687 height 31
click at [827, 644] on p "**********" at bounding box center [832, 646] width 687 height 16
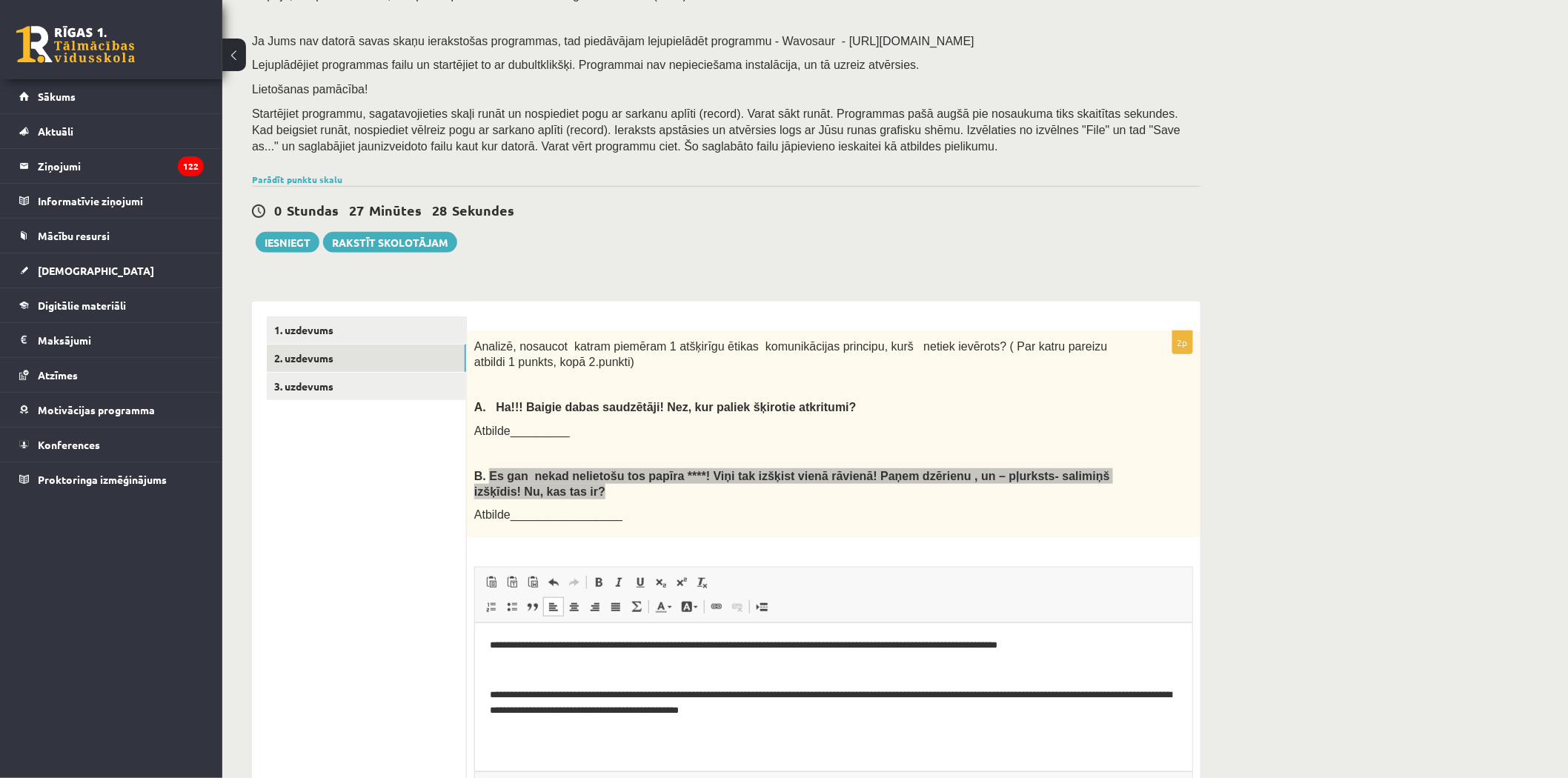
click at [999, 643] on p "**********" at bounding box center [832, 646] width 687 height 16
click at [1043, 643] on p "**********" at bounding box center [832, 646] width 687 height 16
click at [1045, 645] on p "**********" at bounding box center [832, 646] width 687 height 16
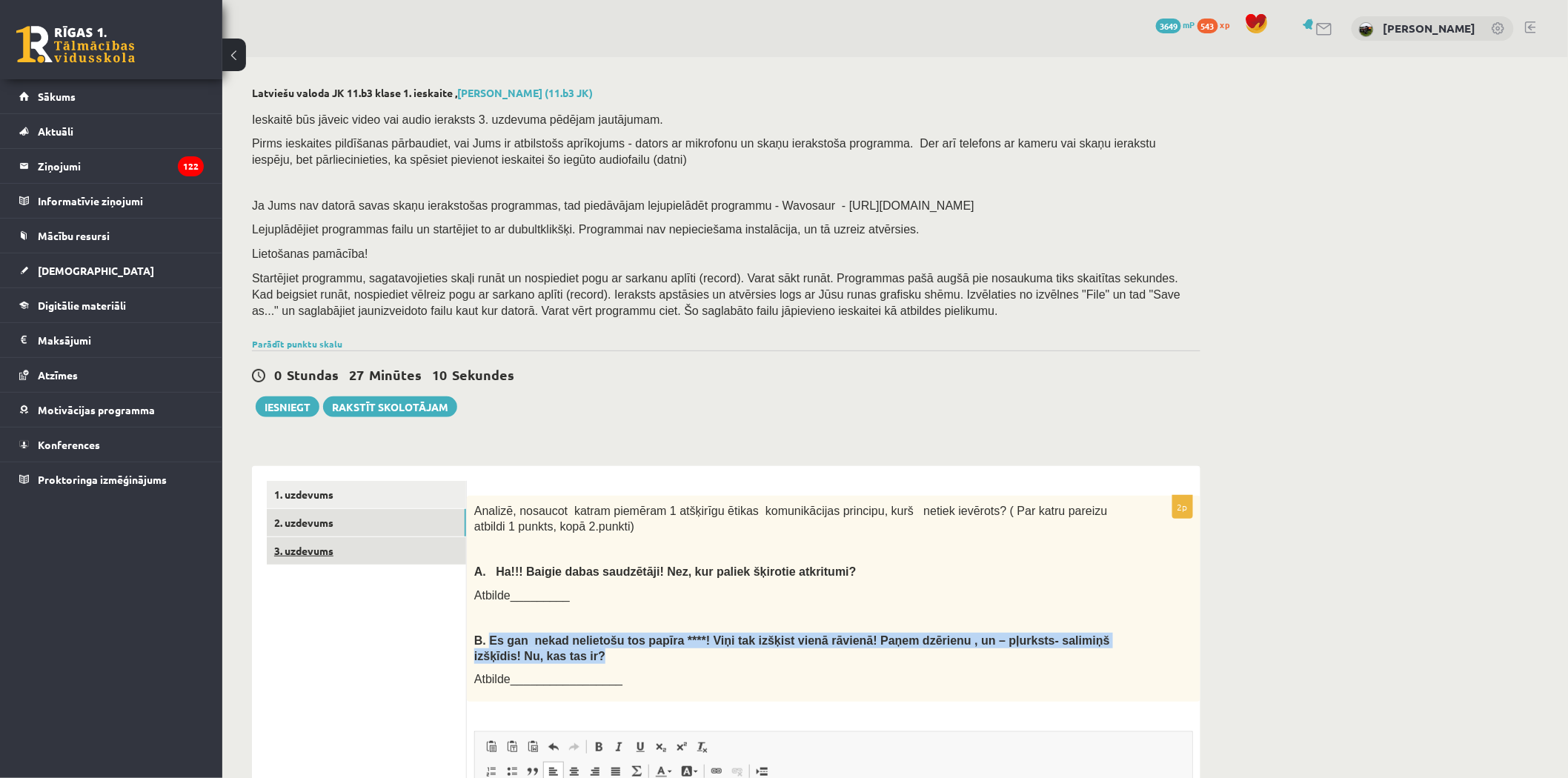
click at [327, 550] on link "3. uzdevums" at bounding box center [366, 550] width 199 height 28
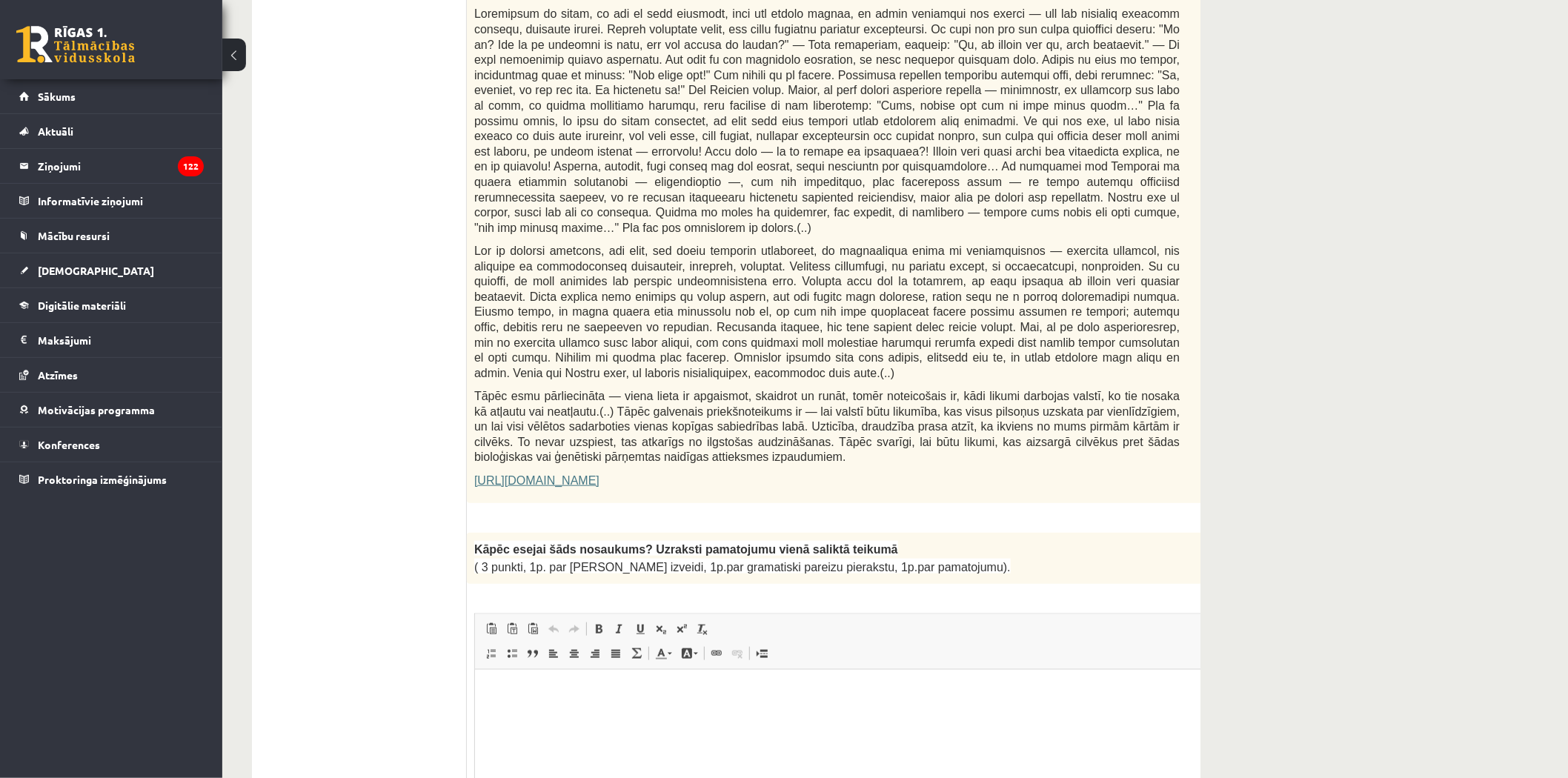
scroll to position [741, 0]
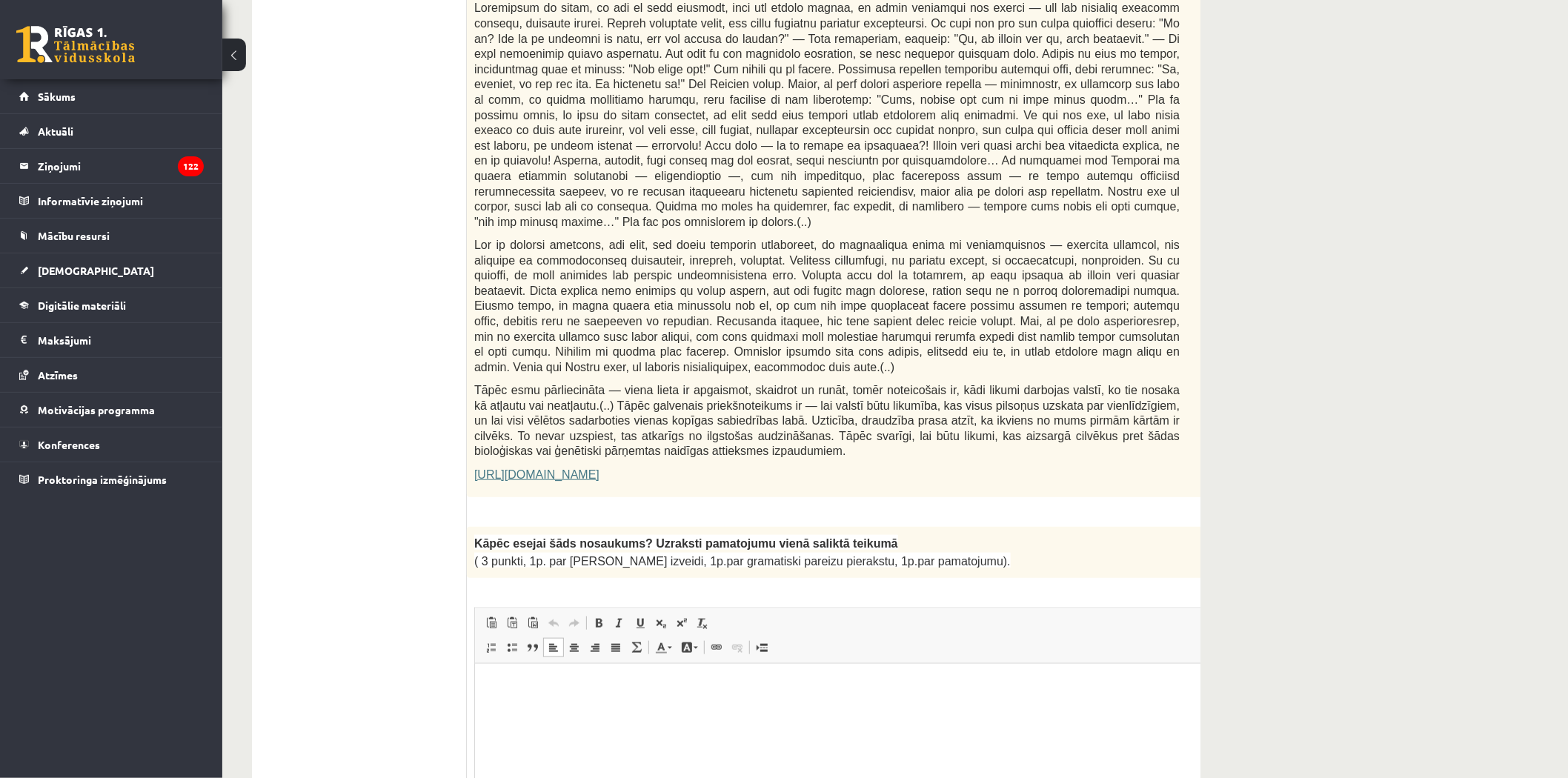
click at [480, 672] on html at bounding box center [864, 685] width 778 height 45
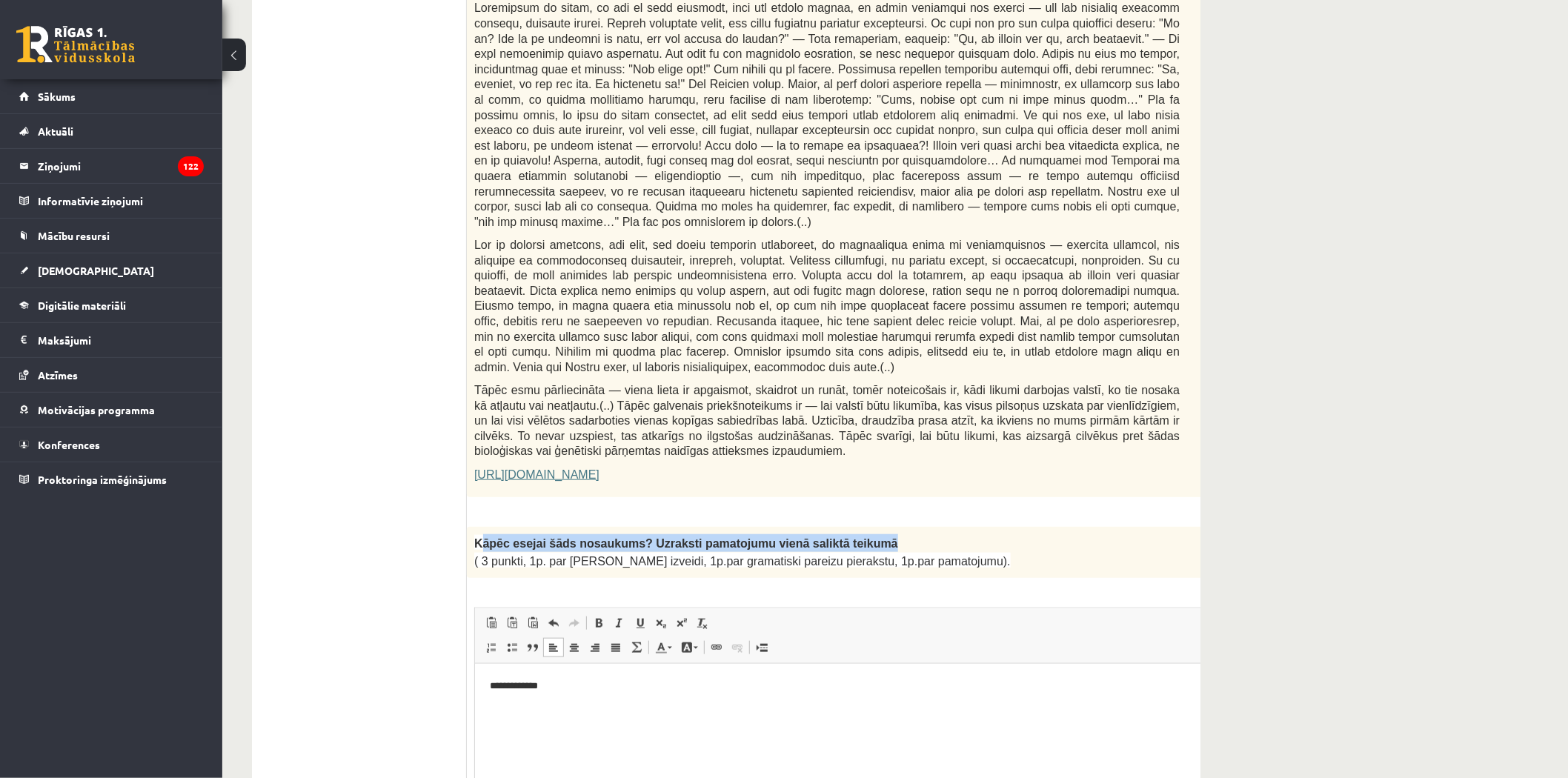
drag, startPoint x: 477, startPoint y: 494, endPoint x: 845, endPoint y: 501, distance: 368.1
click at [845, 534] on p "Kāpēc esejai šāds nosaukums? Uzraksti pamatojumu vienā saliktā teikumā" at bounding box center [828, 542] width 706 height 17
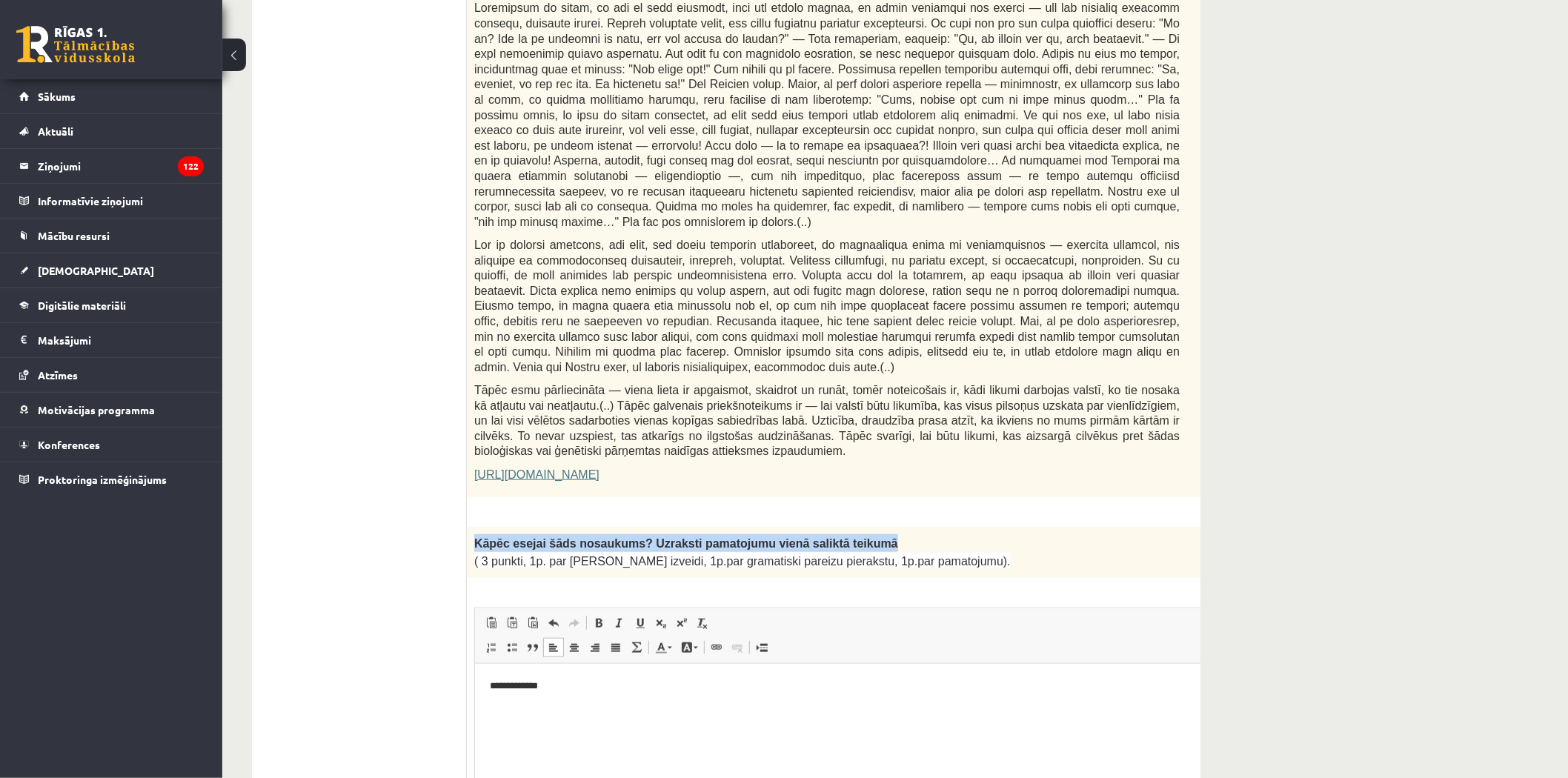
drag, startPoint x: 478, startPoint y: 497, endPoint x: 841, endPoint y: 497, distance: 363.0
click at [841, 534] on p "Kāpēc esejai šāds nosaukums? Uzraksti pamatojumu vienā saliktā teikumā" at bounding box center [828, 542] width 706 height 17
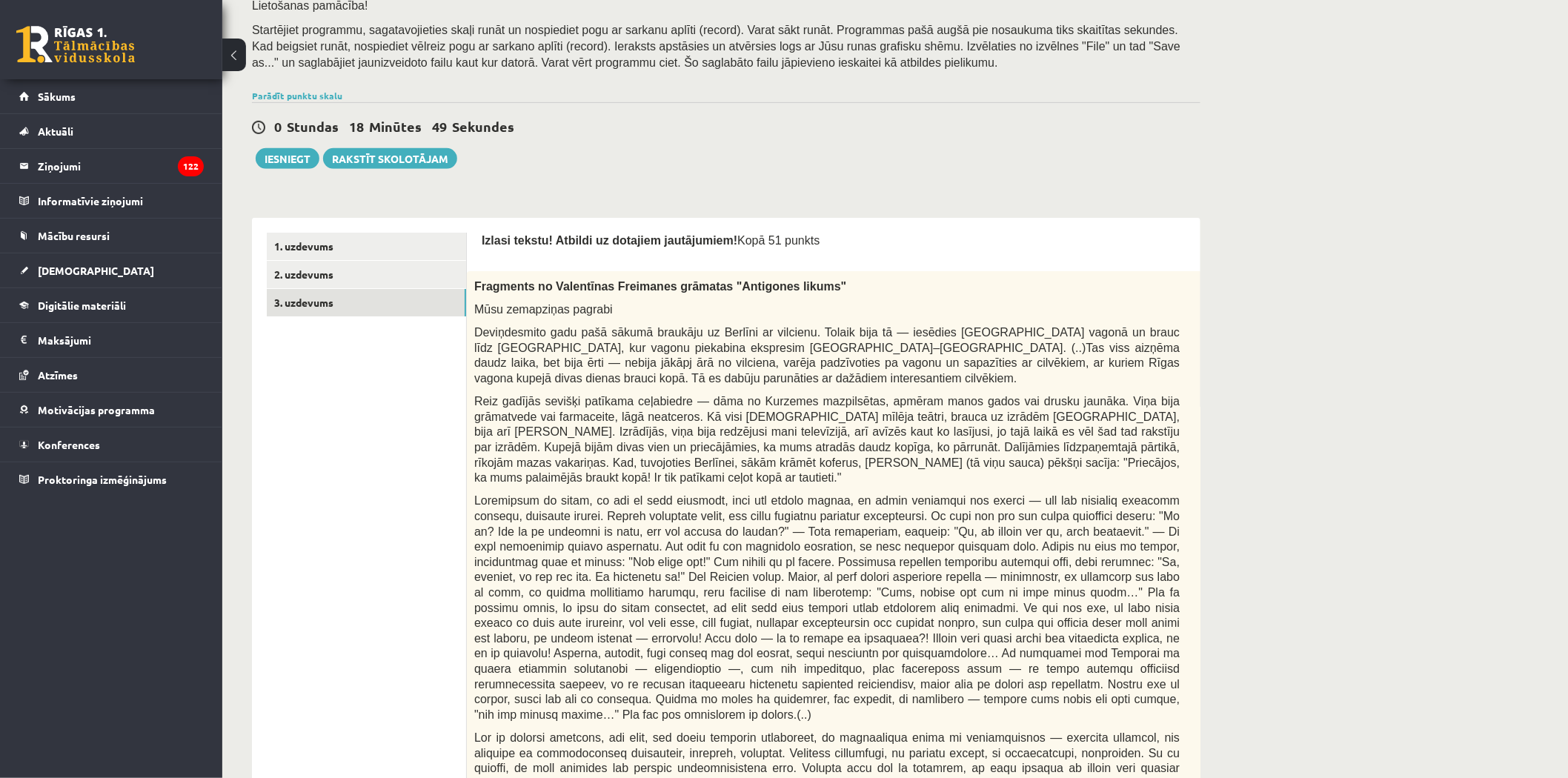
scroll to position [247, 0]
drag, startPoint x: 479, startPoint y: 306, endPoint x: 601, endPoint y: 314, distance: 122.3
click at [601, 314] on p "Mūsu zemapziņas pagrabi" at bounding box center [828, 311] width 706 height 16
click at [608, 312] on p "Mūsu zemapziņas pagrabi" at bounding box center [828, 311] width 706 height 16
click at [601, 309] on p "Mūsu zemapziņas pagrabi" at bounding box center [828, 311] width 706 height 16
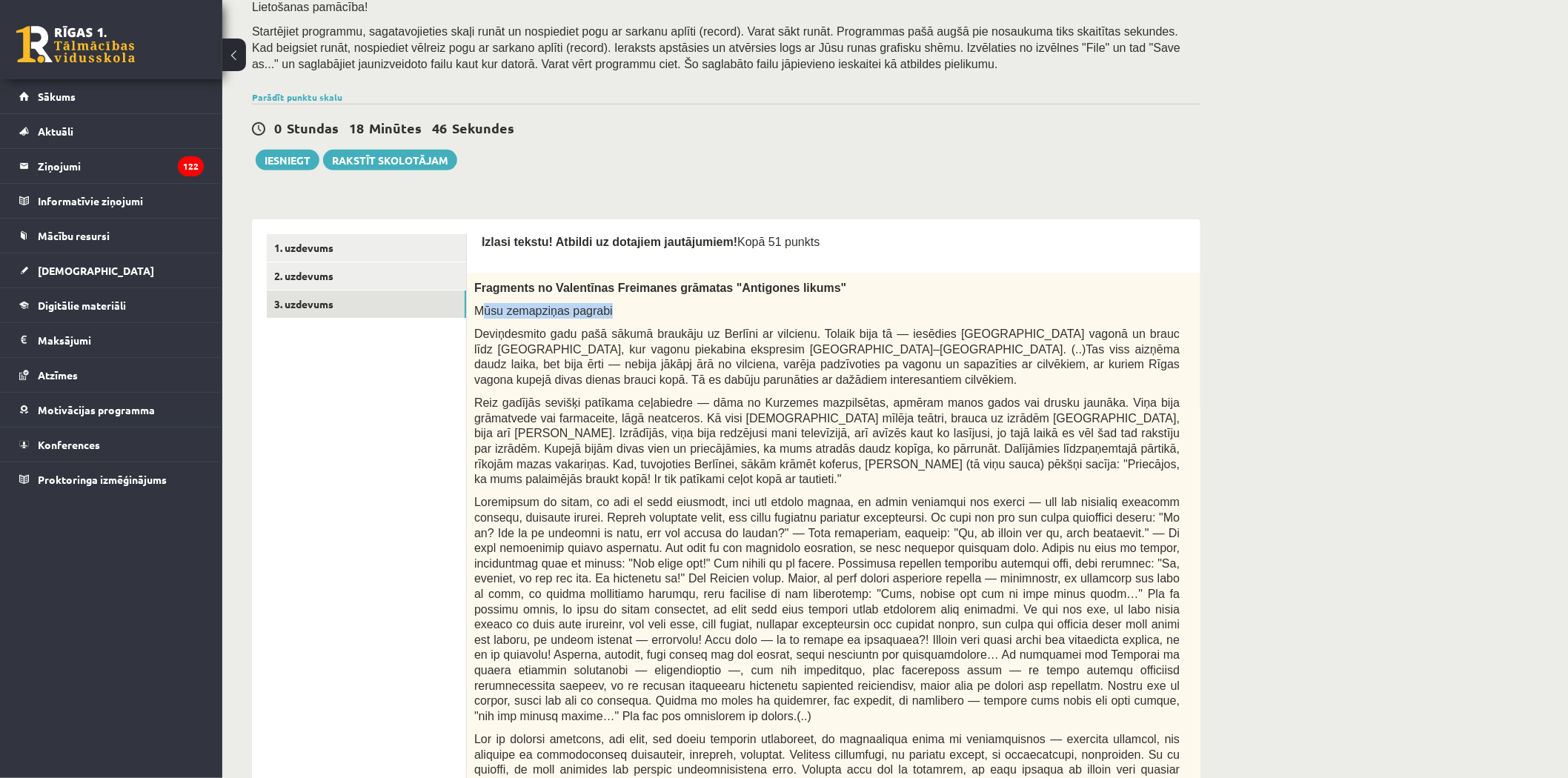
click at [598, 307] on p "Mūsu zemapziņas pagrabi" at bounding box center [828, 311] width 706 height 16
drag, startPoint x: 469, startPoint y: 311, endPoint x: 519, endPoint y: 285, distance: 56.4
click at [639, 314] on div "Fragments no Valentīnas Freimanes grāmatas "Antigones likums" Mūsu zemapziņas p…" at bounding box center [864, 632] width 794 height 719
drag, startPoint x: 475, startPoint y: 286, endPoint x: 608, endPoint y: 308, distance: 134.8
click at [608, 308] on div "Fragments no Valentīnas Freimanes grāmatas "Antigones likums" Mūsu zemapziņas p…" at bounding box center [864, 632] width 794 height 719
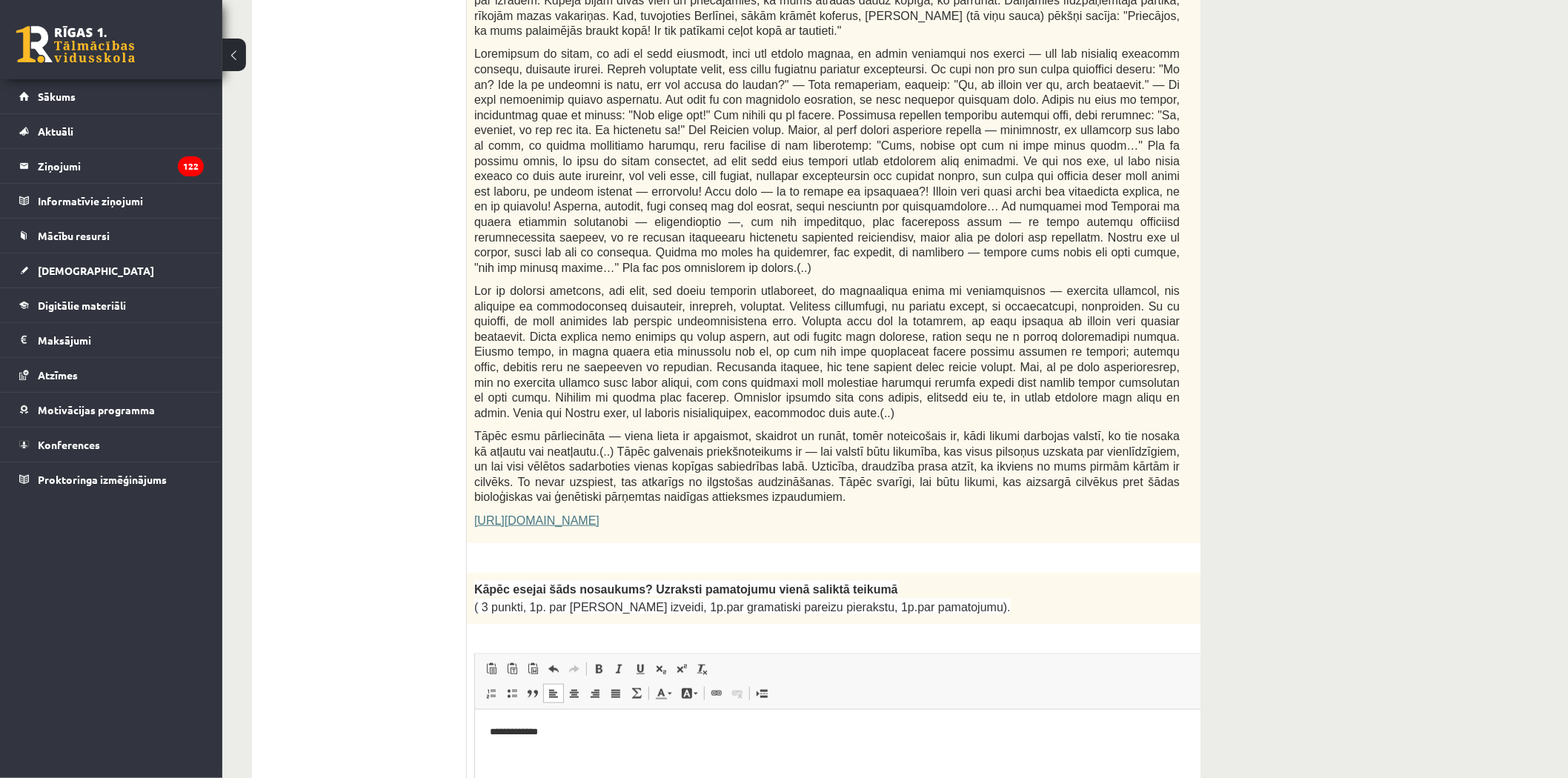
scroll to position [905, 0]
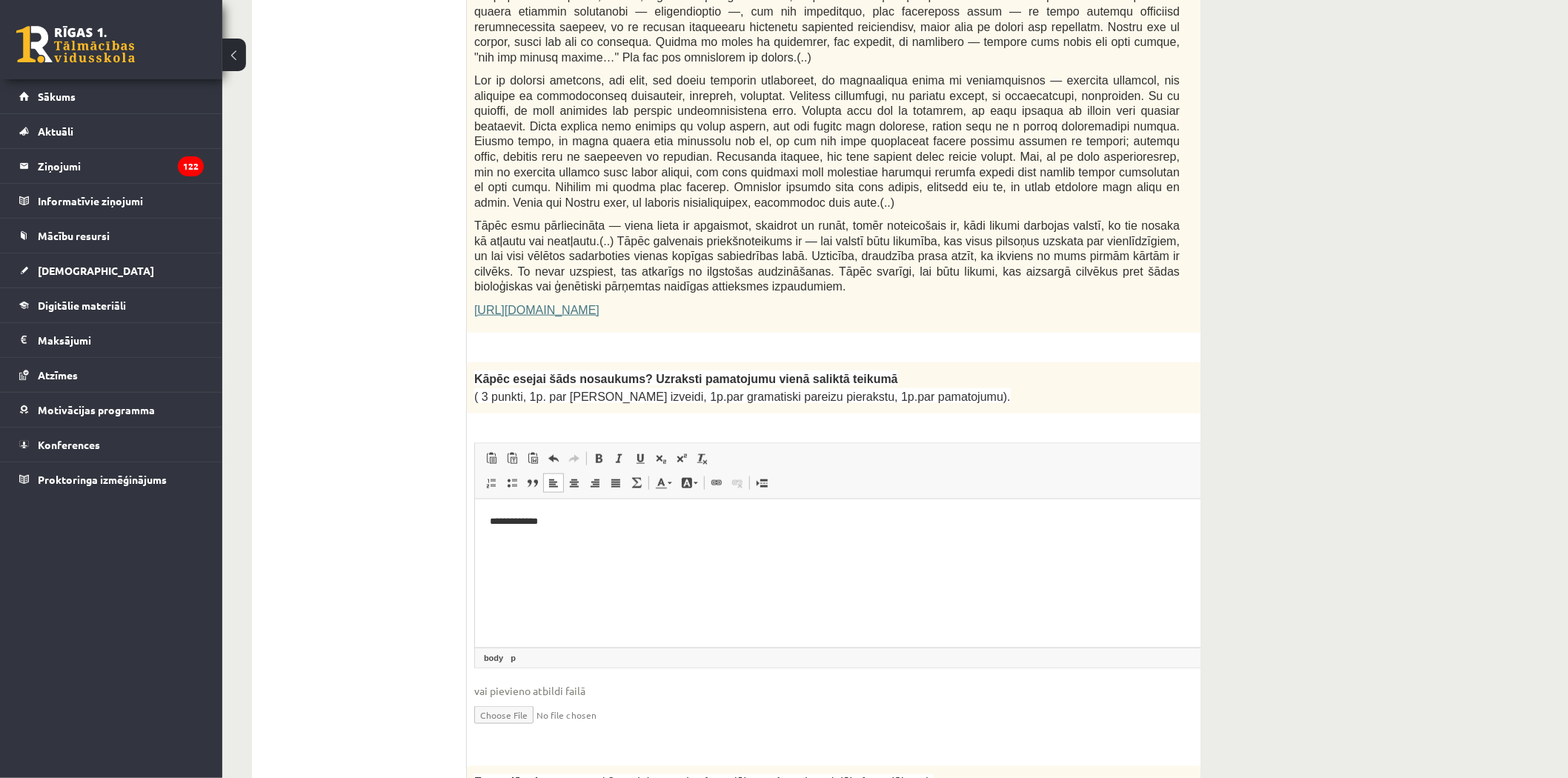
click at [545, 520] on p "**********" at bounding box center [843, 521] width 710 height 16
click at [550, 521] on p "**********" at bounding box center [843, 521] width 710 height 16
click at [664, 523] on p "**********" at bounding box center [843, 521] width 710 height 16
click at [564, 523] on p "**********" at bounding box center [843, 521] width 710 height 16
click at [545, 519] on p "**********" at bounding box center [843, 521] width 710 height 16
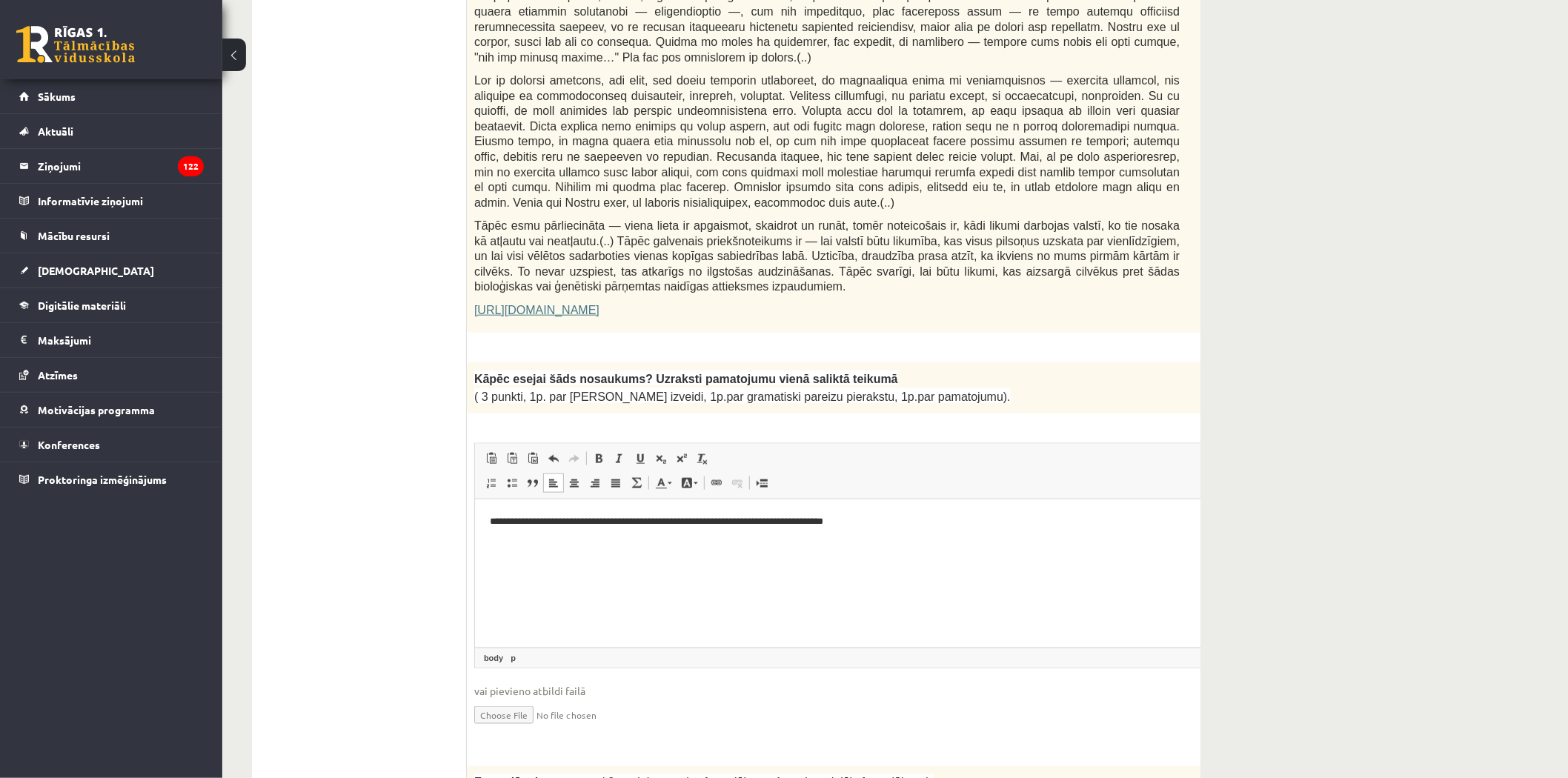
click at [642, 521] on p "**********" at bounding box center [843, 521] width 710 height 16
click at [642, 520] on p "**********" at bounding box center [843, 521] width 710 height 16
click at [645, 520] on p "**********" at bounding box center [843, 521] width 710 height 16
click at [907, 519] on p "**********" at bounding box center [843, 521] width 710 height 16
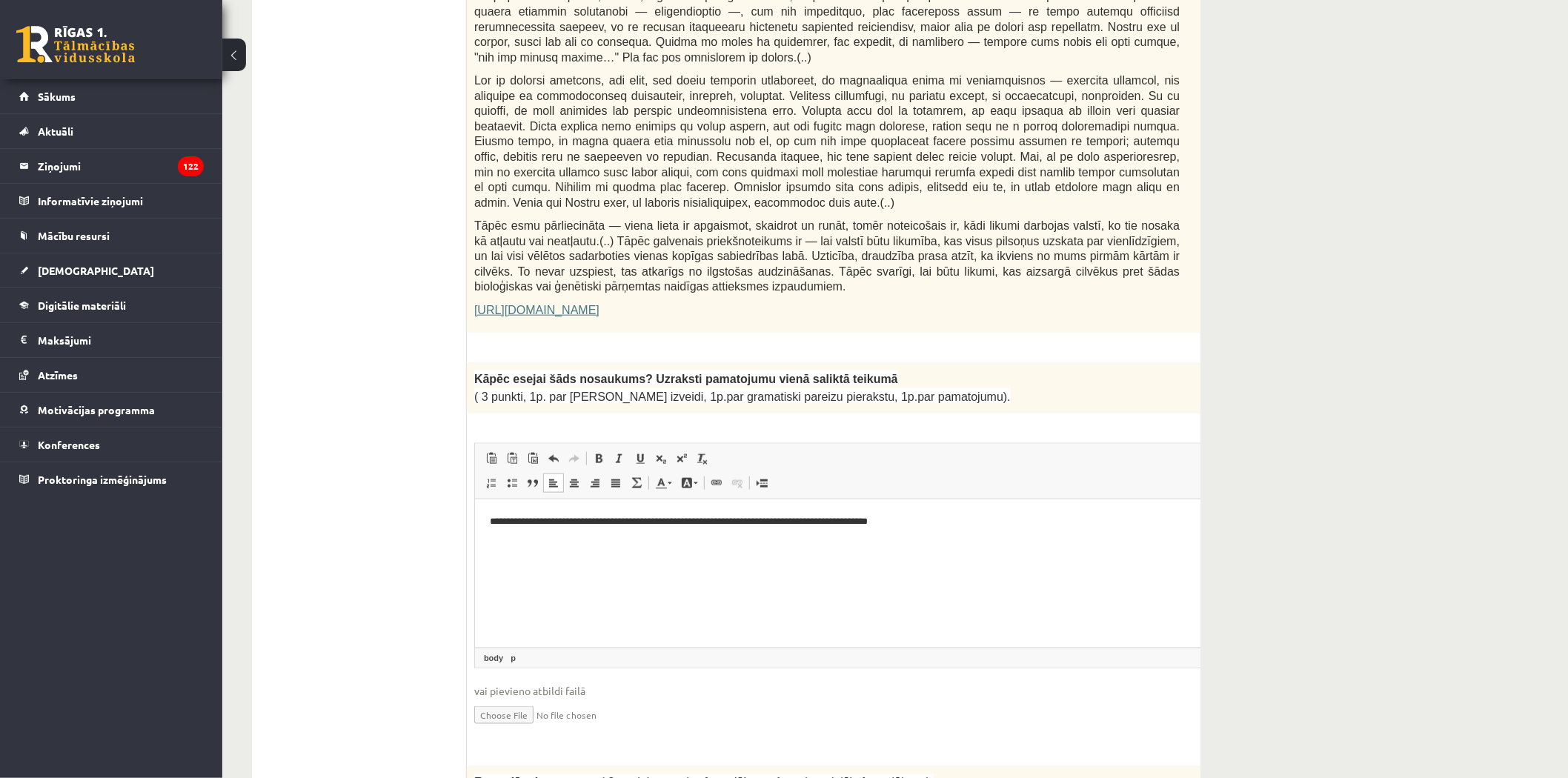
click at [939, 529] on html "**********" at bounding box center [864, 520] width 778 height 45
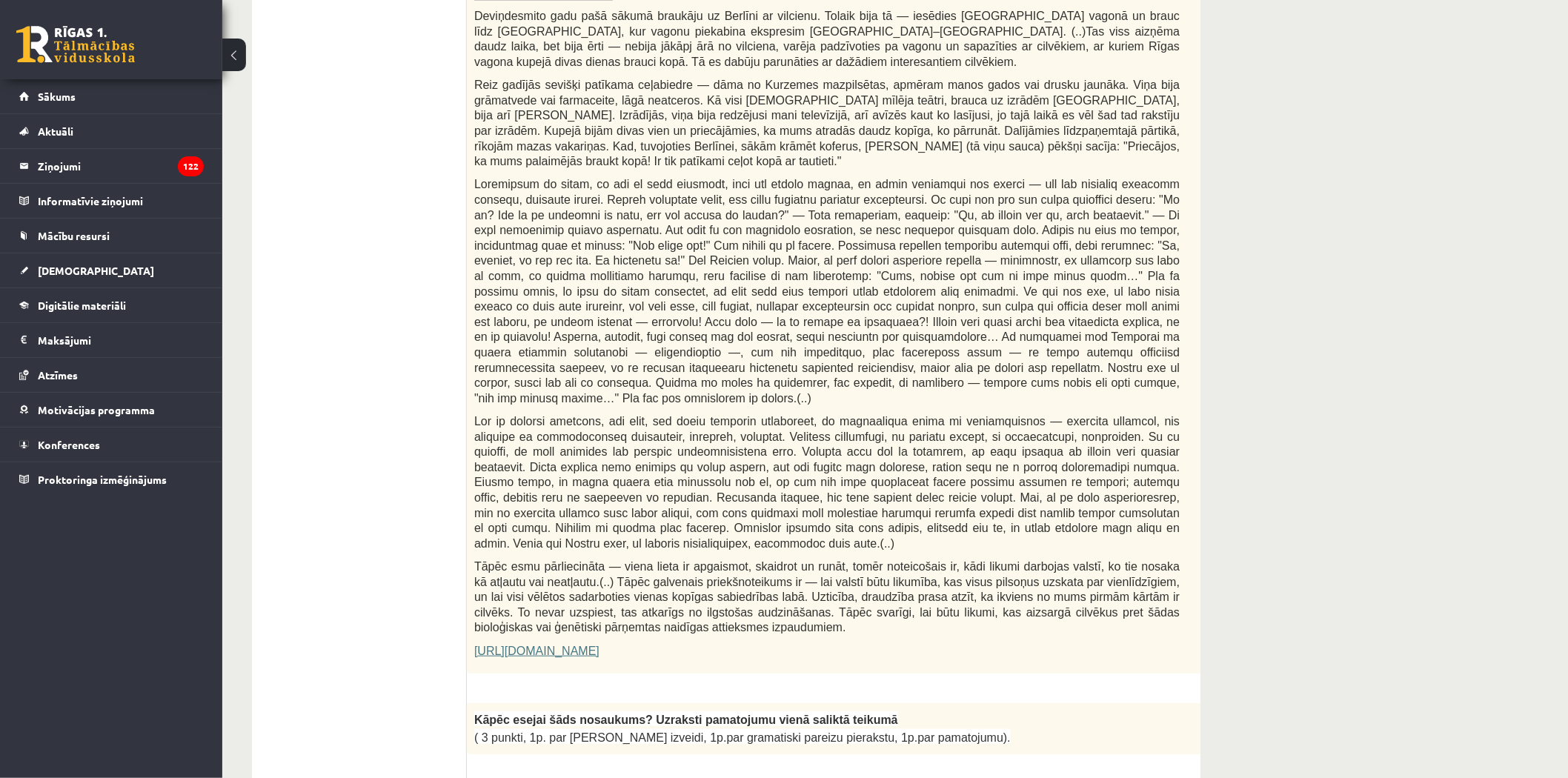
scroll to position [576, 0]
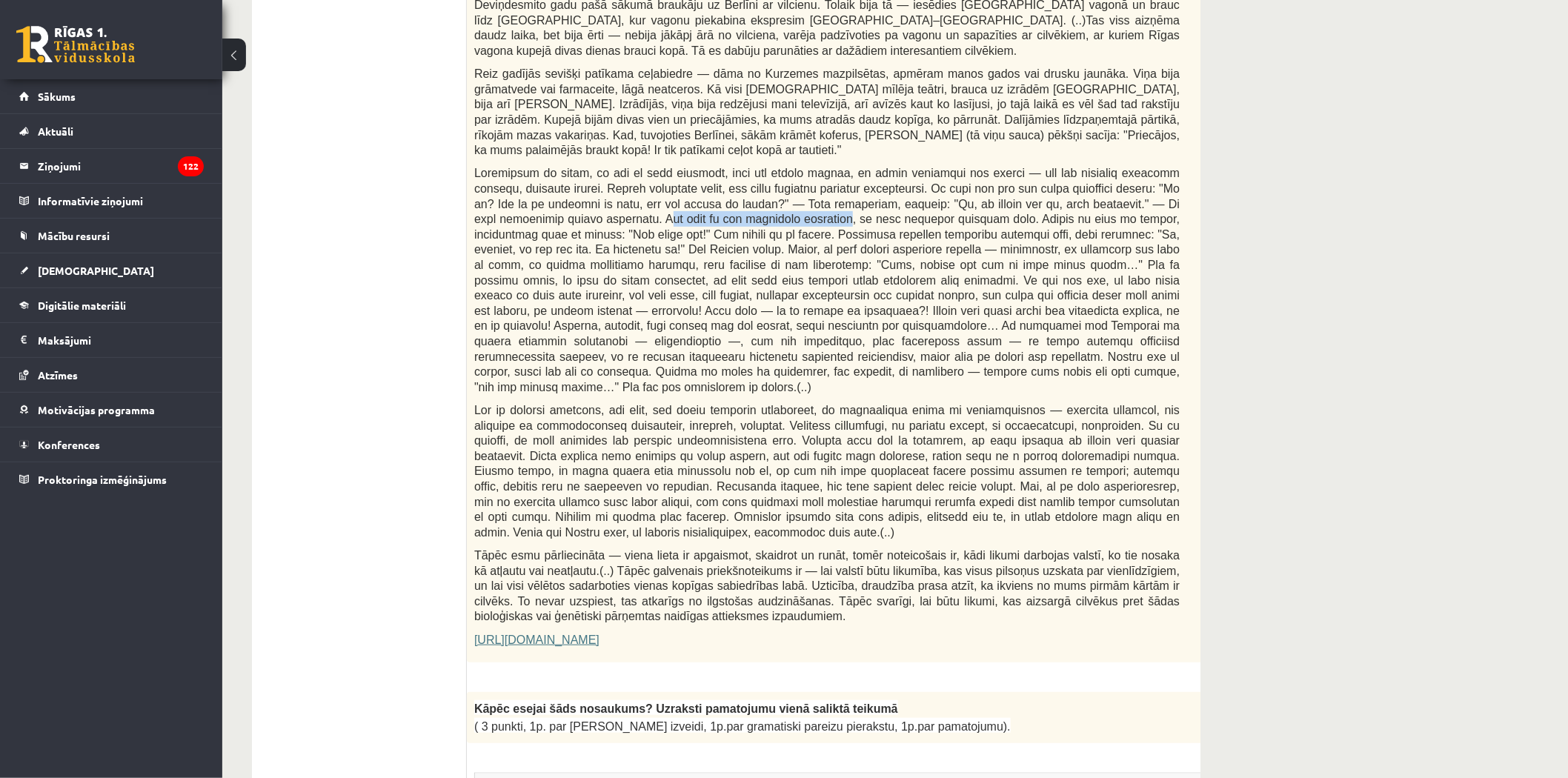
drag, startPoint x: 611, startPoint y: 203, endPoint x: 768, endPoint y: 205, distance: 157.0
click at [768, 205] on span at bounding box center [828, 280] width 706 height 226
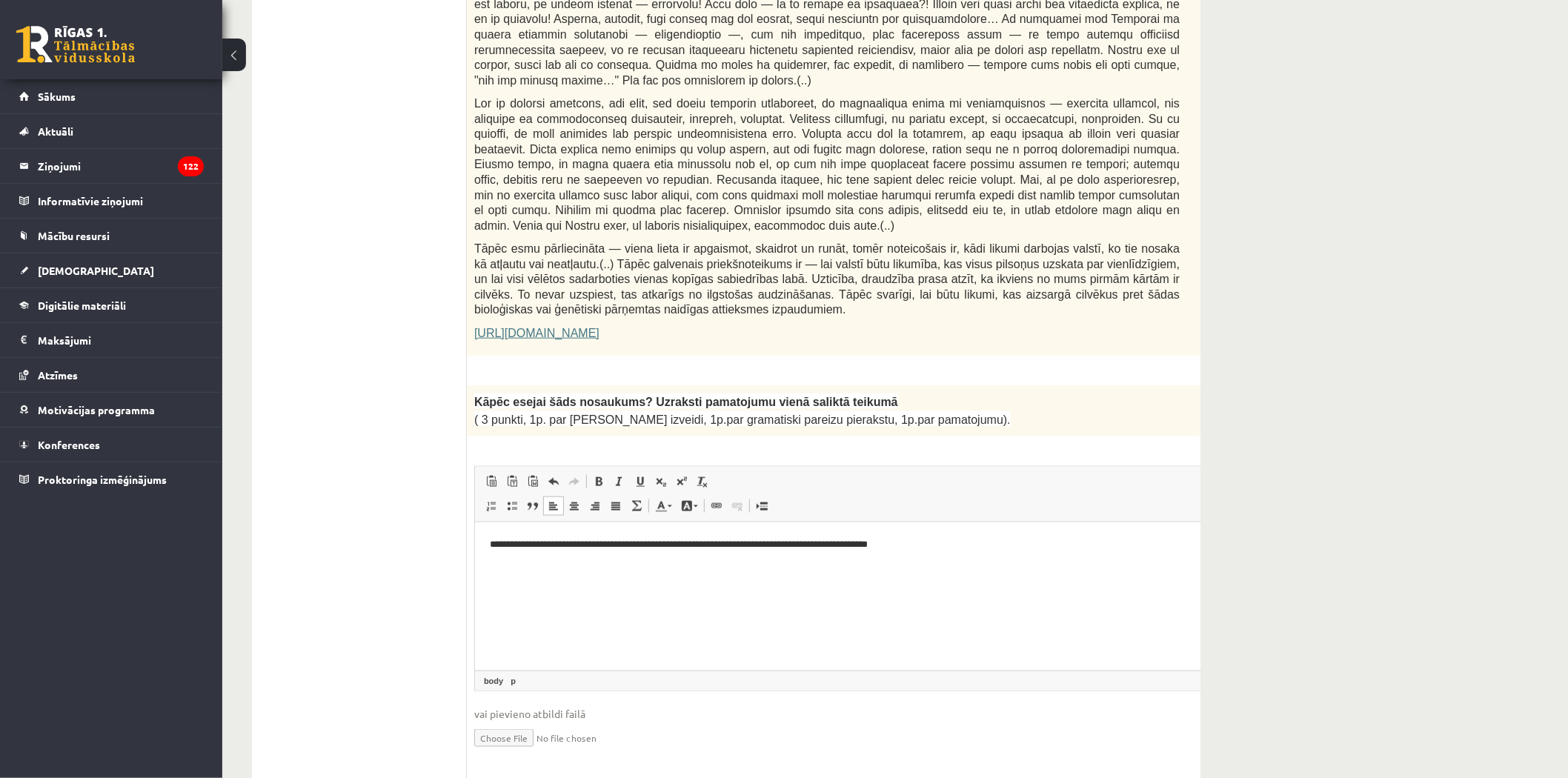
scroll to position [905, 0]
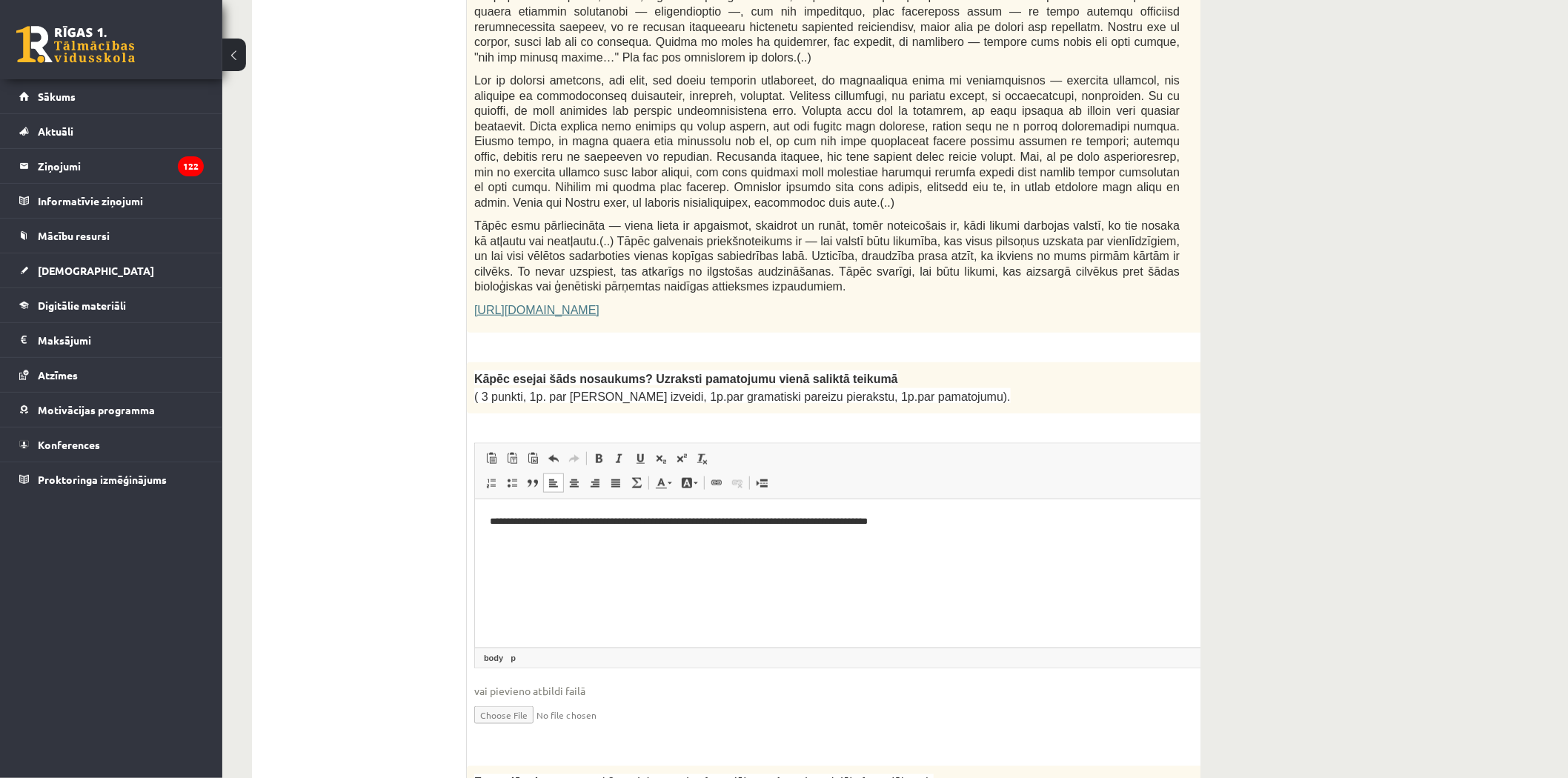
click at [908, 524] on p "**********" at bounding box center [843, 521] width 710 height 16
click at [916, 522] on p "**********" at bounding box center [843, 521] width 710 height 16
click at [914, 519] on p "**********" at bounding box center [843, 521] width 710 height 16
click at [915, 520] on p "**********" at bounding box center [843, 521] width 710 height 16
click at [915, 521] on p "**********" at bounding box center [843, 521] width 710 height 16
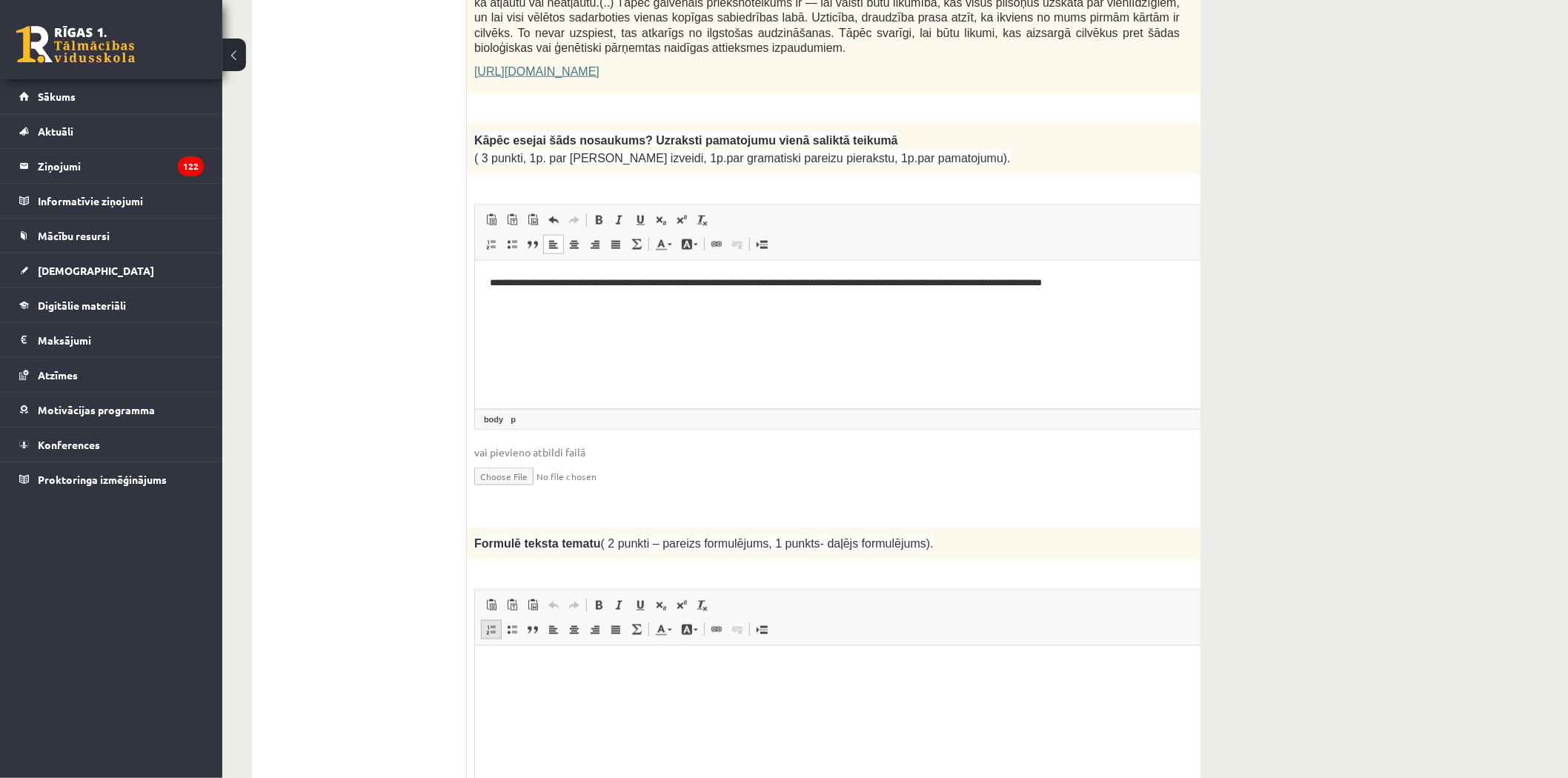
scroll to position [1152, 0]
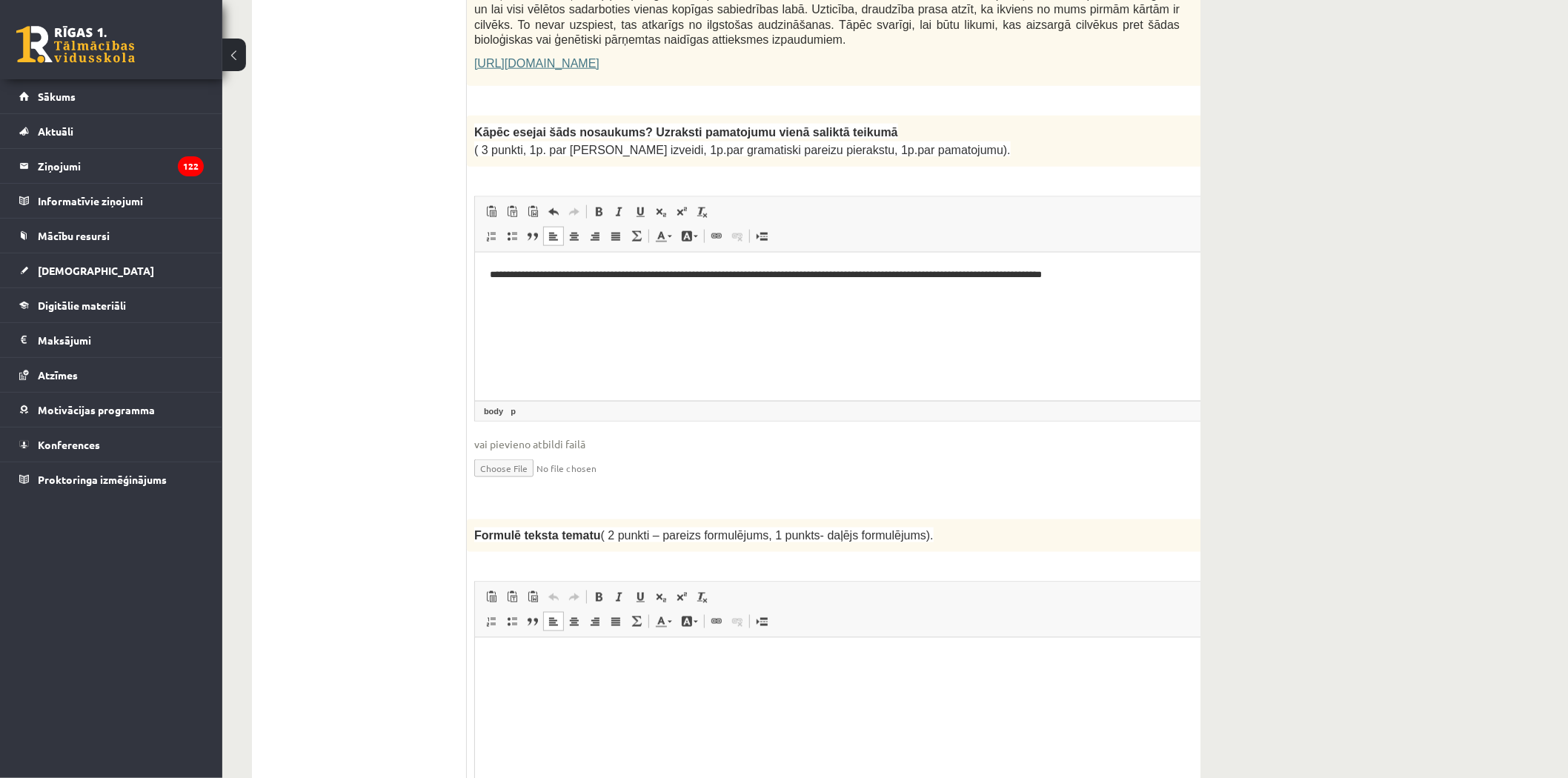
click at [498, 661] on p "Bagātinātā teksta redaktors, wiswyg-editor-user-answer-47433961609740" at bounding box center [863, 659] width 748 height 16
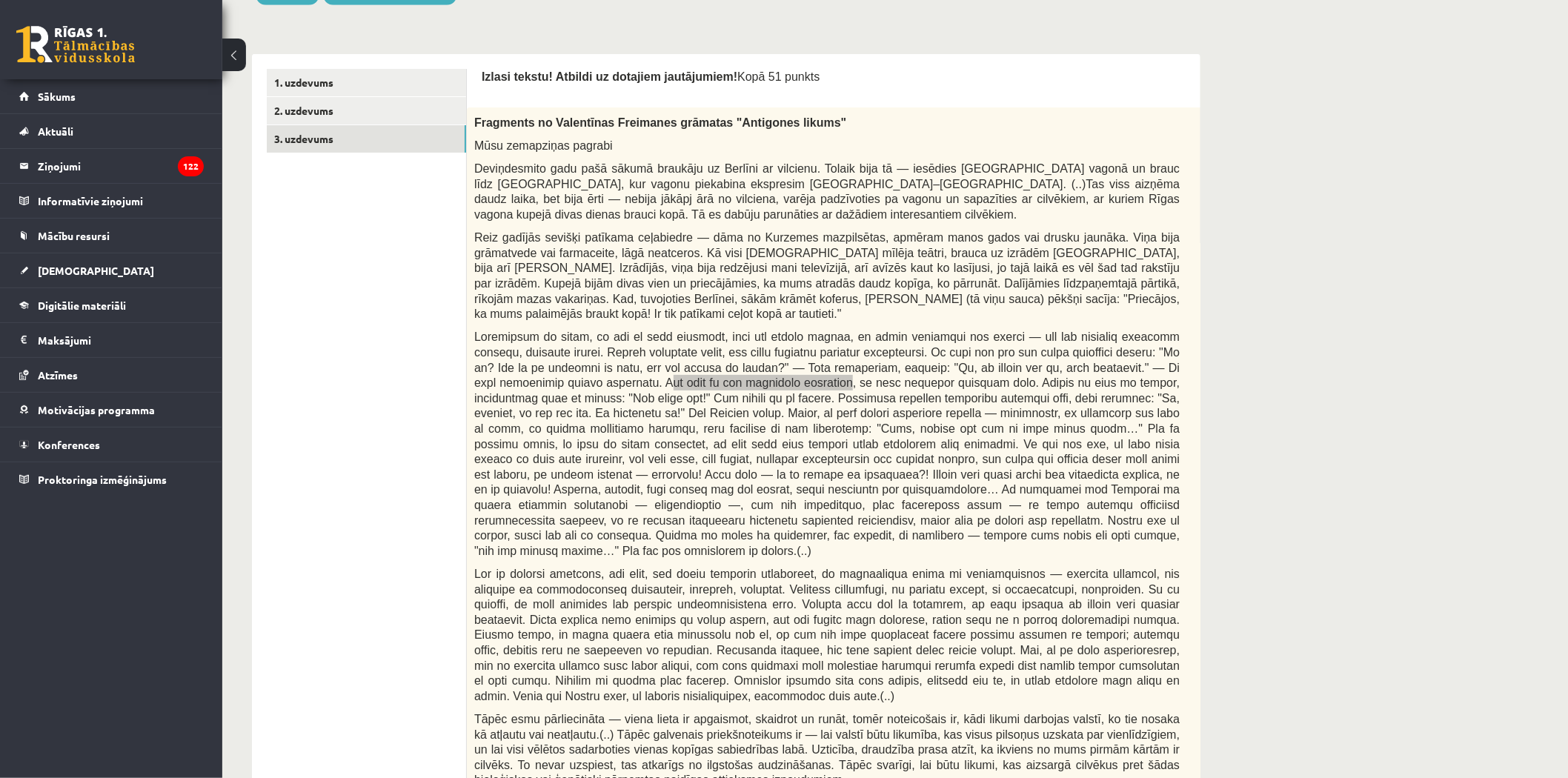
scroll to position [411, 0]
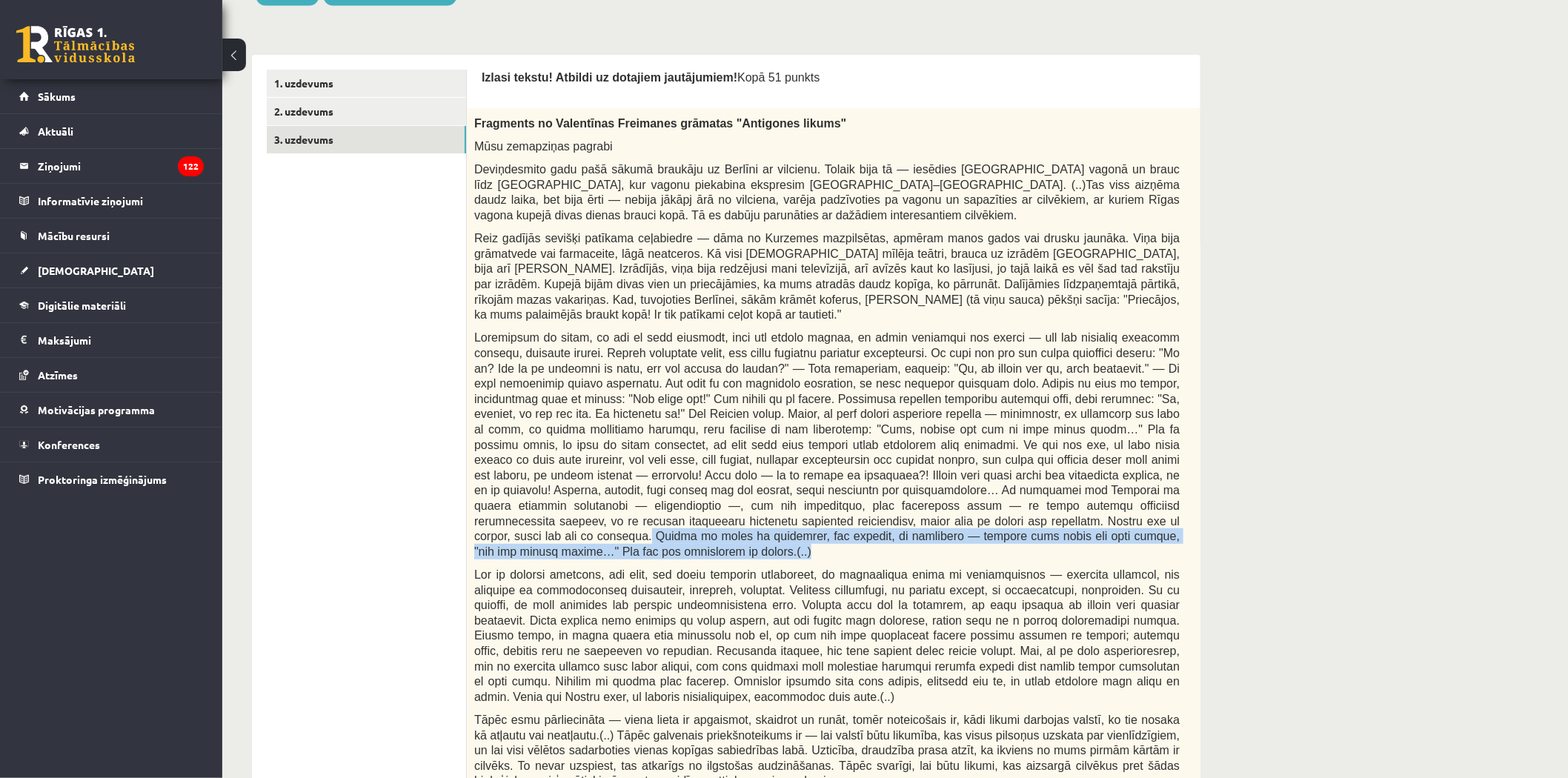
drag, startPoint x: 776, startPoint y: 507, endPoint x: 828, endPoint y: 520, distance: 53.6
click at [828, 520] on p at bounding box center [828, 444] width 706 height 228
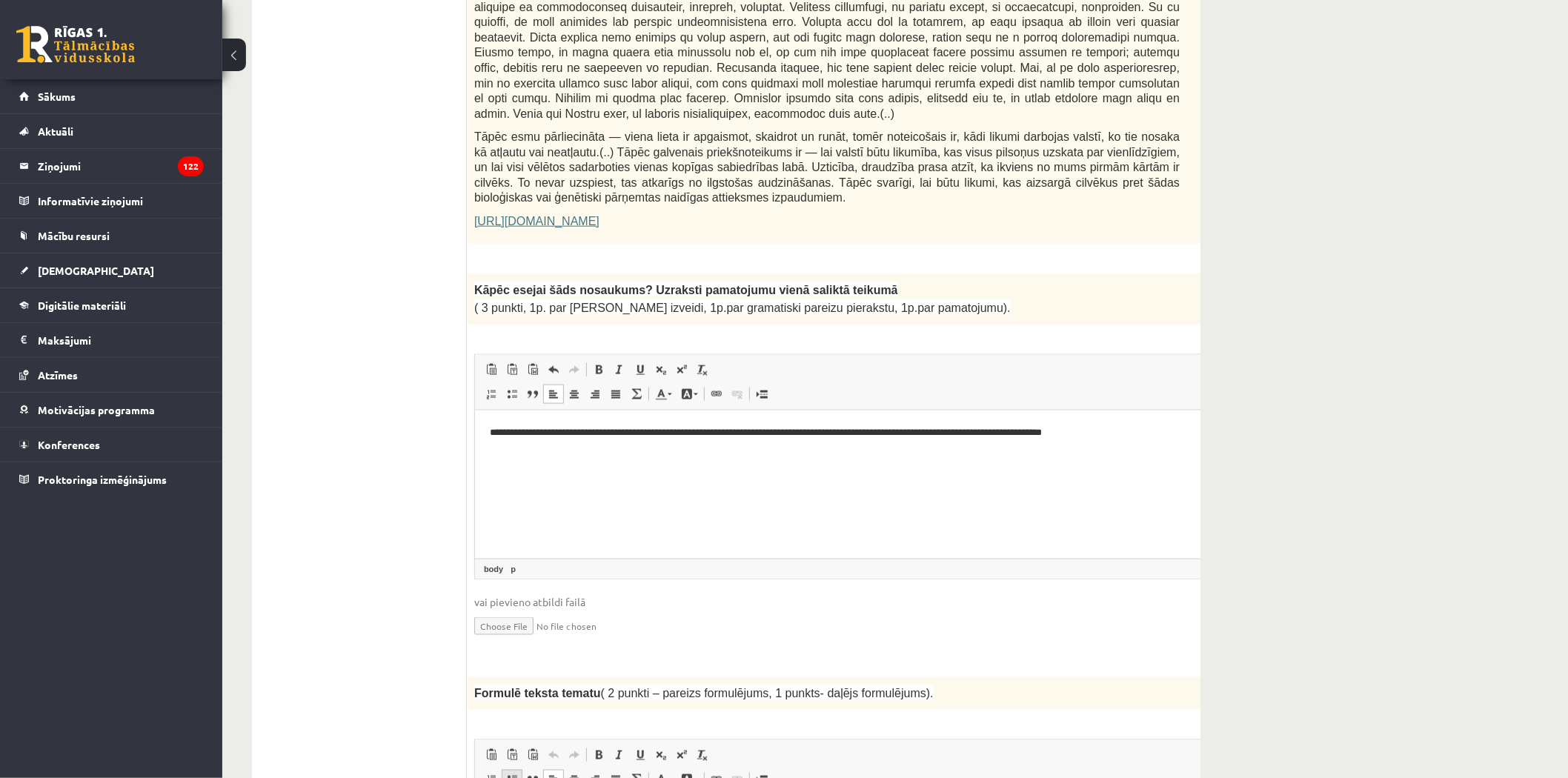
scroll to position [1152, 0]
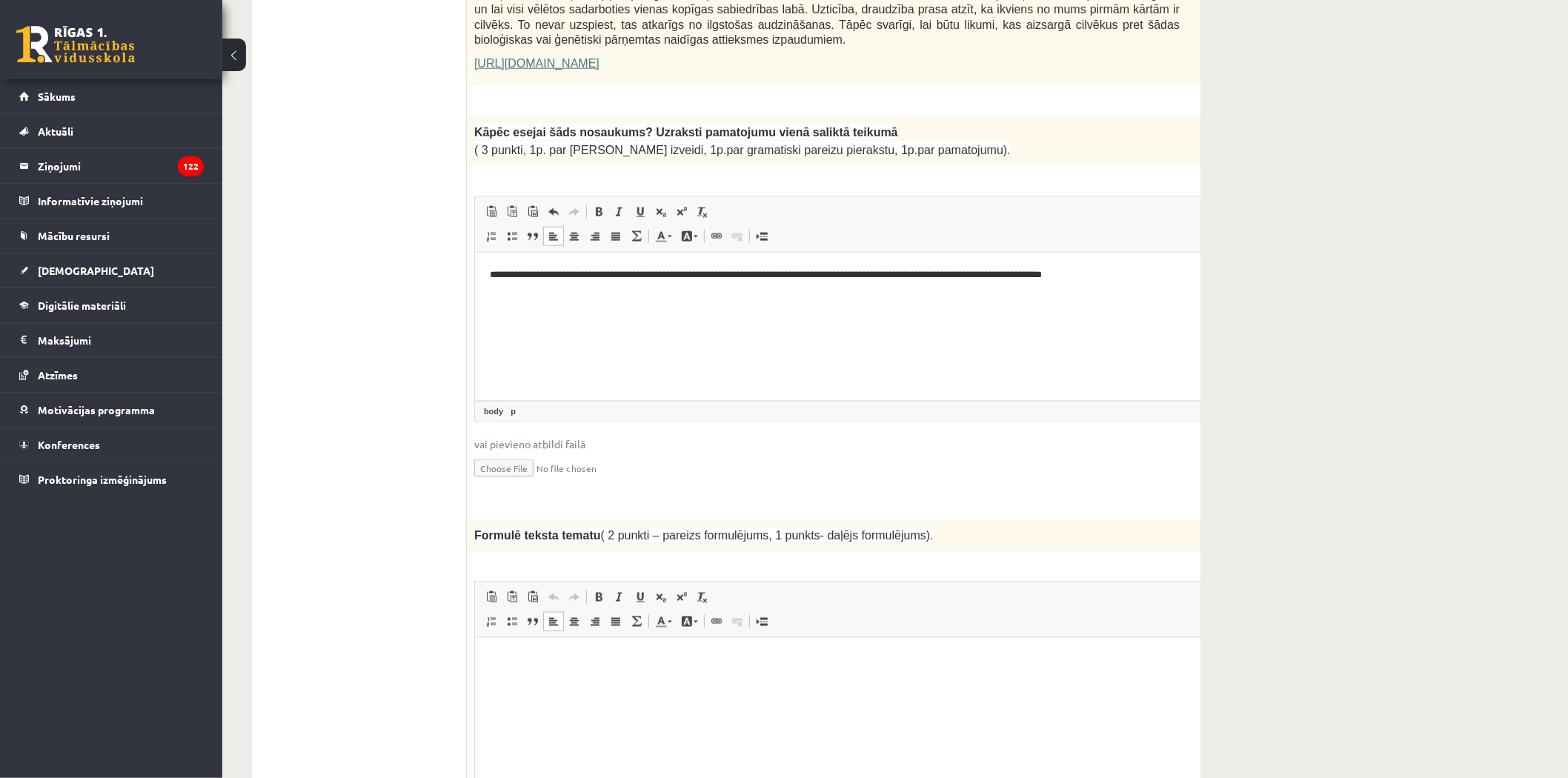
click at [505, 648] on html at bounding box center [864, 659] width 778 height 45
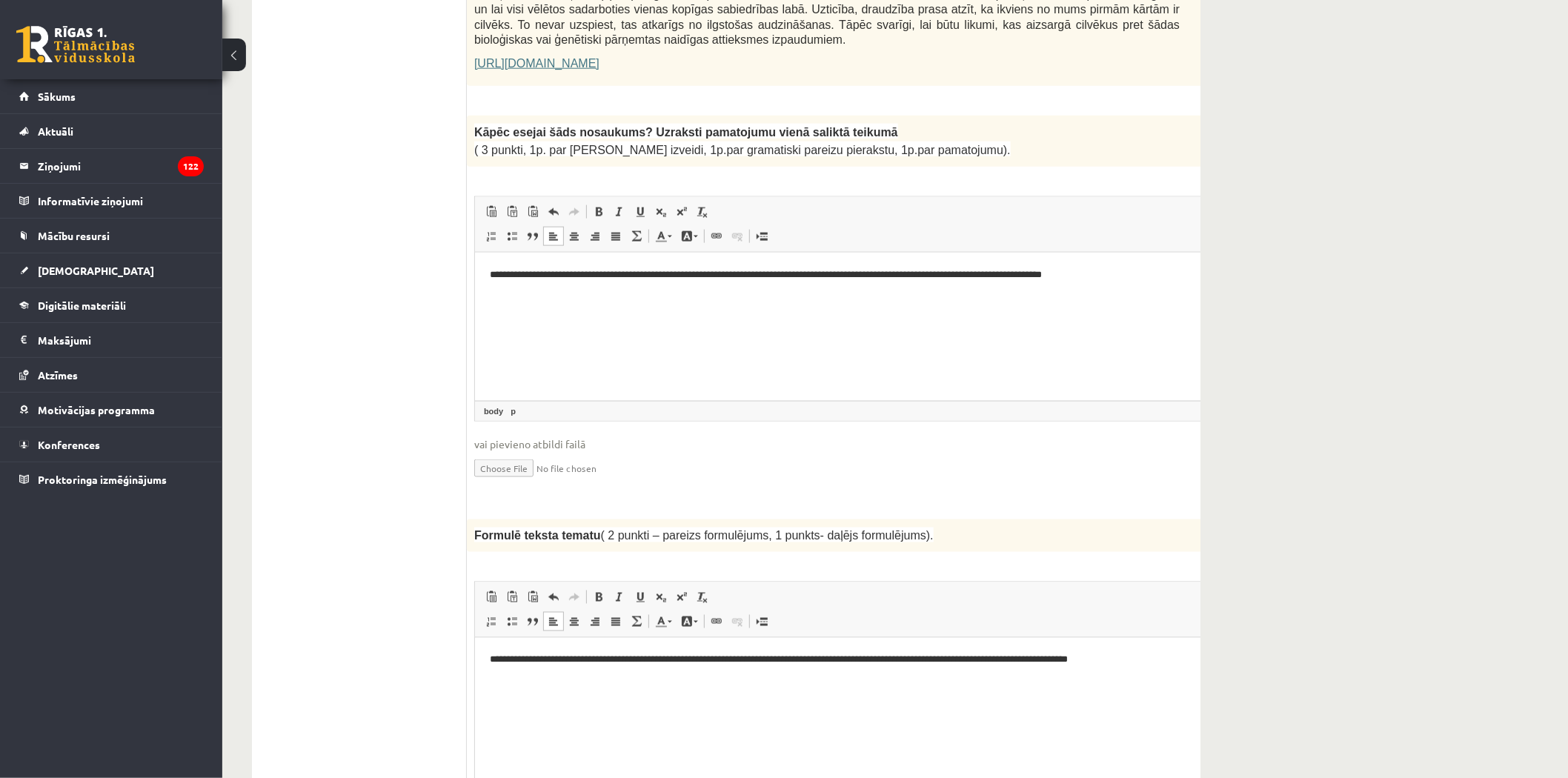
click at [487, 662] on html "**********" at bounding box center [864, 659] width 778 height 45
click at [1146, 658] on p "**********" at bounding box center [843, 659] width 710 height 16
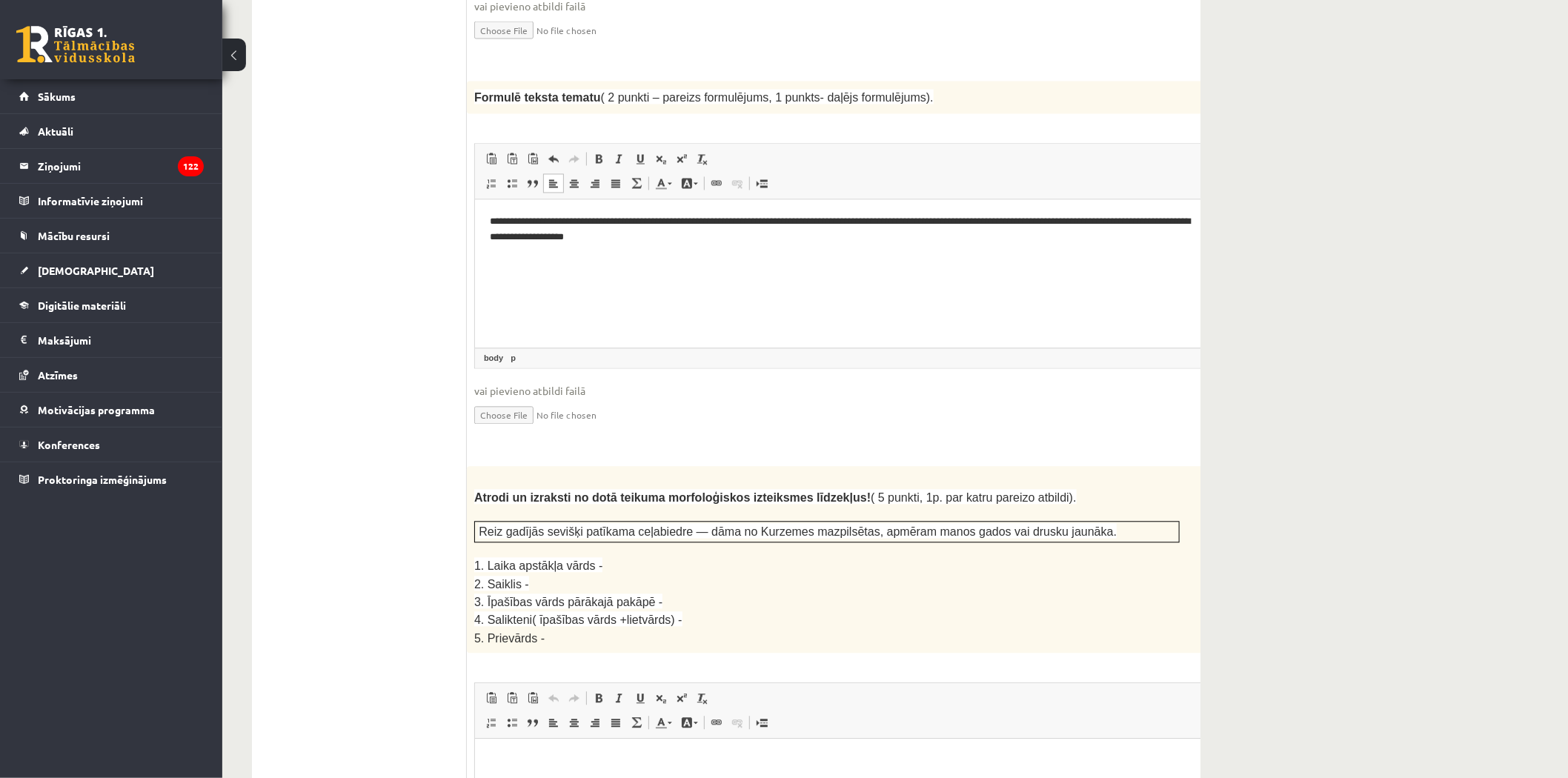
scroll to position [1646, 0]
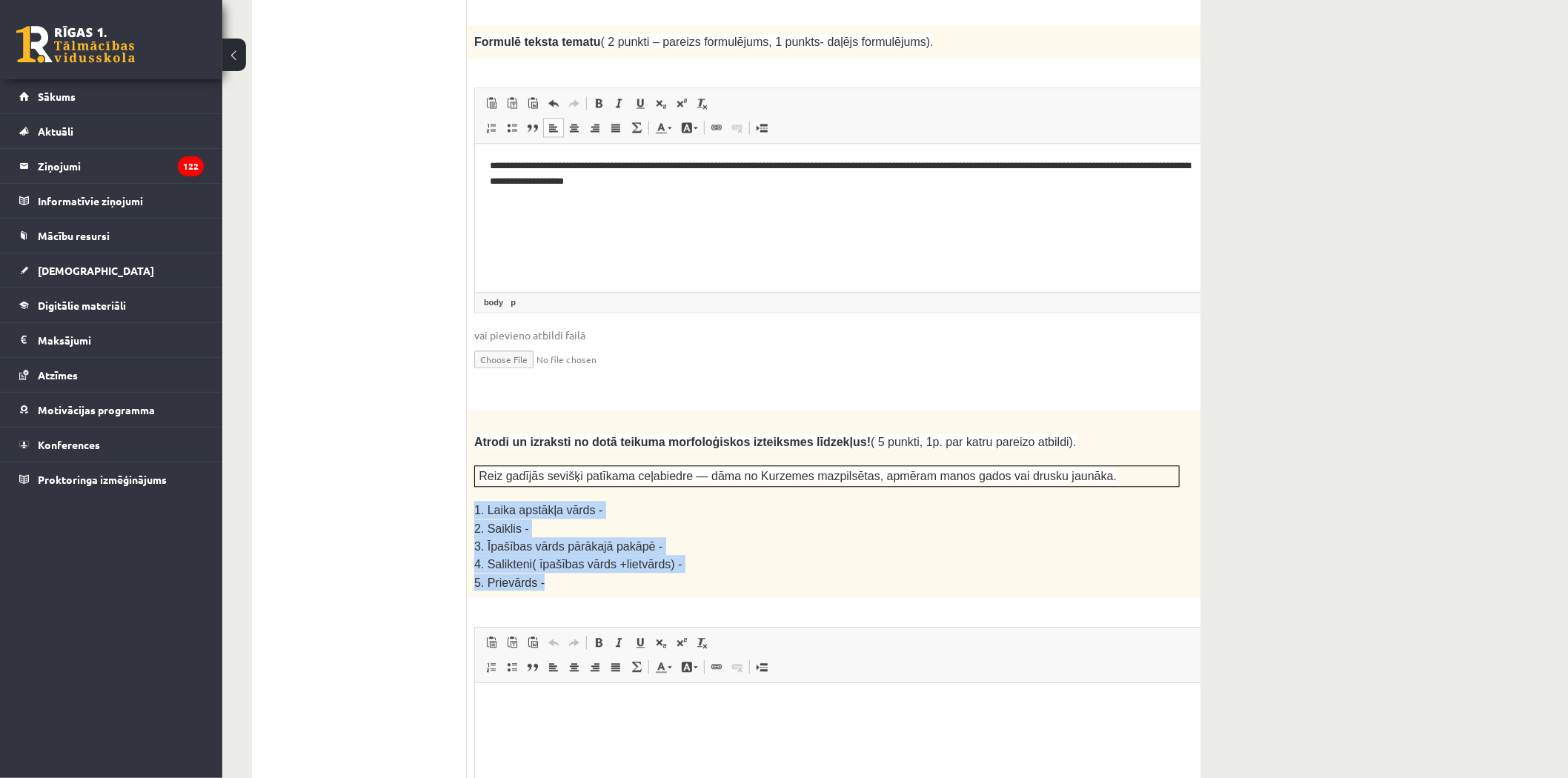
drag, startPoint x: 482, startPoint y: 454, endPoint x: 559, endPoint y: 527, distance: 106.1
click at [559, 527] on div "Atrodi un izraksti no dotā teikuma morfoloģiskos izteiksmes līdzekļus! ( 5 punk…" at bounding box center [864, 504] width 794 height 187
click at [500, 698] on p "Bagātinātā teksta redaktors, wiswyg-editor-user-answer-47433926085220" at bounding box center [863, 705] width 748 height 16
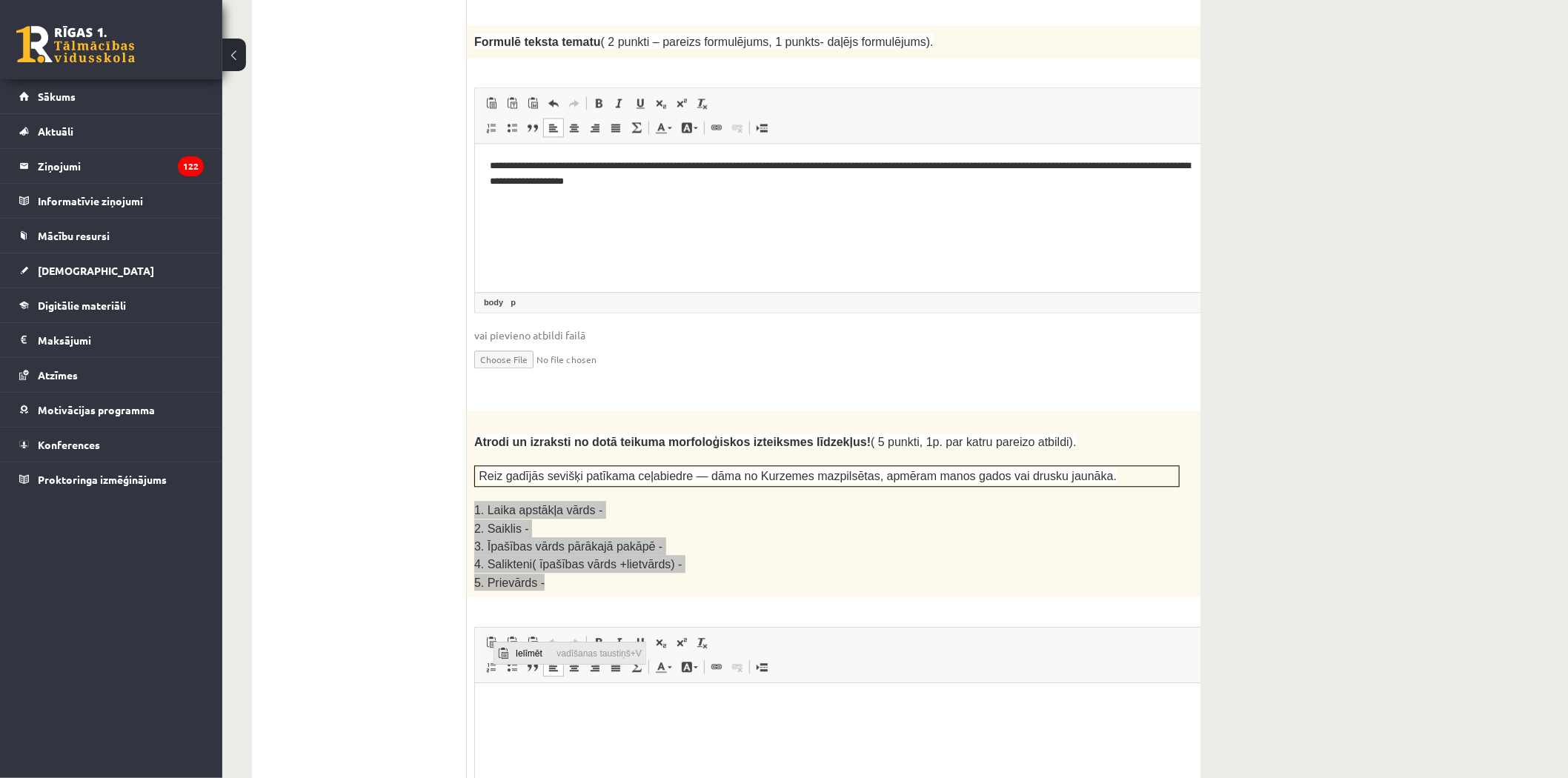
drag, startPoint x: 528, startPoint y: 652, endPoint x: 546, endPoint y: 665, distance: 22.2
click at [528, 652] on span "Ielīmēt" at bounding box center [532, 651] width 41 height 21
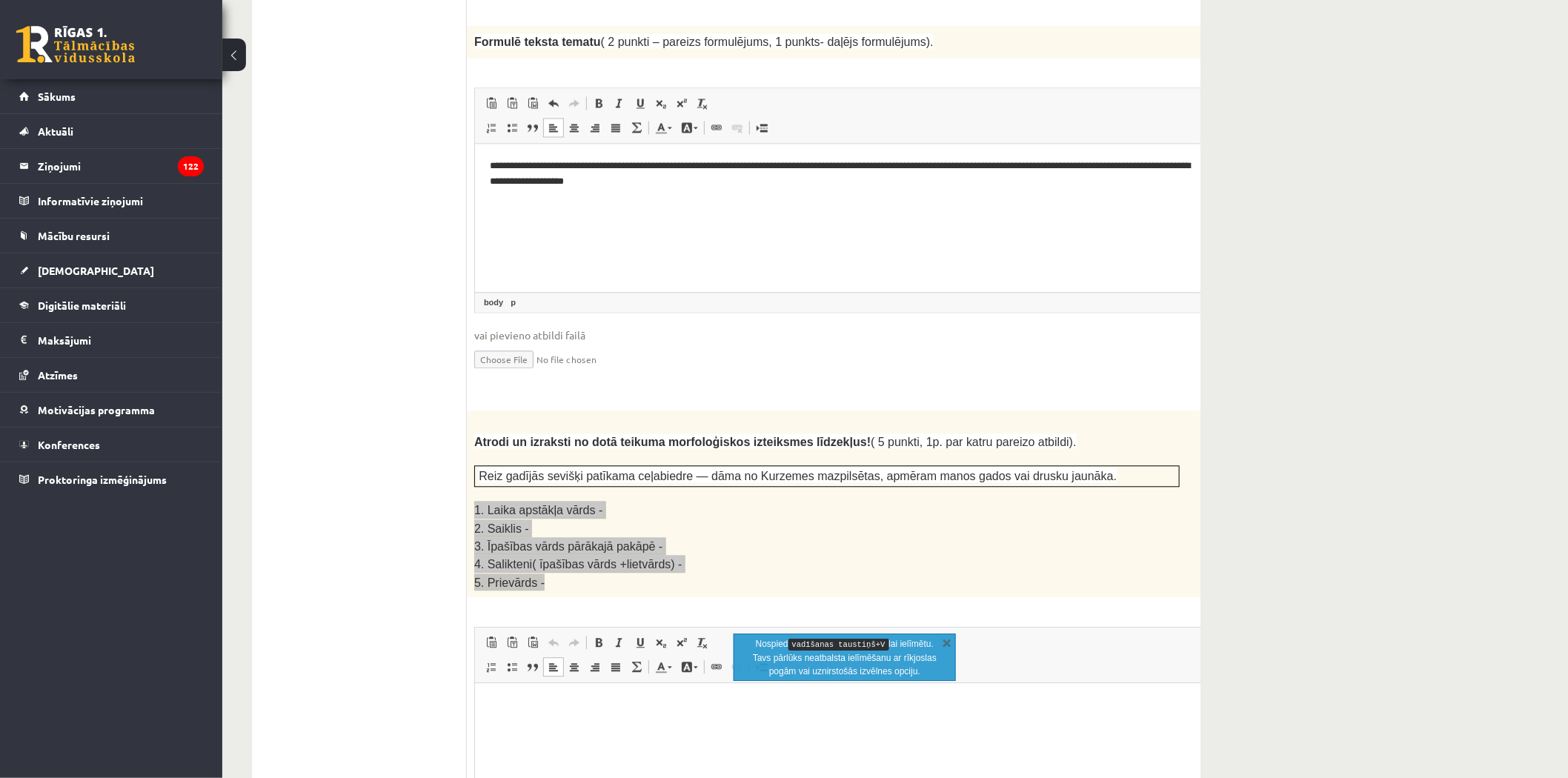
click at [561, 697] on html at bounding box center [864, 705] width 778 height 45
click at [516, 704] on p "Bagātinātā teksta redaktors, wiswyg-editor-user-answer-47433926085220" at bounding box center [863, 705] width 748 height 16
drag, startPoint x: 594, startPoint y: 714, endPoint x: 596, endPoint y: 725, distance: 11.2
click at [594, 716] on body "**********" at bounding box center [863, 754] width 748 height 115
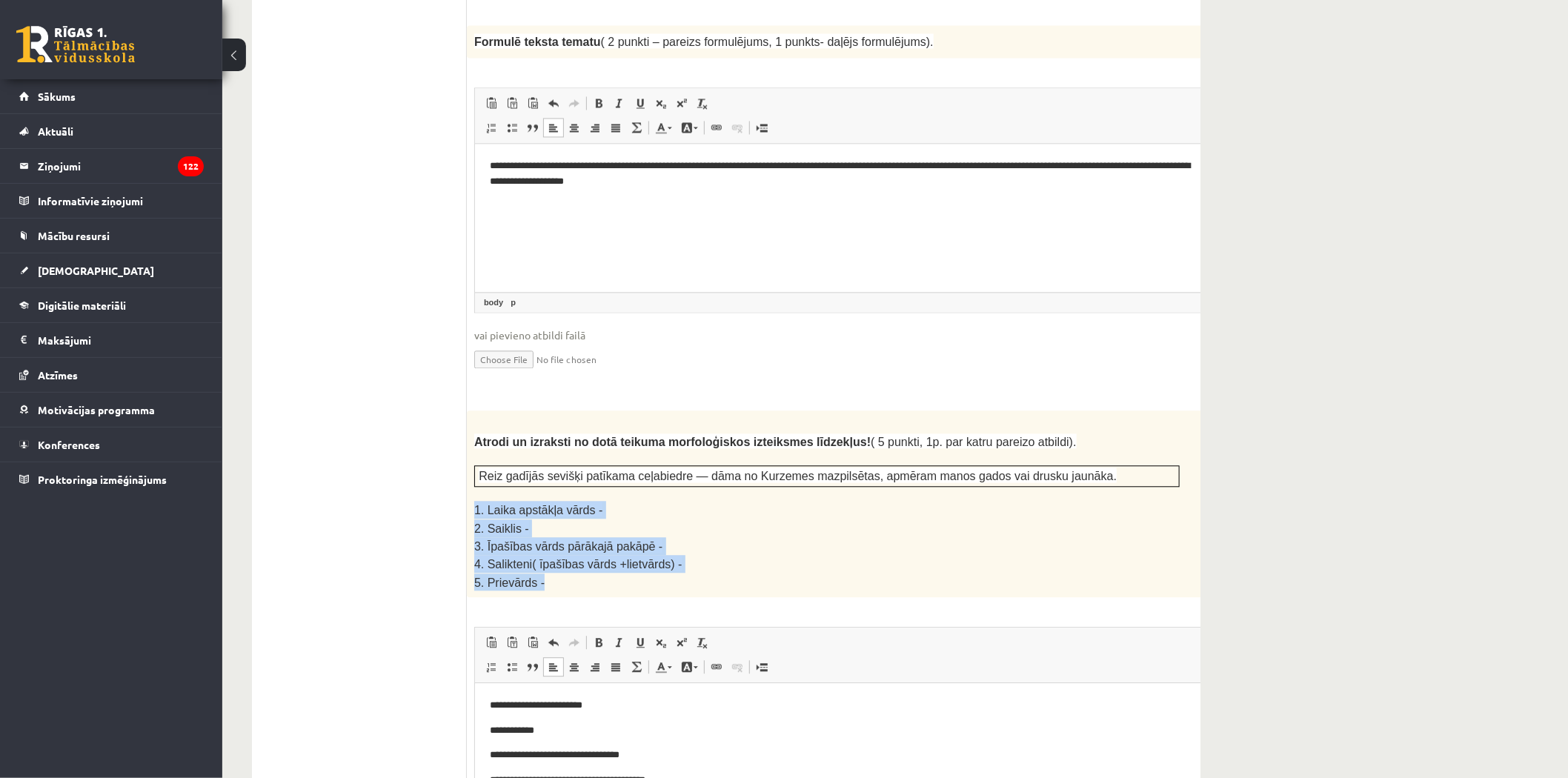
click at [820, 537] on p "3. Īpašības vārds pārākajā pakāpē -" at bounding box center [828, 546] width 706 height 17
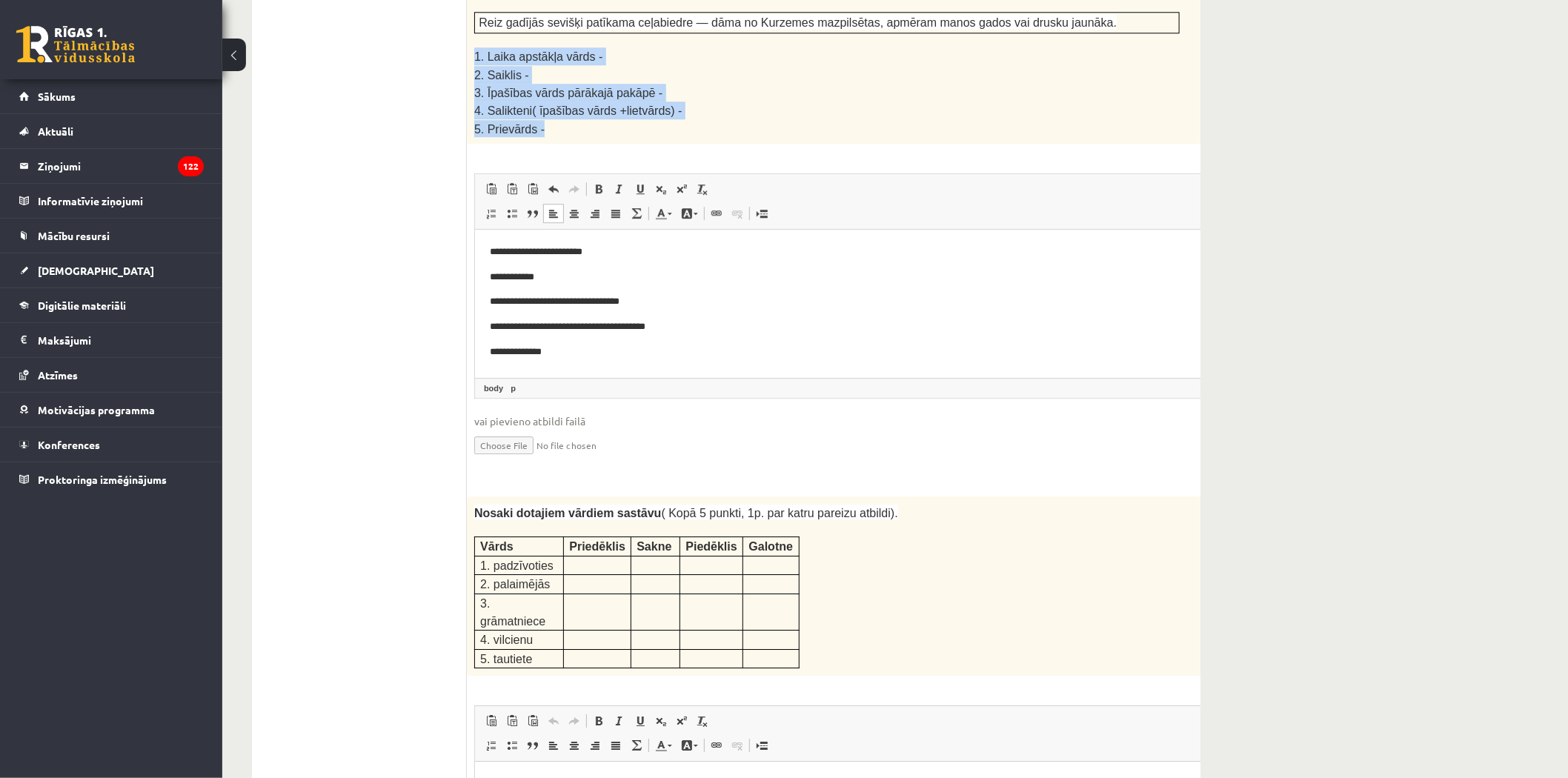
scroll to position [2386, 0]
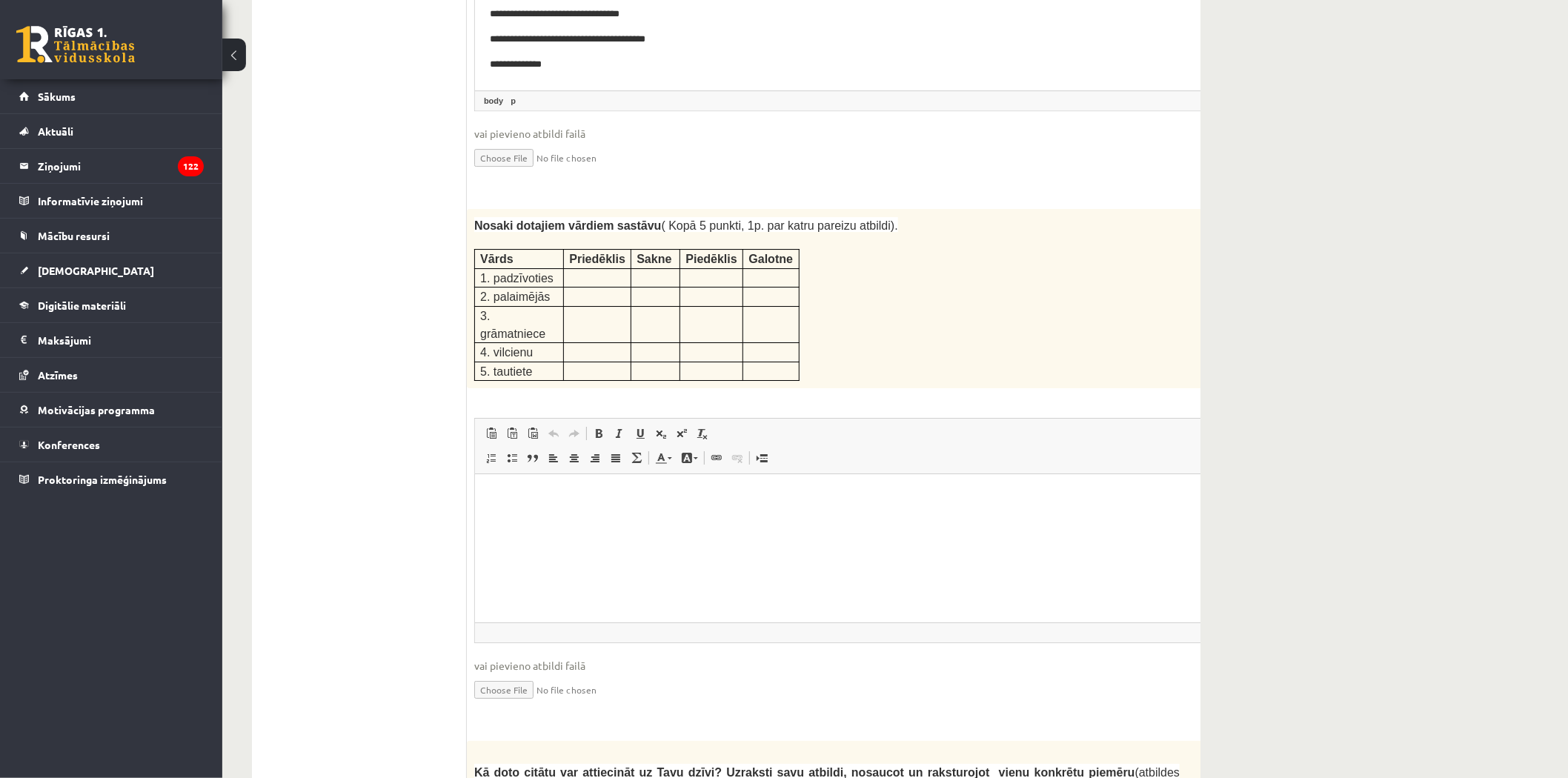
click at [589, 269] on p at bounding box center [597, 276] width 56 height 15
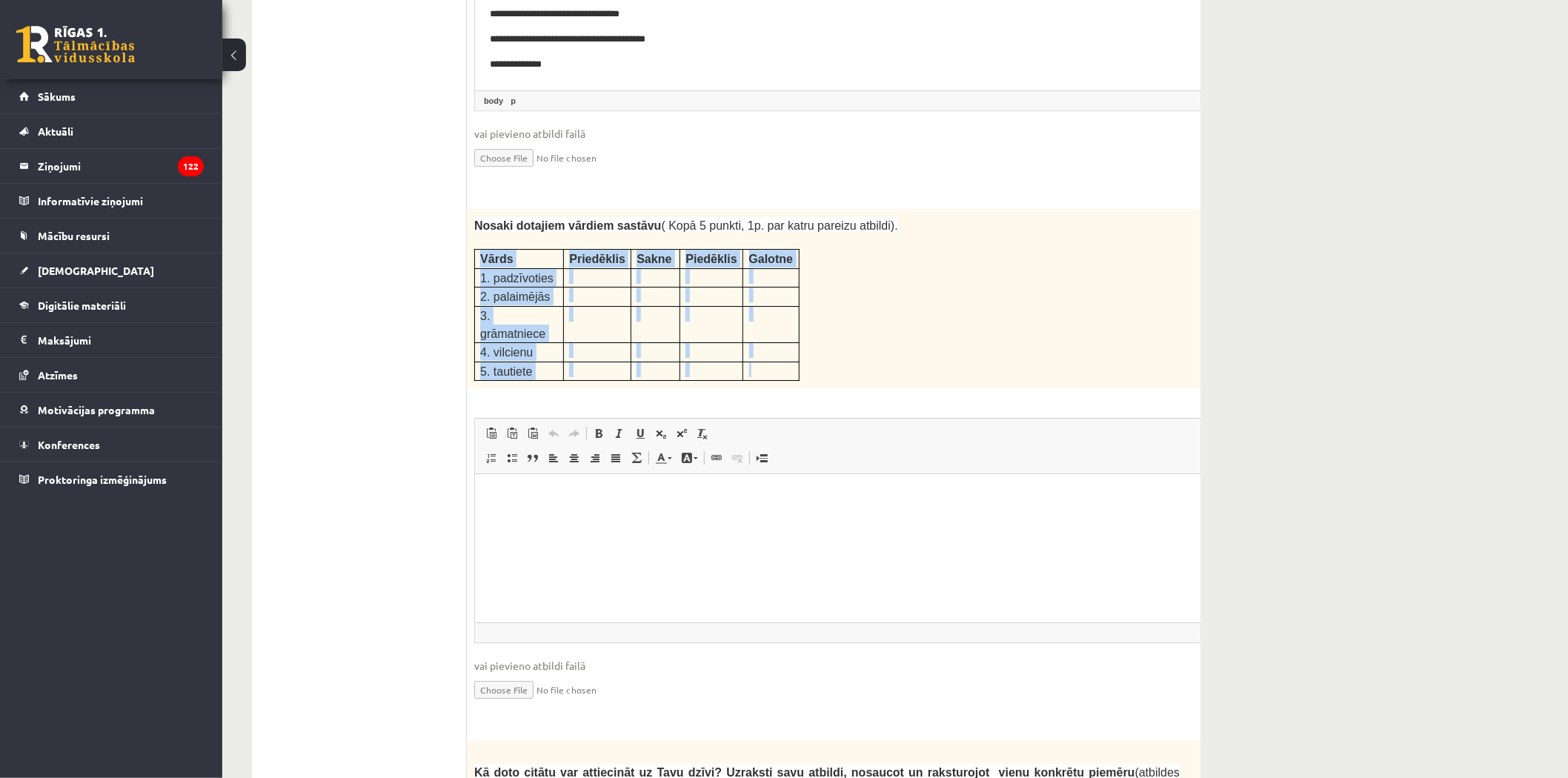
drag, startPoint x: 482, startPoint y: 189, endPoint x: 791, endPoint y: 275, distance: 320.7
click at [793, 276] on tbody "Vārds Priedēklis Sakne Piedēklis Galotne 1. padzīvoties 2. palaimējās 3. grāmat…" at bounding box center [637, 315] width 324 height 131
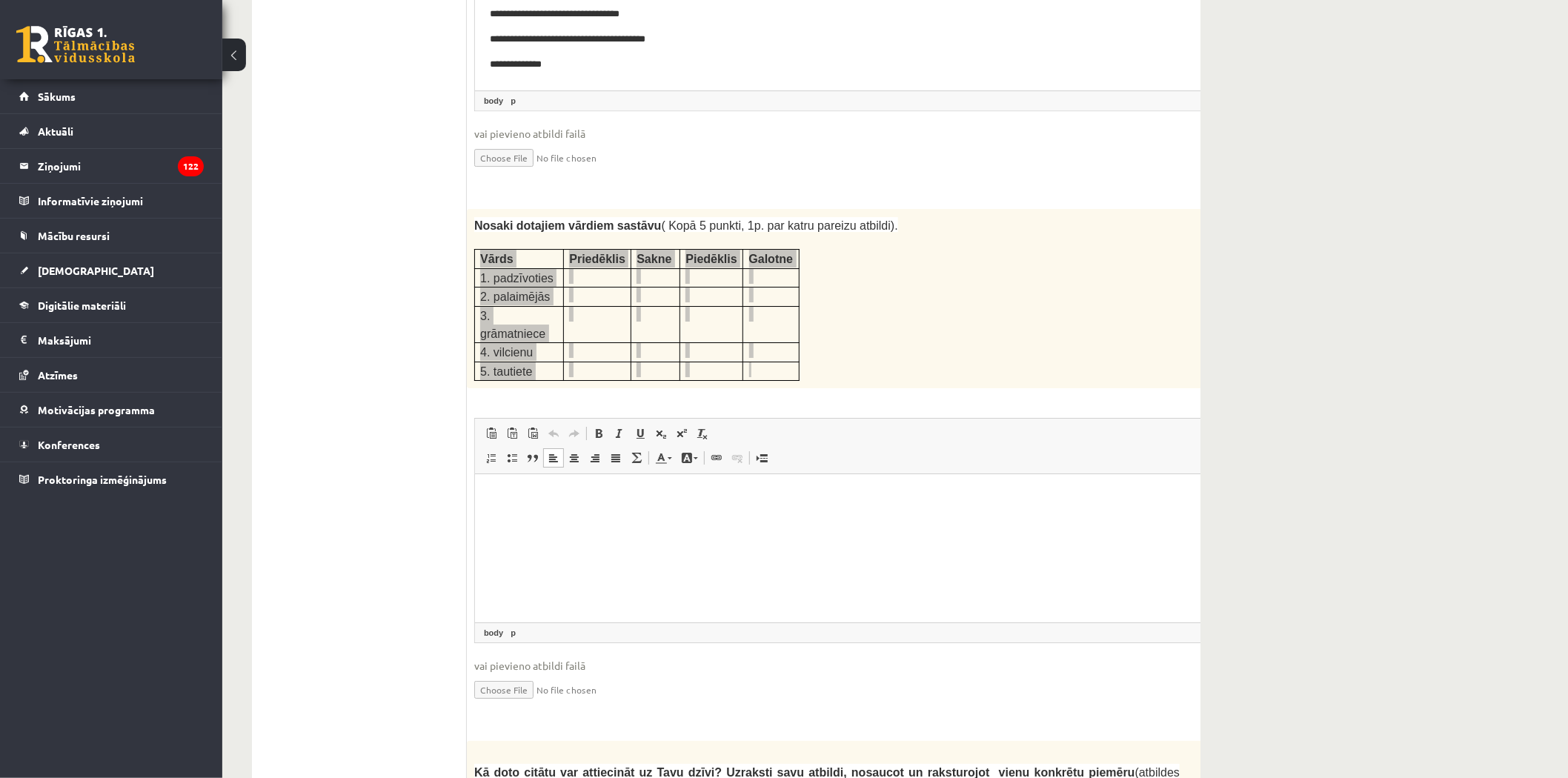
drag, startPoint x: 543, startPoint y: 489, endPoint x: 1017, endPoint y: 879, distance: 613.8
drag, startPoint x: 570, startPoint y: 420, endPoint x: 642, endPoint y: 437, distance: 74.0
click at [570, 420] on span "Ielīmēt" at bounding box center [581, 414] width 41 height 21
click at [490, 509] on html at bounding box center [864, 496] width 778 height 45
click at [509, 500] on p "Bagātinātā teksta redaktors, wiswyg-editor-user-answer-47433878377860" at bounding box center [863, 496] width 748 height 16
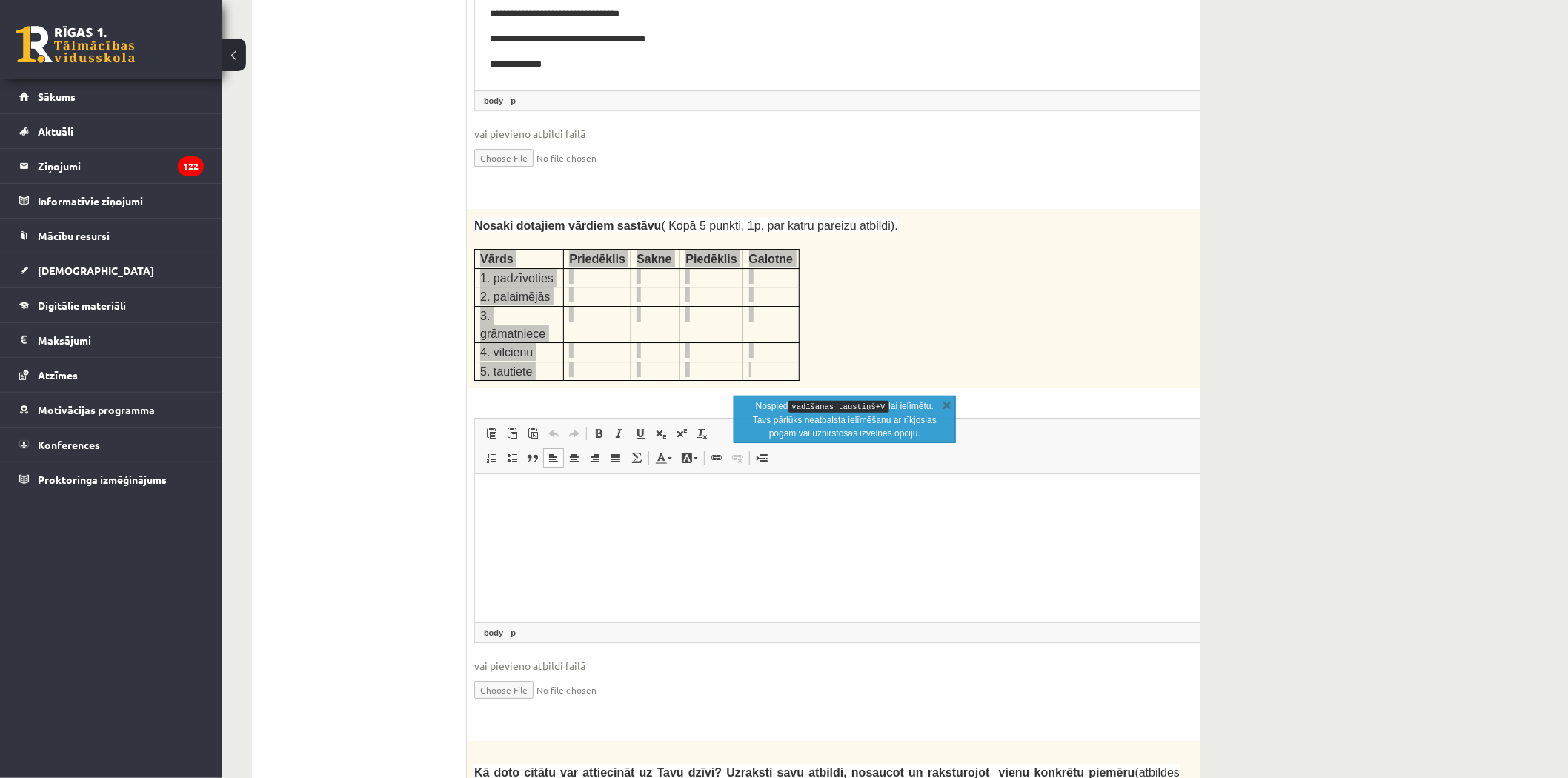
click at [513, 493] on p "Bagātinātā teksta redaktors, wiswyg-editor-user-answer-47433878377860" at bounding box center [863, 496] width 748 height 16
click at [506, 519] on html at bounding box center [864, 496] width 778 height 45
click at [495, 519] on html at bounding box center [864, 496] width 778 height 45
drag, startPoint x: 489, startPoint y: 504, endPoint x: 506, endPoint y: 496, distance: 18.8
click at [493, 504] on html at bounding box center [864, 496] width 778 height 45
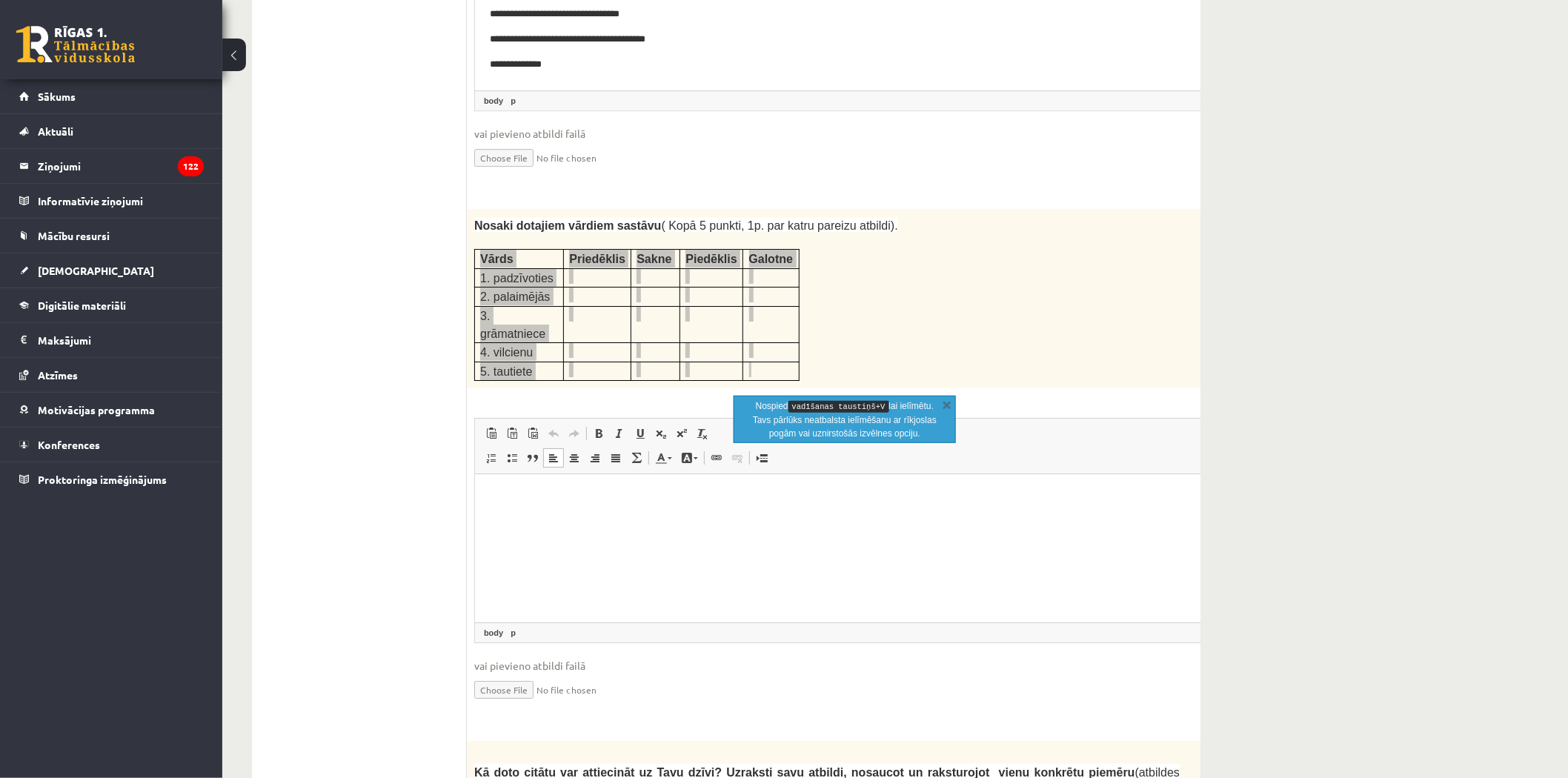
click at [516, 486] on html at bounding box center [864, 496] width 778 height 45
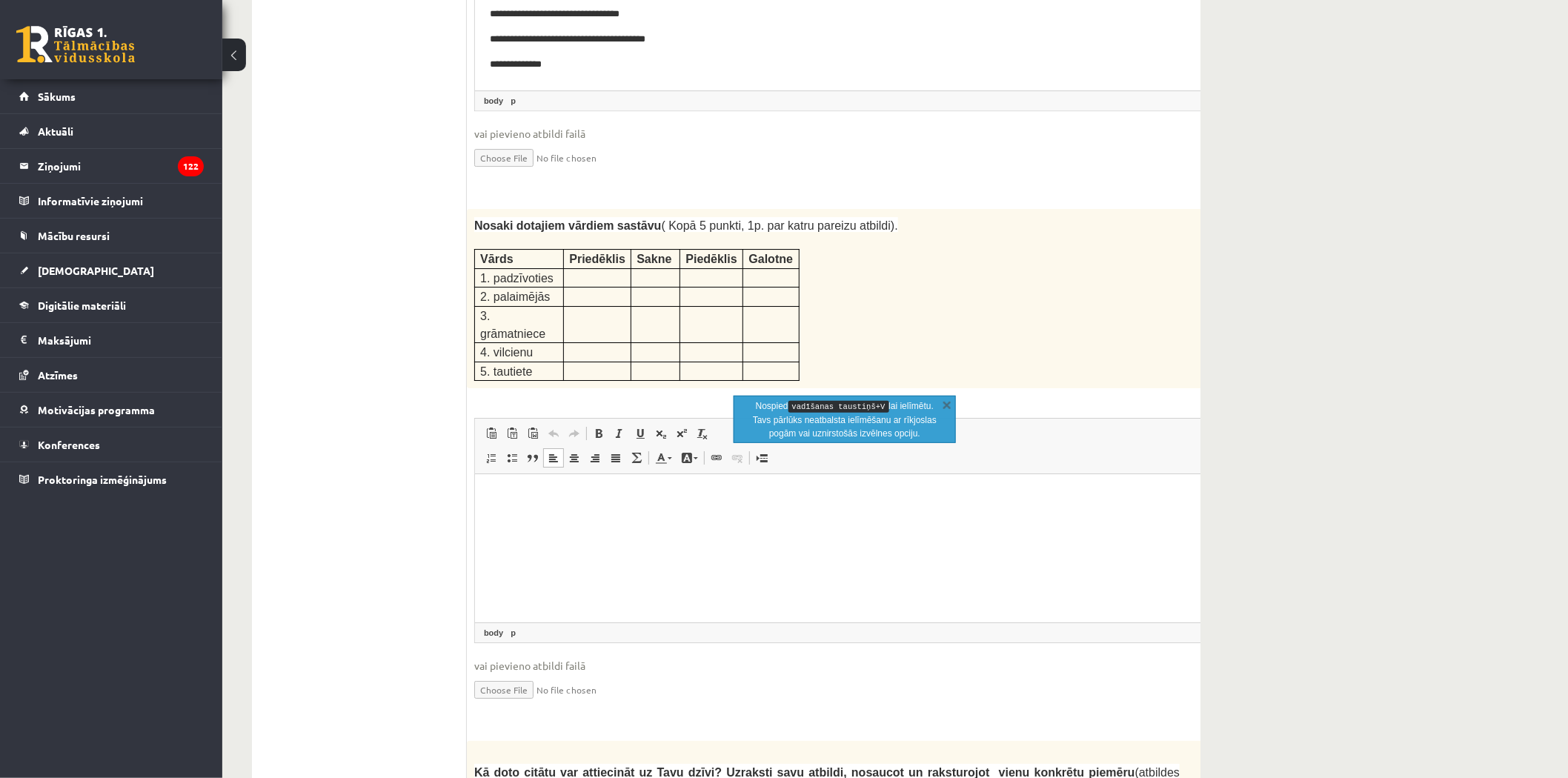
drag, startPoint x: 881, startPoint y: 235, endPoint x: 905, endPoint y: 229, distance: 24.7
click at [882, 235] on div "Nosaki dotajiem vārdiem sastāvu ( Kopā 5 punkti, 1p. par katru pareizu atbildi)…" at bounding box center [864, 298] width 794 height 179
drag, startPoint x: 493, startPoint y: 208, endPoint x: 547, endPoint y: 221, distance: 55.5
click at [547, 269] on p "1. padzīvoties" at bounding box center [519, 278] width 78 height 17
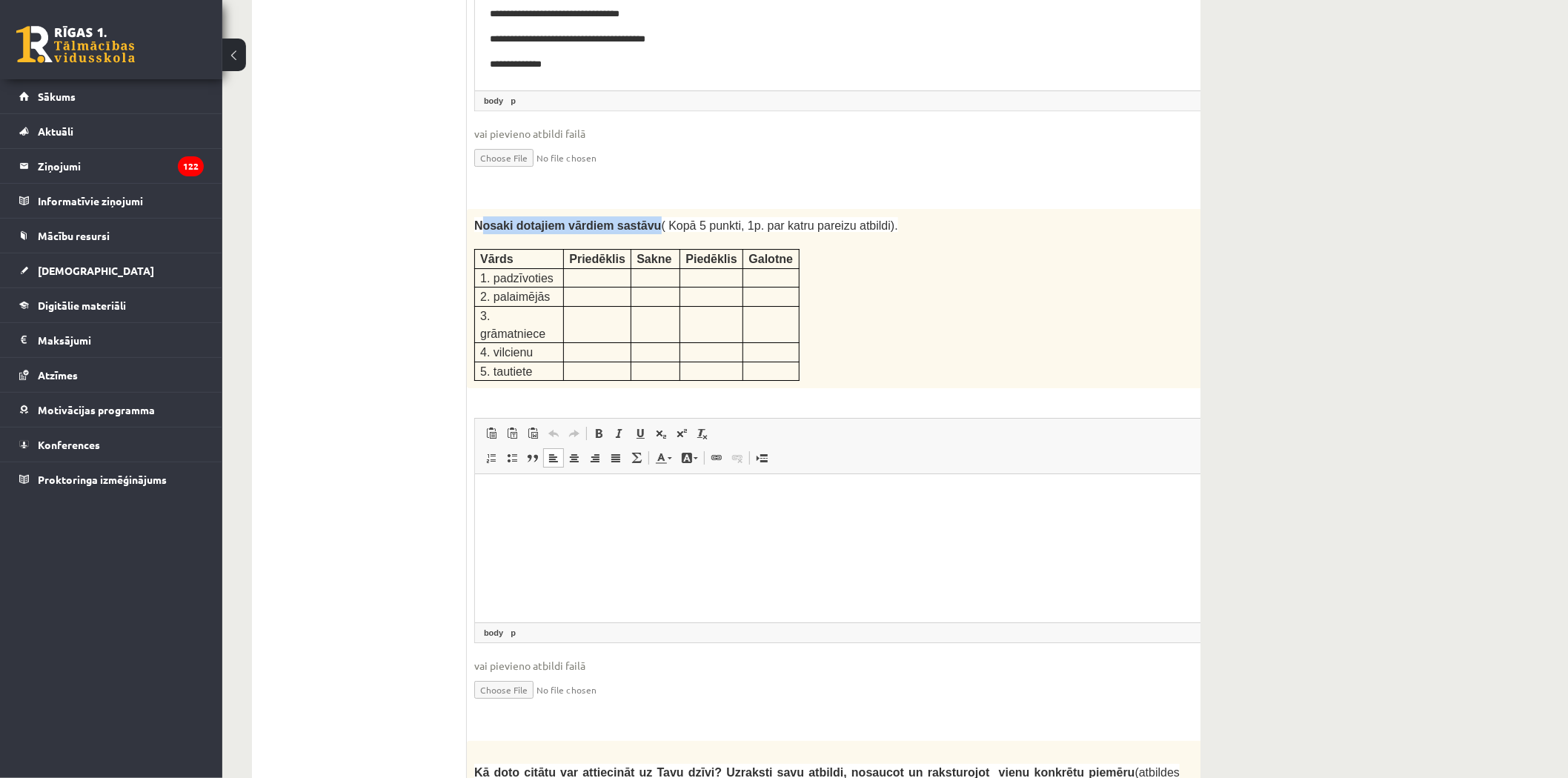
drag, startPoint x: 482, startPoint y: 168, endPoint x: 638, endPoint y: 172, distance: 156.1
click at [638, 219] on span "Nosaki dotajiem vārdiem sastāvu ( Kopā 5 punkti, 1p. par katru pareizu atbildi)." at bounding box center [687, 225] width 424 height 13
drag, startPoint x: 475, startPoint y: 168, endPoint x: 635, endPoint y: 172, distance: 160.0
click at [635, 219] on strong "Nosaki dotajiem vārdiem sastāvu" at bounding box center [568, 225] width 187 height 13
click at [574, 269] on p at bounding box center [597, 276] width 56 height 15
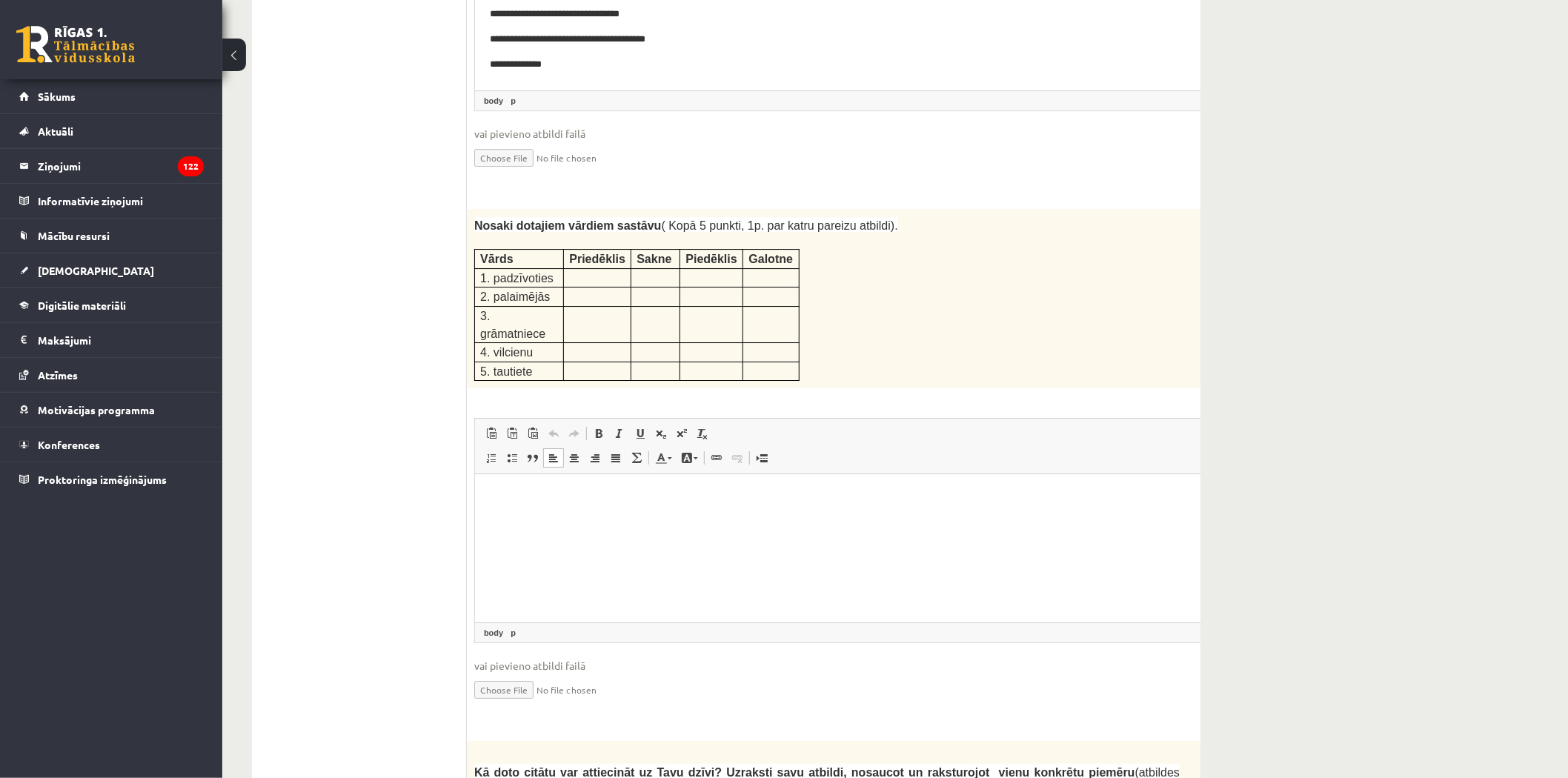
click at [584, 269] on p at bounding box center [597, 276] width 56 height 15
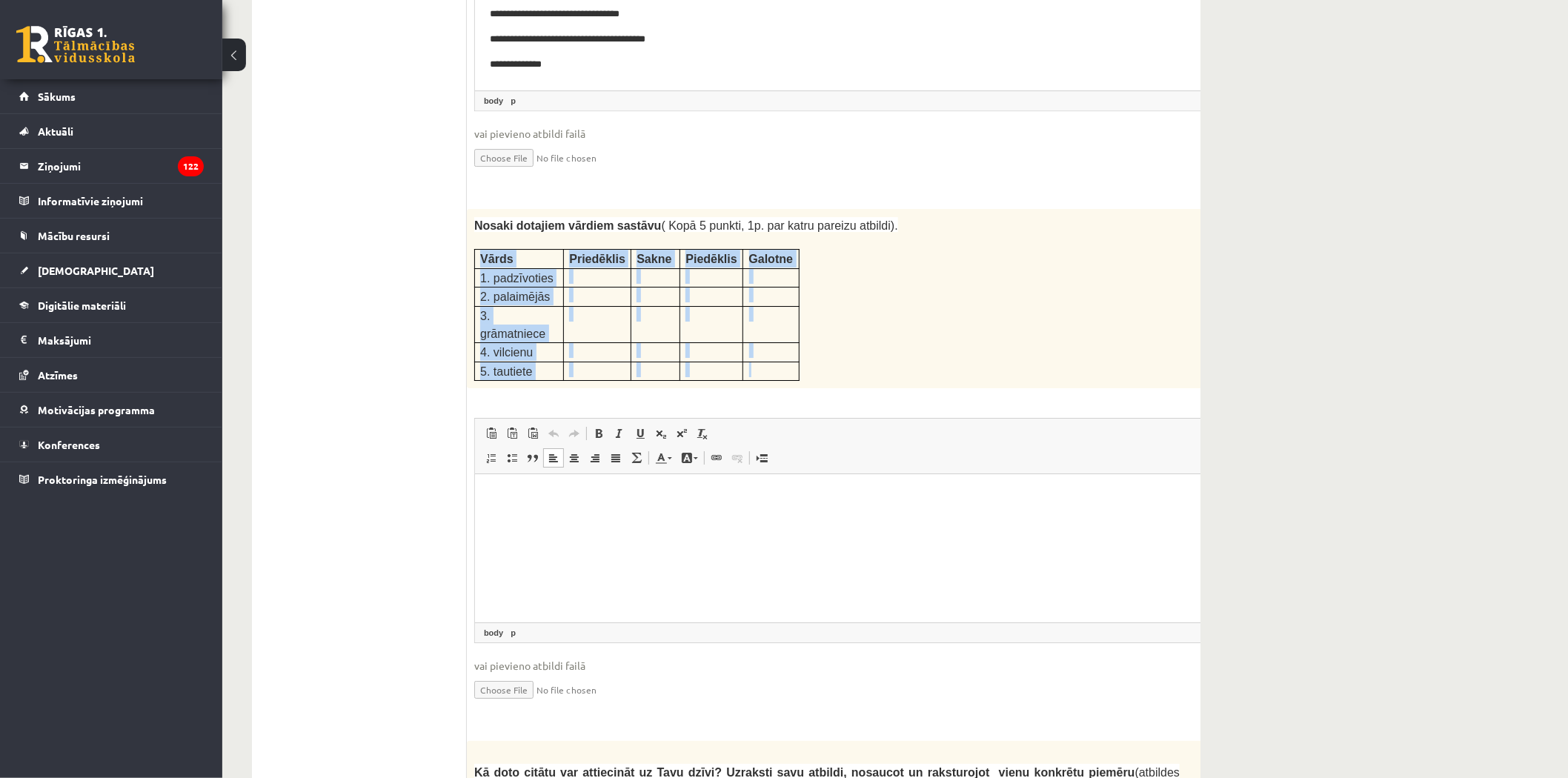
drag, startPoint x: 482, startPoint y: 188, endPoint x: 791, endPoint y: 278, distance: 321.8
click at [791, 278] on table "Vārds Priedēklis Sakne Piedēklis Galotne 1. padzīvoties 2. palaimējās 3. grāmat…" at bounding box center [637, 315] width 325 height 132
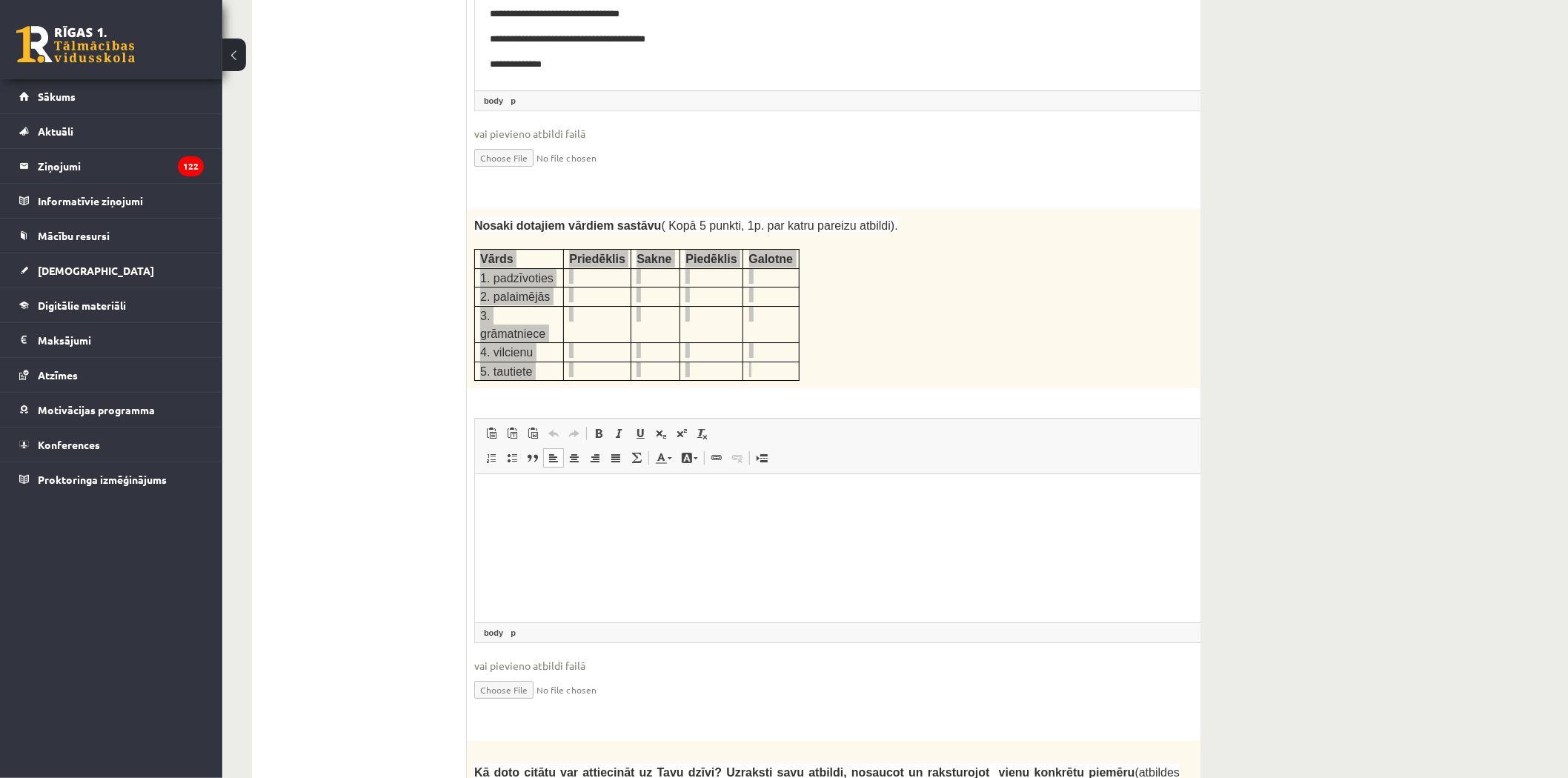
click at [506, 508] on html at bounding box center [864, 496] width 778 height 45
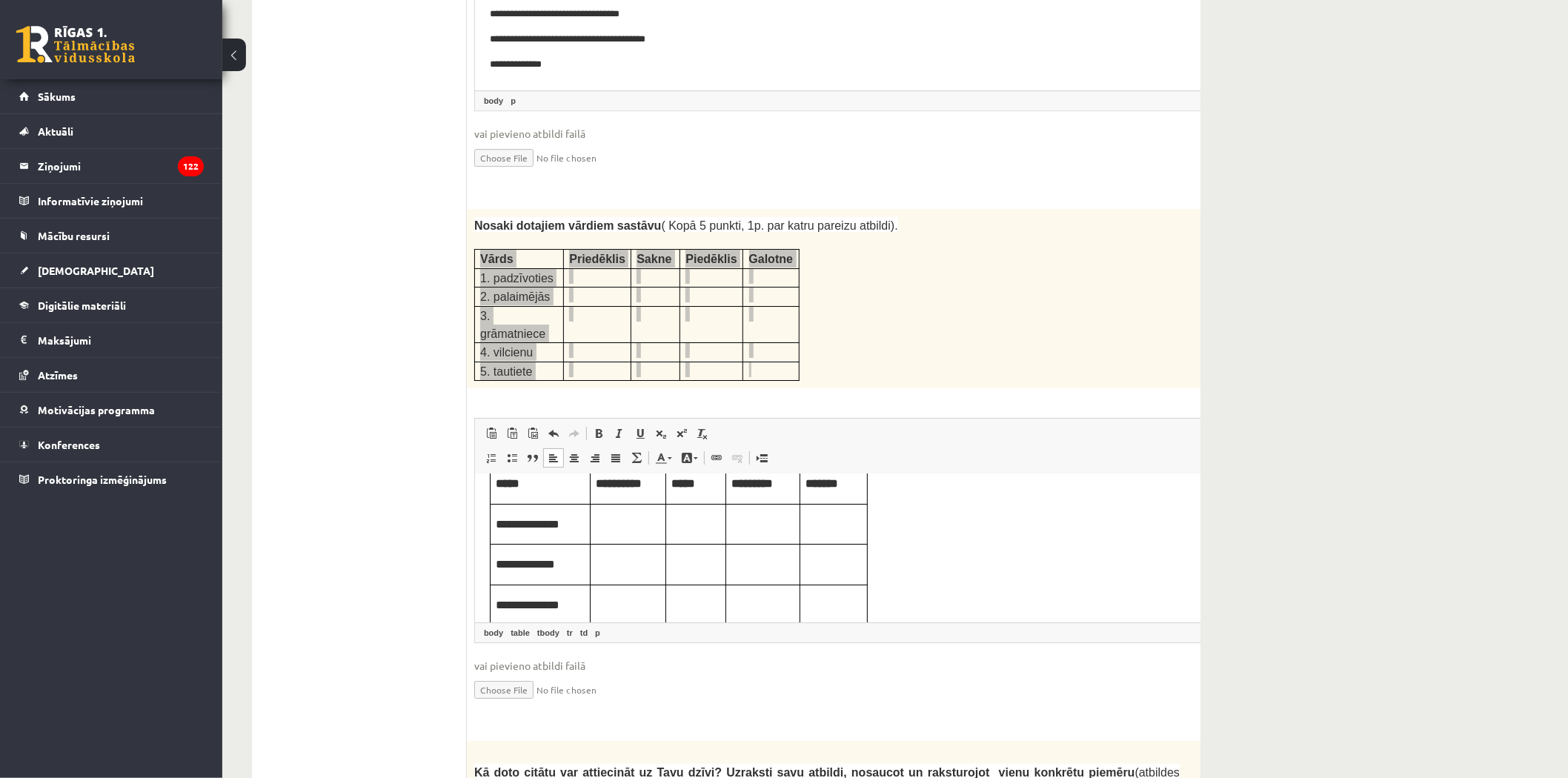
scroll to position [0, 0]
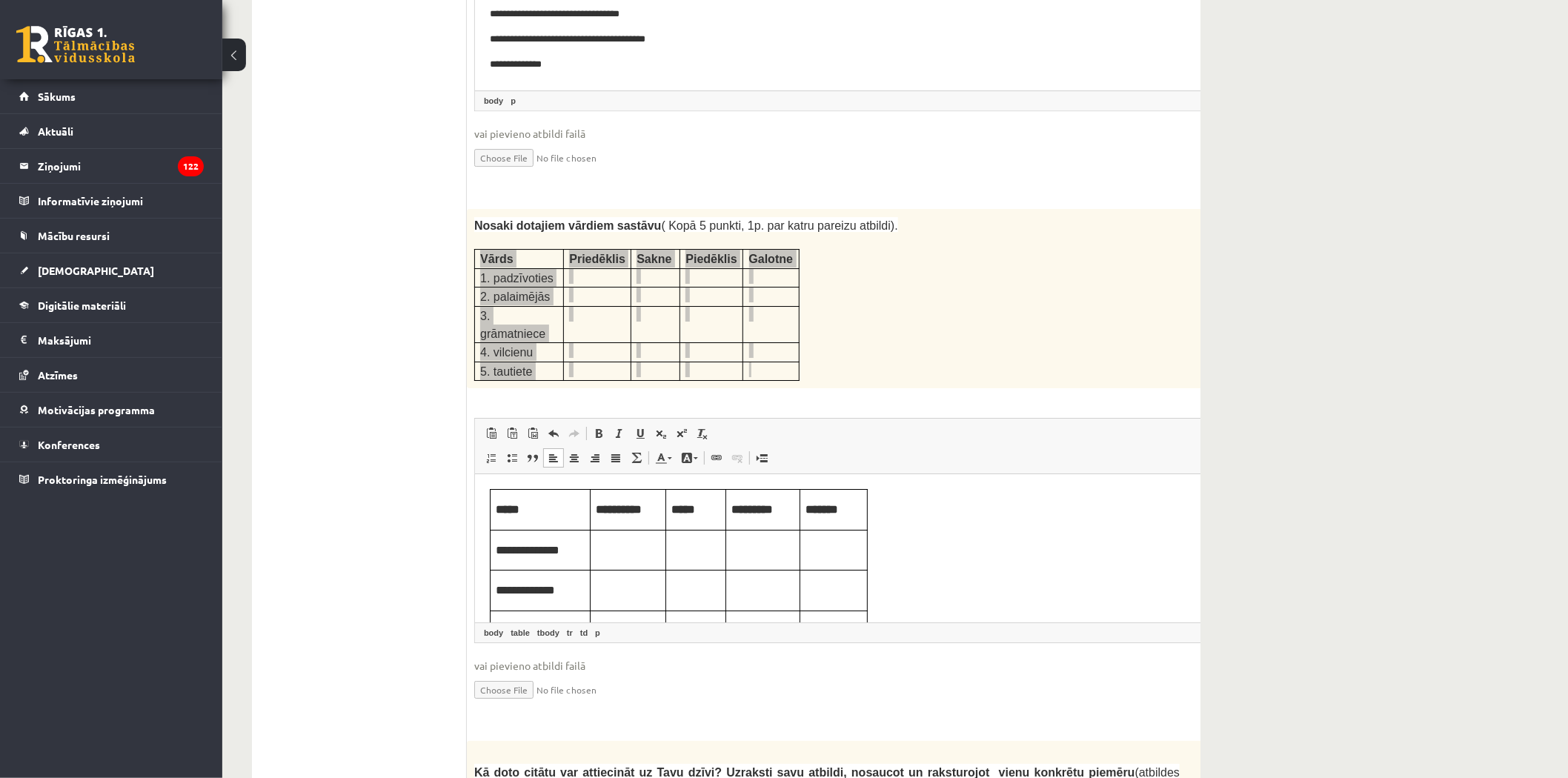
click at [625, 555] on p "Bagātinātā teksta redaktors, wiswyg-editor-user-answer-47433878377860" at bounding box center [627, 548] width 64 height 17
click at [623, 554] on p "Bagātinātā teksta redaktors, wiswyg-editor-user-answer-47433878377860" at bounding box center [627, 548] width 64 height 17
click at [743, 545] on p "Bagātinātā teksta redaktors, wiswyg-editor-user-answer-47433878377860" at bounding box center [763, 548] width 63 height 17
click at [841, 545] on p "Bagātinātā teksta redaktors, wiswyg-editor-user-answer-47433878377860" at bounding box center [832, 548] width 56 height 17
click at [631, 592] on p "Bagātinātā teksta redaktors, wiswyg-editor-user-answer-47433878377860" at bounding box center [627, 587] width 64 height 17
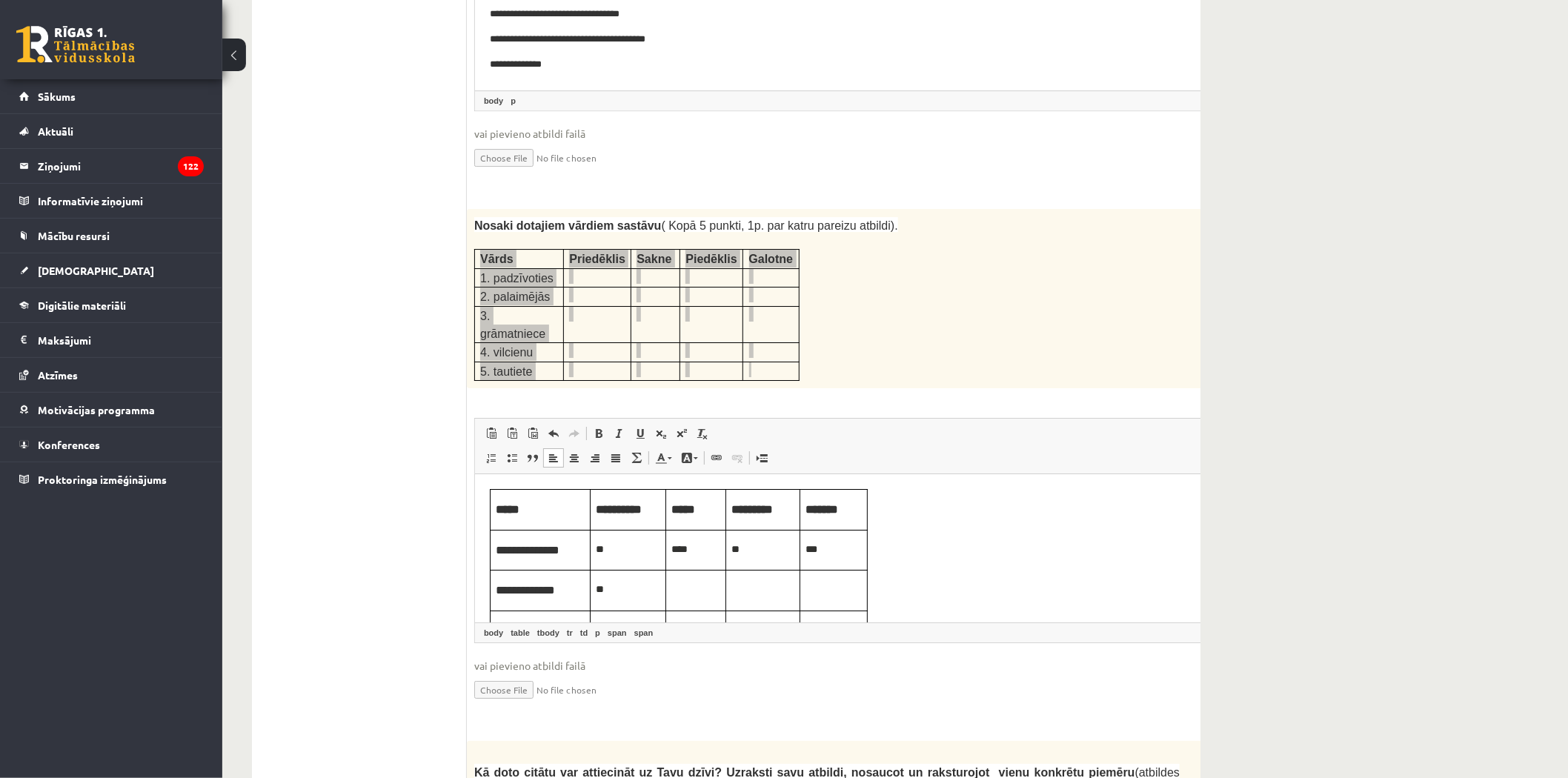
click at [692, 595] on p "Bagātinātā teksta redaktors, wiswyg-editor-user-answer-47433878377860" at bounding box center [695, 587] width 49 height 17
click at [771, 589] on p "Bagātinātā teksta redaktors, wiswyg-editor-user-answer-47433878377860" at bounding box center [763, 587] width 63 height 17
click at [623, 551] on p "Bagātinātā teksta redaktors, wiswyg-editor-user-answer-47433878377860" at bounding box center [627, 546] width 64 height 17
click at [639, 540] on p "*" at bounding box center [627, 546] width 64 height 17
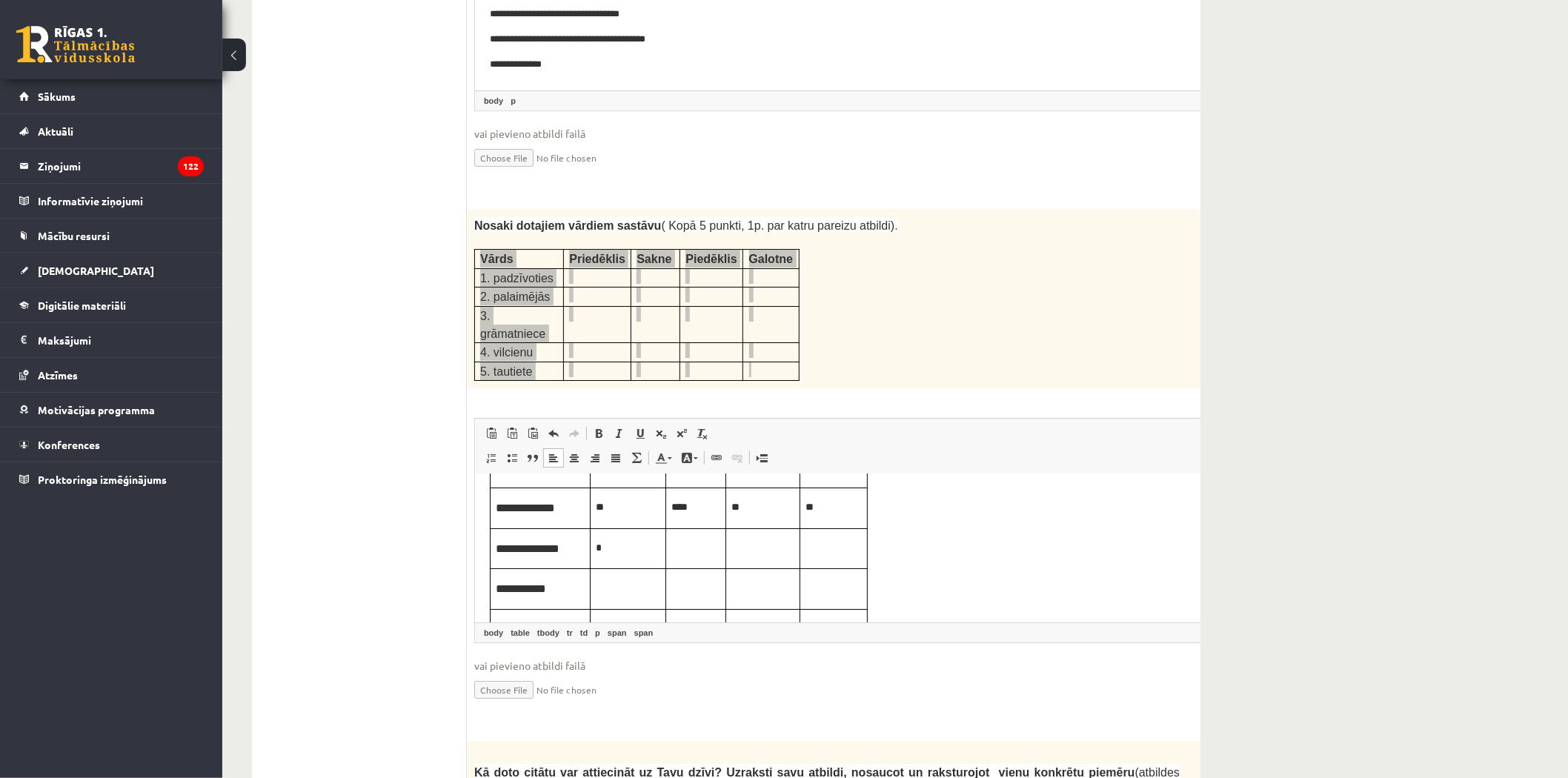
click at [699, 545] on p "Bagātinātā teksta redaktors, wiswyg-editor-user-answer-47433878377860" at bounding box center [695, 546] width 49 height 17
click at [762, 554] on p "Bagātinātā teksta redaktors, wiswyg-editor-user-answer-47433878377860" at bounding box center [763, 546] width 63 height 17
click at [617, 605] on td "Bagātinātā teksta redaktors, wiswyg-editor-user-answer-47433878377860" at bounding box center [628, 589] width 76 height 41
drag, startPoint x: 699, startPoint y: 591, endPoint x: 707, endPoint y: 584, distance: 10.6
click at [702, 591] on p "Bagātinātā teksta redaktors, wiswyg-editor-user-answer-47433878377860" at bounding box center [695, 587] width 49 height 17
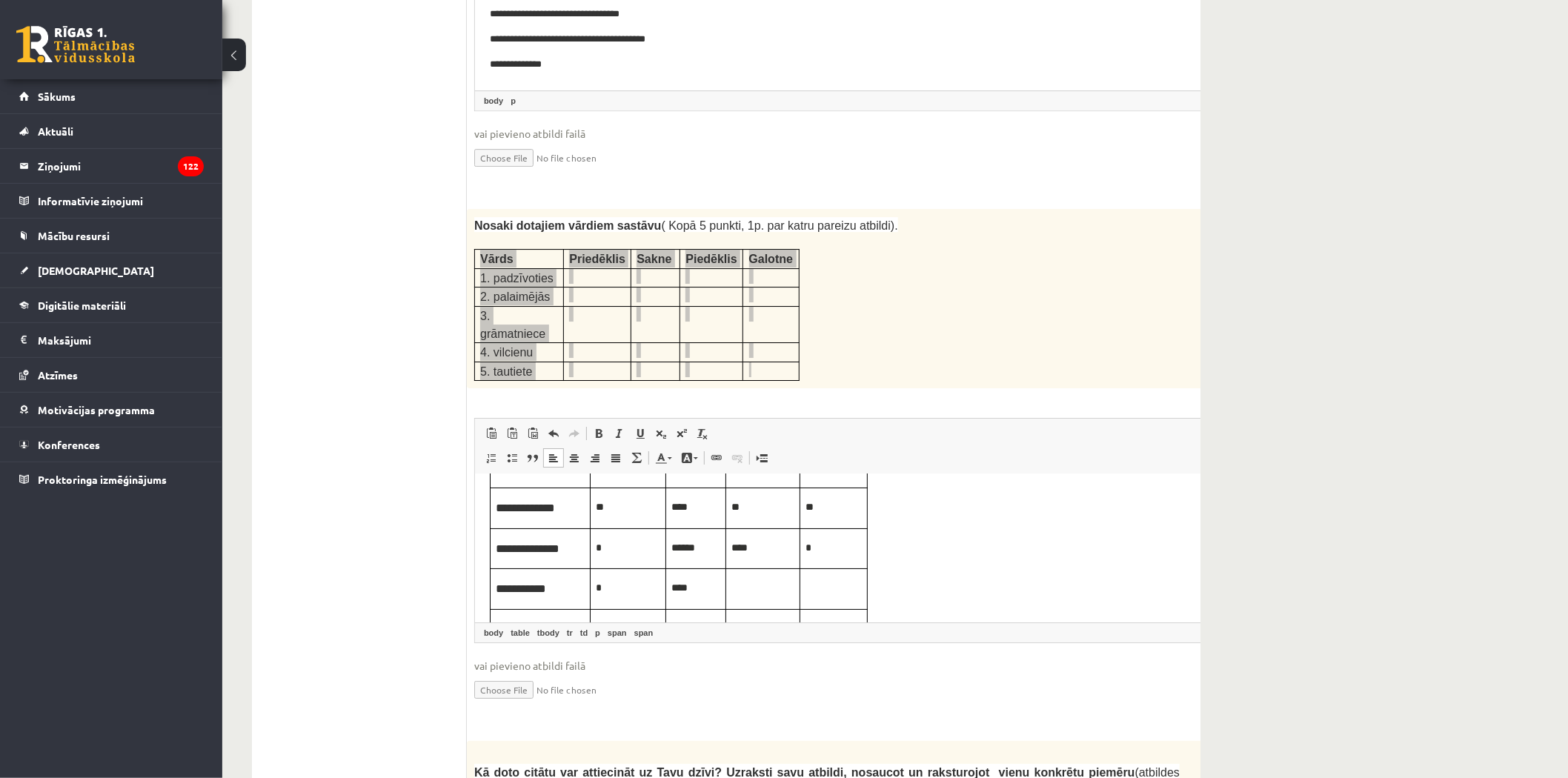
click at [767, 593] on p "Bagātinātā teksta redaktors, wiswyg-editor-user-answer-47433878377860" at bounding box center [763, 587] width 63 height 17
click at [816, 595] on td "Bagātinātā teksta redaktors, wiswyg-editor-user-answer-47433878377860" at bounding box center [833, 589] width 67 height 41
click at [614, 584] on p "Bagātinātā teksta redaktors, wiswyg-editor-user-answer-47433878377860" at bounding box center [627, 585] width 64 height 17
click at [697, 592] on p "Bagātinātā teksta redaktors, wiswyg-editor-user-answer-47433878377860" at bounding box center [695, 585] width 49 height 17
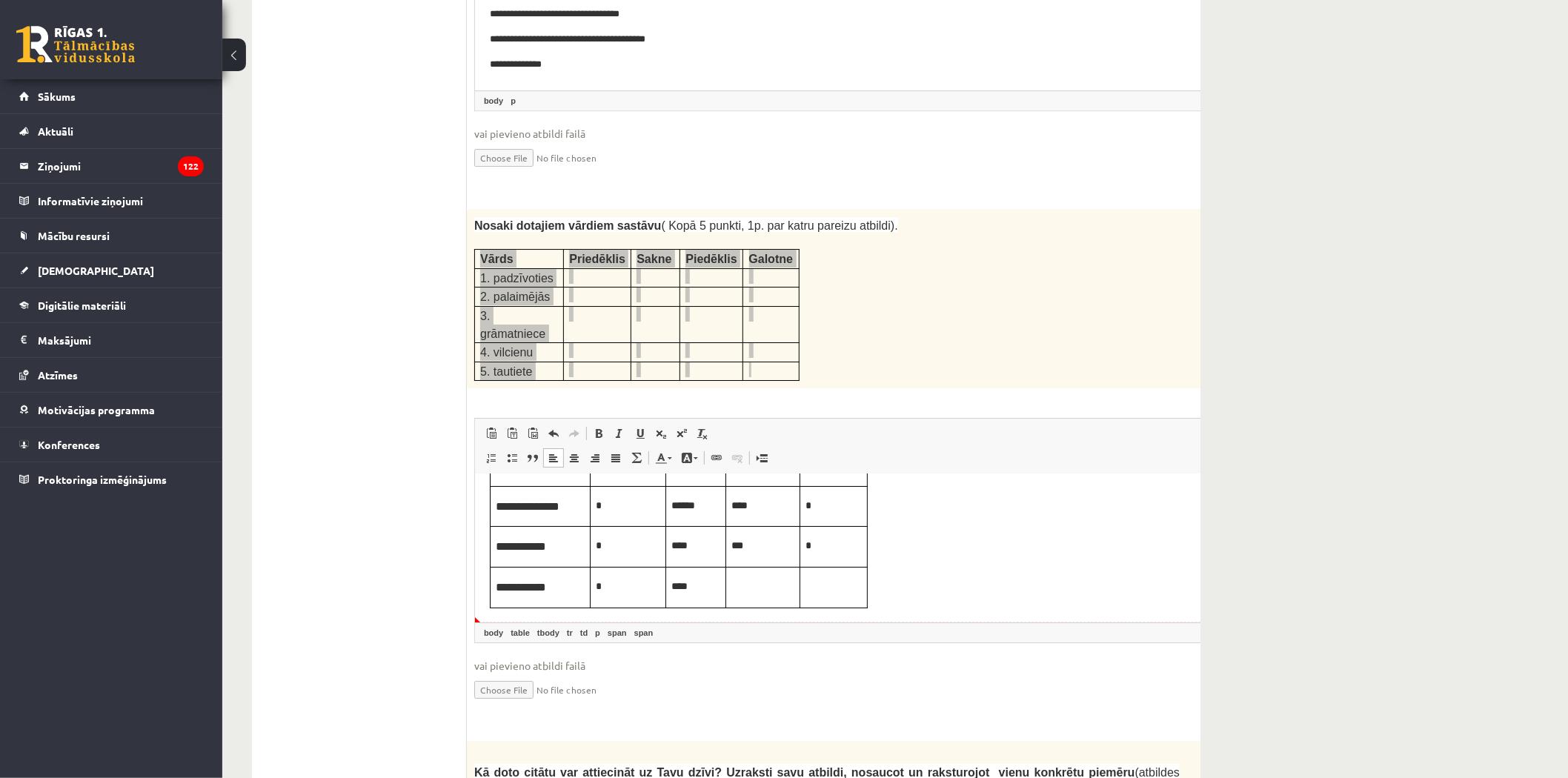
click at [728, 587] on td "Bagātinātā teksta redaktors, wiswyg-editor-user-answer-47433878377860" at bounding box center [763, 587] width 74 height 41
click at [817, 585] on p "Bagātinātā teksta redaktors, wiswyg-editor-user-answer-47433878377860" at bounding box center [832, 585] width 56 height 17
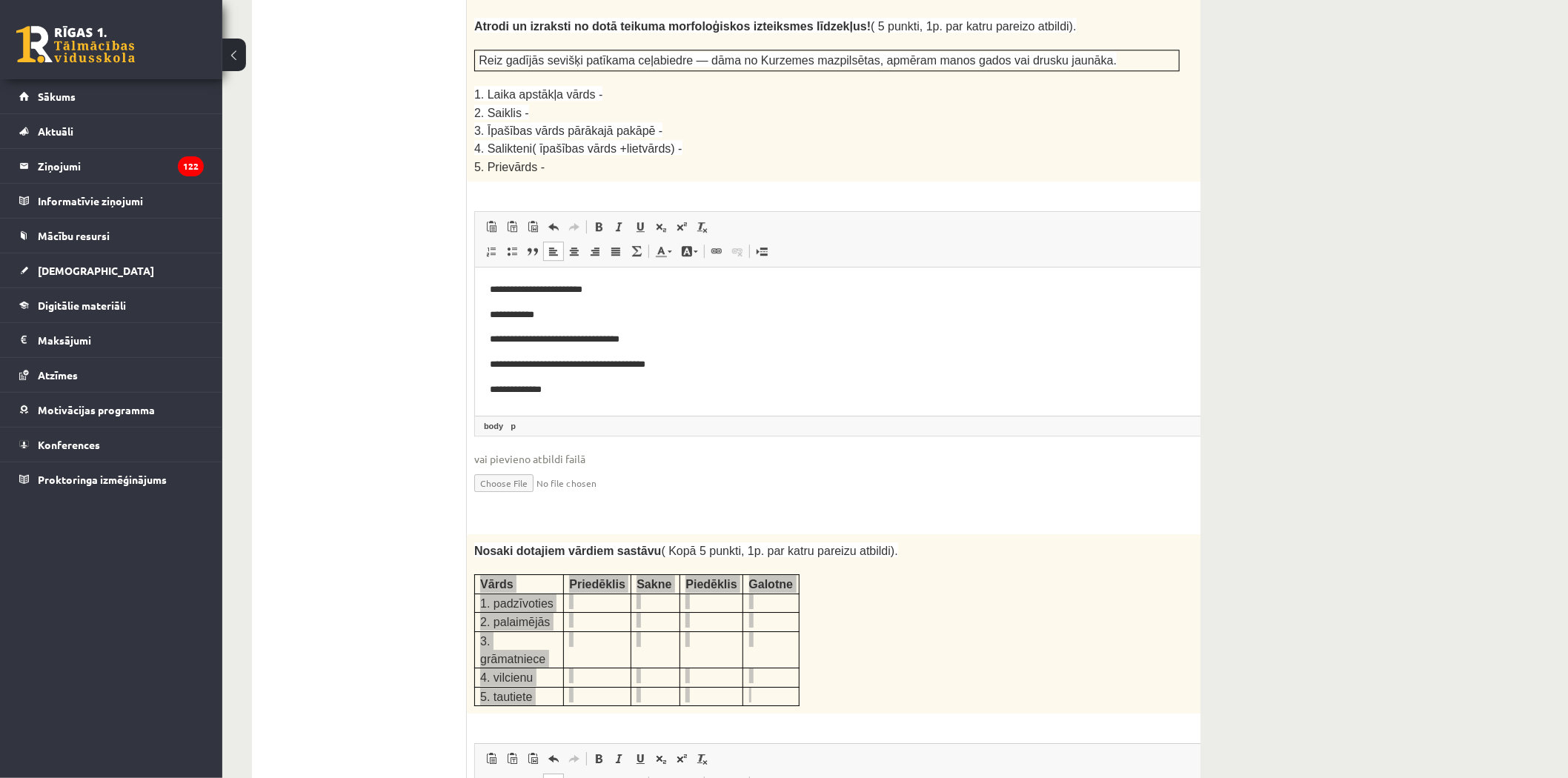
scroll to position [2056, 0]
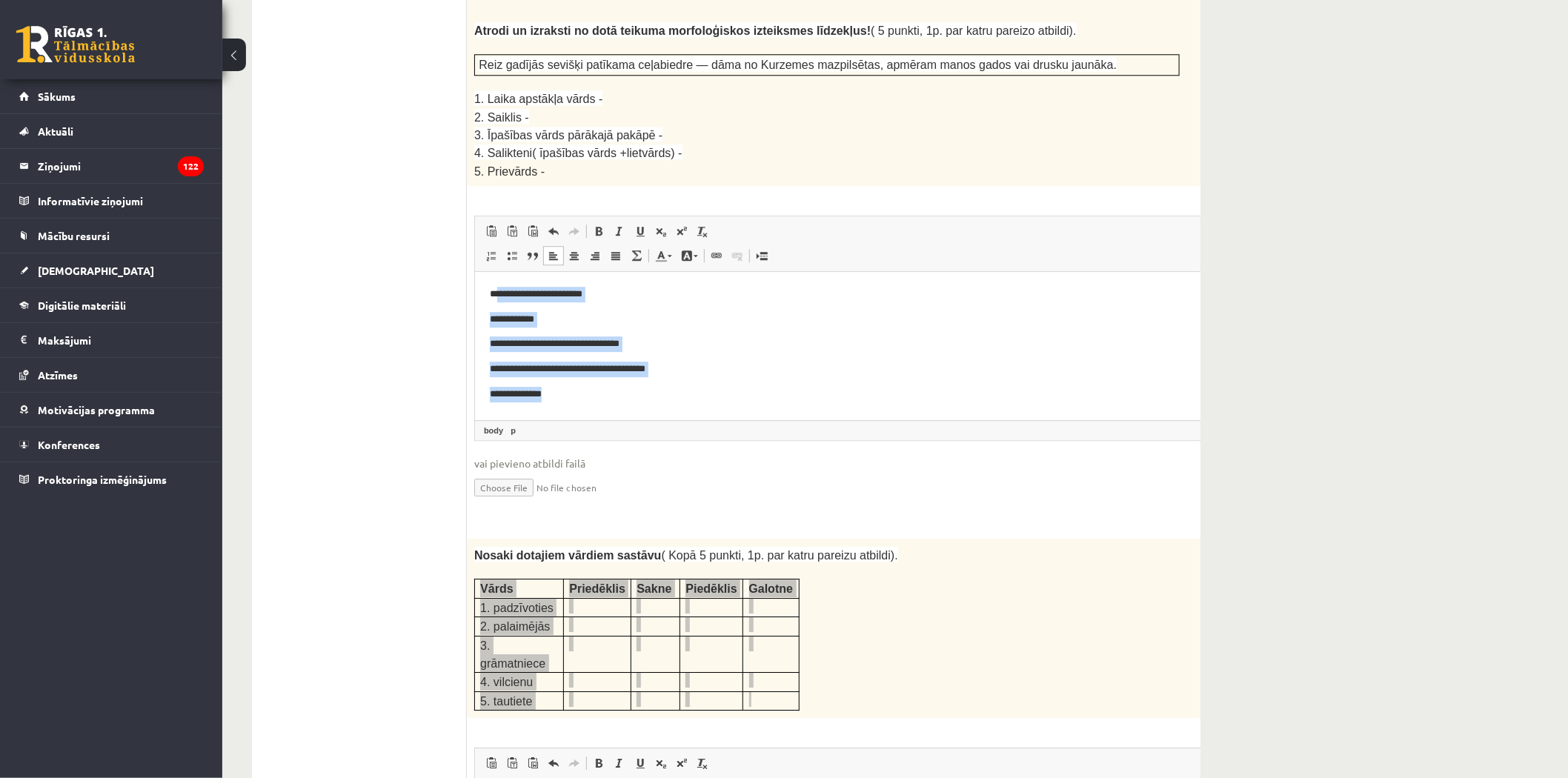
drag, startPoint x: 498, startPoint y: 287, endPoint x: 608, endPoint y: 408, distance: 163.5
click at [627, 413] on html "**********" at bounding box center [864, 344] width 778 height 145
drag, startPoint x: 482, startPoint y: 289, endPoint x: 588, endPoint y: 416, distance: 165.4
click at [588, 416] on html "**********" at bounding box center [864, 344] width 778 height 145
click at [572, 299] on span "Izgriezt" at bounding box center [574, 297] width 44 height 21
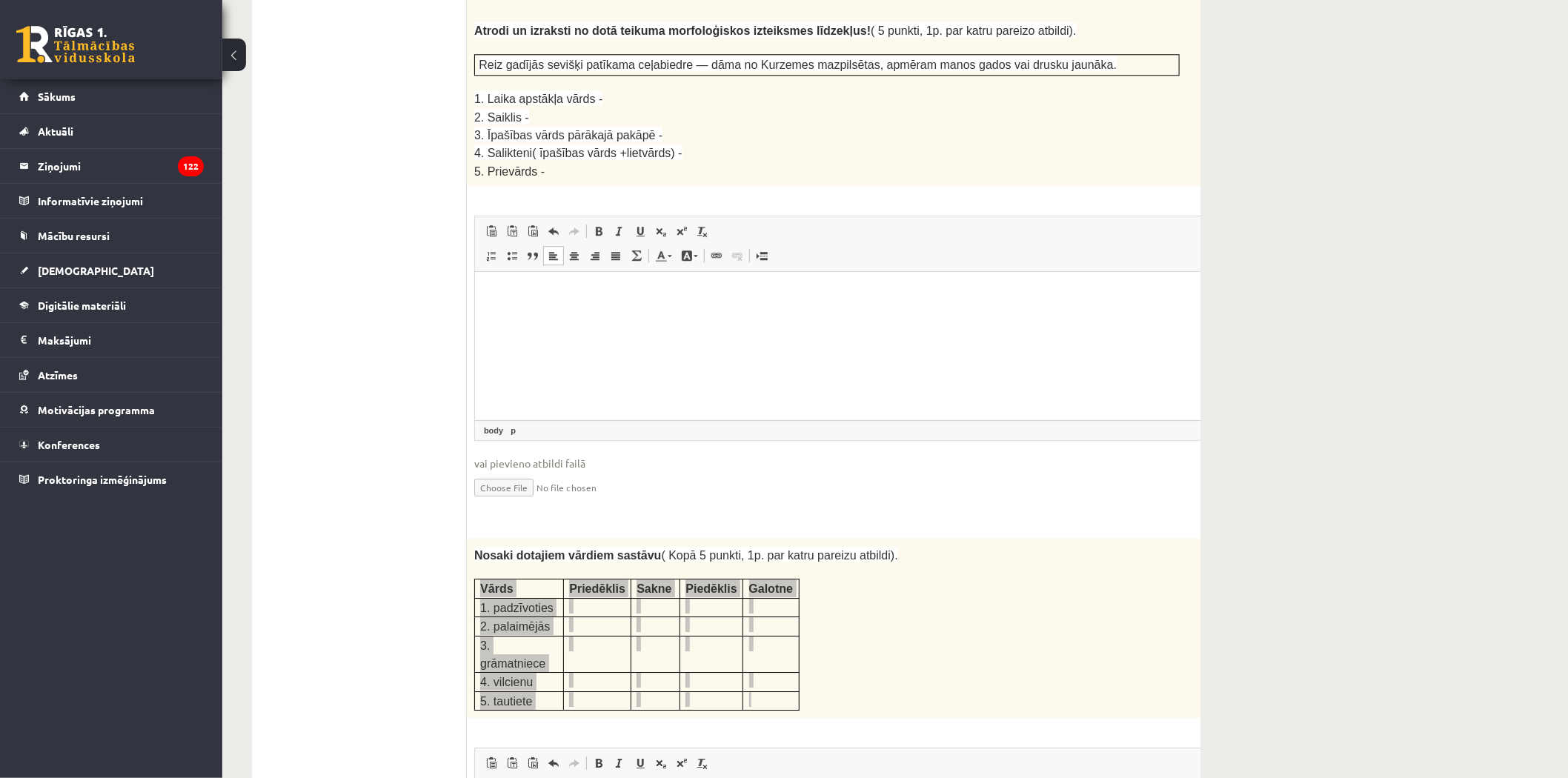
drag, startPoint x: 502, startPoint y: 297, endPoint x: 481, endPoint y: 291, distance: 21.8
click at [539, 255] on span "Ielīmēt" at bounding box center [542, 251] width 41 height 21
drag, startPoint x: 534, startPoint y: 381, endPoint x: 537, endPoint y: 342, distance: 39.1
click at [535, 317] on html at bounding box center [864, 294] width 778 height 45
drag, startPoint x: 531, startPoint y: 322, endPoint x: 558, endPoint y: 299, distance: 35.5
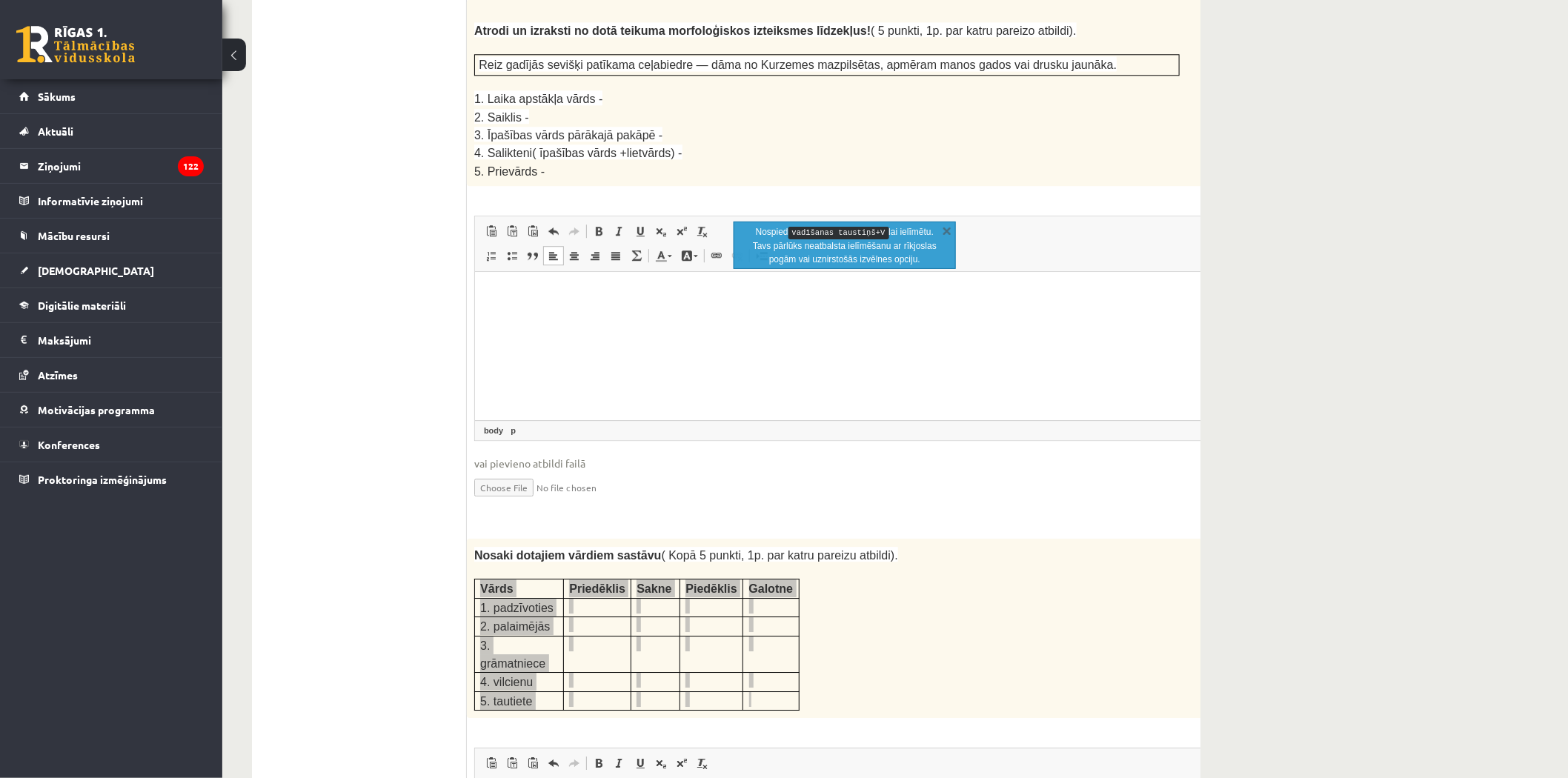
click at [531, 317] on html at bounding box center [864, 294] width 778 height 45
drag, startPoint x: 498, startPoint y: 288, endPoint x: 545, endPoint y: 398, distance: 119.6
click at [554, 406] on html "**********" at bounding box center [864, 344] width 778 height 145
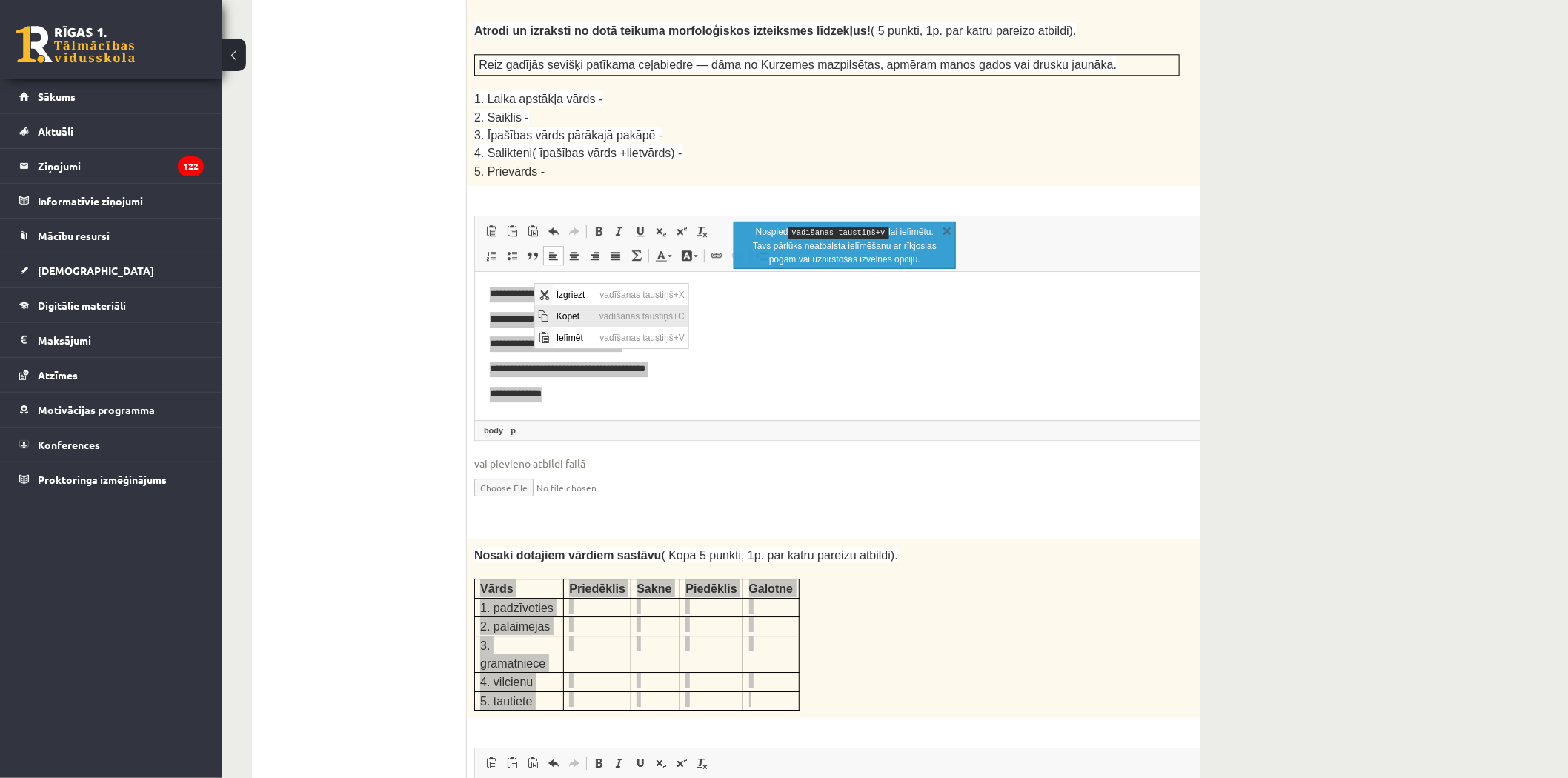
drag, startPoint x: 561, startPoint y: 308, endPoint x: 621, endPoint y: 378, distance: 92.2
click at [561, 308] on span "Kopēt" at bounding box center [574, 315] width 43 height 21
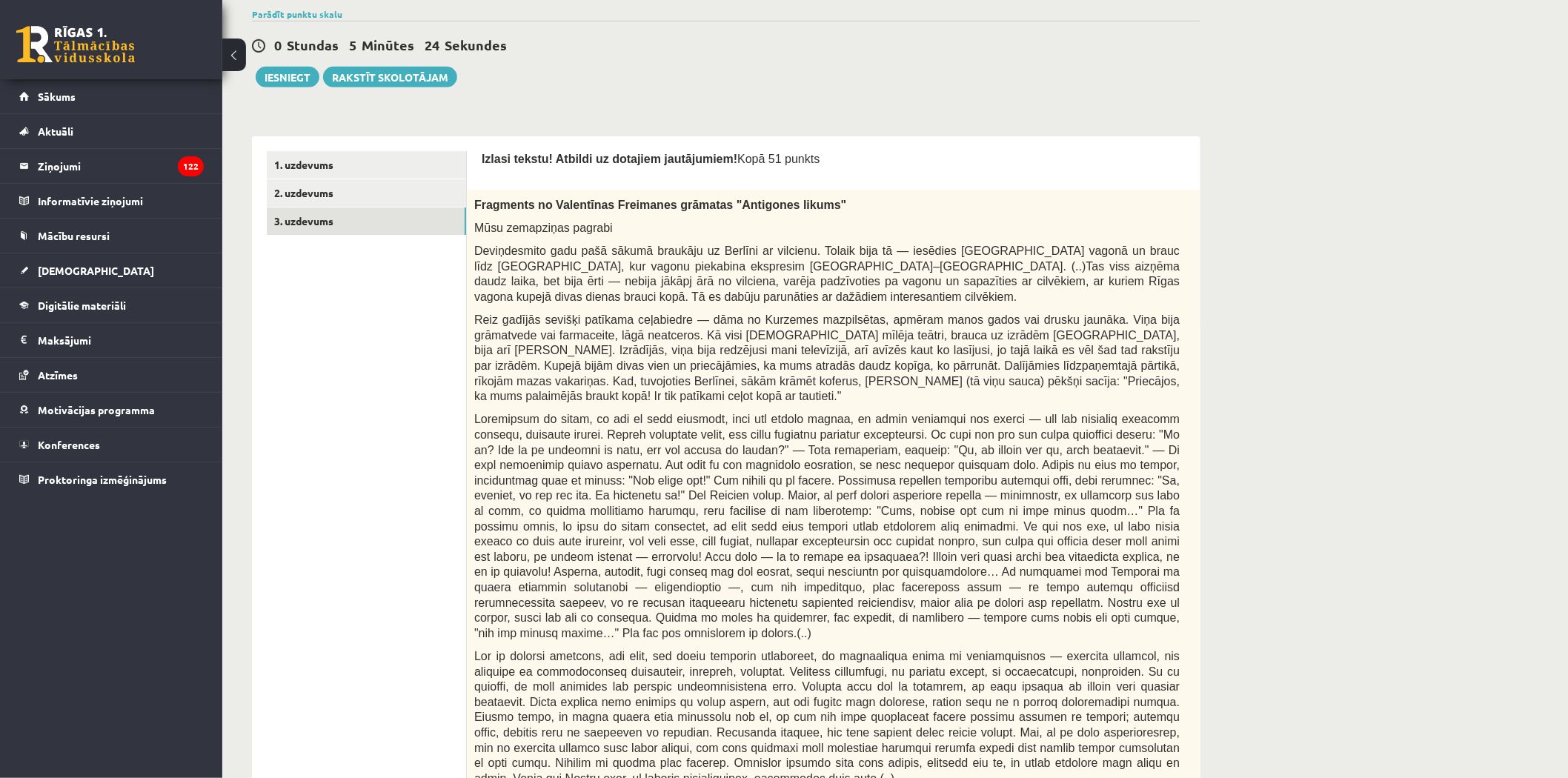
scroll to position [329, 0]
drag, startPoint x: 479, startPoint y: 248, endPoint x: 638, endPoint y: 251, distance: 159.0
click at [638, 251] on span "Deviņdesmito gadu pašā sākumā braukāju uz Berlīni ar vilcienu. Tolaik bija tā —…" at bounding box center [828, 274] width 706 height 59
drag, startPoint x: 634, startPoint y: 251, endPoint x: 517, endPoint y: 304, distance: 128.4
click at [517, 304] on span "Deviņdesmito gadu pašā sākumā braukāju uz Berlīni ar vilcienu. Tolaik bija tā —…" at bounding box center [828, 274] width 706 height 59
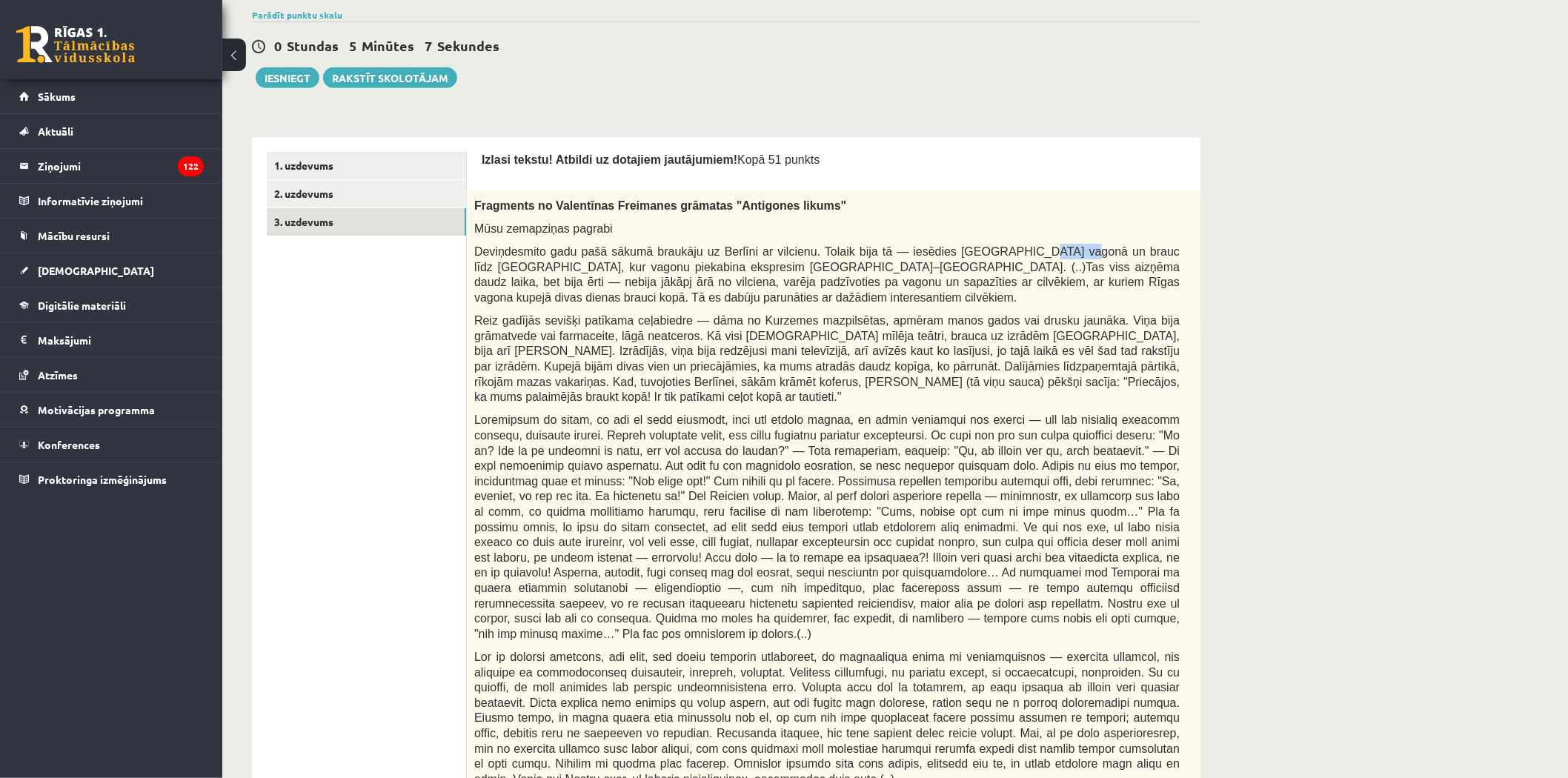
drag, startPoint x: 984, startPoint y: 252, endPoint x: 1021, endPoint y: 252, distance: 37.0
click at [1021, 252] on span "Deviņdesmito gadu pašā sākumā braukāju uz Berlīni ar vilcienu. Tolaik bija tā —…" at bounding box center [828, 274] width 706 height 59
click at [991, 249] on span "Deviņdesmito gadu pašā sākumā braukāju uz Berlīni ar vilcienu. Tolaik bija tā —…" at bounding box center [828, 274] width 706 height 59
drag, startPoint x: 983, startPoint y: 249, endPoint x: 1031, endPoint y: 250, distance: 48.0
click at [1031, 250] on span "Deviņdesmito gadu pašā sākumā braukāju uz Berlīni ar vilcienu. Tolaik bija tā —…" at bounding box center [828, 274] width 706 height 59
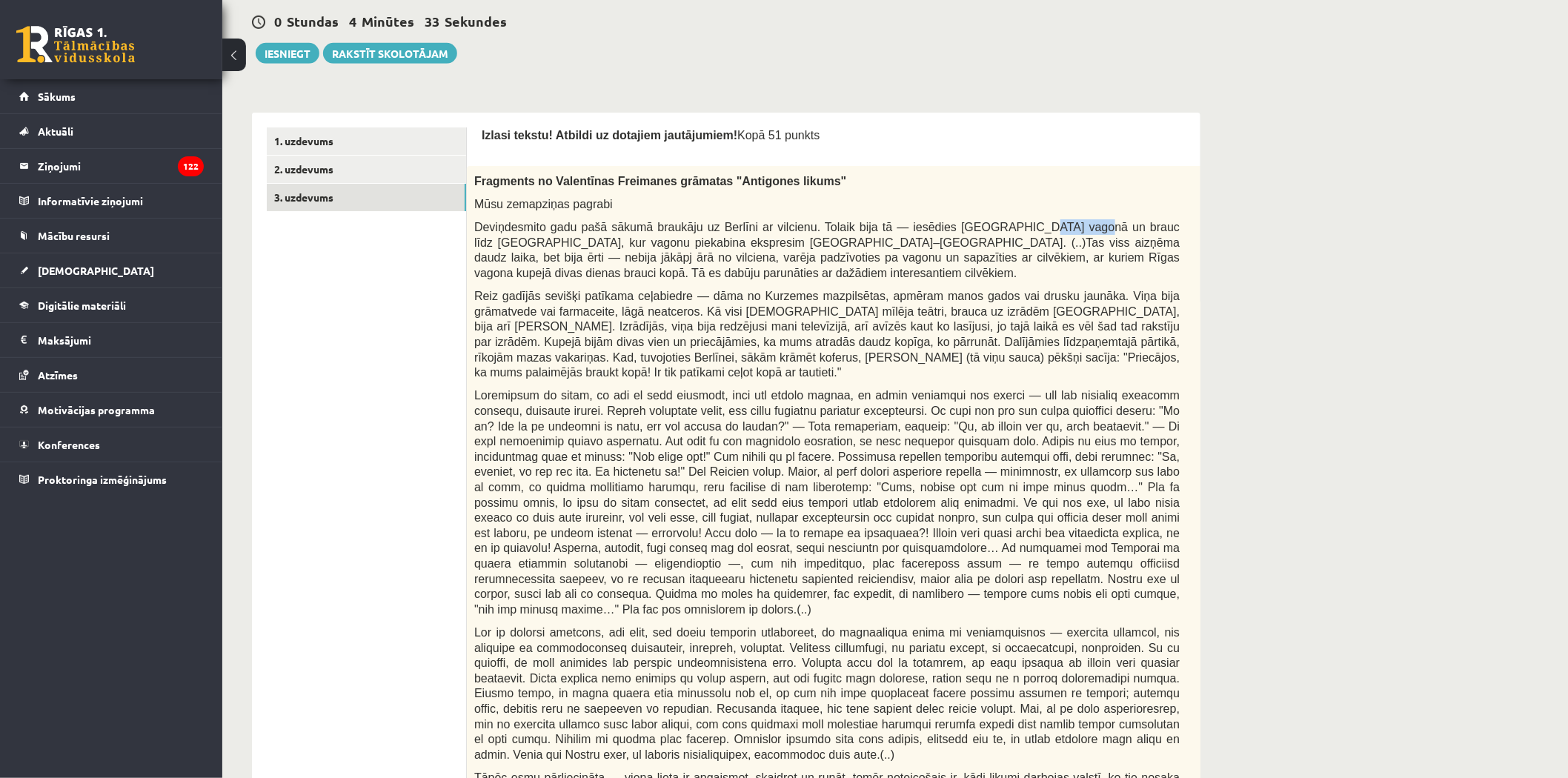
scroll to position [411, 0]
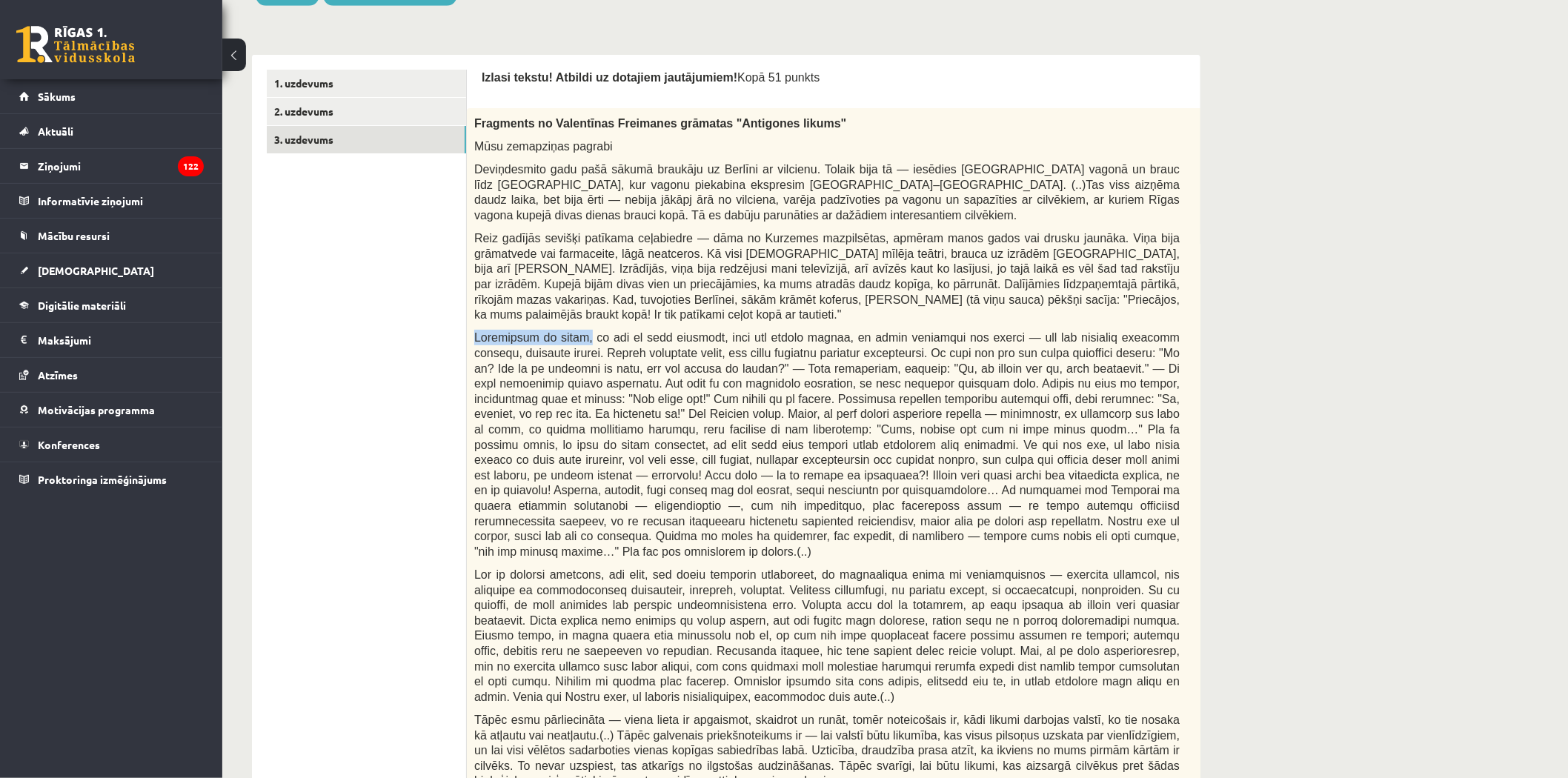
drag, startPoint x: 469, startPoint y: 321, endPoint x: 572, endPoint y: 324, distance: 103.0
click at [572, 324] on div "Fragments no Valentīnas Freimanes grāmatas "Antigones likums" Mūsu zemapziņas p…" at bounding box center [864, 467] width 794 height 719
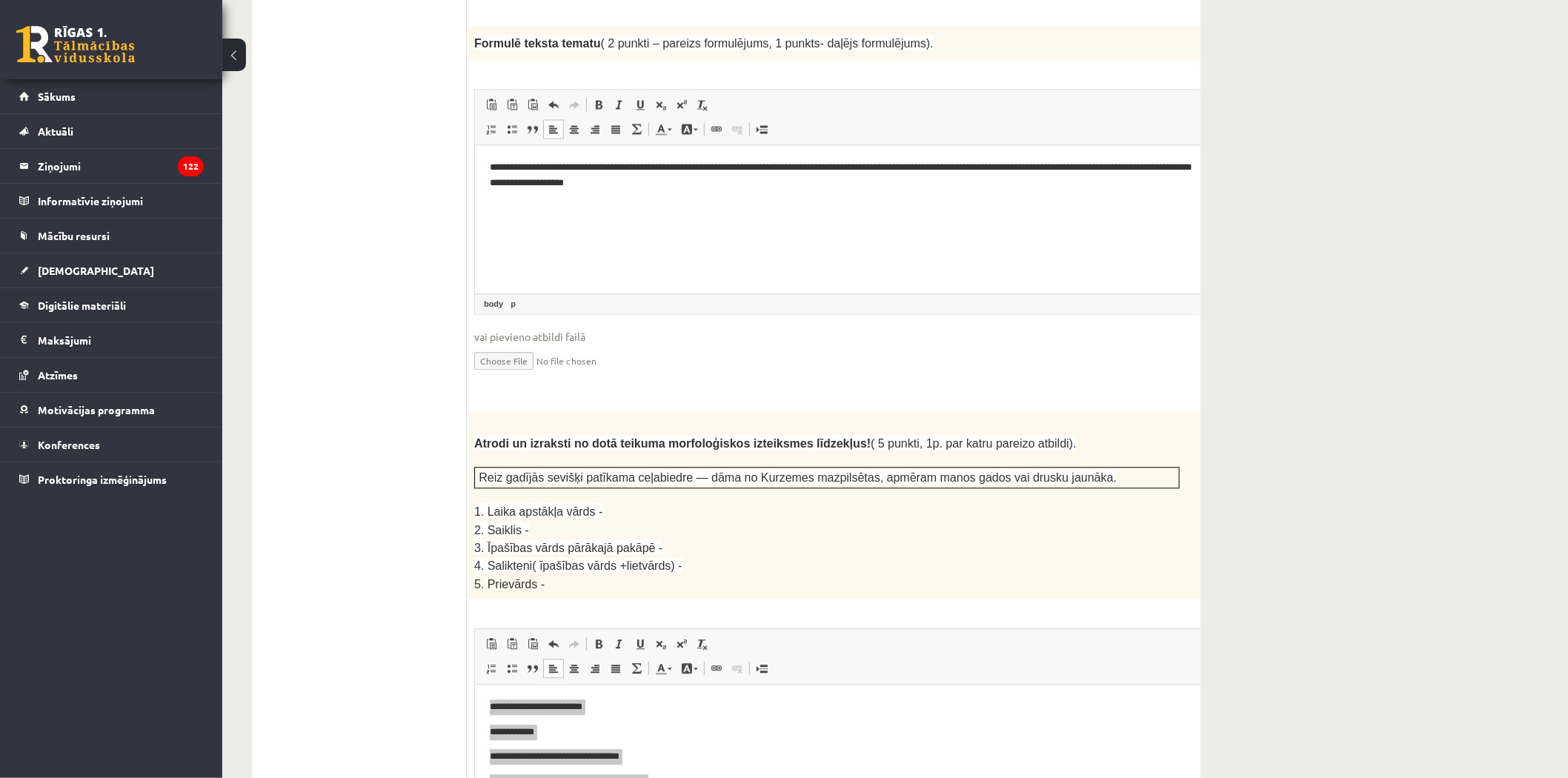
scroll to position [1810, 0]
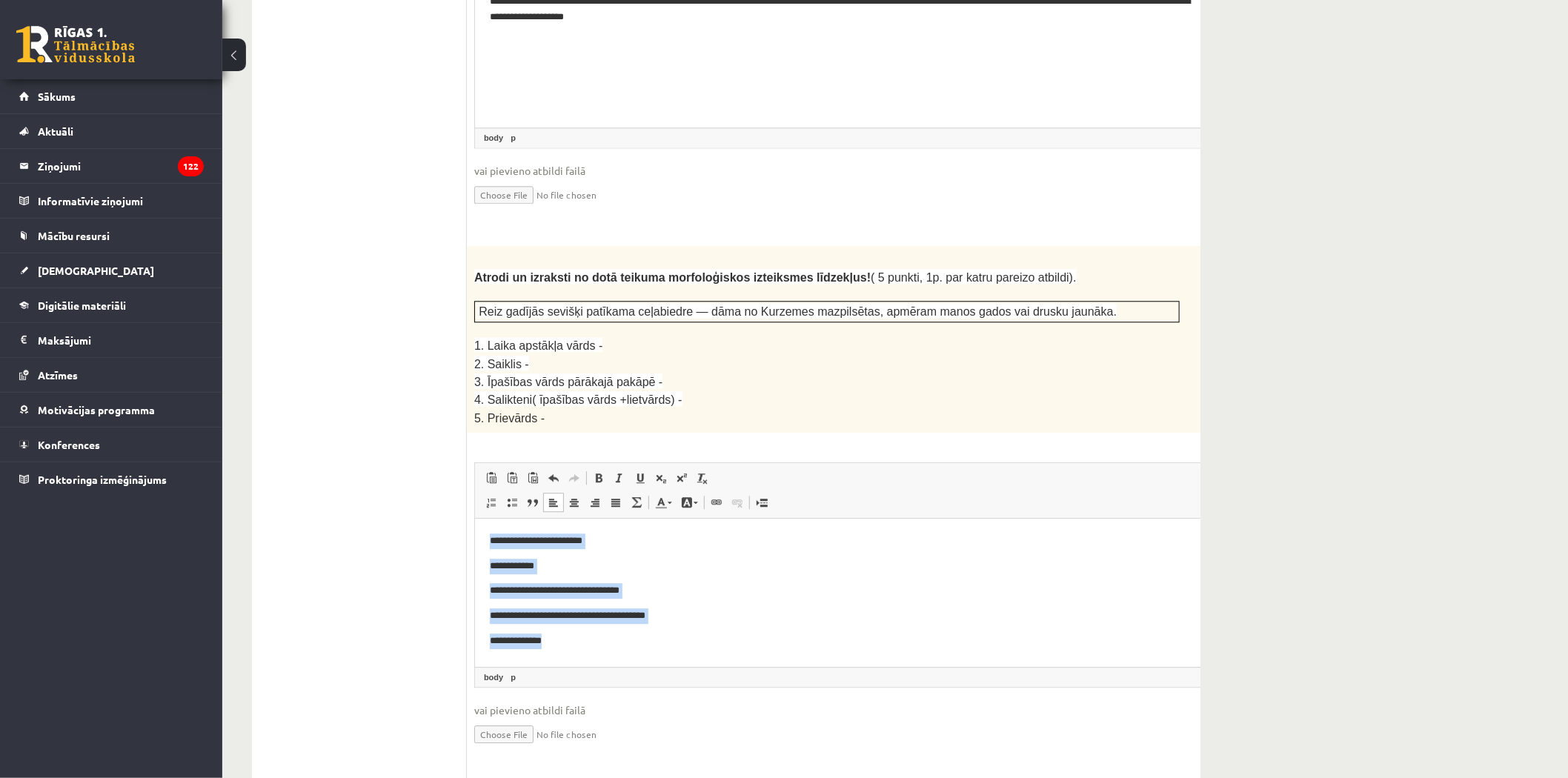
click at [557, 576] on body "**********" at bounding box center [863, 590] width 748 height 115
click at [535, 563] on p "**********" at bounding box center [843, 566] width 710 height 16
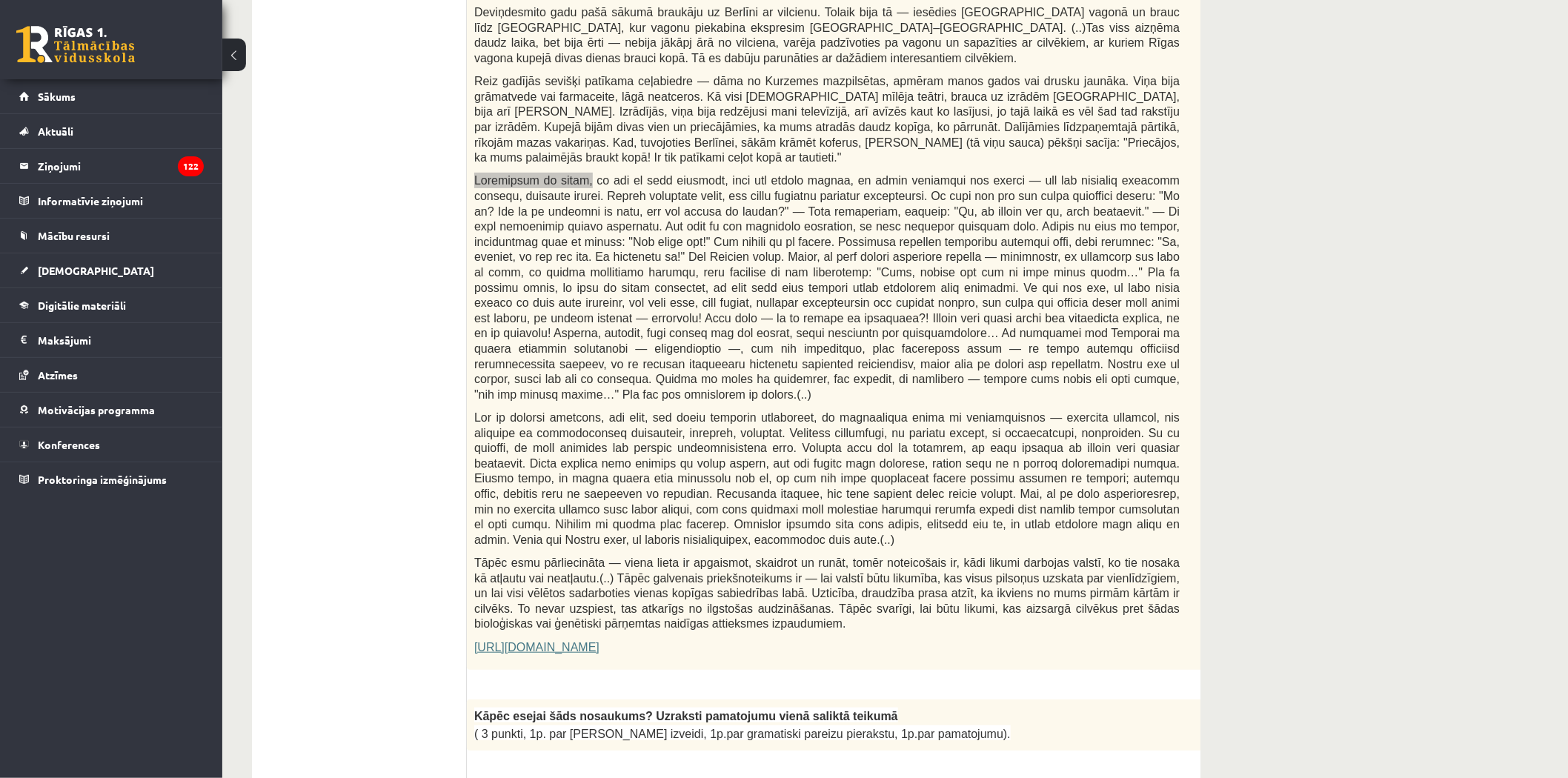
scroll to position [493, 0]
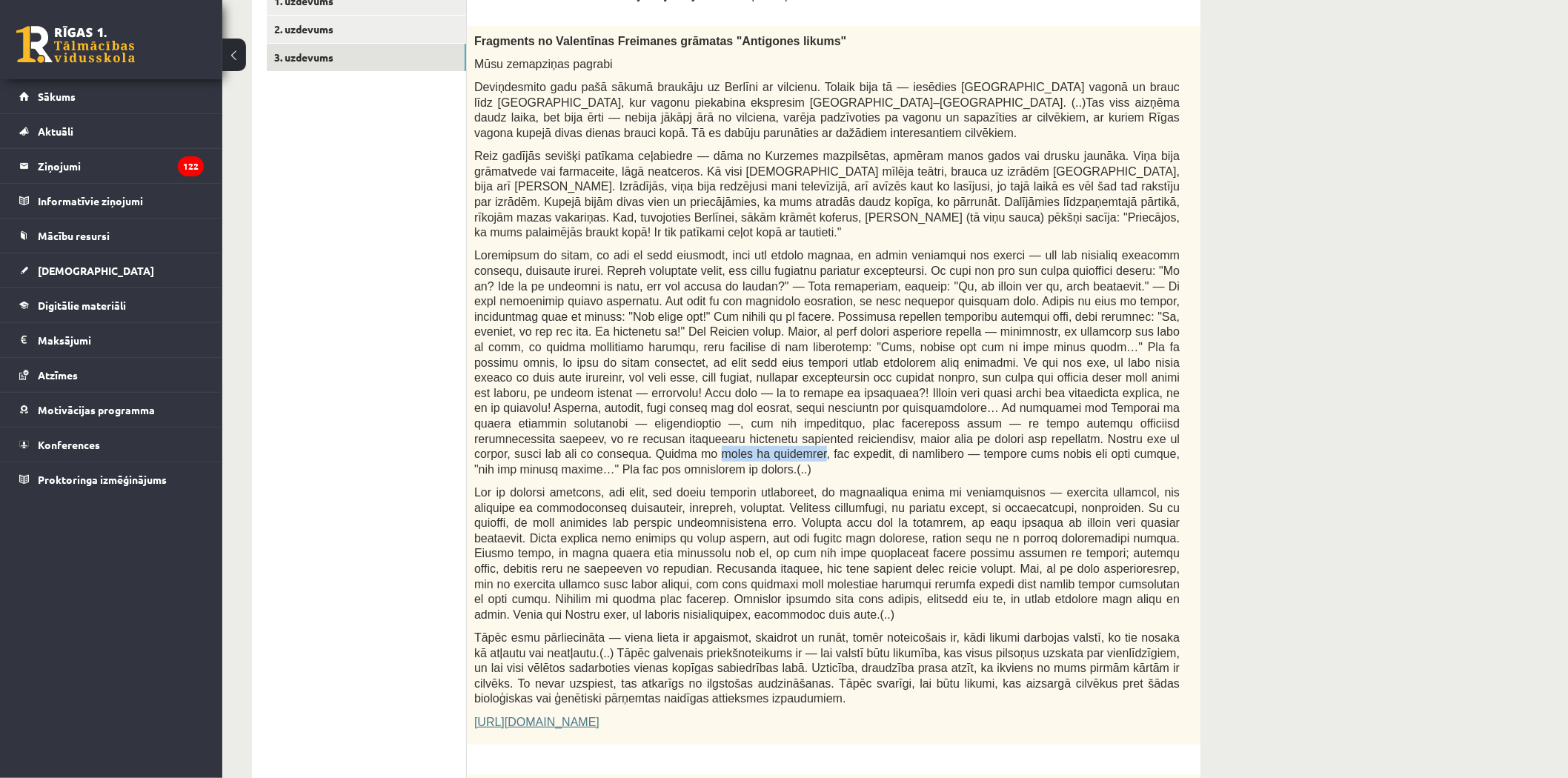
drag, startPoint x: 819, startPoint y: 426, endPoint x: 897, endPoint y: 428, distance: 78.0
click at [897, 428] on span at bounding box center [828, 362] width 706 height 226
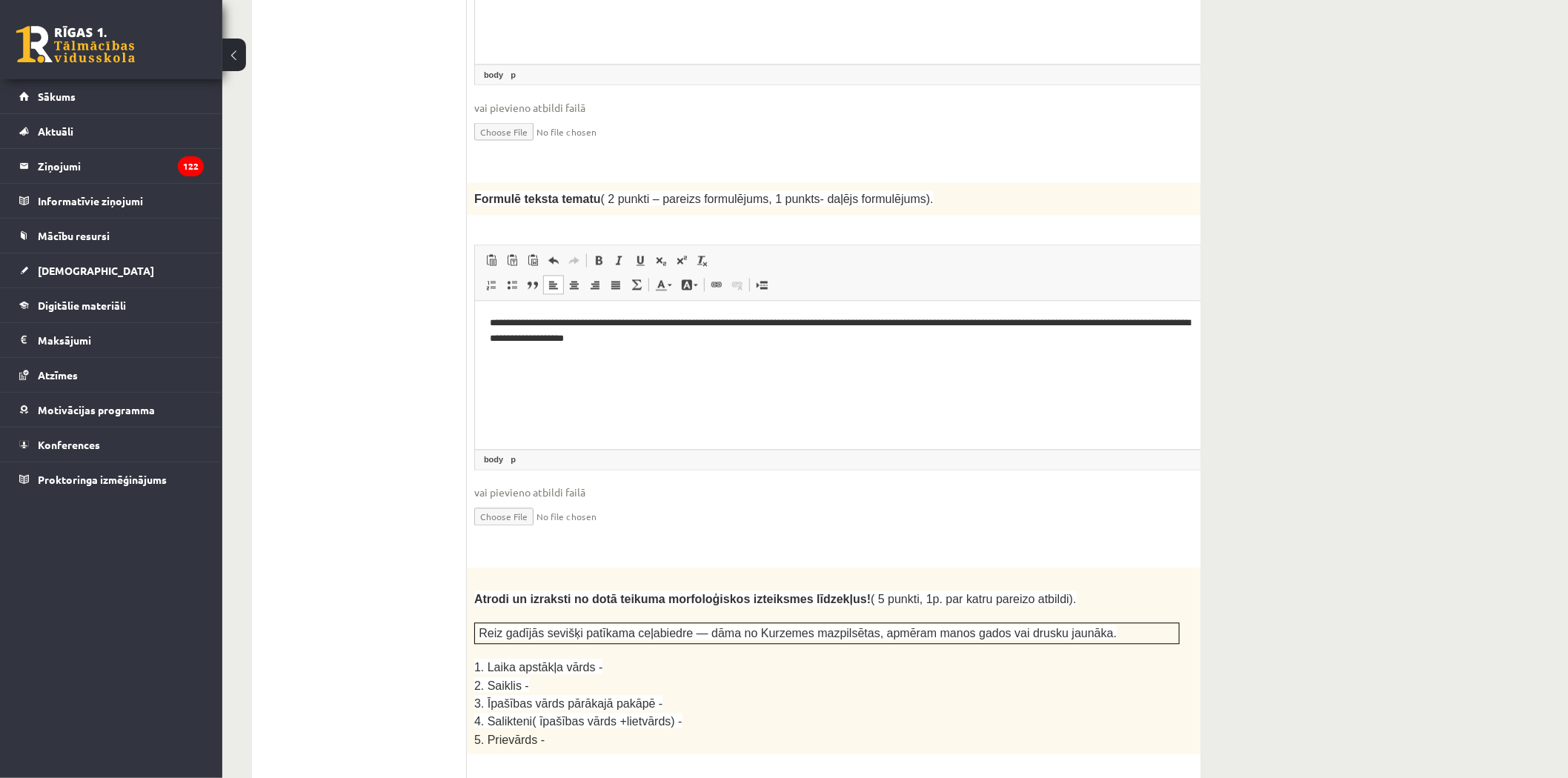
scroll to position [1892, 0]
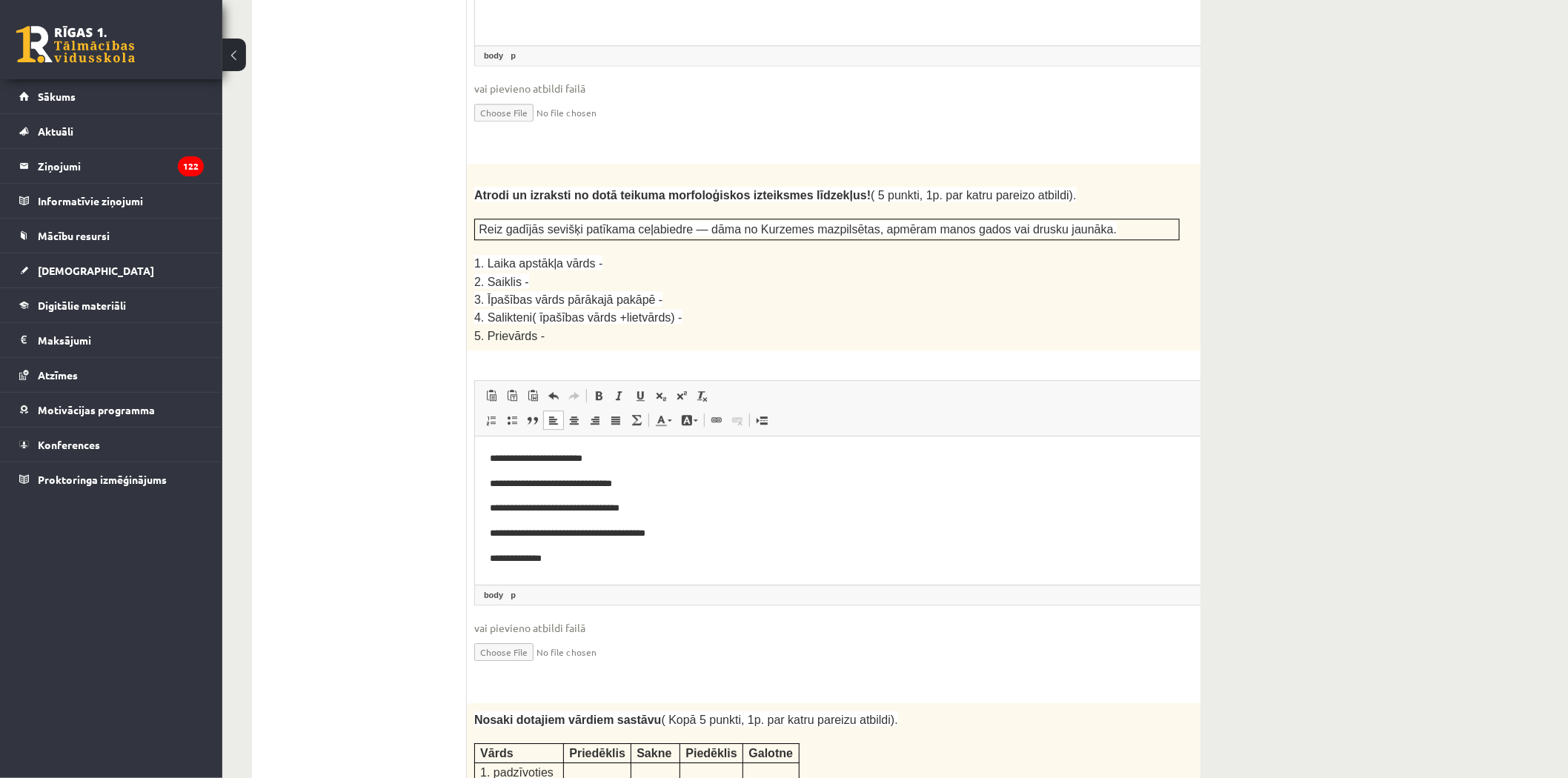
click at [648, 509] on p "**********" at bounding box center [843, 508] width 710 height 16
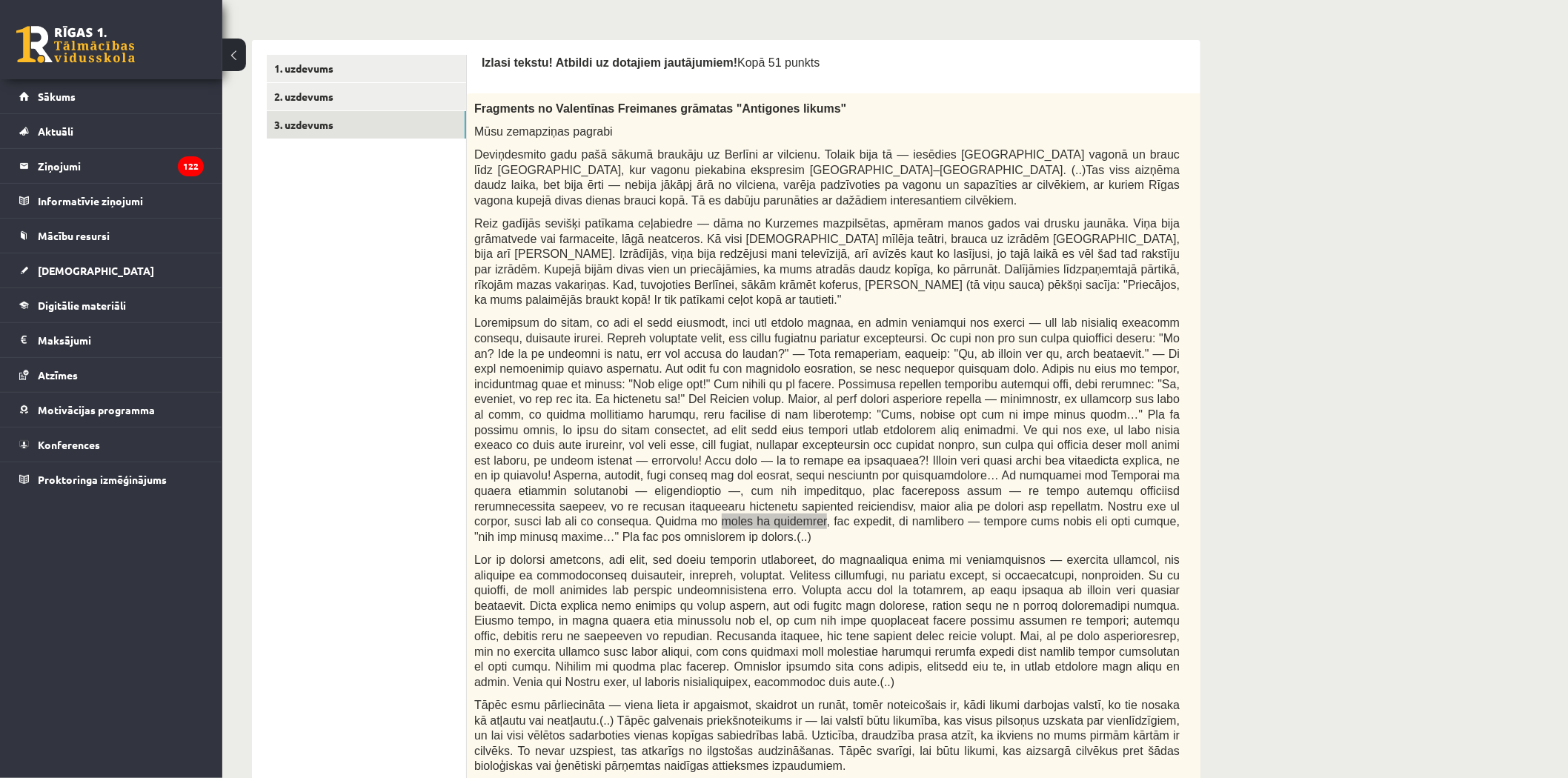
scroll to position [411, 0]
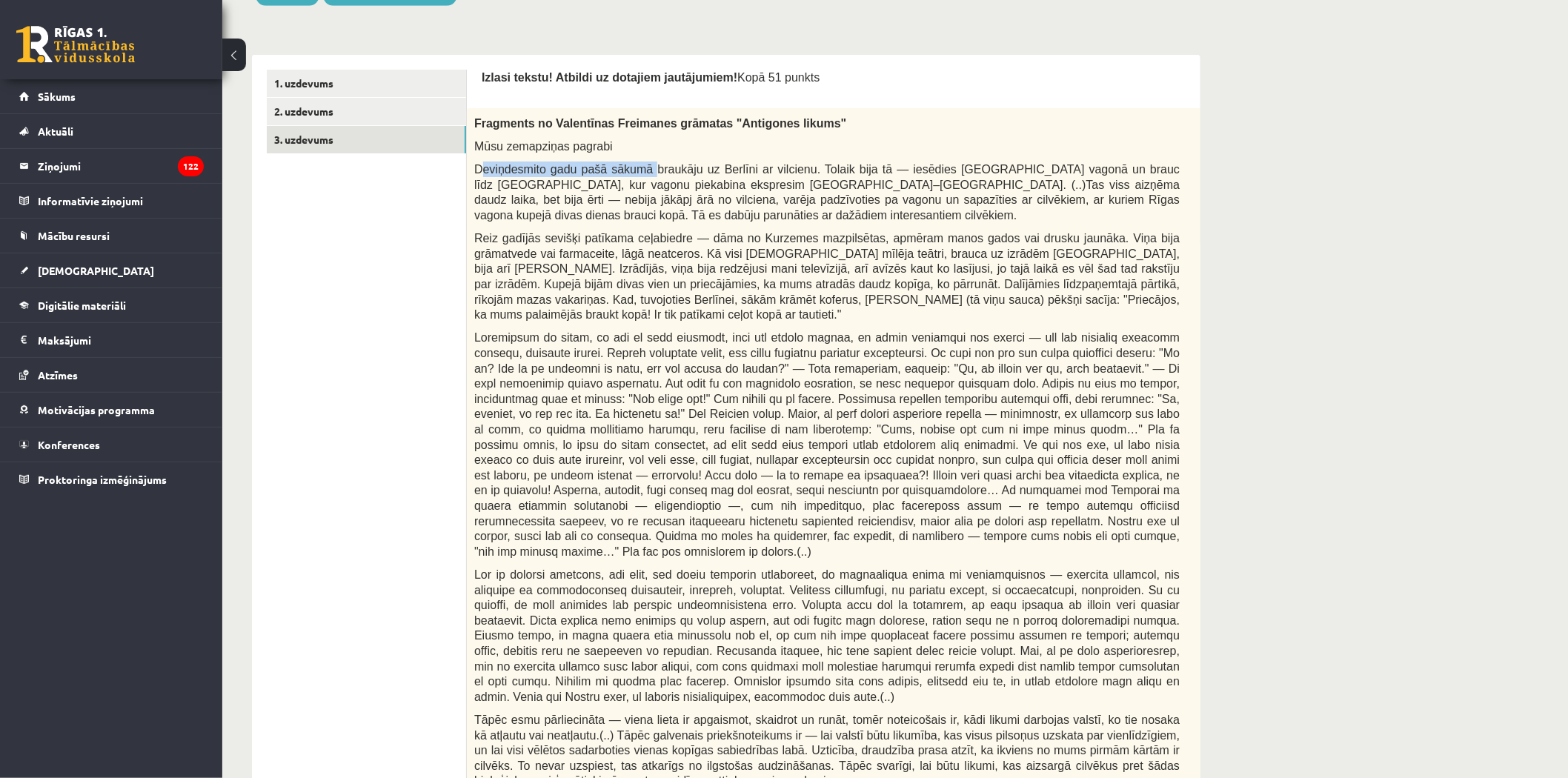
drag, startPoint x: 476, startPoint y: 172, endPoint x: 639, endPoint y: 166, distance: 163.1
click at [639, 166] on span "Deviņdesmito gadu pašā sākumā braukāju uz Berlīni ar vilcienu. Tolaik bija tā —…" at bounding box center [828, 192] width 706 height 59
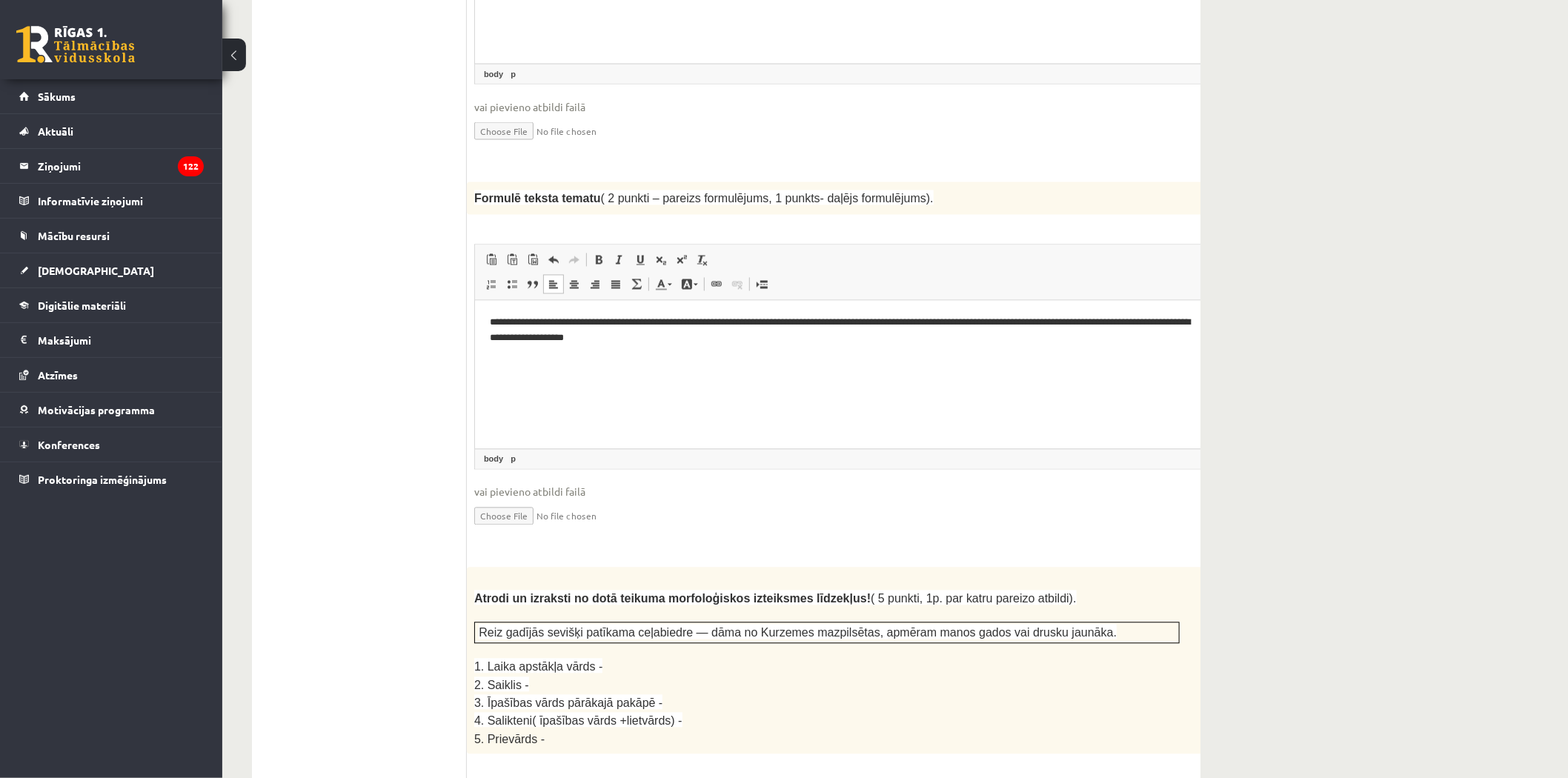
scroll to position [1564, 0]
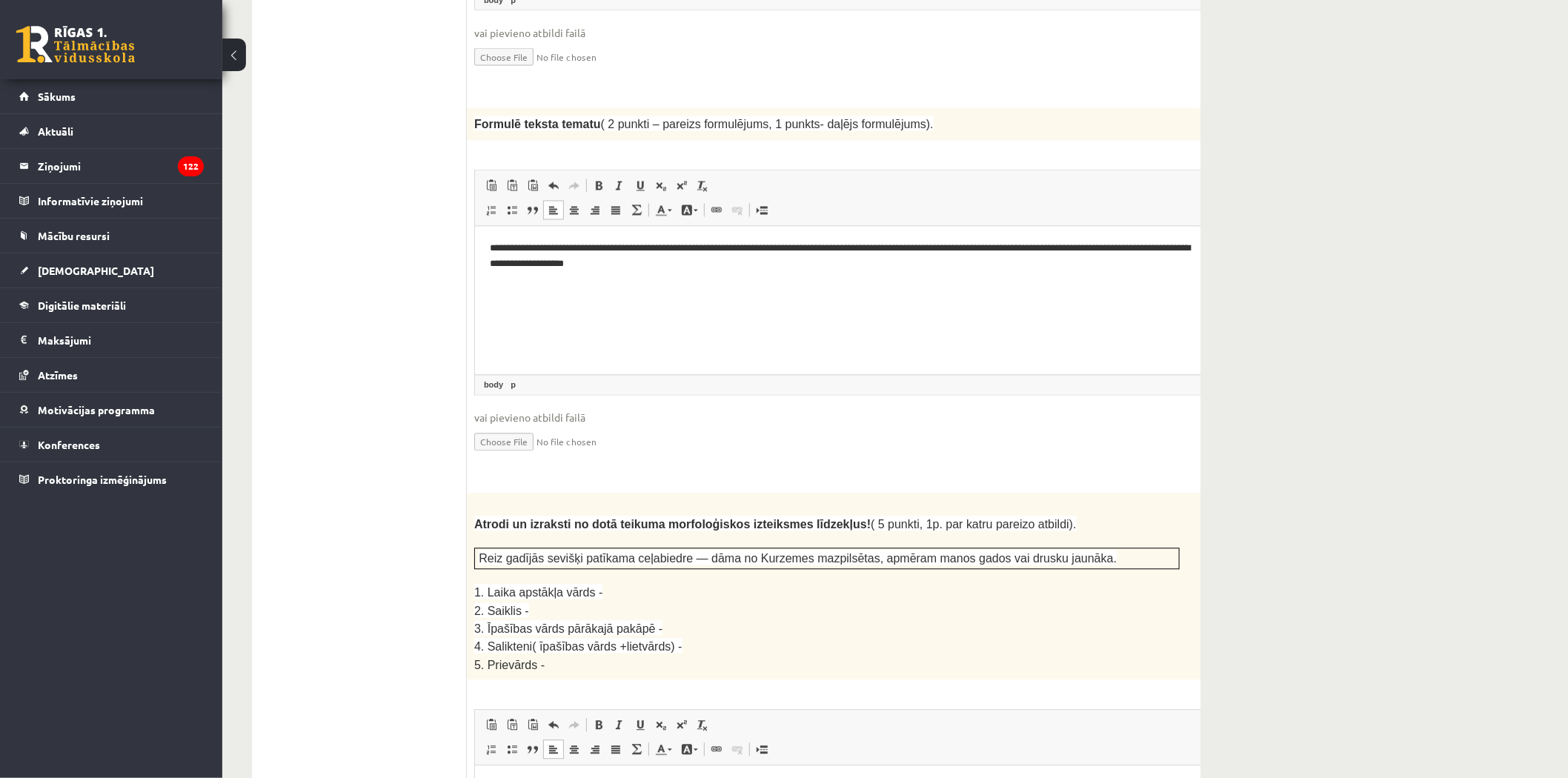
click at [597, 583] on p "1. Laika apstākļa vārds -" at bounding box center [828, 591] width 706 height 17
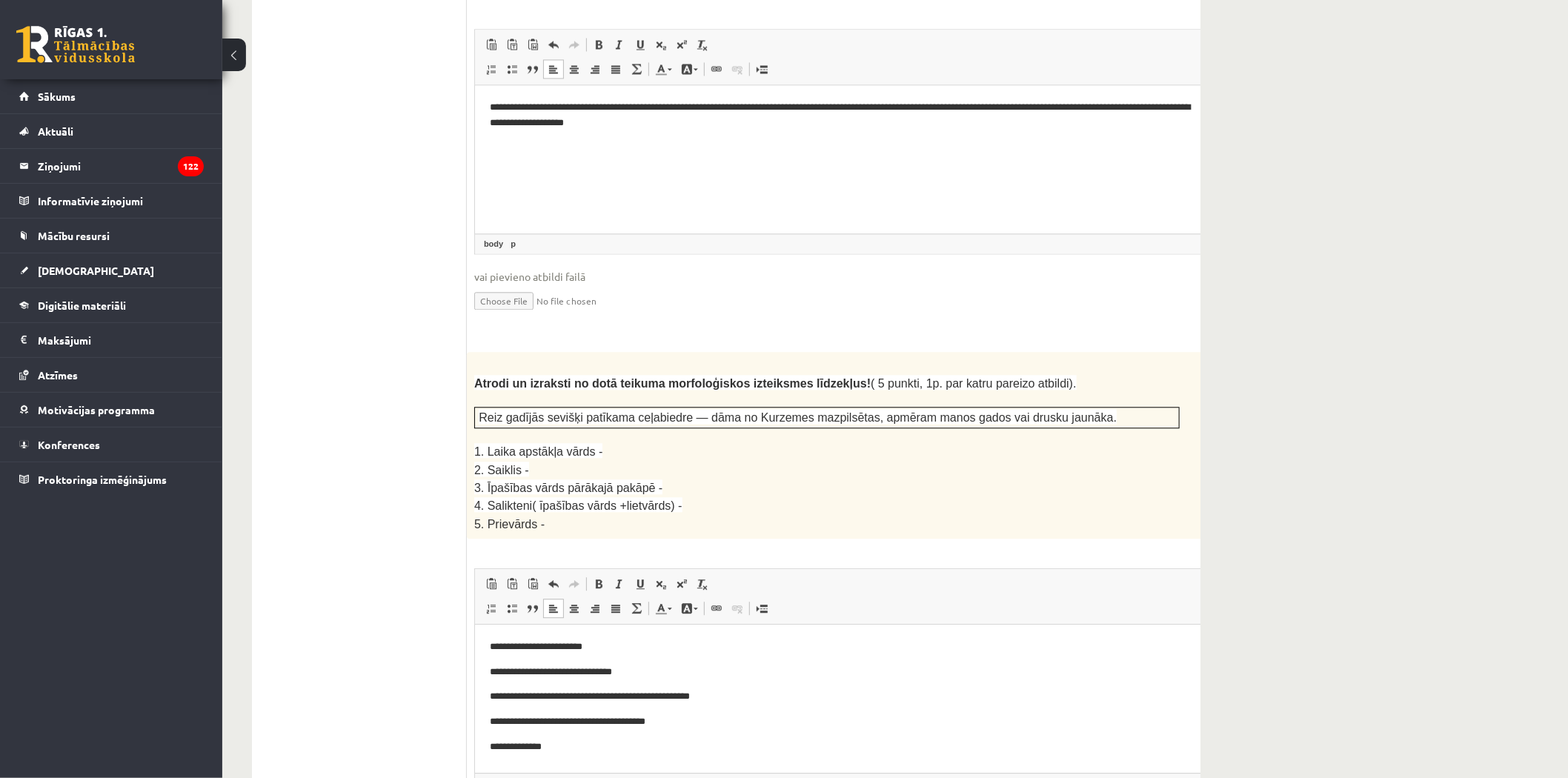
scroll to position [1810, 0]
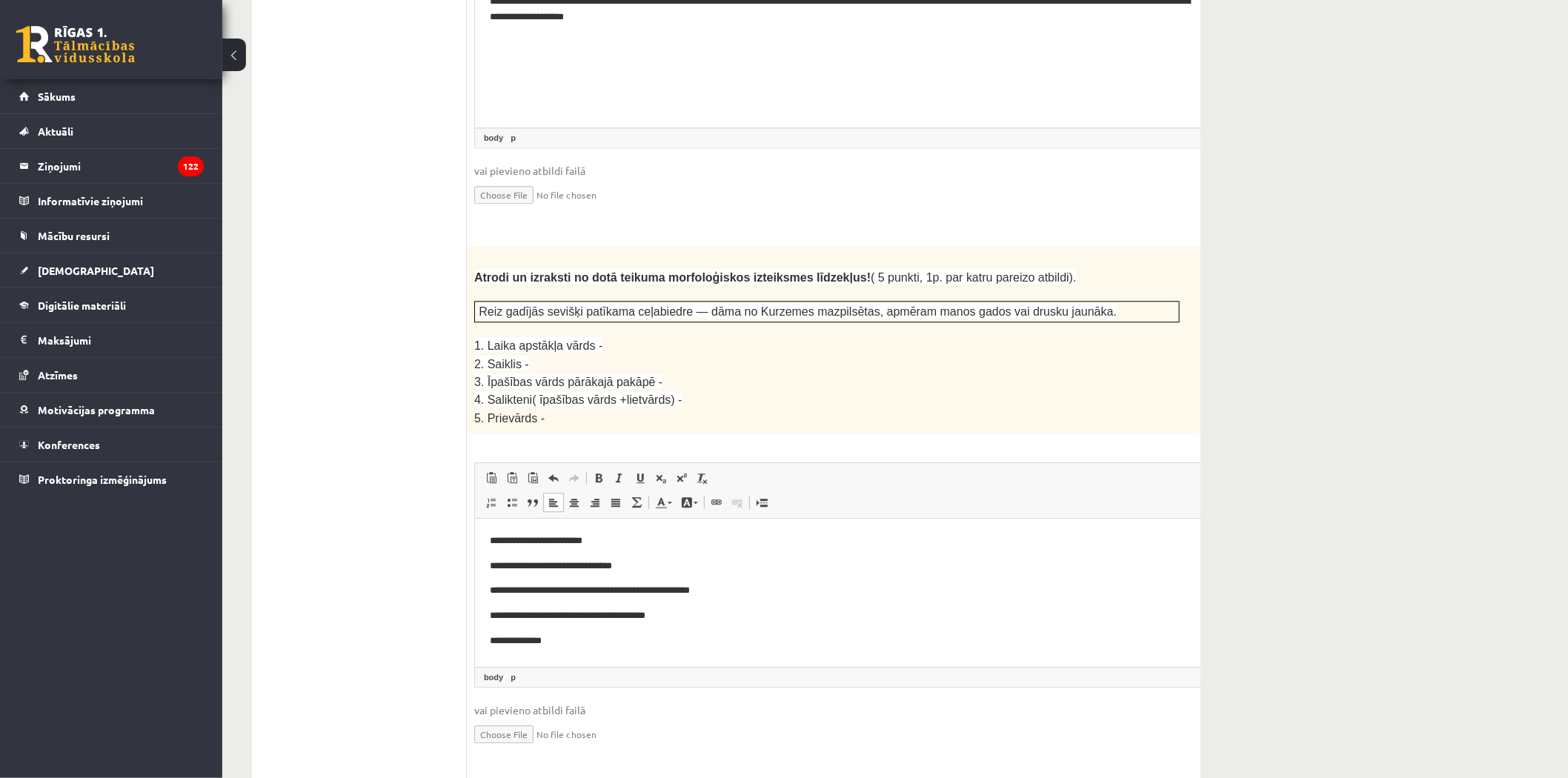
click at [612, 531] on html "**********" at bounding box center [864, 591] width 778 height 145
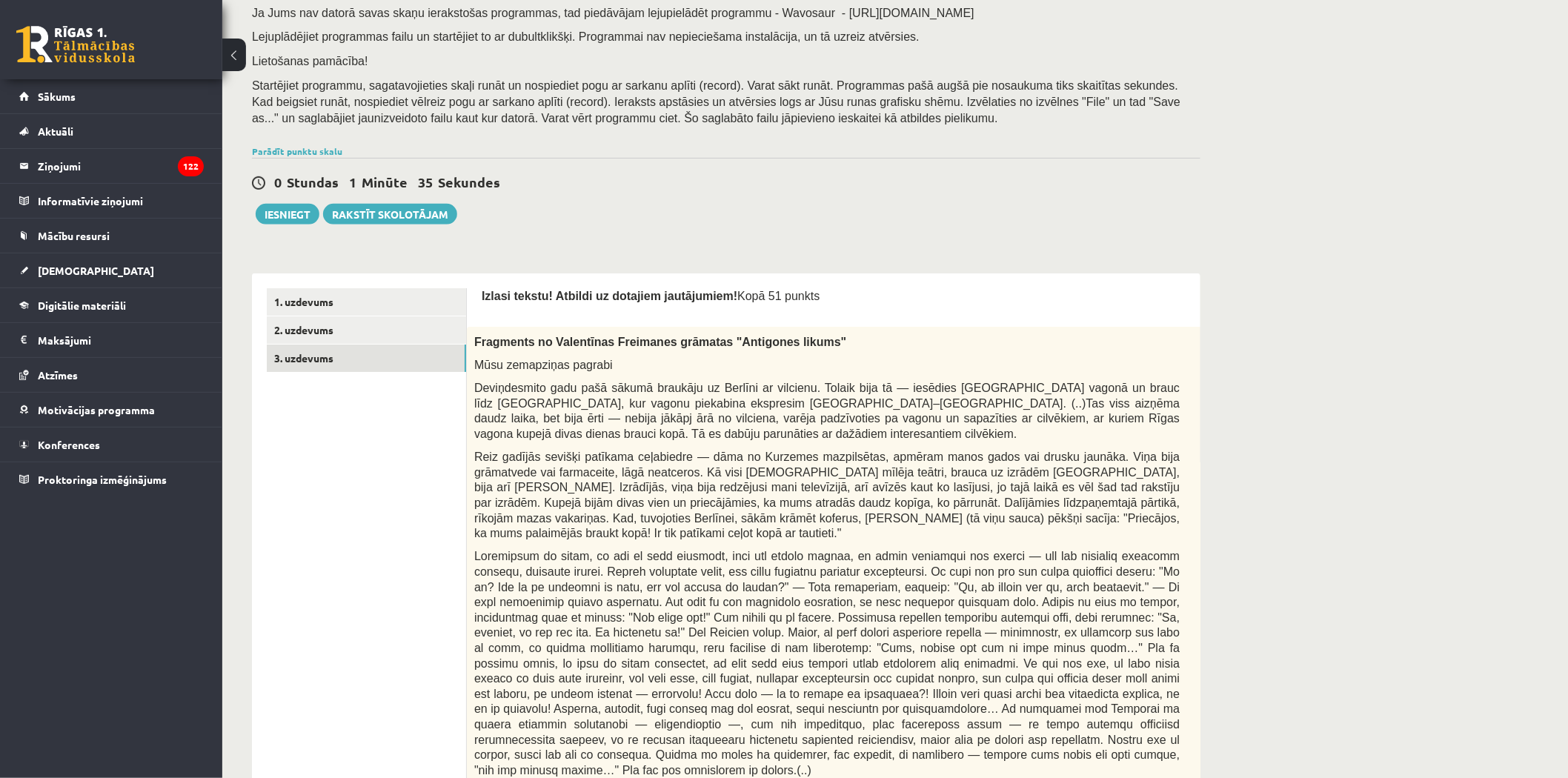
scroll to position [0, 0]
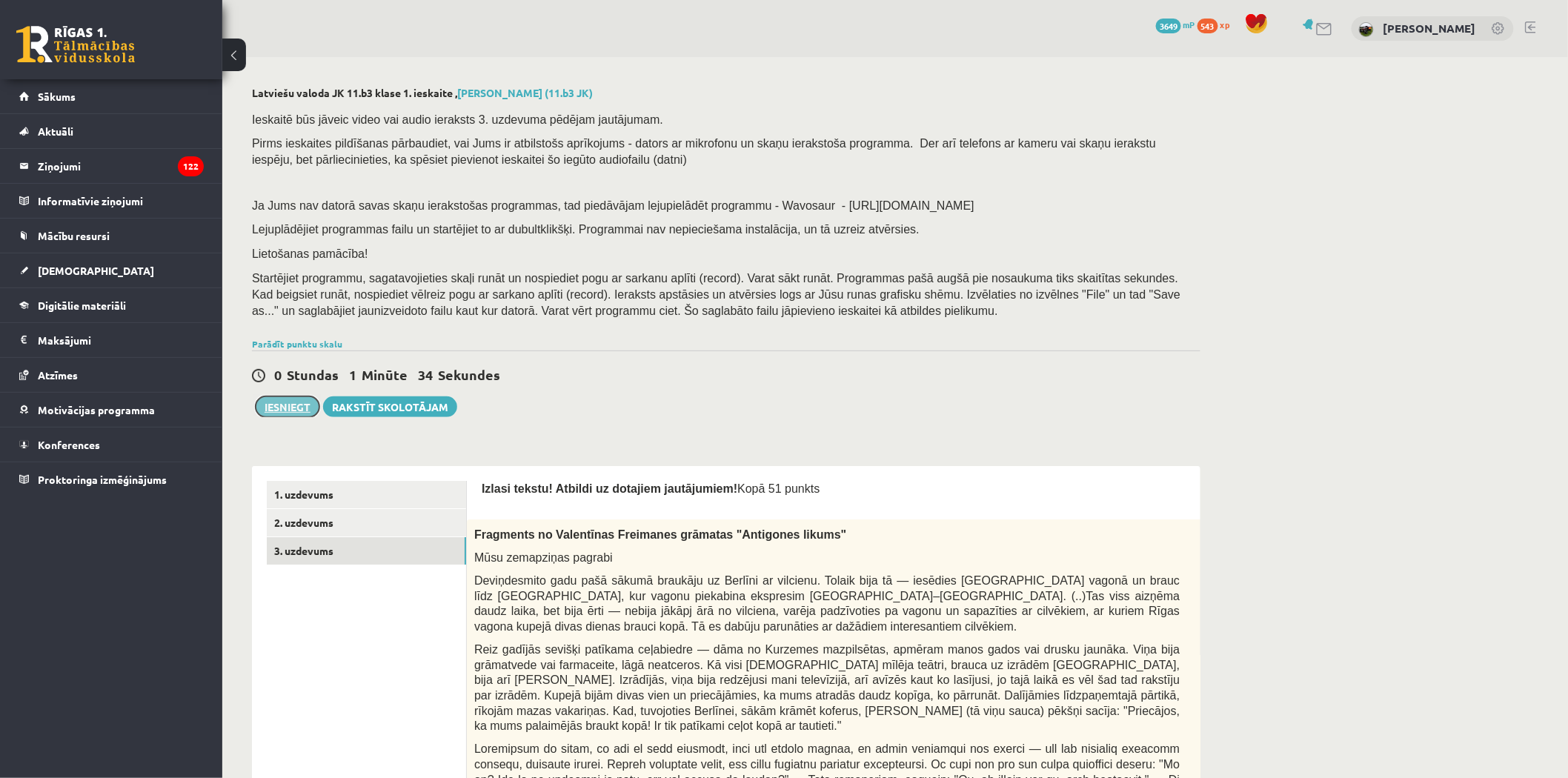
click at [272, 415] on button "Iesniegt" at bounding box center [287, 406] width 64 height 21
